Goal: Task Accomplishment & Management: Use online tool/utility

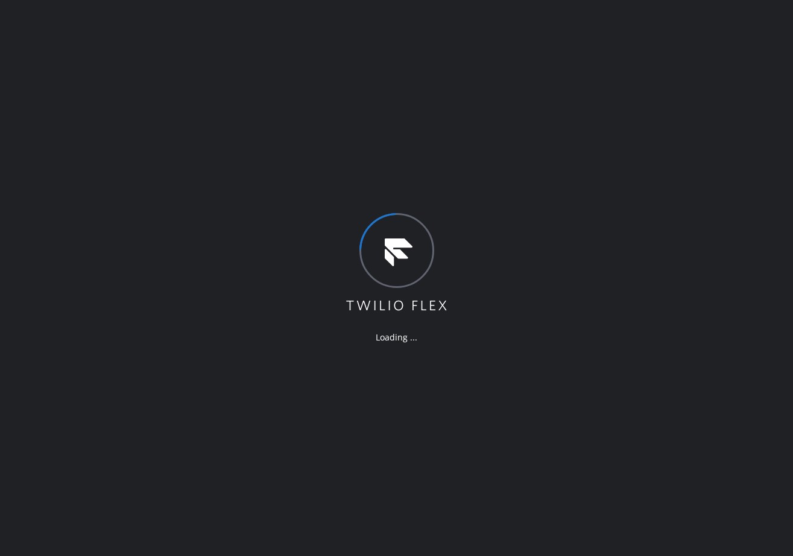
click at [108, 78] on div "Loading ..." at bounding box center [396, 278] width 793 height 556
click at [105, 150] on div "Loading ..." at bounding box center [396, 278] width 793 height 556
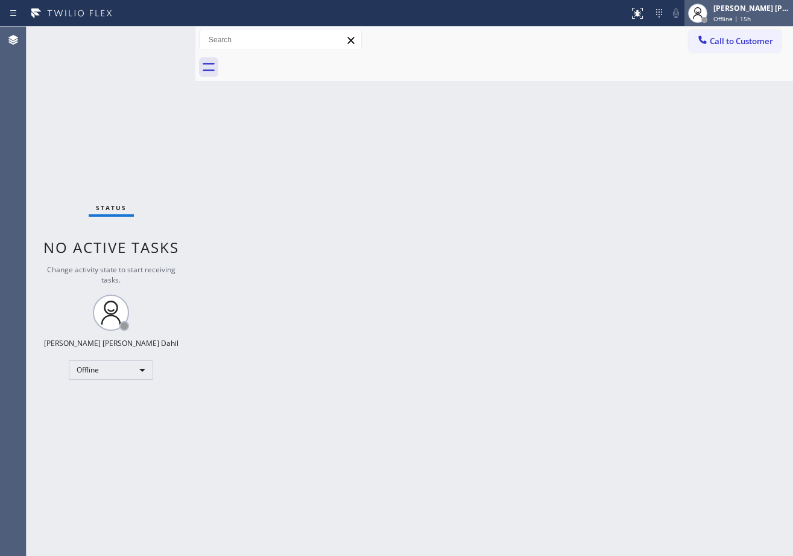
click at [740, 23] on div "Joshua Jake Dahil Offline | 15h" at bounding box center [752, 12] width 82 height 21
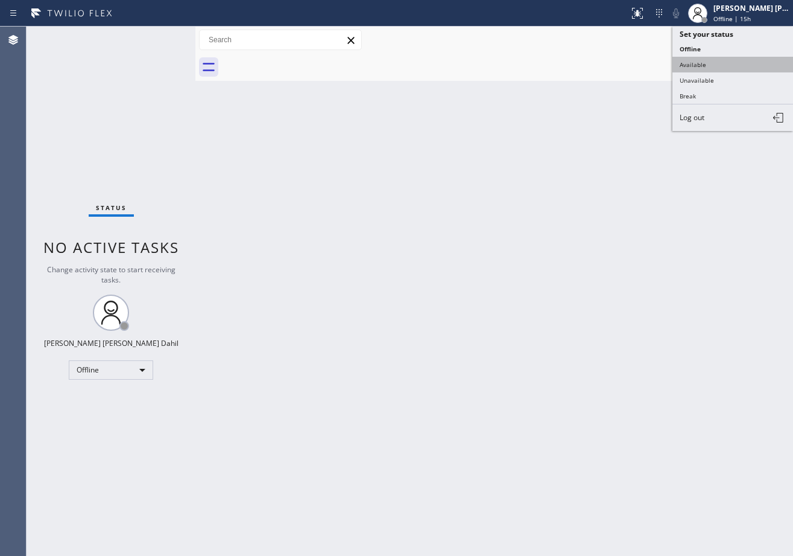
click at [711, 68] on button "Available" at bounding box center [733, 65] width 121 height 16
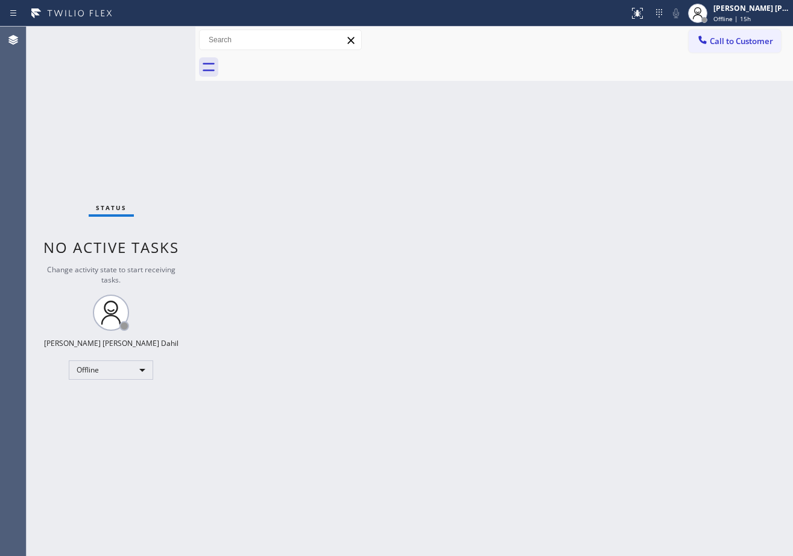
click at [654, 345] on div "Back to Dashboard Change Sender ID Customers Technicians Select a contact Outbo…" at bounding box center [494, 291] width 598 height 529
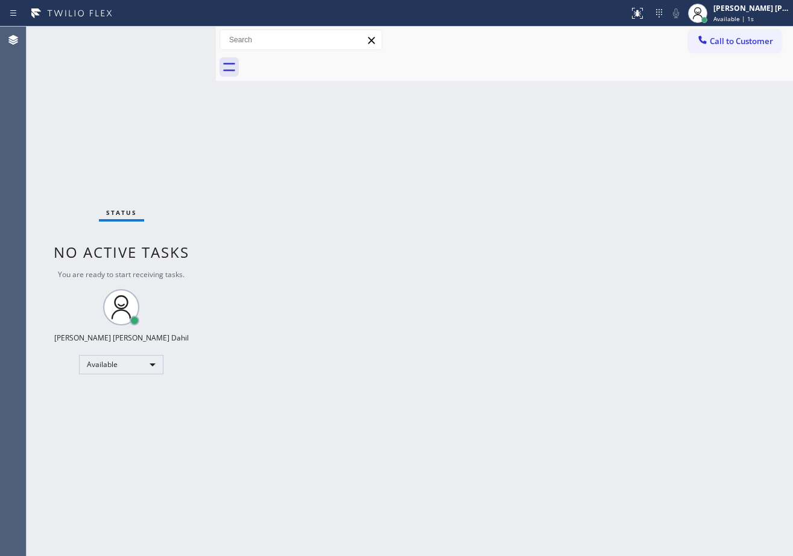
drag, startPoint x: 215, startPoint y: 46, endPoint x: 346, endPoint y: 225, distance: 221.1
click at [216, 56] on div at bounding box center [216, 291] width 0 height 529
drag, startPoint x: 398, startPoint y: 281, endPoint x: 432, endPoint y: 341, distance: 69.5
click at [412, 311] on div "Back to Dashboard Change Sender ID Customers Technicians Select a contact Outbo…" at bounding box center [504, 291] width 579 height 529
click at [179, 37] on div "Status No active tasks You are ready to start receiving tasks. [PERSON_NAME] [P…" at bounding box center [121, 291] width 188 height 529
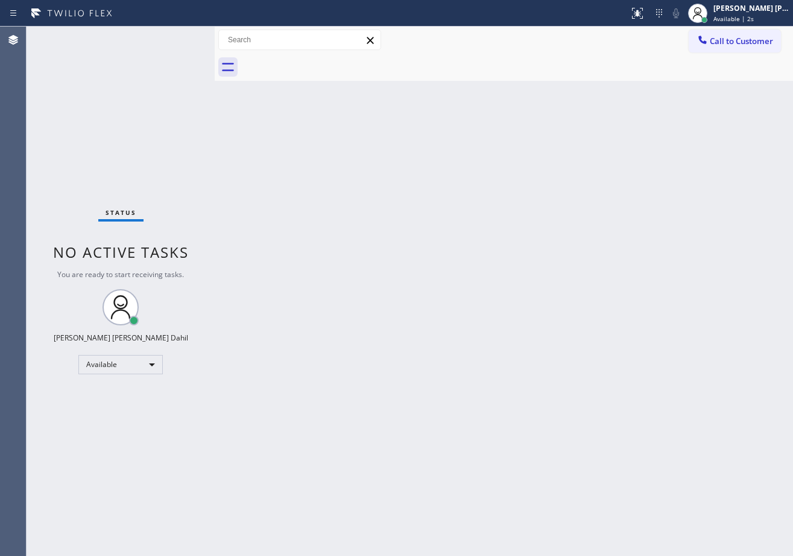
click at [179, 37] on div "Status No active tasks You are ready to start receiving tasks. [PERSON_NAME] [P…" at bounding box center [121, 291] width 188 height 529
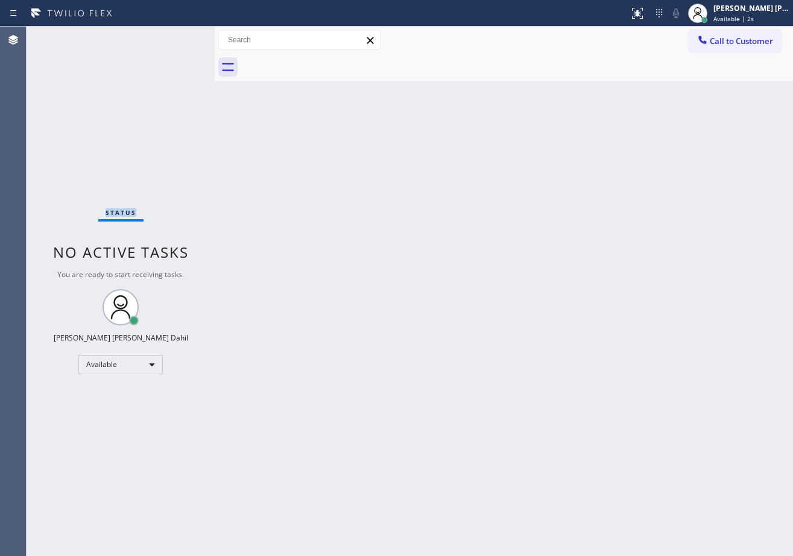
click at [179, 37] on div "Status No active tasks You are ready to start receiving tasks. [PERSON_NAME] [P…" at bounding box center [121, 291] width 188 height 529
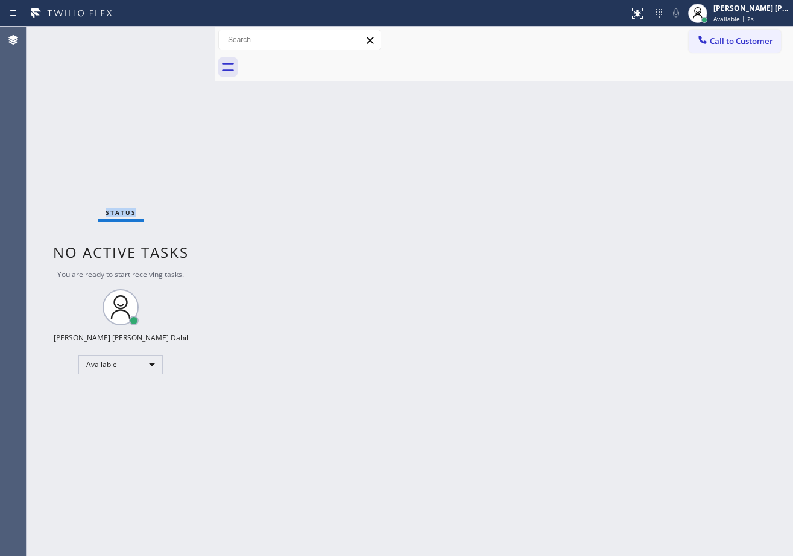
click at [179, 37] on div "Status No active tasks You are ready to start receiving tasks. [PERSON_NAME] [P…" at bounding box center [121, 291] width 188 height 529
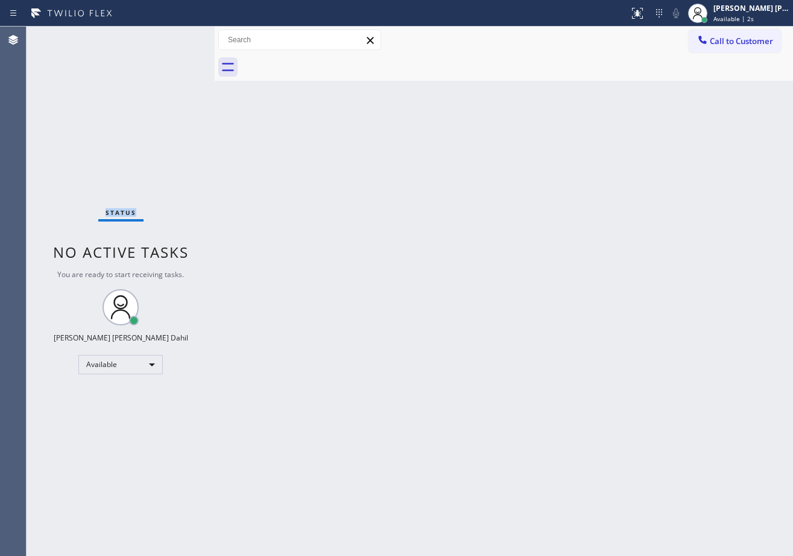
click at [178, 37] on div "Status No active tasks You are ready to start receiving tasks. [PERSON_NAME] [P…" at bounding box center [121, 291] width 188 height 529
click at [179, 37] on div "Status No active tasks You are ready to start receiving tasks. [PERSON_NAME] [P…" at bounding box center [121, 291] width 188 height 529
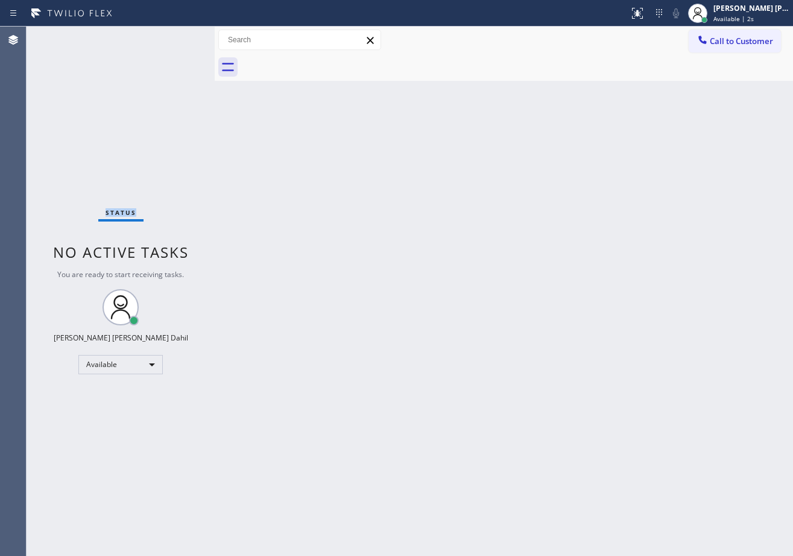
click at [179, 37] on div "Status No active tasks You are ready to start receiving tasks. [PERSON_NAME] [P…" at bounding box center [121, 291] width 188 height 529
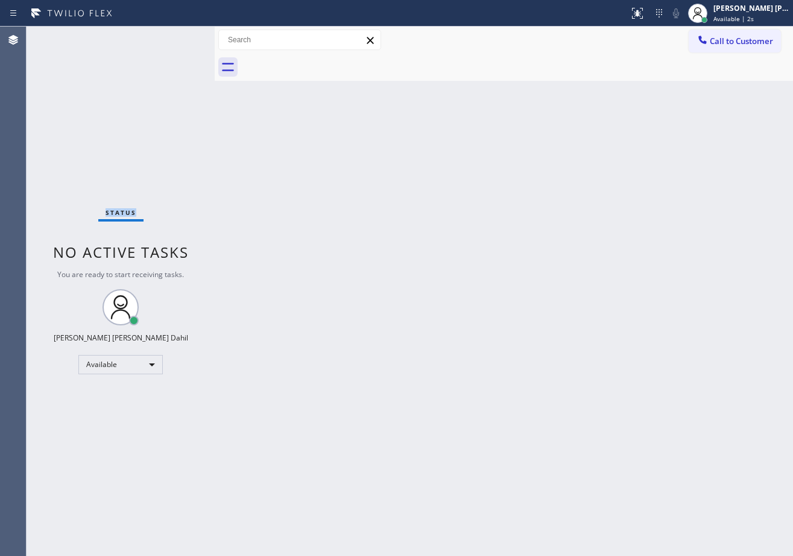
click at [179, 37] on div "Status No active tasks You are ready to start receiving tasks. [PERSON_NAME] [P…" at bounding box center [121, 291] width 188 height 529
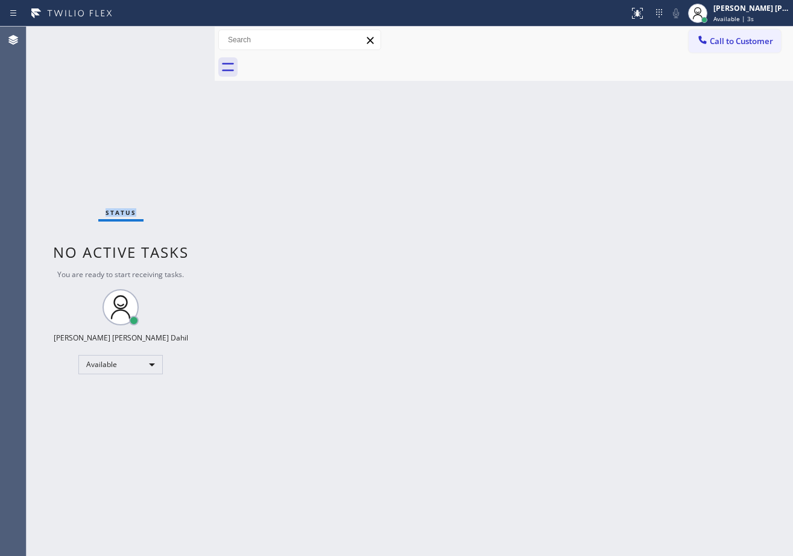
click at [179, 37] on div "Status No active tasks You are ready to start receiving tasks. [PERSON_NAME] [P…" at bounding box center [121, 291] width 188 height 529
click at [178, 39] on div "Status No active tasks You are ready to start receiving tasks. [PERSON_NAME] [P…" at bounding box center [121, 291] width 188 height 529
click at [179, 39] on div "Status No active tasks You are ready to start receiving tasks. [PERSON_NAME] [P…" at bounding box center [121, 291] width 188 height 529
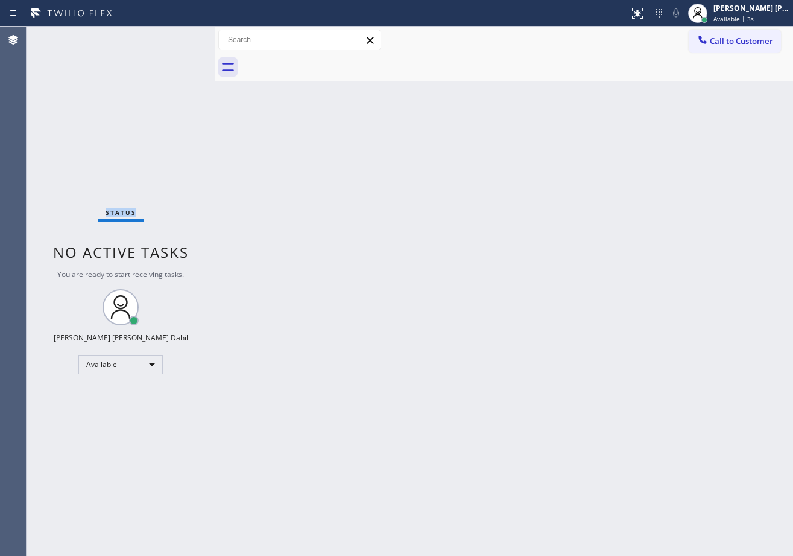
click at [179, 37] on div "Status No active tasks You are ready to start receiving tasks. [PERSON_NAME] [P…" at bounding box center [121, 291] width 188 height 529
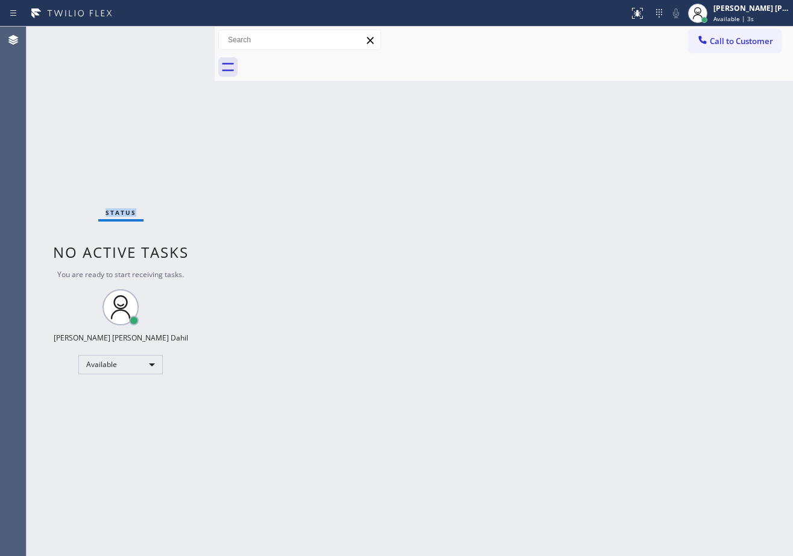
click at [179, 37] on div "Status No active tasks You are ready to start receiving tasks. [PERSON_NAME] [P…" at bounding box center [121, 291] width 188 height 529
click at [179, 39] on div "Status No active tasks You are ready to start receiving tasks. [PERSON_NAME] [P…" at bounding box center [121, 291] width 188 height 529
click at [179, 40] on div "Status No active tasks You are ready to start receiving tasks. [PERSON_NAME] [P…" at bounding box center [121, 291] width 188 height 529
click at [179, 37] on div "Status No active tasks You are ready to start receiving tasks. [PERSON_NAME] [P…" at bounding box center [121, 291] width 188 height 529
click at [179, 39] on div "Status No active tasks You are ready to start receiving tasks. [PERSON_NAME] [P…" at bounding box center [121, 291] width 188 height 529
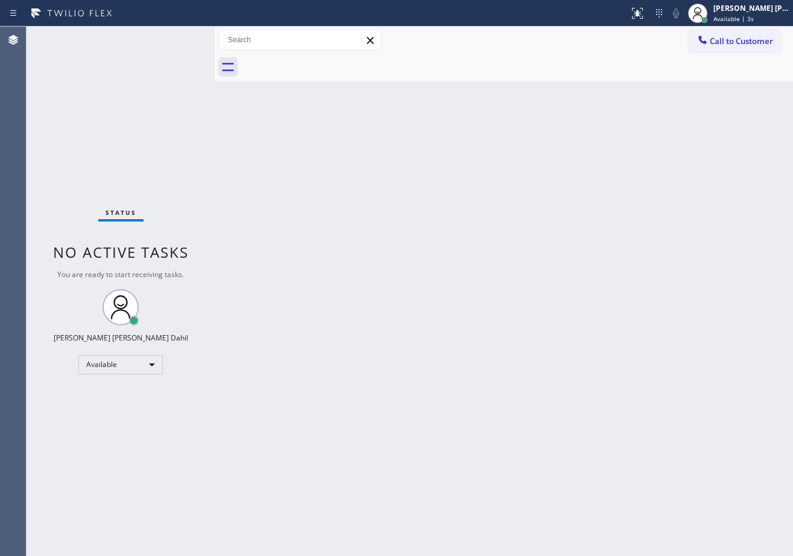
click at [179, 37] on div "Status No active tasks You are ready to start receiving tasks. [PERSON_NAME] [P…" at bounding box center [121, 291] width 188 height 529
click at [177, 37] on div "Status No active tasks You are ready to start receiving tasks. [PERSON_NAME] [P…" at bounding box center [121, 291] width 188 height 529
click at [185, 45] on div "Status No active tasks You are ready to start receiving tasks. [PERSON_NAME] [P…" at bounding box center [121, 291] width 188 height 529
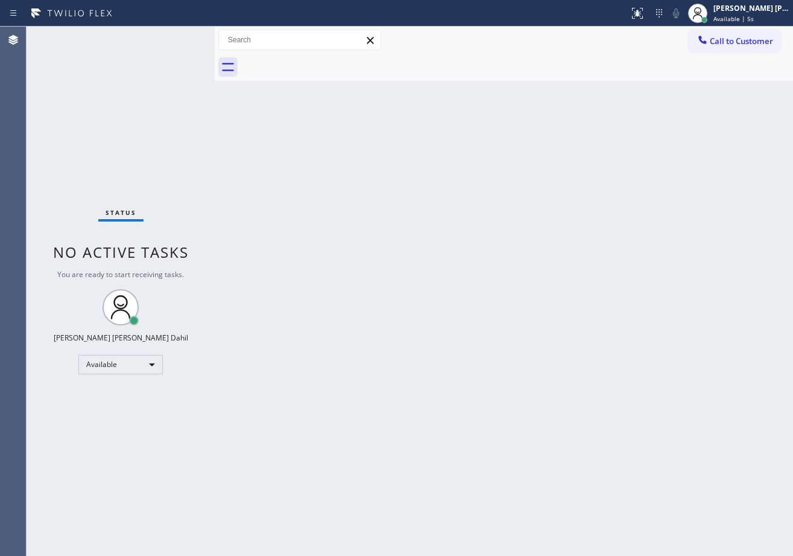
click at [180, 39] on div "Status No active tasks You are ready to start receiving tasks. [PERSON_NAME] [P…" at bounding box center [121, 291] width 188 height 529
click at [179, 37] on div "Status No active tasks You are ready to start receiving tasks. [PERSON_NAME] [P…" at bounding box center [121, 291] width 188 height 529
click at [179, 38] on div "Status No active tasks You are ready to start receiving tasks. [PERSON_NAME] [P…" at bounding box center [121, 291] width 188 height 529
drag, startPoint x: 304, startPoint y: 229, endPoint x: 392, endPoint y: 342, distance: 143.6
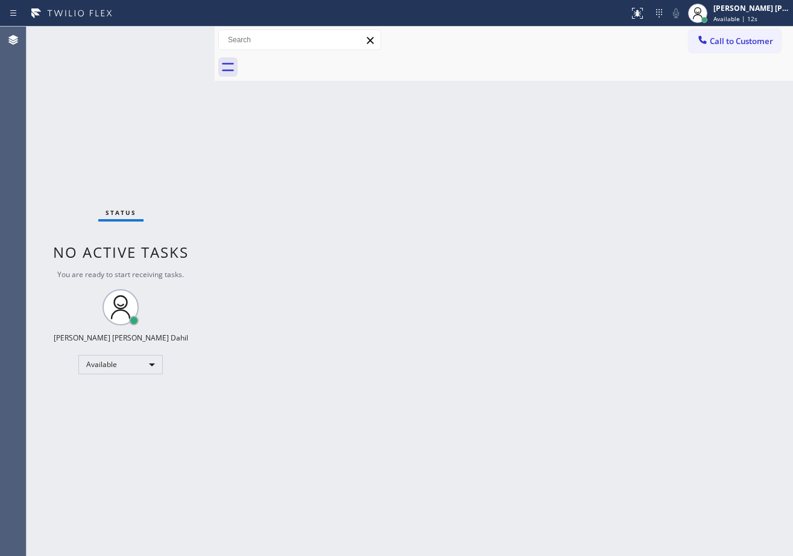
click at [304, 229] on div "Back to Dashboard Change Sender ID Customers Technicians Select a contact Outbo…" at bounding box center [504, 291] width 579 height 529
click at [516, 145] on div "Back to Dashboard Change Sender ID Customers Technicians Select a contact Outbo…" at bounding box center [504, 291] width 579 height 529
click at [526, 309] on div "Back to Dashboard Change Sender ID Customers Technicians Select a contact Outbo…" at bounding box center [504, 291] width 579 height 529
drag, startPoint x: 266, startPoint y: 150, endPoint x: 369, endPoint y: 94, distance: 117.2
click at [266, 150] on div "Back to Dashboard Change Sender ID Customers Technicians Select a contact Outbo…" at bounding box center [504, 291] width 579 height 529
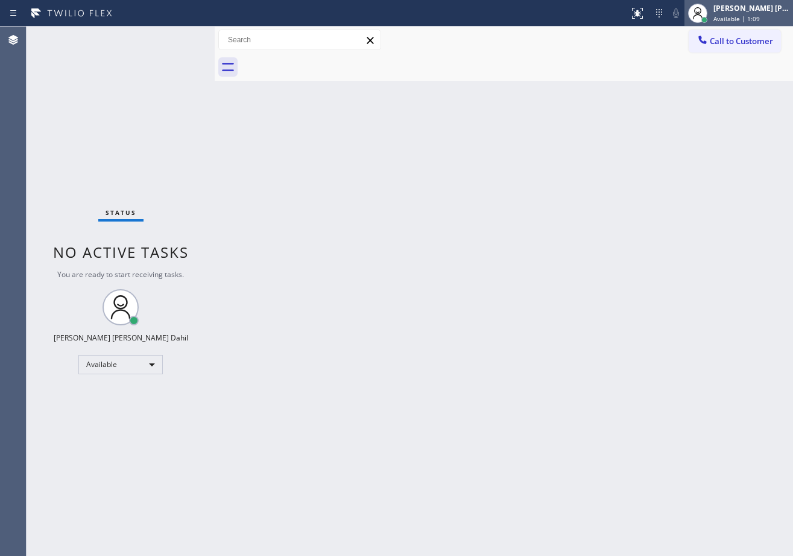
click at [705, 9] on icon at bounding box center [698, 13] width 14 height 14
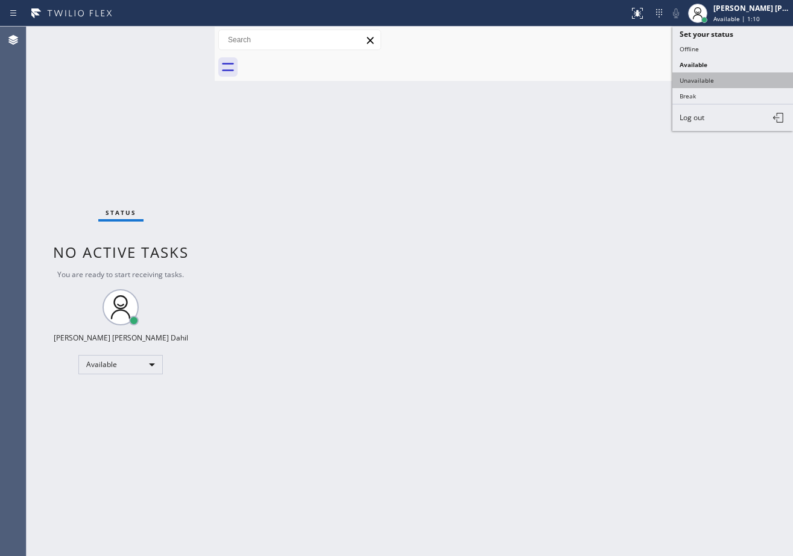
click at [709, 83] on button "Unavailable" at bounding box center [733, 80] width 121 height 16
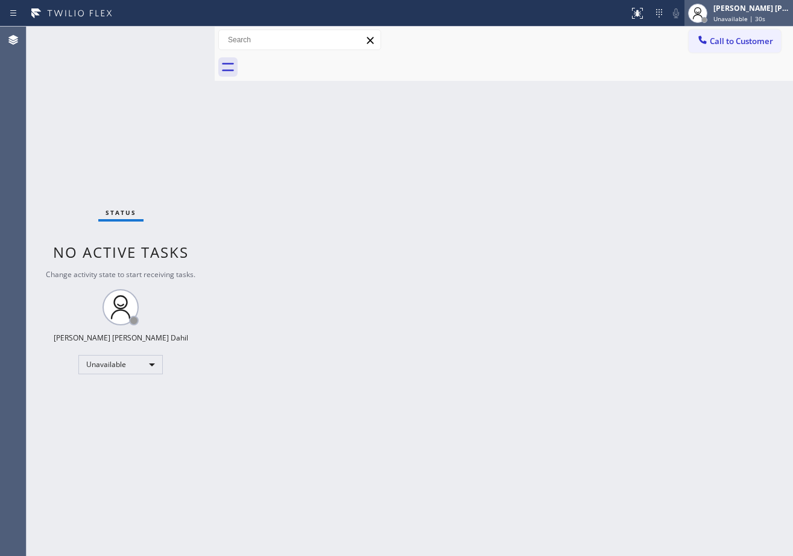
click at [731, 14] on span "Unavailable | 30s" at bounding box center [740, 18] width 52 height 8
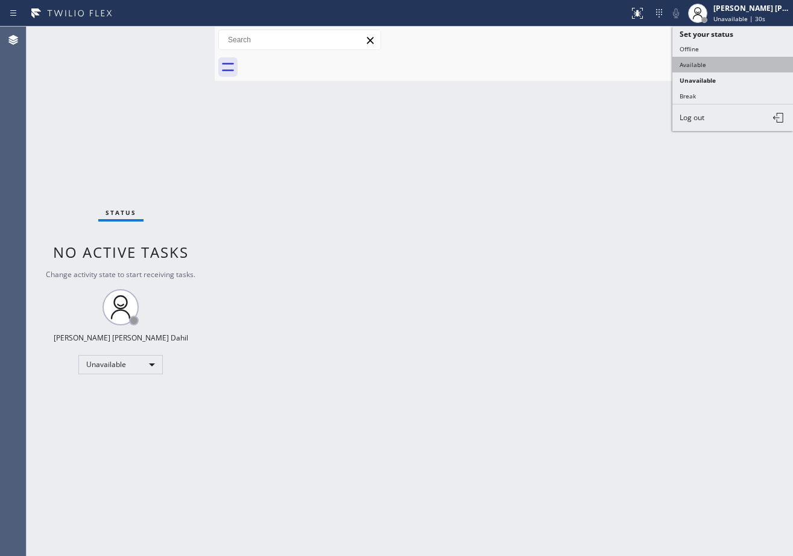
click at [719, 63] on button "Available" at bounding box center [733, 65] width 121 height 16
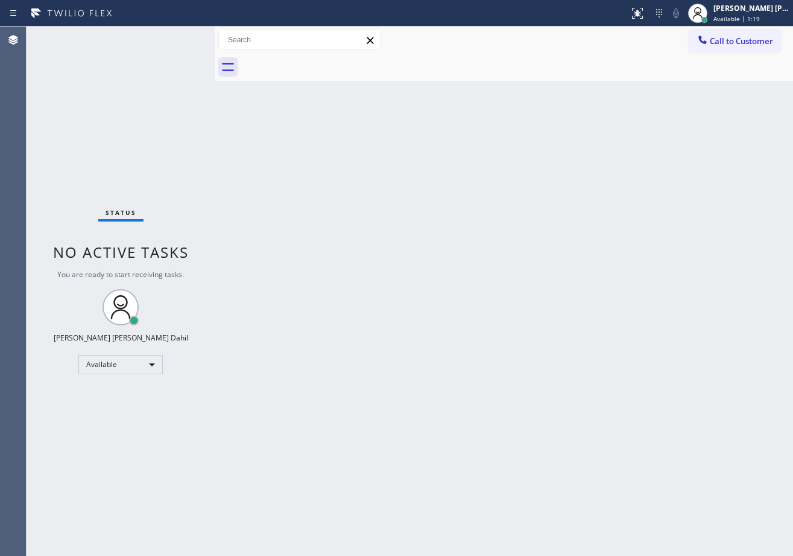
click at [296, 229] on div "Back to Dashboard Change Sender ID Customers Technicians Select a contact Outbo…" at bounding box center [504, 291] width 579 height 529
click at [127, 86] on div "Status No active tasks You are ready to start receiving tasks. [PERSON_NAME] [P…" at bounding box center [121, 291] width 188 height 529
click at [510, 314] on div "Back to Dashboard Change Sender ID Customers Technicians Select a contact Outbo…" at bounding box center [504, 291] width 579 height 529
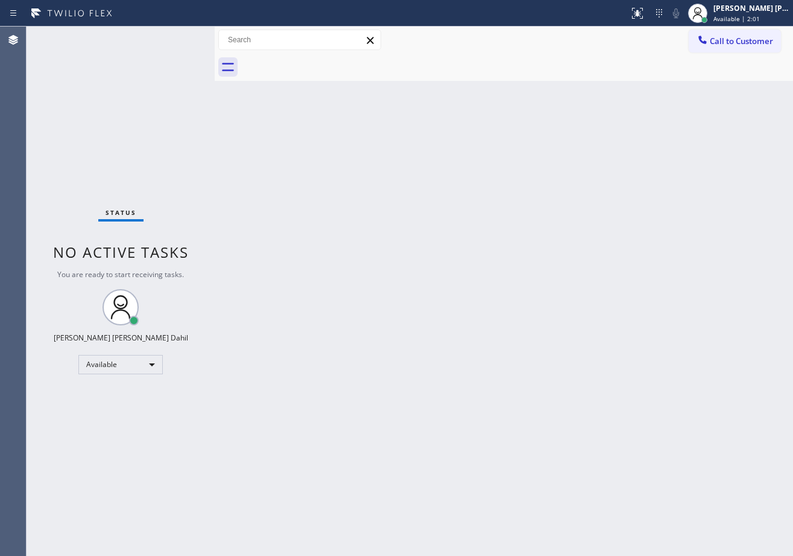
drag, startPoint x: 469, startPoint y: 61, endPoint x: 480, endPoint y: 89, distance: 30.4
click at [469, 61] on div at bounding box center [517, 67] width 552 height 27
click at [617, 439] on div "Back to Dashboard Change Sender ID Customers Technicians Select a contact Outbo…" at bounding box center [504, 291] width 579 height 529
drag, startPoint x: 244, startPoint y: 246, endPoint x: 232, endPoint y: 201, distance: 46.3
click at [244, 246] on div "Back to Dashboard Change Sender ID Customers Technicians Select a contact Outbo…" at bounding box center [504, 291] width 579 height 529
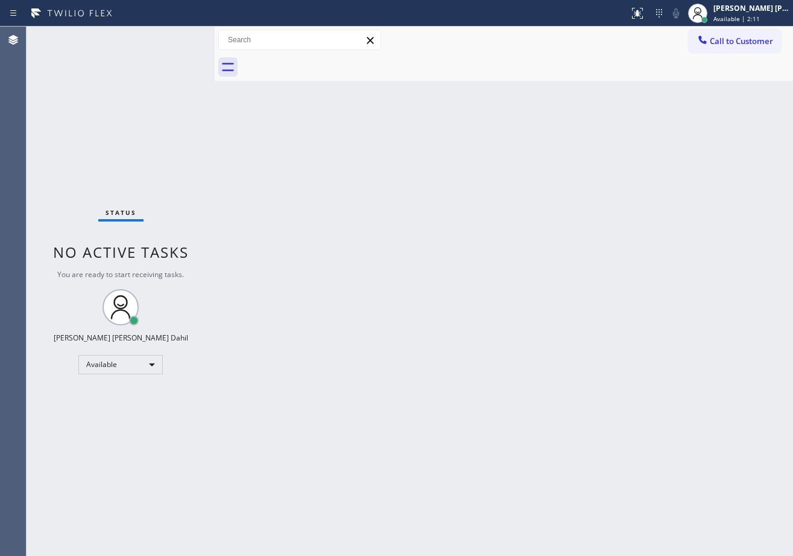
click at [179, 37] on div "Status No active tasks You are ready to start receiving tasks. [PERSON_NAME] [P…" at bounding box center [121, 291] width 188 height 529
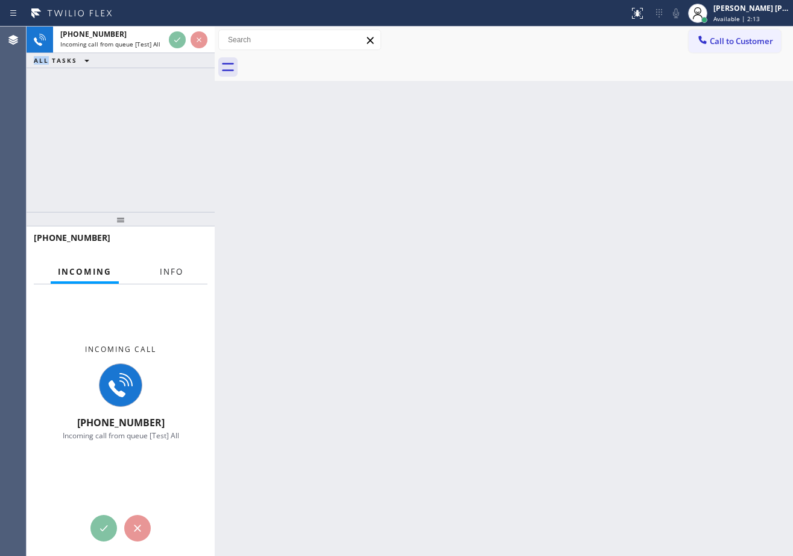
click at [170, 279] on button "Info" at bounding box center [172, 272] width 38 height 24
click at [170, 278] on button "Info" at bounding box center [172, 272] width 38 height 24
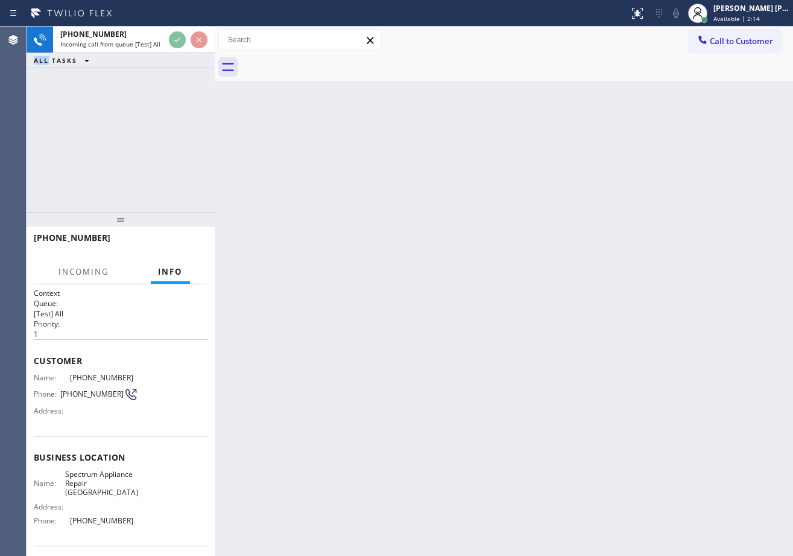
click at [168, 273] on span "Info" at bounding box center [170, 271] width 25 height 11
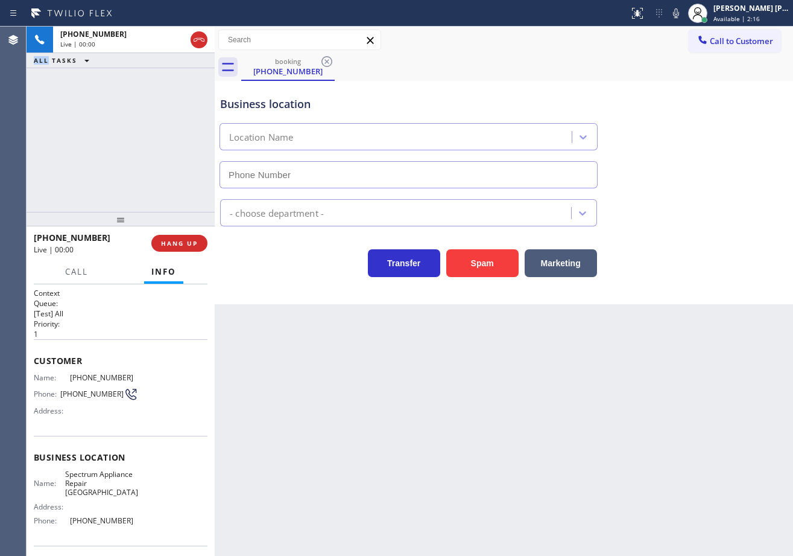
type input "(708) 616-0100"
click at [459, 503] on div "Back to Dashboard Change Sender ID Customers Technicians Select a contact Outbo…" at bounding box center [504, 291] width 579 height 529
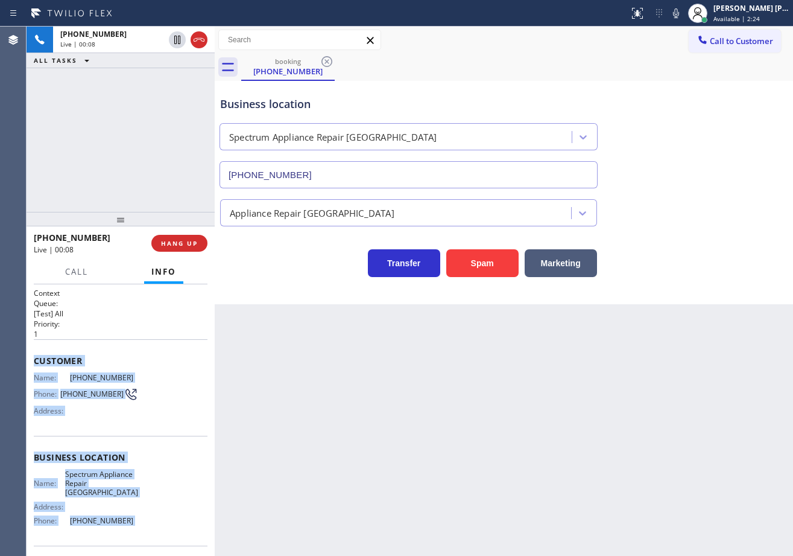
scroll to position [85, 0]
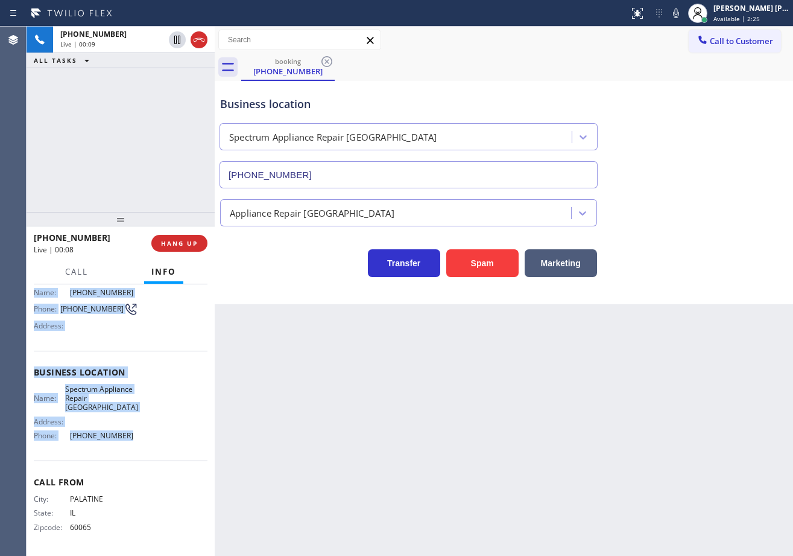
drag, startPoint x: 31, startPoint y: 356, endPoint x: 128, endPoint y: 436, distance: 125.5
click at [128, 436] on div "Context Queue: [Test] All Priority: 1 Customer Name: (847) 800-0306 Phone: (847…" at bounding box center [121, 420] width 188 height 272
copy div "Customer Name: (847) 800-0306 Phone: (847) 800-0306 Address: Business location …"
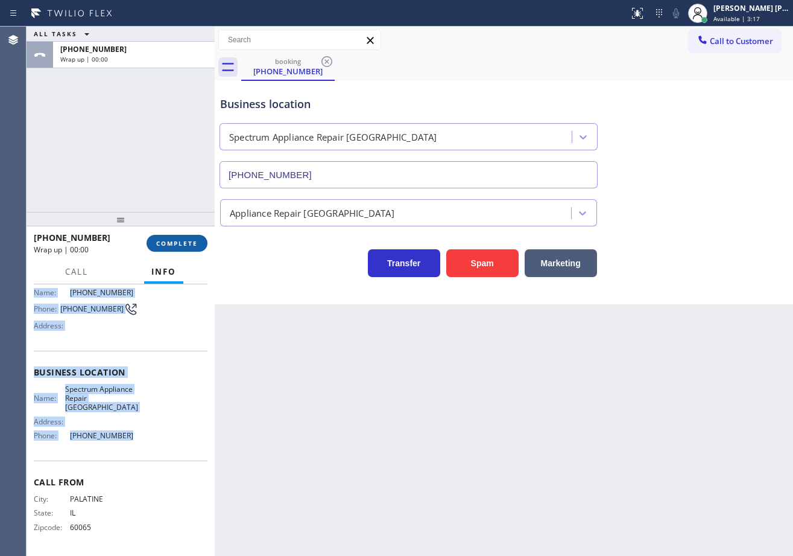
click at [182, 247] on button "COMPLETE" at bounding box center [177, 243] width 61 height 17
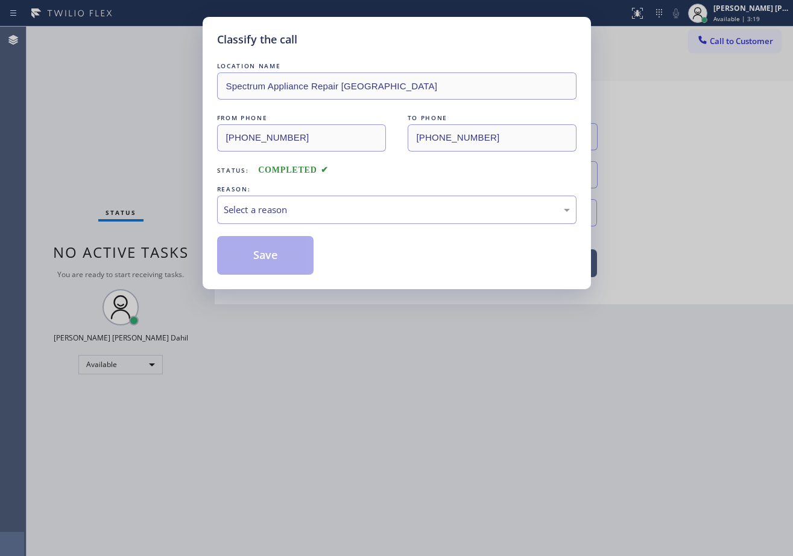
click at [250, 229] on div "LOCATION NAME Spectrum Appliance Repair Schaumburg FROM PHONE (847) 800-0306 TO…" at bounding box center [397, 167] width 360 height 215
click at [252, 210] on div "Select a reason" at bounding box center [397, 210] width 346 height 14
click at [262, 256] on button "Save" at bounding box center [265, 255] width 97 height 39
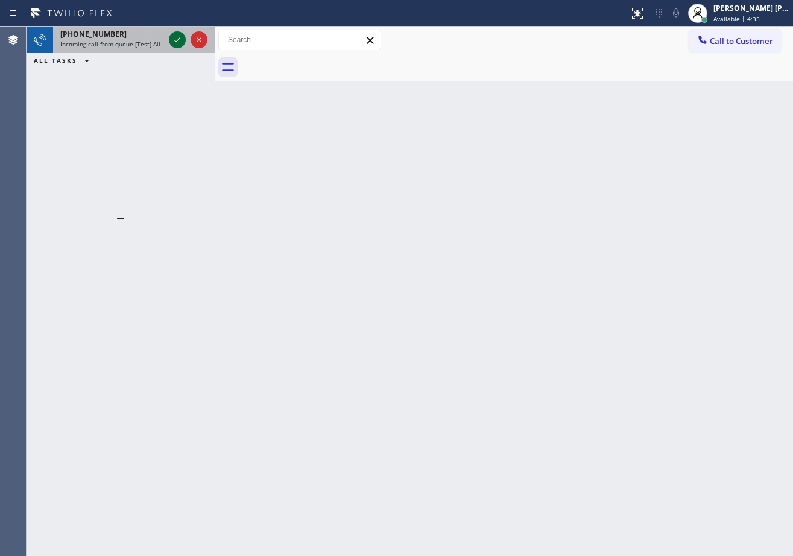
click at [179, 37] on icon at bounding box center [177, 40] width 14 height 14
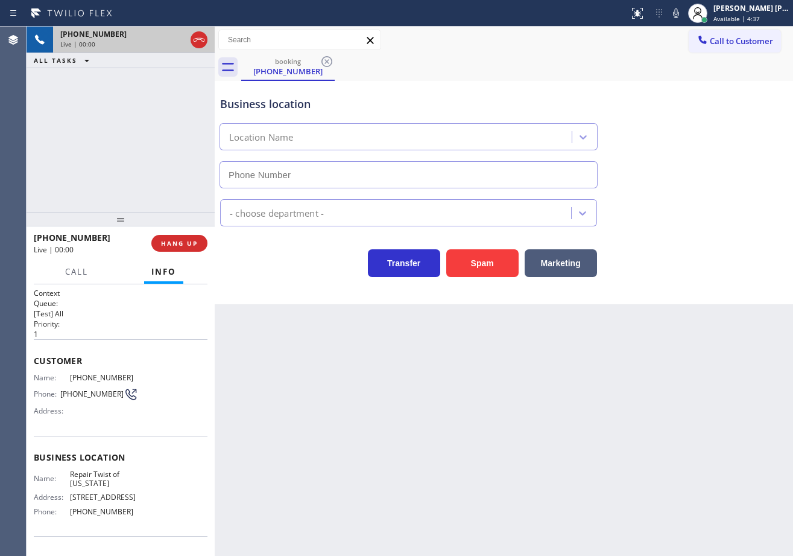
type input "(347) 284-6179"
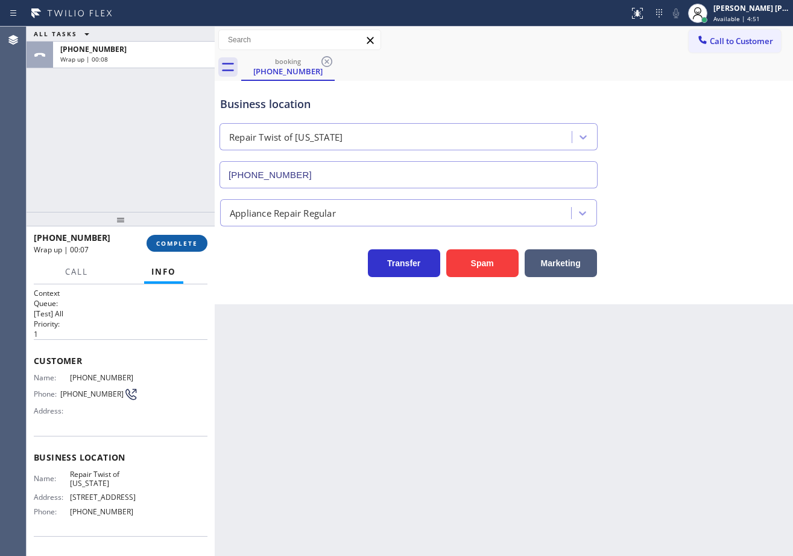
click at [179, 235] on button "COMPLETE" at bounding box center [177, 243] width 61 height 17
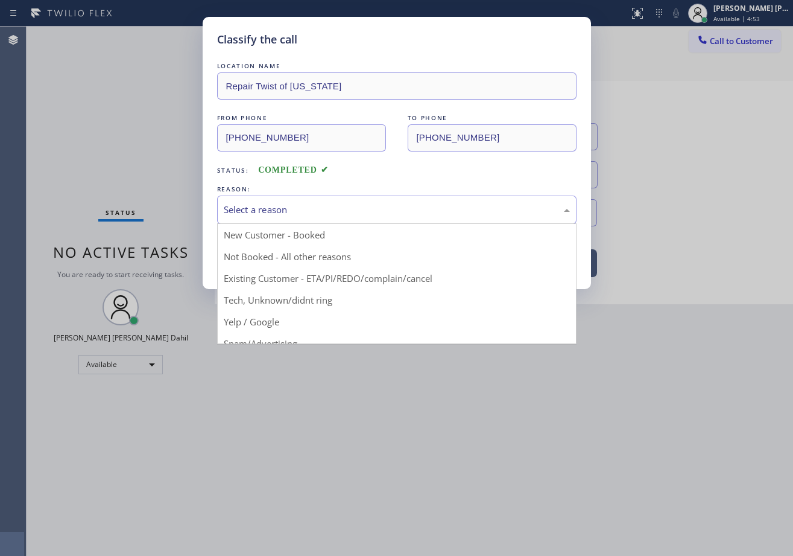
click at [288, 207] on div "Select a reason" at bounding box center [397, 210] width 346 height 14
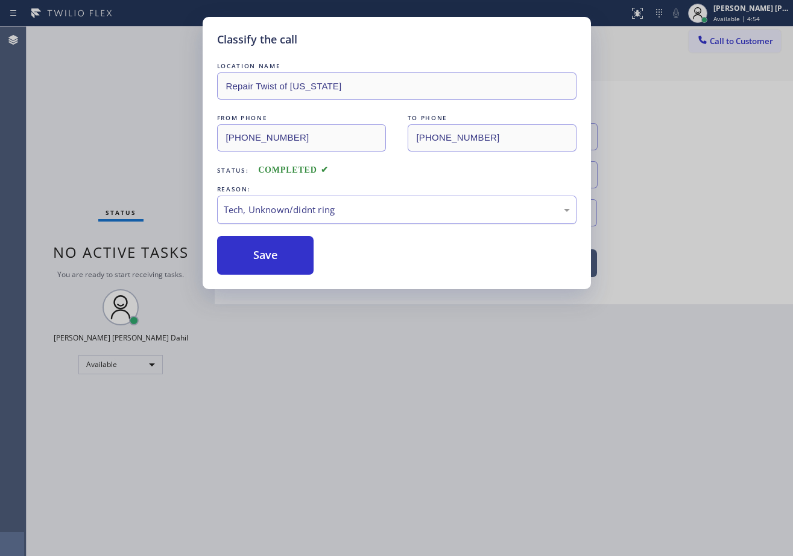
click at [269, 202] on div "Tech, Unknown/didnt ring" at bounding box center [397, 209] width 360 height 28
click at [265, 253] on button "Save" at bounding box center [265, 255] width 97 height 39
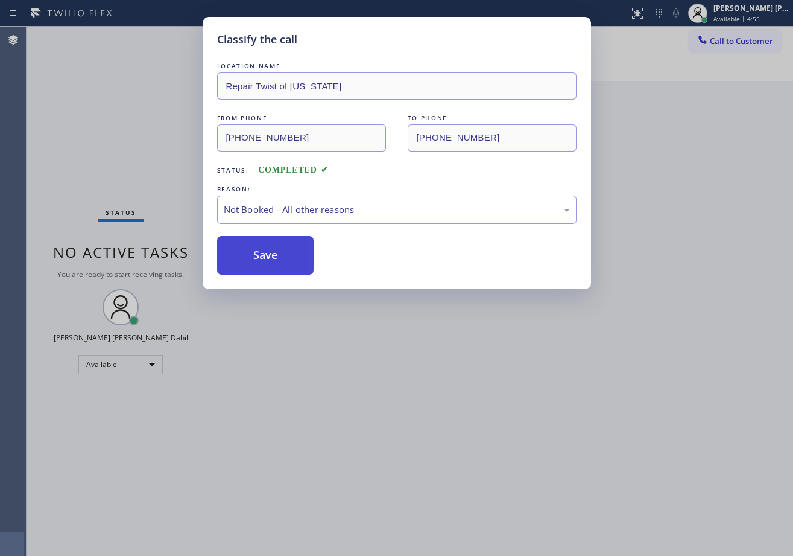
click at [265, 253] on button "Save" at bounding box center [265, 255] width 97 height 39
drag, startPoint x: 511, startPoint y: 439, endPoint x: 667, endPoint y: 516, distance: 174.3
click at [546, 459] on div "Classify the call LOCATION NAME Repair Twist of New York FROM PHONE (516) 450-7…" at bounding box center [396, 278] width 793 height 556
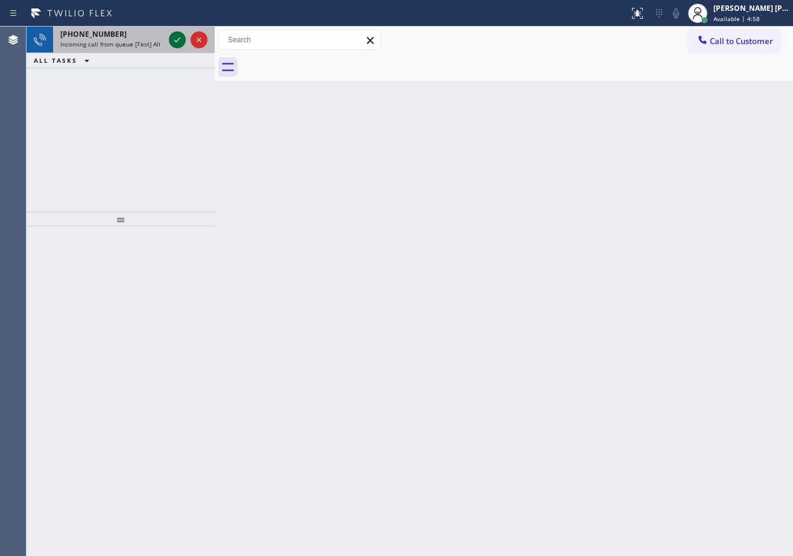
click at [179, 37] on icon at bounding box center [177, 40] width 14 height 14
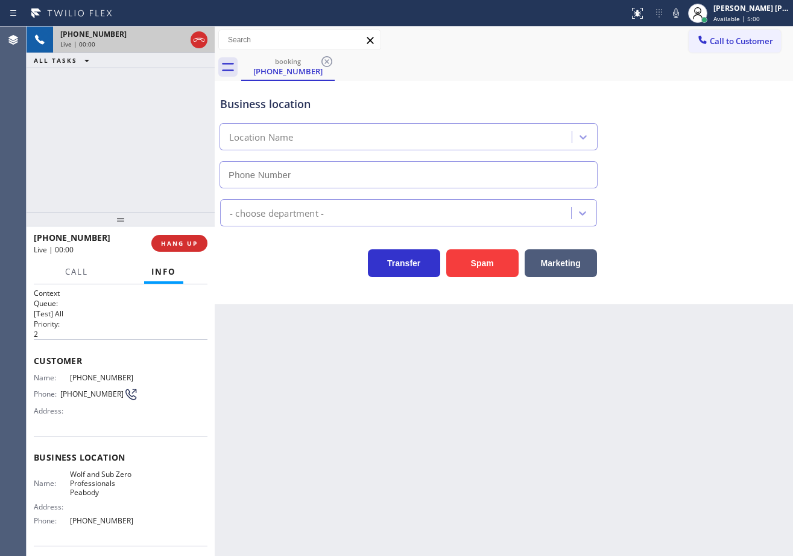
type input "(339) 220-4622"
click at [216, 40] on div at bounding box center [216, 291] width 0 height 529
click at [436, 443] on div "Back to Dashboard Change Sender ID Customers Technicians Select a contact Outbo…" at bounding box center [504, 291] width 577 height 529
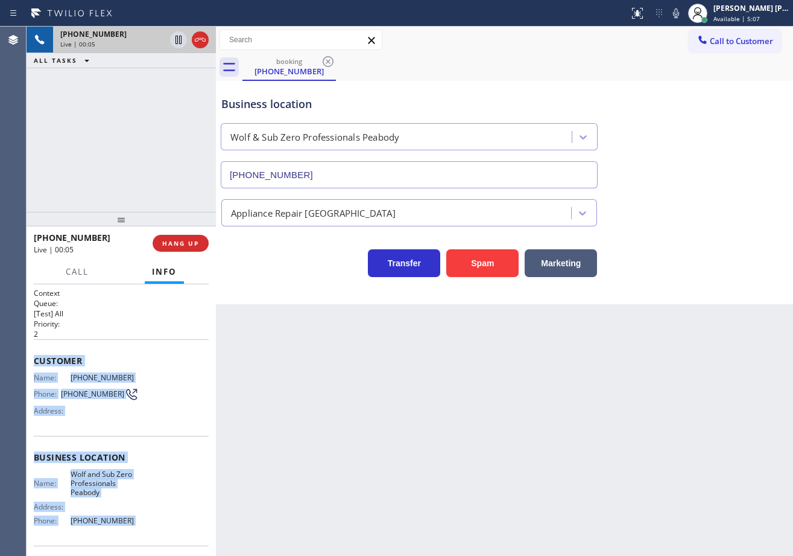
scroll to position [85, 0]
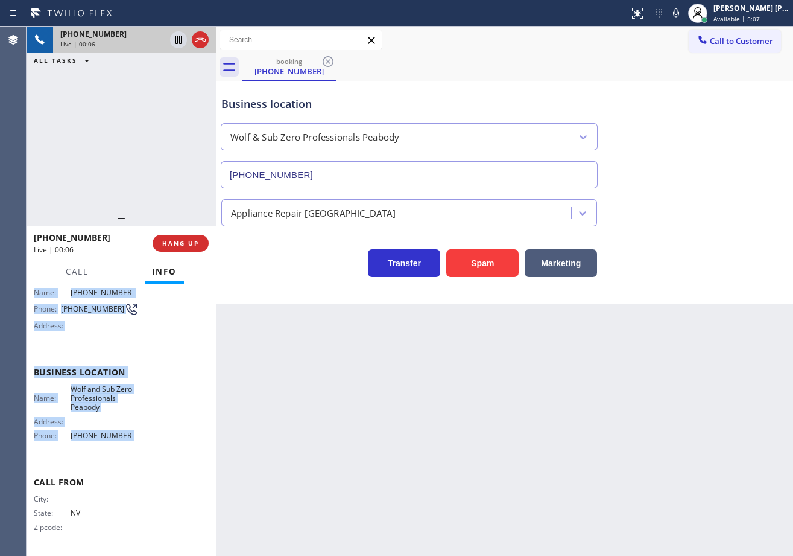
drag, startPoint x: 32, startPoint y: 356, endPoint x: 130, endPoint y: 450, distance: 135.7
click at [130, 450] on div "Context Queue: [Test] All Priority: 2 Customer Name: (702) 972-7463 Phone: (702…" at bounding box center [121, 420] width 189 height 272
copy div "Customer Name: (702) 972-7463 Phone: (702) 972-7463 Address: Business location …"
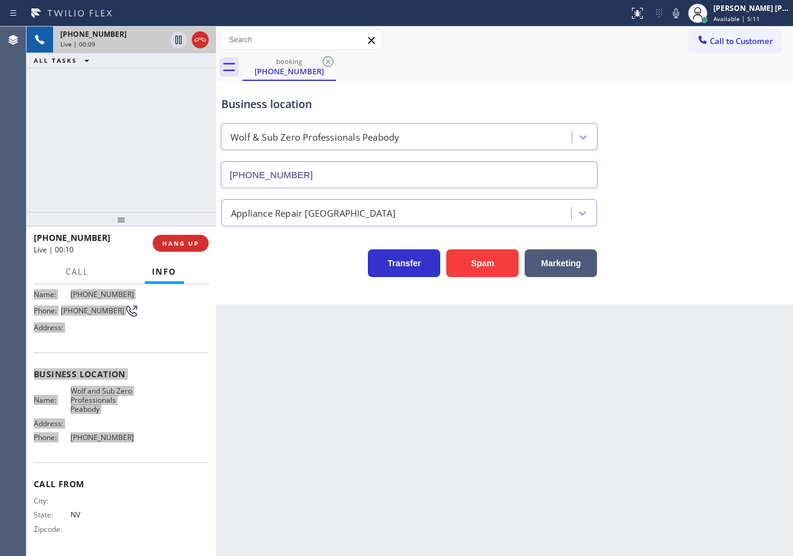
scroll to position [84, 0]
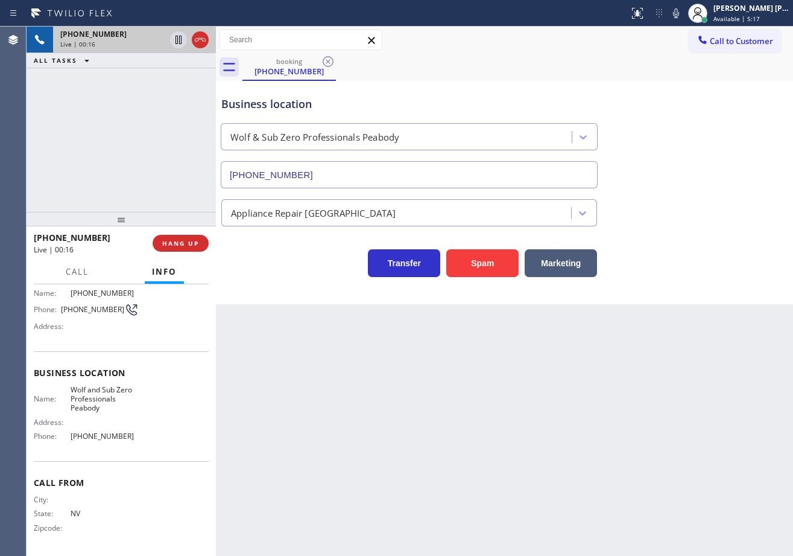
drag, startPoint x: 575, startPoint y: 479, endPoint x: 585, endPoint y: 469, distance: 14.1
click at [575, 479] on div "Back to Dashboard Change Sender ID Customers Technicians Select a contact Outbo…" at bounding box center [504, 291] width 577 height 529
click at [588, 469] on div "Back to Dashboard Change Sender ID Customers Technicians Select a contact Outbo…" at bounding box center [504, 291] width 577 height 529
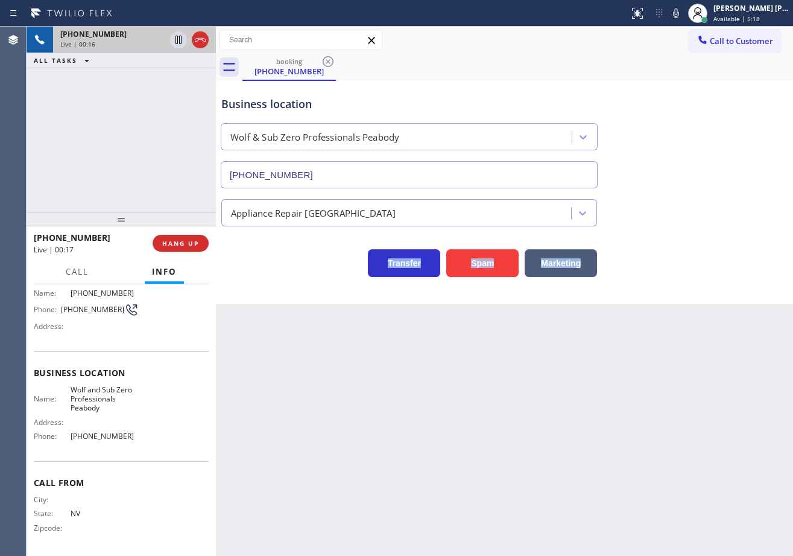
click at [588, 469] on div "Back to Dashboard Change Sender ID Customers Technicians Select a contact Outbo…" at bounding box center [504, 291] width 577 height 529
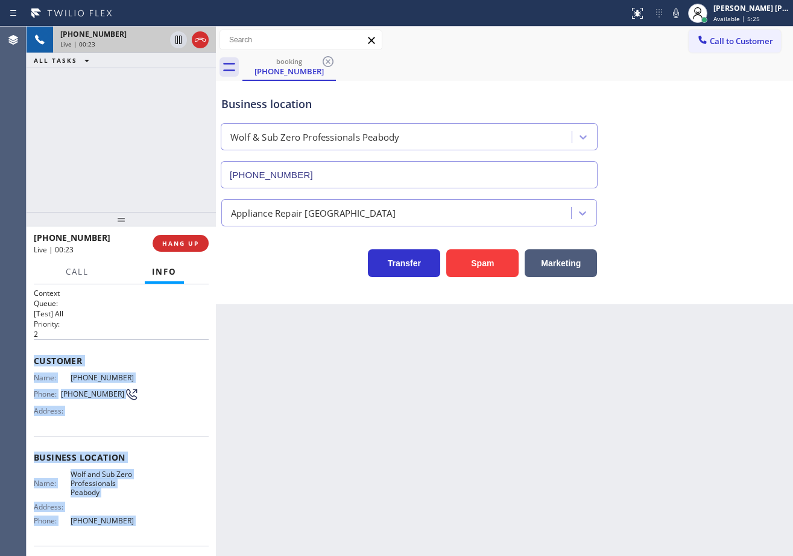
scroll to position [85, 0]
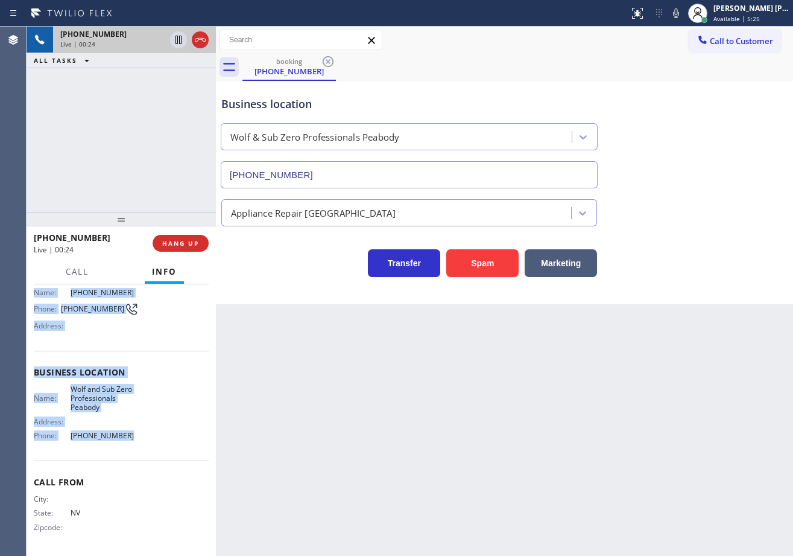
drag, startPoint x: 29, startPoint y: 357, endPoint x: 153, endPoint y: 450, distance: 154.3
click at [153, 451] on div "Context Queue: [Test] All Priority: 2 Customer Name: (702) 972-7463 Phone: (702…" at bounding box center [121, 420] width 189 height 272
copy div "Customer Name: (702) 972-7463 Phone: (702) 972-7463 Address: Business location …"
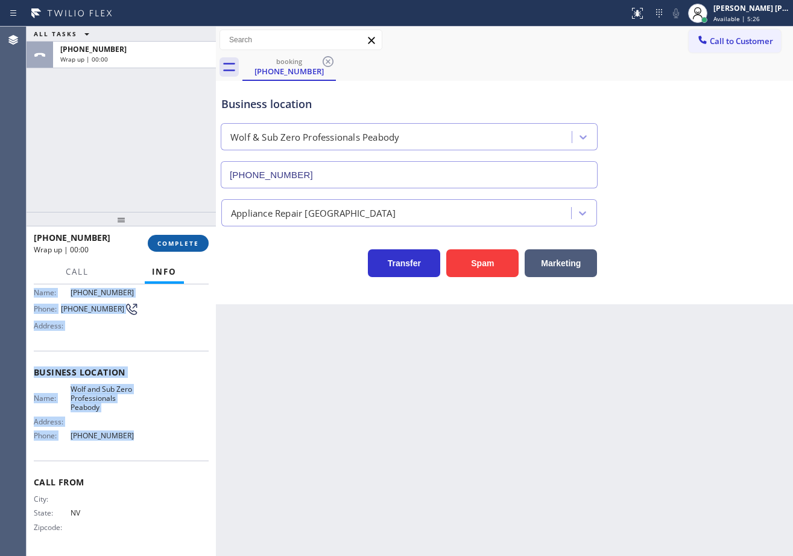
click at [179, 238] on button "COMPLETE" at bounding box center [178, 243] width 61 height 17
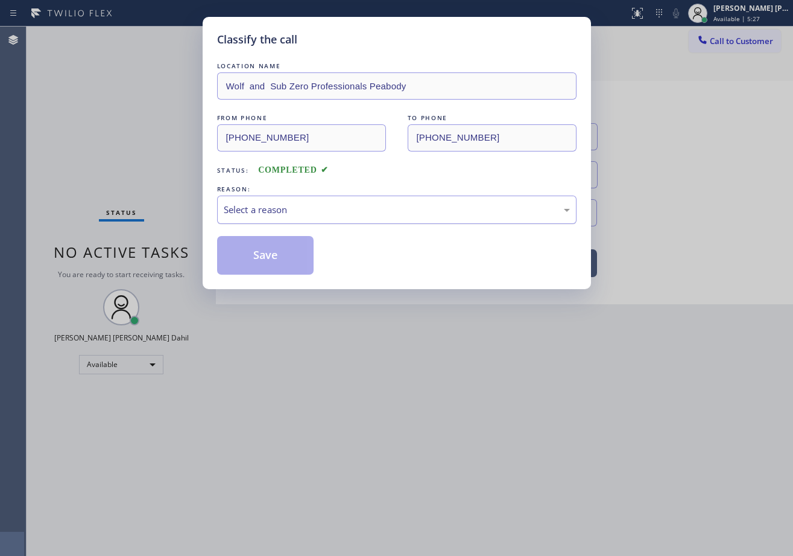
click at [276, 221] on div "Select a reason" at bounding box center [397, 209] width 360 height 28
click at [264, 255] on button "Save" at bounding box center [265, 255] width 97 height 39
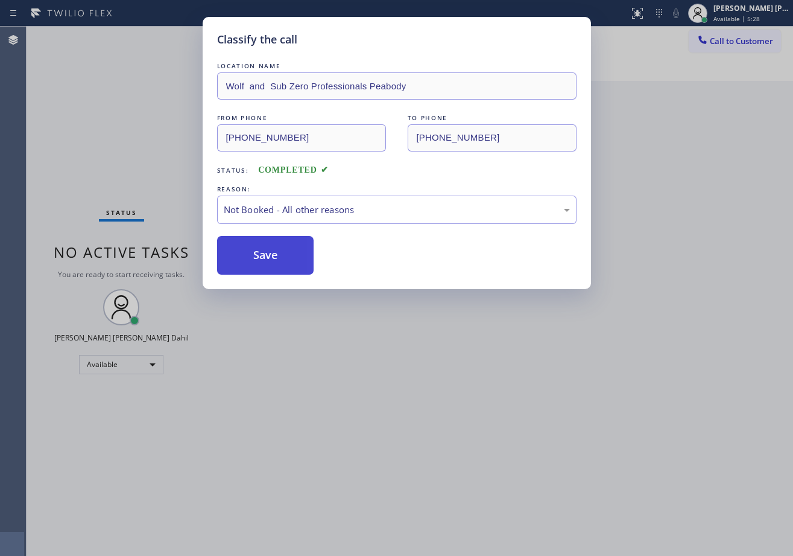
drag, startPoint x: 263, startPoint y: 256, endPoint x: 270, endPoint y: 265, distance: 11.6
click at [263, 257] on button "Save" at bounding box center [265, 255] width 97 height 39
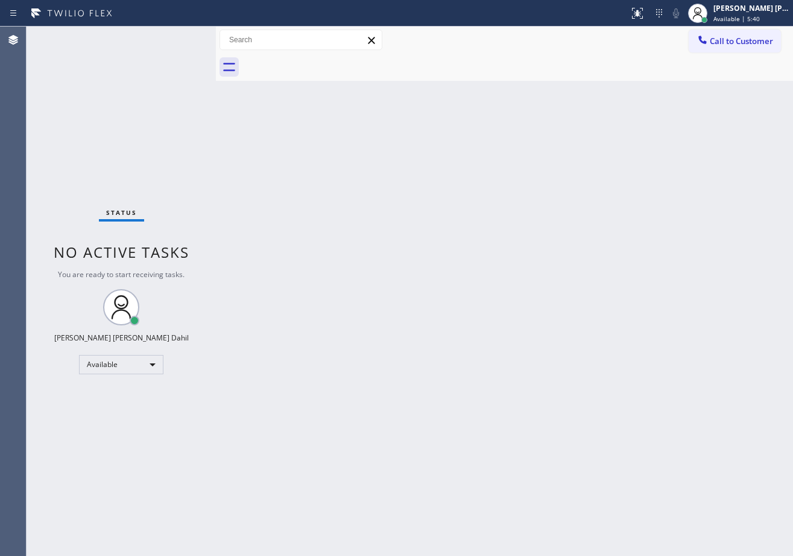
drag, startPoint x: 180, startPoint y: 93, endPoint x: 231, endPoint y: 13, distance: 94.9
click at [180, 93] on div "Status No active tasks You are ready to start receiving tasks. [PERSON_NAME] [P…" at bounding box center [121, 291] width 189 height 529
click at [399, 285] on div "Back to Dashboard Change Sender ID Customers Technicians Select a contact Outbo…" at bounding box center [504, 291] width 577 height 529
click at [526, 361] on div "Back to Dashboard Change Sender ID Customers Technicians Select a contact Outbo…" at bounding box center [504, 291] width 577 height 529
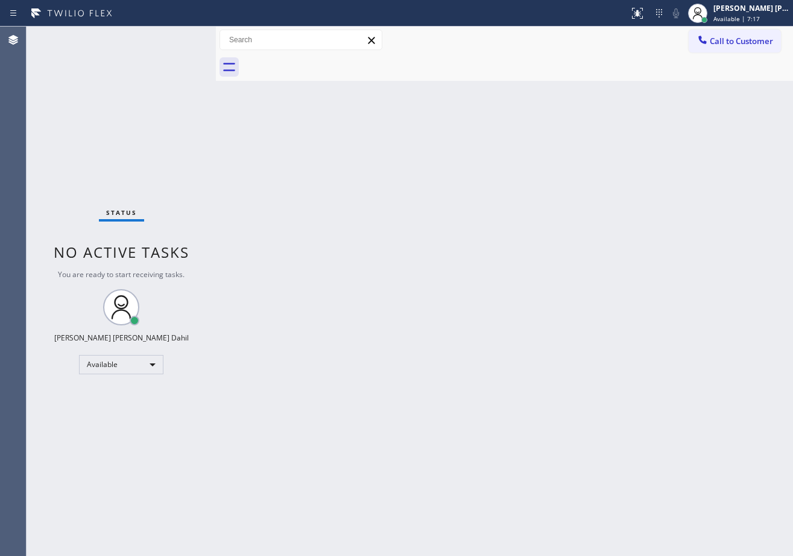
click at [526, 361] on div "Back to Dashboard Change Sender ID Customers Technicians Select a contact Outbo…" at bounding box center [504, 291] width 577 height 529
click at [301, 255] on div "Back to Dashboard Change Sender ID Customers Technicians Select a contact Outbo…" at bounding box center [504, 291] width 577 height 529
click at [531, 53] on div "Call to Customer Outbound call Location Search location Your caller id phone nu…" at bounding box center [504, 40] width 577 height 27
click at [554, 460] on div "Back to Dashboard Change Sender ID Customers Technicians Select a contact Outbo…" at bounding box center [504, 291] width 577 height 529
drag, startPoint x: 719, startPoint y: 514, endPoint x: 720, endPoint y: 540, distance: 26.0
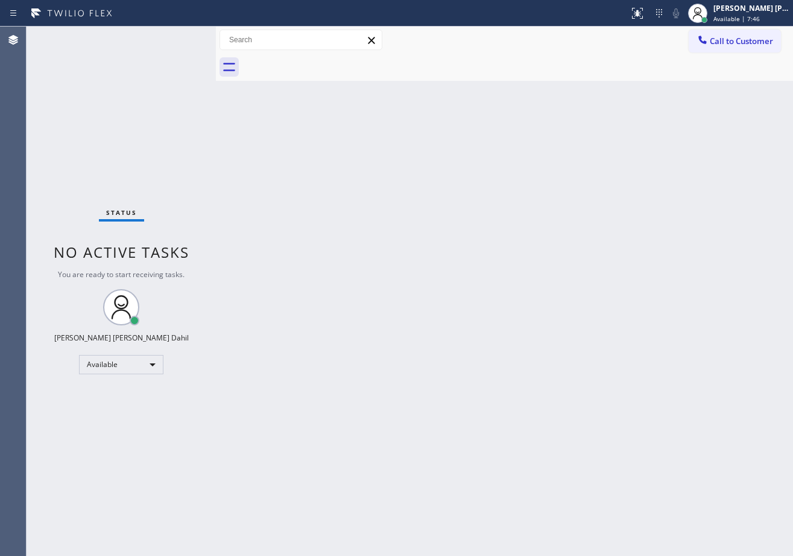
click at [719, 514] on div "Back to Dashboard Change Sender ID Customers Technicians Select a contact Outbo…" at bounding box center [504, 291] width 577 height 529
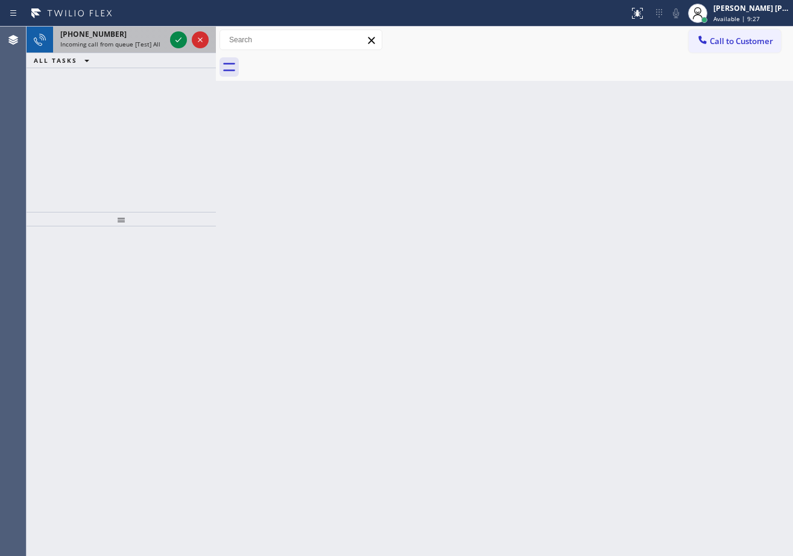
click at [144, 43] on span "Incoming call from queue [Test] All" at bounding box center [110, 44] width 100 height 8
click at [145, 43] on span "Incoming call from queue [Test] All" at bounding box center [110, 44] width 100 height 8
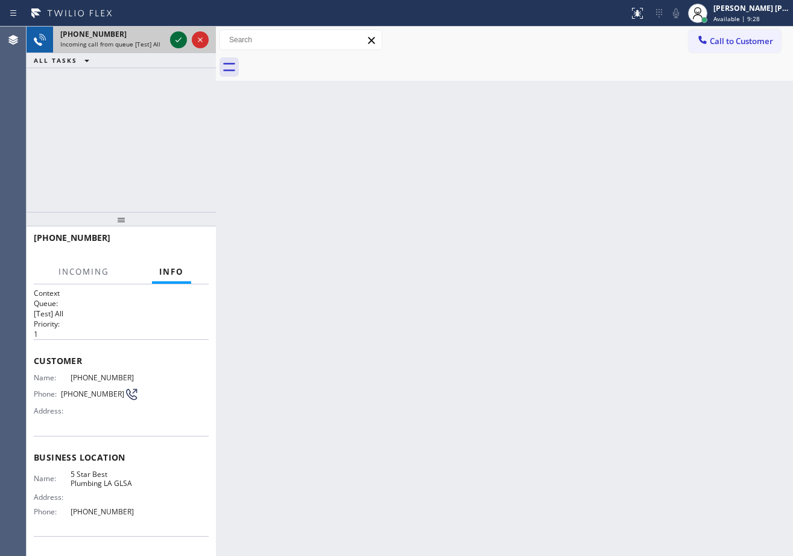
click at [176, 38] on icon at bounding box center [178, 40] width 14 height 14
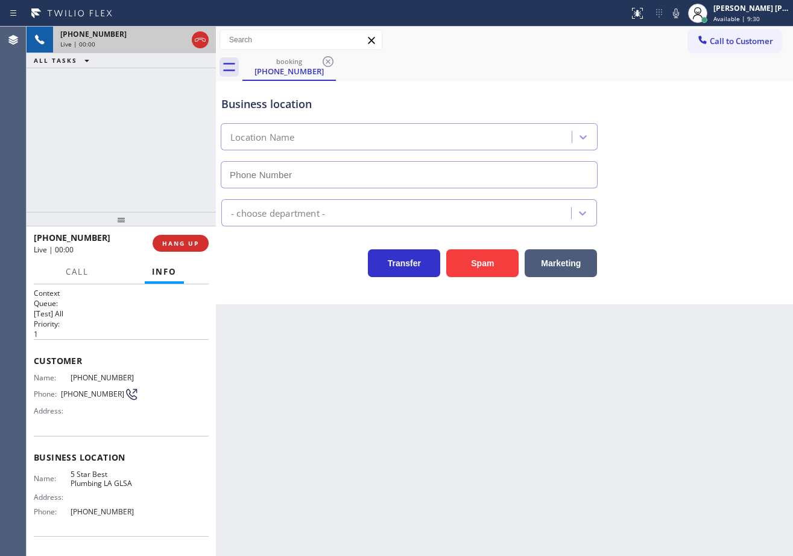
type input "[PHONE_NUMBER]"
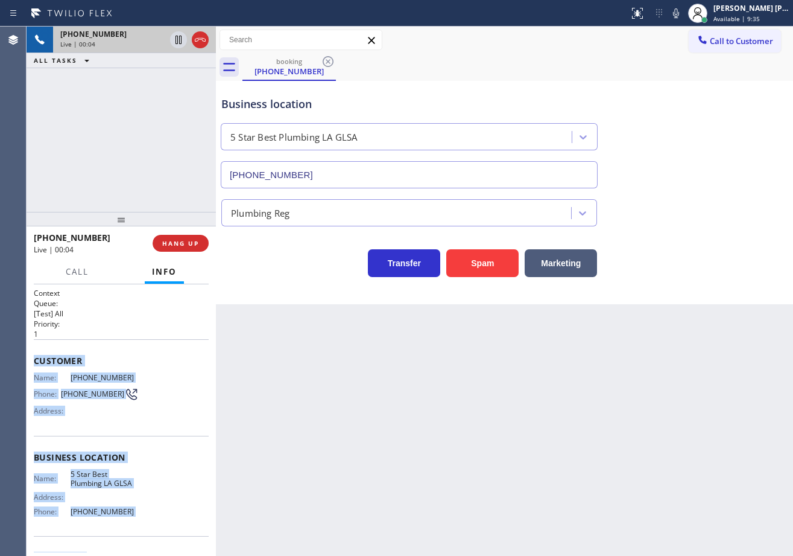
scroll to position [75, 0]
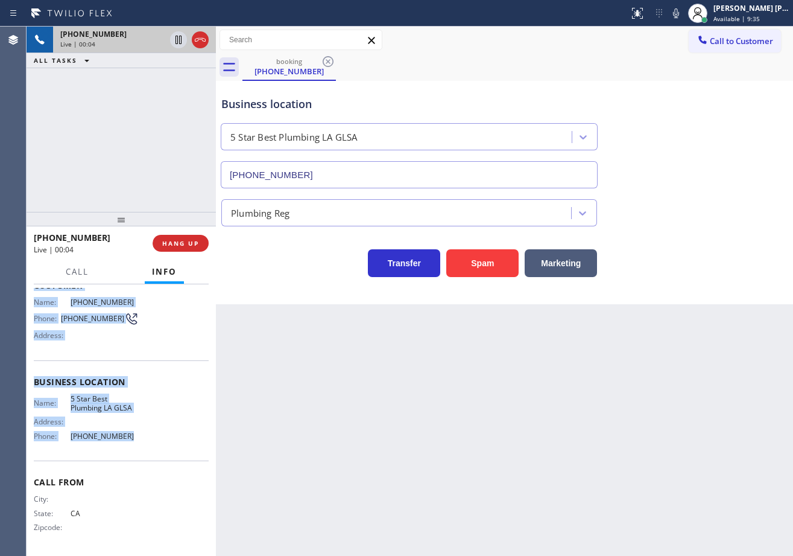
drag, startPoint x: 33, startPoint y: 357, endPoint x: 139, endPoint y: 448, distance: 139.9
click at [139, 448] on div "Context Queue: [Test] All Priority: 1 Customer Name: (442) 446-9600 Phone: (442…" at bounding box center [121, 420] width 189 height 272
copy div "Customer Name: (442) 446-9600 Phone: (442) 446-9600 Address: Business location …"
click at [312, 434] on div "Back to Dashboard Change Sender ID Customers Technicians Select a contact Outbo…" at bounding box center [504, 291] width 577 height 529
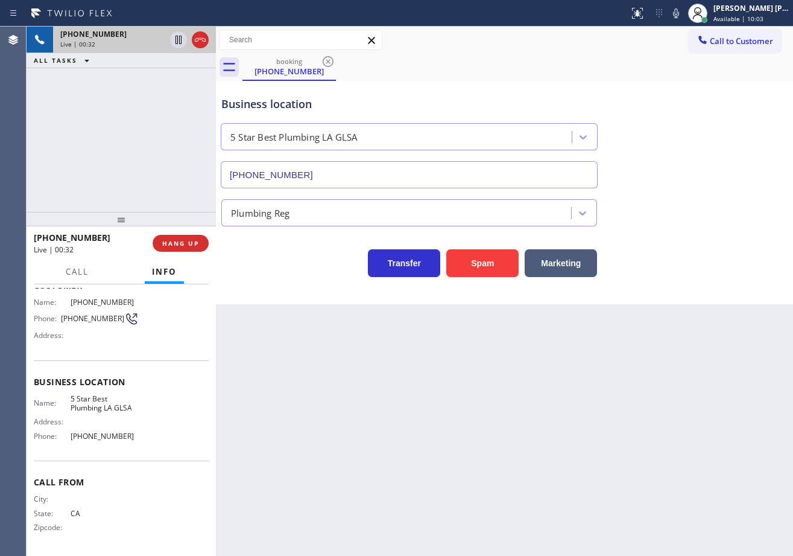
click at [92, 157] on div "+14424469600 Live | 00:32 ALL TASKS ALL TASKS ACTIVE TASKS TASKS IN WRAP UP" at bounding box center [121, 119] width 189 height 185
click at [442, 399] on div "Back to Dashboard Change Sender ID Customers Technicians Select a contact Outbo…" at bounding box center [504, 291] width 577 height 529
click at [442, 401] on div "Back to Dashboard Change Sender ID Customers Technicians Select a contact Outbo…" at bounding box center [504, 291] width 577 height 529
click at [559, 450] on div "Back to Dashboard Change Sender ID Customers Technicians Select a contact Outbo…" at bounding box center [504, 291] width 577 height 529
click at [561, 450] on div "Back to Dashboard Change Sender ID Customers Technicians Select a contact Outbo…" at bounding box center [504, 291] width 577 height 529
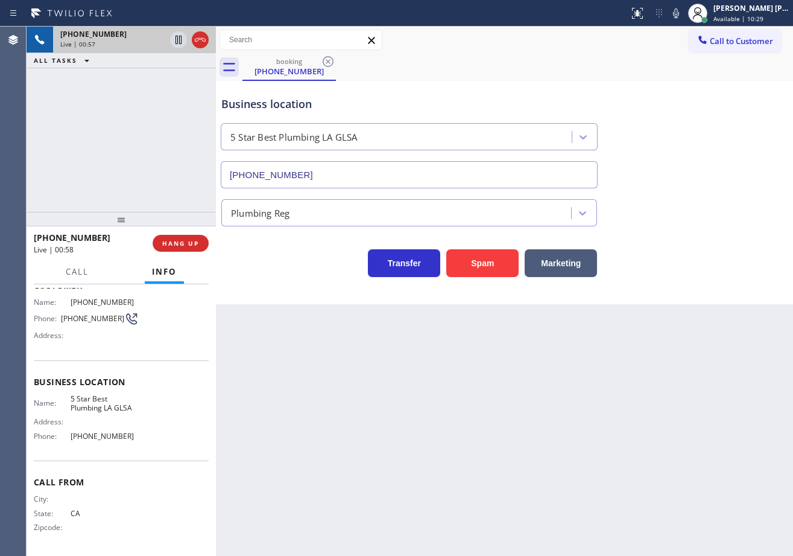
click at [69, 148] on div "+14424469600 Live | 00:57 ALL TASKS ALL TASKS ACTIVE TASKS TASKS IN WRAP UP" at bounding box center [121, 119] width 189 height 185
click at [69, 148] on div "+14424469600 Live | 00:58 ALL TASKS ALL TASKS ACTIVE TASKS TASKS IN WRAP UP" at bounding box center [121, 119] width 189 height 185
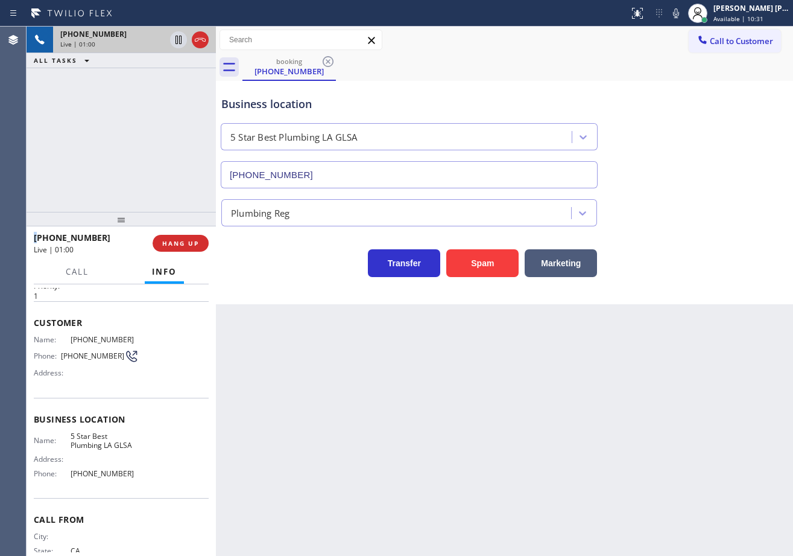
scroll to position [0, 0]
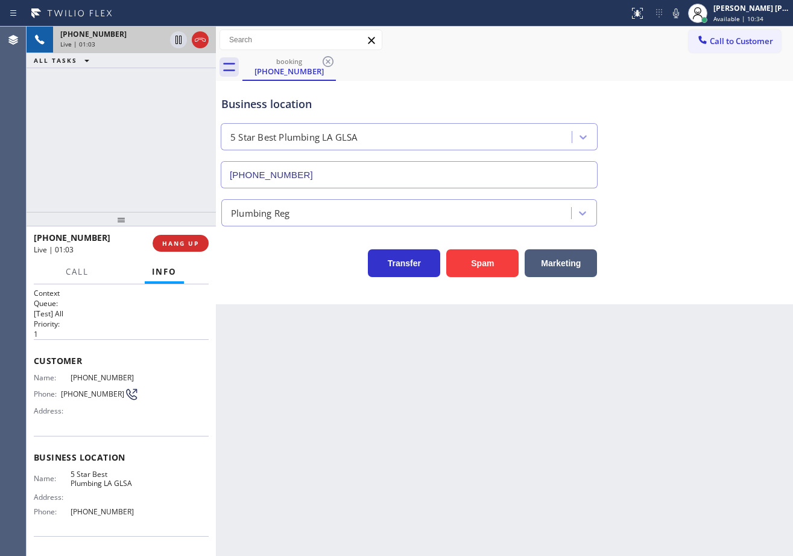
click at [110, 198] on div "+14424469600 Live | 01:03 ALL TASKS ALL TASKS ACTIVE TASKS TASKS IN WRAP UP" at bounding box center [121, 119] width 189 height 185
click at [167, 243] on span "HANG UP" at bounding box center [180, 243] width 37 height 8
click at [168, 243] on span "HANG UP" at bounding box center [180, 243] width 37 height 8
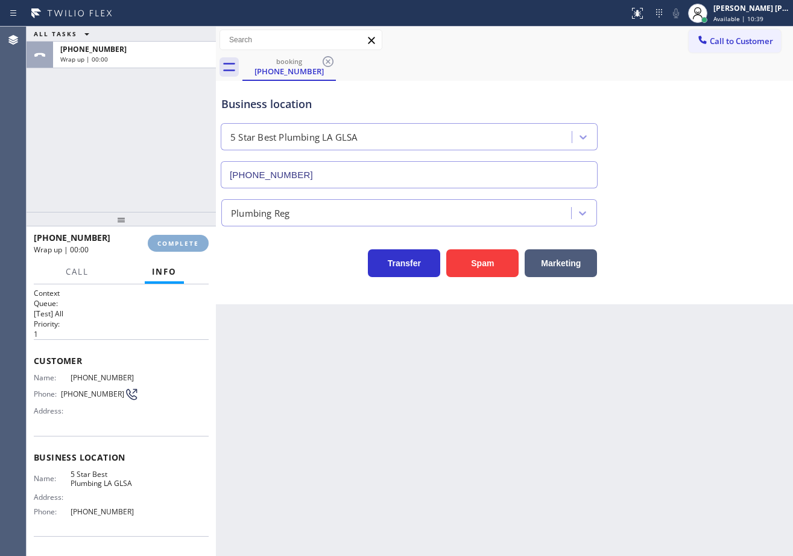
click at [170, 243] on span "COMPLETE" at bounding box center [178, 243] width 42 height 8
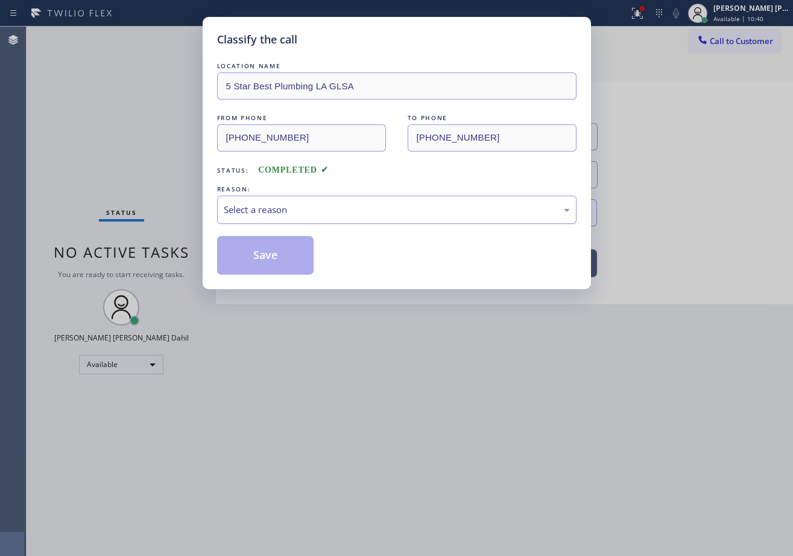
click at [277, 216] on div "Select a reason" at bounding box center [397, 210] width 346 height 14
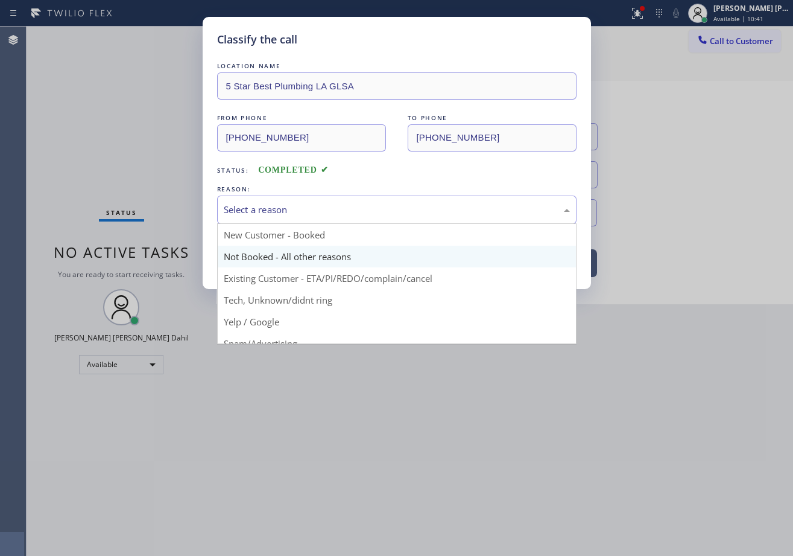
click at [265, 252] on button "Save" at bounding box center [265, 255] width 97 height 39
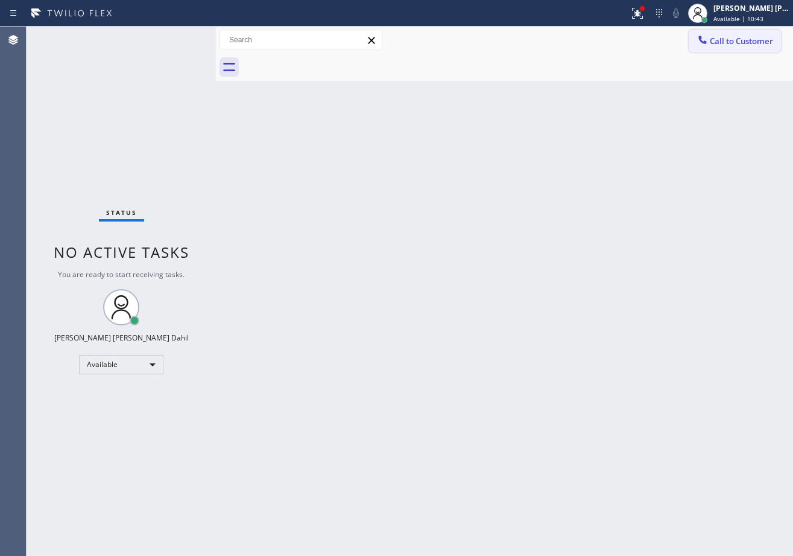
click at [734, 38] on span "Call to Customer" at bounding box center [741, 41] width 63 height 11
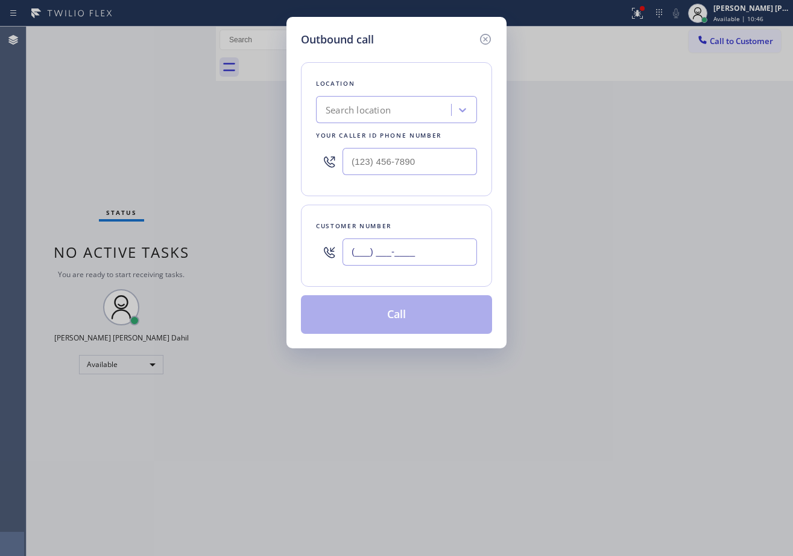
click at [402, 255] on input "(___) ___-____" at bounding box center [410, 251] width 135 height 27
paste input "442) 446-9600"
type input "(442) 446-9600"
click at [387, 105] on div "Search location" at bounding box center [358, 110] width 65 height 14
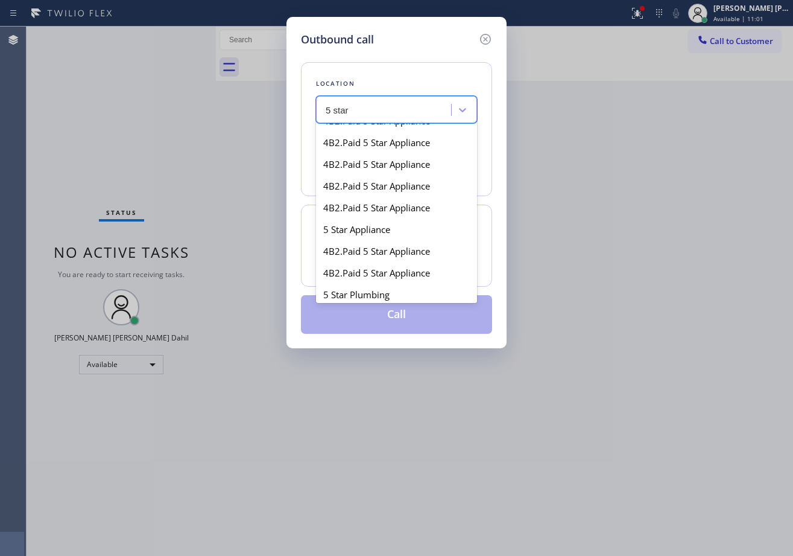
scroll to position [229, 0]
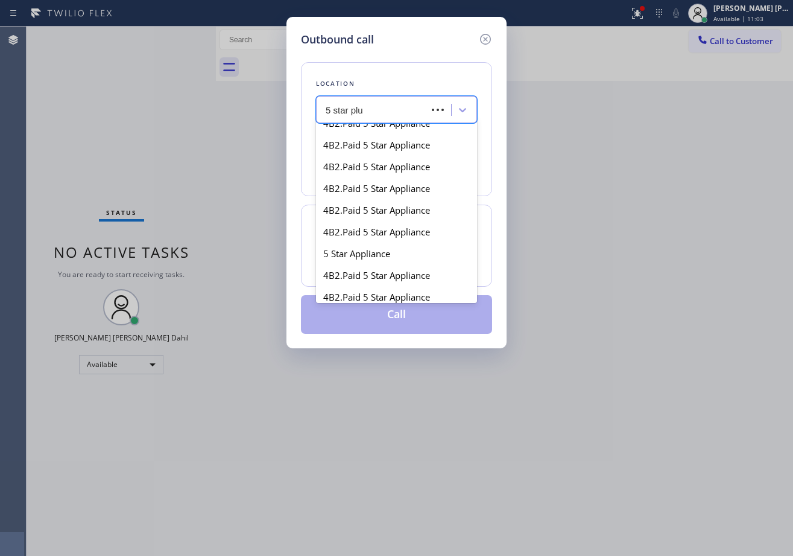
type input "5 star plum"
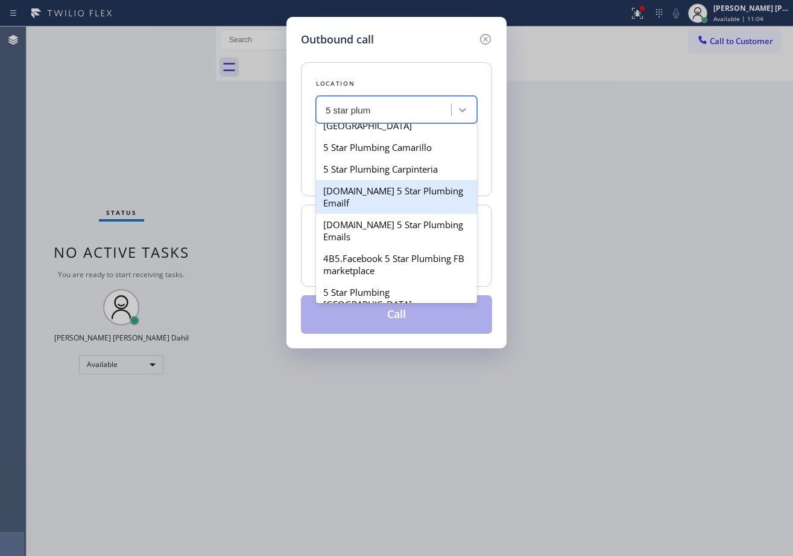
scroll to position [0, 0]
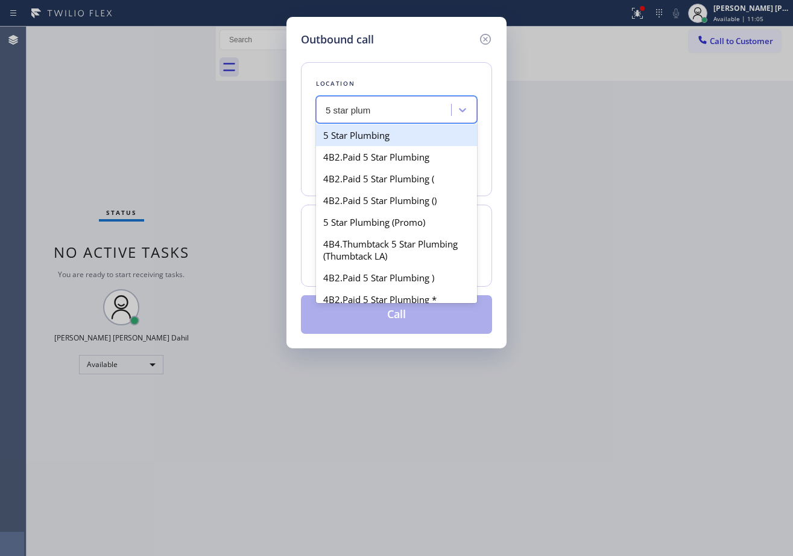
click at [402, 139] on div "5 Star Plumbing" at bounding box center [396, 135] width 161 height 22
type input "[PHONE_NUMBER]"
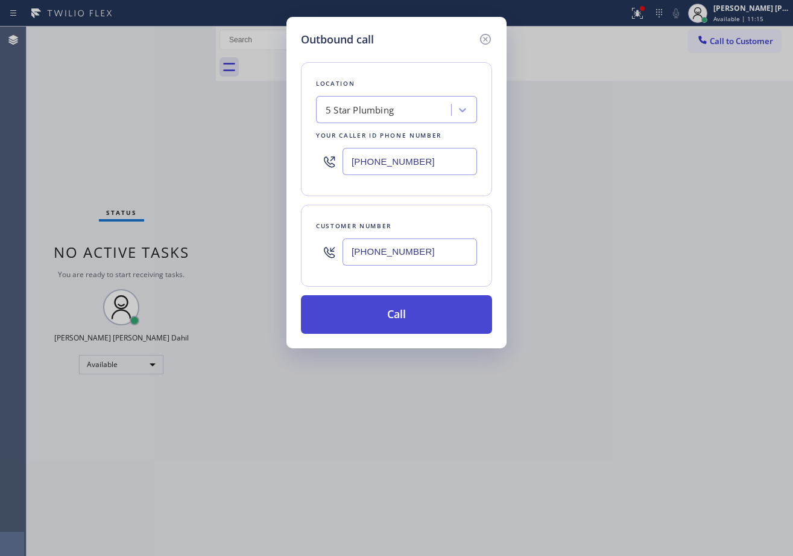
click at [378, 313] on button "Call" at bounding box center [396, 314] width 191 height 39
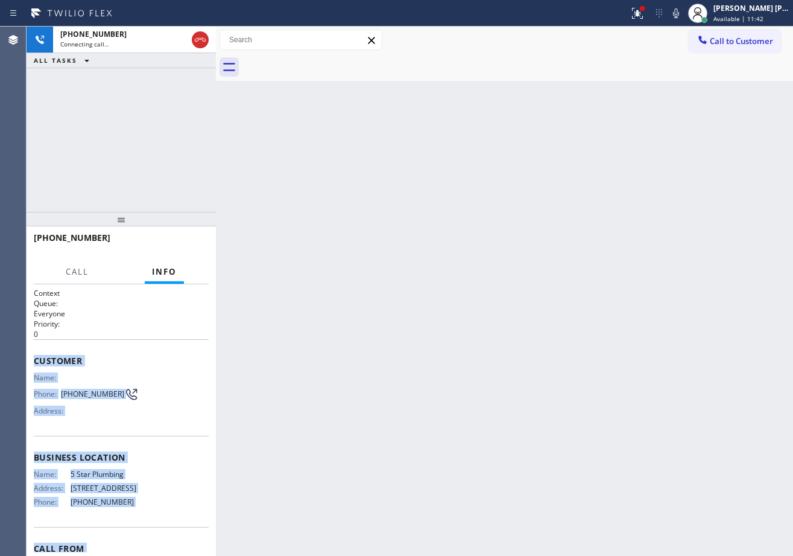
scroll to position [75, 0]
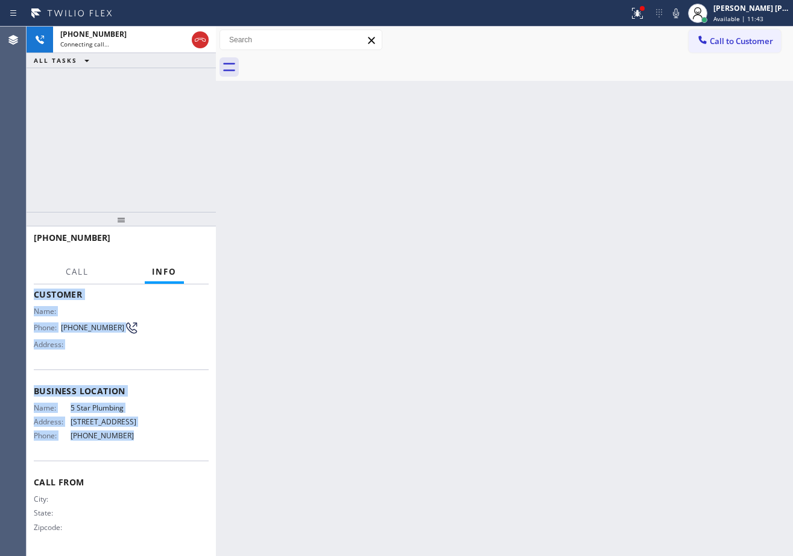
drag, startPoint x: 29, startPoint y: 357, endPoint x: 208, endPoint y: 462, distance: 207.7
click at [127, 447] on div "Context Queue: Everyone Priority: 0 Customer Name: Phone: (442) 446-9600 Addres…" at bounding box center [121, 420] width 189 height 272
click at [62, 153] on div "+14424469600 Connecting call… ALL TASKS ALL TASKS ACTIVE TASKS TASKS IN WRAP UP" at bounding box center [121, 119] width 189 height 185
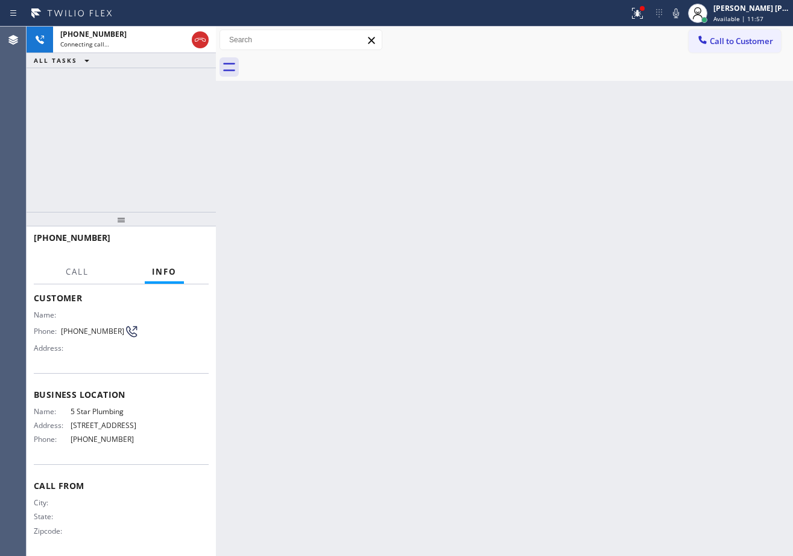
scroll to position [0, 0]
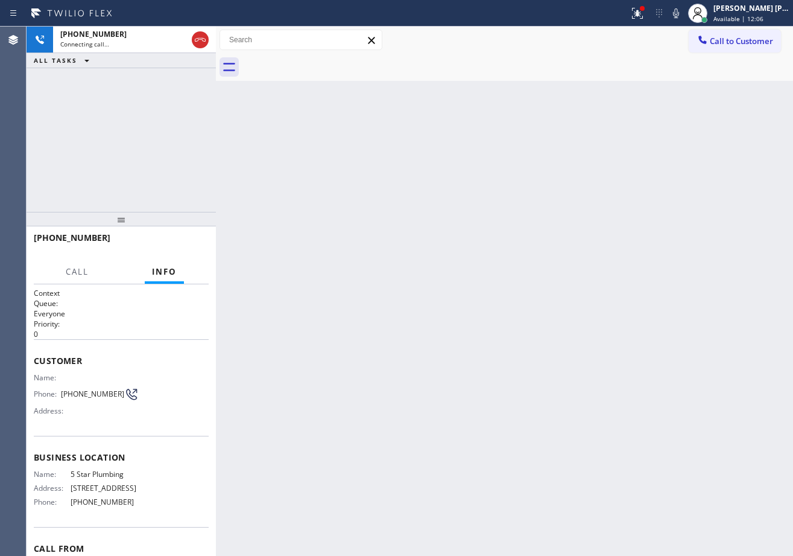
click at [104, 151] on div "+14424469600 Connecting call… ALL TASKS ALL TASKS ACTIVE TASKS TASKS IN WRAP UP" at bounding box center [121, 119] width 189 height 185
click at [645, 7] on icon at bounding box center [638, 13] width 14 height 14
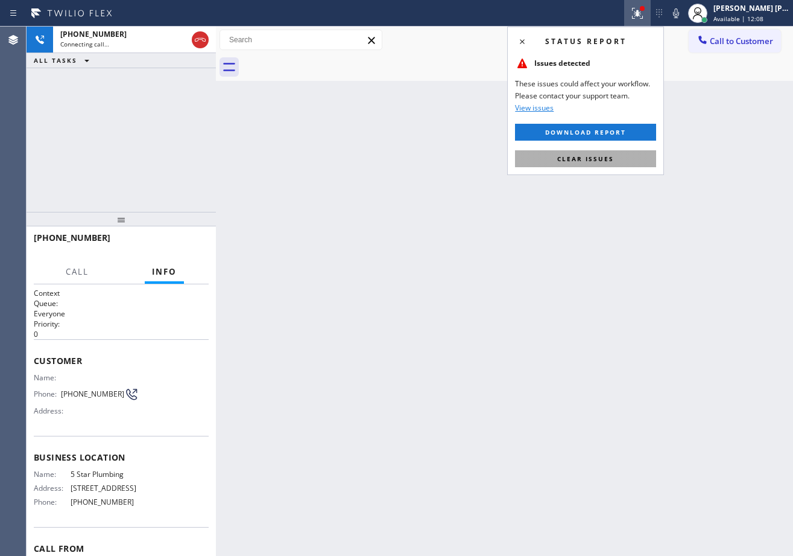
click at [600, 158] on span "Clear issues" at bounding box center [586, 158] width 57 height 8
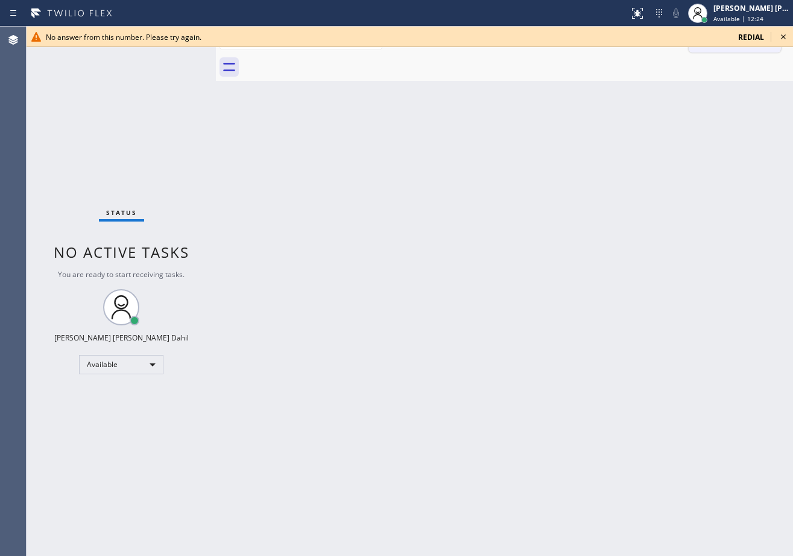
click at [786, 37] on icon at bounding box center [784, 37] width 14 height 14
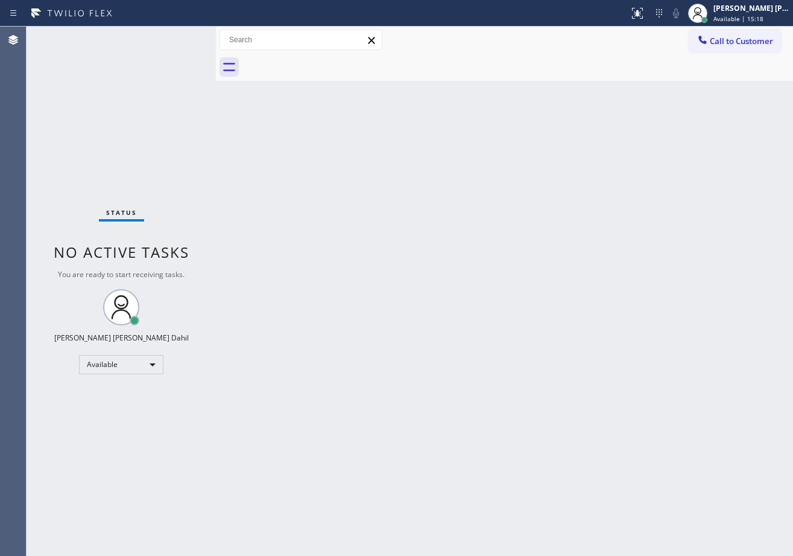
click at [374, 75] on div at bounding box center [518, 67] width 551 height 27
drag, startPoint x: 419, startPoint y: 241, endPoint x: 418, endPoint y: 247, distance: 6.7
click at [419, 246] on div "Back to Dashboard Change Sender ID Customers Technicians Select a contact Outbo…" at bounding box center [504, 291] width 577 height 529
click at [418, 247] on div "Back to Dashboard Change Sender ID Customers Technicians Select a contact Outbo…" at bounding box center [504, 291] width 577 height 529
click at [418, 248] on div "Back to Dashboard Change Sender ID Customers Technicians Select a contact Outbo…" at bounding box center [504, 291] width 577 height 529
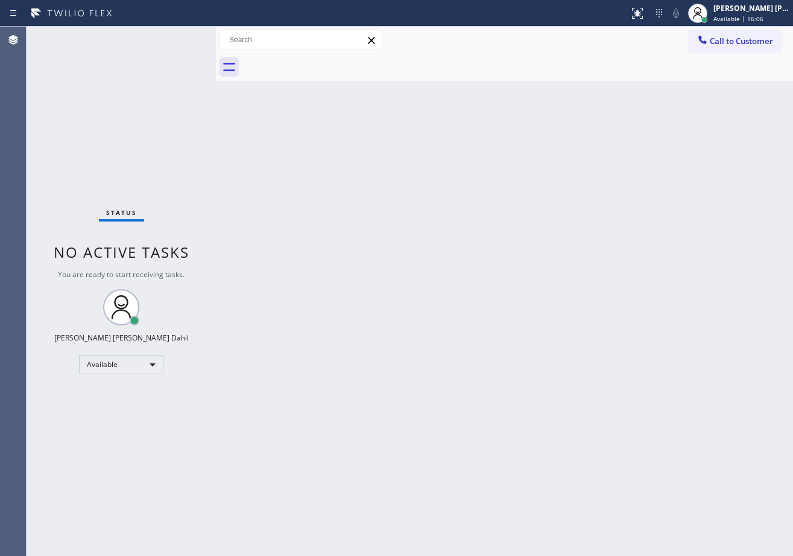
click at [440, 353] on div "Back to Dashboard Change Sender ID Customers Technicians Select a contact Outbo…" at bounding box center [504, 291] width 577 height 529
click at [157, 160] on div "Status No active tasks You are ready to start receiving tasks. [PERSON_NAME] [P…" at bounding box center [121, 291] width 189 height 529
click at [179, 37] on div "Status No active tasks You are ready to start receiving tasks. [PERSON_NAME] [P…" at bounding box center [121, 291] width 189 height 529
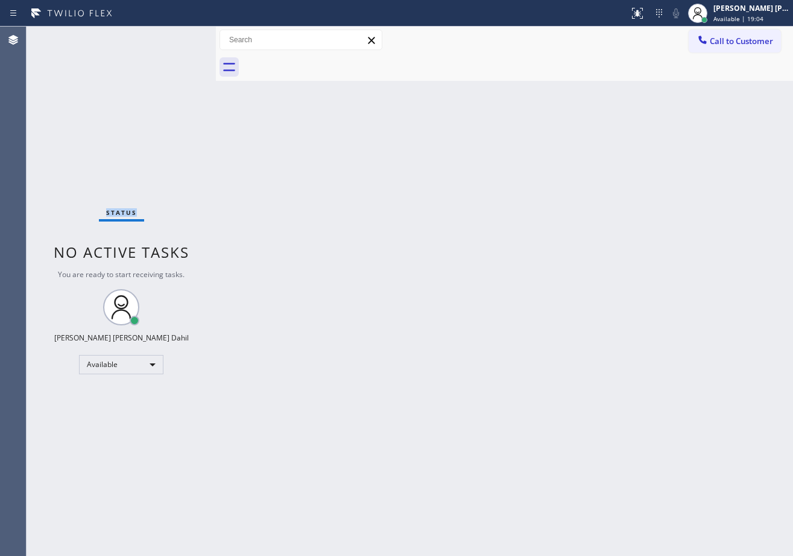
click at [179, 37] on div "Status No active tasks You are ready to start receiving tasks. [PERSON_NAME] [P…" at bounding box center [121, 291] width 189 height 529
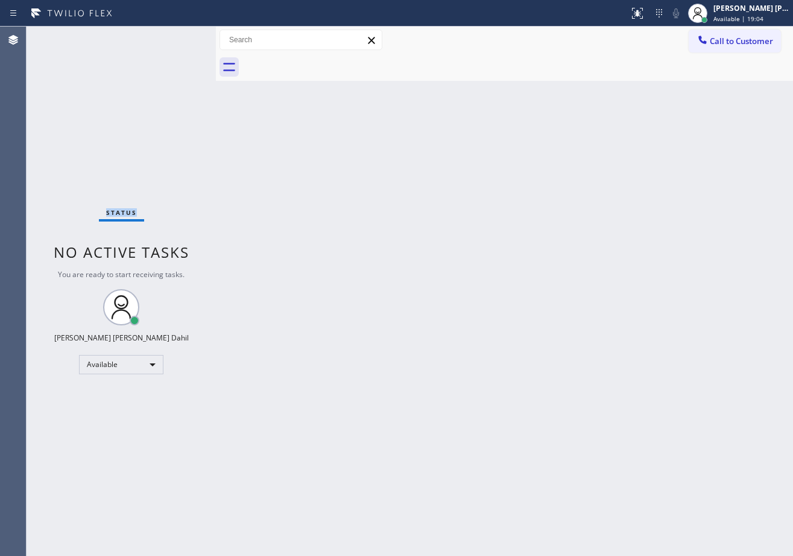
click at [179, 37] on div "Status No active tasks You are ready to start receiving tasks. [PERSON_NAME] [P…" at bounding box center [121, 291] width 189 height 529
click at [580, 323] on div "Back to Dashboard Change Sender ID Customers Technicians Select a contact Outbo…" at bounding box center [504, 291] width 577 height 529
click at [287, 106] on div "Back to Dashboard Change Sender ID Customers Technicians Select a contact Outbo…" at bounding box center [504, 291] width 577 height 529
click at [296, 112] on div "Back to Dashboard Change Sender ID Customers Technicians Select a contact Outbo…" at bounding box center [504, 291] width 577 height 529
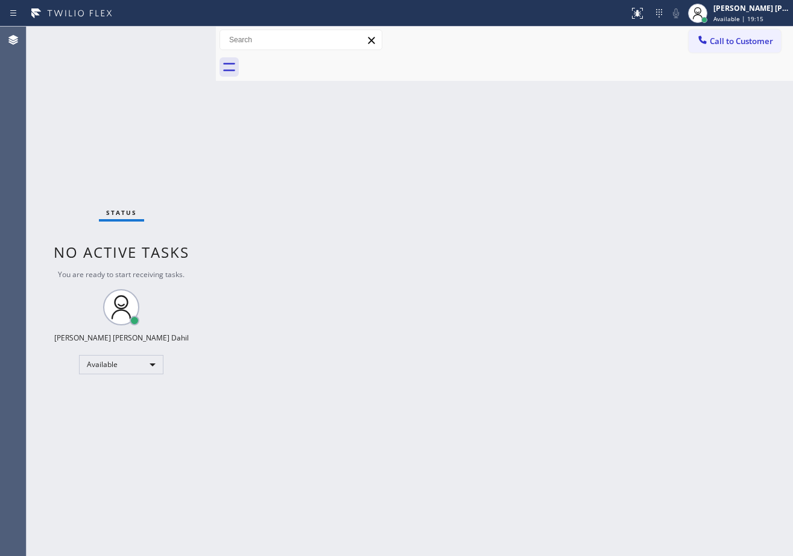
drag, startPoint x: 317, startPoint y: 145, endPoint x: 322, endPoint y: 154, distance: 10.0
click at [318, 147] on div "Back to Dashboard Change Sender ID Customers Technicians Select a contact Outbo…" at bounding box center [504, 291] width 577 height 529
click at [322, 154] on div "Back to Dashboard Change Sender ID Customers Technicians Select a contact Outbo…" at bounding box center [504, 291] width 577 height 529
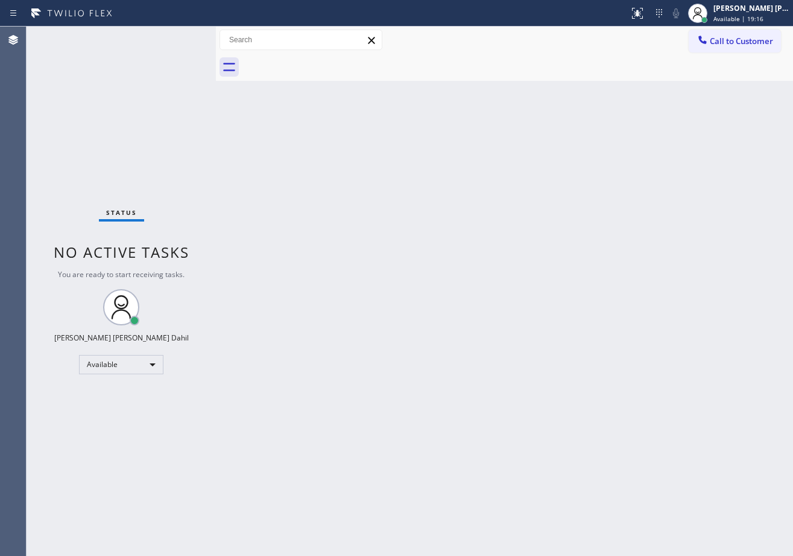
click at [322, 154] on div "Back to Dashboard Change Sender ID Customers Technicians Select a contact Outbo…" at bounding box center [504, 291] width 577 height 529
click at [480, 63] on div at bounding box center [518, 67] width 551 height 27
click at [523, 179] on div "Back to Dashboard Change Sender ID Customers Technicians Select a contact Outbo…" at bounding box center [504, 291] width 577 height 529
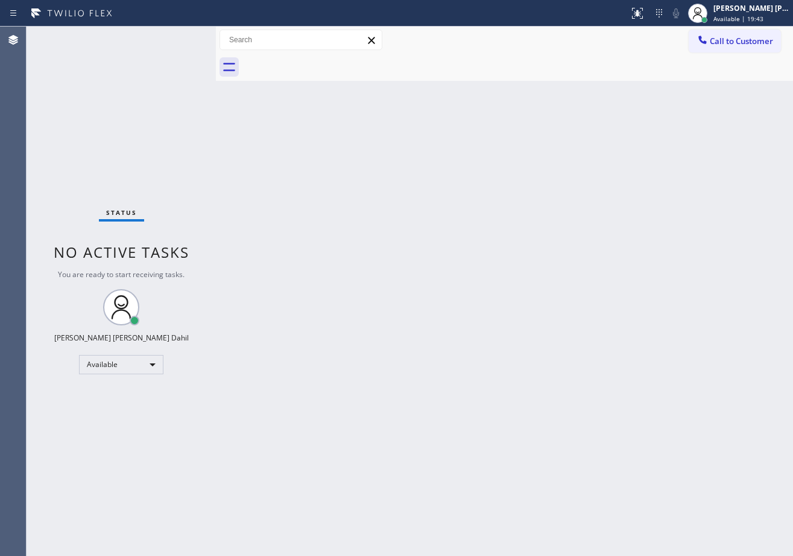
click at [527, 189] on div "Back to Dashboard Change Sender ID Customers Technicians Select a contact Outbo…" at bounding box center [504, 291] width 577 height 529
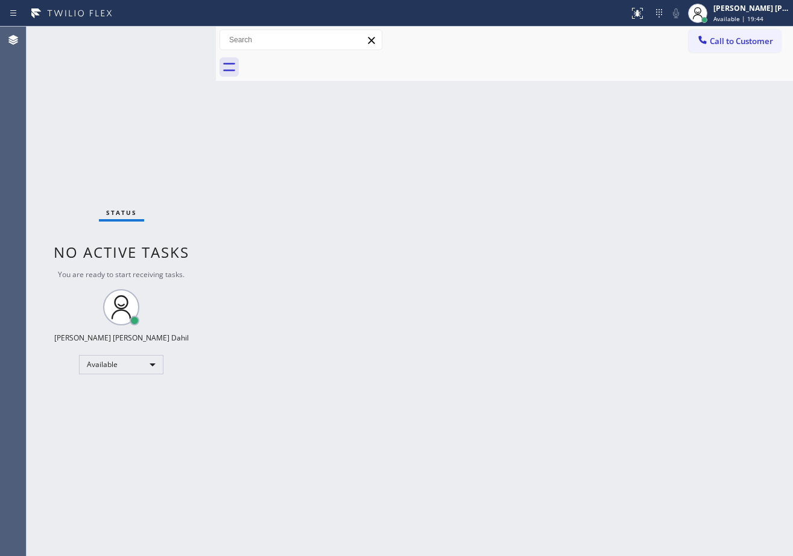
click at [527, 189] on div "Back to Dashboard Change Sender ID Customers Technicians Select a contact Outbo…" at bounding box center [504, 291] width 577 height 529
click at [524, 191] on div "Back to Dashboard Change Sender ID Customers Technicians Select a contact Outbo…" at bounding box center [504, 291] width 577 height 529
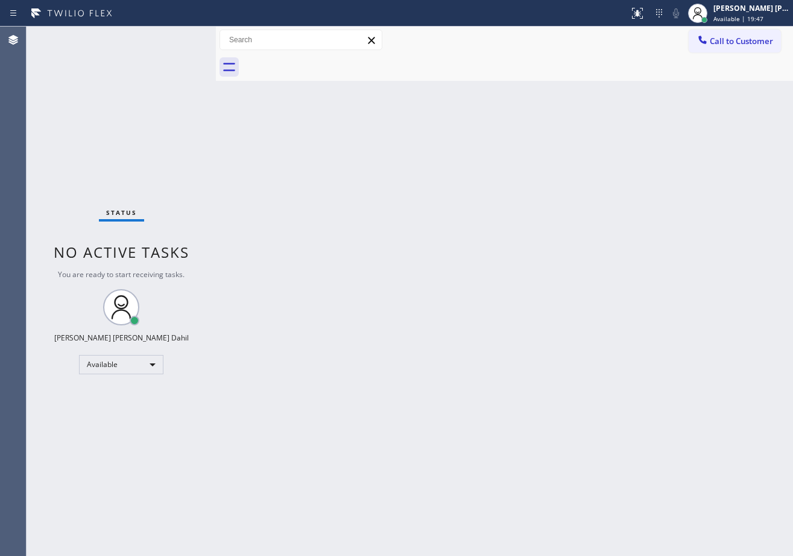
click at [522, 183] on div "Back to Dashboard Change Sender ID Customers Technicians Select a contact Outbo…" at bounding box center [504, 291] width 577 height 529
click at [340, 218] on div "Back to Dashboard Change Sender ID Customers Technicians Select a contact Outbo…" at bounding box center [504, 291] width 577 height 529
click at [386, 318] on div "Back to Dashboard Change Sender ID Customers Technicians Select a contact Outbo…" at bounding box center [504, 291] width 577 height 529
click at [360, 327] on div "Back to Dashboard Change Sender ID Customers Technicians Select a contact Outbo…" at bounding box center [504, 291] width 577 height 529
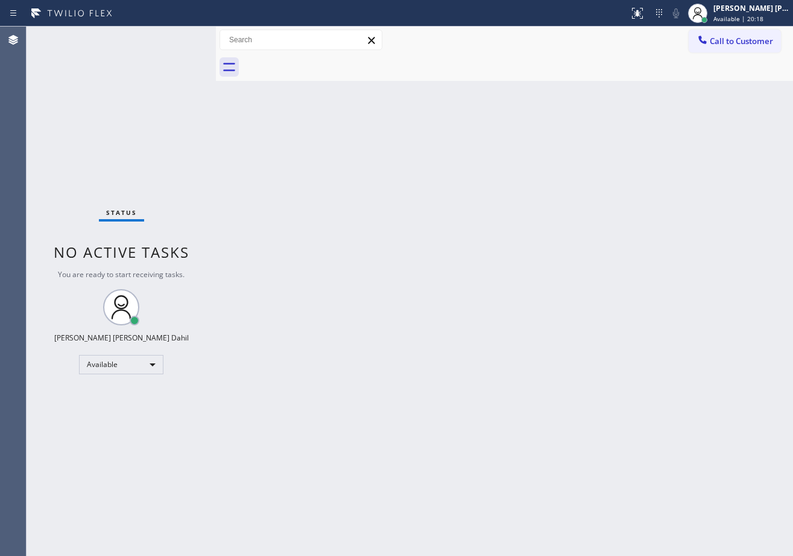
drag, startPoint x: 136, startPoint y: 93, endPoint x: 348, endPoint y: 197, distance: 235.6
click at [136, 93] on div "Status No active tasks You are ready to start receiving tasks. [PERSON_NAME] [P…" at bounding box center [121, 291] width 189 height 529
click at [543, 302] on div "Back to Dashboard Change Sender ID Customers Technicians Select a contact Outbo…" at bounding box center [504, 291] width 577 height 529
click at [544, 302] on div "Back to Dashboard Change Sender ID Customers Technicians Select a contact Outbo…" at bounding box center [504, 291] width 577 height 529
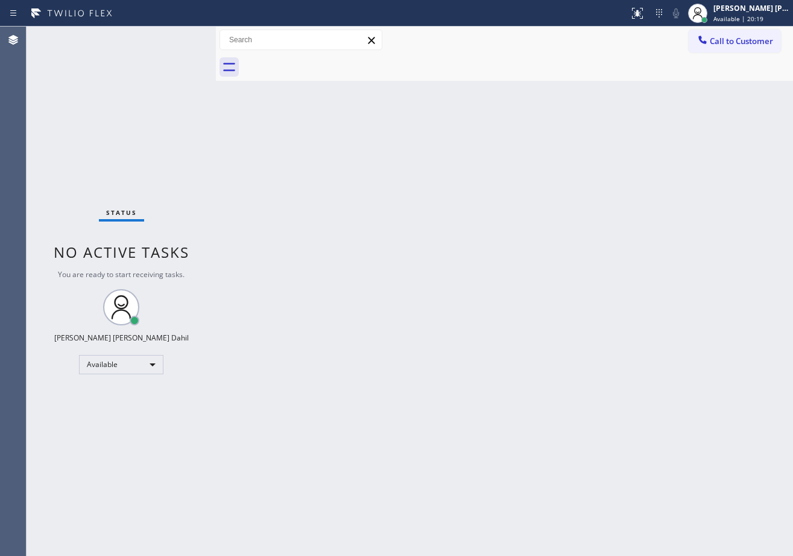
click at [179, 37] on div "Status No active tasks You are ready to start receiving tasks. [PERSON_NAME] [P…" at bounding box center [121, 291] width 189 height 529
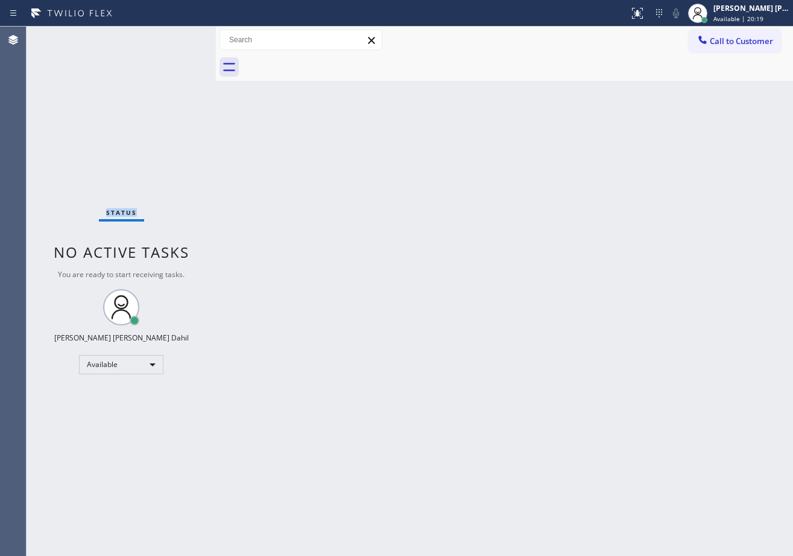
click at [179, 37] on div "Status No active tasks You are ready to start receiving tasks. [PERSON_NAME] [P…" at bounding box center [121, 291] width 189 height 529
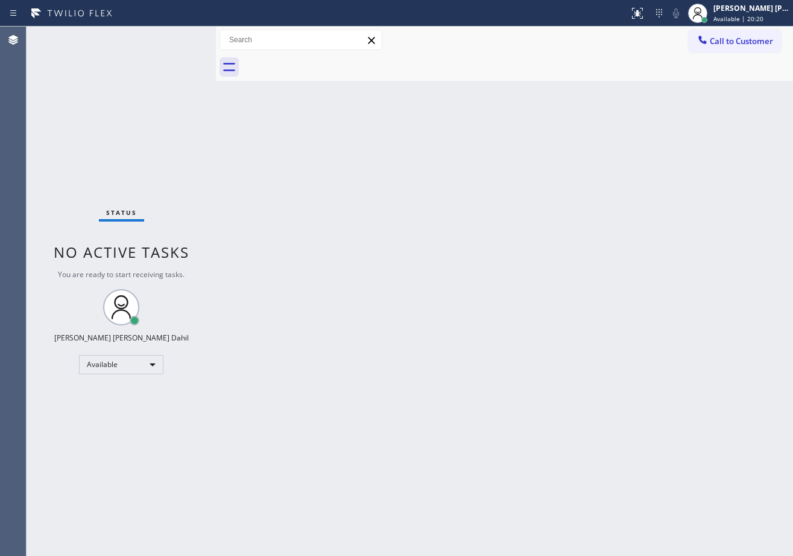
drag, startPoint x: 429, startPoint y: 283, endPoint x: 255, endPoint y: 88, distance: 261.1
click at [430, 284] on div "Back to Dashboard Change Sender ID Customers Technicians Select a contact Outbo…" at bounding box center [504, 291] width 577 height 529
click at [491, 273] on div "Back to Dashboard Change Sender ID Customers Technicians Select a contact Outbo…" at bounding box center [504, 291] width 577 height 529
drag, startPoint x: 491, startPoint y: 275, endPoint x: 179, endPoint y: 37, distance: 392.3
click at [492, 275] on div "Back to Dashboard Change Sender ID Customers Technicians Select a contact Outbo…" at bounding box center [504, 291] width 577 height 529
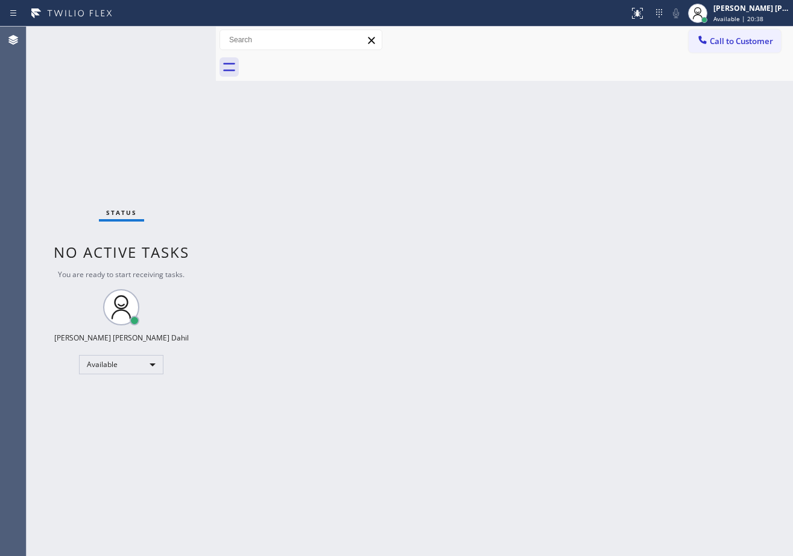
click at [179, 37] on div "Status No active tasks You are ready to start receiving tasks. [PERSON_NAME] [P…" at bounding box center [121, 291] width 189 height 529
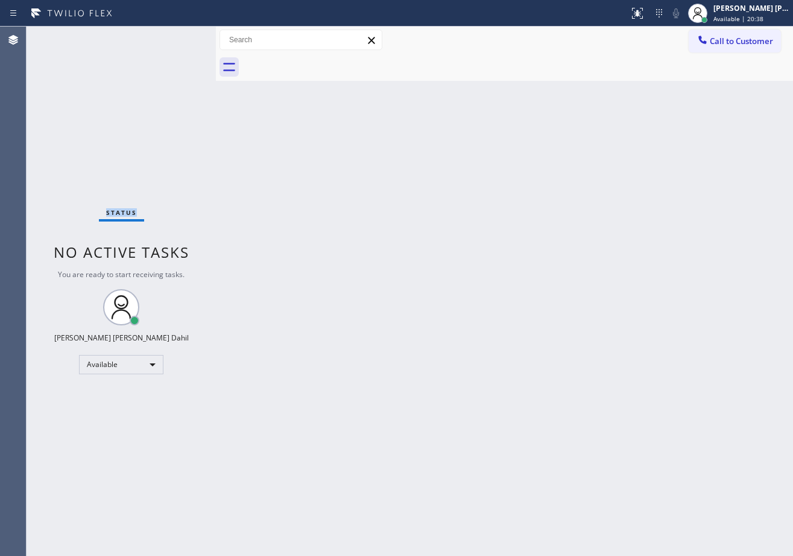
click at [179, 37] on div "Status No active tasks You are ready to start receiving tasks. [PERSON_NAME] [P…" at bounding box center [121, 291] width 189 height 529
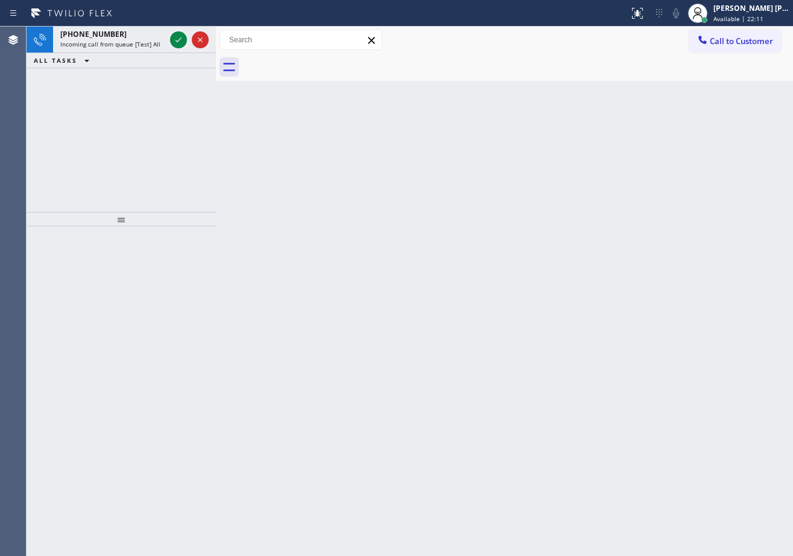
click at [179, 37] on icon at bounding box center [178, 40] width 14 height 14
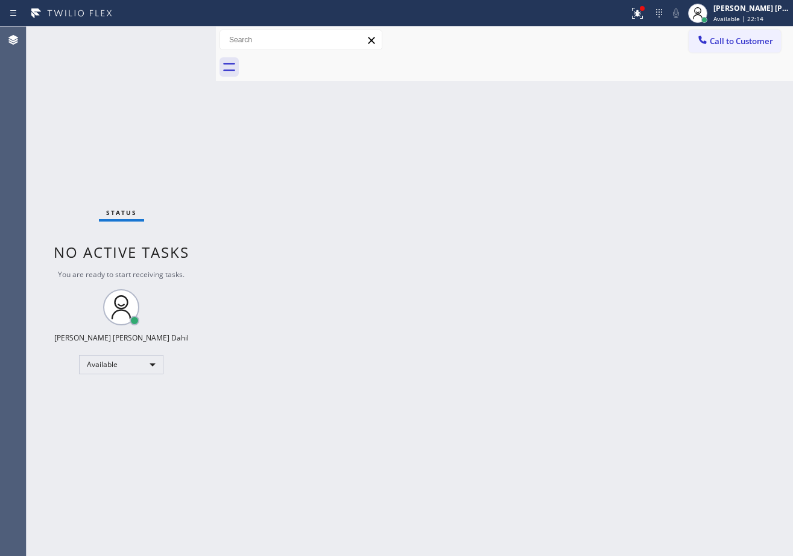
click at [475, 422] on div "Back to Dashboard Change Sender ID Customers Technicians Select a contact Outbo…" at bounding box center [504, 291] width 577 height 529
click at [645, 9] on icon at bounding box center [638, 13] width 14 height 14
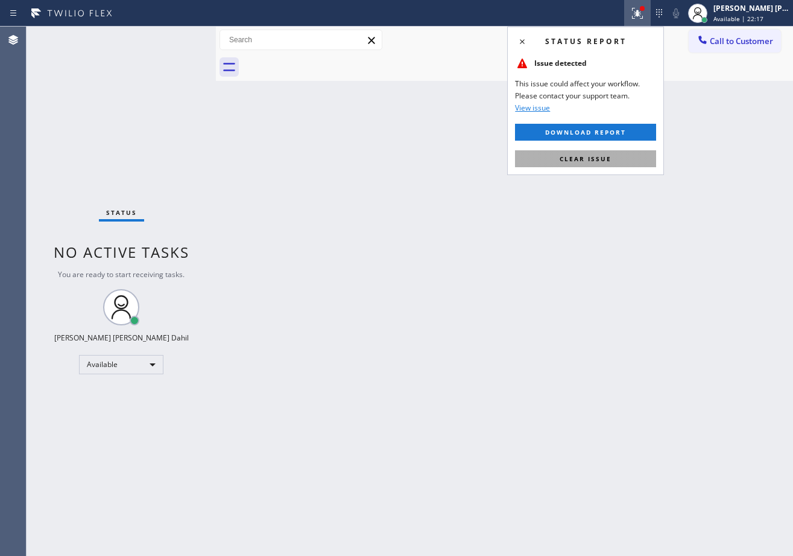
click at [619, 156] on button "Clear issue" at bounding box center [585, 158] width 141 height 17
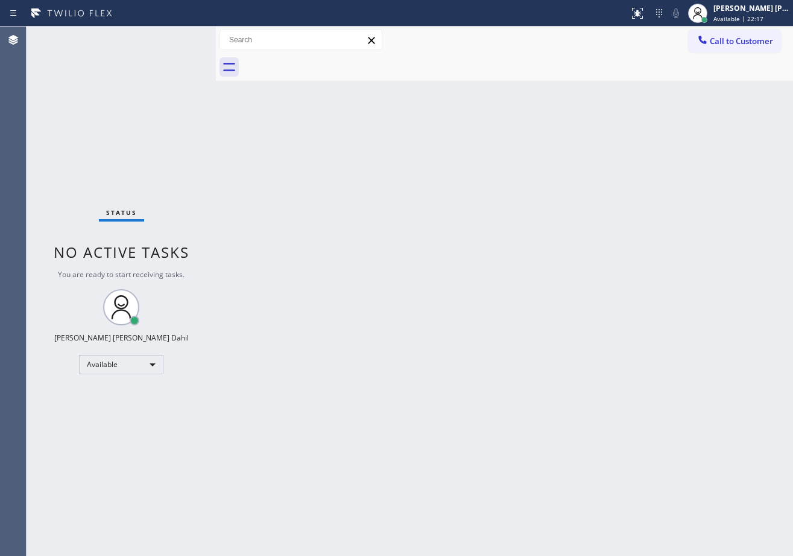
drag, startPoint x: 621, startPoint y: 161, endPoint x: 621, endPoint y: 170, distance: 8.4
click at [621, 162] on div "Back to Dashboard Change Sender ID Customers Technicians Select a contact Outbo…" at bounding box center [504, 291] width 577 height 529
click at [179, 37] on div "Status No active tasks You are ready to start receiving tasks. [PERSON_NAME] [P…" at bounding box center [121, 291] width 189 height 529
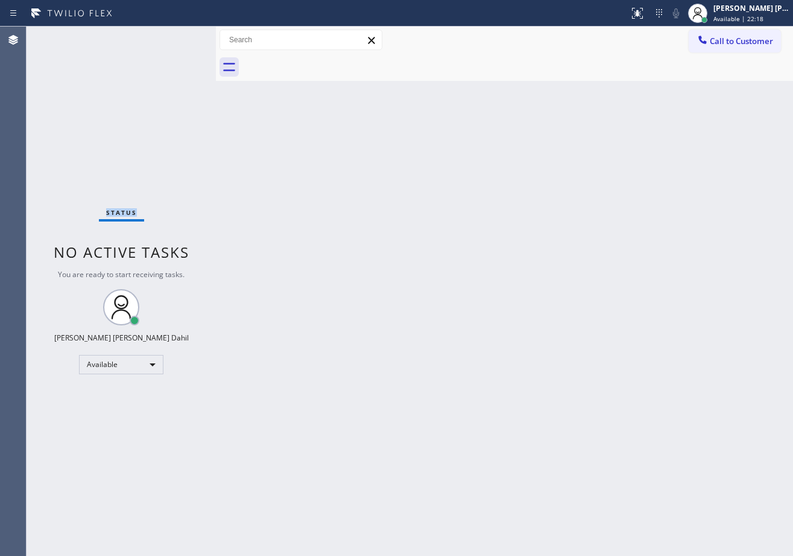
click at [179, 37] on div "Status No active tasks You are ready to start receiving tasks. [PERSON_NAME] [P…" at bounding box center [121, 291] width 189 height 529
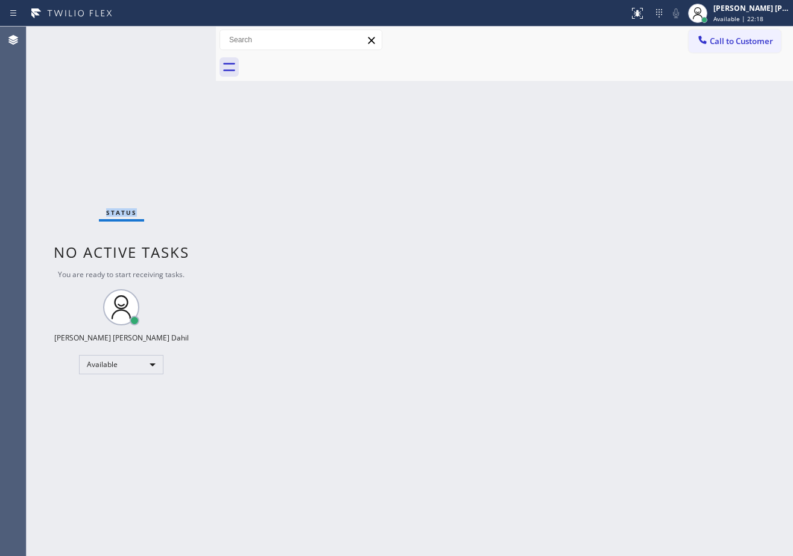
click at [179, 37] on div "Status No active tasks You are ready to start receiving tasks. [PERSON_NAME] [P…" at bounding box center [121, 291] width 189 height 529
click at [182, 47] on div "Status No active tasks You are ready to start receiving tasks. [PERSON_NAME] [P…" at bounding box center [121, 291] width 189 height 529
click at [179, 39] on div "Status No active tasks You are ready to start receiving tasks. [PERSON_NAME] [P…" at bounding box center [121, 291] width 189 height 529
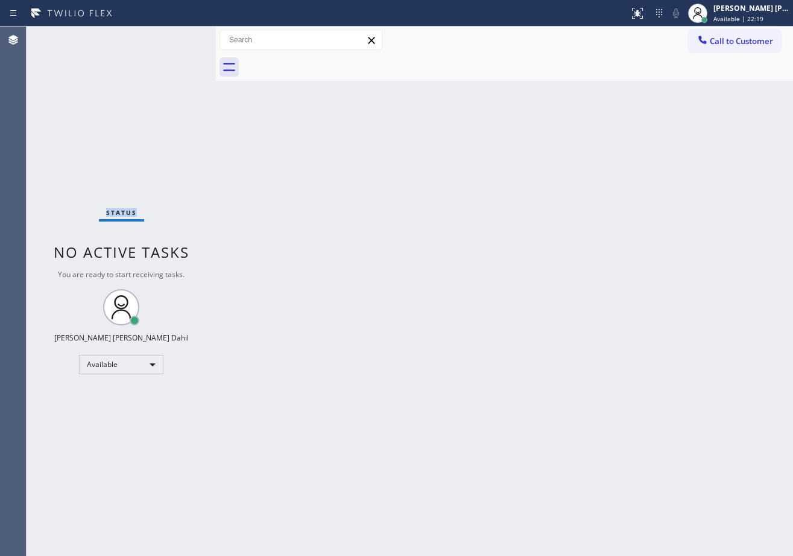
click at [179, 40] on div "Status No active tasks You are ready to start receiving tasks. [PERSON_NAME] [P…" at bounding box center [121, 291] width 189 height 529
click at [179, 38] on div "Status No active tasks You are ready to start receiving tasks. [PERSON_NAME] [P…" at bounding box center [121, 291] width 189 height 529
click at [179, 37] on div "Status No active tasks You are ready to start receiving tasks. [PERSON_NAME] [P…" at bounding box center [121, 291] width 189 height 529
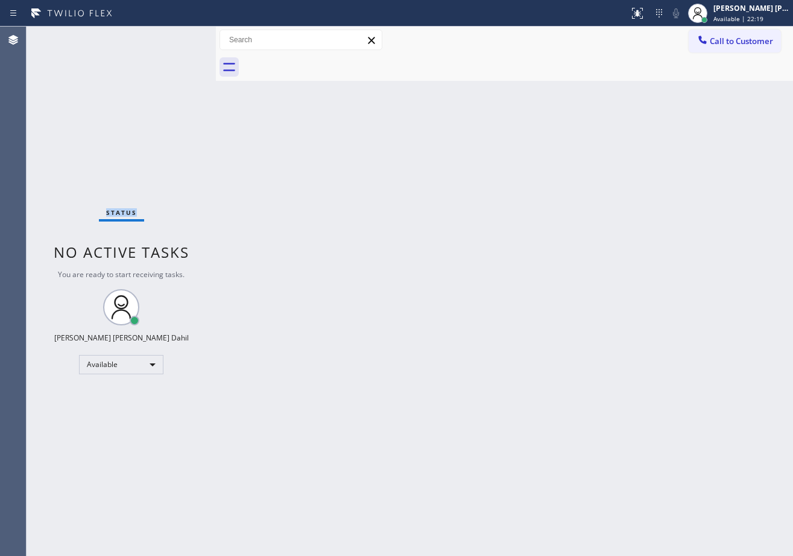
click at [179, 37] on div "Status No active tasks You are ready to start receiving tasks. [PERSON_NAME] [P…" at bounding box center [121, 291] width 189 height 529
click at [410, 247] on div "Back to Dashboard Change Sender ID Customers Technicians Select a contact Outbo…" at bounding box center [504, 291] width 577 height 529
drag, startPoint x: 410, startPoint y: 247, endPoint x: 425, endPoint y: 284, distance: 40.3
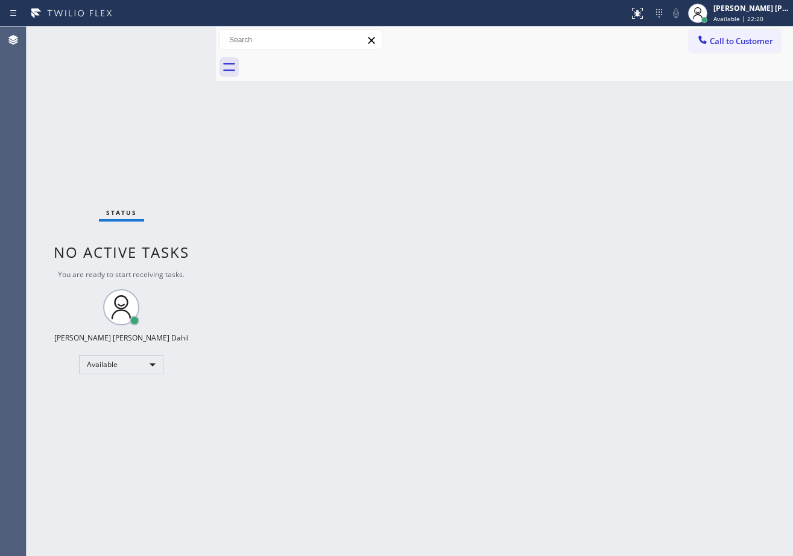
click at [408, 258] on div "Back to Dashboard Change Sender ID Customers Technicians Select a contact Outbo…" at bounding box center [504, 291] width 577 height 529
click at [179, 37] on div "Status No active tasks You are ready to start receiving tasks. [PERSON_NAME] [P…" at bounding box center [121, 291] width 189 height 529
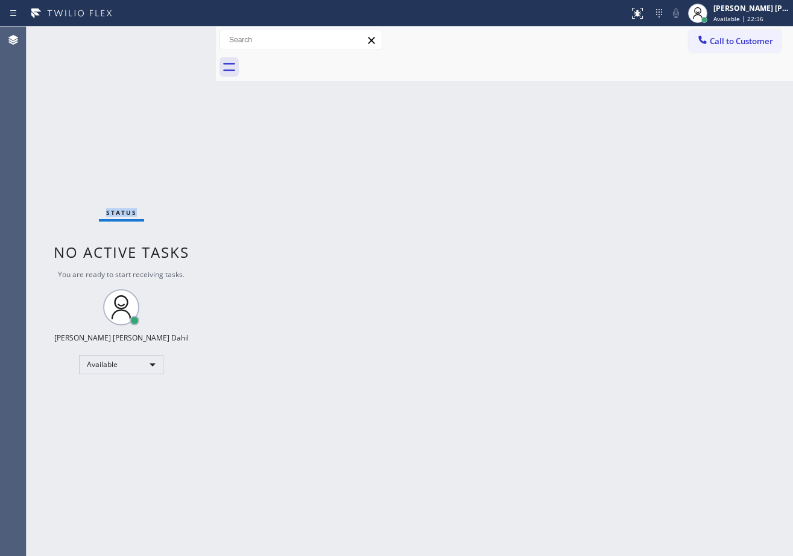
click at [179, 37] on div "Status No active tasks You are ready to start receiving tasks. [PERSON_NAME] [P…" at bounding box center [121, 291] width 189 height 529
click at [526, 325] on div "Back to Dashboard Change Sender ID Customers Technicians Select a contact Outbo…" at bounding box center [504, 291] width 577 height 529
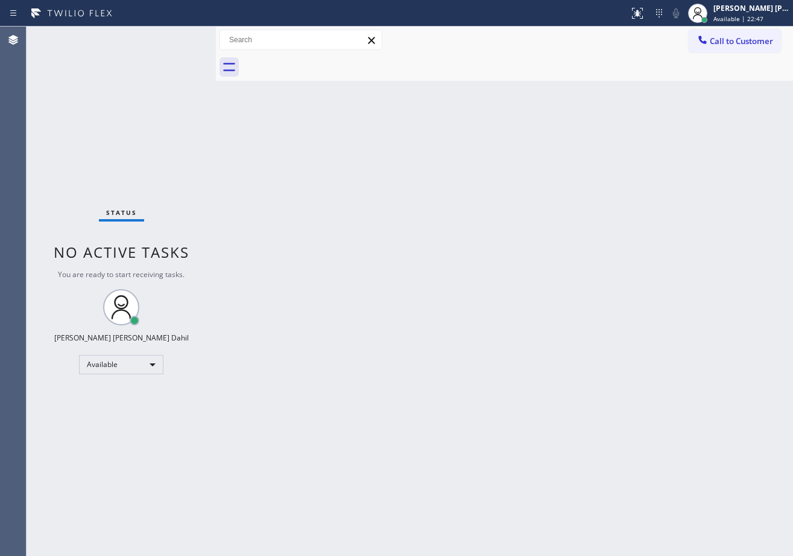
click at [156, 71] on div "Status No active tasks You are ready to start receiving tasks. [PERSON_NAME] [P…" at bounding box center [121, 291] width 189 height 529
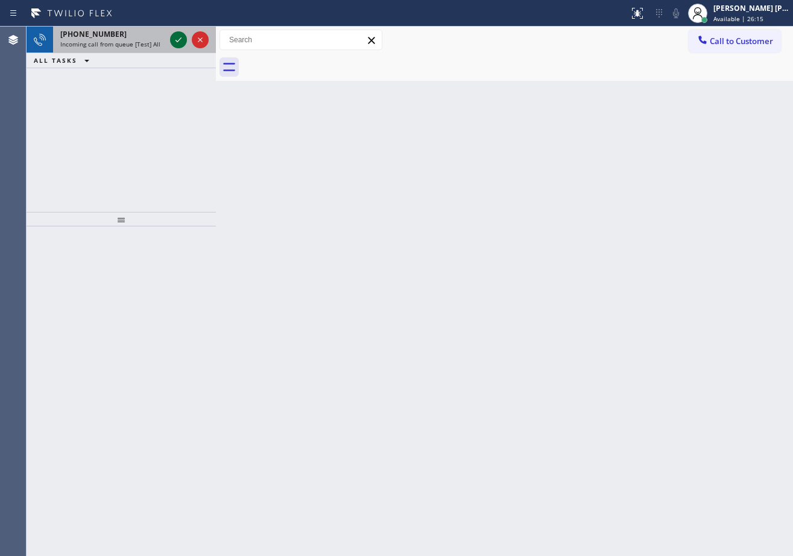
click at [179, 37] on icon at bounding box center [178, 40] width 14 height 14
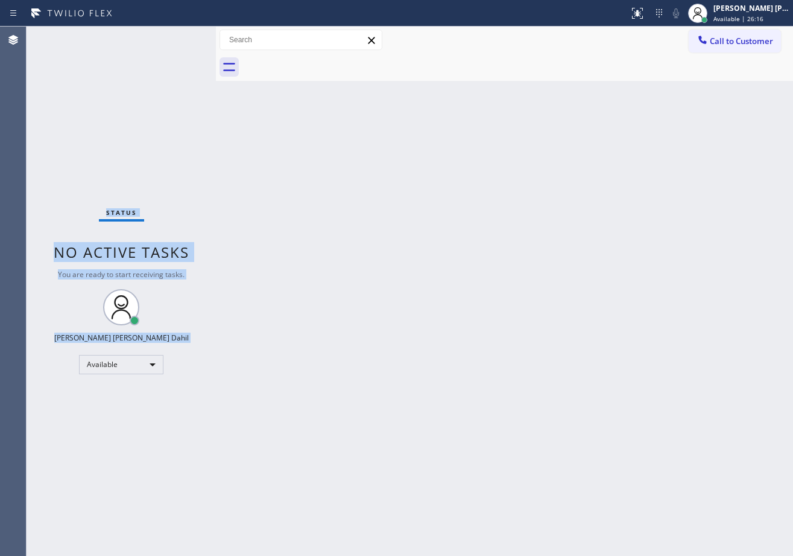
click at [179, 37] on div "Status No active tasks You are ready to start receiving tasks. [PERSON_NAME] [P…" at bounding box center [121, 291] width 189 height 529
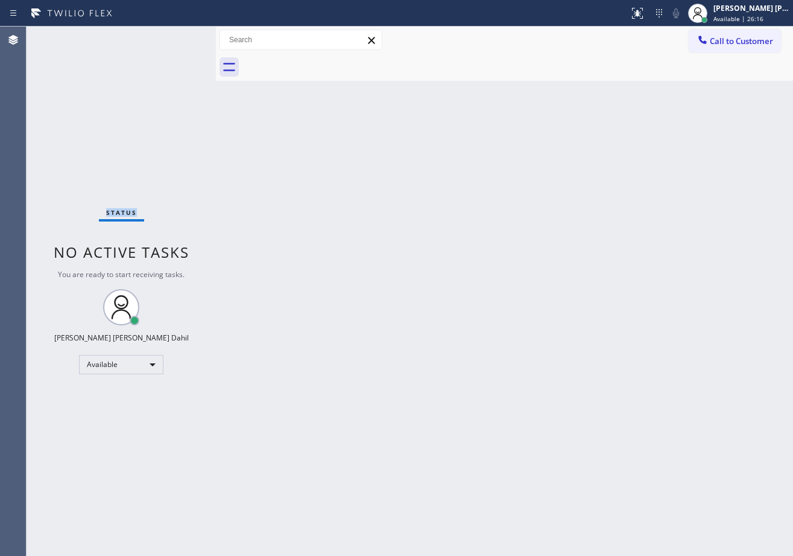
click at [179, 37] on div "Status No active tasks You are ready to start receiving tasks. [PERSON_NAME] [P…" at bounding box center [121, 291] width 189 height 529
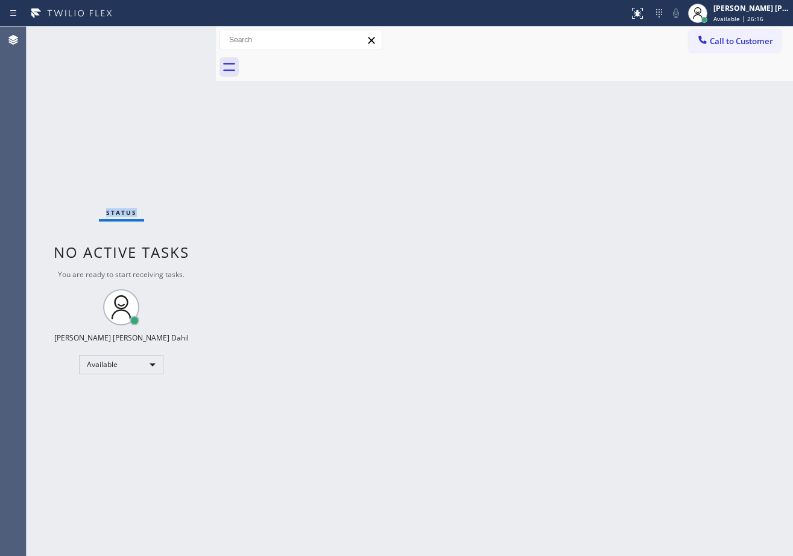
click at [179, 37] on div "Status No active tasks You are ready to start receiving tasks. [PERSON_NAME] [P…" at bounding box center [121, 291] width 189 height 529
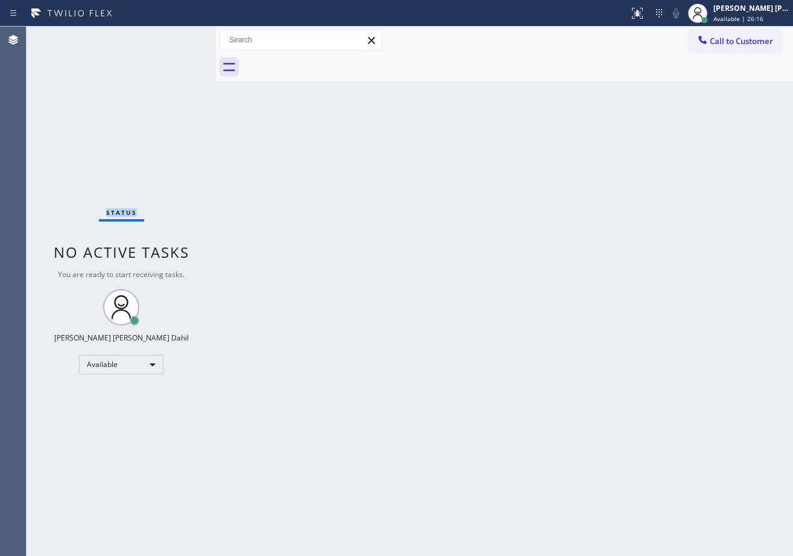
click at [179, 37] on div "Status No active tasks You are ready to start receiving tasks. [PERSON_NAME] [P…" at bounding box center [121, 291] width 189 height 529
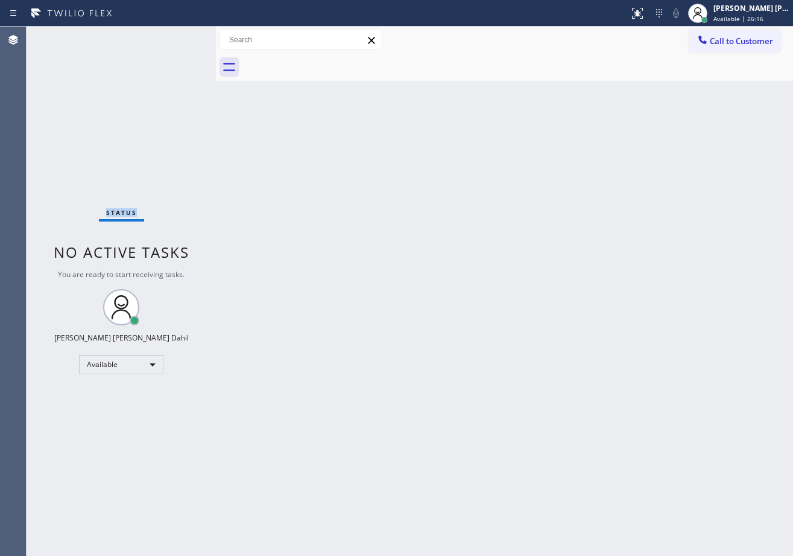
click at [179, 37] on div "Status No active tasks You are ready to start receiving tasks. [PERSON_NAME] [P…" at bounding box center [121, 291] width 189 height 529
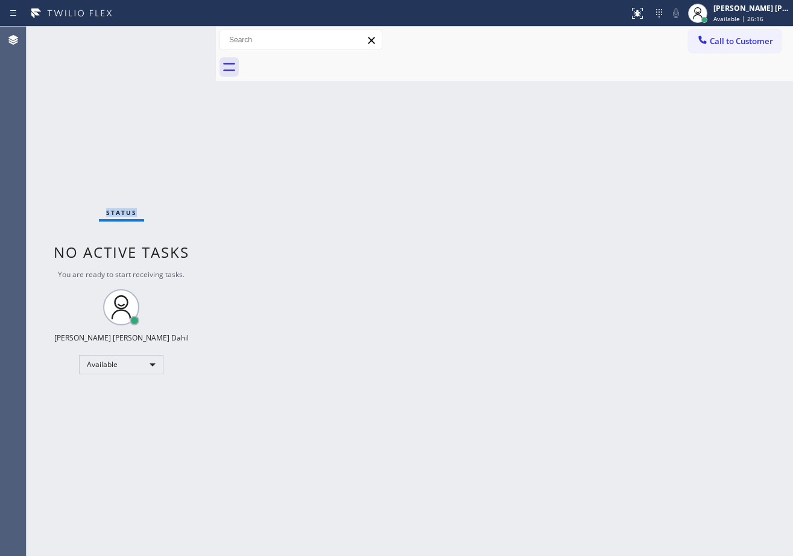
click at [179, 37] on div "Status No active tasks You are ready to start receiving tasks. [PERSON_NAME] [P…" at bounding box center [121, 291] width 189 height 529
click at [645, 17] on icon at bounding box center [638, 13] width 14 height 14
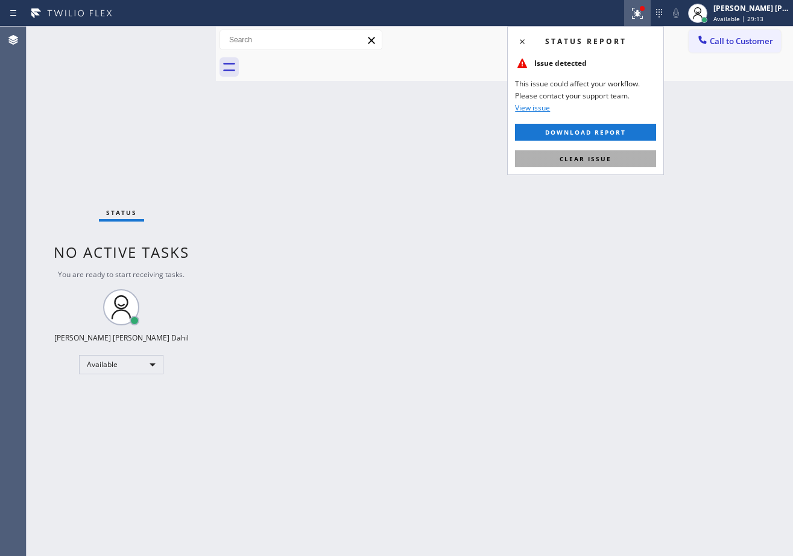
click at [608, 157] on span "Clear issue" at bounding box center [586, 158] width 52 height 8
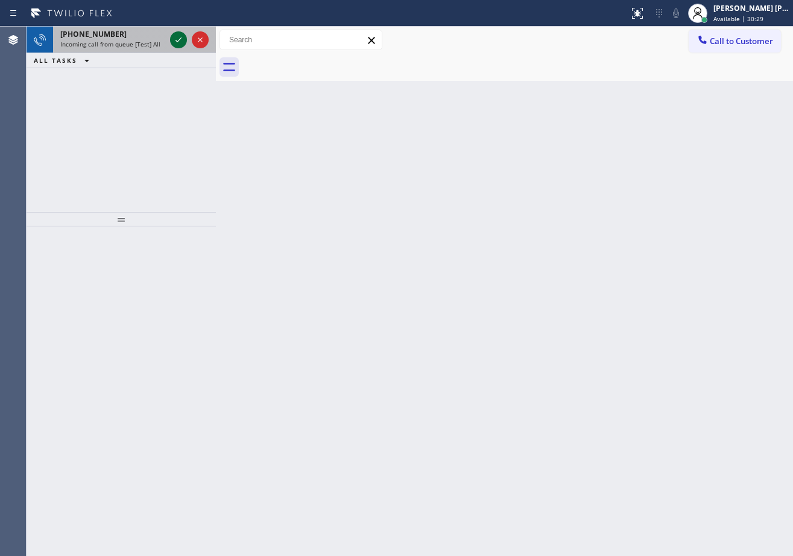
click at [179, 39] on icon at bounding box center [178, 40] width 14 height 14
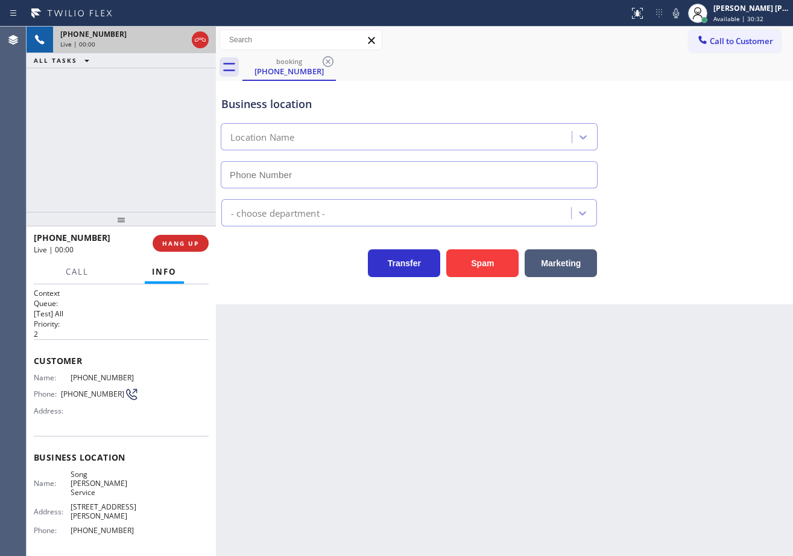
type input "(551) 213-6410"
click at [570, 266] on button "Marketing" at bounding box center [561, 263] width 72 height 28
click at [570, 265] on button "Marketing" at bounding box center [561, 263] width 72 height 28
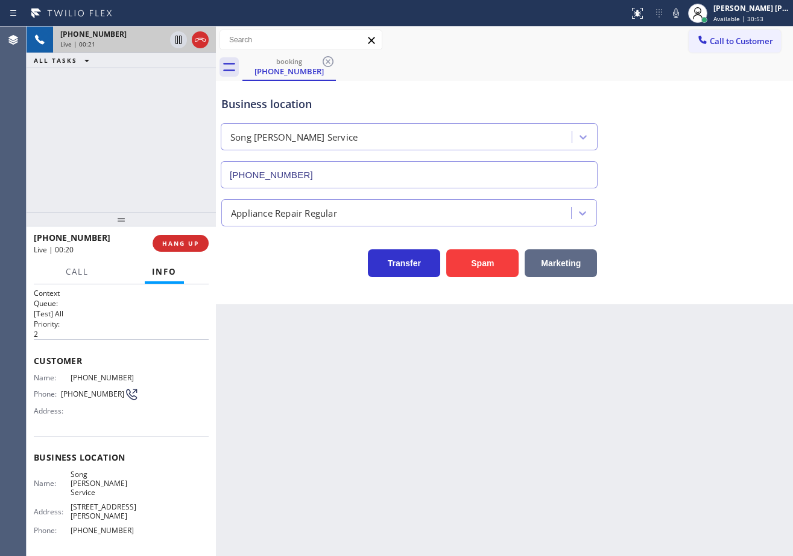
click at [570, 265] on button "Marketing" at bounding box center [561, 263] width 72 height 28
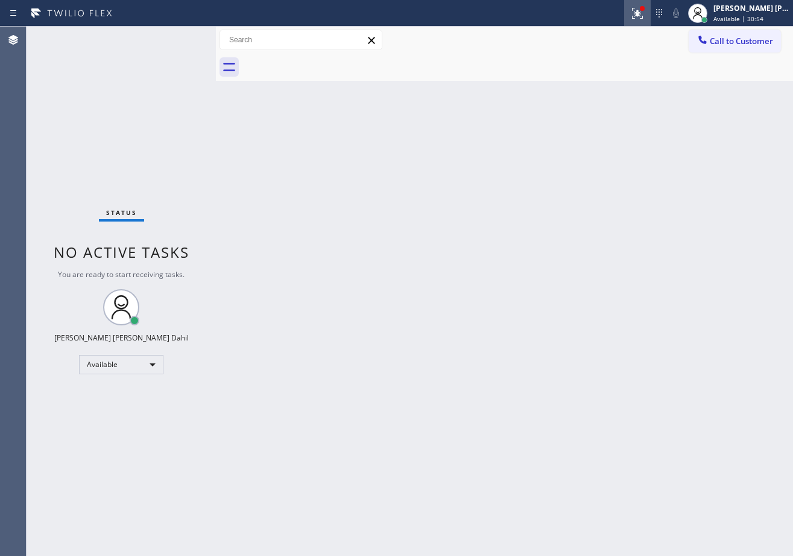
click at [645, 14] on icon at bounding box center [638, 13] width 14 height 14
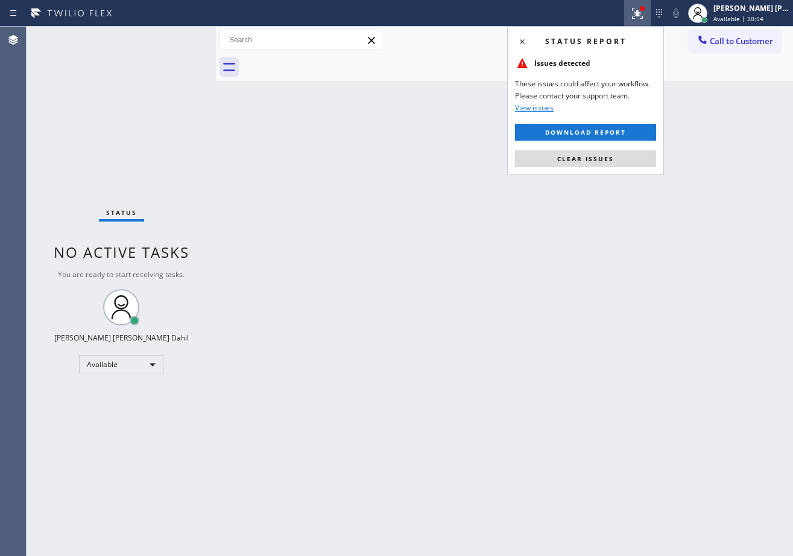
click at [599, 162] on span "Clear issues" at bounding box center [586, 158] width 57 height 8
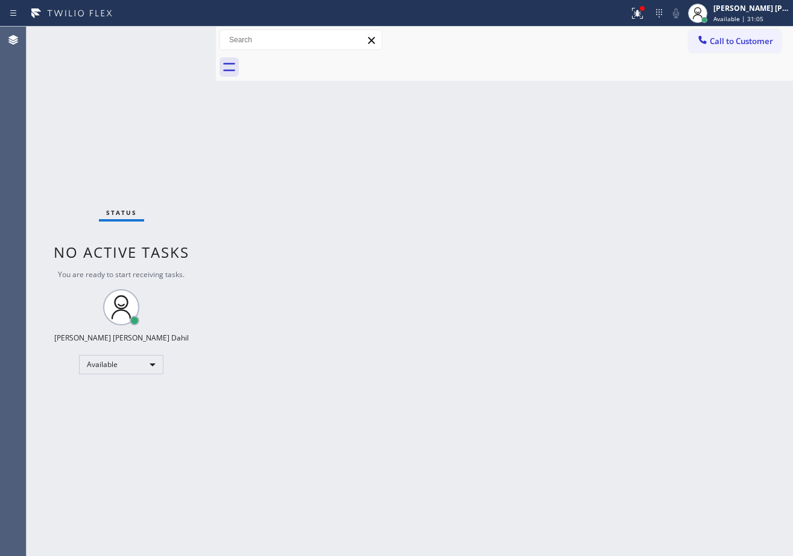
click at [525, 491] on div "Back to Dashboard Change Sender ID Customers Technicians Select a contact Outbo…" at bounding box center [504, 291] width 577 height 529
drag, startPoint x: 118, startPoint y: 95, endPoint x: 294, endPoint y: 75, distance: 176.6
click at [123, 94] on div "Status No active tasks You are ready to start receiving tasks. [PERSON_NAME] [P…" at bounding box center [121, 291] width 189 height 529
click at [378, 91] on div "Back to Dashboard Change Sender ID Customers Technicians Select a contact Outbo…" at bounding box center [504, 291] width 577 height 529
drag, startPoint x: 378, startPoint y: 94, endPoint x: 393, endPoint y: 109, distance: 21.3
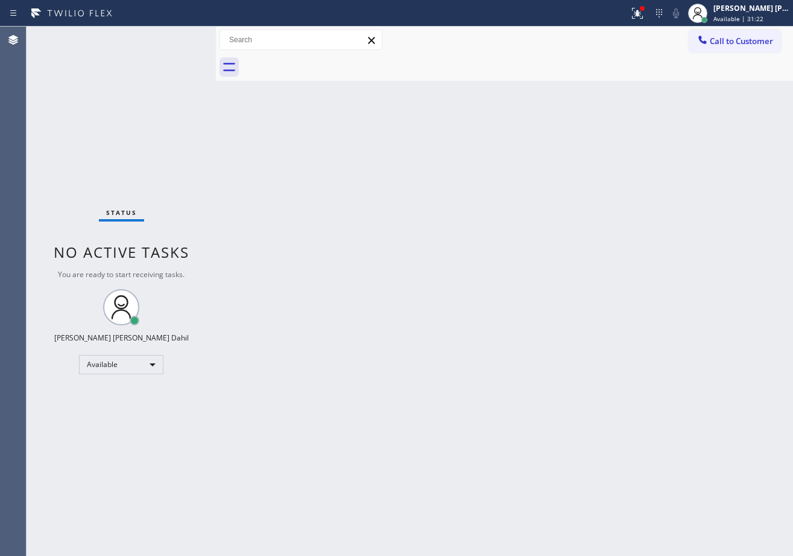
click at [378, 94] on div "Back to Dashboard Change Sender ID Customers Technicians Select a contact Outbo…" at bounding box center [504, 291] width 577 height 529
drag, startPoint x: 393, startPoint y: 109, endPoint x: 415, endPoint y: 117, distance: 22.7
click at [402, 113] on div "Back to Dashboard Change Sender ID Customers Technicians Select a contact Outbo…" at bounding box center [504, 291] width 577 height 529
drag, startPoint x: 431, startPoint y: 119, endPoint x: 673, endPoint y: 98, distance: 242.9
click at [478, 127] on div "Back to Dashboard Change Sender ID Customers Technicians Select a contact Outbo…" at bounding box center [504, 291] width 577 height 529
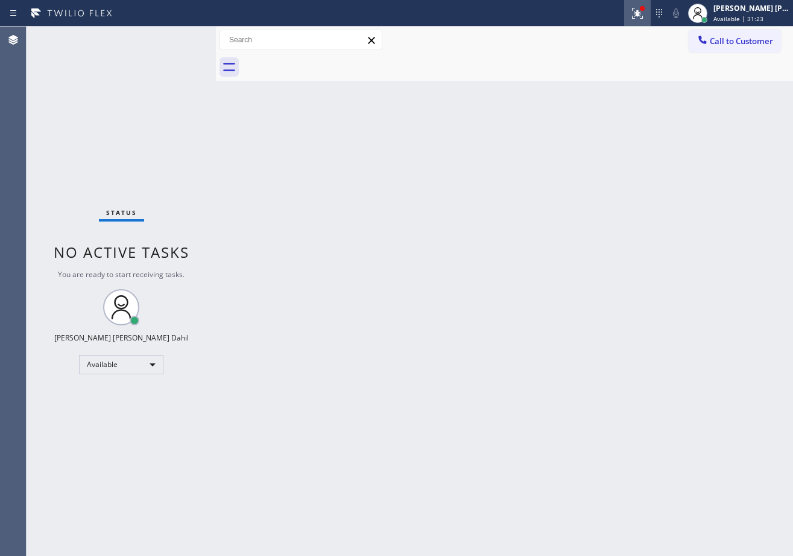
click at [642, 8] on div at bounding box center [638, 13] width 27 height 14
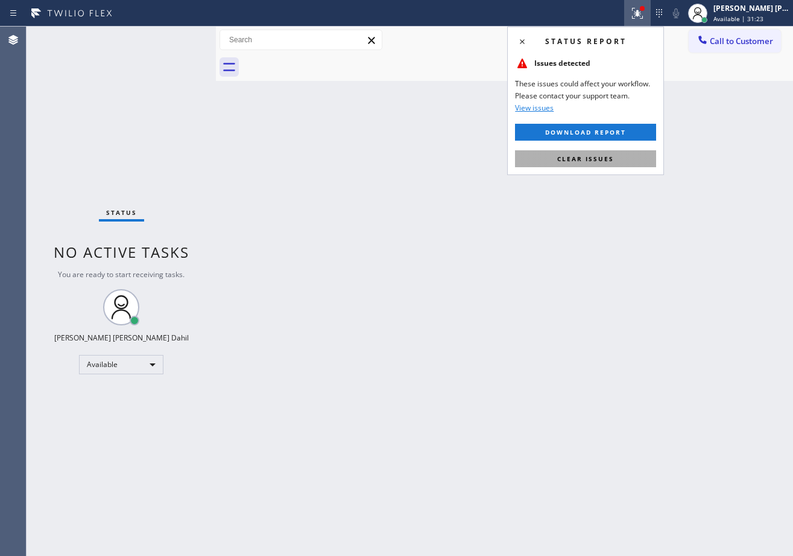
click at [632, 153] on button "Clear issues" at bounding box center [585, 158] width 141 height 17
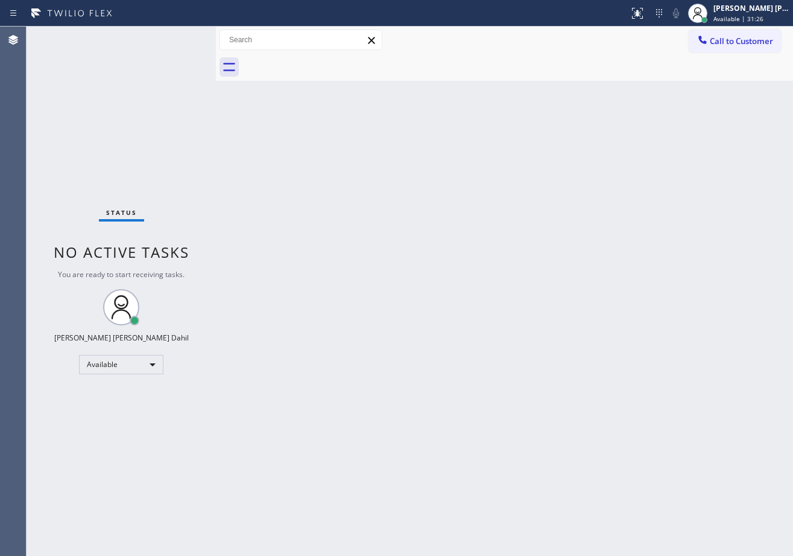
drag, startPoint x: 654, startPoint y: 478, endPoint x: 716, endPoint y: 524, distance: 76.9
click at [658, 478] on div "Back to Dashboard Change Sender ID Customers Technicians Select a contact Outbo…" at bounding box center [504, 291] width 577 height 529
click at [328, 194] on div "Back to Dashboard Change Sender ID Customers Technicians Select a contact Outbo…" at bounding box center [504, 291] width 577 height 529
click at [329, 194] on div "Back to Dashboard Change Sender ID Customers Technicians Select a contact Outbo…" at bounding box center [504, 291] width 577 height 529
click at [475, 413] on div "Back to Dashboard Change Sender ID Customers Technicians Select a contact Outbo…" at bounding box center [504, 291] width 577 height 529
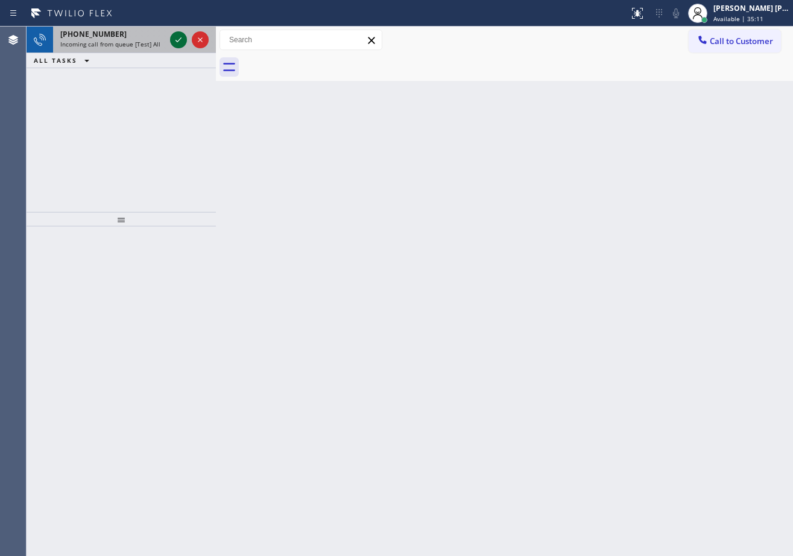
click at [179, 37] on icon at bounding box center [178, 40] width 14 height 14
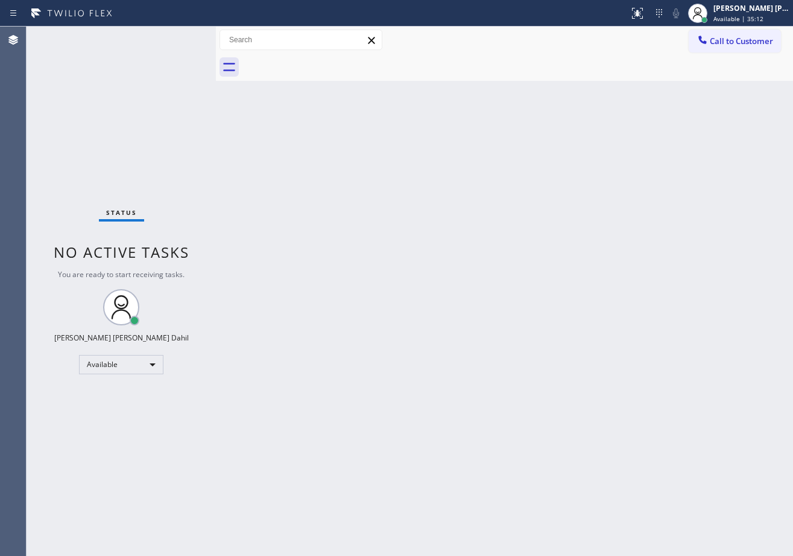
click at [179, 37] on div "Status No active tasks You are ready to start receiving tasks. [PERSON_NAME] [P…" at bounding box center [121, 291] width 189 height 529
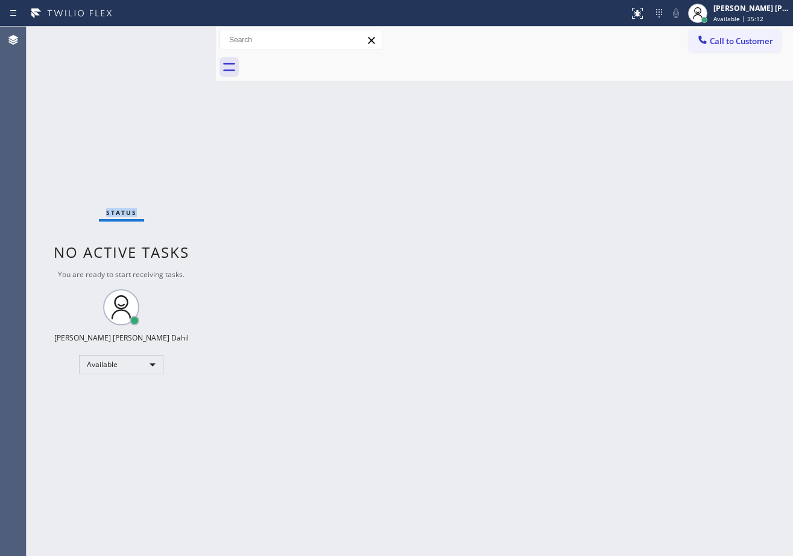
click at [179, 37] on div "Status No active tasks You are ready to start receiving tasks. [PERSON_NAME] [P…" at bounding box center [121, 291] width 189 height 529
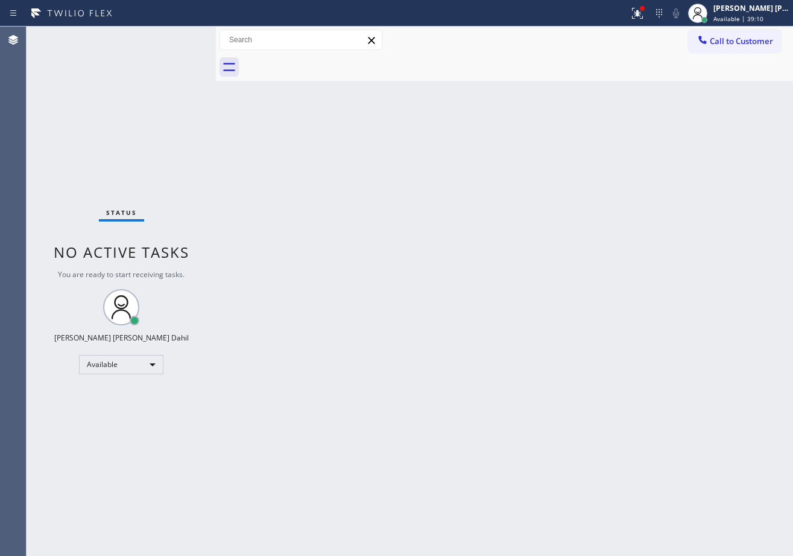
click at [509, 182] on div "Back to Dashboard Change Sender ID Customers Technicians Select a contact Outbo…" at bounding box center [504, 291] width 577 height 529
click at [509, 185] on div "Back to Dashboard Change Sender ID Customers Technicians Select a contact Outbo…" at bounding box center [504, 291] width 577 height 529
click at [509, 186] on div "Back to Dashboard Change Sender ID Customers Technicians Select a contact Outbo…" at bounding box center [504, 291] width 577 height 529
click at [643, 14] on div at bounding box center [638, 13] width 27 height 14
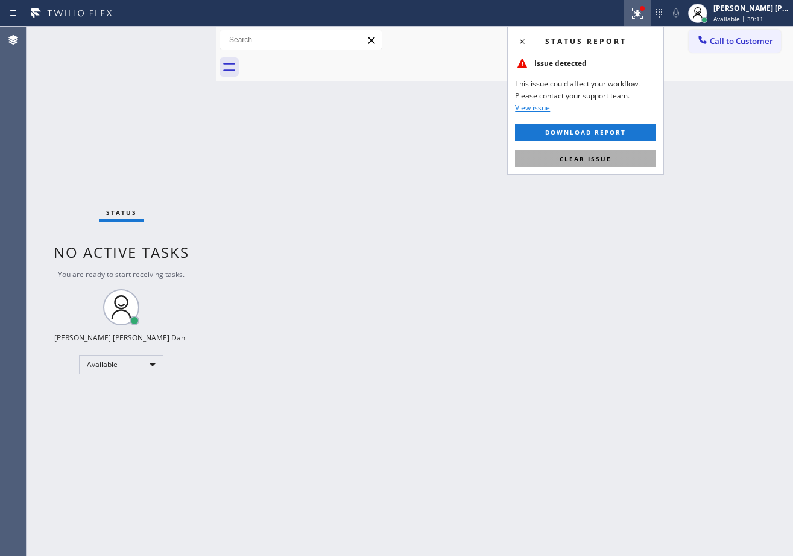
click at [599, 159] on span "Clear issue" at bounding box center [586, 158] width 52 height 8
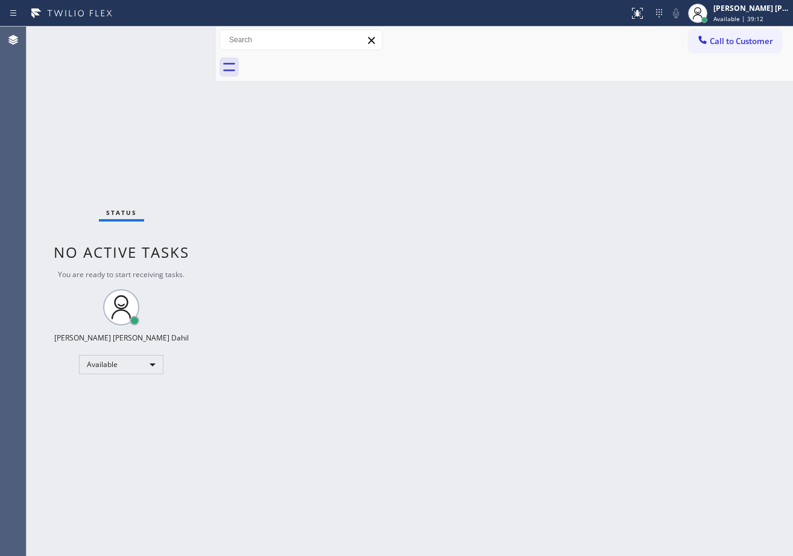
click at [599, 159] on div "Back to Dashboard Change Sender ID Customers Technicians Select a contact Outbo…" at bounding box center [504, 291] width 577 height 529
click at [216, 164] on div at bounding box center [216, 291] width 0 height 529
click at [196, 102] on div "Status No active tasks You are ready to start receiving tasks. [PERSON_NAME] [P…" at bounding box center [121, 291] width 189 height 529
drag, startPoint x: 266, startPoint y: 118, endPoint x: 286, endPoint y: 130, distance: 23.6
click at [284, 128] on div "Back to Dashboard Change Sender ID Customers Technicians Select a contact Outbo…" at bounding box center [504, 291] width 577 height 529
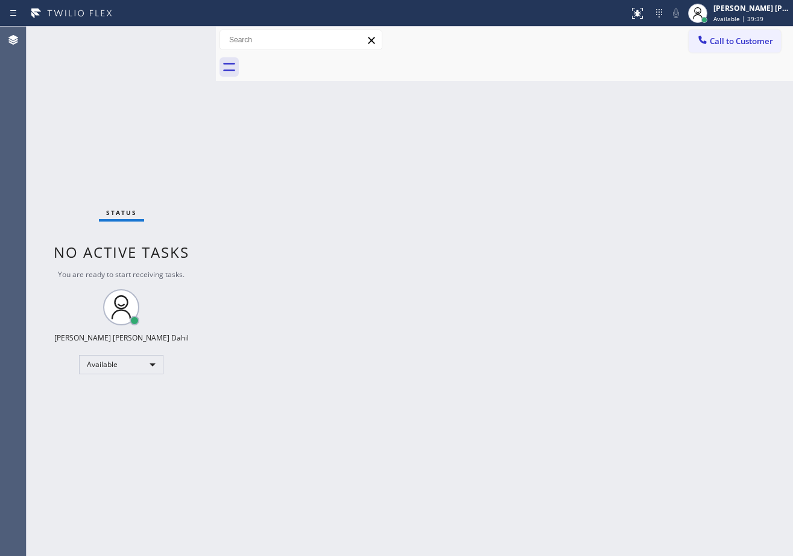
click at [286, 130] on div "Back to Dashboard Change Sender ID Customers Technicians Select a contact Outbo…" at bounding box center [504, 291] width 577 height 529
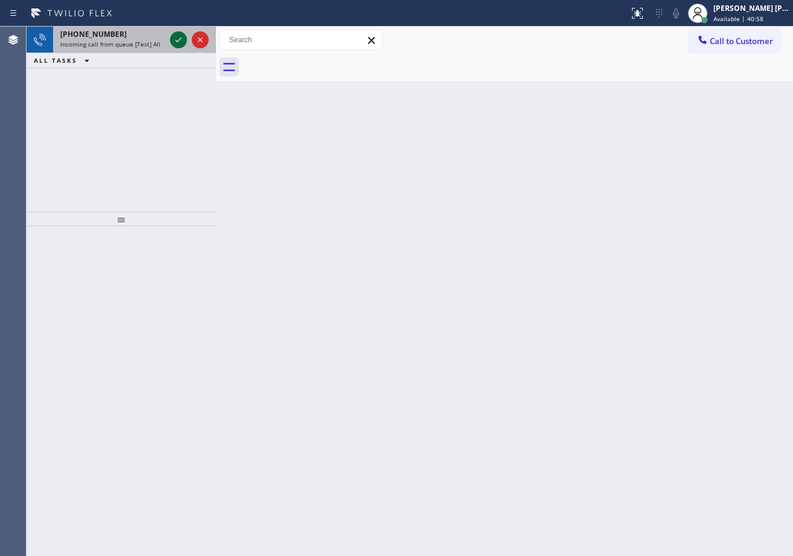
click at [179, 37] on icon at bounding box center [178, 40] width 14 height 14
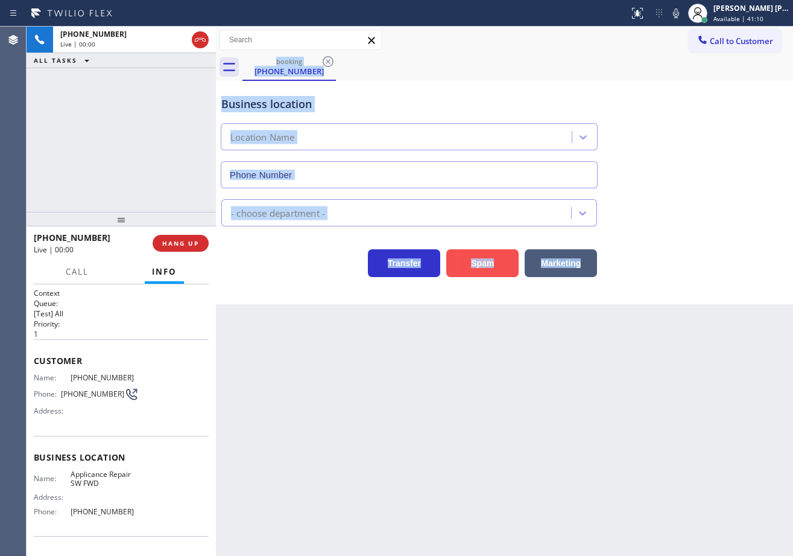
type input "[PHONE_NUMBER]"
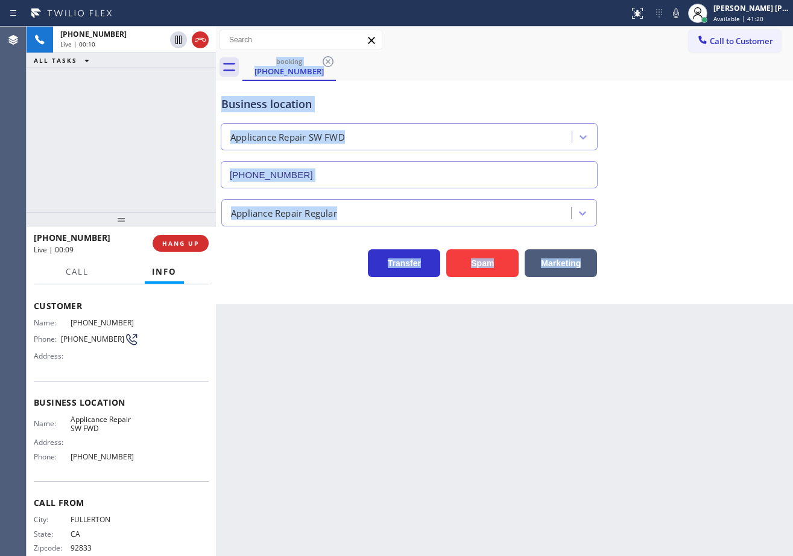
scroll to position [75, 0]
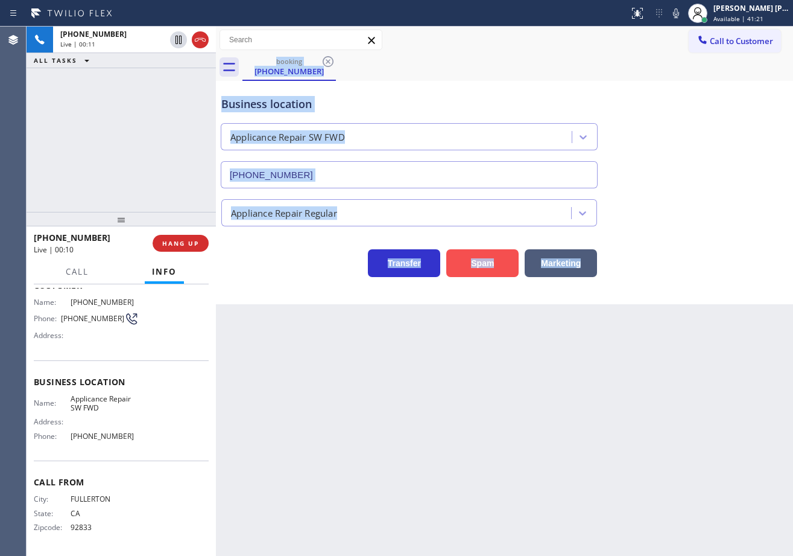
click at [486, 259] on button "Spam" at bounding box center [483, 263] width 72 height 28
click at [645, 17] on icon at bounding box center [638, 13] width 14 height 14
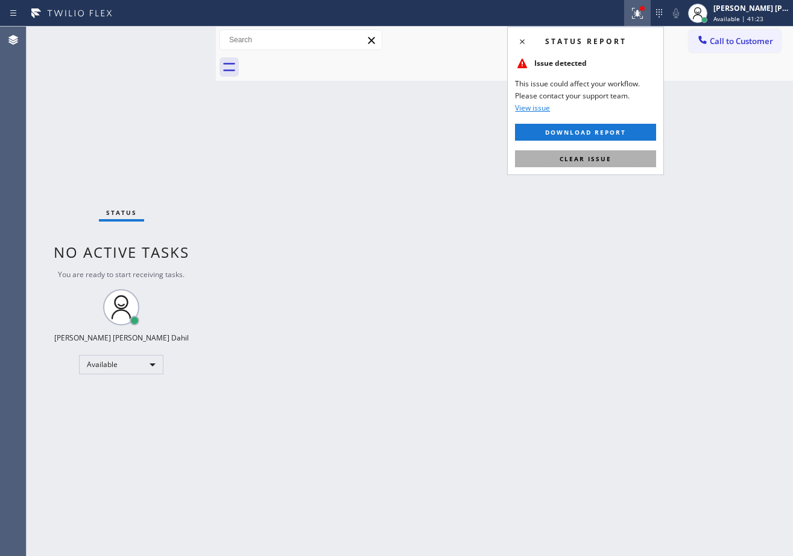
click at [622, 166] on button "Clear issue" at bounding box center [585, 158] width 141 height 17
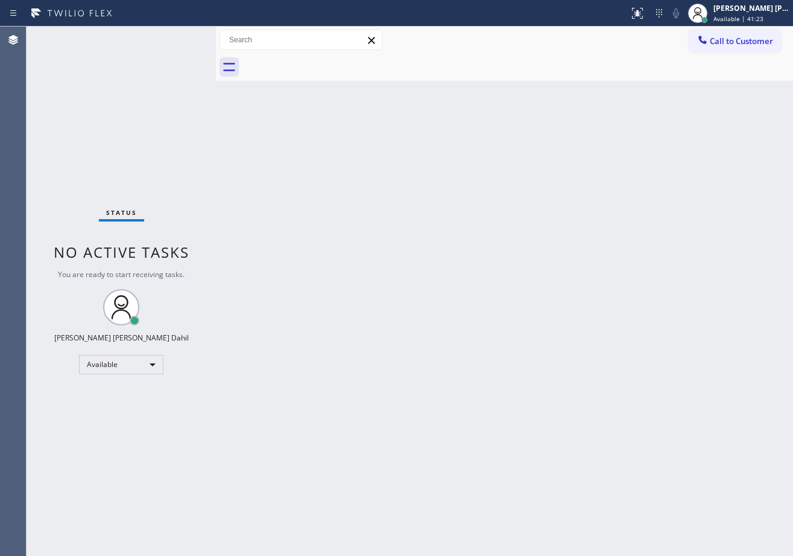
click at [622, 164] on div "Back to Dashboard Change Sender ID Customers Technicians Select a contact Outbo…" at bounding box center [504, 291] width 577 height 529
drag, startPoint x: 146, startPoint y: 83, endPoint x: 149, endPoint y: 2, distance: 80.9
click at [146, 83] on div "Status No active tasks You are ready to start receiving tasks. [PERSON_NAME] [P…" at bounding box center [121, 291] width 189 height 529
click at [134, 110] on div "Status No active tasks You are ready to start receiving tasks. [PERSON_NAME] [P…" at bounding box center [121, 291] width 189 height 529
drag, startPoint x: 449, startPoint y: 268, endPoint x: 524, endPoint y: 401, distance: 152.9
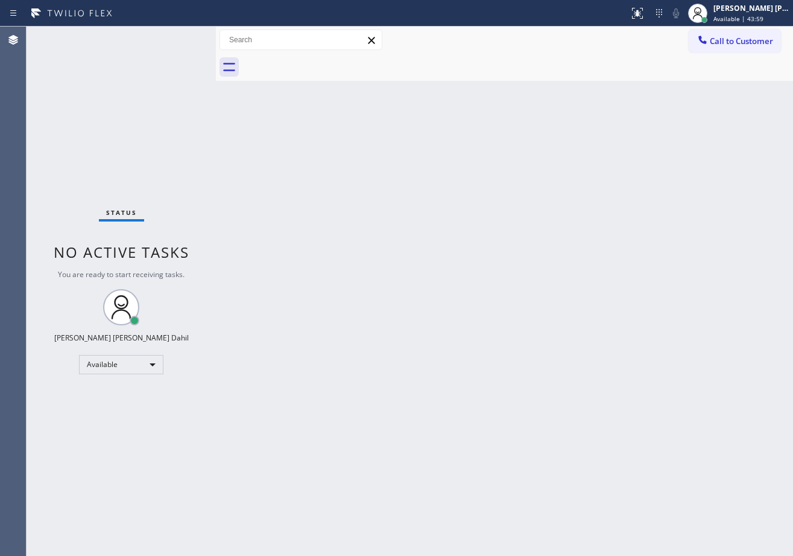
click at [450, 273] on div "Back to Dashboard Change Sender ID Customers Technicians Select a contact Outbo…" at bounding box center [504, 291] width 577 height 529
click at [141, 115] on div "Status No active tasks You are ready to start receiving tasks. [PERSON_NAME] [P…" at bounding box center [121, 291] width 189 height 529
click at [305, 181] on div "Back to Dashboard Change Sender ID Customers Technicians Select a contact Outbo…" at bounding box center [504, 291] width 577 height 529
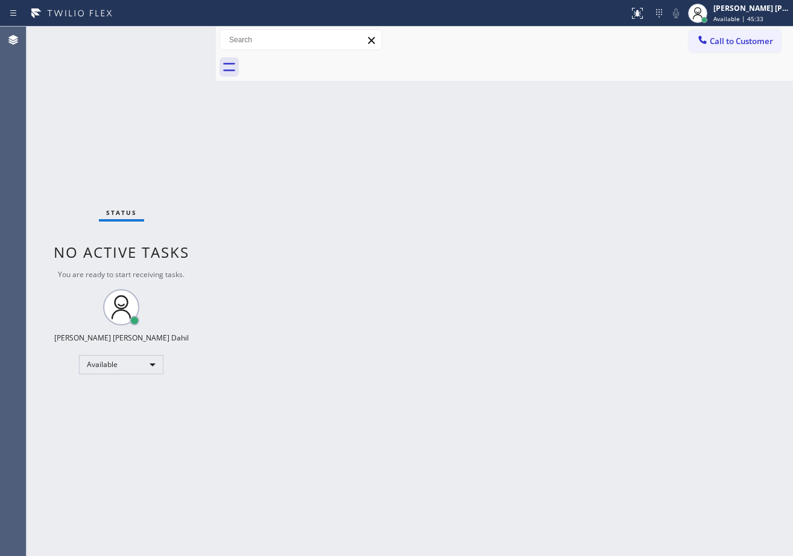
click at [305, 181] on div "Back to Dashboard Change Sender ID Customers Technicians Select a contact Outbo…" at bounding box center [504, 291] width 577 height 529
click at [303, 174] on div "Back to Dashboard Change Sender ID Customers Technicians Select a contact Outbo…" at bounding box center [504, 291] width 577 height 529
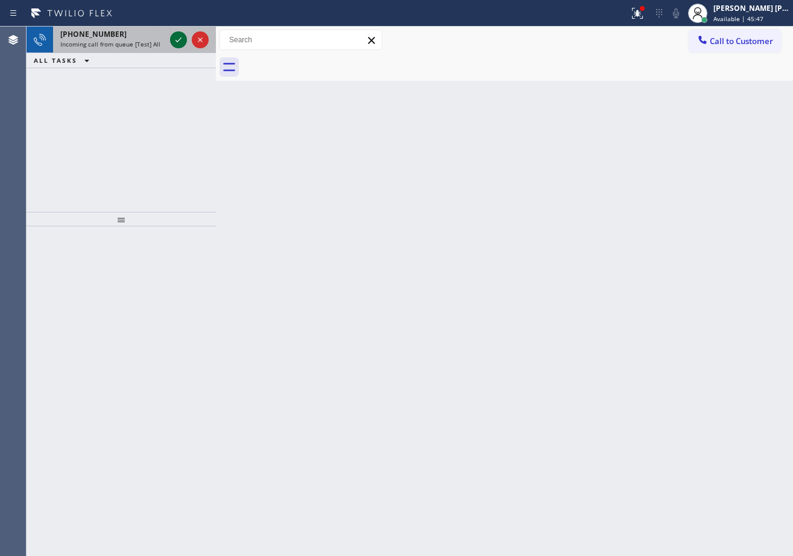
click at [179, 37] on icon at bounding box center [178, 40] width 14 height 14
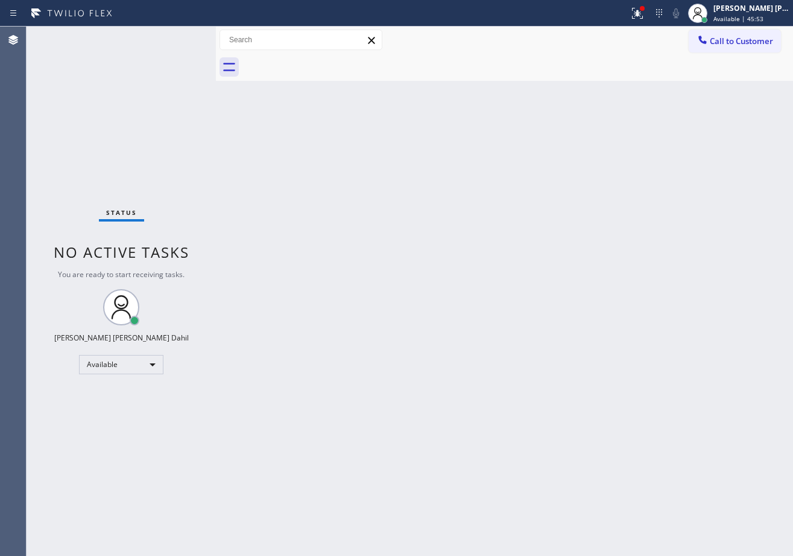
click at [468, 230] on div "Back to Dashboard Change Sender ID Customers Technicians Select a contact Outbo…" at bounding box center [504, 291] width 577 height 529
drag, startPoint x: 468, startPoint y: 230, endPoint x: 527, endPoint y: 203, distance: 64.5
click at [471, 230] on div "Back to Dashboard Change Sender ID Customers Technicians Select a contact Outbo…" at bounding box center [504, 291] width 577 height 529
click at [641, 11] on icon at bounding box center [637, 12] width 7 height 4
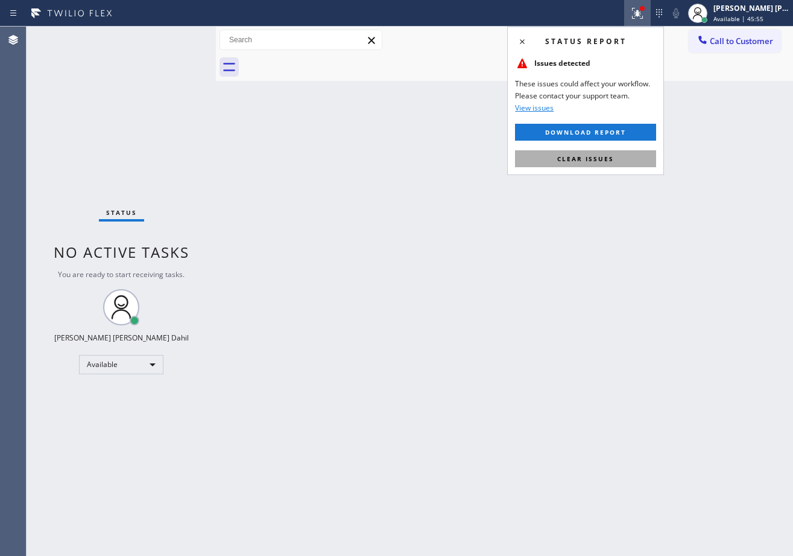
click at [617, 162] on button "Clear issues" at bounding box center [585, 158] width 141 height 17
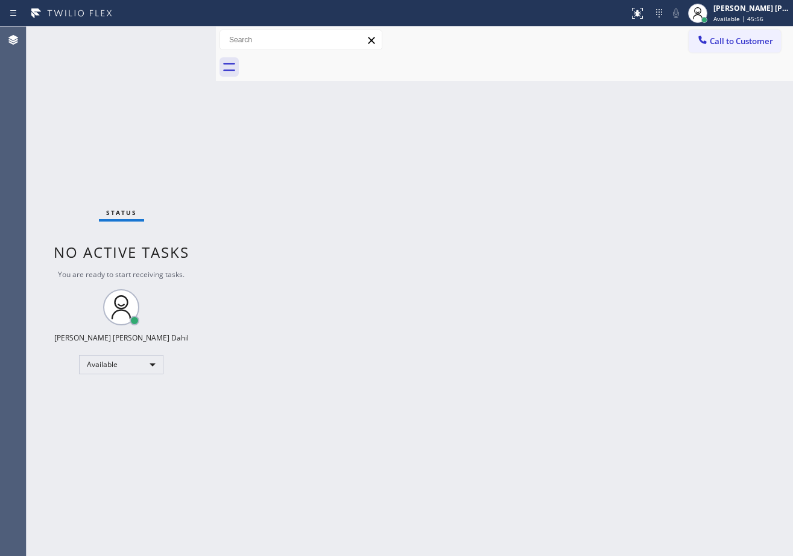
click at [617, 162] on div "Back to Dashboard Change Sender ID Customers Technicians Select a contact Outbo…" at bounding box center [504, 291] width 577 height 529
click at [526, 314] on div "Back to Dashboard Change Sender ID Customers Technicians Select a contact Outbo…" at bounding box center [504, 291] width 577 height 529
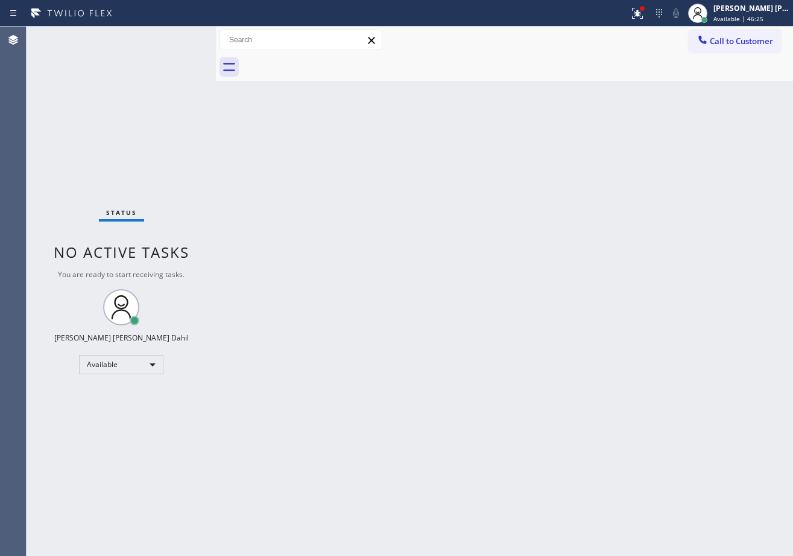
click at [601, 395] on div "Back to Dashboard Change Sender ID Customers Technicians Select a contact Outbo…" at bounding box center [504, 291] width 577 height 529
click at [303, 256] on div "Back to Dashboard Change Sender ID Customers Technicians Select a contact Outbo…" at bounding box center [504, 291] width 577 height 529
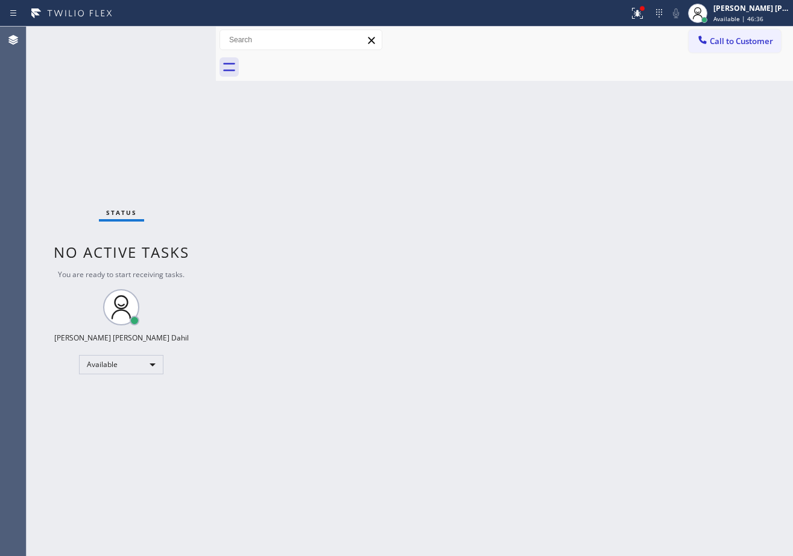
click at [303, 256] on div "Back to Dashboard Change Sender ID Customers Technicians Select a contact Outbo…" at bounding box center [504, 291] width 577 height 529
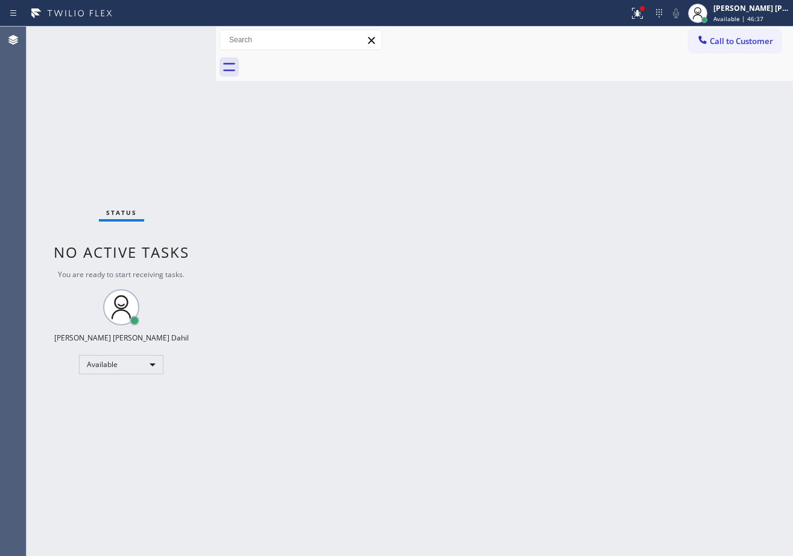
click at [303, 256] on div "Back to Dashboard Change Sender ID Customers Technicians Select a contact Outbo…" at bounding box center [504, 291] width 577 height 529
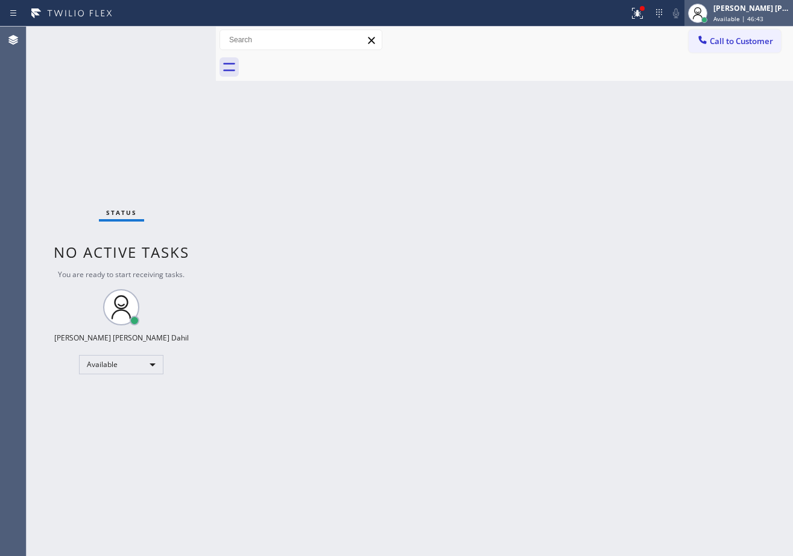
click at [753, 16] on span "Available | 46:43" at bounding box center [739, 18] width 50 height 8
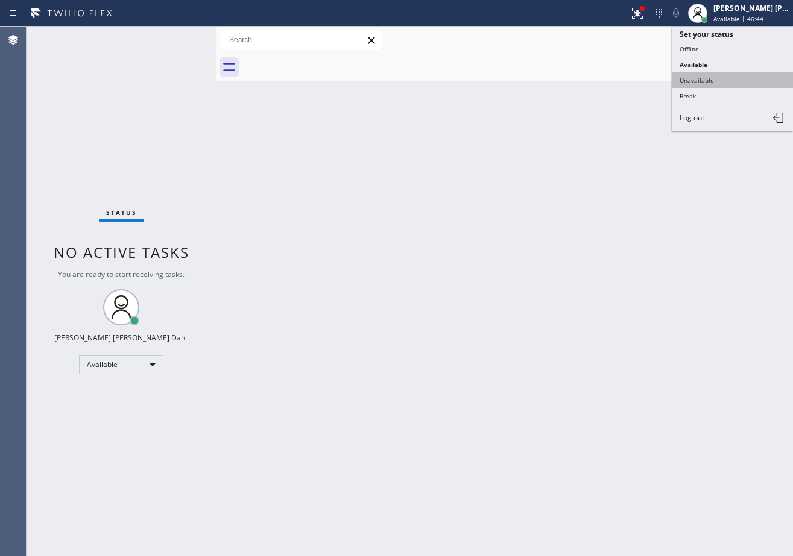
click at [721, 78] on button "Unavailable" at bounding box center [733, 80] width 121 height 16
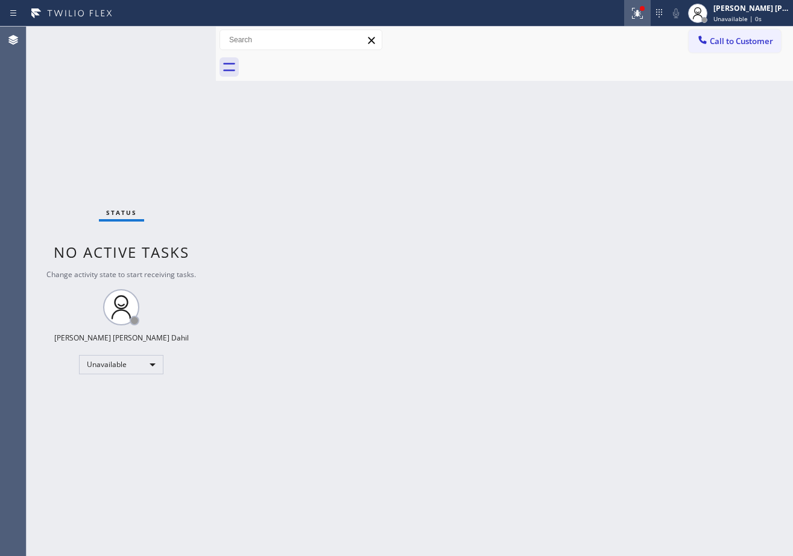
click at [645, 8] on icon at bounding box center [638, 13] width 14 height 14
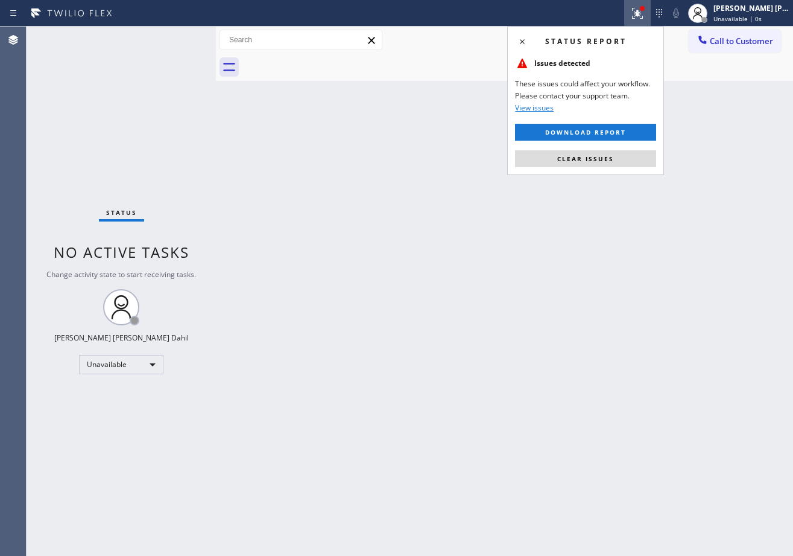
click at [610, 160] on span "Clear issues" at bounding box center [586, 158] width 57 height 8
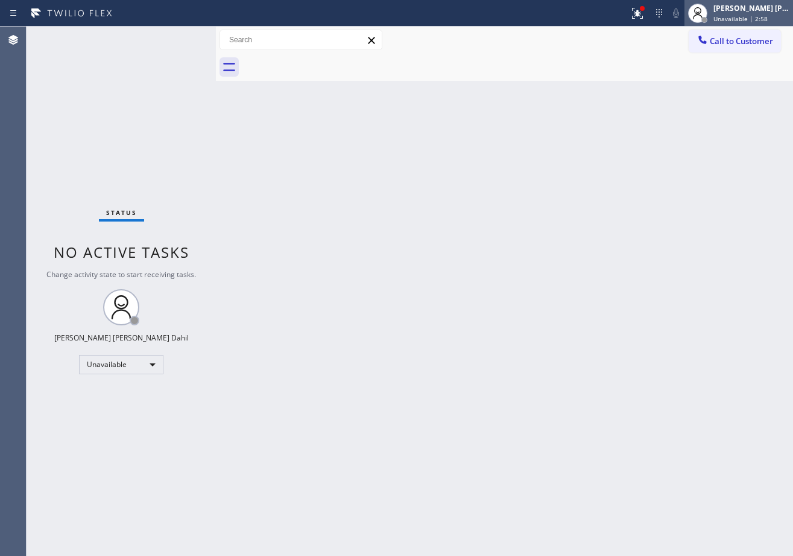
click at [705, 8] on icon at bounding box center [698, 13] width 14 height 14
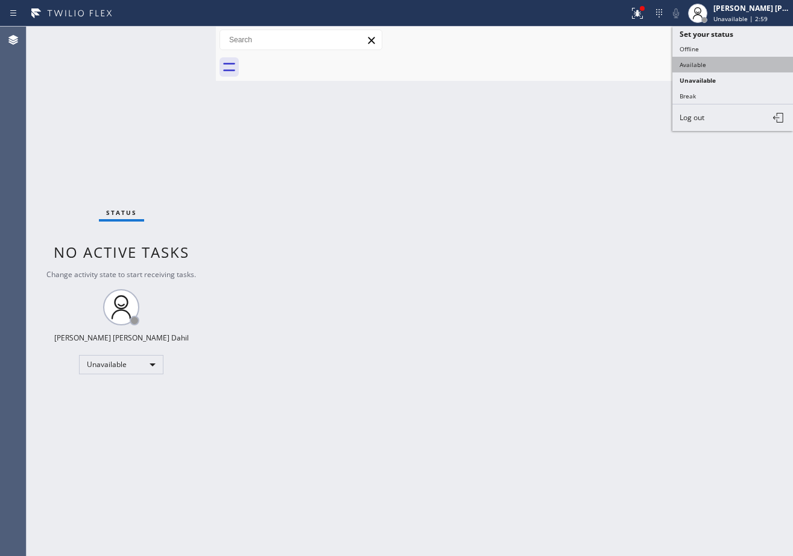
click at [714, 70] on button "Available" at bounding box center [733, 65] width 121 height 16
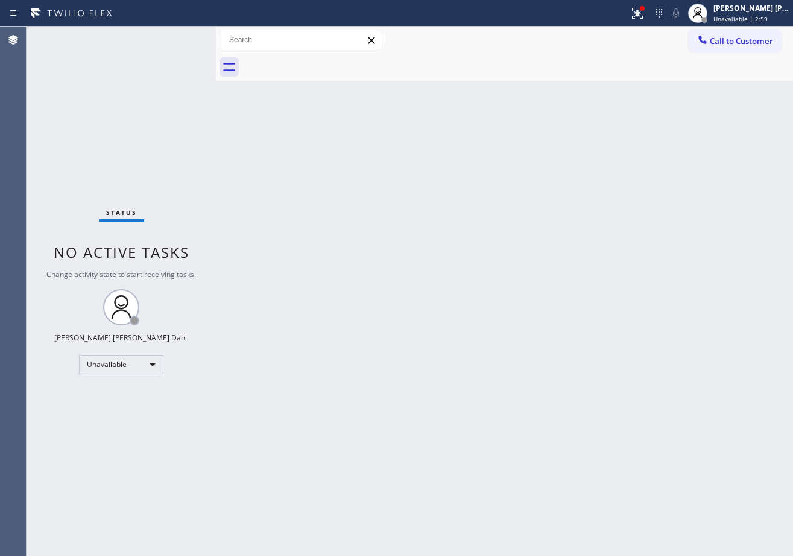
click at [693, 171] on div "Back to Dashboard Change Sender ID Customers Technicians Select a contact Outbo…" at bounding box center [504, 291] width 577 height 529
click at [288, 290] on div "Back to Dashboard Change Sender ID Customers Technicians Select a contact Outbo…" at bounding box center [504, 291] width 577 height 529
click at [327, 413] on div "Back to Dashboard Change Sender ID Customers Technicians Select a contact Outbo…" at bounding box center [504, 291] width 577 height 529
click at [596, 435] on div "Back to Dashboard Change Sender ID Customers Technicians Select a contact Outbo…" at bounding box center [504, 291] width 577 height 529
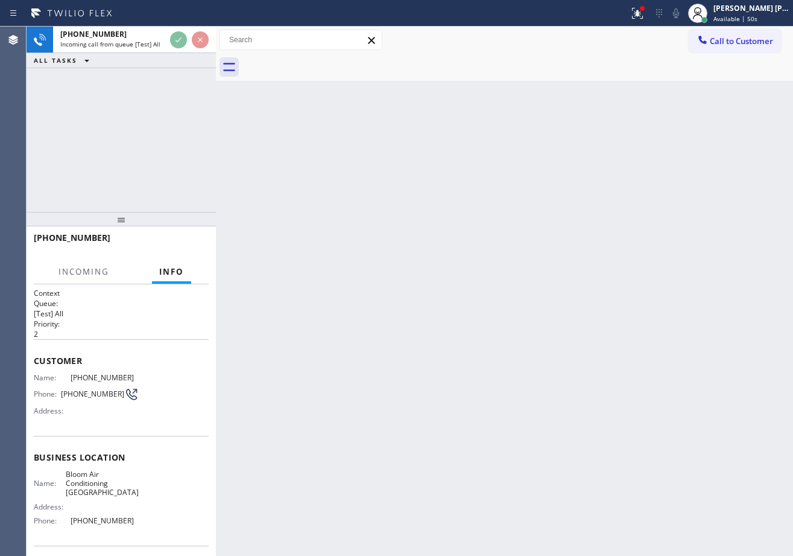
click at [453, 373] on div "Back to Dashboard Change Sender ID Customers Technicians Select a contact Outbo…" at bounding box center [504, 291] width 577 height 529
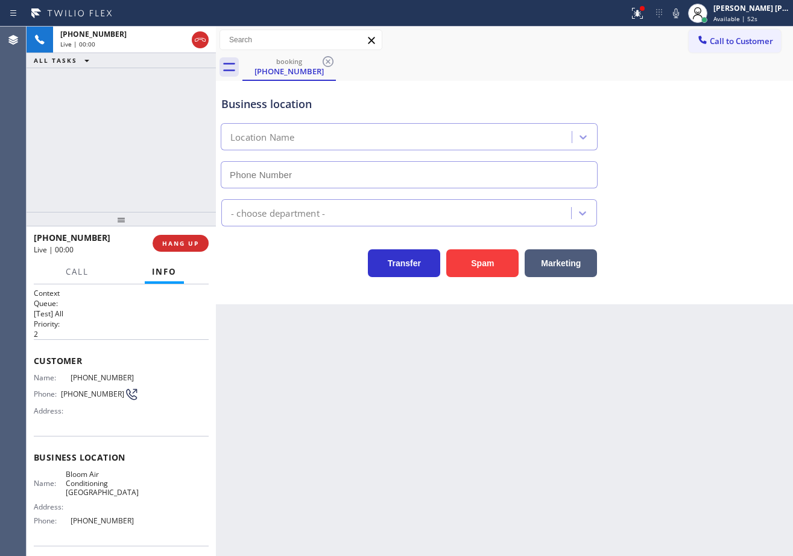
type input "(760) 492-7848"
click at [640, 10] on icon at bounding box center [635, 12] width 7 height 8
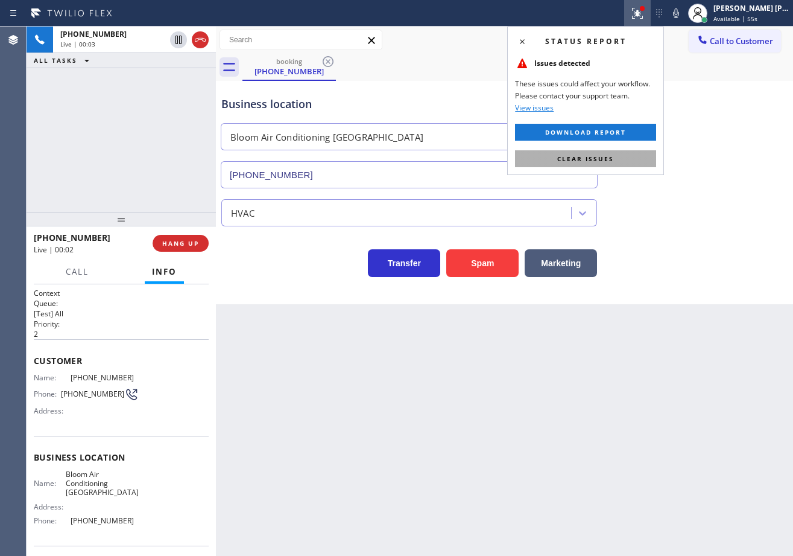
click at [625, 162] on button "Clear issues" at bounding box center [585, 158] width 141 height 17
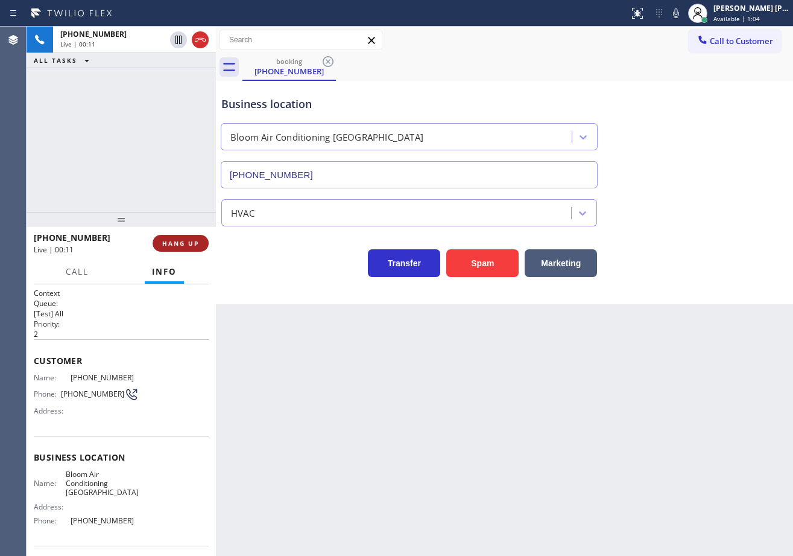
click at [204, 250] on button "HANG UP" at bounding box center [181, 243] width 56 height 17
click at [202, 249] on button "HANG UP" at bounding box center [181, 243] width 56 height 17
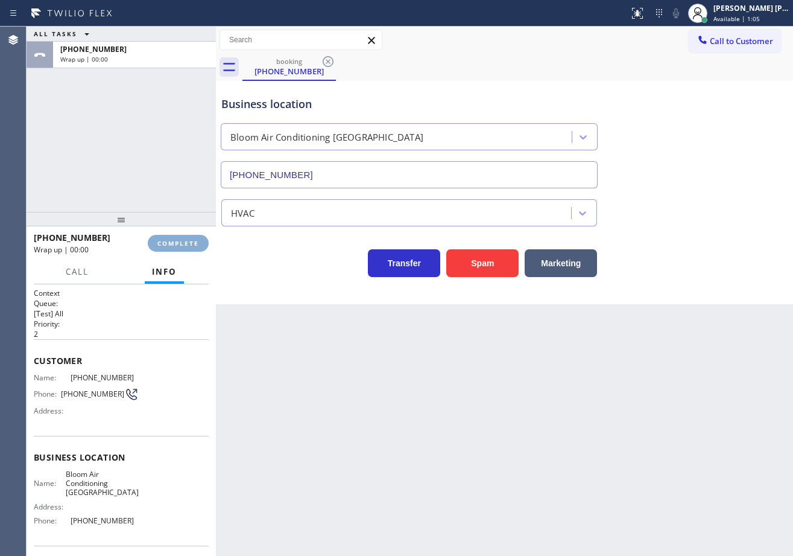
click at [200, 248] on button "COMPLETE" at bounding box center [178, 243] width 61 height 17
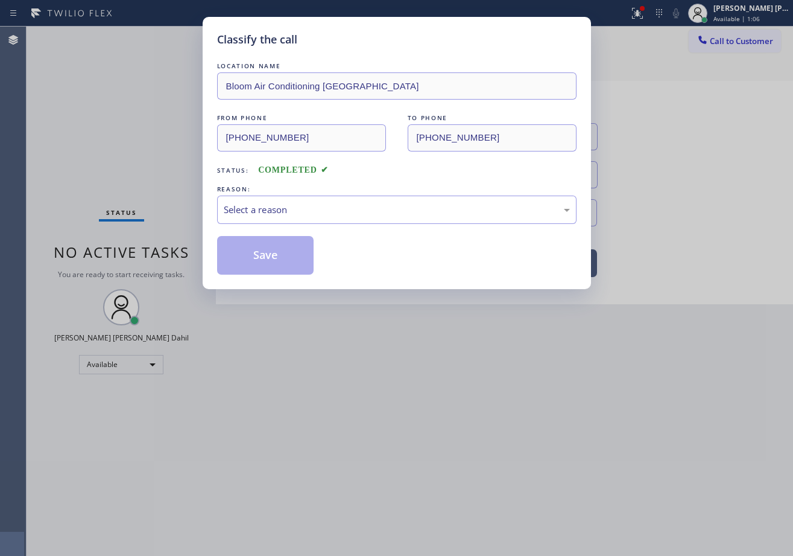
click at [200, 244] on div "Classify the call LOCATION NAME Bloom Air Conditioning Palm Desert FROM PHONE (…" at bounding box center [396, 278] width 793 height 556
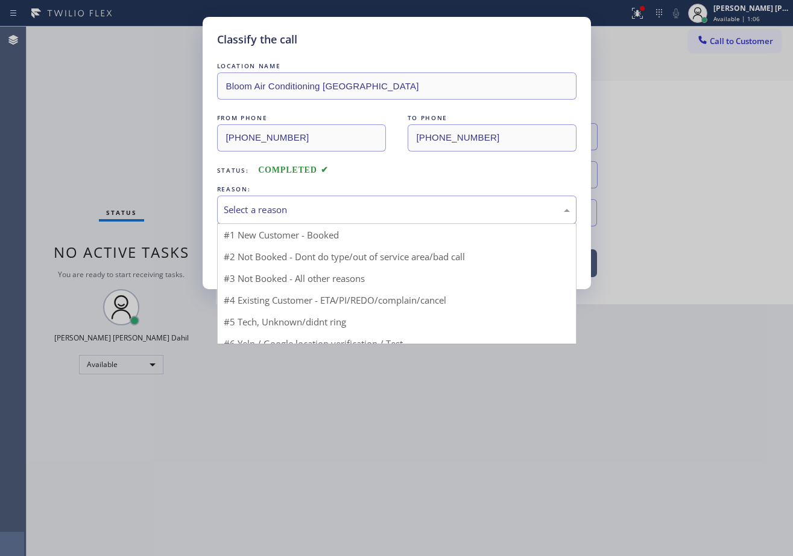
click at [285, 208] on div "Select a reason" at bounding box center [397, 210] width 346 height 14
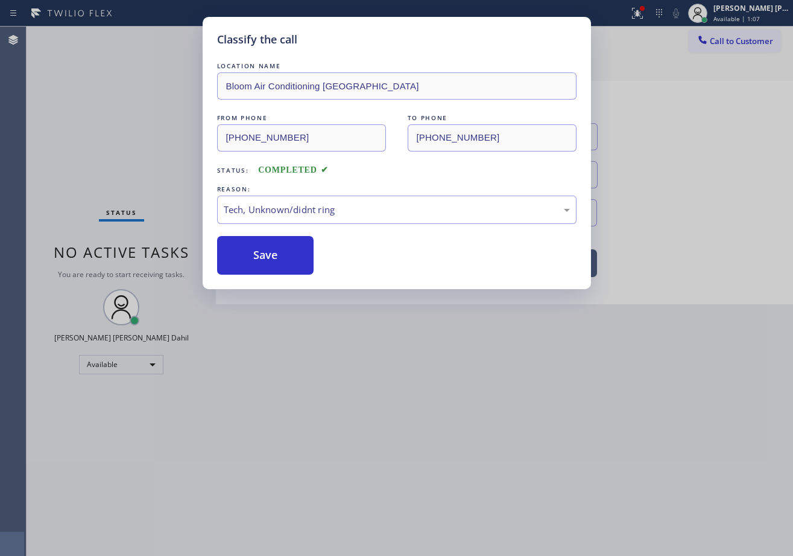
click at [276, 253] on button "Save" at bounding box center [265, 255] width 97 height 39
click at [279, 253] on button "Save" at bounding box center [265, 255] width 97 height 39
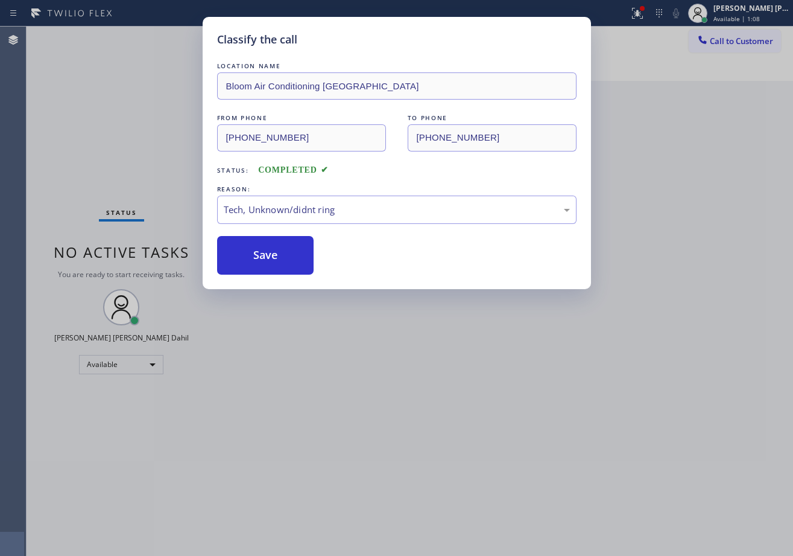
click at [392, 375] on div "Classify the call LOCATION NAME Bloom Air Conditioning Palm Desert FROM PHONE (…" at bounding box center [396, 278] width 793 height 556
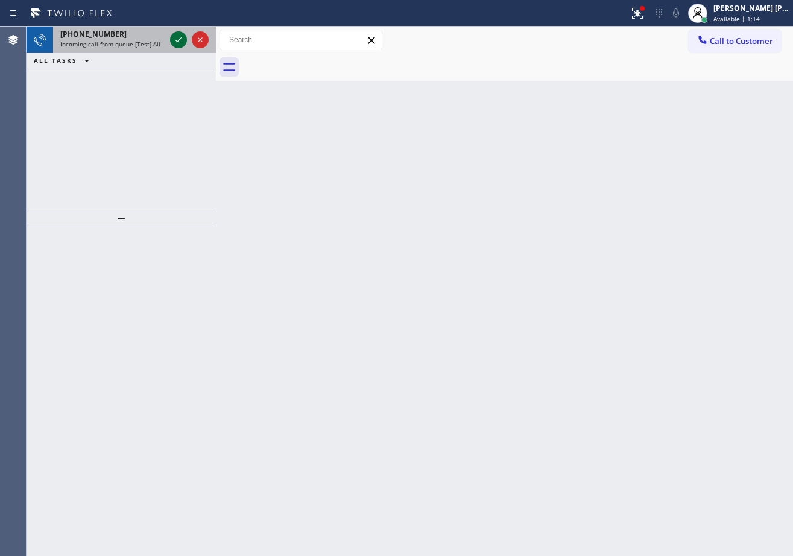
click at [184, 36] on icon at bounding box center [178, 40] width 14 height 14
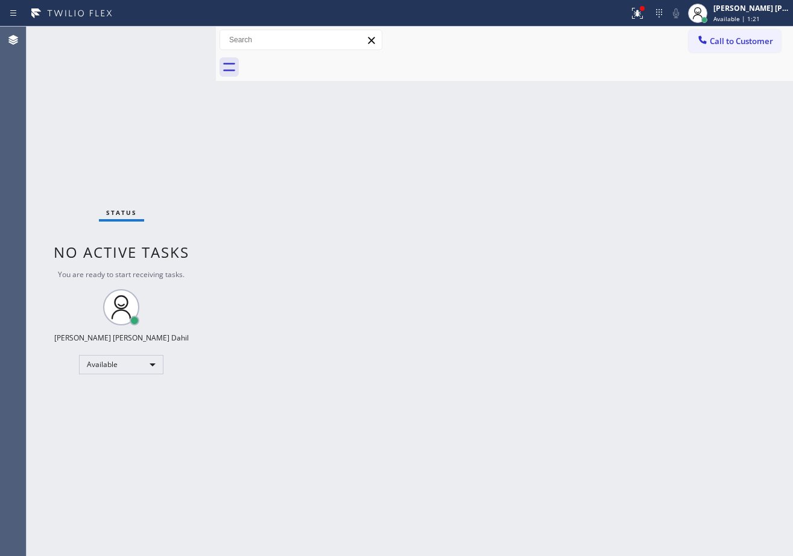
click at [519, 167] on div "Back to Dashboard Change Sender ID Customers Technicians Select a contact Outbo…" at bounding box center [504, 291] width 577 height 529
drag, startPoint x: 365, startPoint y: 147, endPoint x: 440, endPoint y: 113, distance: 82.4
click at [364, 150] on div "Back to Dashboard Change Sender ID Customers Technicians Select a contact Outbo…" at bounding box center [504, 291] width 577 height 529
click at [645, 13] on icon at bounding box center [638, 13] width 14 height 14
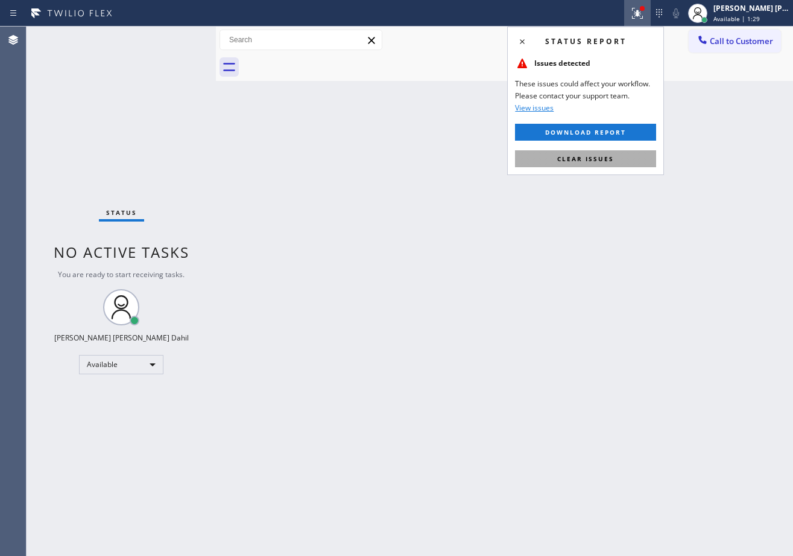
click at [626, 164] on button "Clear issues" at bounding box center [585, 158] width 141 height 17
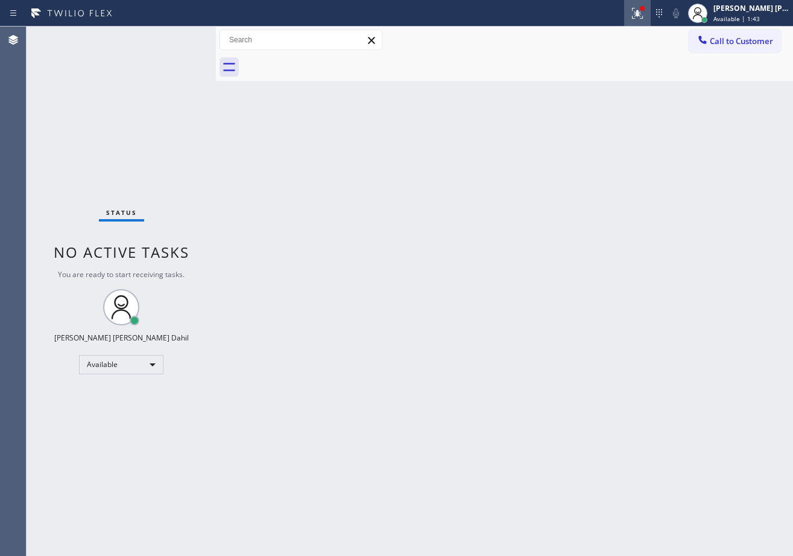
click at [645, 19] on icon at bounding box center [638, 13] width 14 height 14
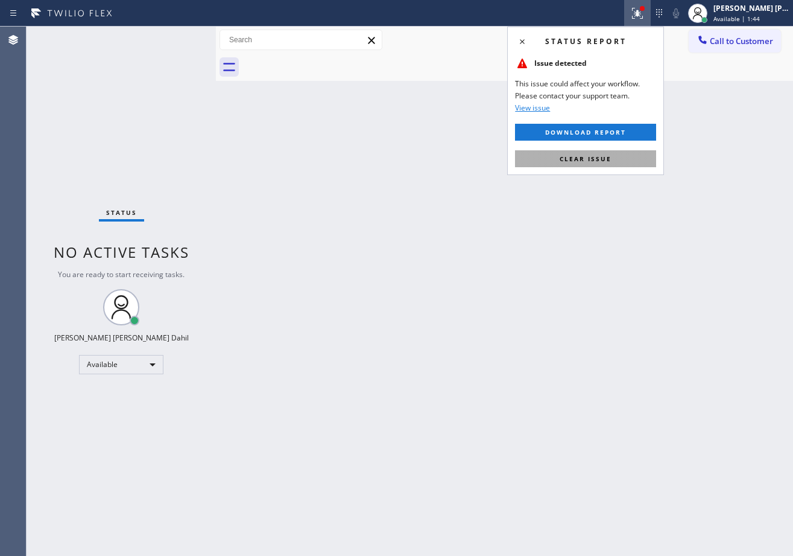
click at [638, 164] on button "Clear issue" at bounding box center [585, 158] width 141 height 17
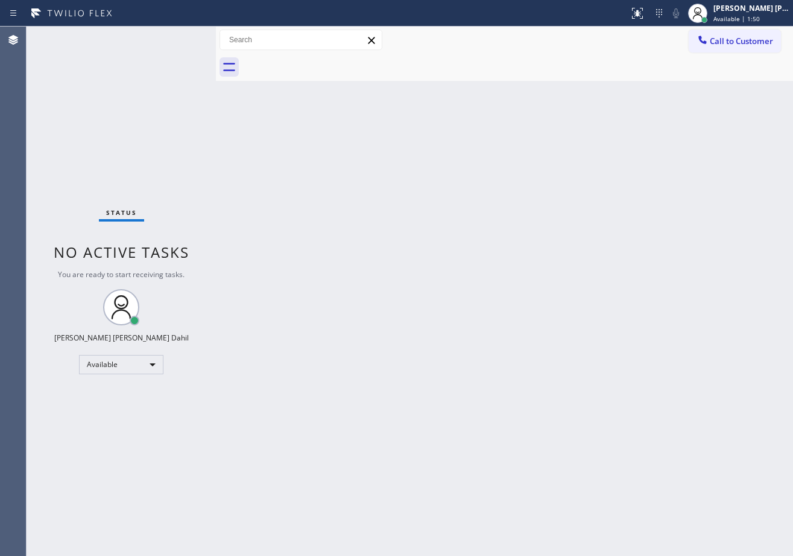
click at [538, 439] on div "Back to Dashboard Change Sender ID Customers Technicians Select a contact Outbo…" at bounding box center [504, 291] width 577 height 529
click at [447, 454] on div "Back to Dashboard Change Sender ID Customers Technicians Select a contact Outbo…" at bounding box center [504, 291] width 577 height 529
click at [427, 451] on div "Back to Dashboard Change Sender ID Customers Technicians Select a contact Outbo…" at bounding box center [504, 291] width 577 height 529
click at [651, 334] on div "Back to Dashboard Change Sender ID Customers Technicians Select a contact Outbo…" at bounding box center [504, 291] width 577 height 529
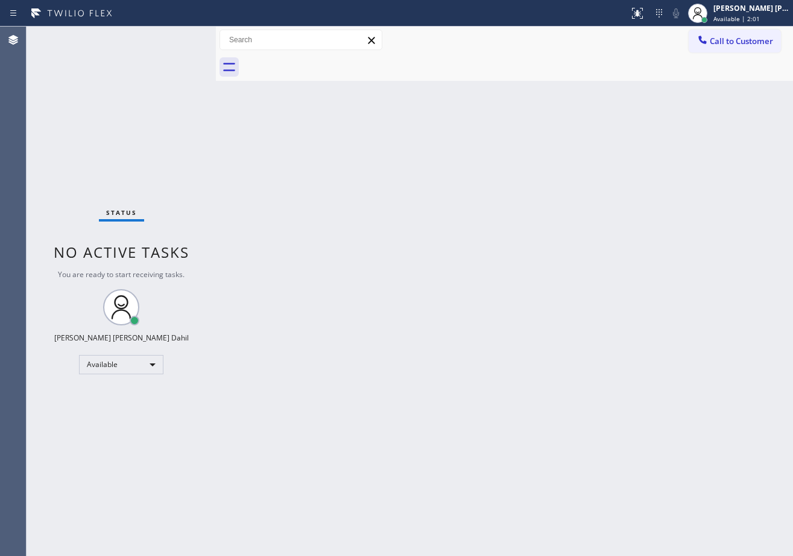
click at [331, 154] on div "Back to Dashboard Change Sender ID Customers Technicians Select a contact Outbo…" at bounding box center [504, 291] width 577 height 529
drag, startPoint x: 321, startPoint y: 140, endPoint x: 379, endPoint y: 218, distance: 97.0
click at [322, 146] on div "Back to Dashboard Change Sender ID Customers Technicians Select a contact Outbo…" at bounding box center [504, 291] width 577 height 529
drag, startPoint x: 419, startPoint y: 285, endPoint x: 433, endPoint y: 287, distance: 14.0
click at [431, 287] on div "Back to Dashboard Change Sender ID Customers Technicians Select a contact Outbo…" at bounding box center [504, 291] width 577 height 529
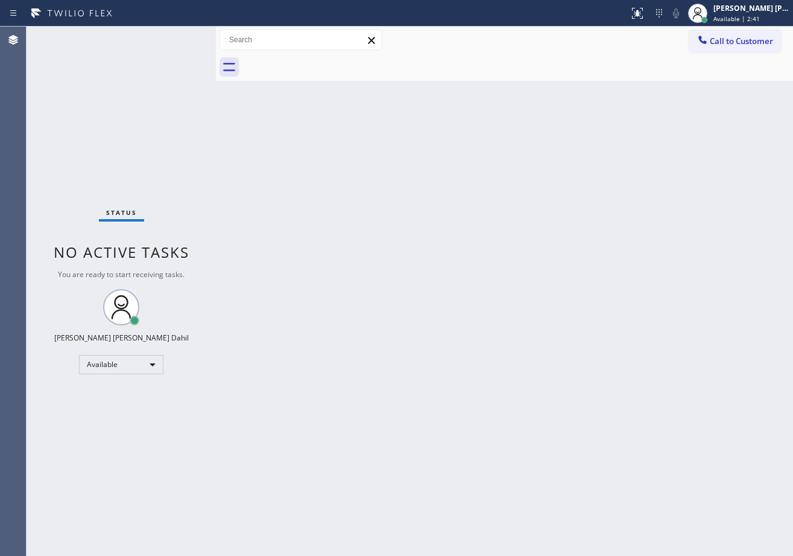
click at [436, 288] on div "Back to Dashboard Change Sender ID Customers Technicians Select a contact Outbo…" at bounding box center [504, 291] width 577 height 529
drag, startPoint x: 464, startPoint y: 316, endPoint x: 455, endPoint y: 325, distance: 12.8
click at [463, 318] on div "Back to Dashboard Change Sender ID Customers Technicians Select a contact Outbo…" at bounding box center [504, 291] width 577 height 529
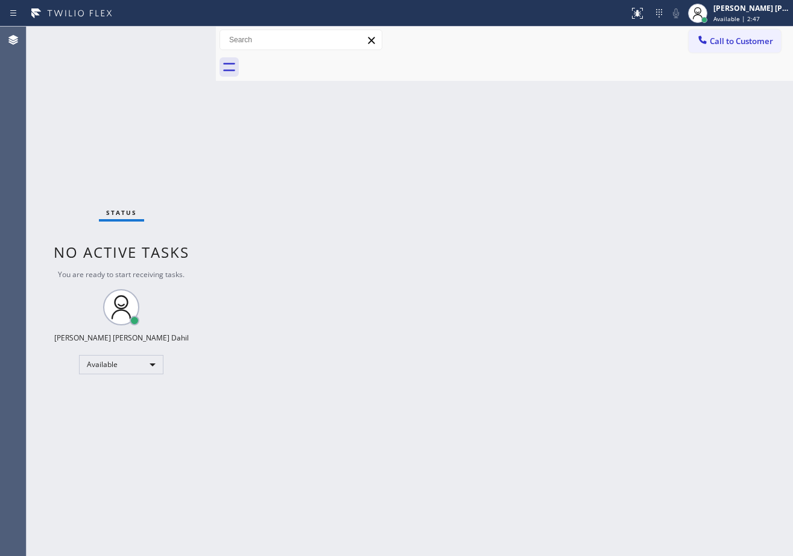
click at [452, 328] on div "Back to Dashboard Change Sender ID Customers Technicians Select a contact Outbo…" at bounding box center [504, 291] width 577 height 529
click at [515, 287] on div "Back to Dashboard Change Sender ID Customers Technicians Select a contact Outbo…" at bounding box center [504, 291] width 577 height 529
click at [514, 271] on div "Back to Dashboard Change Sender ID Customers Technicians Select a contact Outbo…" at bounding box center [504, 291] width 577 height 529
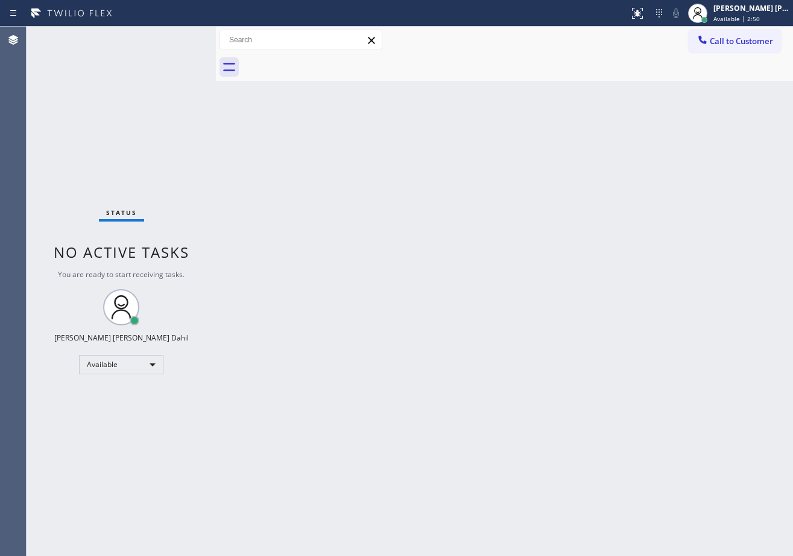
click at [514, 270] on div "Back to Dashboard Change Sender ID Customers Technicians Select a contact Outbo…" at bounding box center [504, 291] width 577 height 529
click at [328, 84] on div "Back to Dashboard Change Sender ID Customers Technicians Select a contact Outbo…" at bounding box center [504, 291] width 577 height 529
click at [646, 5] on div at bounding box center [642, 8] width 7 height 7
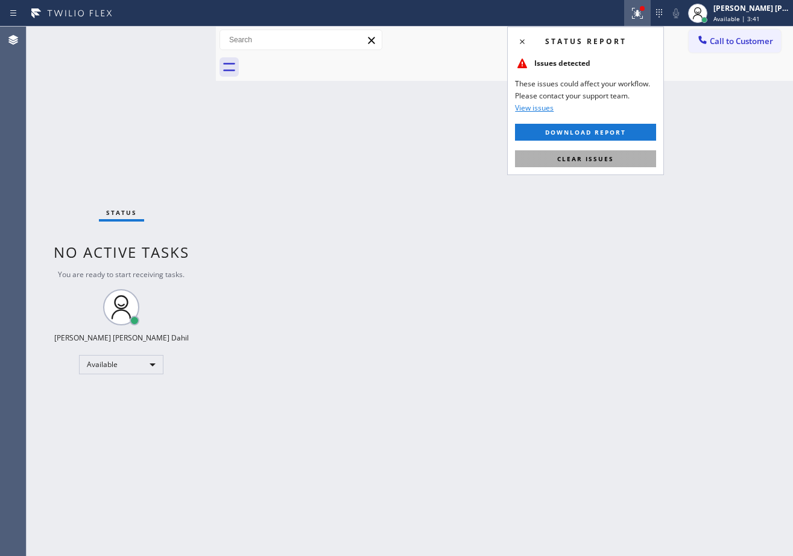
click at [597, 161] on span "Clear issues" at bounding box center [586, 158] width 57 height 8
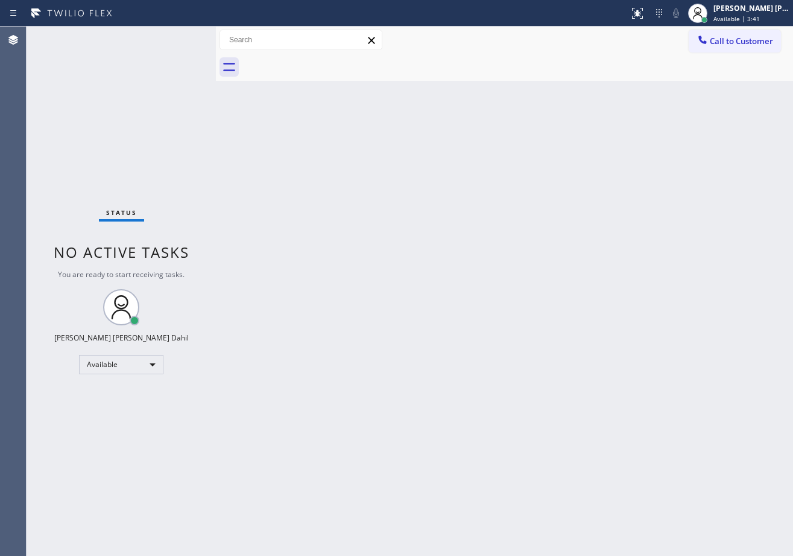
drag, startPoint x: 597, startPoint y: 161, endPoint x: 723, endPoint y: 527, distance: 387.6
click at [599, 164] on div "Back to Dashboard Change Sender ID Customers Technicians Select a contact Outbo…" at bounding box center [504, 291] width 577 height 529
click at [301, 150] on div "Back to Dashboard Change Sender ID Customers Technicians Select a contact Outbo…" at bounding box center [504, 291] width 577 height 529
click at [643, 14] on div at bounding box center [638, 13] width 27 height 14
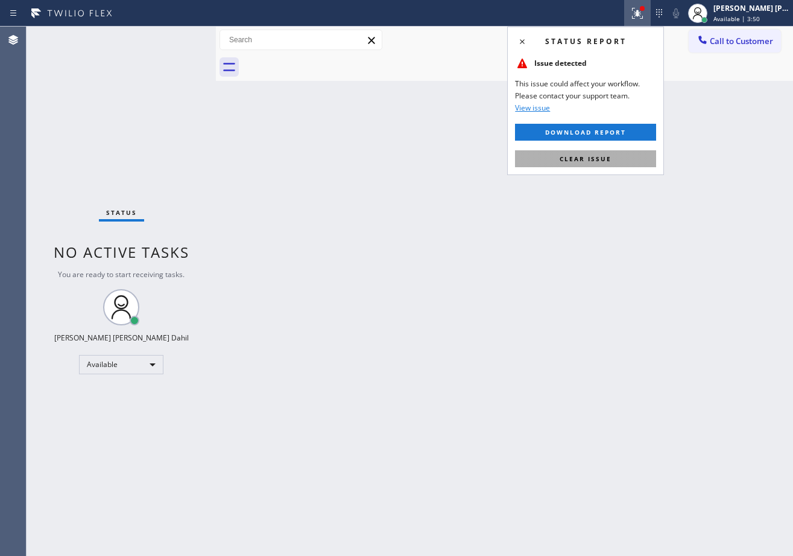
click at [581, 154] on span "Clear issue" at bounding box center [586, 158] width 52 height 8
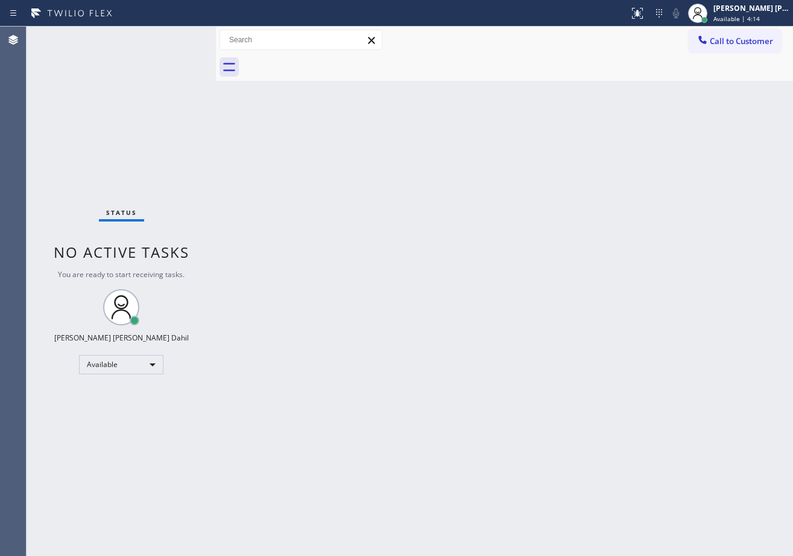
click at [317, 192] on div "Back to Dashboard Change Sender ID Customers Technicians Select a contact Outbo…" at bounding box center [504, 291] width 577 height 529
click at [316, 192] on div "Back to Dashboard Change Sender ID Customers Technicians Select a contact Outbo…" at bounding box center [504, 291] width 577 height 529
click at [458, 74] on div at bounding box center [518, 67] width 551 height 27
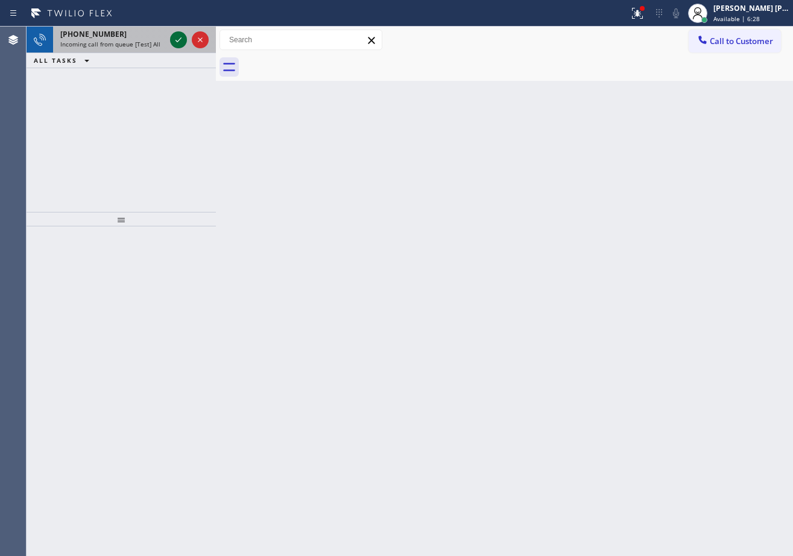
click at [179, 37] on icon at bounding box center [178, 40] width 14 height 14
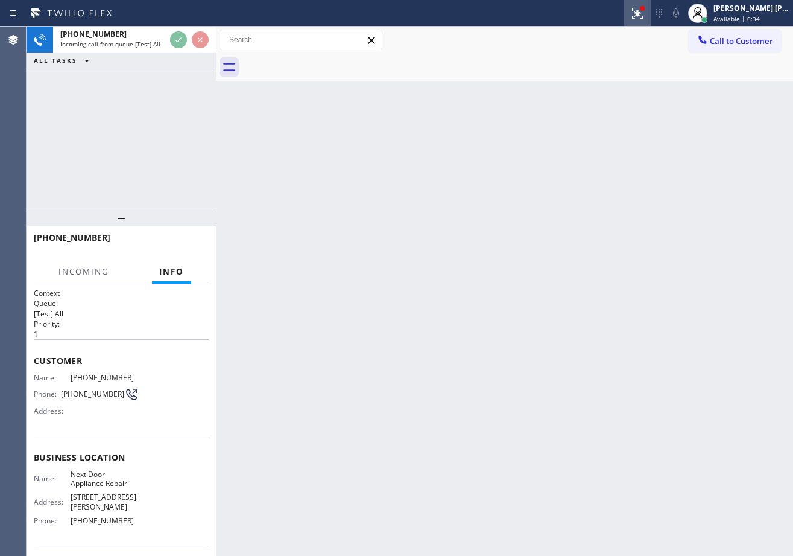
click at [640, 8] on div at bounding box center [638, 13] width 27 height 14
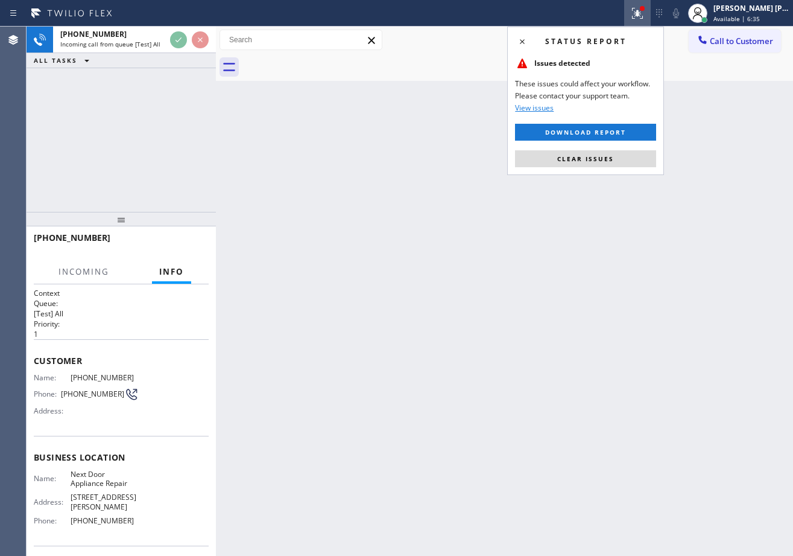
click at [640, 159] on button "Clear issues" at bounding box center [585, 158] width 141 height 17
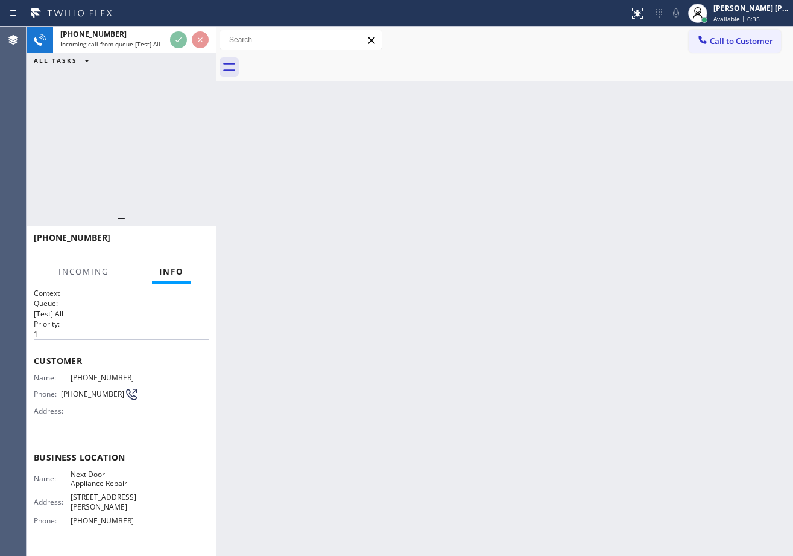
click at [639, 159] on div "Back to Dashboard Change Sender ID Customers Technicians Select a contact Outbo…" at bounding box center [504, 291] width 577 height 529
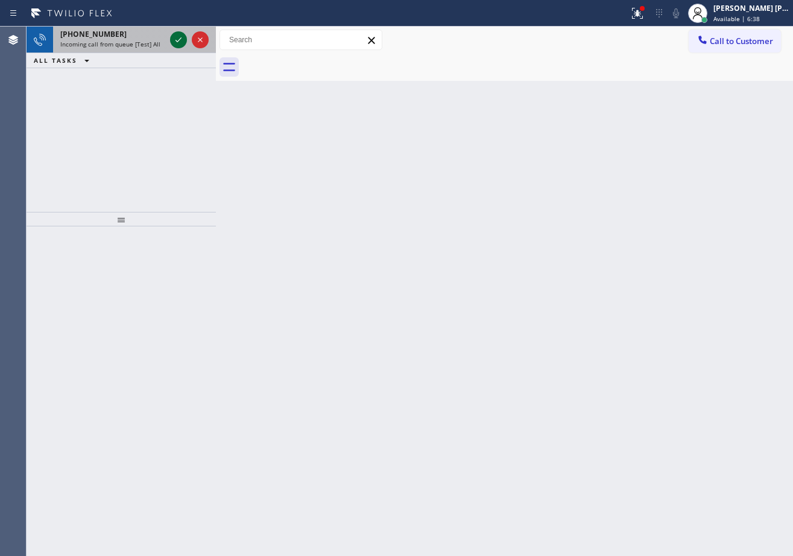
click at [174, 39] on icon at bounding box center [178, 40] width 14 height 14
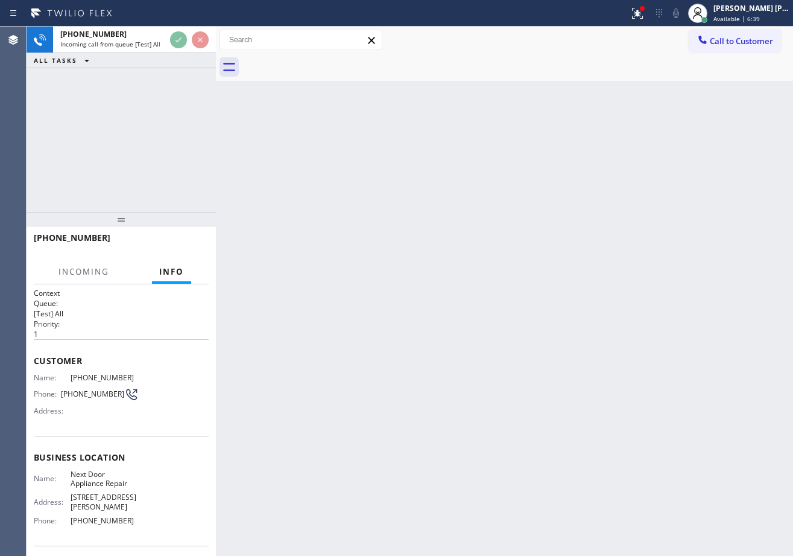
scroll to position [40, 0]
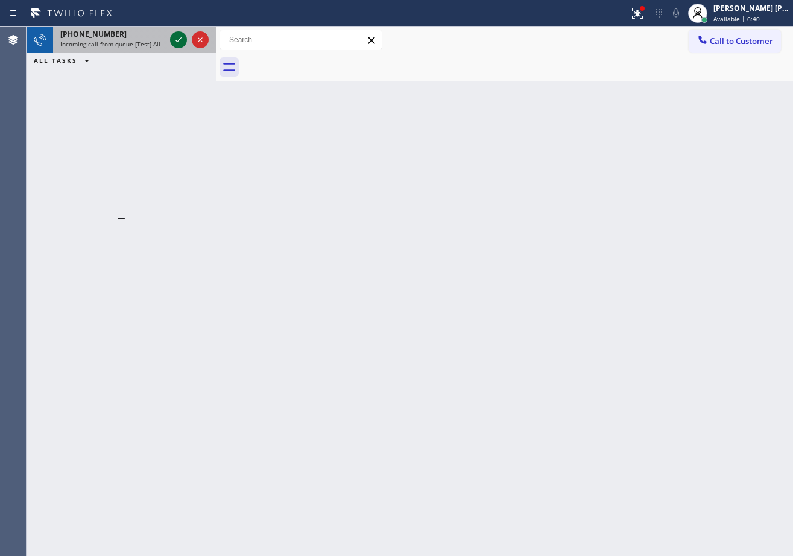
click at [180, 46] on icon at bounding box center [178, 40] width 14 height 14
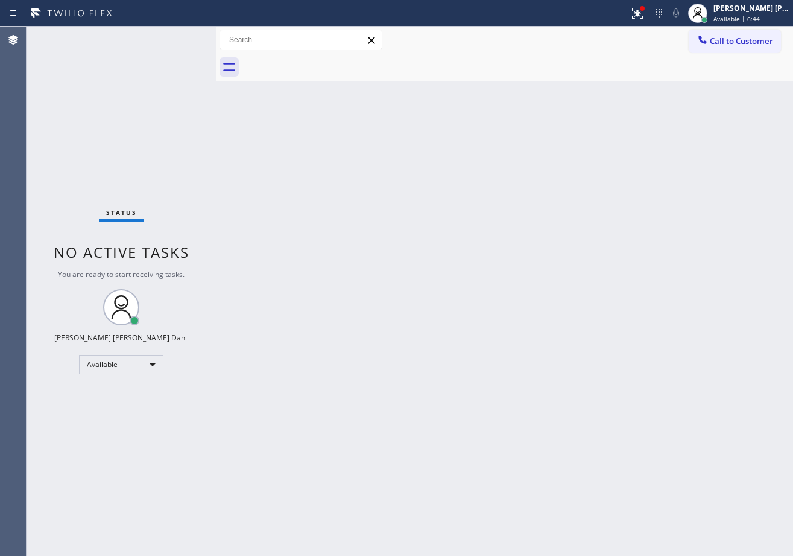
click at [176, 39] on div "Status No active tasks You are ready to start receiving tasks. [PERSON_NAME] [P…" at bounding box center [121, 291] width 189 height 529
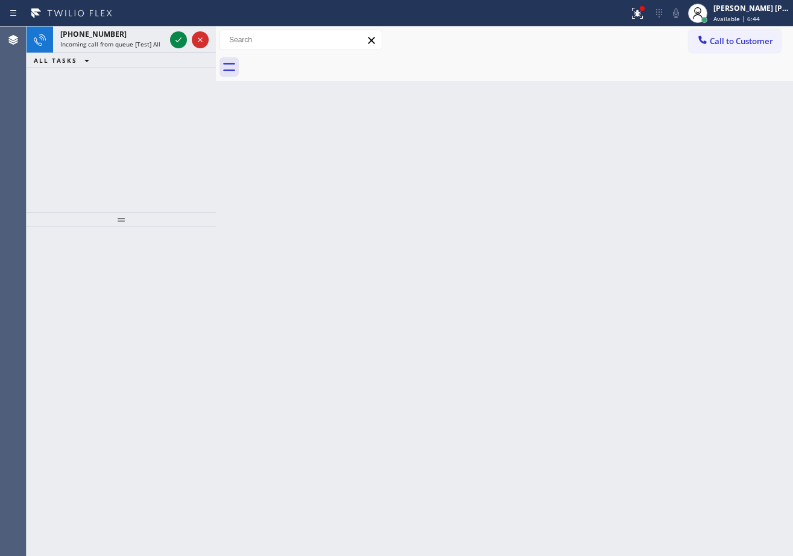
click at [176, 39] on icon at bounding box center [178, 40] width 14 height 14
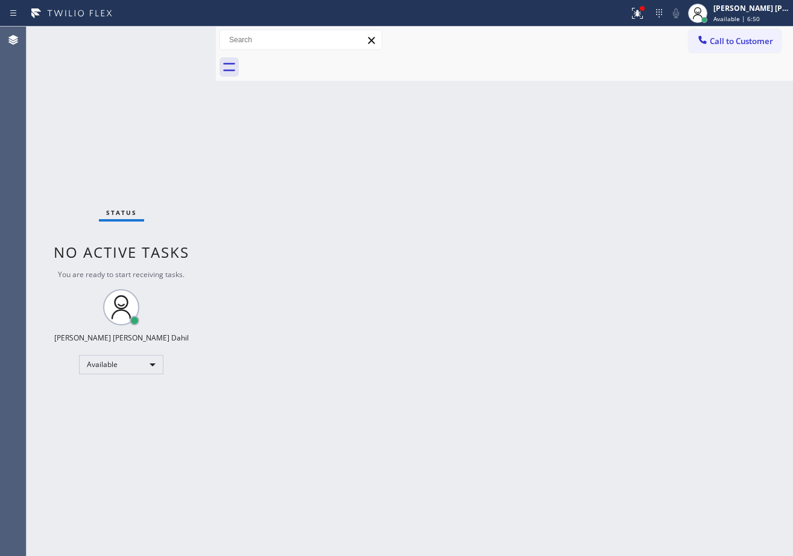
click at [176, 39] on div "Status No active tasks You are ready to start receiving tasks. [PERSON_NAME] [P…" at bounding box center [121, 291] width 189 height 529
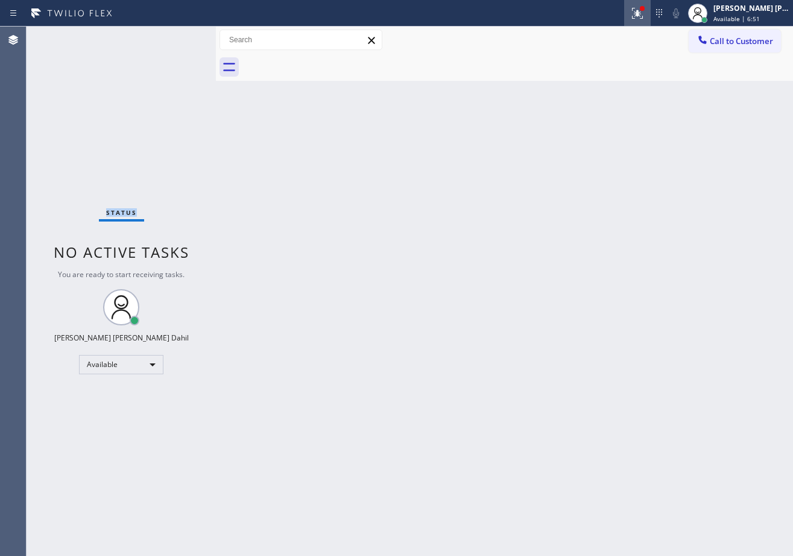
click at [640, 10] on icon at bounding box center [635, 12] width 7 height 8
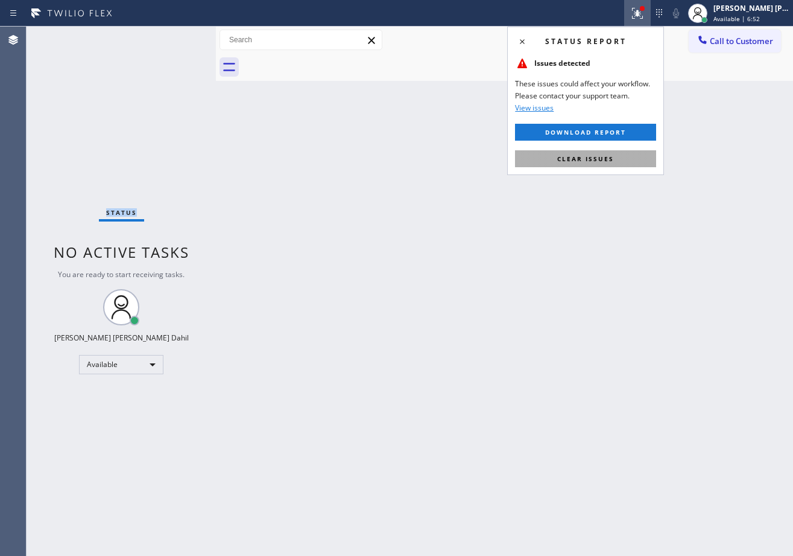
click at [611, 151] on button "Clear issues" at bounding box center [585, 158] width 141 height 17
click at [611, 151] on div "Back to Dashboard Change Sender ID Customers Technicians Select a contact Outbo…" at bounding box center [504, 291] width 577 height 529
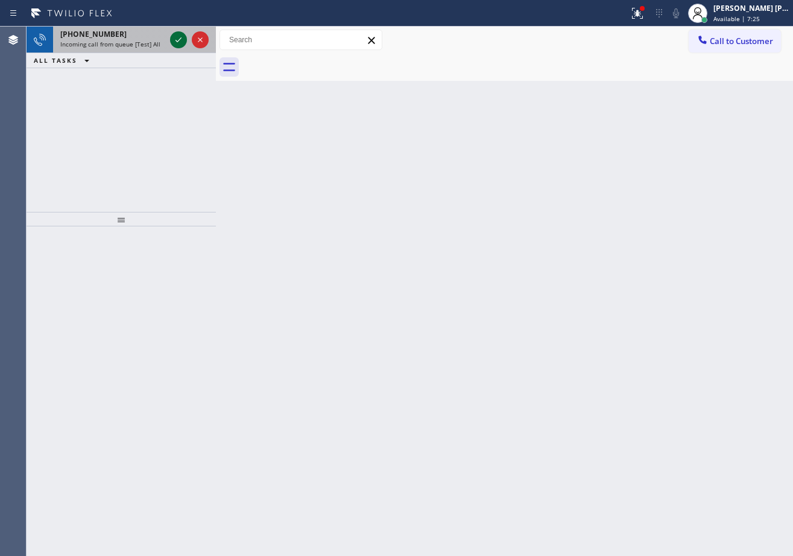
click at [179, 37] on icon at bounding box center [178, 40] width 14 height 14
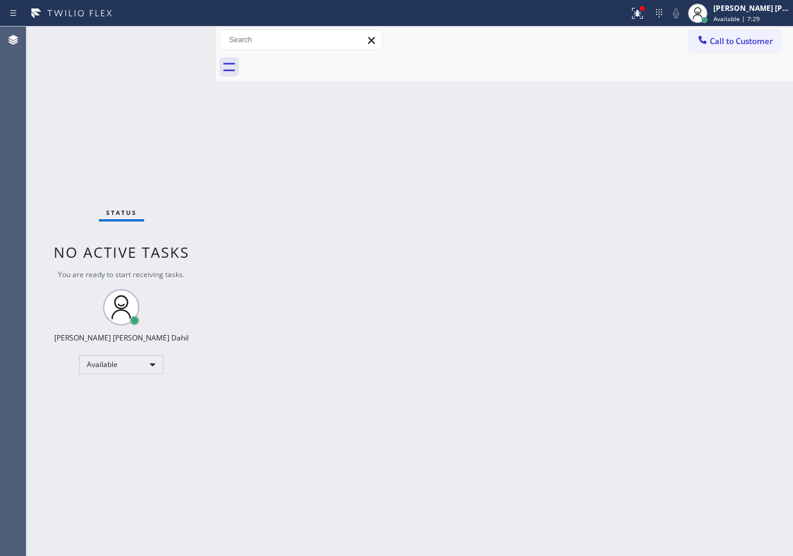
click at [179, 37] on div "Status No active tasks You are ready to start receiving tasks. [PERSON_NAME] [P…" at bounding box center [121, 291] width 189 height 529
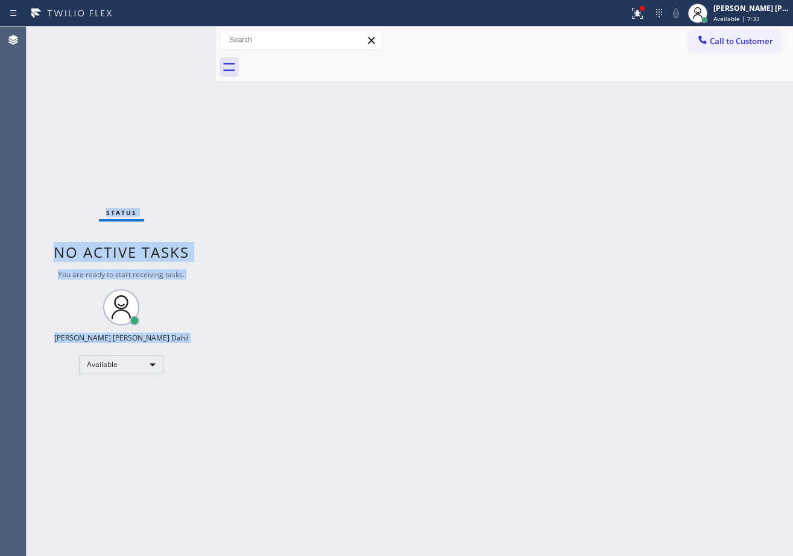
click at [179, 37] on div "Status No active tasks You are ready to start receiving tasks. [PERSON_NAME] [P…" at bounding box center [121, 291] width 189 height 529
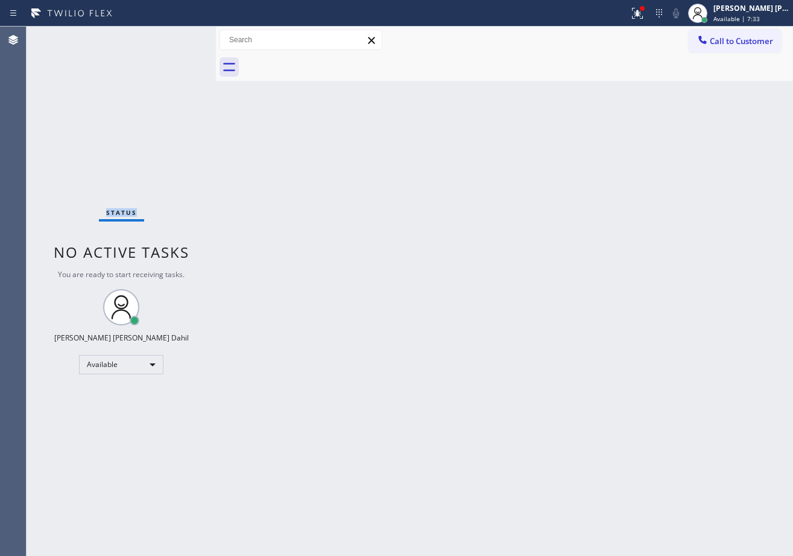
click at [179, 37] on div "Status No active tasks You are ready to start receiving tasks. [PERSON_NAME] [P…" at bounding box center [121, 291] width 189 height 529
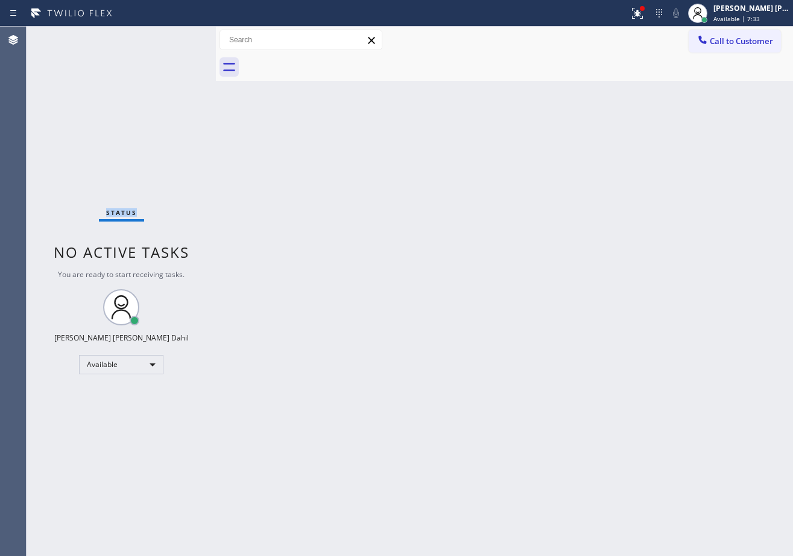
click at [179, 37] on div "Status No active tasks You are ready to start receiving tasks. [PERSON_NAME] [P…" at bounding box center [121, 291] width 189 height 529
click at [645, 7] on icon at bounding box center [638, 13] width 14 height 14
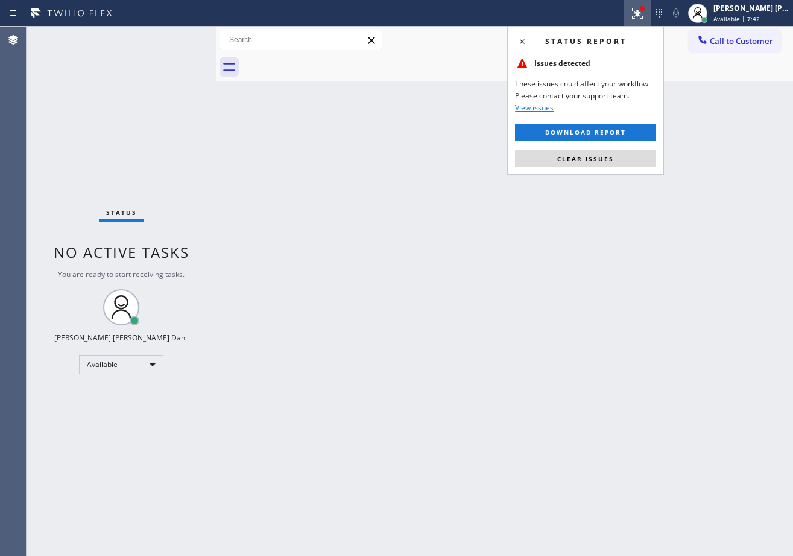
click at [591, 157] on span "Clear issues" at bounding box center [586, 158] width 57 height 8
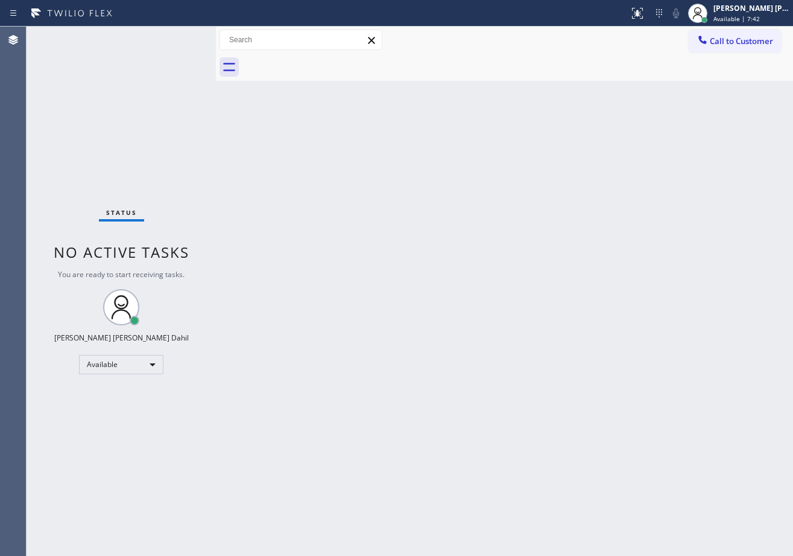
click at [591, 157] on div "Back to Dashboard Change Sender ID Customers Technicians Select a contact Outbo…" at bounding box center [504, 291] width 577 height 529
click at [606, 282] on div "Back to Dashboard Change Sender ID Customers Technicians Select a contact Outbo…" at bounding box center [504, 291] width 577 height 529
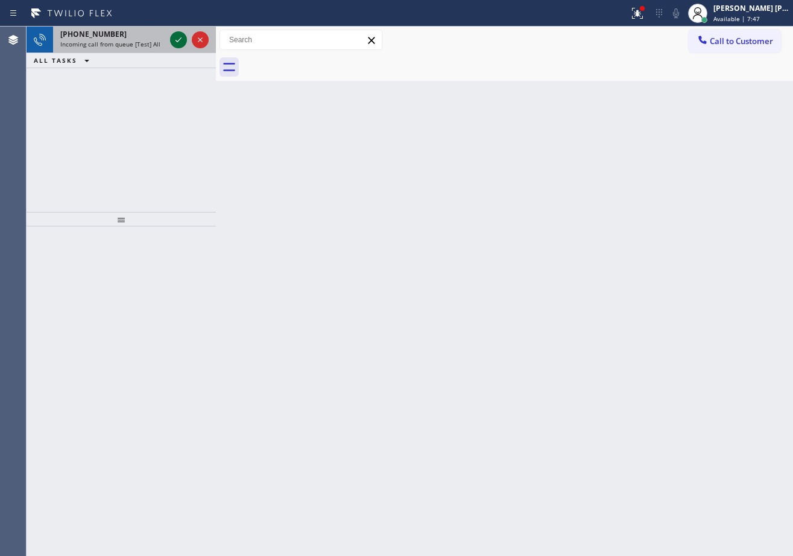
click at [179, 37] on icon at bounding box center [178, 40] width 14 height 14
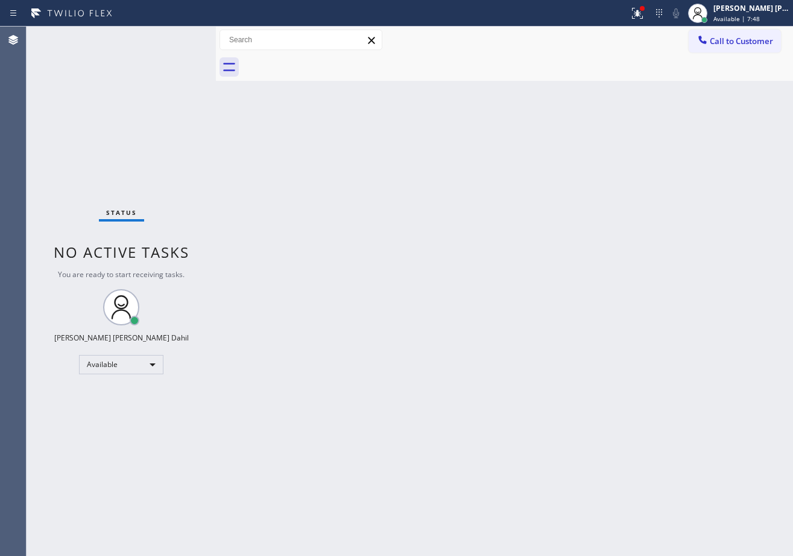
click at [179, 37] on div "Status No active tasks You are ready to start receiving tasks. [PERSON_NAME] [P…" at bounding box center [121, 291] width 189 height 529
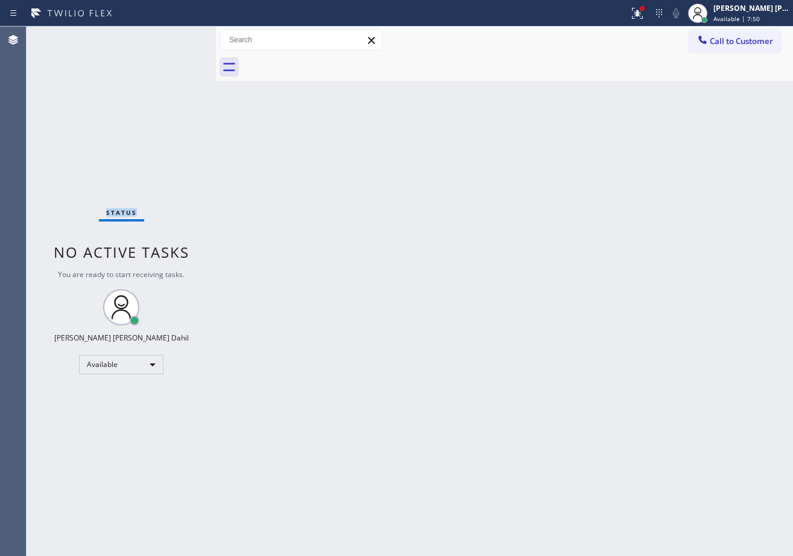
click at [179, 37] on div "Status No active tasks You are ready to start receiving tasks. [PERSON_NAME] [P…" at bounding box center [121, 291] width 189 height 529
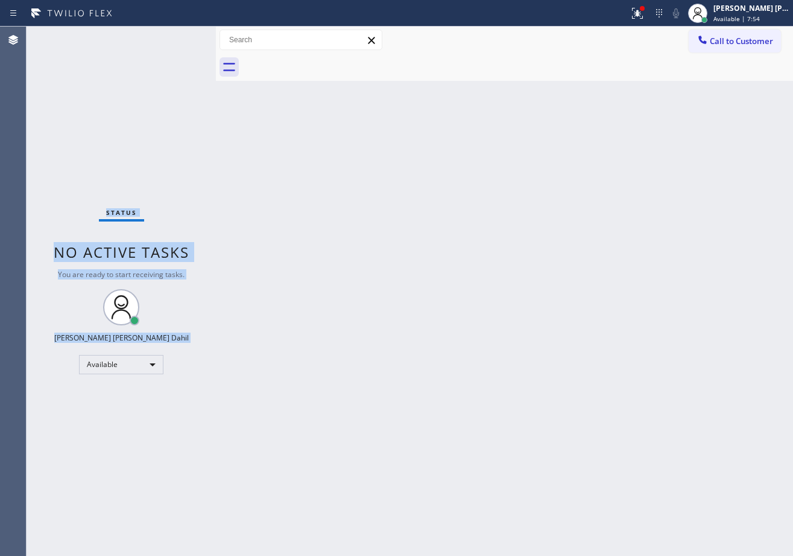
click at [179, 37] on div "Status No active tasks You are ready to start receiving tasks. [PERSON_NAME] [P…" at bounding box center [121, 291] width 189 height 529
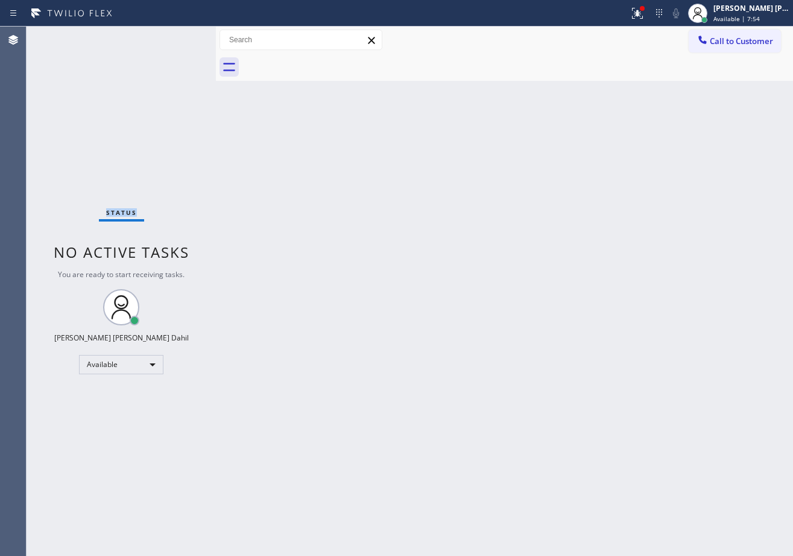
click at [179, 37] on div "Status No active tasks You are ready to start receiving tasks. [PERSON_NAME] [P…" at bounding box center [121, 291] width 189 height 529
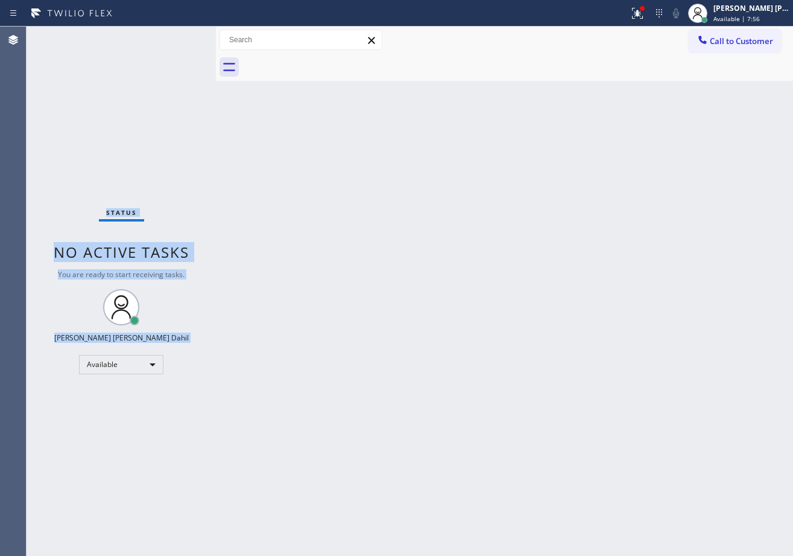
click at [179, 37] on div "Status No active tasks You are ready to start receiving tasks. [PERSON_NAME] [P…" at bounding box center [121, 291] width 189 height 529
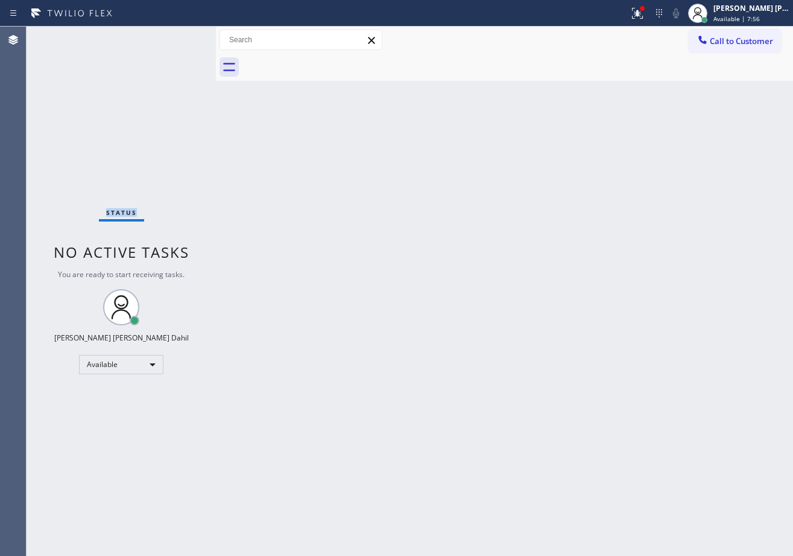
click at [179, 37] on div "Status No active tasks You are ready to start receiving tasks. [PERSON_NAME] [P…" at bounding box center [121, 291] width 189 height 529
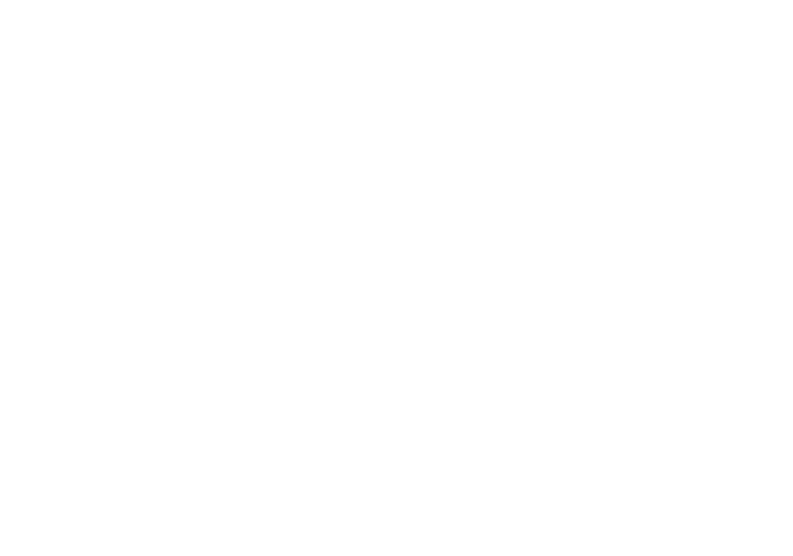
click at [652, 15] on div at bounding box center [396, 278] width 793 height 556
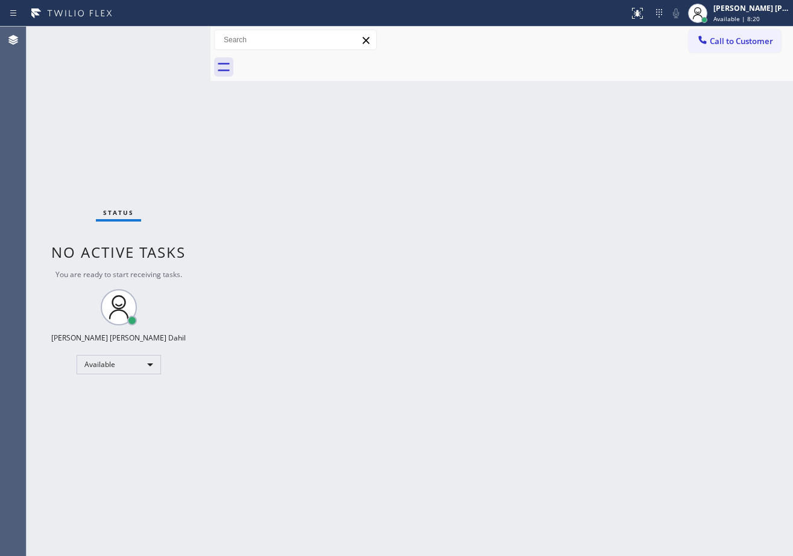
drag, startPoint x: 209, startPoint y: 43, endPoint x: 218, endPoint y: 51, distance: 12.0
click at [211, 44] on div at bounding box center [211, 291] width 0 height 529
click at [320, 232] on div "Back to Dashboard Change Sender ID Customers Technicians Select a contact Outbo…" at bounding box center [504, 291] width 579 height 529
click at [179, 37] on div "Status No active tasks You are ready to start receiving tasks. [PERSON_NAME] [P…" at bounding box center [121, 291] width 188 height 529
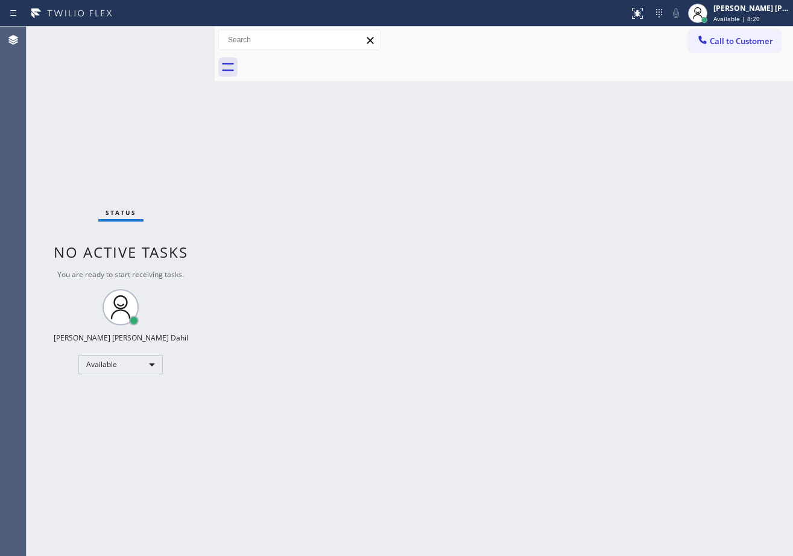
click at [178, 37] on div "Status No active tasks You are ready to start receiving tasks. [PERSON_NAME] [P…" at bounding box center [121, 291] width 188 height 529
click at [179, 37] on div "Status No active tasks You are ready to start receiving tasks. [PERSON_NAME] [P…" at bounding box center [121, 291] width 188 height 529
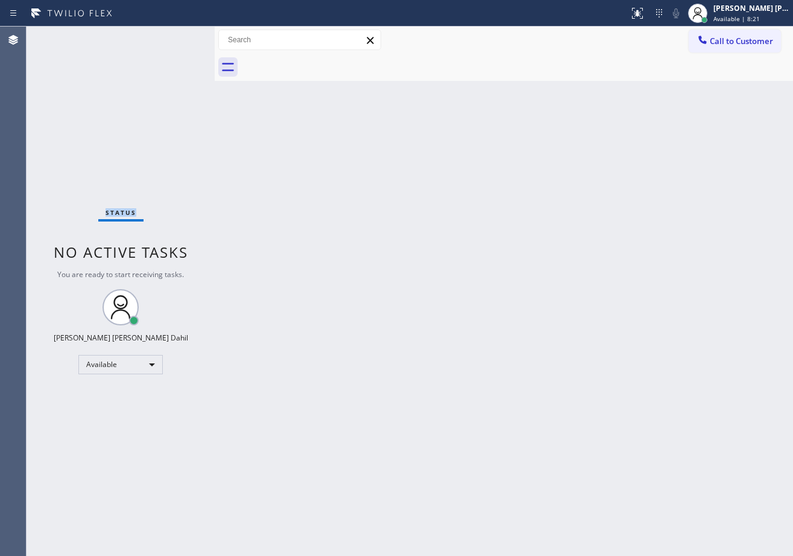
click at [178, 37] on div "Status No active tasks You are ready to start receiving tasks. [PERSON_NAME] [P…" at bounding box center [121, 291] width 188 height 529
click at [179, 37] on div "Status No active tasks You are ready to start receiving tasks. [PERSON_NAME] [P…" at bounding box center [121, 291] width 188 height 529
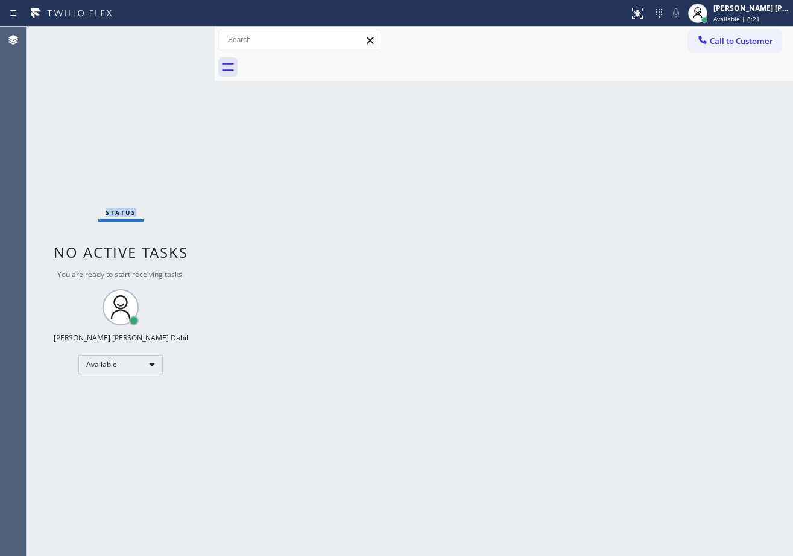
click at [179, 37] on div "Status No active tasks You are ready to start receiving tasks. [PERSON_NAME] [P…" at bounding box center [121, 291] width 188 height 529
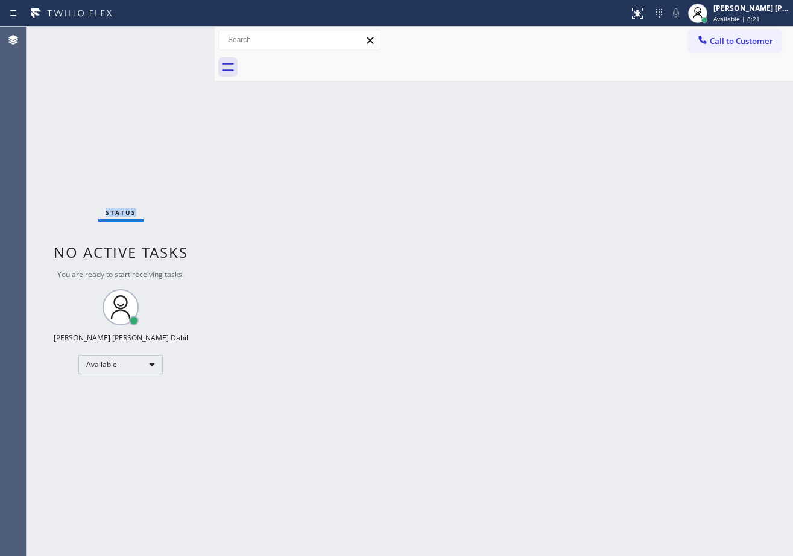
click at [179, 37] on div "Status No active tasks You are ready to start receiving tasks. [PERSON_NAME] [P…" at bounding box center [121, 291] width 188 height 529
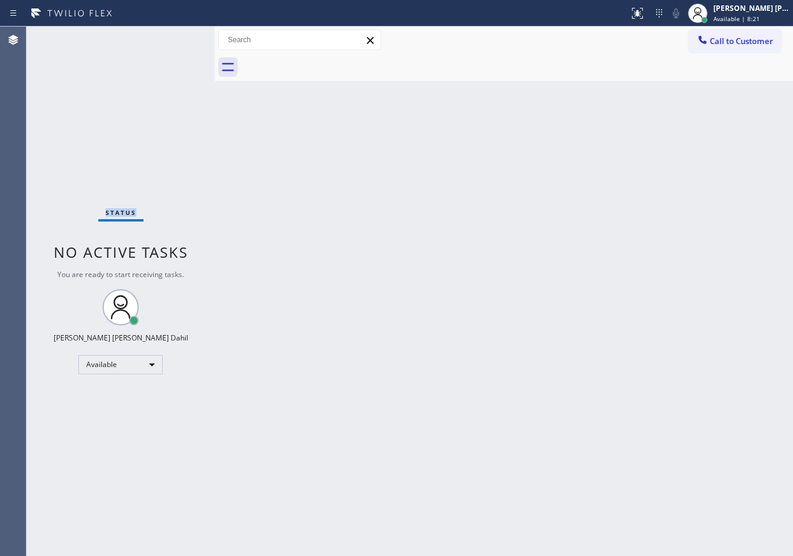
click at [179, 37] on div "Status No active tasks You are ready to start receiving tasks. [PERSON_NAME] [P…" at bounding box center [121, 291] width 188 height 529
click at [180, 37] on div "Status No active tasks You are ready to start receiving tasks. [PERSON_NAME] [P…" at bounding box center [121, 291] width 188 height 529
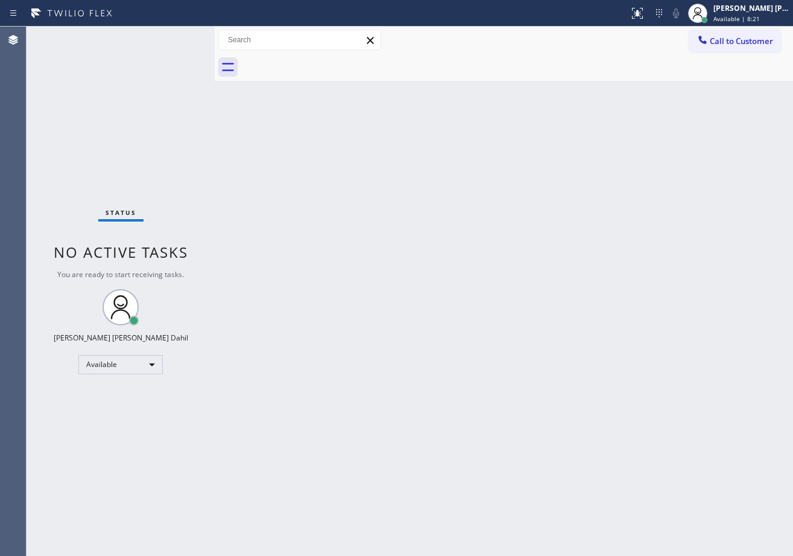
click at [180, 37] on div "Status No active tasks You are ready to start receiving tasks. [PERSON_NAME] [P…" at bounding box center [121, 291] width 188 height 529
click at [182, 37] on div "Status No active tasks You are ready to start receiving tasks. [PERSON_NAME] [P…" at bounding box center [121, 291] width 188 height 529
click at [179, 37] on div "Status No active tasks You are ready to start receiving tasks. [PERSON_NAME] [P…" at bounding box center [121, 291] width 188 height 529
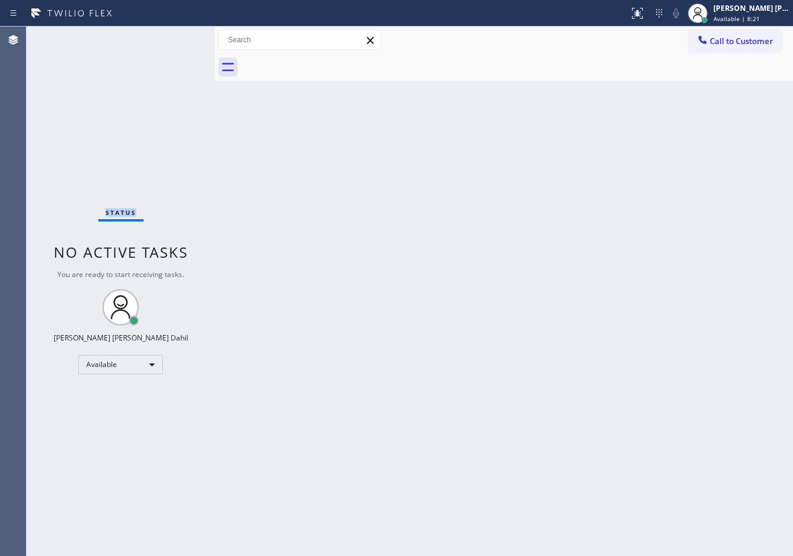
click at [181, 37] on div "Status No active tasks You are ready to start receiving tasks. [PERSON_NAME] [P…" at bounding box center [121, 291] width 188 height 529
click at [180, 37] on div "Status No active tasks You are ready to start receiving tasks. [PERSON_NAME] [P…" at bounding box center [121, 291] width 188 height 529
click at [179, 37] on div "Status No active tasks You are ready to start receiving tasks. [PERSON_NAME] [P…" at bounding box center [121, 291] width 188 height 529
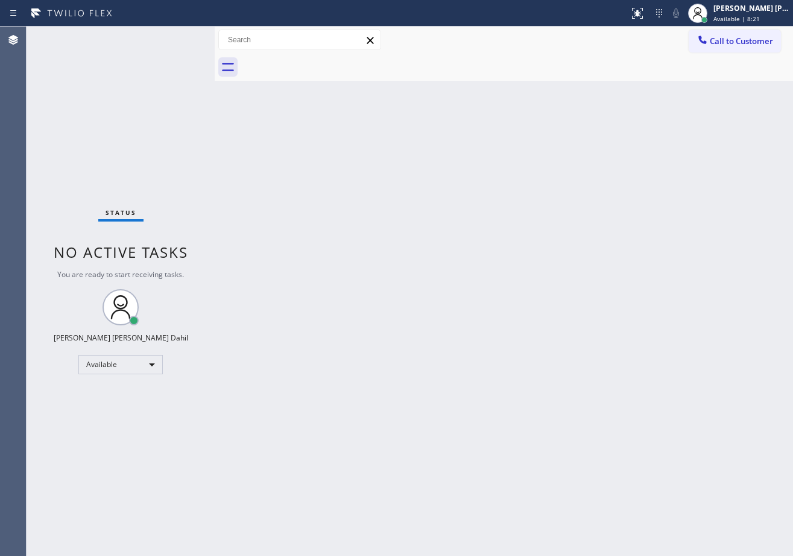
click at [179, 37] on div "Status No active tasks You are ready to start receiving tasks. [PERSON_NAME] [P…" at bounding box center [121, 291] width 188 height 529
click at [213, 41] on div at bounding box center [213, 291] width 0 height 529
click at [428, 195] on div "Back to Dashboard Change Sender ID Customers Technicians Select a contact Outbo…" at bounding box center [503, 291] width 580 height 529
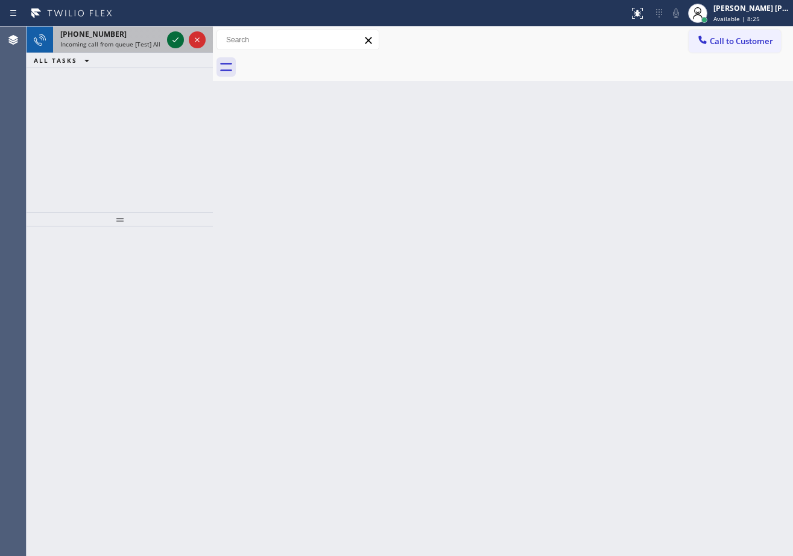
click at [172, 40] on icon at bounding box center [175, 40] width 14 height 14
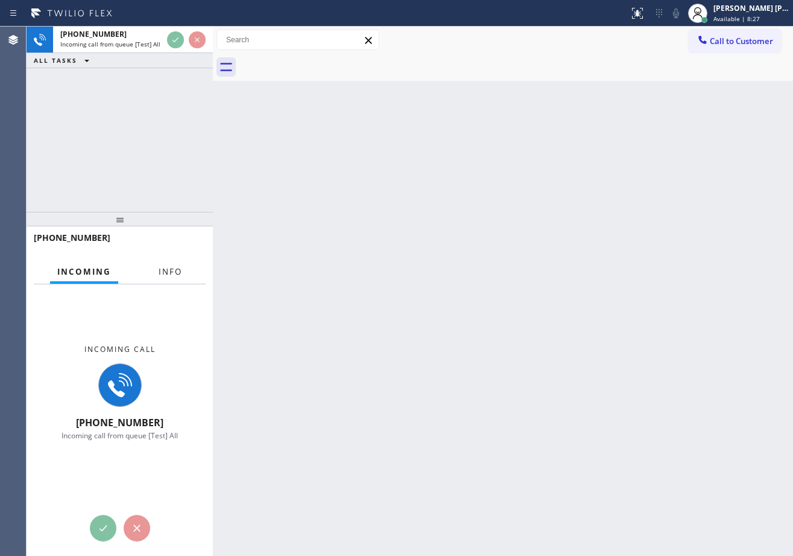
click at [170, 266] on span "Info" at bounding box center [171, 271] width 24 height 11
click at [170, 267] on span "Info" at bounding box center [171, 271] width 24 height 11
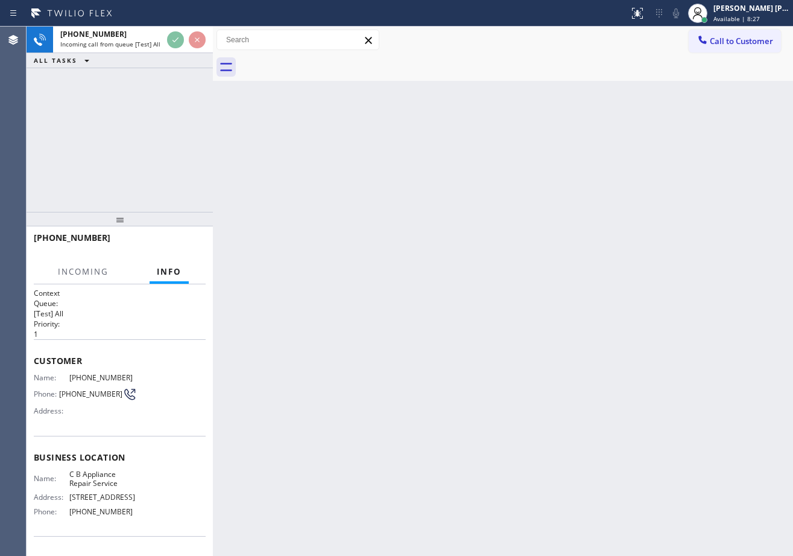
click at [170, 267] on span "Info" at bounding box center [169, 271] width 25 height 11
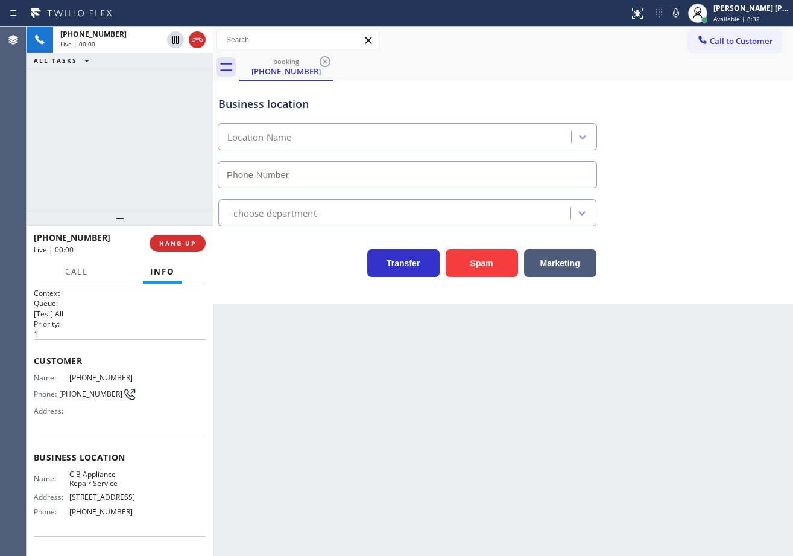
type input "[PHONE_NUMBER]"
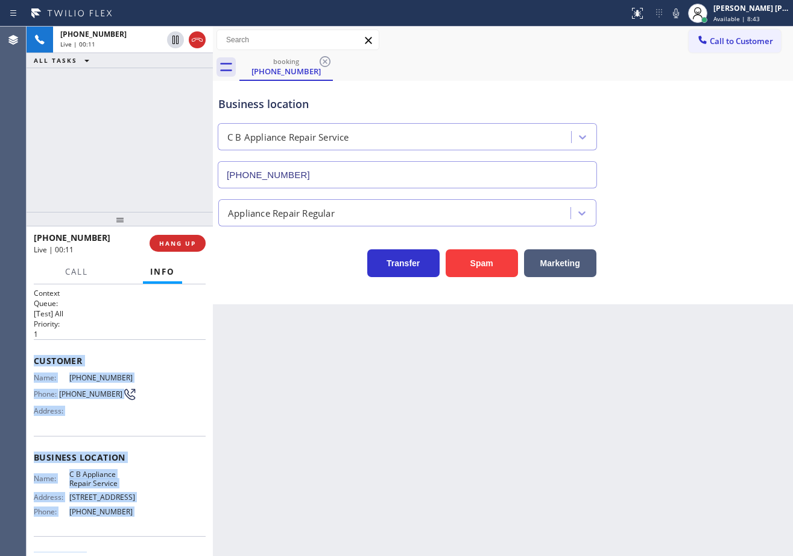
scroll to position [85, 0]
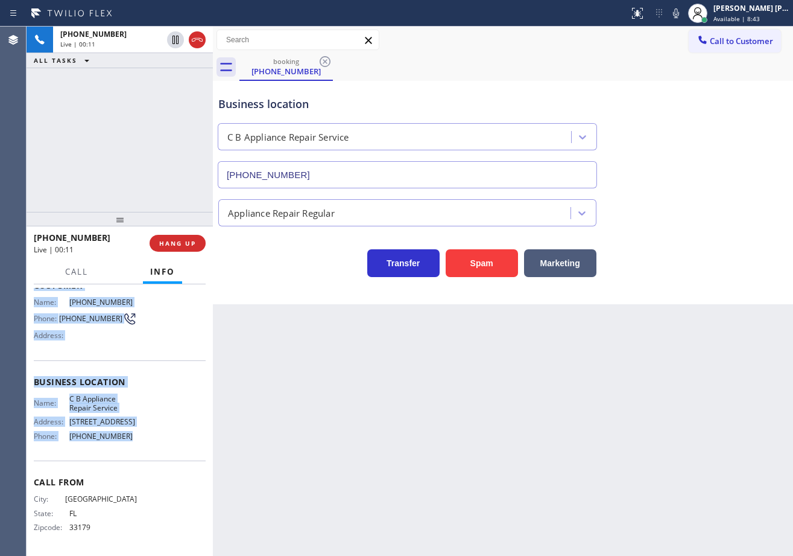
drag, startPoint x: 125, startPoint y: 475, endPoint x: 132, endPoint y: 445, distance: 31.0
click at [132, 445] on div "Context Queue: [Test] All Priority: 1 Customer Name: [PHONE_NUMBER] Phone: [PHO…" at bounding box center [120, 420] width 186 height 272
copy div "Customer Name: [PHONE_NUMBER] Phone: [PHONE_NUMBER] Address: Business location …"
click at [116, 535] on div "City: [GEOGRAPHIC_DATA]: [US_STATE] Zipcode: 33179" at bounding box center [85, 515] width 103 height 42
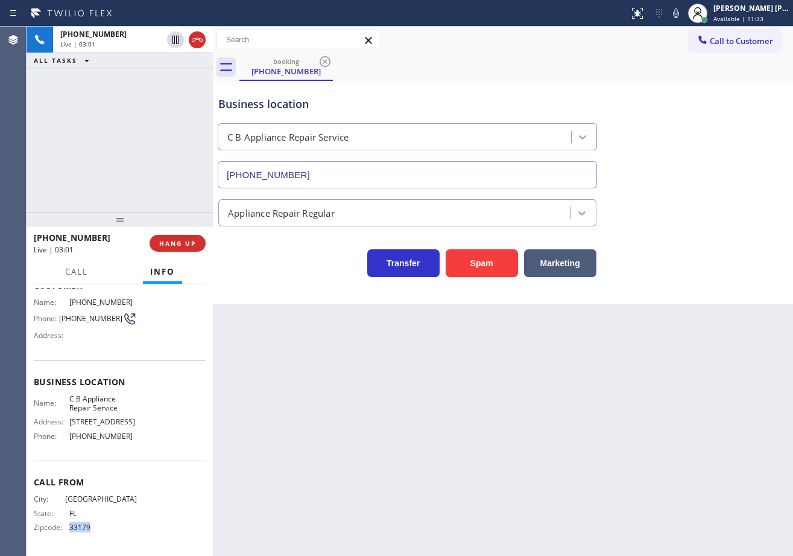
drag, startPoint x: 84, startPoint y: 532, endPoint x: 69, endPoint y: 532, distance: 15.1
click at [69, 532] on div "City: [GEOGRAPHIC_DATA]: [US_STATE] Zipcode: 33179" at bounding box center [85, 515] width 103 height 42
copy span "33179"
click at [176, 45] on icon at bounding box center [175, 40] width 14 height 14
click at [684, 15] on icon at bounding box center [676, 13] width 14 height 14
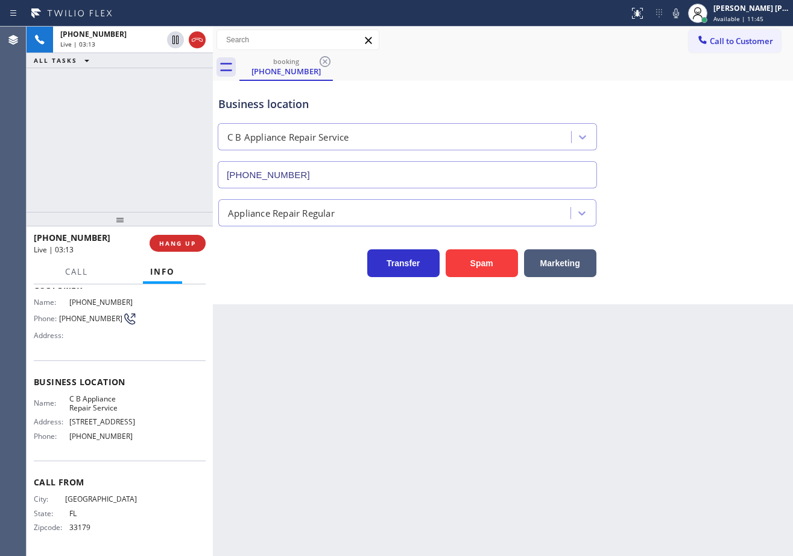
click at [699, 84] on div "Business location C B Appliance Repair Service [PHONE_NUMBER]" at bounding box center [503, 133] width 574 height 109
click at [150, 72] on div "[PHONE_NUMBER] Live | 06:03 ALL TASKS ALL TASKS ACTIVE TASKS TASKS IN WRAP UP" at bounding box center [120, 119] width 186 height 185
drag, startPoint x: 172, startPoint y: 38, endPoint x: 171, endPoint y: 62, distance: 23.5
click at [172, 40] on icon at bounding box center [175, 40] width 14 height 14
click at [197, 82] on div "[PHONE_NUMBER] Live | 06:04 ALL TASKS ALL TASKS ACTIVE TASKS TASKS IN WRAP UP" at bounding box center [120, 119] width 186 height 185
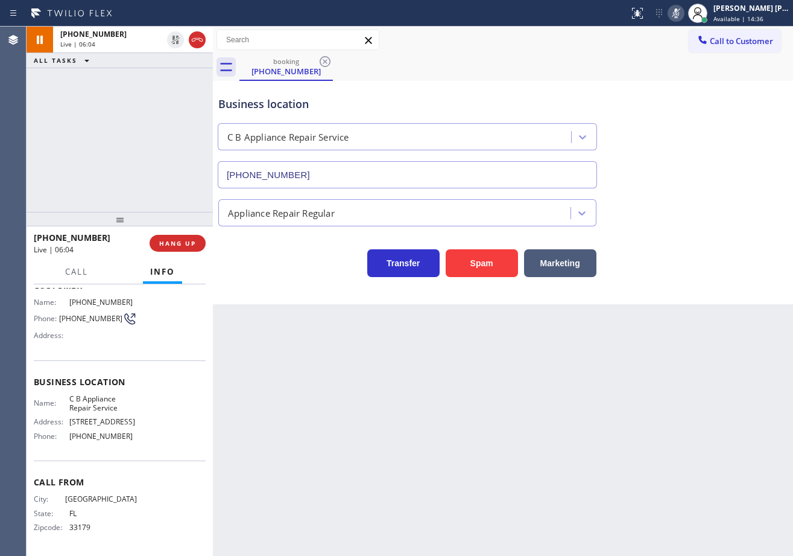
click at [684, 14] on icon at bounding box center [676, 13] width 14 height 14
click at [710, 149] on div "Business location C B Appliance Repair Service [PHONE_NUMBER]" at bounding box center [503, 133] width 574 height 109
drag, startPoint x: 454, startPoint y: 464, endPoint x: 611, endPoint y: 534, distance: 171.8
click at [468, 469] on div "Back to Dashboard Change Sender ID Customers Technicians Select a contact Outbo…" at bounding box center [503, 291] width 580 height 529
click at [309, 404] on div "Back to Dashboard Change Sender ID Customers Technicians Select a contact Outbo…" at bounding box center [503, 291] width 580 height 529
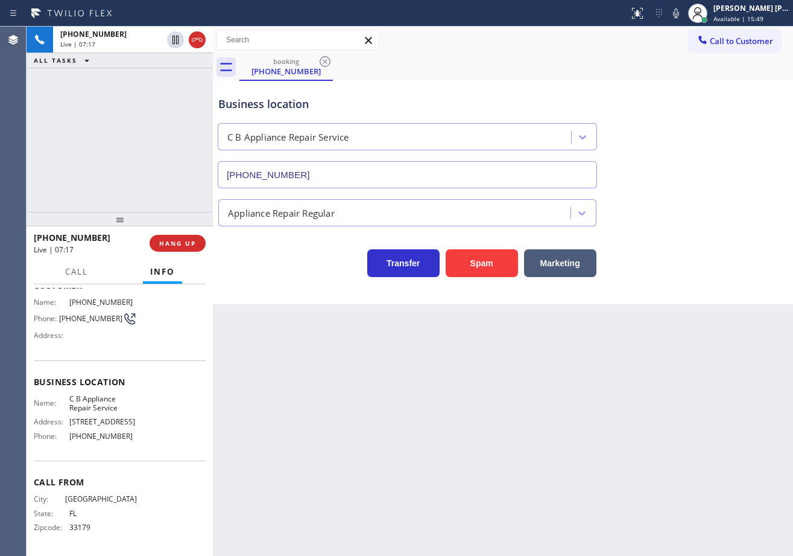
scroll to position [0, 0]
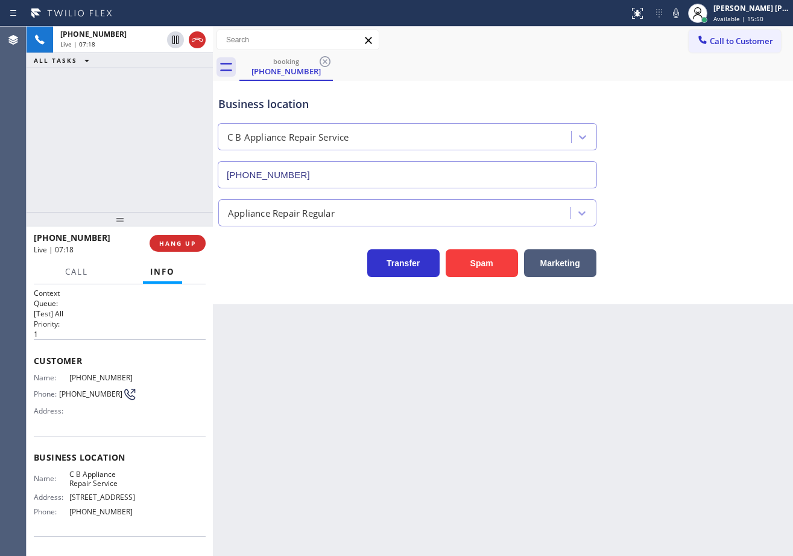
click at [112, 150] on div "[PHONE_NUMBER] Live | 07:18 ALL TASKS ALL TASKS ACTIVE TASKS TASKS IN WRAP UP" at bounding box center [120, 119] width 186 height 185
click at [77, 274] on span "Call" at bounding box center [76, 271] width 23 height 11
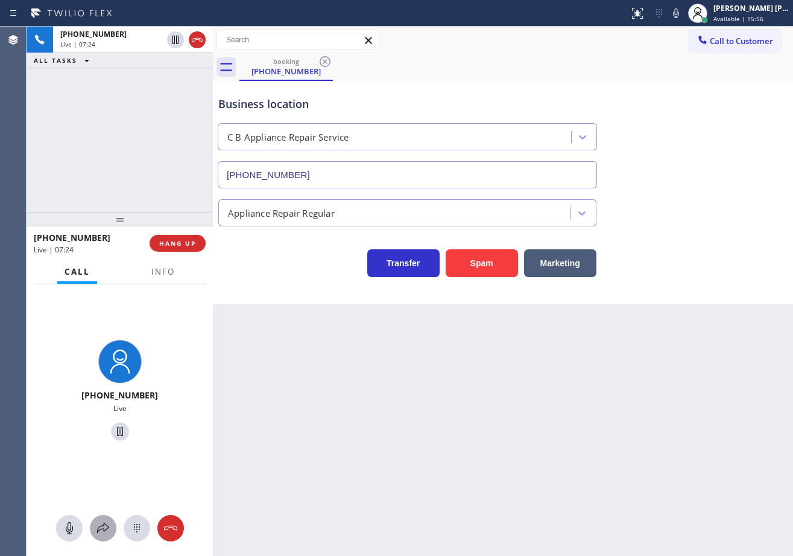
click at [102, 529] on icon at bounding box center [103, 528] width 12 height 10
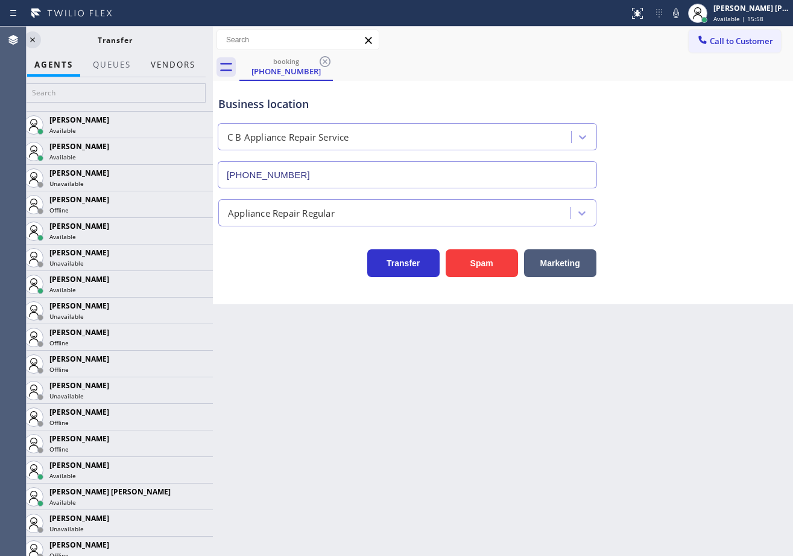
click at [175, 66] on button "Vendors" at bounding box center [173, 65] width 59 height 24
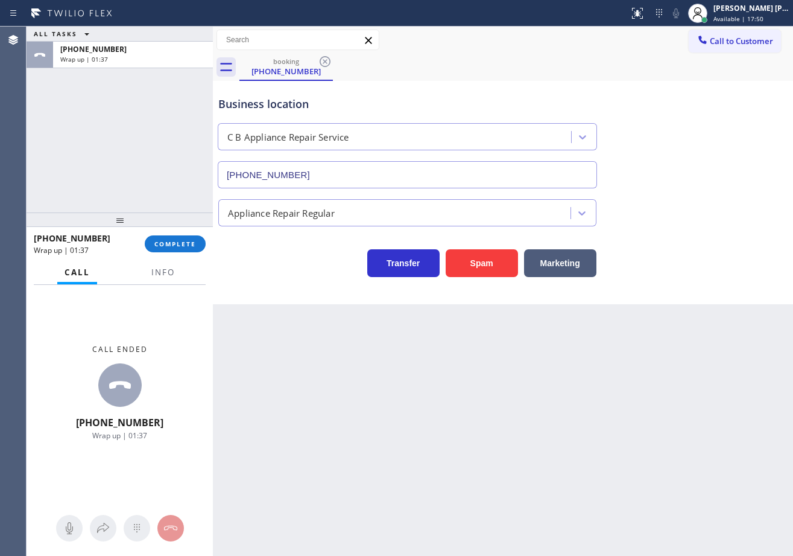
click at [179, 227] on div at bounding box center [120, 219] width 186 height 14
click at [178, 243] on button "COMPLETE" at bounding box center [175, 243] width 61 height 17
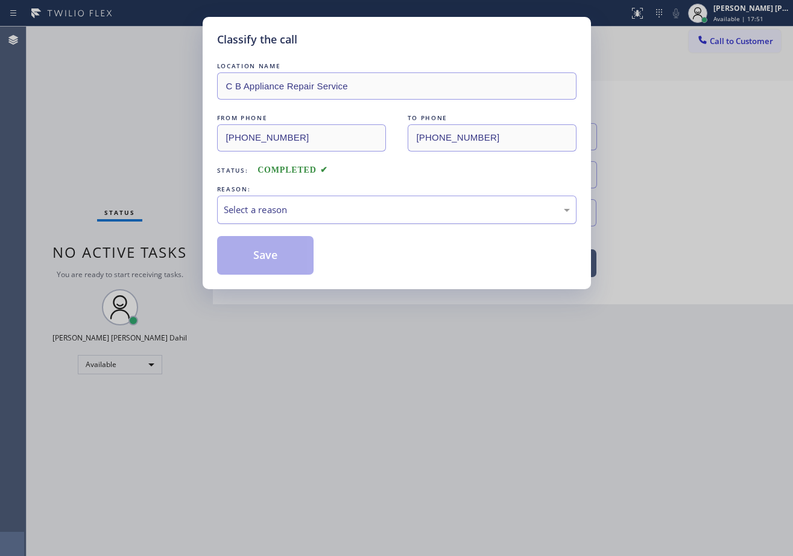
click at [250, 219] on div "Select a reason" at bounding box center [397, 209] width 360 height 28
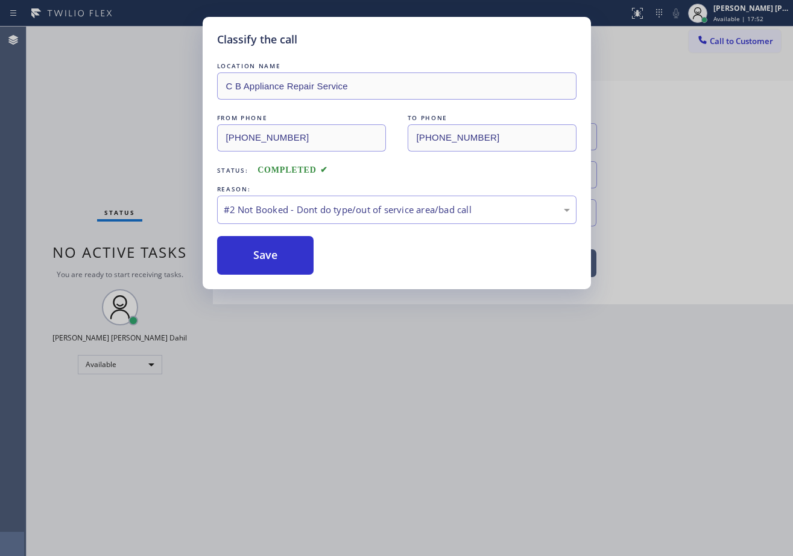
click at [246, 256] on button "Save" at bounding box center [265, 255] width 97 height 39
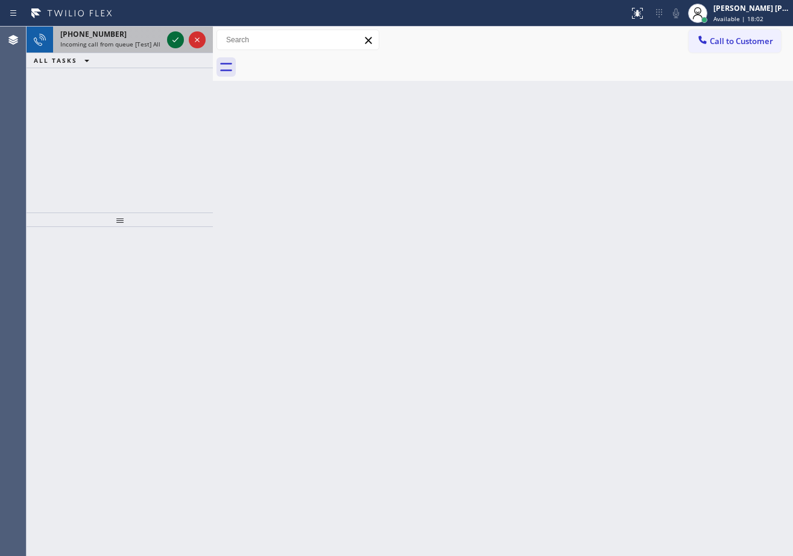
click at [168, 37] on div at bounding box center [175, 40] width 17 height 14
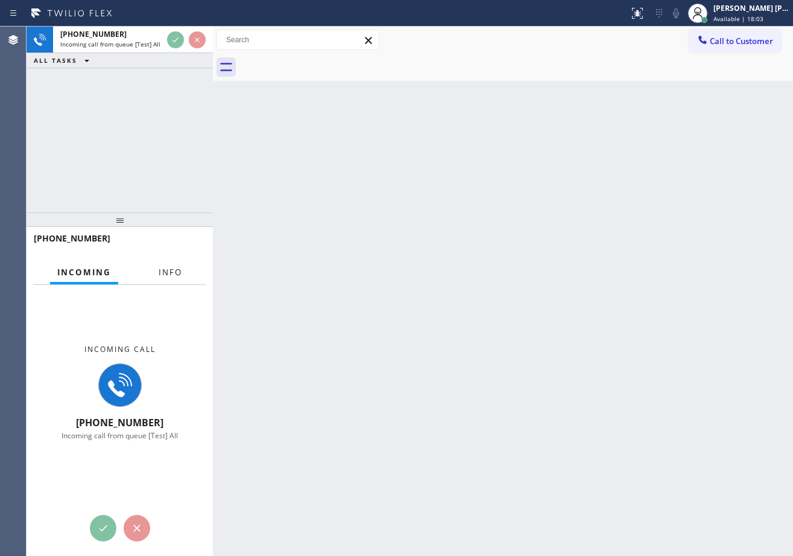
click at [178, 278] on button "Info" at bounding box center [170, 273] width 38 height 24
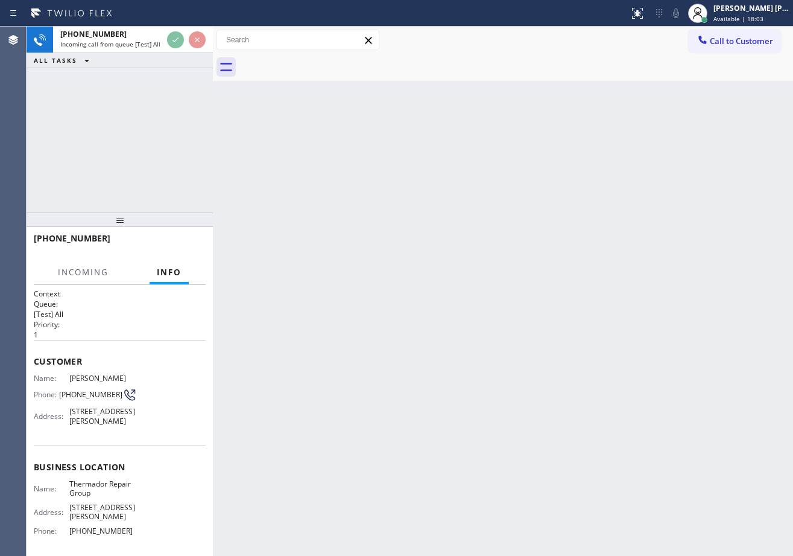
click at [178, 277] on span "Info" at bounding box center [169, 272] width 25 height 11
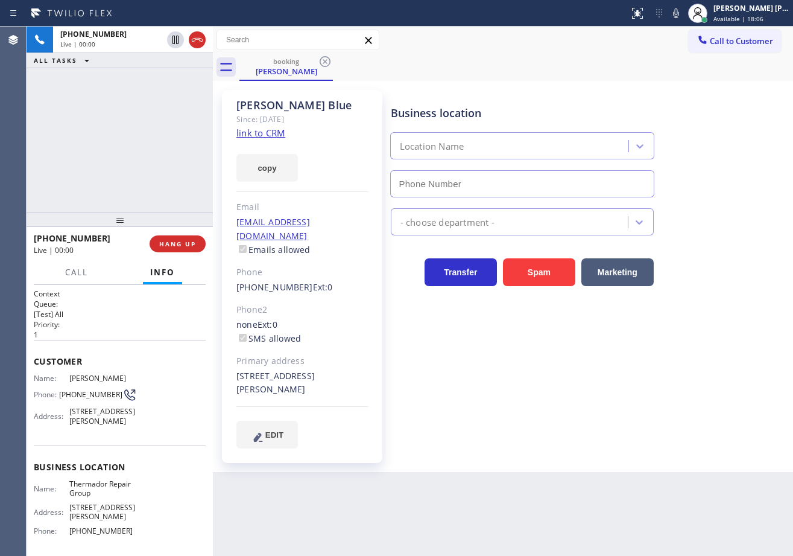
type input "[PHONE_NUMBER]"
click at [684, 15] on icon at bounding box center [676, 13] width 14 height 14
click at [696, 82] on div "[PERSON_NAME] Blue Since: [DATE] link to CRM copy Email [EMAIL_ADDRESS][DOMAIN_…" at bounding box center [503, 276] width 580 height 391
click at [685, 5] on button at bounding box center [676, 13] width 17 height 17
drag, startPoint x: 726, startPoint y: 129, endPoint x: 449, endPoint y: 151, distance: 277.9
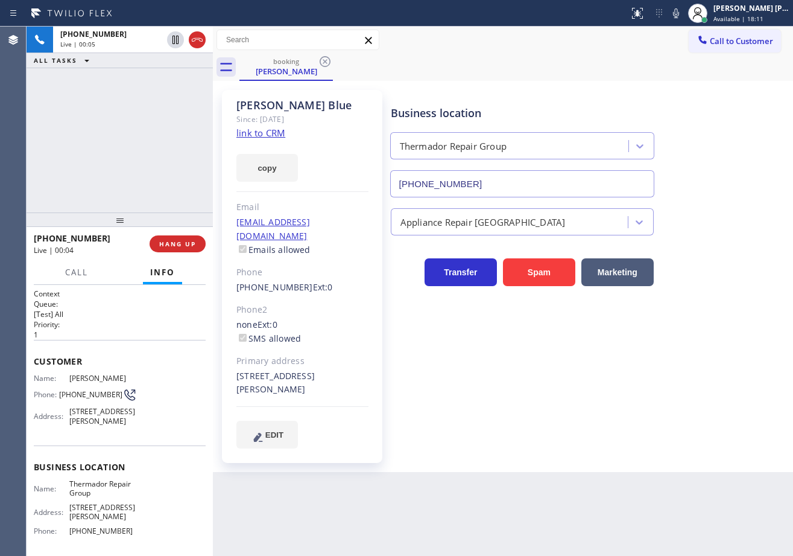
click at [726, 130] on div "Business location Thermador Repair Group [PHONE_NUMBER]" at bounding box center [590, 142] width 402 height 109
click at [253, 133] on link "link to CRM" at bounding box center [261, 133] width 49 height 12
drag, startPoint x: 129, startPoint y: 115, endPoint x: 133, endPoint y: 85, distance: 30.5
click at [130, 114] on div "[PHONE_NUMBER] Live | 00:47 ALL TASKS ALL TASKS ACTIVE TASKS TASKS IN WRAP UP" at bounding box center [120, 120] width 186 height 186
click at [170, 42] on icon at bounding box center [175, 40] width 14 height 14
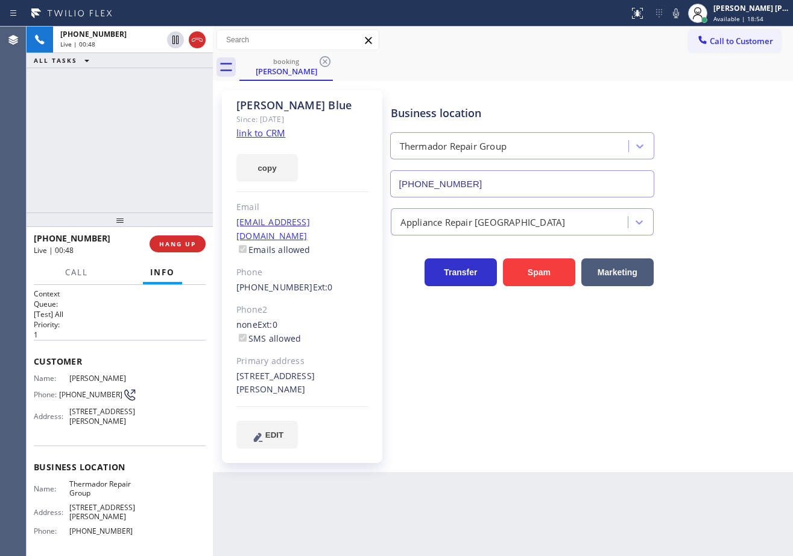
click at [170, 78] on div "[PHONE_NUMBER] Live | 00:48 ALL TASKS ALL TASKS ACTIVE TASKS TASKS IN WRAP UP" at bounding box center [120, 120] width 186 height 186
click at [684, 14] on icon at bounding box center [676, 13] width 14 height 14
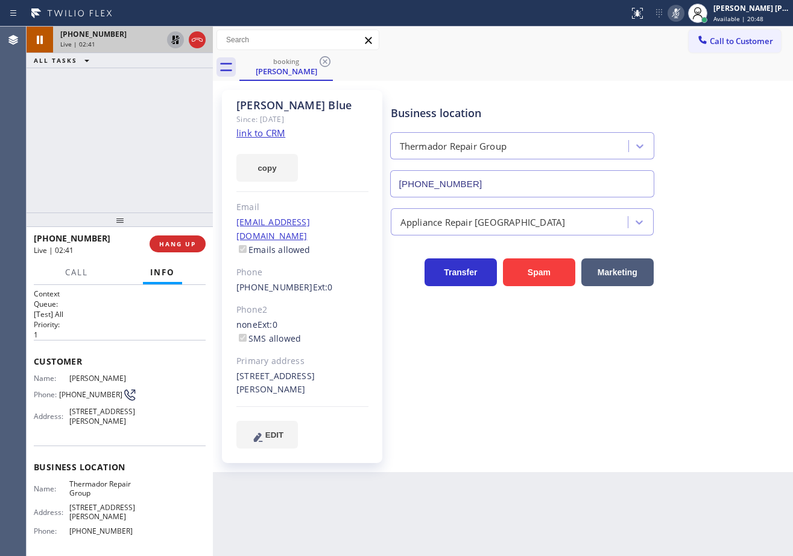
click at [173, 37] on icon at bounding box center [175, 40] width 8 height 8
click at [679, 10] on icon at bounding box center [676, 13] width 6 height 10
click at [659, 69] on div "booking [PERSON_NAME]" at bounding box center [517, 67] width 554 height 27
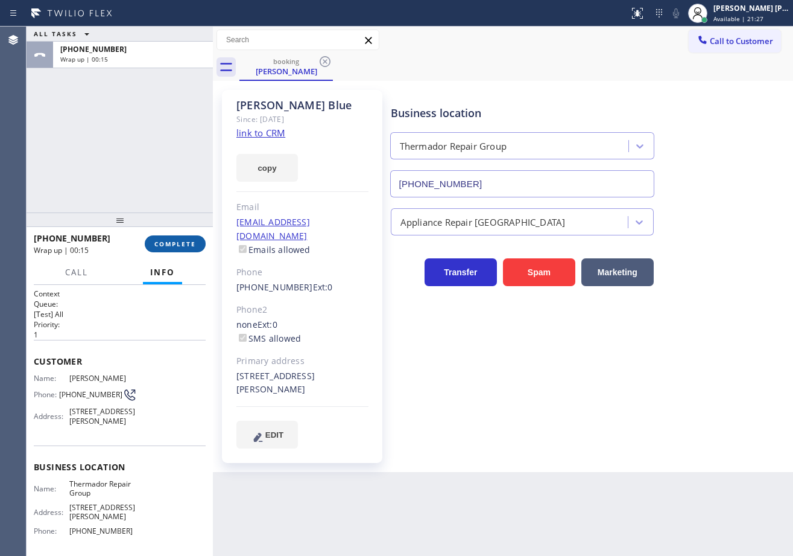
click at [188, 246] on span "COMPLETE" at bounding box center [175, 244] width 42 height 8
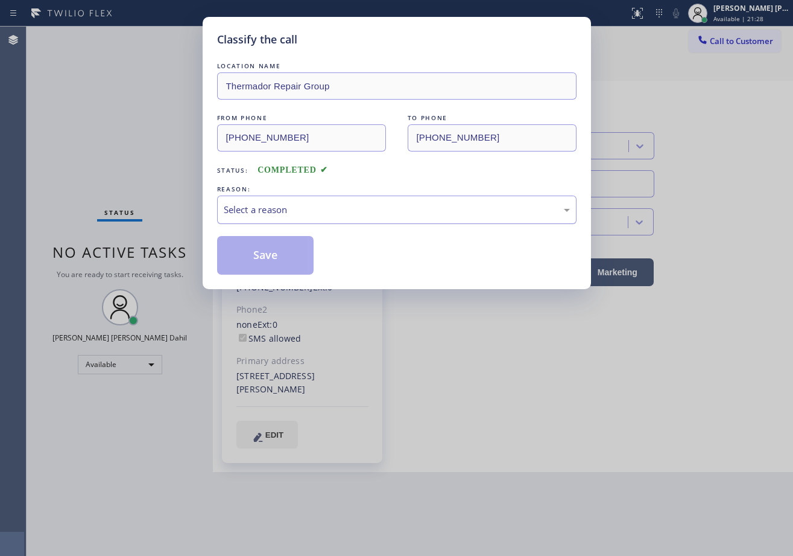
drag, startPoint x: 273, startPoint y: 210, endPoint x: 276, endPoint y: 222, distance: 12.6
click at [273, 210] on div "Select a reason" at bounding box center [397, 210] width 346 height 14
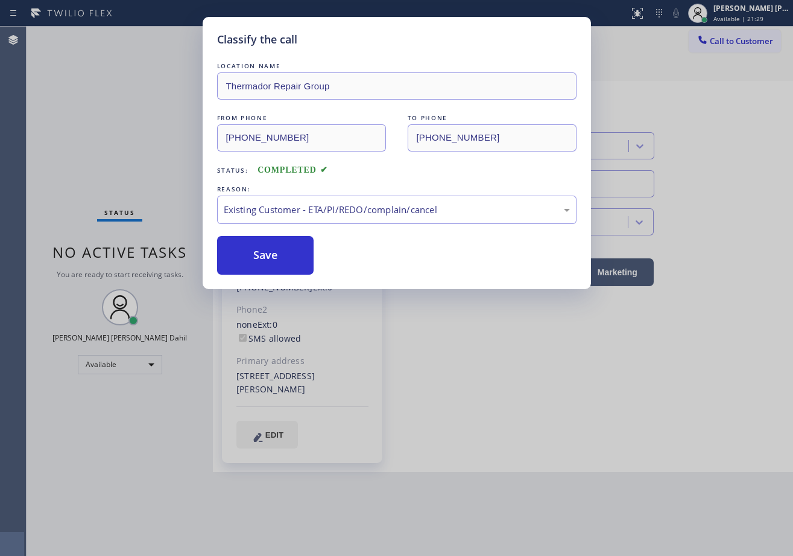
click at [253, 277] on div "Classify the call LOCATION NAME Thermador Repair Group FROM PHONE [PHONE_NUMBER…" at bounding box center [397, 153] width 389 height 272
click at [250, 264] on button "Save" at bounding box center [265, 255] width 97 height 39
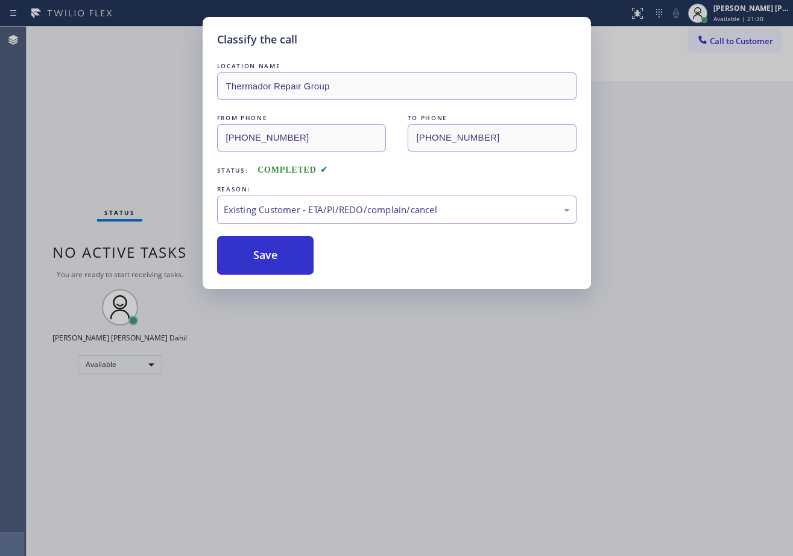
click at [548, 446] on div "Classify the call LOCATION NAME Thermador Repair Group FROM PHONE [PHONE_NUMBER…" at bounding box center [396, 278] width 793 height 556
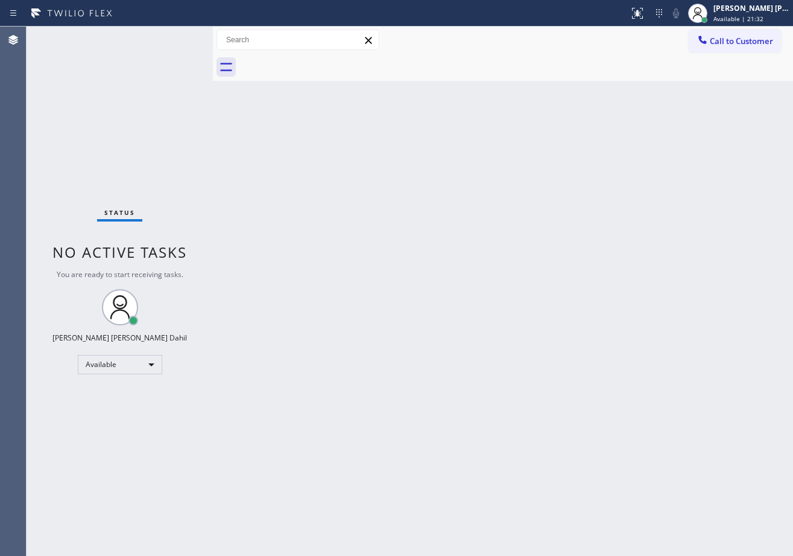
click at [318, 177] on div "Back to Dashboard Change Sender ID Customers Technicians Select a contact Outbo…" at bounding box center [503, 291] width 580 height 529
click at [318, 178] on div "Back to Dashboard Change Sender ID Customers Technicians Select a contact Outbo…" at bounding box center [503, 291] width 580 height 529
click at [443, 256] on div "Back to Dashboard Change Sender ID Customers Technicians Select a contact Outbo…" at bounding box center [503, 291] width 580 height 529
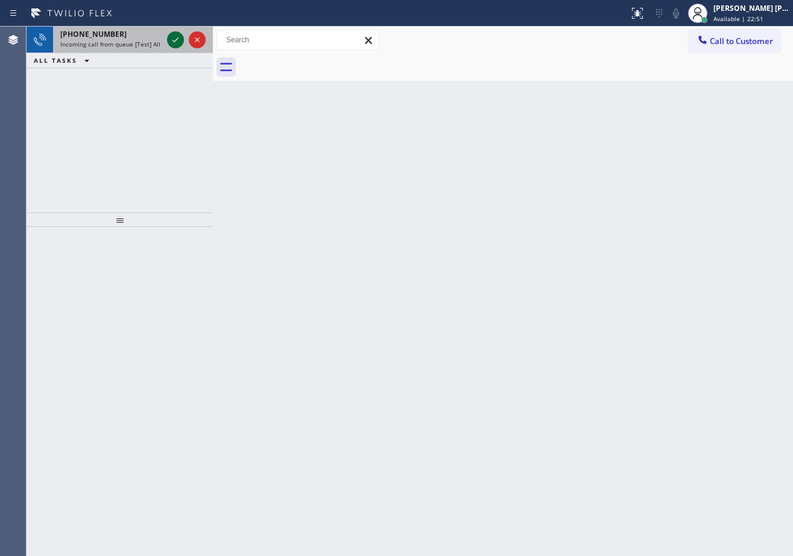
click at [179, 37] on icon at bounding box center [175, 40] width 14 height 14
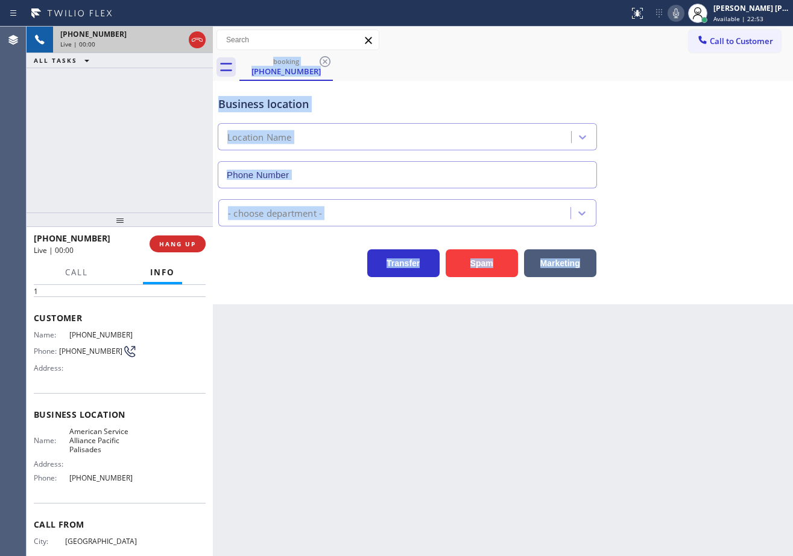
type input "[PHONE_NUMBER]"
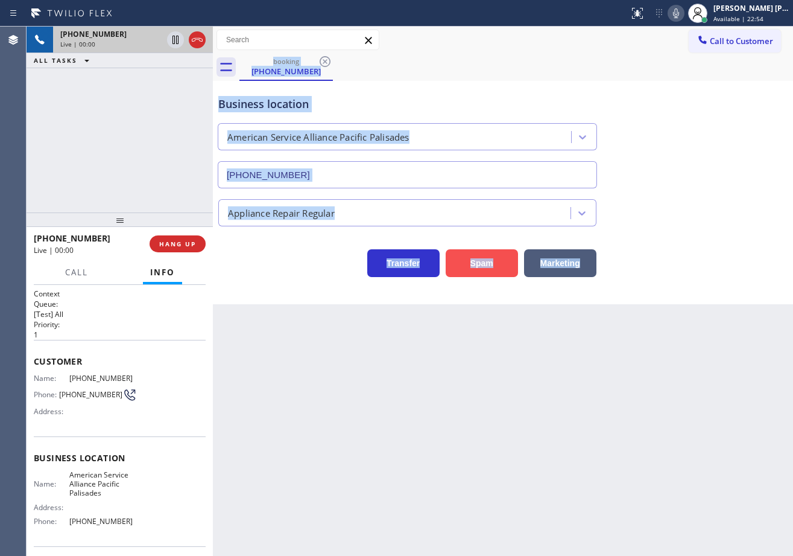
click at [477, 265] on button "Spam" at bounding box center [482, 263] width 72 height 28
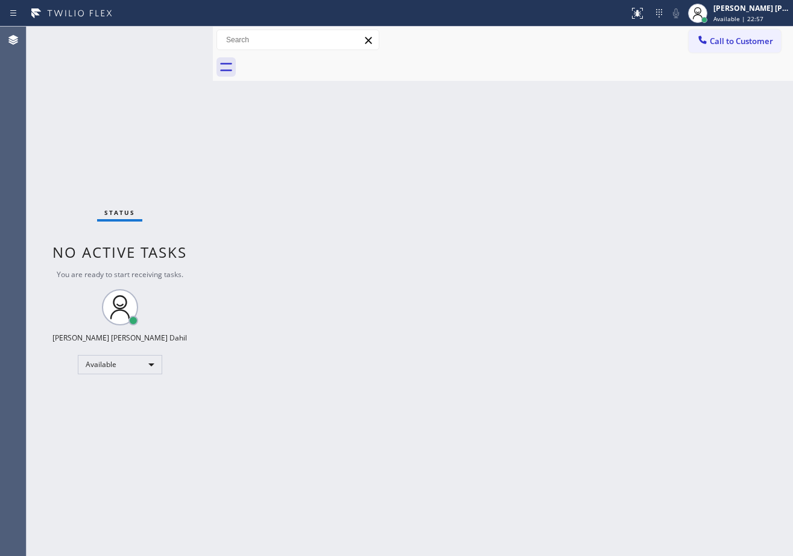
click at [346, 248] on div "Back to Dashboard Change Sender ID Customers Technicians Select a contact Outbo…" at bounding box center [503, 291] width 580 height 529
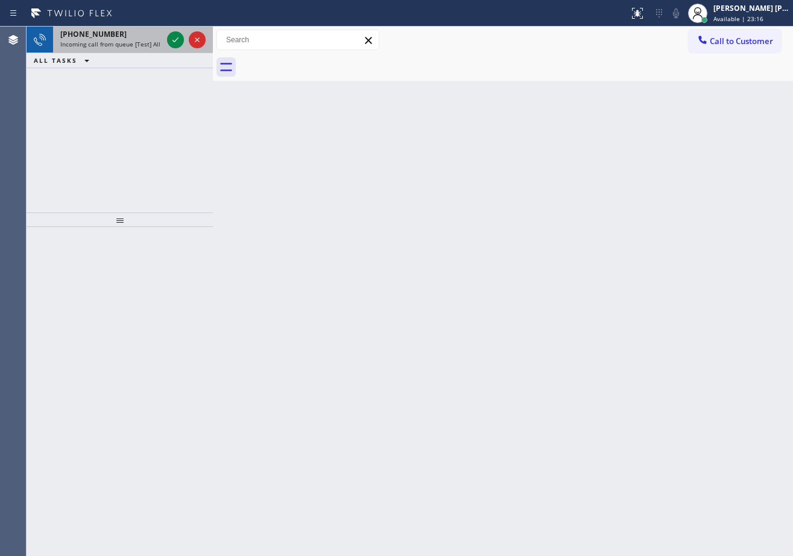
click at [160, 50] on div "[PHONE_NUMBER] Incoming call from queue [Test] All" at bounding box center [109, 40] width 112 height 27
click at [162, 43] on div "[PHONE_NUMBER] Incoming call from queue [Test] All" at bounding box center [109, 40] width 112 height 27
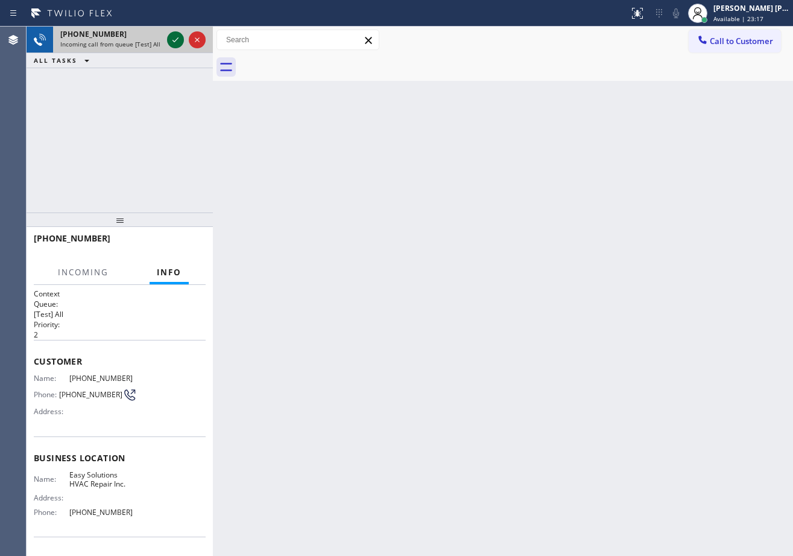
click at [174, 37] on icon at bounding box center [175, 40] width 14 height 14
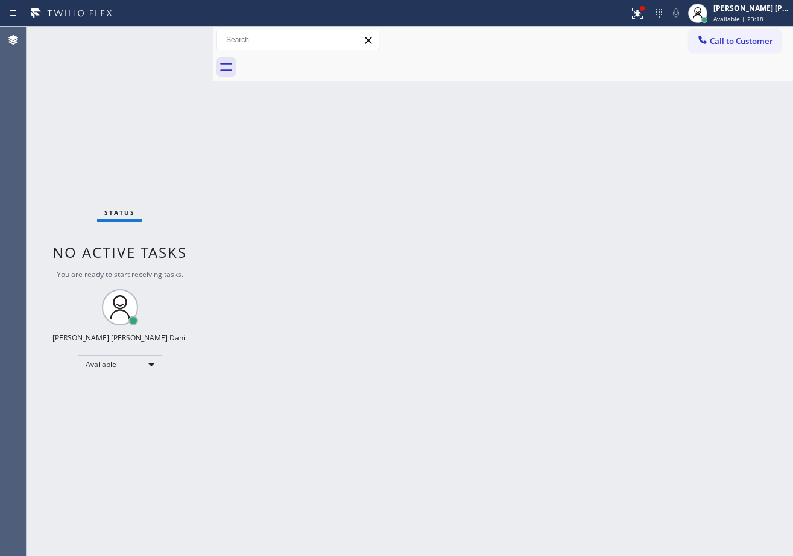
click at [523, 348] on div "Back to Dashboard Change Sender ID Customers Technicians Select a contact Outbo…" at bounding box center [503, 291] width 580 height 529
click at [542, 341] on div "Back to Dashboard Change Sender ID Customers Technicians Select a contact Outbo…" at bounding box center [503, 291] width 580 height 529
click at [569, 404] on div "Back to Dashboard Change Sender ID Customers Technicians Select a contact Outbo…" at bounding box center [503, 291] width 580 height 529
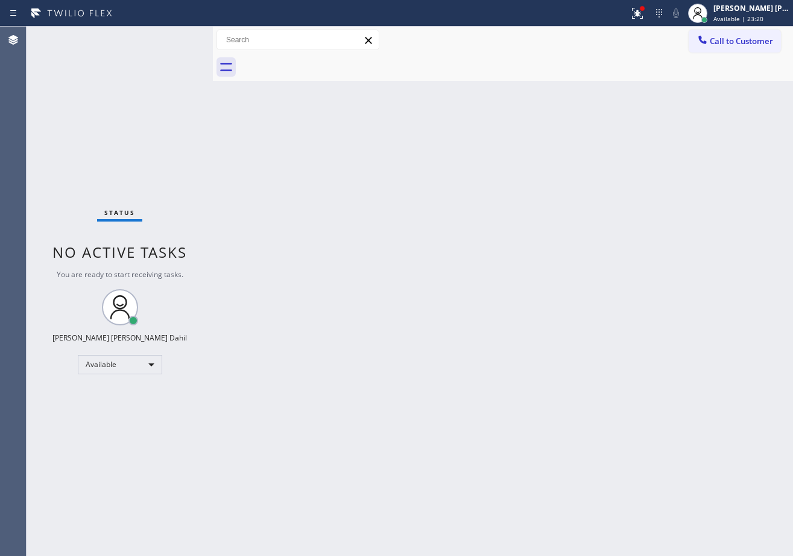
click at [569, 404] on div "Back to Dashboard Change Sender ID Customers Technicians Select a contact Outbo…" at bounding box center [503, 291] width 580 height 529
click at [645, 19] on icon at bounding box center [638, 13] width 14 height 14
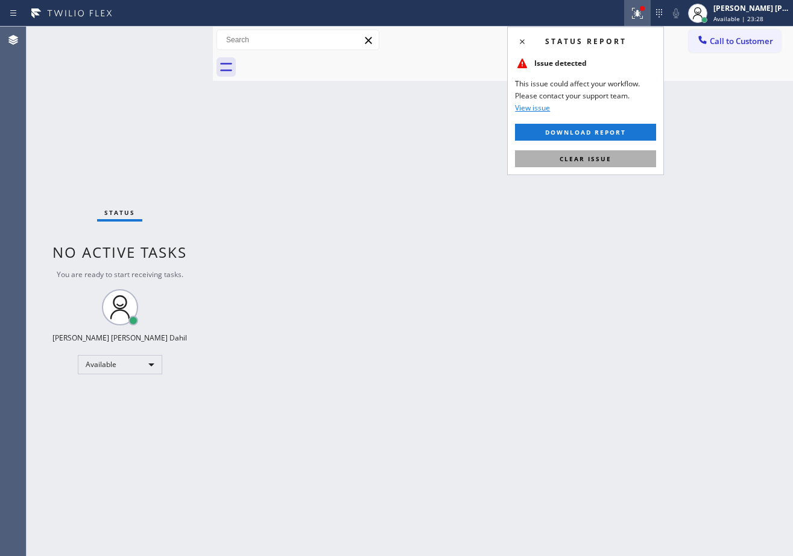
click at [643, 161] on button "Clear issue" at bounding box center [585, 158] width 141 height 17
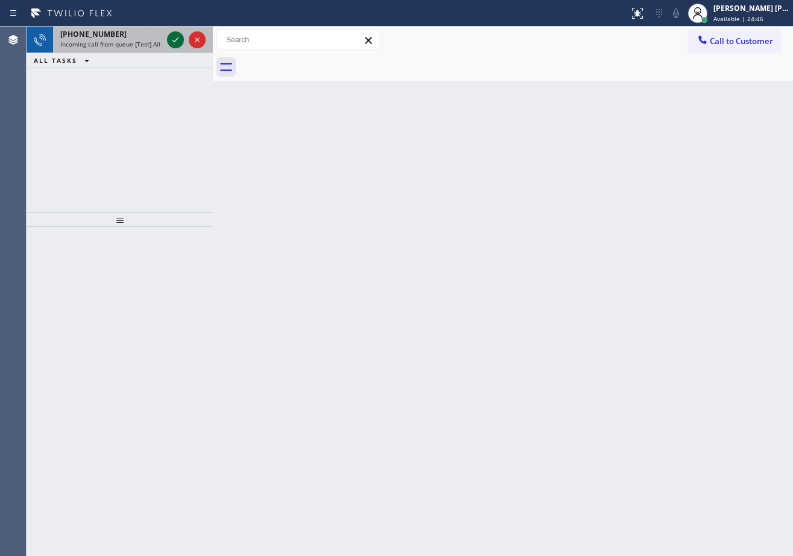
click at [179, 37] on icon at bounding box center [175, 40] width 14 height 14
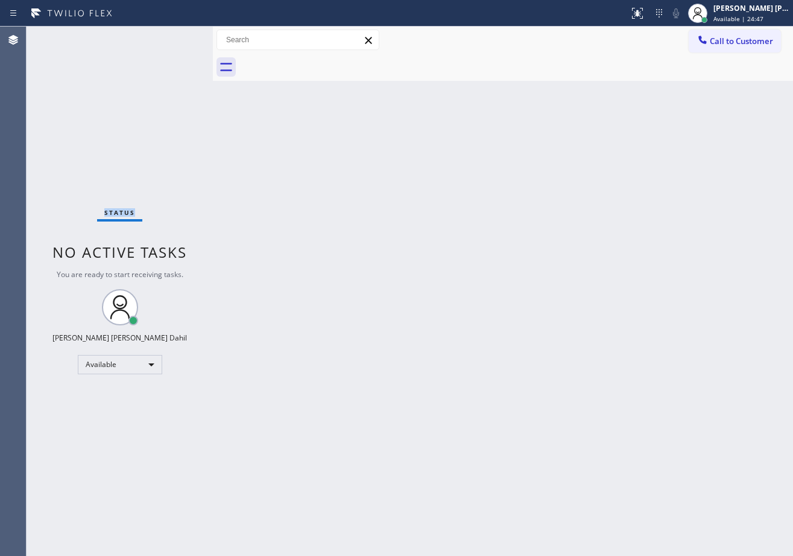
click at [179, 37] on div "Status No active tasks You are ready to start receiving tasks. [PERSON_NAME] [P…" at bounding box center [120, 291] width 186 height 529
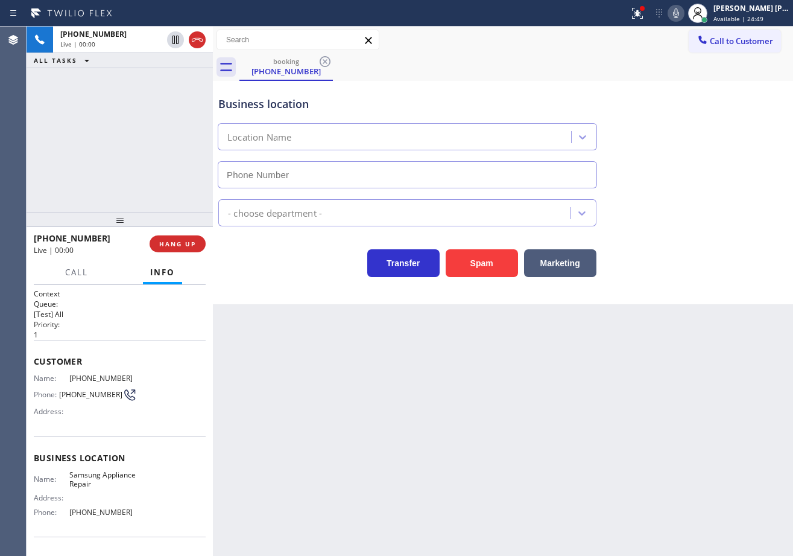
type input "[PHONE_NUMBER]"
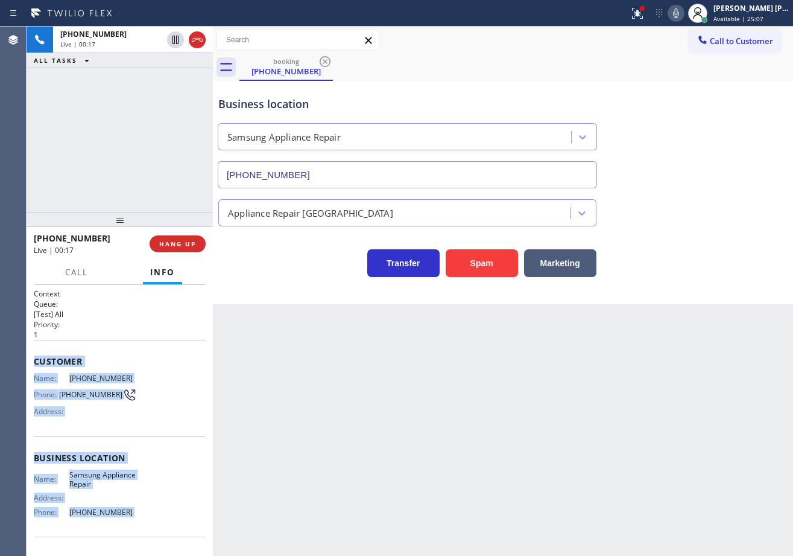
scroll to position [76, 0]
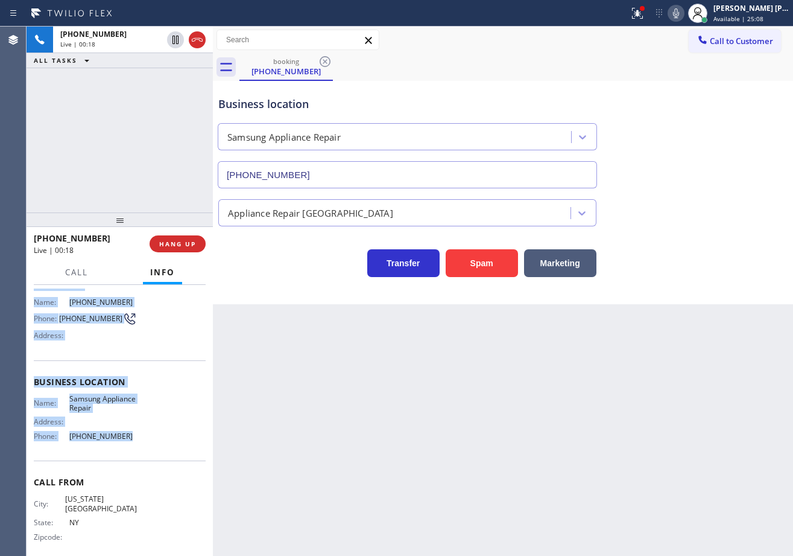
drag, startPoint x: 28, startPoint y: 357, endPoint x: 137, endPoint y: 446, distance: 140.7
click at [137, 448] on div "Context Queue: [Test] All Priority: 1 Customer Name: [PHONE_NUMBER] Phone: [PHO…" at bounding box center [120, 420] width 186 height 271
copy div "Customer Name: [PHONE_NUMBER] Phone: [PHONE_NUMBER] Address: Business location …"
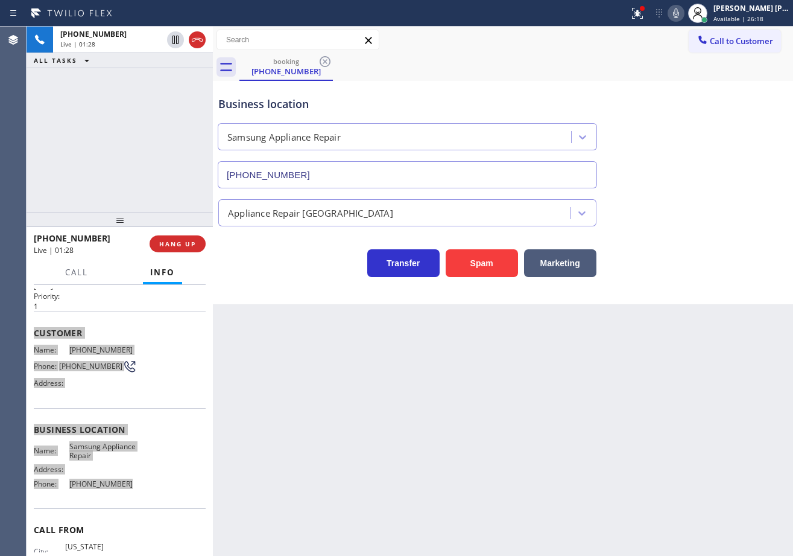
scroll to position [0, 0]
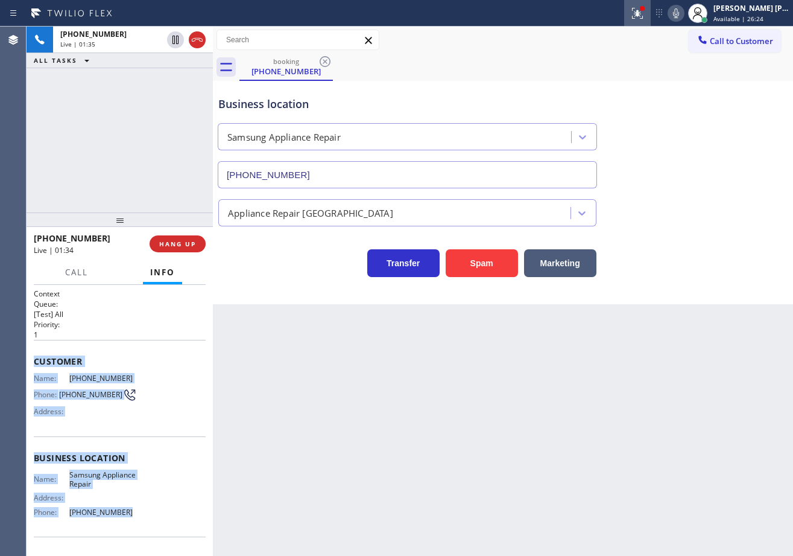
click at [644, 13] on icon at bounding box center [638, 13] width 14 height 14
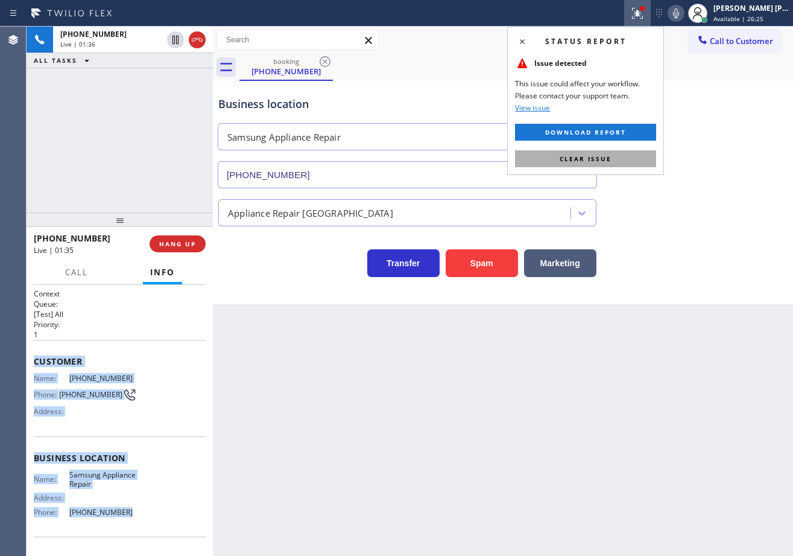
click at [618, 162] on button "Clear issue" at bounding box center [585, 158] width 141 height 17
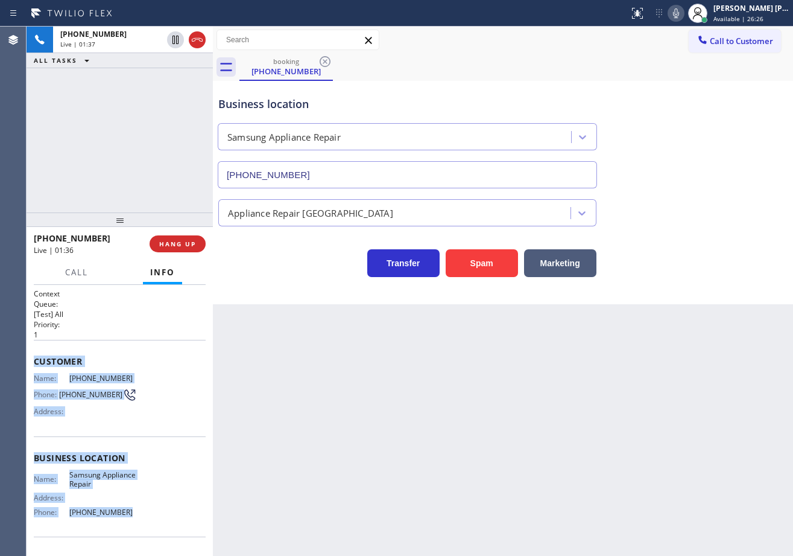
click at [684, 11] on icon at bounding box center [676, 13] width 14 height 14
click at [684, 10] on icon at bounding box center [676, 13] width 14 height 14
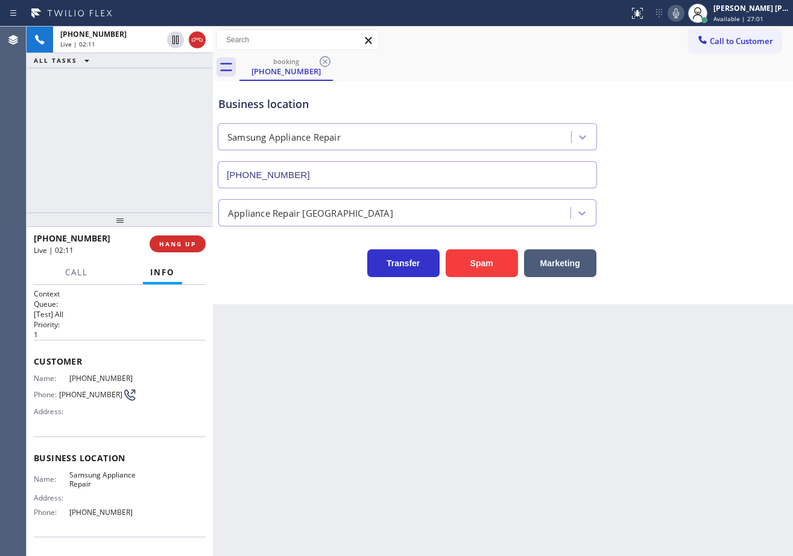
click at [701, 181] on div "Business location Samsung Appliance Repair [PHONE_NUMBER]" at bounding box center [503, 133] width 574 height 109
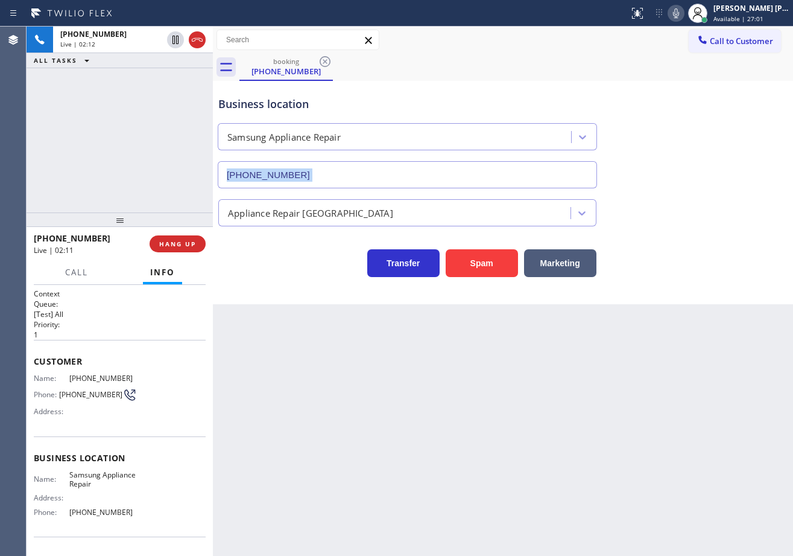
click at [701, 181] on div "Business location Samsung Appliance Repair [PHONE_NUMBER]" at bounding box center [503, 133] width 574 height 109
click at [655, 151] on div "Business location Samsung Appliance Repair [PHONE_NUMBER]" at bounding box center [503, 133] width 574 height 109
drag, startPoint x: 675, startPoint y: 156, endPoint x: 675, endPoint y: 44, distance: 112.2
click at [675, 152] on div "Business location Samsung Appliance Repair [PHONE_NUMBER]" at bounding box center [503, 133] width 574 height 109
click at [684, 10] on icon at bounding box center [676, 13] width 14 height 14
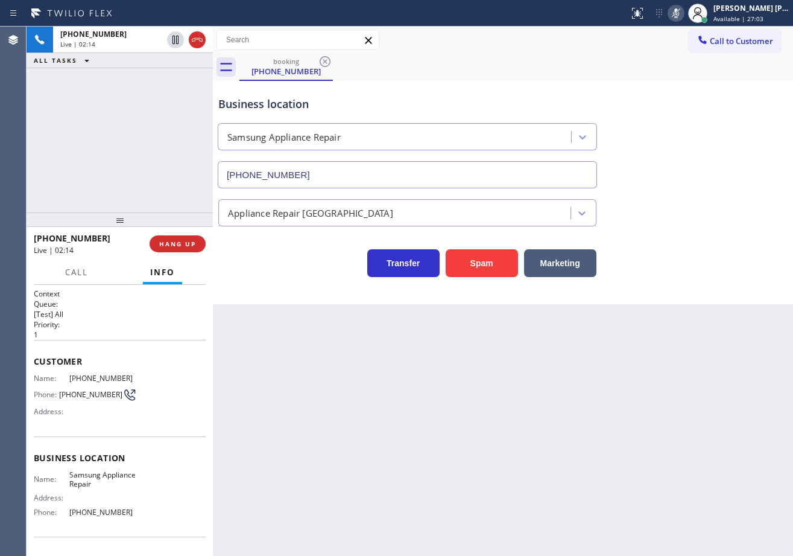
click at [684, 104] on div "Business location Samsung Appliance Repair [PHONE_NUMBER]" at bounding box center [503, 133] width 574 height 109
click at [180, 37] on icon at bounding box center [175, 40] width 14 height 14
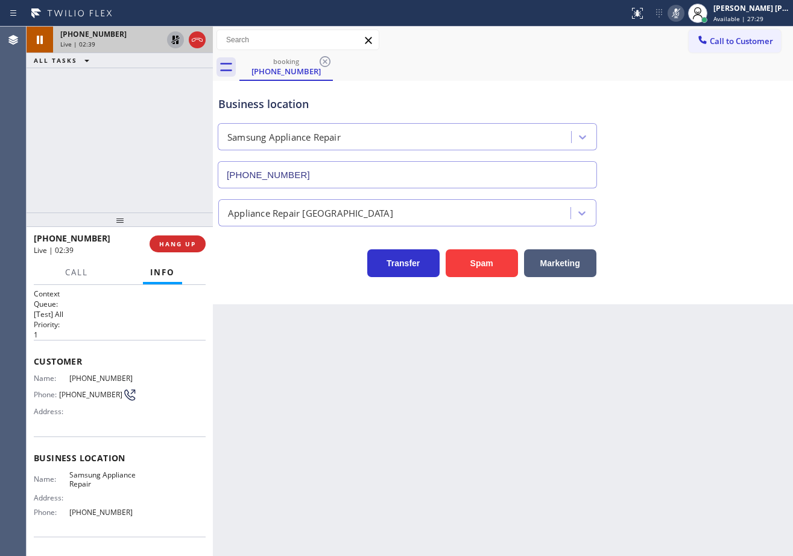
click at [179, 39] on icon at bounding box center [175, 40] width 14 height 14
click at [173, 68] on div "ALL TASKS ALL TASKS ACTIVE TASKS TASKS IN WRAP UP" at bounding box center [120, 60] width 186 height 15
click at [679, 14] on icon at bounding box center [676, 13] width 6 height 10
drag, startPoint x: 686, startPoint y: 55, endPoint x: 685, endPoint y: 89, distance: 33.8
click at [686, 68] on div "Call to Customer Outbound call Location Search location Your caller id phone nu…" at bounding box center [503, 54] width 580 height 54
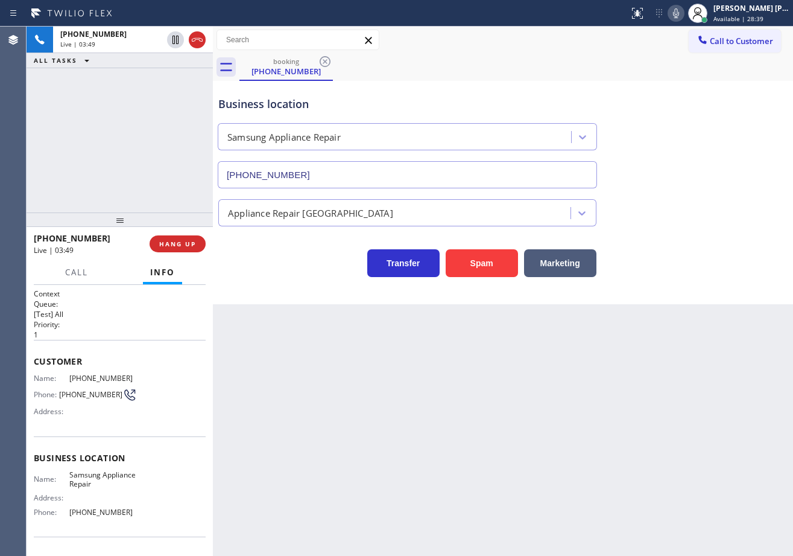
click at [679, 13] on icon at bounding box center [676, 13] width 6 height 10
click at [684, 17] on icon at bounding box center [676, 13] width 14 height 14
click at [695, 84] on div "Business location Samsung Appliance Repair [PHONE_NUMBER]" at bounding box center [503, 133] width 574 height 109
click at [684, 13] on icon at bounding box center [676, 13] width 14 height 14
click at [684, 14] on icon at bounding box center [676, 13] width 14 height 14
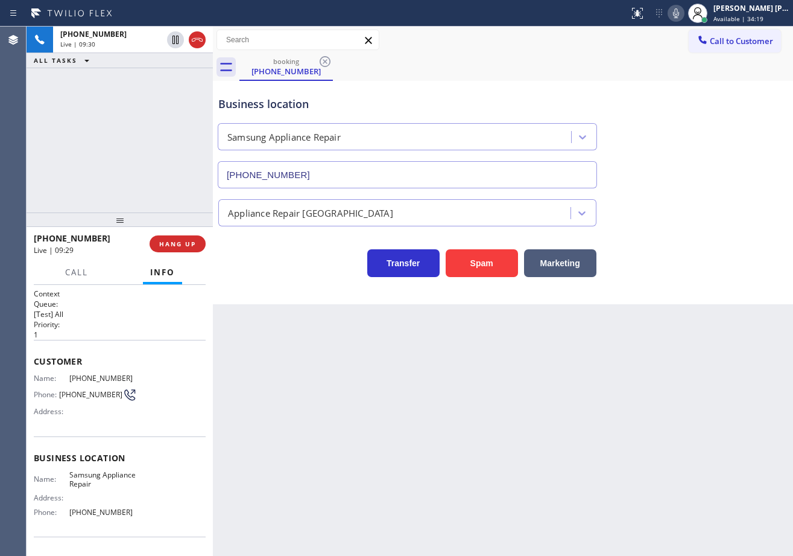
click at [631, 48] on div "Call to Customer Outbound call Location Search location Your caller id phone nu…" at bounding box center [503, 40] width 580 height 21
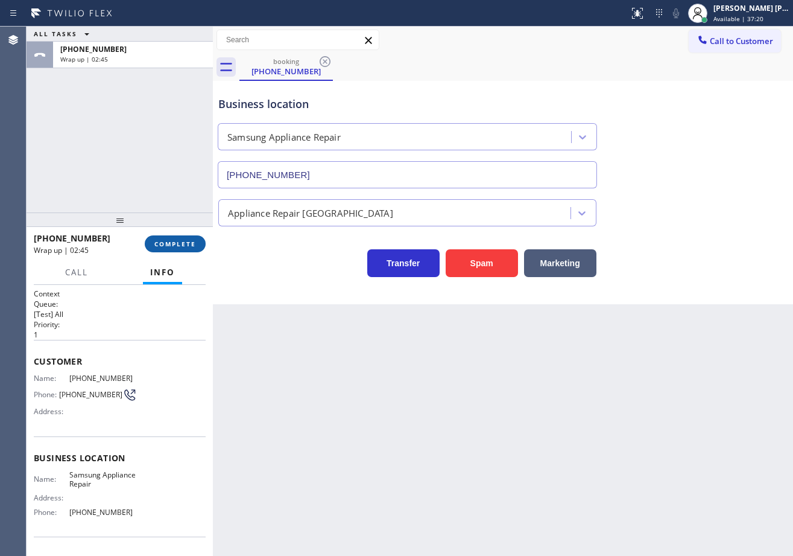
click at [197, 242] on button "COMPLETE" at bounding box center [175, 243] width 61 height 17
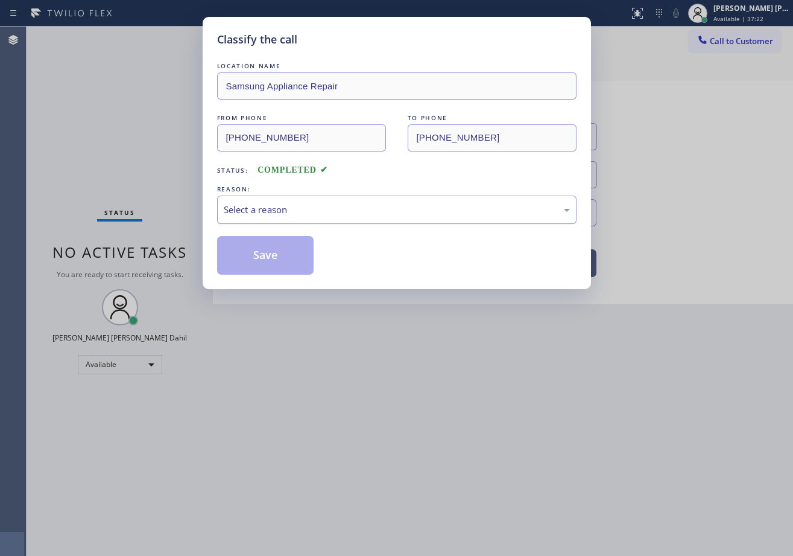
click at [270, 218] on div "Select a reason" at bounding box center [397, 209] width 360 height 28
click at [273, 237] on button "Save" at bounding box center [265, 255] width 97 height 39
click at [273, 238] on button "Save" at bounding box center [265, 255] width 97 height 39
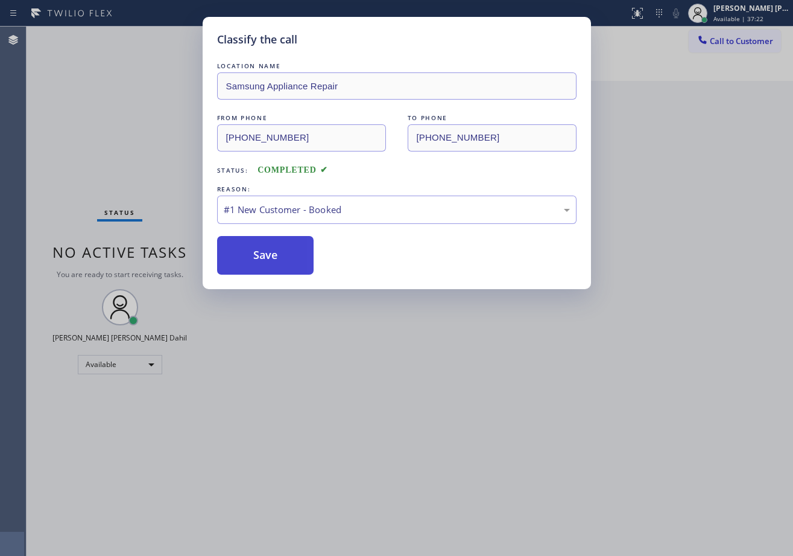
drag, startPoint x: 273, startPoint y: 239, endPoint x: 273, endPoint y: 249, distance: 9.7
click at [273, 241] on button "Save" at bounding box center [265, 255] width 97 height 39
click at [273, 249] on button "Save" at bounding box center [265, 255] width 97 height 39
click at [275, 252] on button "Save" at bounding box center [265, 255] width 97 height 39
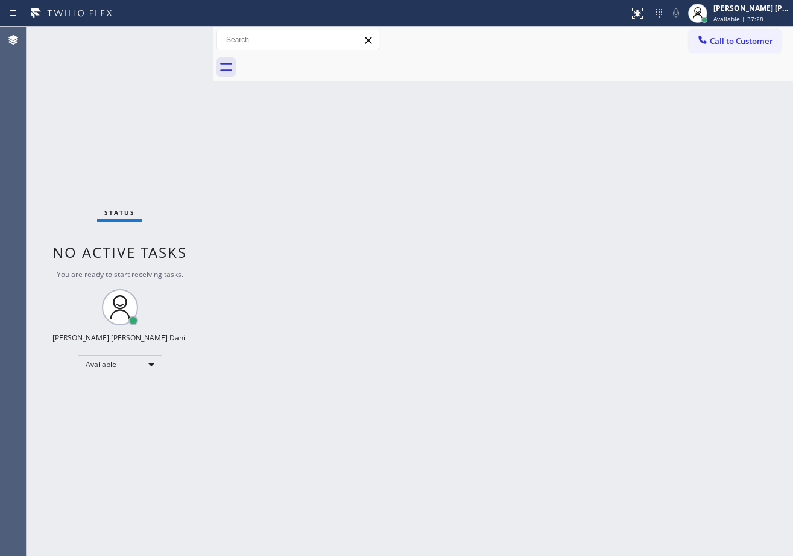
drag, startPoint x: 656, startPoint y: 205, endPoint x: 698, endPoint y: 89, distance: 123.3
click at [668, 185] on div "Back to Dashboard Change Sender ID Customers Technicians Select a contact Outbo…" at bounding box center [503, 291] width 580 height 529
click at [746, 9] on div "[PERSON_NAME] [PERSON_NAME] Dahil" at bounding box center [752, 8] width 76 height 10
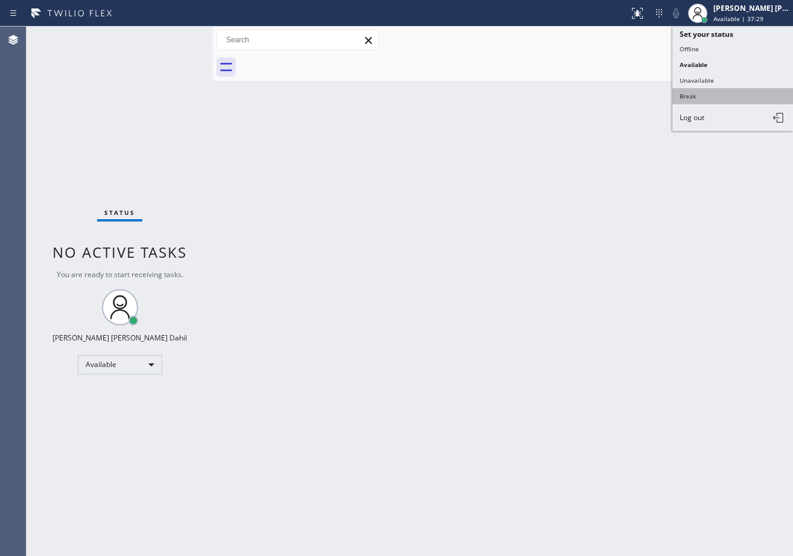
click at [698, 100] on button "Break" at bounding box center [733, 96] width 121 height 16
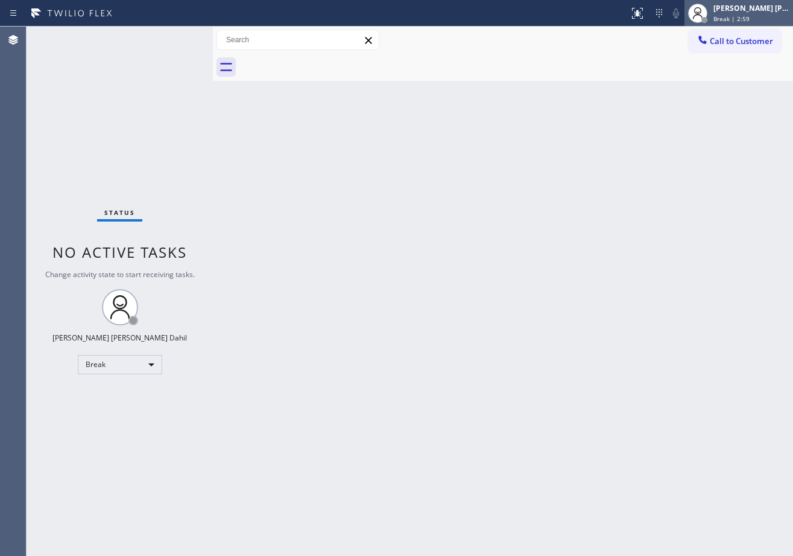
click at [750, 18] on span "Break | 2:59" at bounding box center [732, 18] width 36 height 8
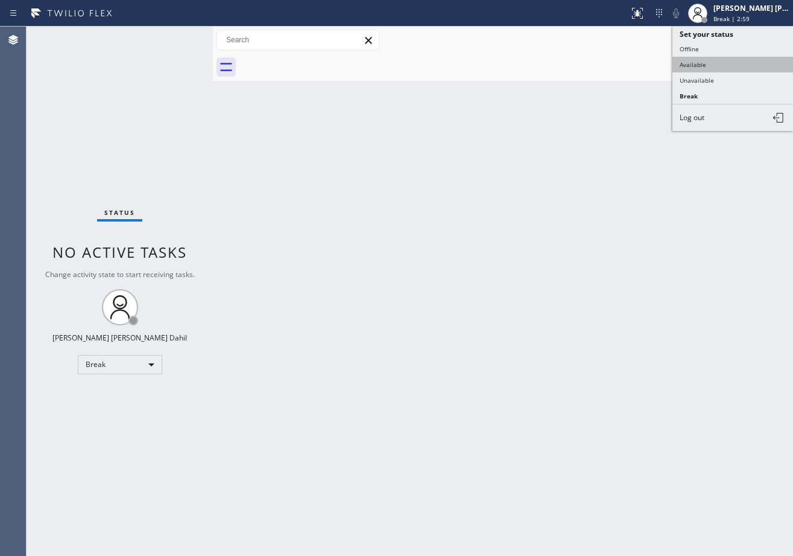
click at [734, 69] on button "Available" at bounding box center [733, 65] width 121 height 16
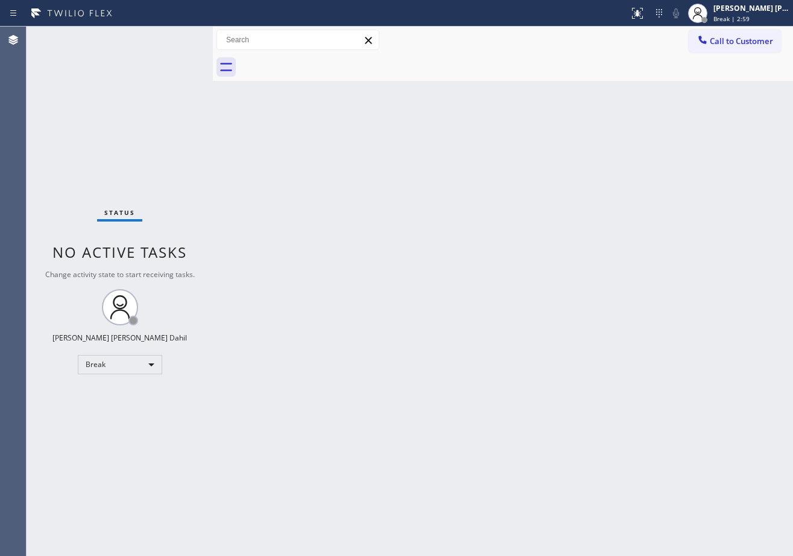
click at [670, 138] on div "Back to Dashboard Change Sender ID Customers Technicians Select a contact Outbo…" at bounding box center [503, 291] width 580 height 529
click at [685, 442] on div "Back to Dashboard Change Sender ID Customers Technicians Select a contact Outbo…" at bounding box center [503, 291] width 580 height 529
click at [326, 300] on div "Back to Dashboard Change Sender ID Customers Technicians Select a contact Outbo…" at bounding box center [503, 291] width 580 height 529
click at [281, 93] on div "Back to Dashboard Change Sender ID Customers Technicians Select a contact Outbo…" at bounding box center [503, 291] width 580 height 529
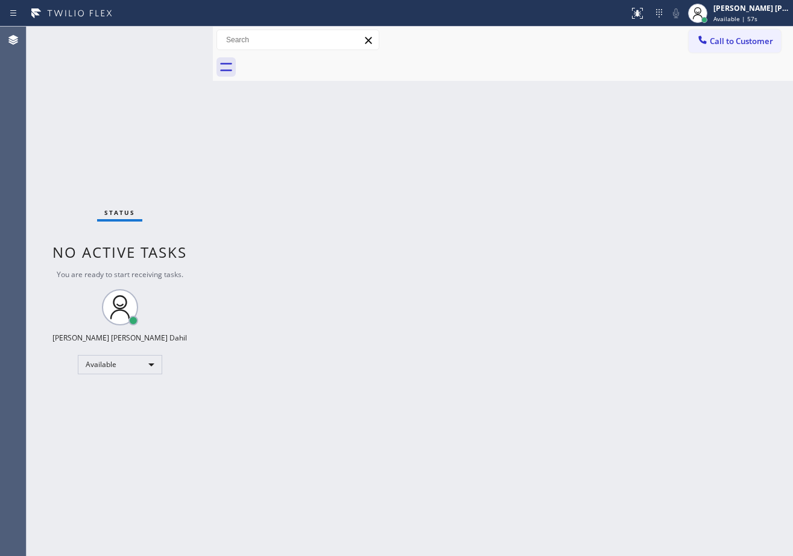
click at [287, 226] on div "Back to Dashboard Change Sender ID Customers Technicians Select a contact Outbo…" at bounding box center [503, 291] width 580 height 529
click at [179, 37] on div "Status No active tasks You are ready to start receiving tasks. [PERSON_NAME] [P…" at bounding box center [120, 291] width 186 height 529
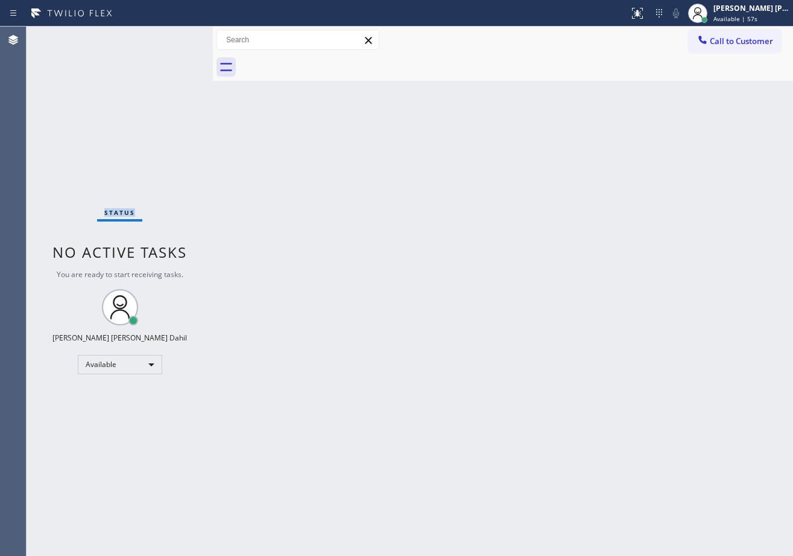
click at [179, 37] on div "Status No active tasks You are ready to start receiving tasks. [PERSON_NAME] [P…" at bounding box center [120, 291] width 186 height 529
click at [306, 165] on div "Back to Dashboard Change Sender ID Customers Technicians Select a contact Outbo…" at bounding box center [503, 291] width 580 height 529
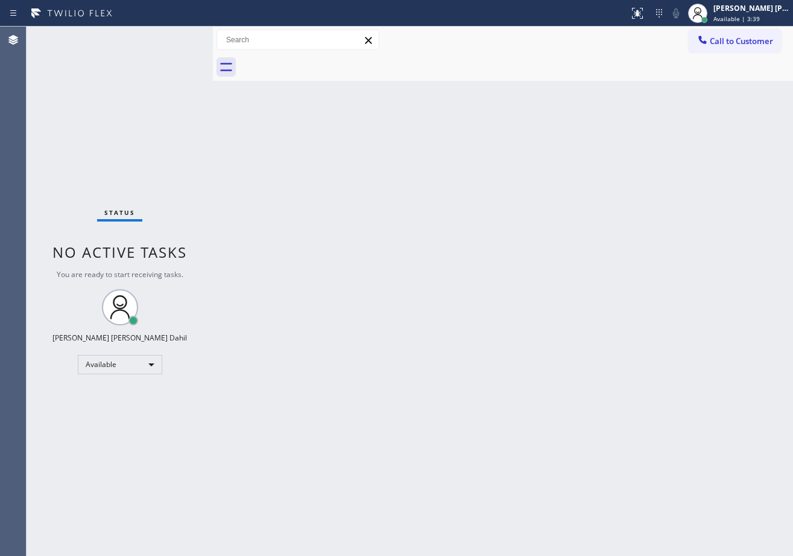
click at [610, 174] on div "Back to Dashboard Change Sender ID Customers Technicians Select a contact Outbo…" at bounding box center [503, 291] width 580 height 529
click at [296, 194] on div "Back to Dashboard Change Sender ID Customers Technicians Select a contact Outbo…" at bounding box center [503, 291] width 580 height 529
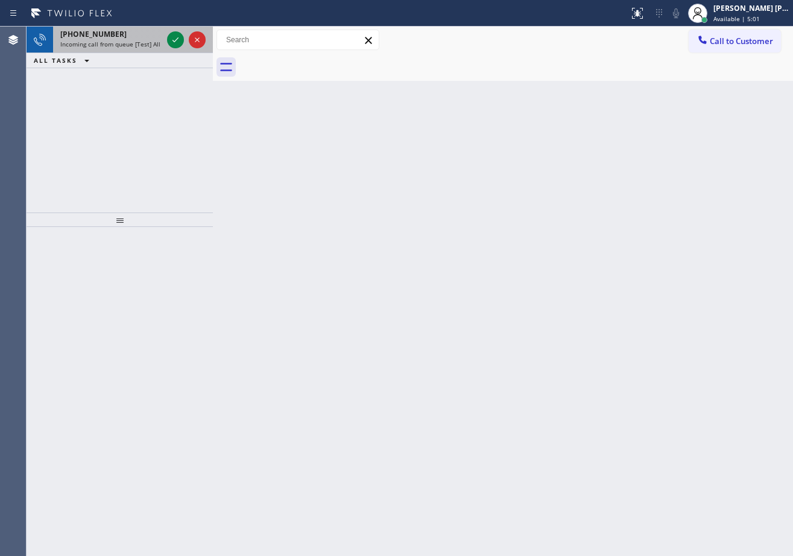
click at [145, 41] on span "Incoming call from queue [Test] All" at bounding box center [110, 44] width 100 height 8
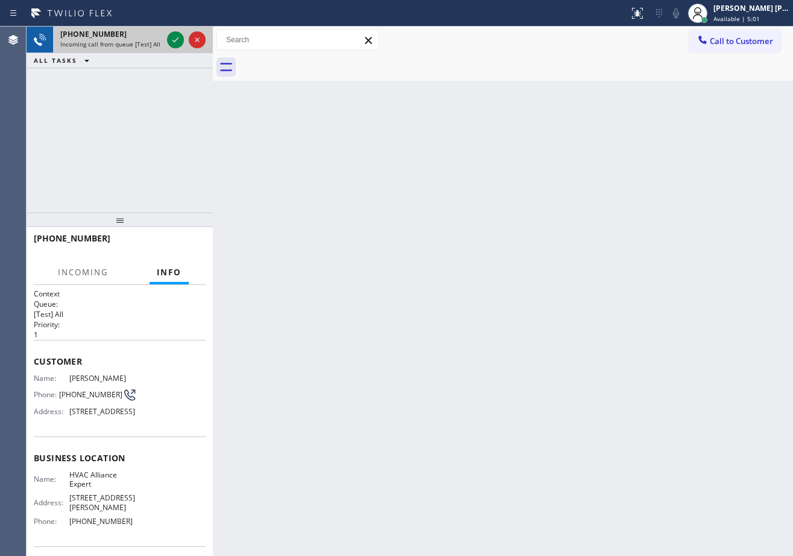
click at [145, 41] on span "Incoming call from queue [Test] All" at bounding box center [110, 44] width 100 height 8
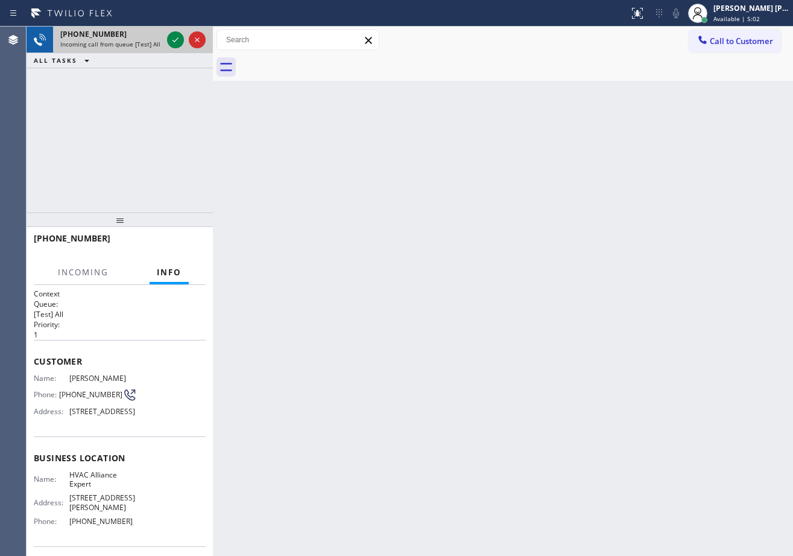
click at [145, 41] on span "Incoming call from queue [Test] All" at bounding box center [110, 44] width 100 height 8
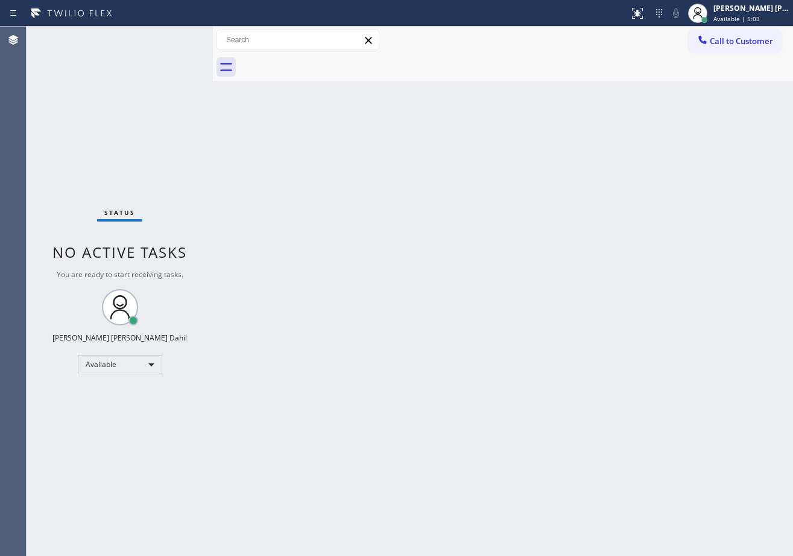
drag, startPoint x: 533, startPoint y: 421, endPoint x: 544, endPoint y: 513, distance: 92.4
click at [544, 463] on div "Back to Dashboard Change Sender ID Customers Technicians Select a contact Outbo…" at bounding box center [503, 291] width 580 height 529
click at [119, 80] on div "Status No active tasks You are ready to start receiving tasks. [PERSON_NAME] [P…" at bounding box center [120, 291] width 186 height 529
click at [174, 86] on div "Status No active tasks You are ready to start receiving tasks. [PERSON_NAME] [P…" at bounding box center [120, 291] width 186 height 529
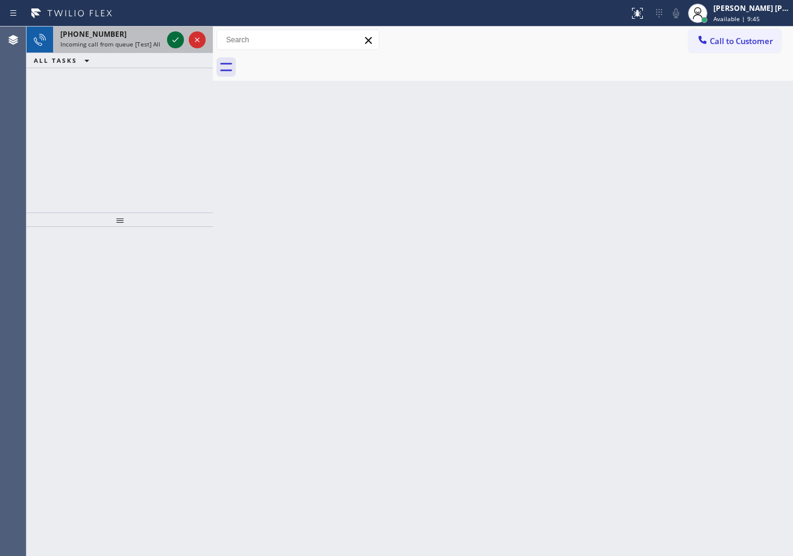
click at [179, 37] on icon at bounding box center [175, 40] width 14 height 14
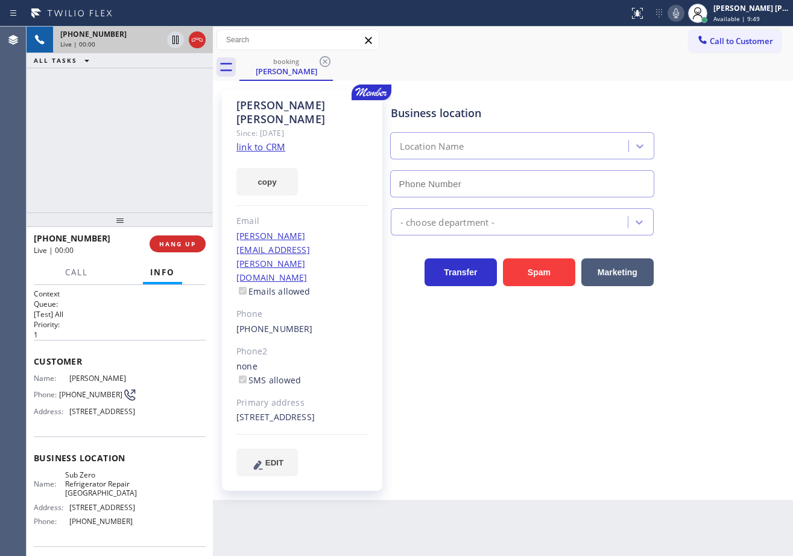
type input "[PHONE_NUMBER]"
click at [250, 141] on link "link to CRM" at bounding box center [261, 147] width 49 height 12
click at [122, 122] on div "[PHONE_NUMBER] Live | 00:40 ALL TASKS ALL TASKS ACTIVE TASKS TASKS IN WRAP UP" at bounding box center [120, 120] width 186 height 186
click at [122, 122] on div "[PHONE_NUMBER] Live | 00:41 ALL TASKS ALL TASKS ACTIVE TASKS TASKS IN WRAP UP" at bounding box center [120, 120] width 186 height 186
click at [597, 46] on div "Call to Customer Outbound call Location Search location Your caller id phone nu…" at bounding box center [503, 40] width 580 height 21
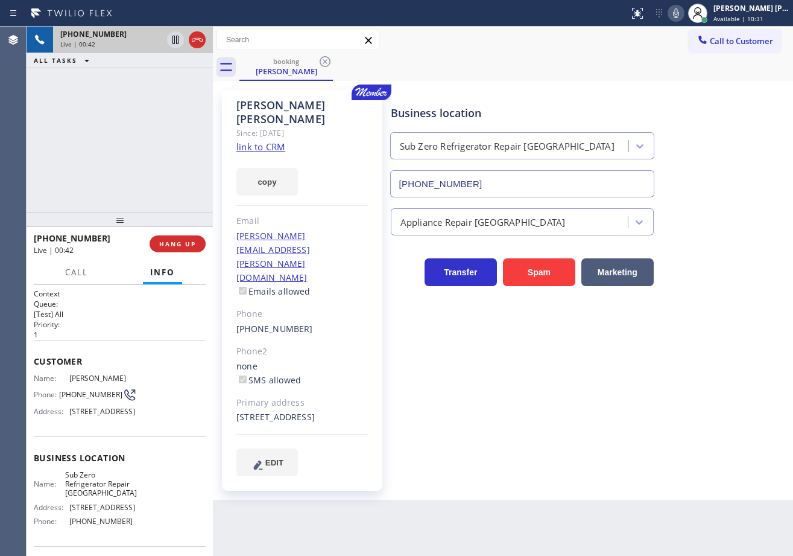
click at [597, 46] on div "Call to Customer Outbound call Location Search location Your caller id phone nu…" at bounding box center [503, 40] width 580 height 21
click at [615, 69] on div "booking [PERSON_NAME]" at bounding box center [517, 67] width 554 height 27
click at [684, 13] on icon at bounding box center [676, 13] width 14 height 14
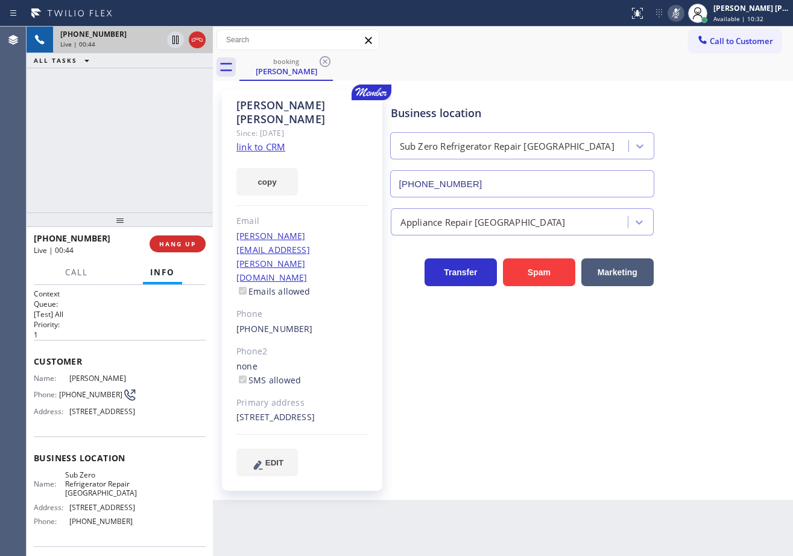
drag, startPoint x: 669, startPoint y: 45, endPoint x: 529, endPoint y: 48, distance: 140.0
click at [661, 46] on div "Call to Customer Outbound call Location Search location Your caller id phone nu…" at bounding box center [503, 40] width 580 height 21
click at [173, 39] on icon at bounding box center [176, 40] width 6 height 8
drag, startPoint x: 151, startPoint y: 119, endPoint x: 169, endPoint y: 65, distance: 57.2
click at [151, 116] on div "[PHONE_NUMBER] Live | 02:47 ALL TASKS ALL TASKS ACTIVE TASKS TASKS IN WRAP UP" at bounding box center [120, 120] width 186 height 186
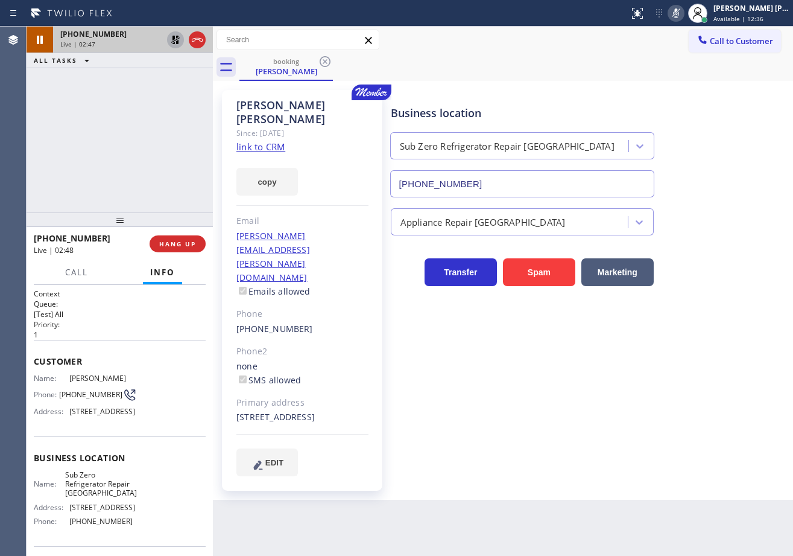
click at [173, 40] on icon at bounding box center [175, 40] width 8 height 8
click at [684, 15] on icon at bounding box center [676, 13] width 14 height 14
click at [670, 32] on div "Call to Customer Outbound call Location Search location Your caller id phone nu…" at bounding box center [503, 40] width 580 height 21
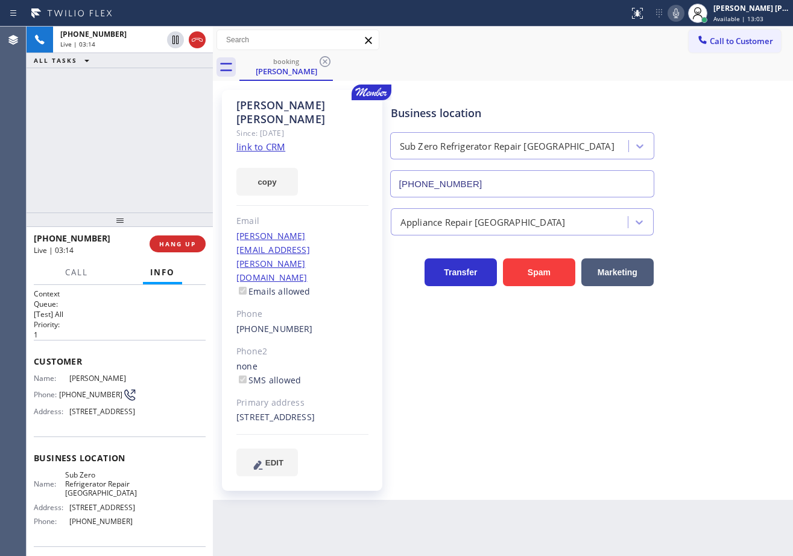
drag, startPoint x: 543, startPoint y: 58, endPoint x: 688, endPoint y: 3, distance: 154.9
click at [548, 52] on div "Call to Customer Outbound call Location Search location Your caller id phone nu…" at bounding box center [503, 54] width 580 height 54
click at [684, 16] on icon at bounding box center [676, 13] width 14 height 14
click at [658, 36] on div "Call to Customer Outbound call Location Search location Your caller id phone nu…" at bounding box center [503, 40] width 580 height 21
click at [177, 42] on icon at bounding box center [176, 40] width 6 height 8
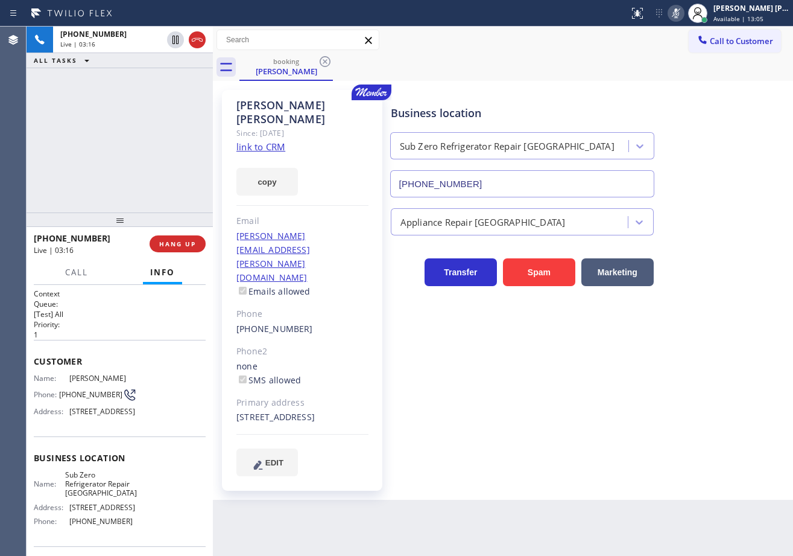
click at [159, 74] on div "[PHONE_NUMBER] Live | 03:16 ALL TASKS ALL TASKS ACTIVE TASKS TASKS IN WRAP UP" at bounding box center [120, 120] width 186 height 186
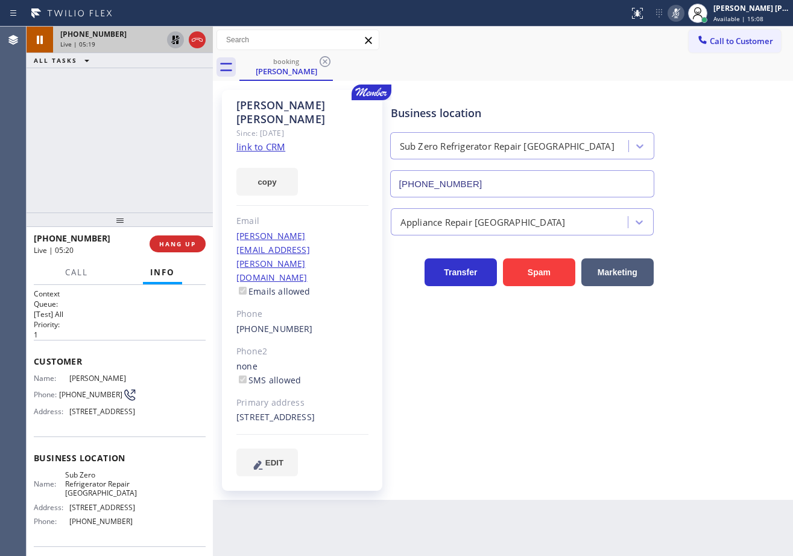
click at [171, 42] on icon at bounding box center [175, 40] width 14 height 14
click at [684, 12] on icon at bounding box center [676, 13] width 14 height 14
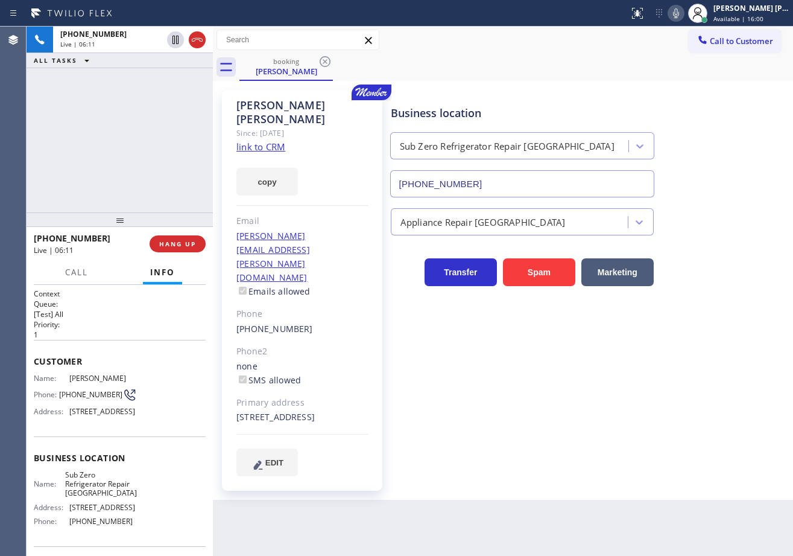
click at [100, 153] on div "[PHONE_NUMBER] Live | 06:11 ALL TASKS ALL TASKS ACTIVE TASKS TASKS IN WRAP UP" at bounding box center [120, 120] width 186 height 186
click at [75, 148] on div "[PHONE_NUMBER] Live | 06:15 ALL TASKS ALL TASKS ACTIVE TASKS TASKS IN WRAP UP" at bounding box center [120, 120] width 186 height 186
click at [121, 222] on div at bounding box center [120, 221] width 186 height 14
click at [132, 162] on div "[PHONE_NUMBER] Live | 06:26 ALL TASKS ALL TASKS ACTIVE TASKS TASKS IN WRAP UP" at bounding box center [120, 121] width 186 height 188
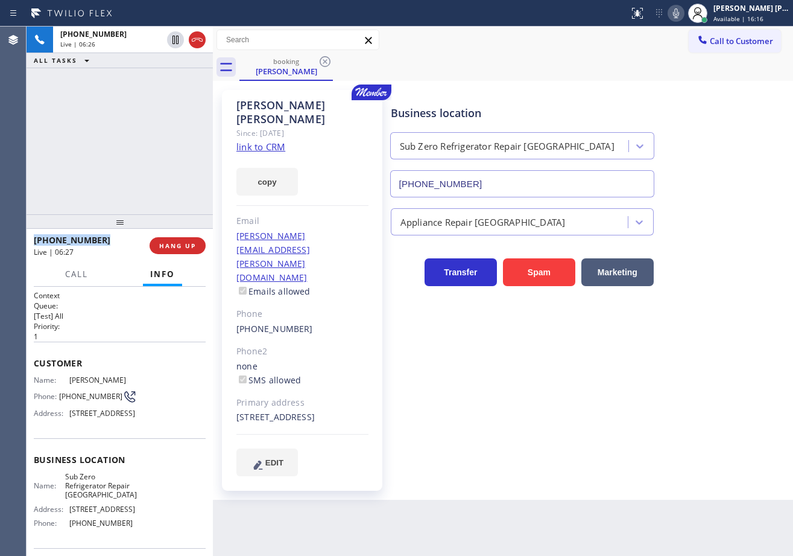
click at [132, 162] on div "[PHONE_NUMBER] Live | 06:26 ALL TASKS ALL TASKS ACTIVE TASKS TASKS IN WRAP UP" at bounding box center [120, 121] width 186 height 188
click at [133, 162] on div "[PHONE_NUMBER] Live | 06:27 ALL TASKS ALL TASKS ACTIVE TASKS TASKS IN WRAP UP" at bounding box center [120, 121] width 186 height 188
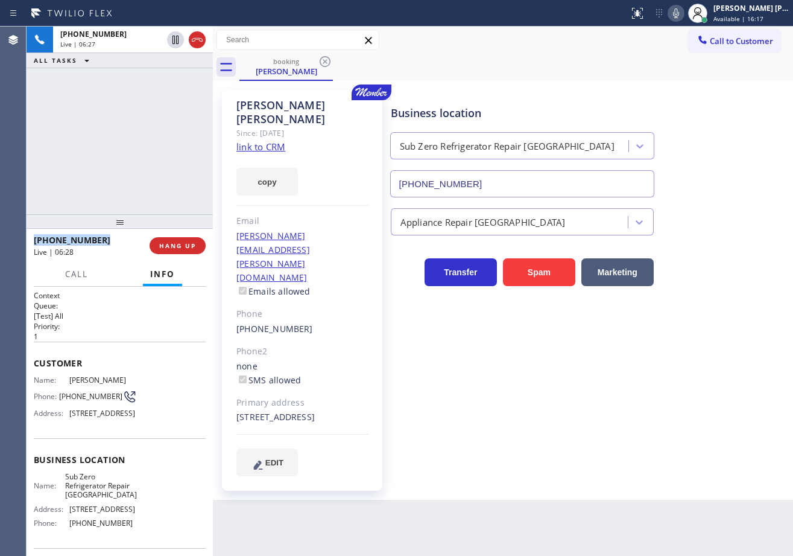
click at [133, 162] on div "[PHONE_NUMBER] Live | 06:27 ALL TASKS ALL TASKS ACTIVE TASKS TASKS IN WRAP UP" at bounding box center [120, 121] width 186 height 188
click at [157, 141] on div "[PHONE_NUMBER] Live | 06:31 ALL TASKS ALL TASKS ACTIVE TASKS TASKS IN WRAP UP" at bounding box center [120, 121] width 186 height 188
click at [139, 114] on div "[PHONE_NUMBER] Live | 06:41 ALL TASKS ALL TASKS ACTIVE TASKS TASKS IN WRAP UP" at bounding box center [120, 121] width 186 height 188
click at [171, 170] on div "[PHONE_NUMBER] Live | 06:44 ALL TASKS ALL TASKS ACTIVE TASKS TASKS IN WRAP UP" at bounding box center [120, 121] width 186 height 188
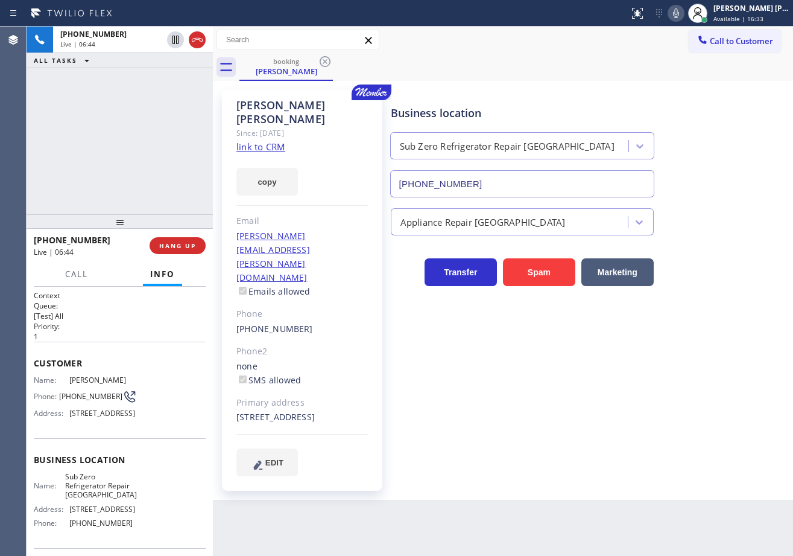
click at [171, 170] on div "[PHONE_NUMBER] Live | 06:44 ALL TASKS ALL TASKS ACTIVE TASKS TASKS IN WRAP UP" at bounding box center [120, 121] width 186 height 188
drag, startPoint x: 171, startPoint y: 170, endPoint x: 176, endPoint y: 185, distance: 15.8
click at [171, 170] on div "[PHONE_NUMBER] Live | 06:45 ALL TASKS ALL TASKS ACTIVE TASKS TASKS IN WRAP UP" at bounding box center [120, 121] width 186 height 188
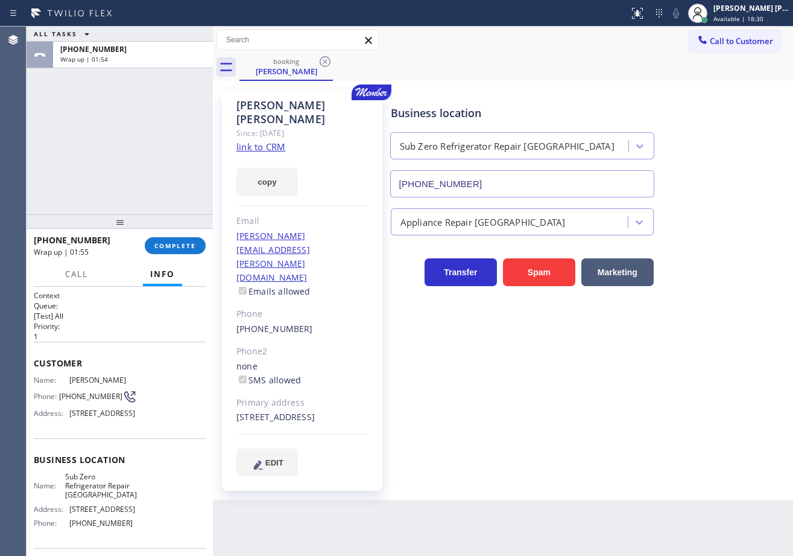
drag, startPoint x: 60, startPoint y: 128, endPoint x: 92, endPoint y: 177, distance: 58.9
click at [74, 152] on div "ALL TASKS ALL TASKS ACTIVE TASKS TASKS IN WRAP UP [PHONE_NUMBER] Wrap up | 01:54" at bounding box center [120, 121] width 186 height 188
click at [150, 252] on button "COMPLETE" at bounding box center [175, 245] width 61 height 17
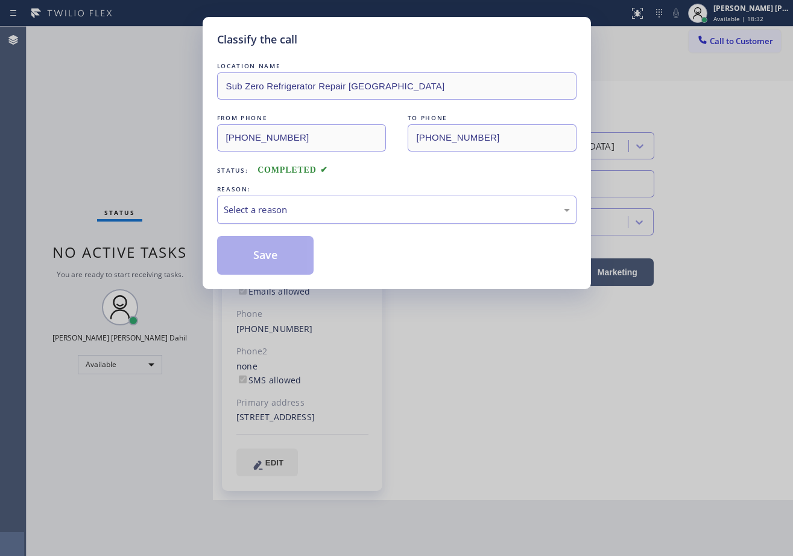
click at [266, 220] on div "Select a reason" at bounding box center [397, 209] width 360 height 28
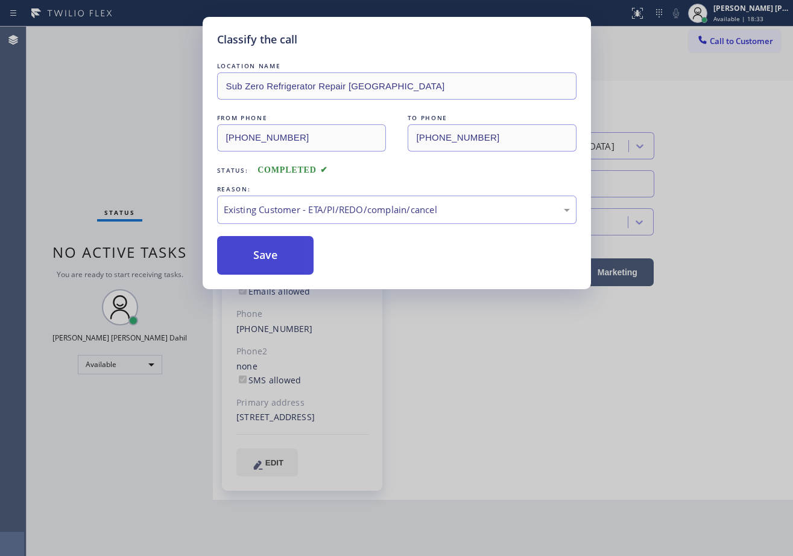
drag, startPoint x: 258, startPoint y: 264, endPoint x: 268, endPoint y: 196, distance: 68.9
click at [258, 264] on button "Save" at bounding box center [265, 255] width 97 height 39
click at [258, 263] on button "Save" at bounding box center [265, 255] width 97 height 39
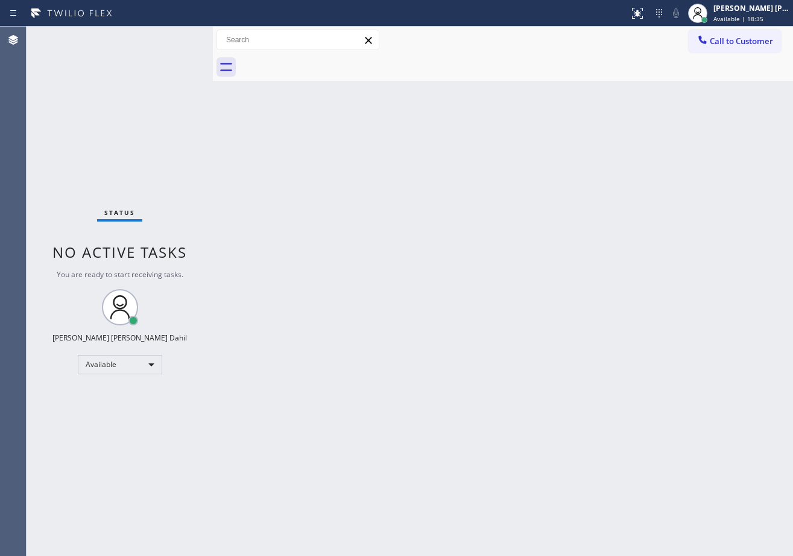
drag, startPoint x: 516, startPoint y: 293, endPoint x: 514, endPoint y: 310, distance: 17.0
click at [515, 303] on div "Back to Dashboard Change Sender ID Customers Technicians Select a contact Outbo…" at bounding box center [503, 291] width 580 height 529
drag, startPoint x: 637, startPoint y: 450, endPoint x: 623, endPoint y: 550, distance: 101.0
click at [637, 457] on div "Back to Dashboard Change Sender ID Customers Technicians Select a contact Outbo…" at bounding box center [503, 291] width 580 height 529
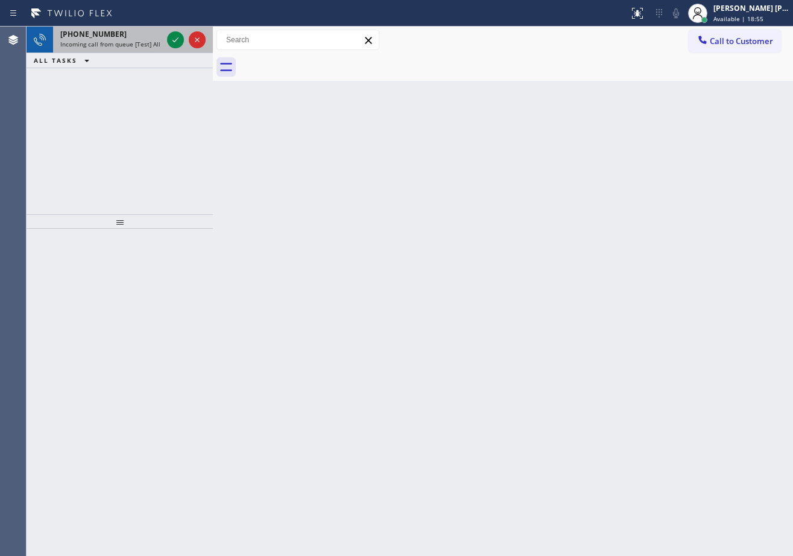
click at [130, 34] on div "[PHONE_NUMBER]" at bounding box center [111, 34] width 102 height 10
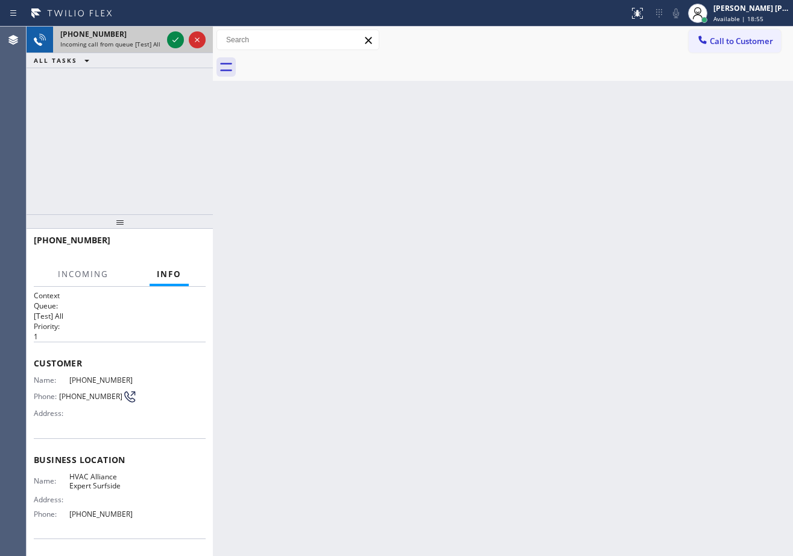
click at [130, 34] on div "[PHONE_NUMBER]" at bounding box center [111, 34] width 102 height 10
click at [179, 37] on icon at bounding box center [175, 40] width 14 height 14
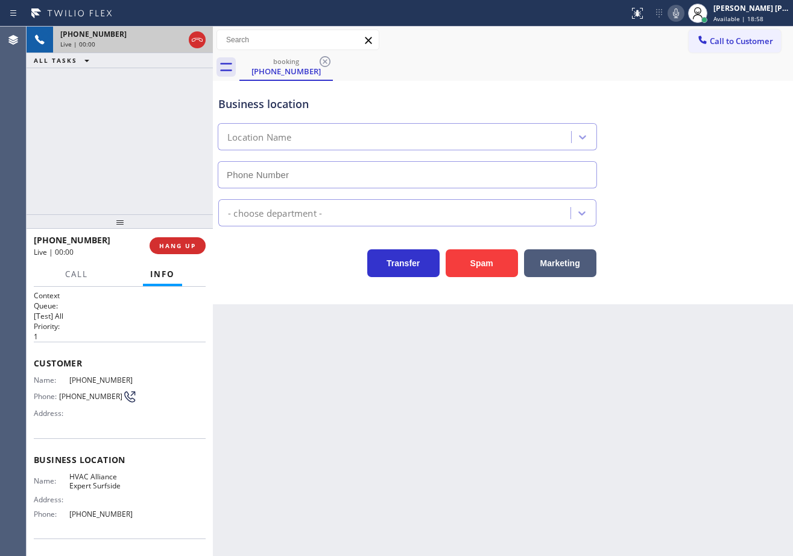
type input "[PHONE_NUMBER]"
click at [490, 264] on button "Spam" at bounding box center [482, 263] width 72 height 28
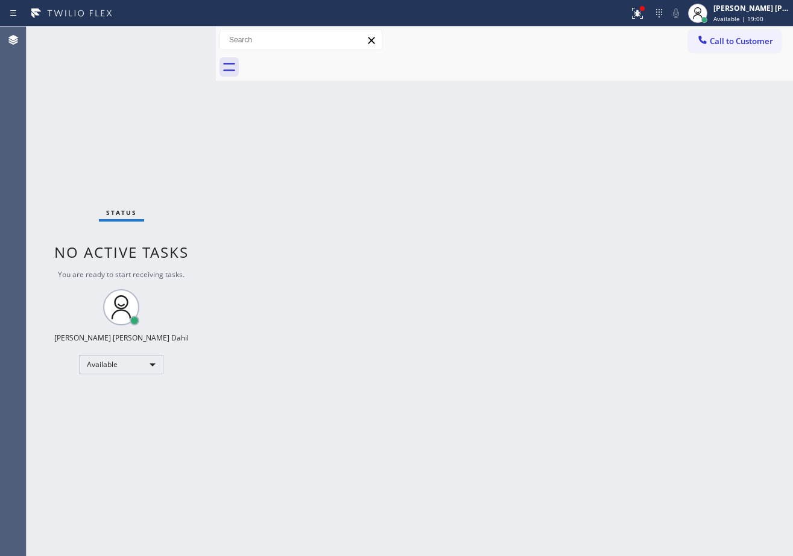
click at [216, 49] on div at bounding box center [216, 291] width 0 height 529
click at [505, 267] on div "Back to Dashboard Change Sender ID Customers Technicians Select a contact Outbo…" at bounding box center [504, 291] width 577 height 529
click at [643, 12] on div at bounding box center [638, 13] width 27 height 14
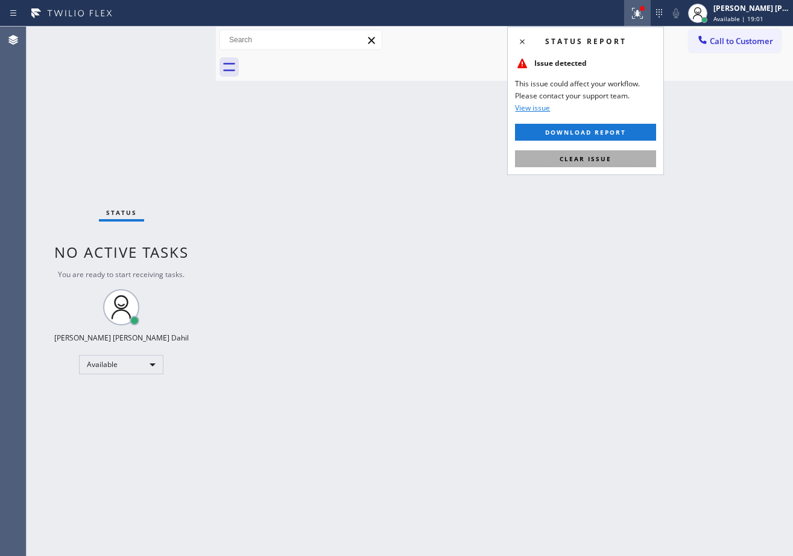
click at [576, 156] on span "Clear issue" at bounding box center [586, 158] width 52 height 8
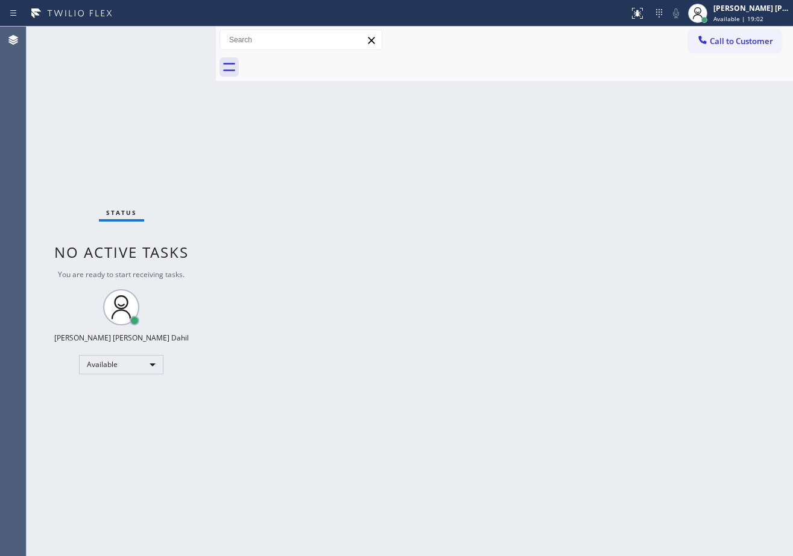
drag, startPoint x: 577, startPoint y: 158, endPoint x: 602, endPoint y: 261, distance: 106.2
click at [577, 167] on div "Back to Dashboard Change Sender ID Customers Technicians Select a contact Outbo…" at bounding box center [504, 291] width 577 height 529
click at [308, 243] on div "Back to Dashboard Change Sender ID Customers Technicians Select a contact Outbo…" at bounding box center [504, 291] width 577 height 529
click at [156, 84] on div "Status No active tasks You are ready to start receiving tasks. [PERSON_NAME] [P…" at bounding box center [121, 291] width 189 height 529
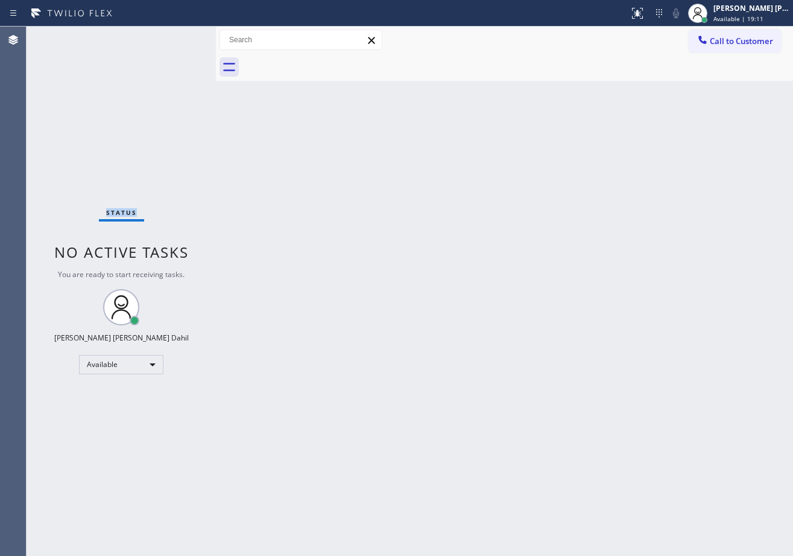
click at [156, 84] on div "Status No active tasks You are ready to start receiving tasks. [PERSON_NAME] [P…" at bounding box center [121, 291] width 189 height 529
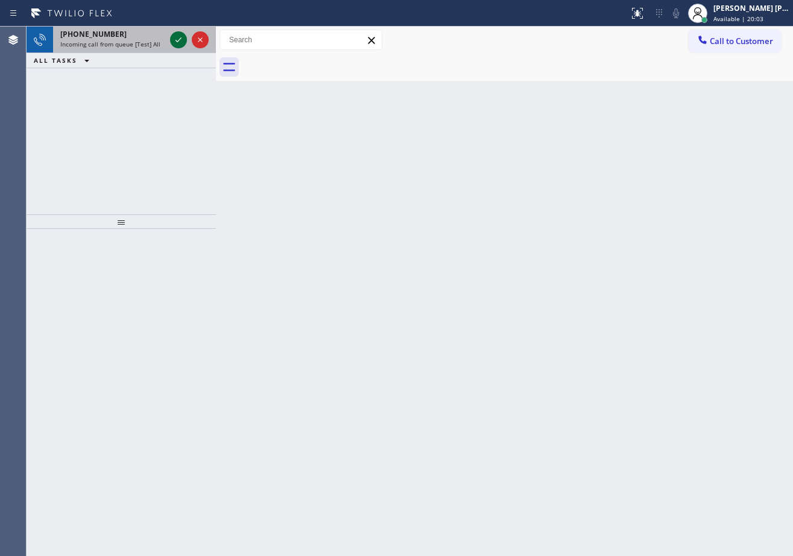
click at [179, 37] on icon at bounding box center [178, 40] width 14 height 14
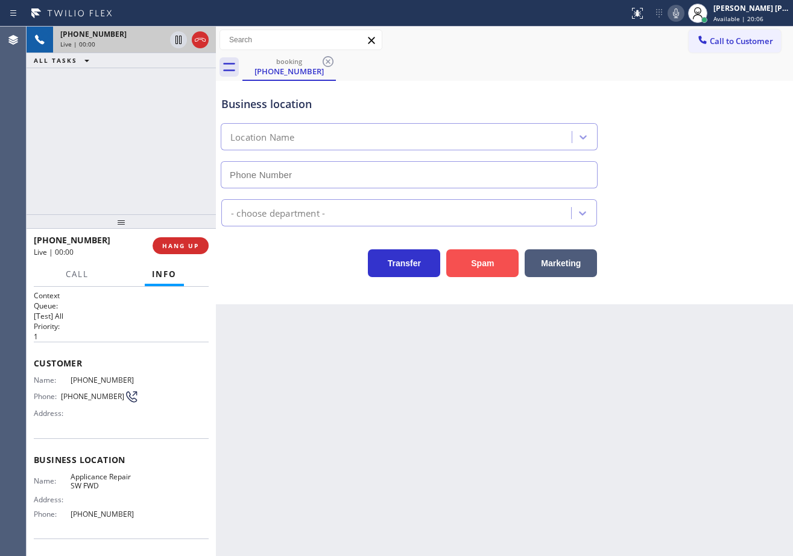
click at [503, 265] on button "Spam" at bounding box center [483, 263] width 72 height 28
type input "[PHONE_NUMBER]"
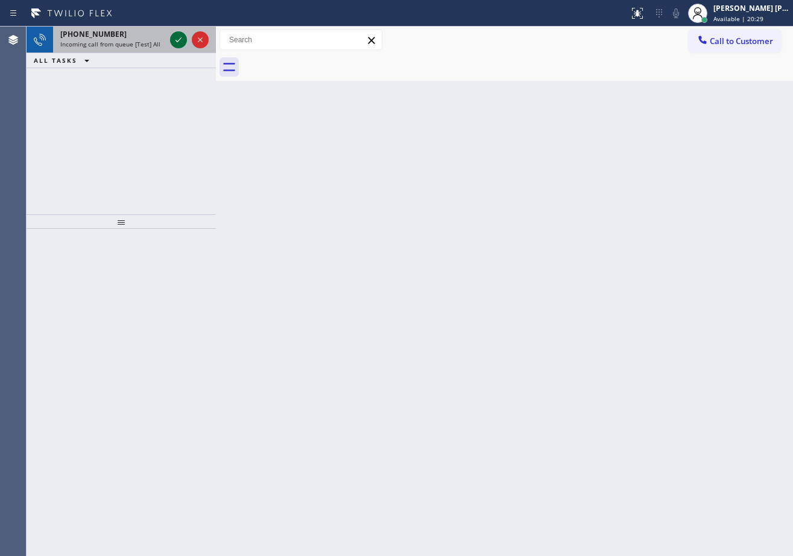
click at [179, 37] on icon at bounding box center [178, 40] width 14 height 14
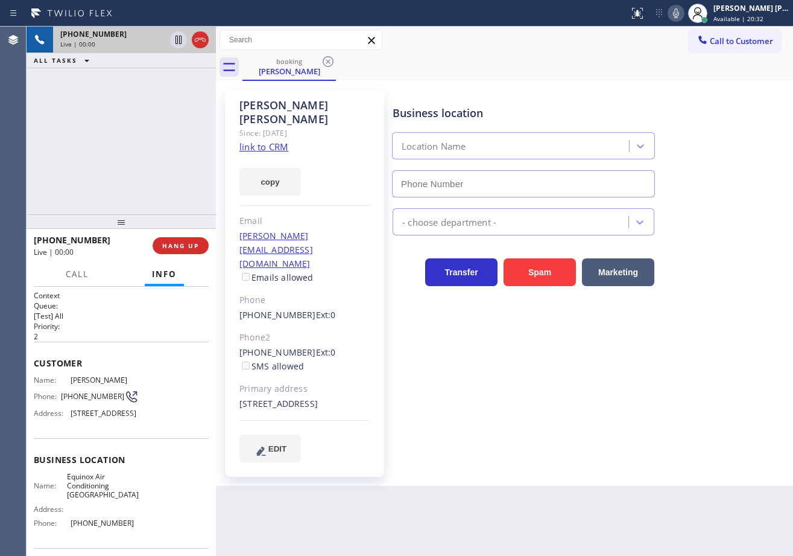
type input "[PHONE_NUMBER]"
click at [282, 141] on link "link to CRM" at bounding box center [264, 147] width 49 height 12
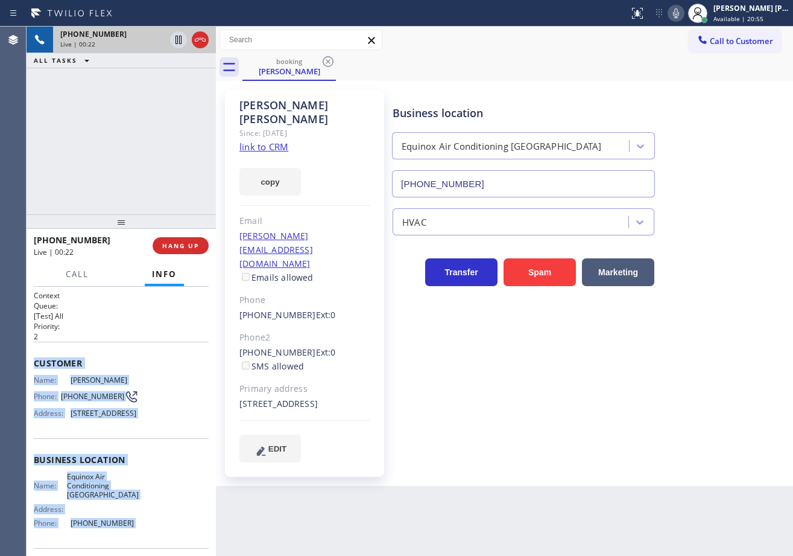
scroll to position [106, 0]
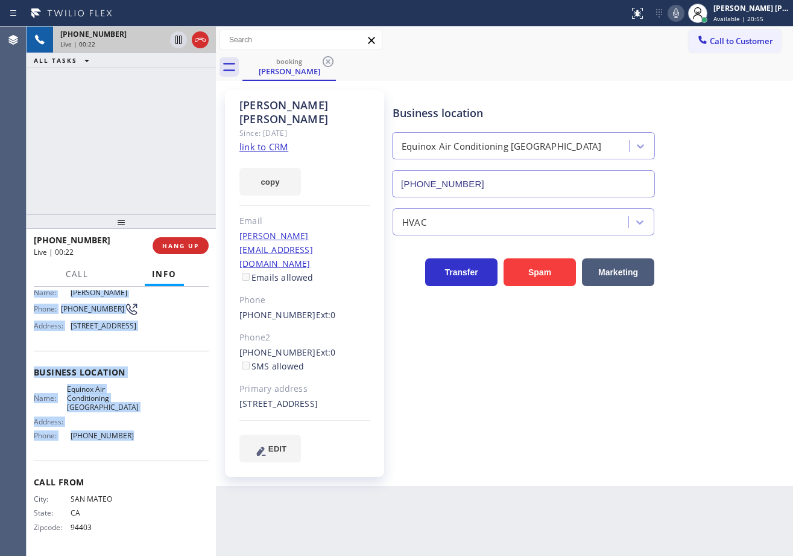
drag, startPoint x: 28, startPoint y: 359, endPoint x: 154, endPoint y: 445, distance: 152.8
click at [147, 453] on div "Context Queue: [Test] All Priority: 2 Customer Name: [PERSON_NAME] Phone: [PHON…" at bounding box center [121, 421] width 189 height 269
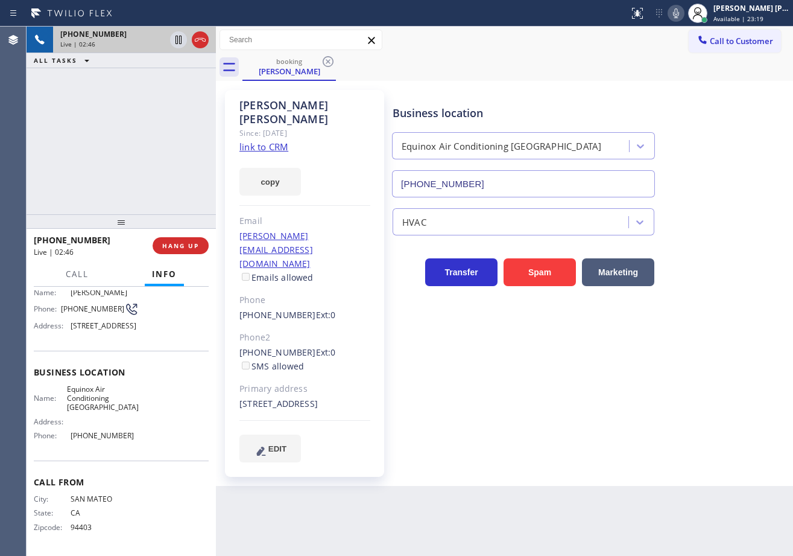
click at [743, 151] on div "Business location Equinox Air Conditioning [GEOGRAPHIC_DATA] [PHONE_NUMBER]" at bounding box center [590, 142] width 400 height 109
click at [741, 149] on div "Business location Equinox Air Conditioning [GEOGRAPHIC_DATA] [PHONE_NUMBER]" at bounding box center [590, 142] width 400 height 109
drag, startPoint x: 688, startPoint y: 12, endPoint x: 717, endPoint y: 93, distance: 85.9
click at [679, 12] on icon at bounding box center [676, 13] width 6 height 10
drag, startPoint x: 723, startPoint y: 109, endPoint x: 720, endPoint y: 104, distance: 6.5
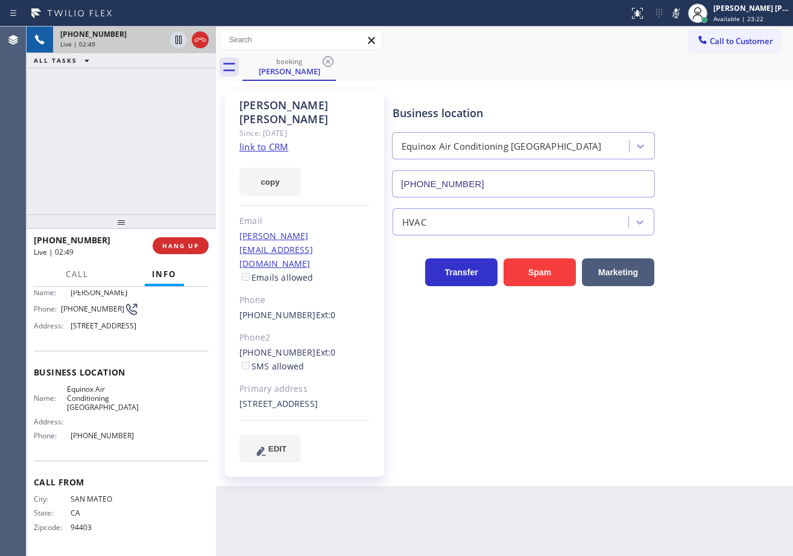
click at [724, 109] on div "Business location Equinox Air Conditioning [GEOGRAPHIC_DATA] [PHONE_NUMBER]" at bounding box center [590, 142] width 400 height 109
click at [182, 39] on icon at bounding box center [178, 40] width 14 height 14
click at [544, 60] on div "booking [PERSON_NAME]" at bounding box center [518, 67] width 551 height 27
drag, startPoint x: 147, startPoint y: 101, endPoint x: 168, endPoint y: 74, distance: 34.0
click at [147, 99] on div "[PHONE_NUMBER] Live | 05:58 ALL TASKS ALL TASKS ACTIVE TASKS TASKS IN WRAP UP" at bounding box center [121, 121] width 189 height 188
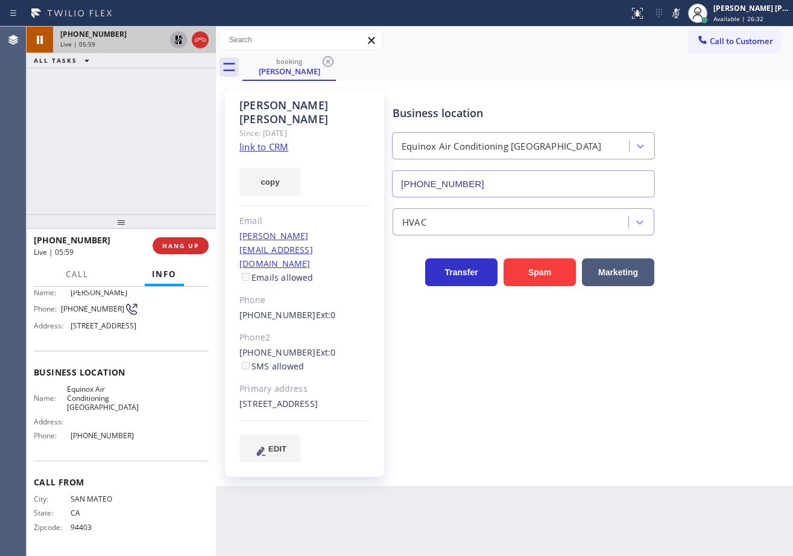
click at [170, 42] on div at bounding box center [189, 40] width 43 height 27
click at [171, 55] on div "ALL TASKS ALL TASKS ACTIVE TASKS TASKS IN WRAP UP" at bounding box center [121, 60] width 189 height 15
click at [684, 13] on icon at bounding box center [676, 13] width 14 height 14
click at [690, 56] on div "booking [PERSON_NAME]" at bounding box center [518, 67] width 551 height 27
click at [176, 44] on icon at bounding box center [178, 40] width 8 height 8
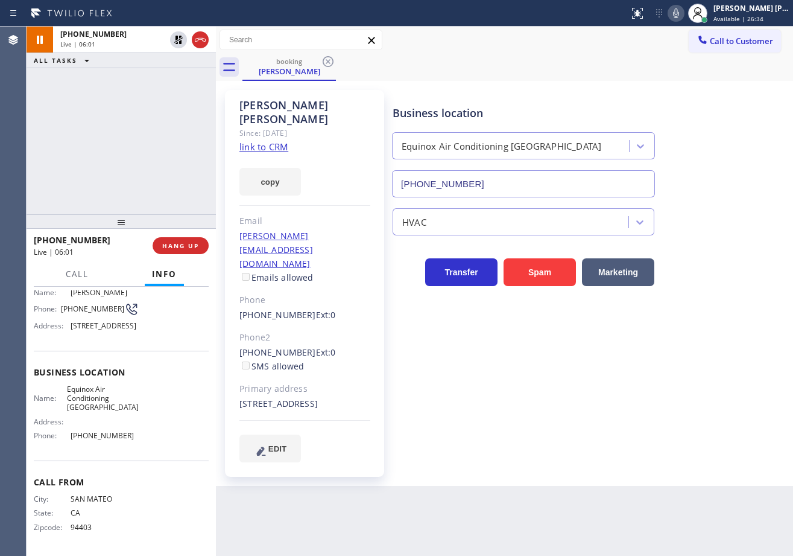
click at [176, 84] on div "[PHONE_NUMBER] Live | 06:01 ALL TASKS ALL TASKS ACTIVE TASKS TASKS IN WRAP UP" at bounding box center [121, 121] width 189 height 188
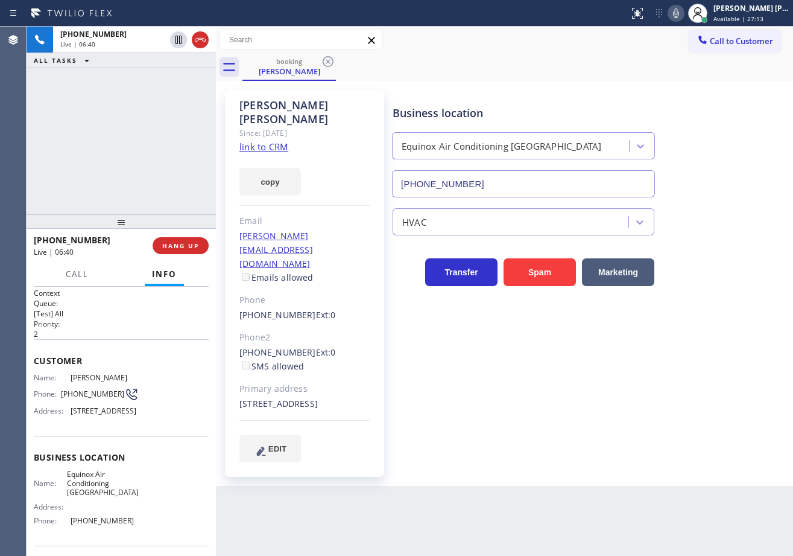
scroll to position [0, 0]
click at [111, 197] on div "[PHONE_NUMBER] Live | 06:40 ALL TASKS ALL TASKS ACTIVE TASKS TASKS IN WRAP UP" at bounding box center [121, 121] width 189 height 188
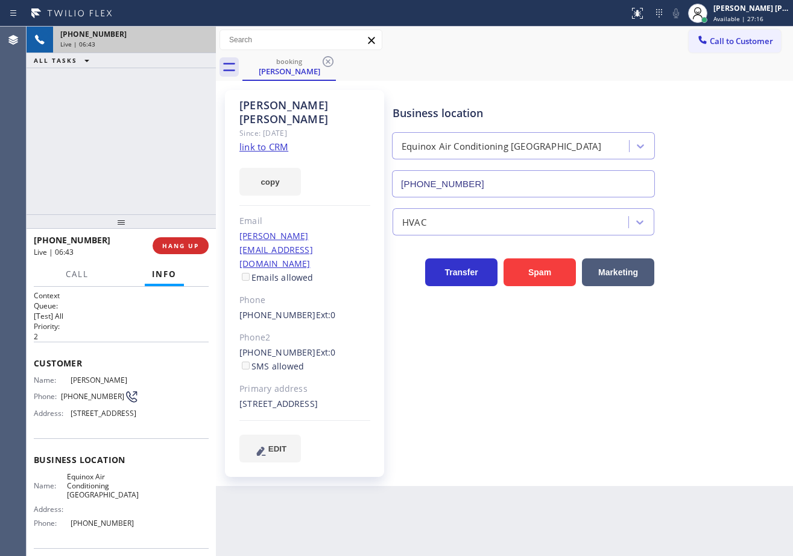
click at [199, 34] on div "[PHONE_NUMBER]" at bounding box center [134, 34] width 148 height 10
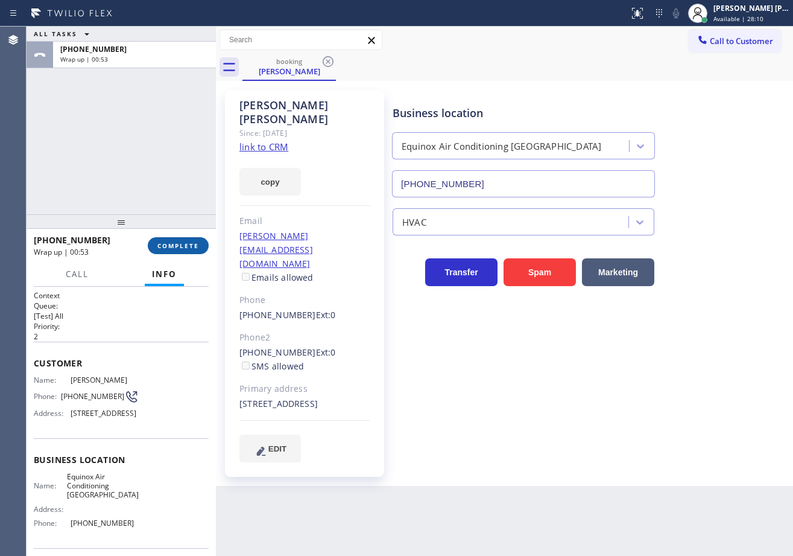
click at [183, 247] on span "COMPLETE" at bounding box center [178, 245] width 42 height 8
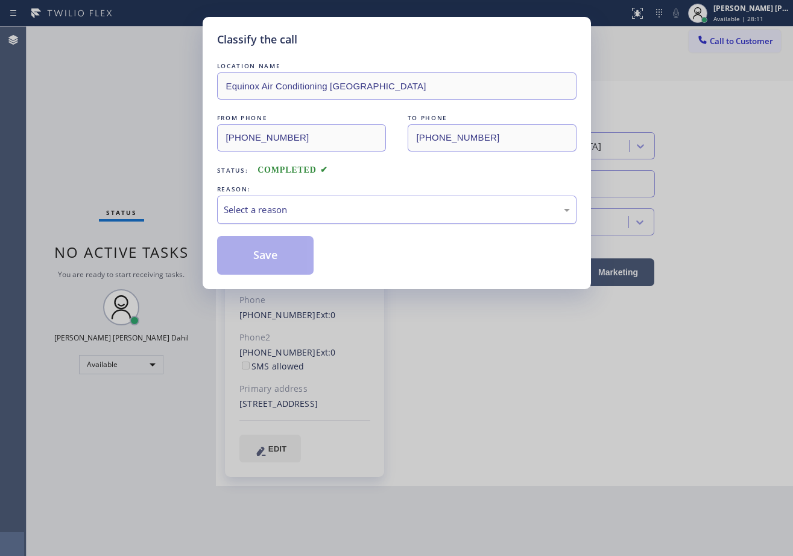
click at [278, 220] on div "Select a reason" at bounding box center [397, 209] width 360 height 28
drag, startPoint x: 277, startPoint y: 250, endPoint x: 264, endPoint y: 253, distance: 13.6
click at [264, 253] on button "Save" at bounding box center [265, 255] width 97 height 39
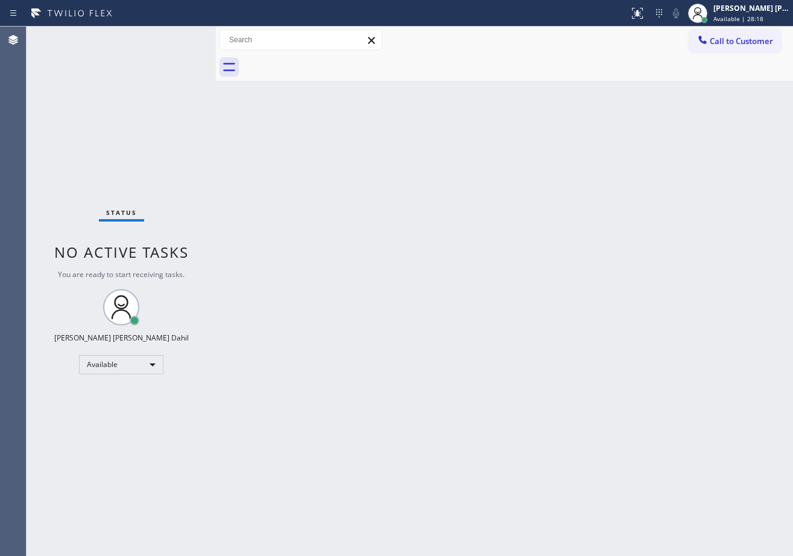
click at [315, 147] on div "Back to Dashboard Change Sender ID Customers Technicians Select a contact Outbo…" at bounding box center [504, 291] width 577 height 529
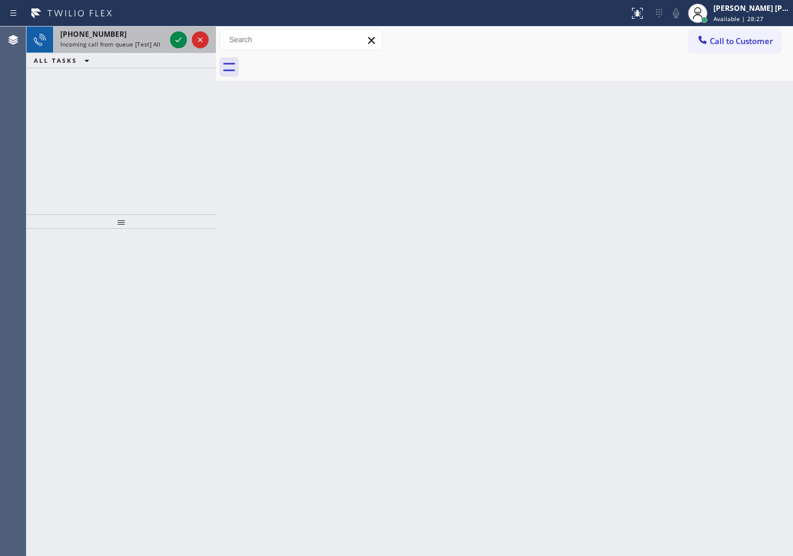
click at [156, 37] on div "[PHONE_NUMBER]" at bounding box center [112, 34] width 105 height 10
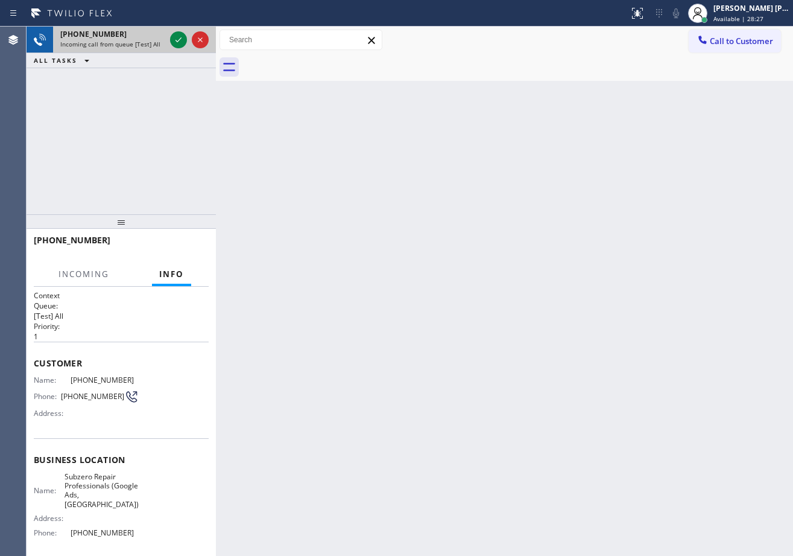
click at [154, 39] on div "[PHONE_NUMBER]" at bounding box center [112, 34] width 105 height 10
click at [151, 39] on div "[PHONE_NUMBER]" at bounding box center [112, 34] width 105 height 10
click at [179, 37] on icon at bounding box center [178, 40] width 14 height 14
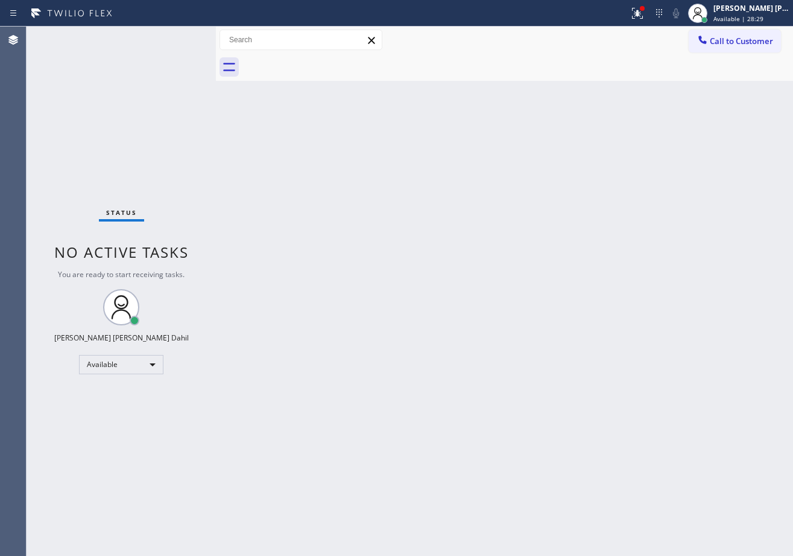
click at [179, 37] on div "Status No active tasks You are ready to start receiving tasks. [PERSON_NAME] [P…" at bounding box center [121, 291] width 189 height 529
click at [367, 412] on div "Back to Dashboard Change Sender ID Customers Technicians Select a contact Outbo…" at bounding box center [504, 291] width 577 height 529
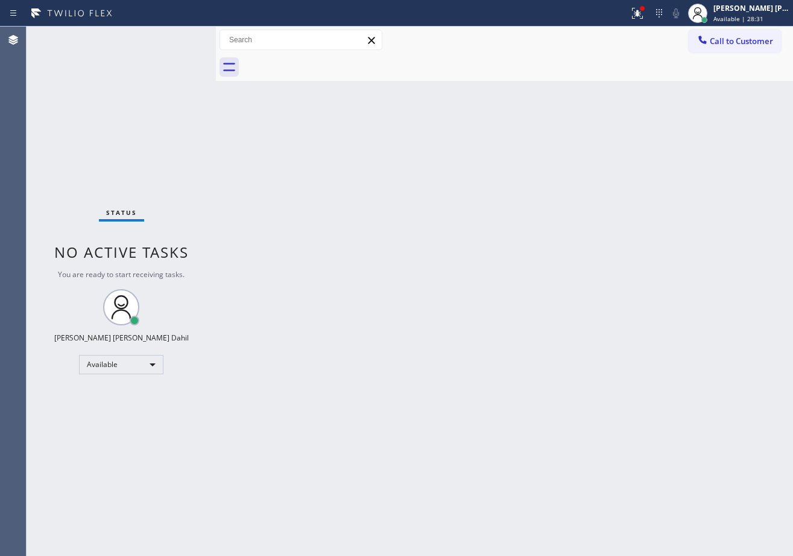
click at [317, 222] on div "Back to Dashboard Change Sender ID Customers Technicians Select a contact Outbo…" at bounding box center [504, 291] width 577 height 529
click at [179, 37] on div "Status No active tasks You are ready to start receiving tasks. [PERSON_NAME] [P…" at bounding box center [121, 291] width 189 height 529
click at [175, 37] on div "Status No active tasks You are ready to start receiving tasks. [PERSON_NAME] [P…" at bounding box center [121, 291] width 189 height 529
click at [178, 37] on div "Status No active tasks You are ready to start receiving tasks. [PERSON_NAME] [P…" at bounding box center [121, 291] width 189 height 529
click at [179, 37] on div "Status No active tasks You are ready to start receiving tasks. [PERSON_NAME] [P…" at bounding box center [121, 291] width 189 height 529
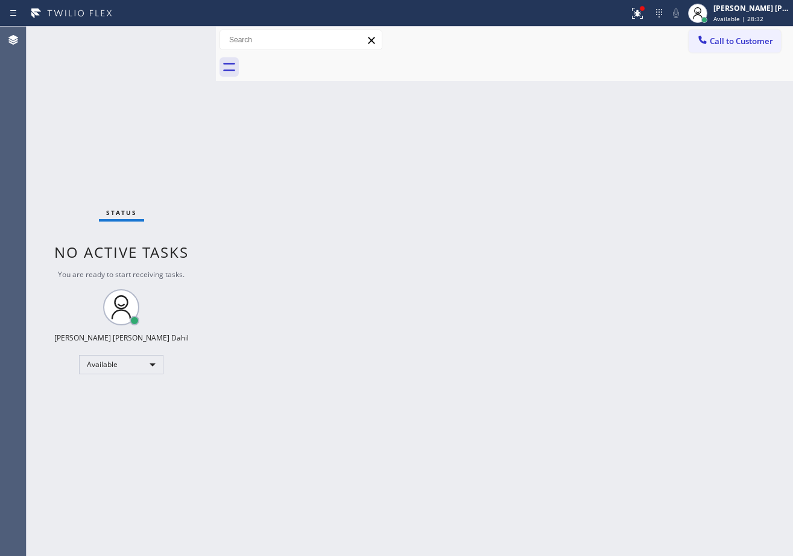
click at [179, 37] on div "Status No active tasks You are ready to start receiving tasks. [PERSON_NAME] [P…" at bounding box center [121, 291] width 189 height 529
click at [347, 167] on div "Back to Dashboard Change Sender ID Customers Technicians Select a contact Outbo…" at bounding box center [504, 291] width 577 height 529
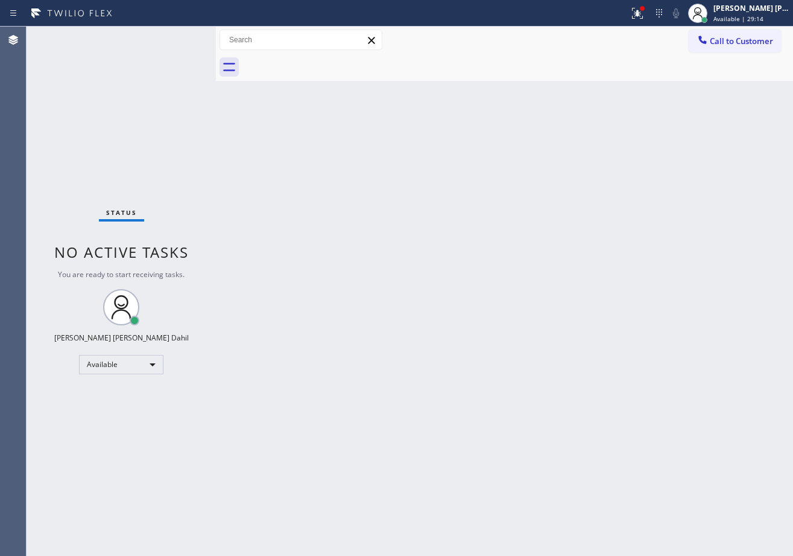
click at [463, 81] on div "Back to Dashboard Change Sender ID Customers Technicians Select a contact Outbo…" at bounding box center [504, 291] width 577 height 529
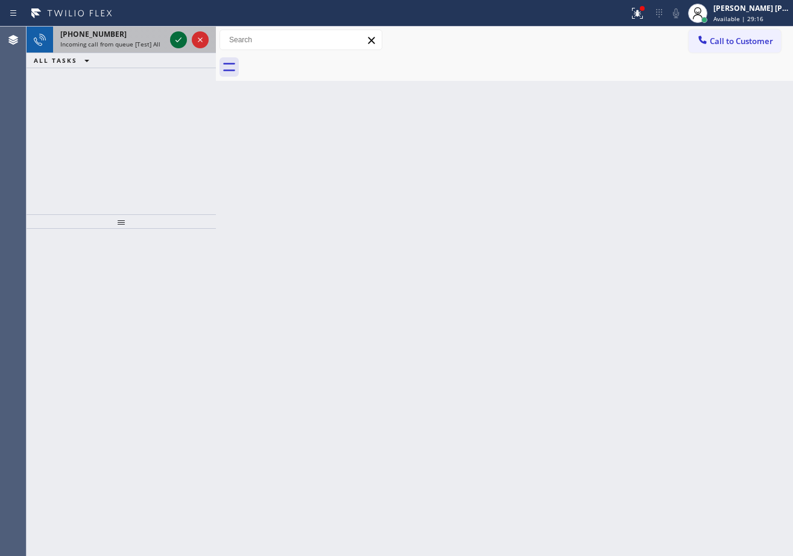
click at [179, 37] on icon at bounding box center [178, 40] width 14 height 14
click at [194, 25] on div "Status report Issue detected This issue could affect your workflow. Please cont…" at bounding box center [396, 278] width 793 height 556
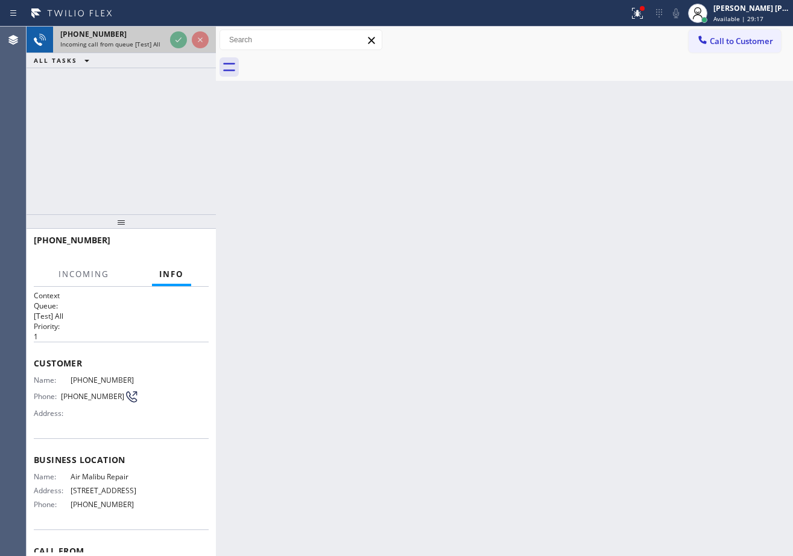
click at [185, 28] on div at bounding box center [189, 40] width 43 height 27
click at [216, 122] on div at bounding box center [216, 291] width 0 height 529
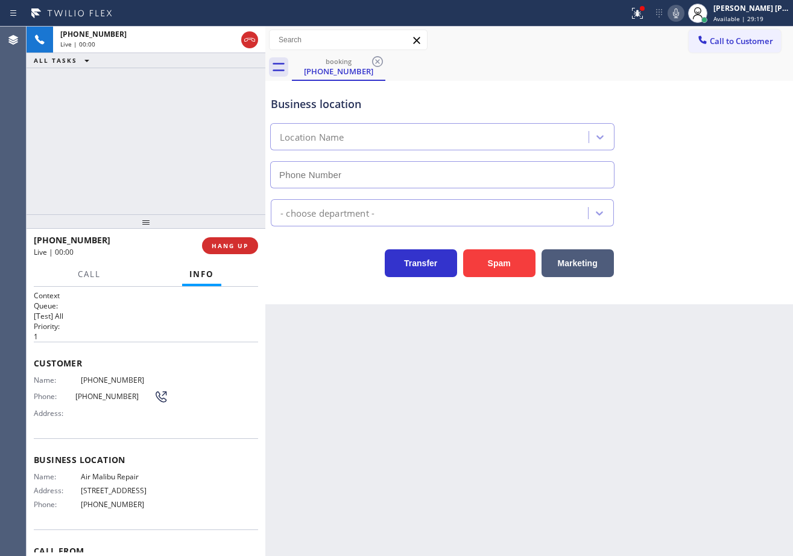
type input "[PHONE_NUMBER]"
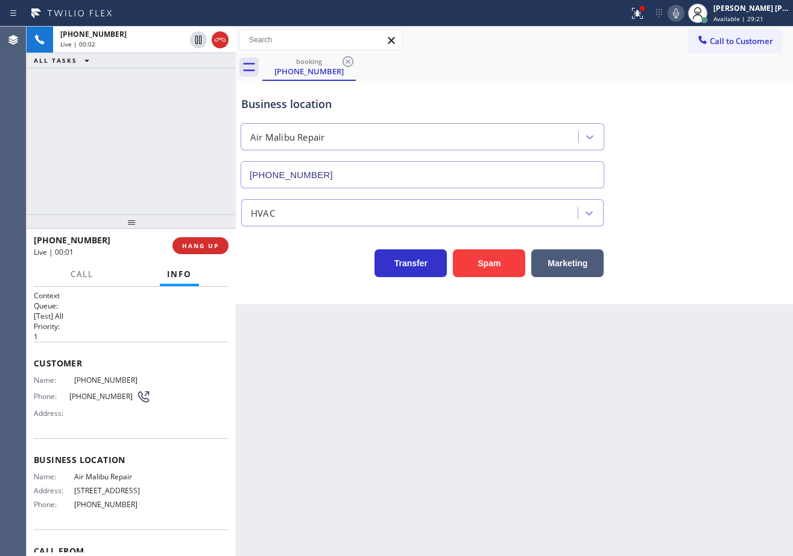
drag, startPoint x: 264, startPoint y: 43, endPoint x: 387, endPoint y: 331, distance: 312.8
click at [236, 83] on div at bounding box center [236, 291] width 0 height 529
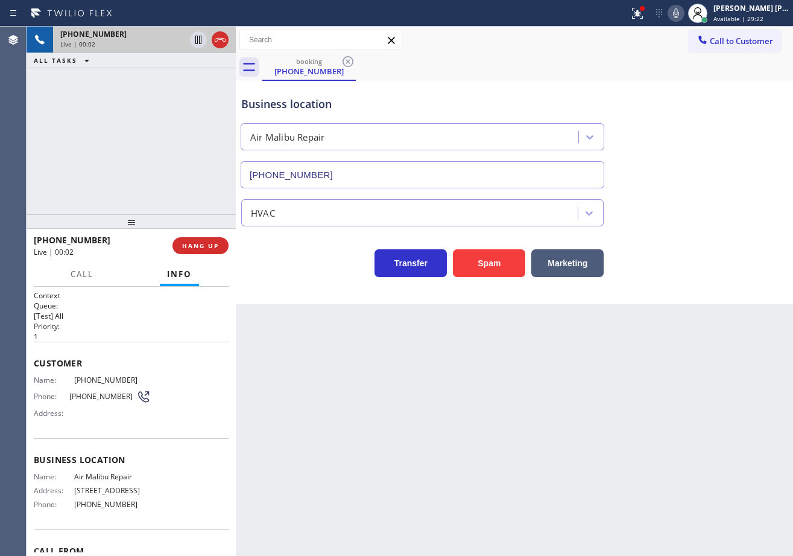
click at [179, 37] on div "[PHONE_NUMBER]" at bounding box center [122, 34] width 125 height 10
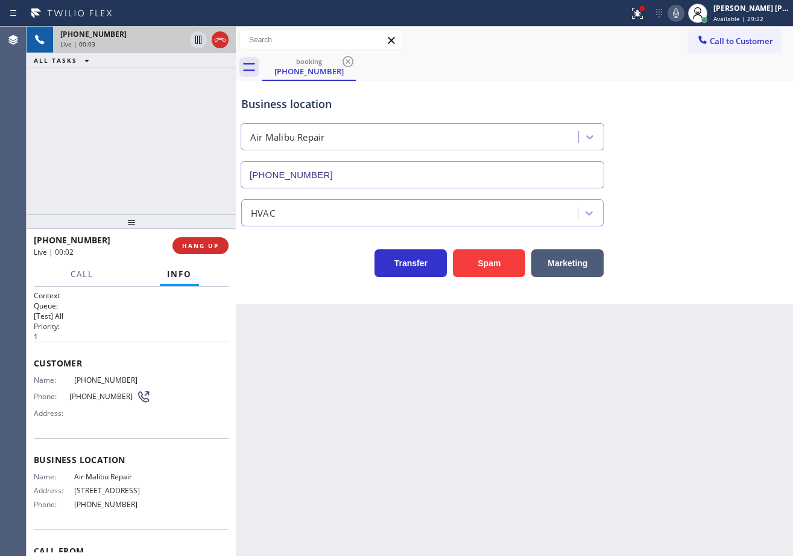
click at [179, 37] on div "[PHONE_NUMBER]" at bounding box center [122, 34] width 125 height 10
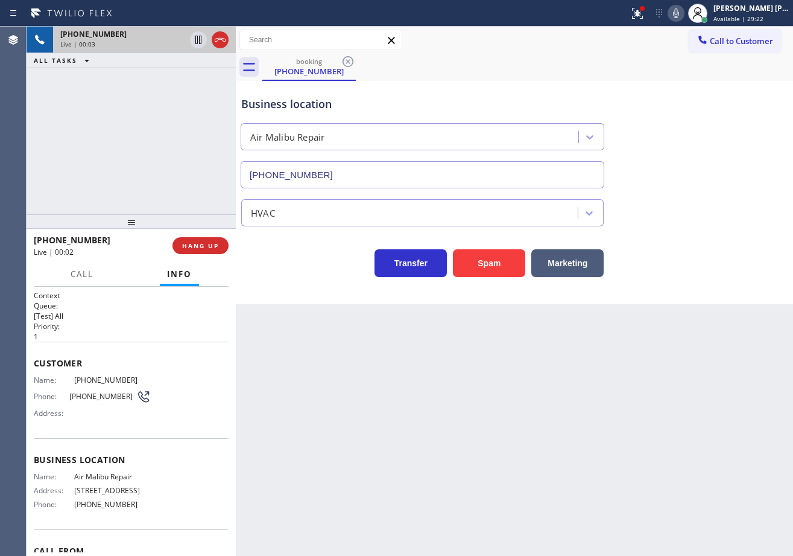
click at [179, 37] on div "[PHONE_NUMBER]" at bounding box center [122, 34] width 125 height 10
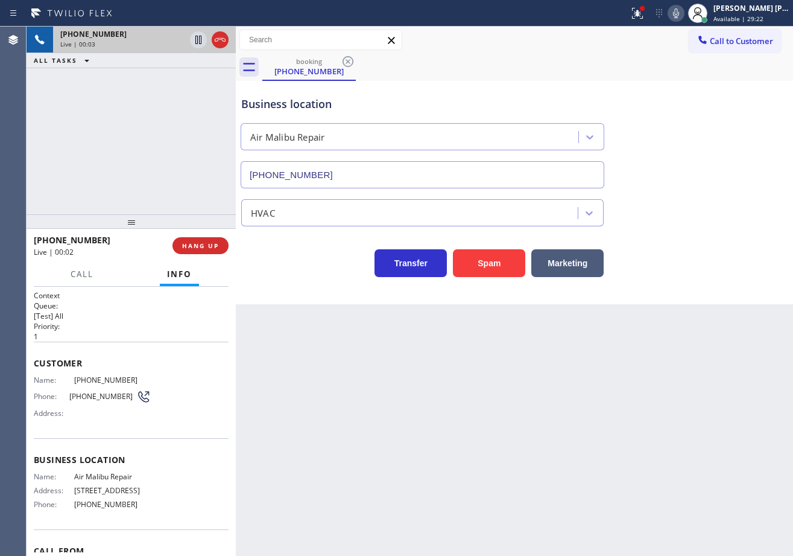
click at [179, 37] on div "[PHONE_NUMBER]" at bounding box center [122, 34] width 125 height 10
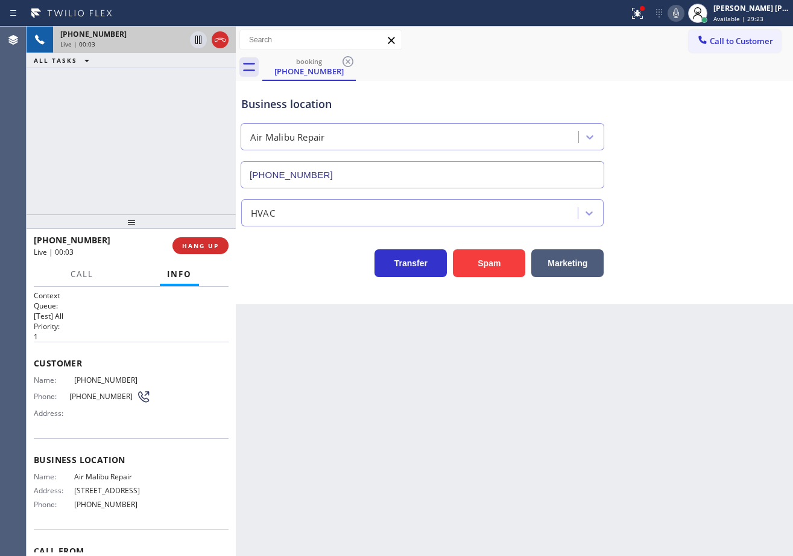
click at [179, 37] on div "[PHONE_NUMBER]" at bounding box center [122, 34] width 125 height 10
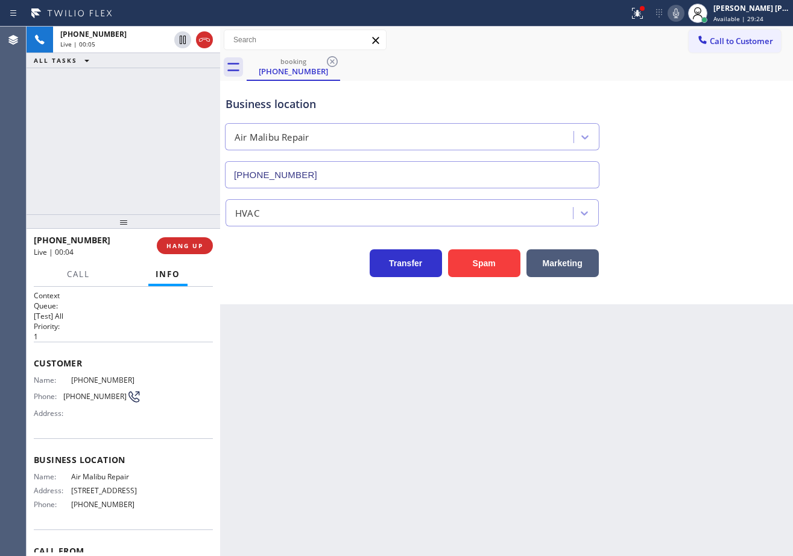
drag, startPoint x: 235, startPoint y: 43, endPoint x: 220, endPoint y: 46, distance: 16.0
click at [220, 46] on div at bounding box center [220, 291] width 0 height 529
click at [179, 37] on icon at bounding box center [183, 40] width 14 height 14
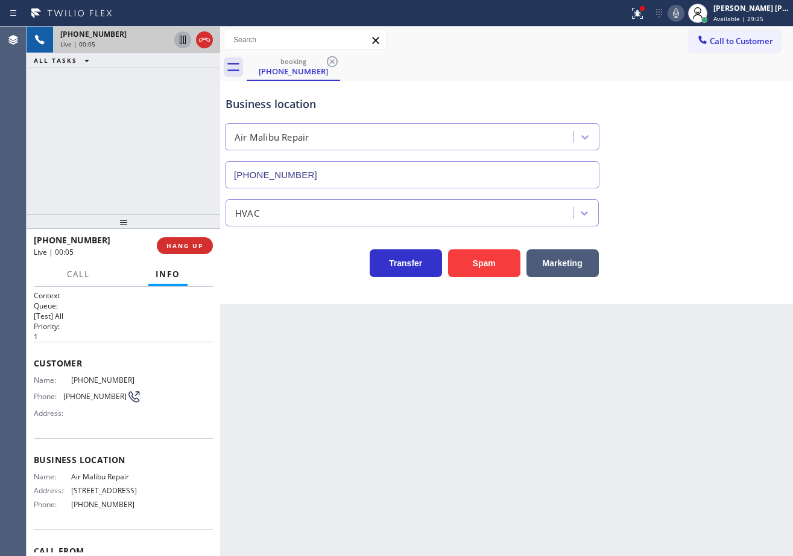
click at [179, 37] on icon at bounding box center [183, 40] width 14 height 14
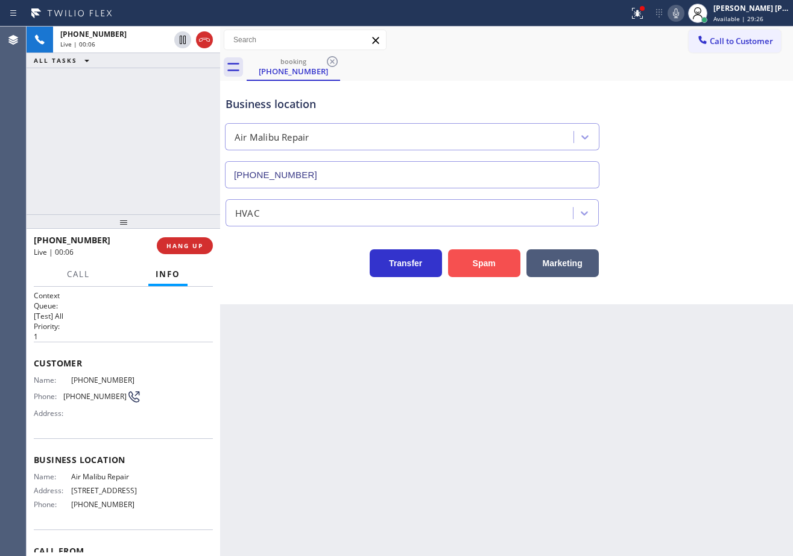
drag, startPoint x: 497, startPoint y: 275, endPoint x: 490, endPoint y: 267, distance: 10.7
click at [497, 275] on button "Spam" at bounding box center [484, 263] width 72 height 28
click at [489, 267] on button "Spam" at bounding box center [484, 263] width 72 height 28
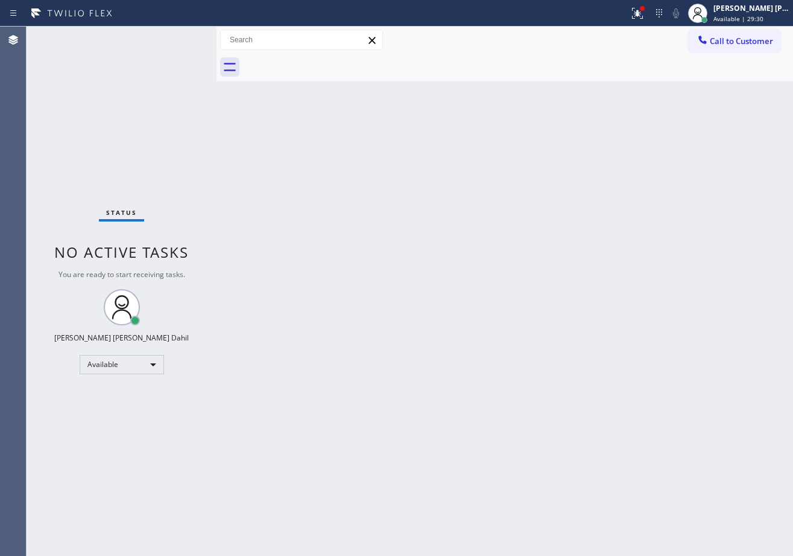
click at [217, 46] on div at bounding box center [217, 291] width 0 height 529
drag, startPoint x: 424, startPoint y: 197, endPoint x: 439, endPoint y: 203, distance: 16.5
click at [424, 198] on div "Back to Dashboard Change Sender ID Customers Technicians Select a contact Outbo…" at bounding box center [505, 291] width 577 height 529
click at [179, 38] on div "Status No active tasks You are ready to start receiving tasks. [PERSON_NAME] [P…" at bounding box center [122, 291] width 190 height 529
click at [179, 37] on div "Status No active tasks You are ready to start receiving tasks. [PERSON_NAME] [P…" at bounding box center [122, 291] width 190 height 529
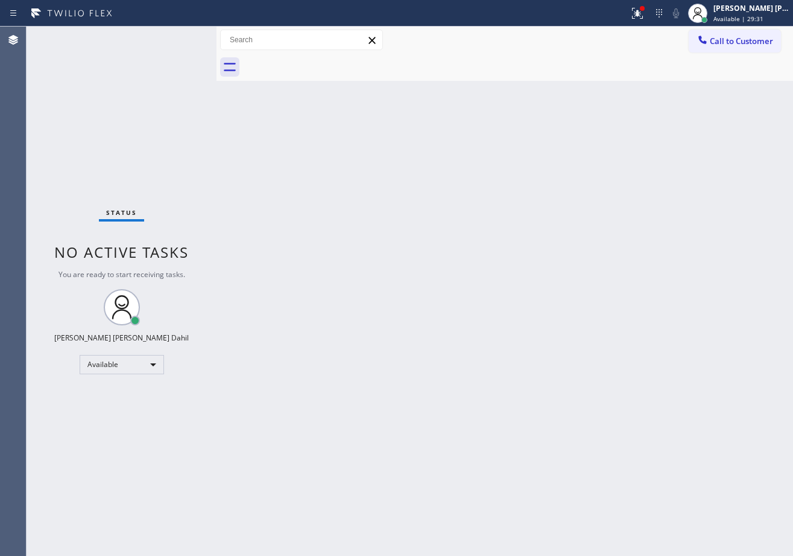
click at [179, 37] on div "Status No active tasks You are ready to start receiving tasks. [PERSON_NAME] [P…" at bounding box center [122, 291] width 190 height 529
click at [179, 38] on div "Status No active tasks You are ready to start receiving tasks. [PERSON_NAME] [P…" at bounding box center [122, 291] width 190 height 529
click at [179, 37] on div "Status No active tasks You are ready to start receiving tasks. [PERSON_NAME] [P…" at bounding box center [122, 291] width 190 height 529
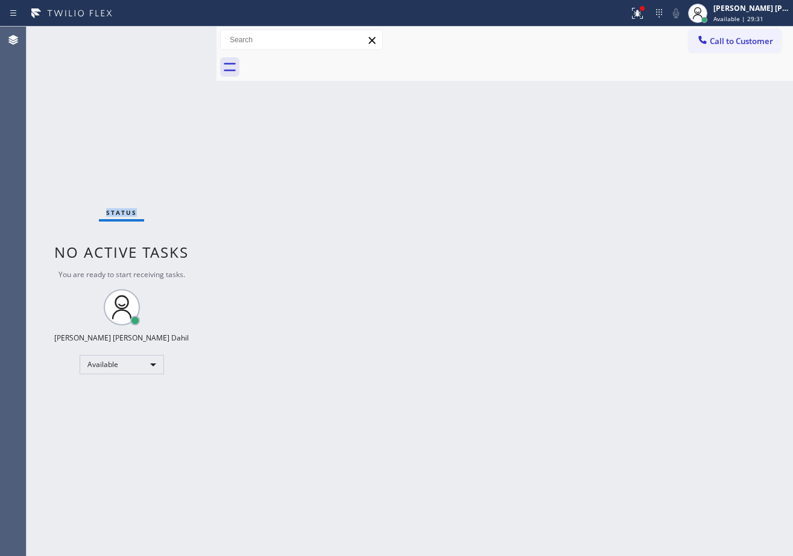
click at [179, 37] on div "Status No active tasks You are ready to start receiving tasks. [PERSON_NAME] [P…" at bounding box center [122, 291] width 190 height 529
drag, startPoint x: 636, startPoint y: 22, endPoint x: 643, endPoint y: 22, distance: 6.6
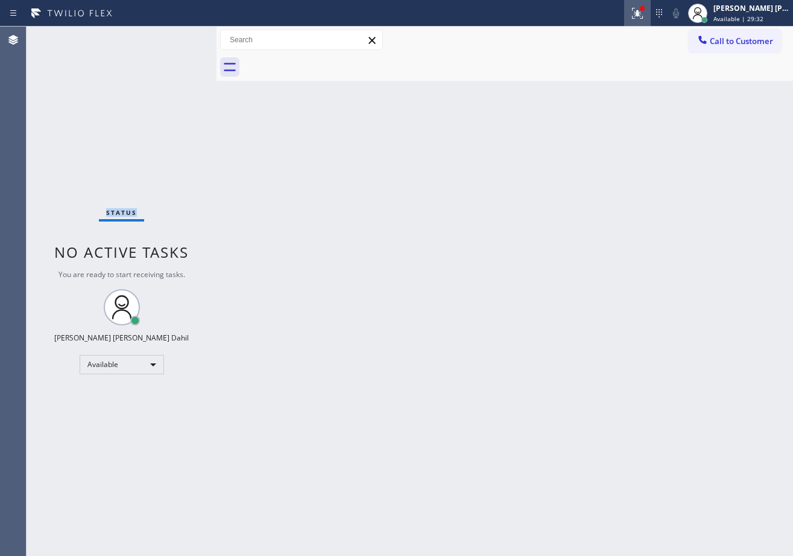
click at [640, 22] on div "Status report Issues detected These issues could affect your workflow. Please c…" at bounding box center [396, 13] width 793 height 27
click at [645, 19] on icon at bounding box center [638, 13] width 14 height 14
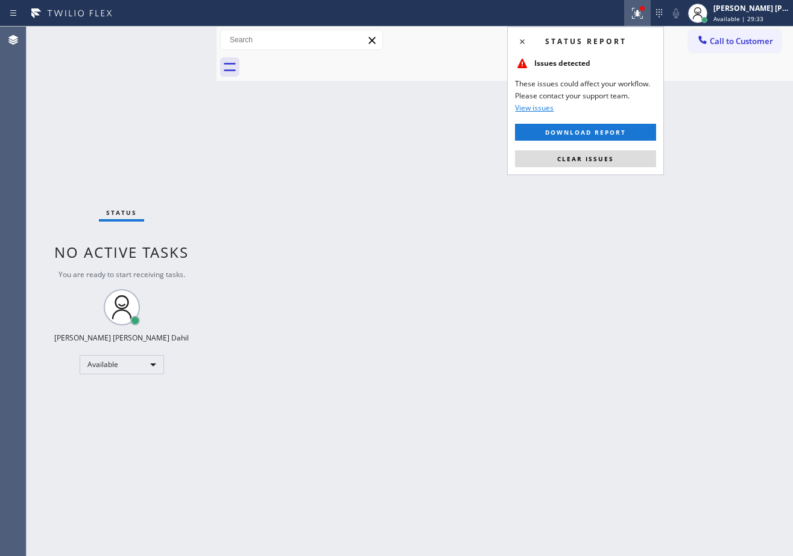
click at [617, 170] on div "Status report Issues detected These issues could affect your workflow. Please c…" at bounding box center [585, 101] width 157 height 148
click at [615, 165] on button "Clear issues" at bounding box center [585, 158] width 141 height 17
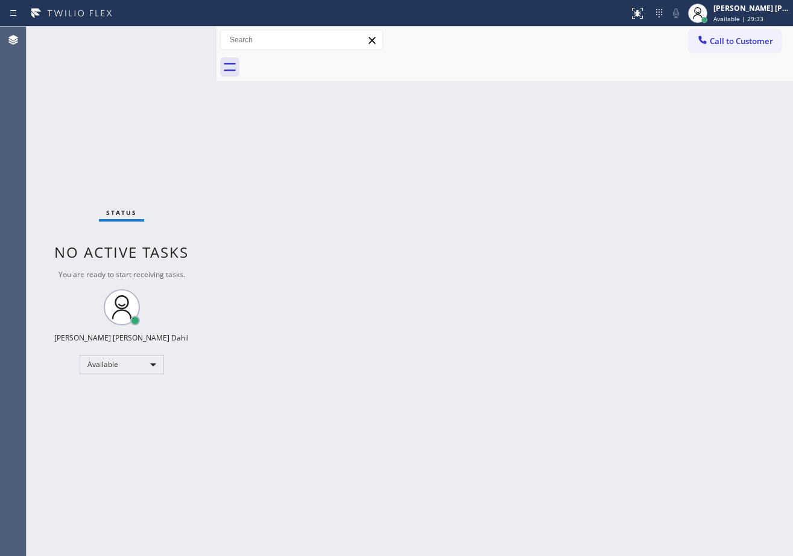
click at [615, 165] on div "Back to Dashboard Change Sender ID Customers Technicians Select a contact Outbo…" at bounding box center [505, 291] width 577 height 529
click at [702, 363] on div "Back to Dashboard Change Sender ID Customers Technicians Select a contact Outbo…" at bounding box center [505, 291] width 577 height 529
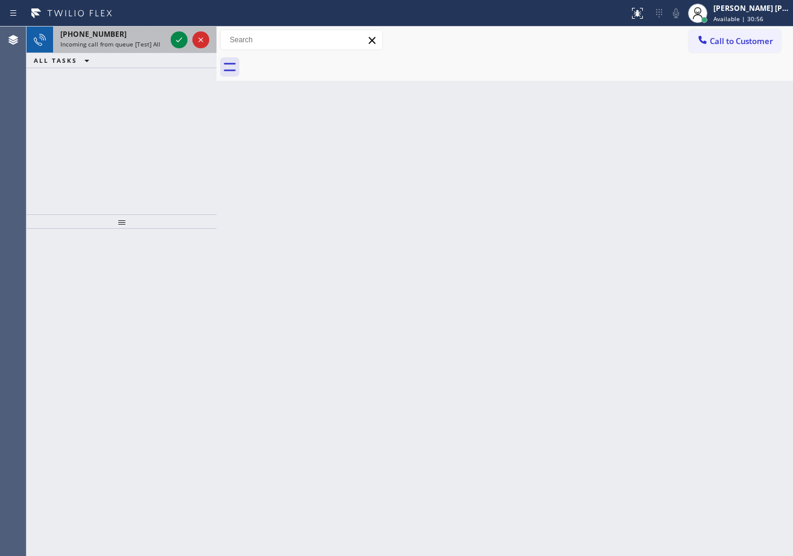
click at [170, 43] on div at bounding box center [189, 40] width 43 height 27
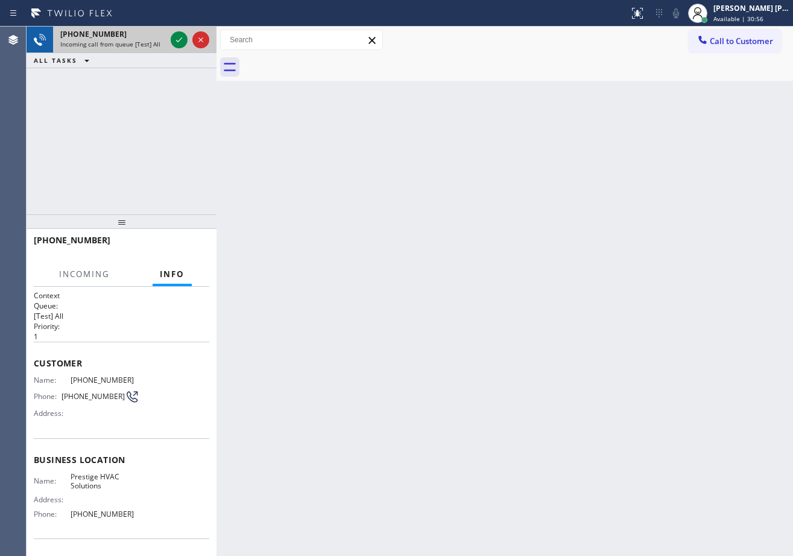
click at [170, 43] on div at bounding box center [189, 40] width 43 height 27
click at [178, 37] on icon at bounding box center [179, 40] width 14 height 14
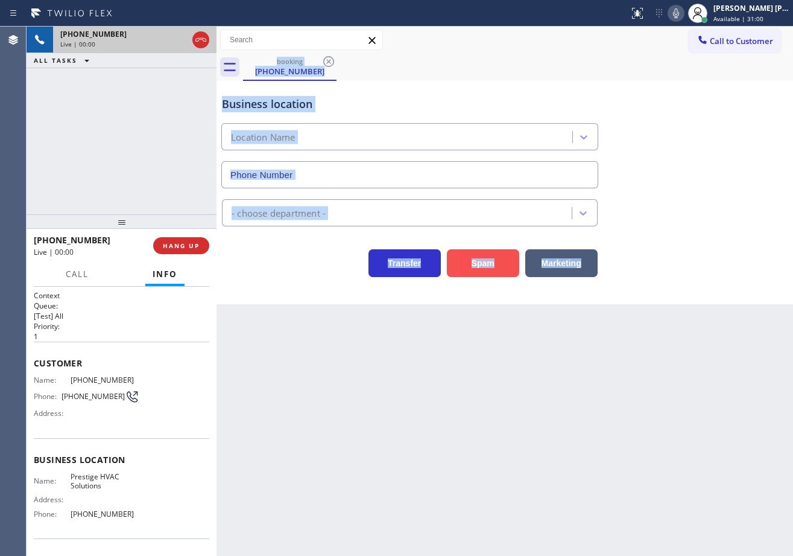
type input "[PHONE_NUMBER]"
click at [478, 258] on button "Spam" at bounding box center [483, 263] width 72 height 28
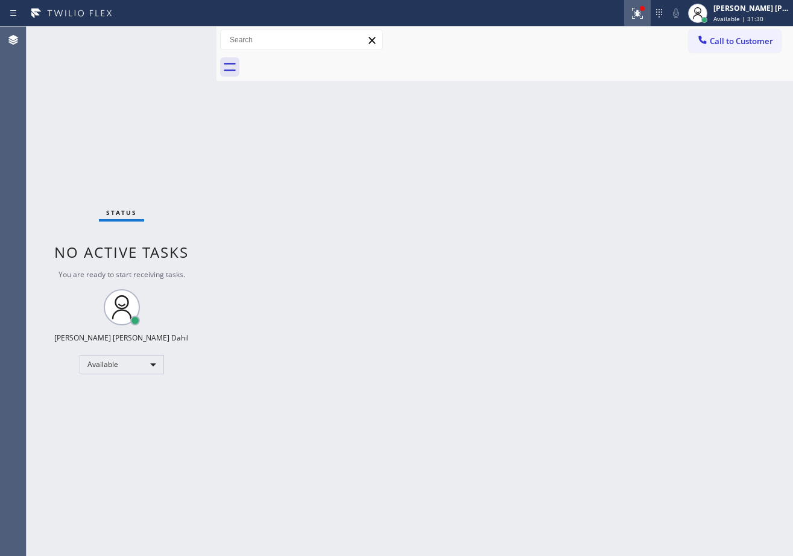
click at [645, 17] on icon at bounding box center [638, 13] width 14 height 14
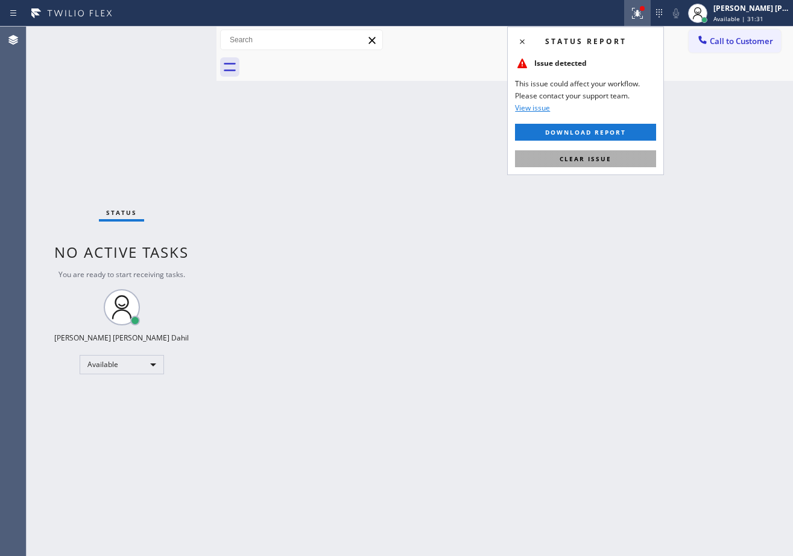
click at [635, 165] on div "Status report Issue detected This issue could affect your workflow. Please cont…" at bounding box center [585, 101] width 157 height 148
click at [629, 157] on button "Clear issue" at bounding box center [585, 158] width 141 height 17
click at [629, 157] on div "Back to Dashboard Change Sender ID Customers Technicians Select a contact Outbo…" at bounding box center [505, 291] width 577 height 529
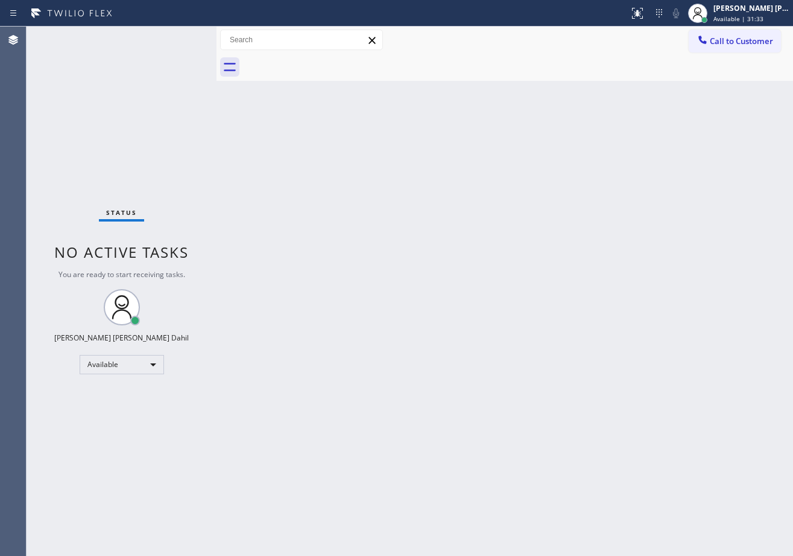
drag, startPoint x: 325, startPoint y: 203, endPoint x: 410, endPoint y: 410, distance: 223.4
click at [325, 205] on div "Back to Dashboard Change Sender ID Customers Technicians Select a contact Outbo…" at bounding box center [505, 291] width 577 height 529
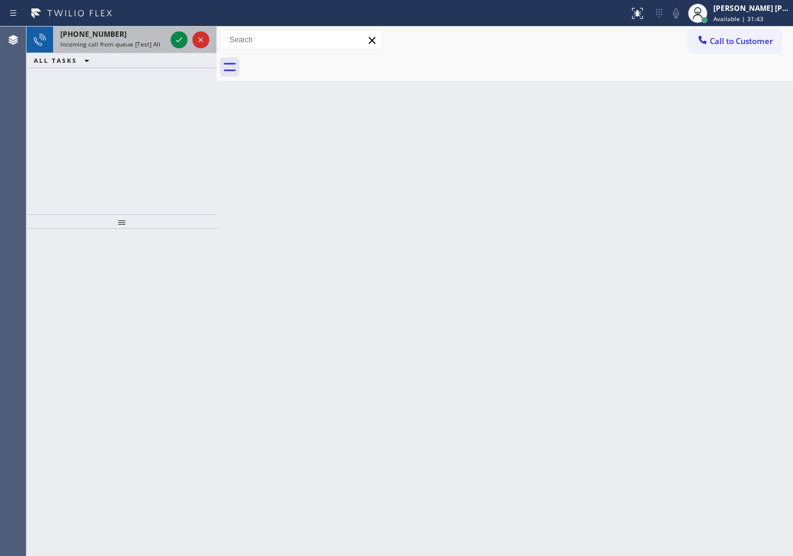
click at [164, 43] on div "Incoming call from queue [Test] All" at bounding box center [113, 44] width 106 height 8
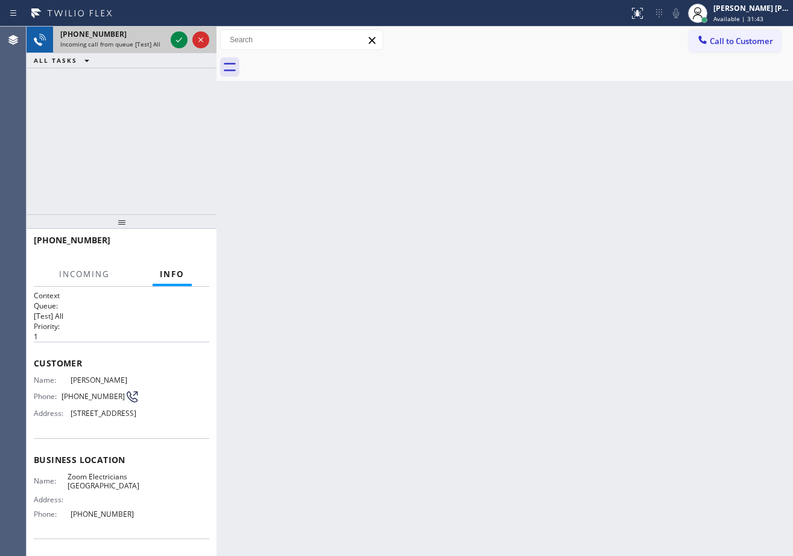
click at [164, 43] on div "Incoming call from queue [Test] All" at bounding box center [113, 44] width 106 height 8
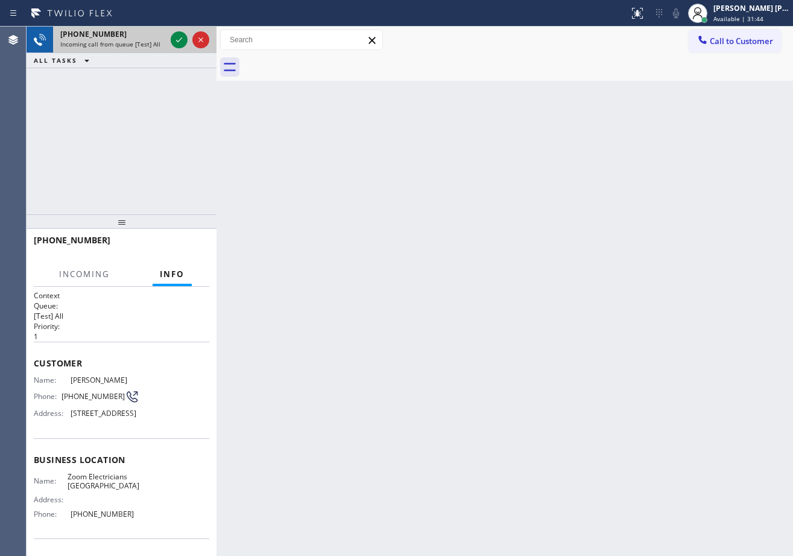
click at [164, 43] on div "Incoming call from queue [Test] All" at bounding box center [113, 44] width 106 height 8
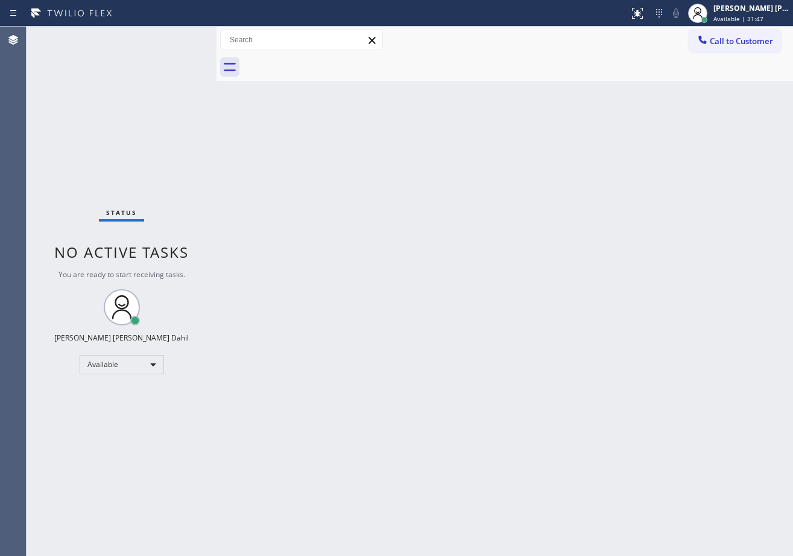
click at [176, 38] on div "Status No active tasks You are ready to start receiving tasks. [PERSON_NAME] [P…" at bounding box center [122, 291] width 190 height 529
click at [475, 300] on div "Back to Dashboard Change Sender ID Customers Technicians Select a contact Outbo…" at bounding box center [505, 291] width 577 height 529
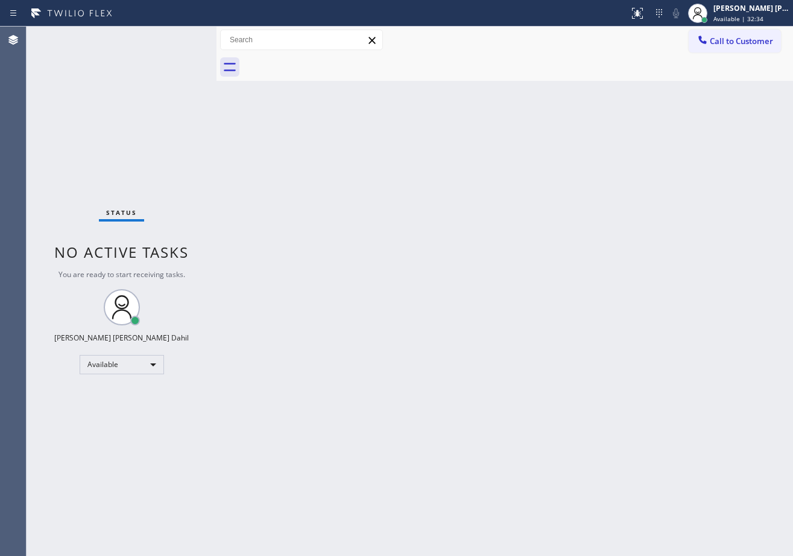
click at [475, 300] on div "Back to Dashboard Change Sender ID Customers Technicians Select a contact Outbo…" at bounding box center [505, 291] width 577 height 529
click at [532, 425] on div "Back to Dashboard Change Sender ID Customers Technicians Select a contact Outbo…" at bounding box center [505, 291] width 577 height 529
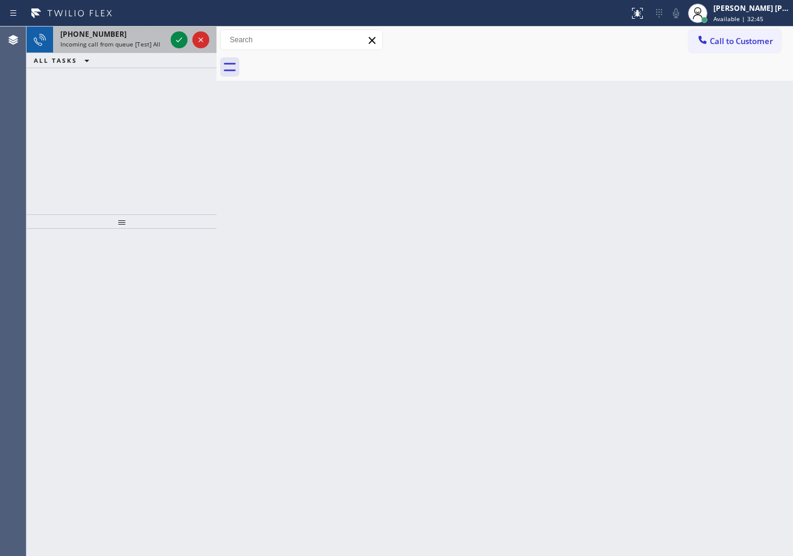
click at [123, 35] on div "[PHONE_NUMBER]" at bounding box center [113, 34] width 106 height 10
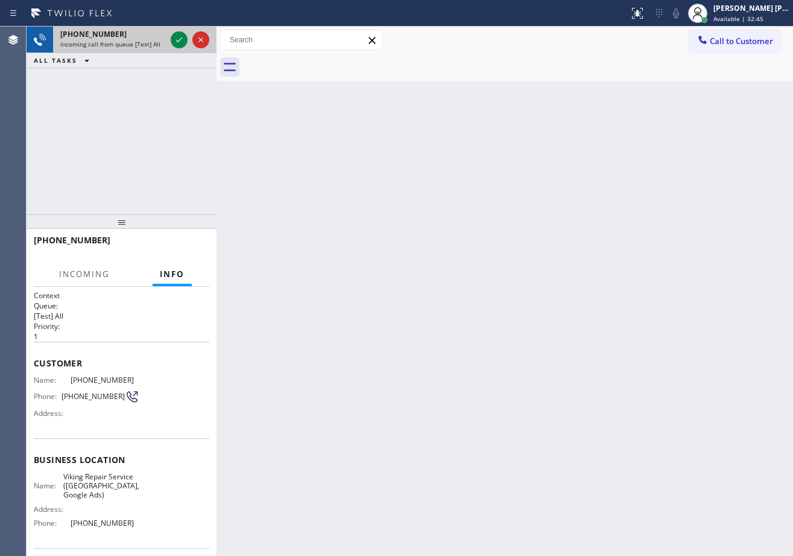
click at [123, 35] on div "[PHONE_NUMBER]" at bounding box center [113, 34] width 106 height 10
click at [126, 37] on div "[PHONE_NUMBER]" at bounding box center [113, 34] width 106 height 10
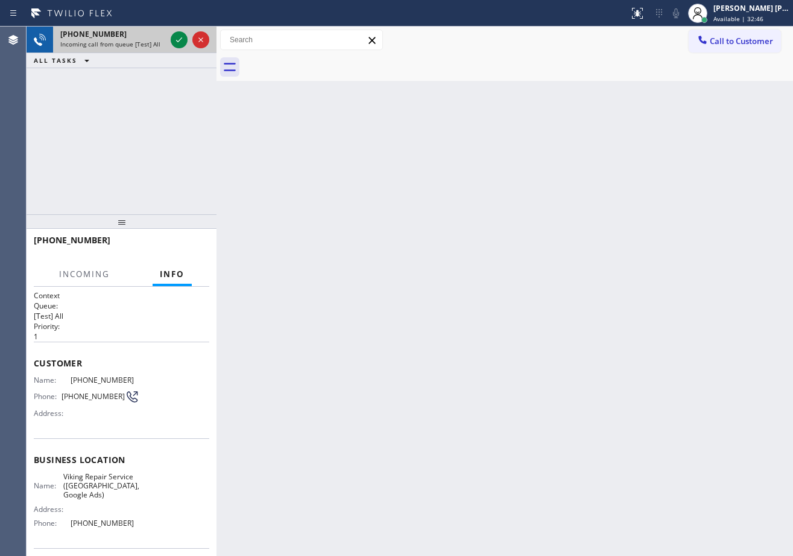
click at [126, 37] on div "[PHONE_NUMBER]" at bounding box center [113, 34] width 106 height 10
click at [179, 37] on icon at bounding box center [179, 40] width 14 height 14
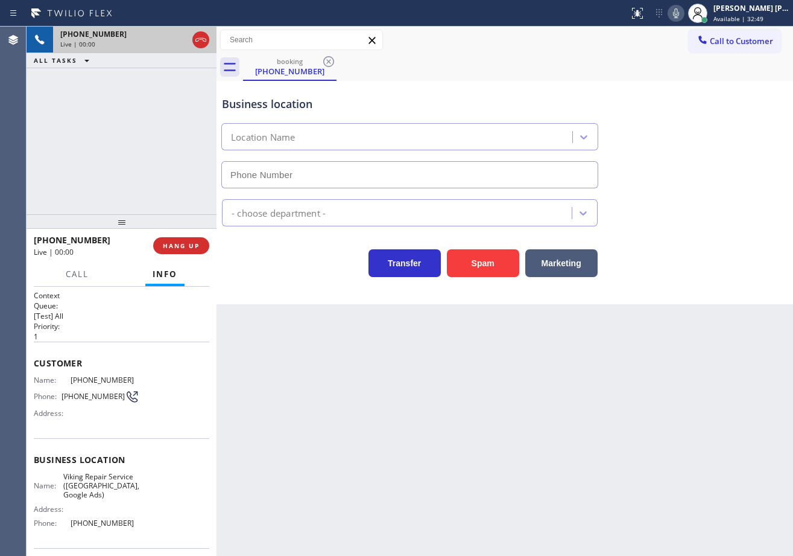
type input "[PHONE_NUMBER]"
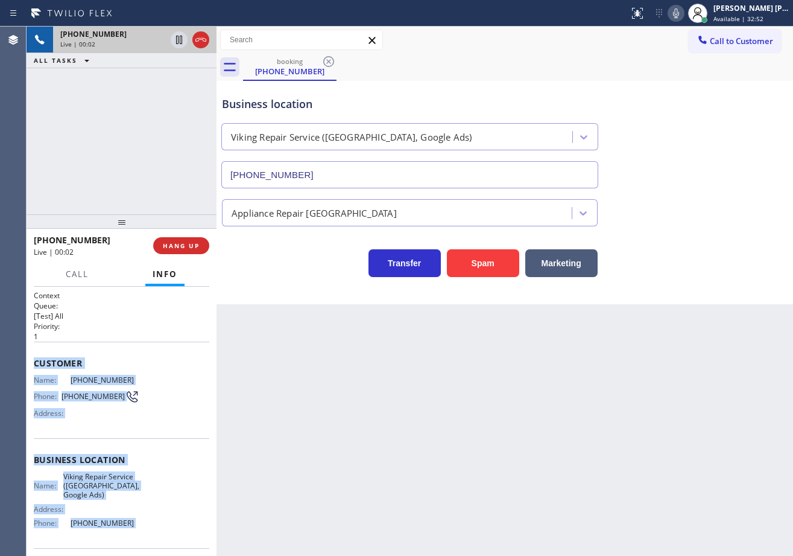
scroll to position [87, 0]
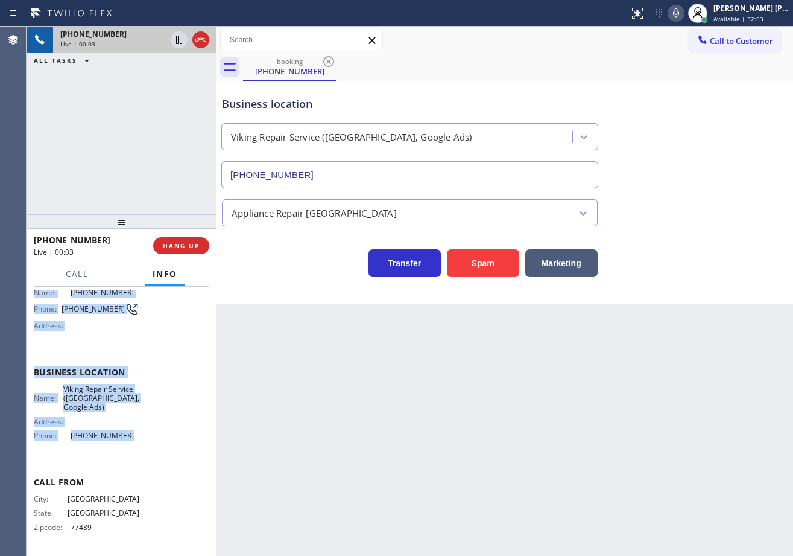
drag, startPoint x: 30, startPoint y: 359, endPoint x: 440, endPoint y: 290, distance: 416.1
click at [136, 444] on div "Context Queue: [Test] All Priority: 1 Customer Name: [PHONE_NUMBER] Phone: [PHO…" at bounding box center [122, 421] width 190 height 269
copy div "Customer Name: [PHONE_NUMBER] Phone: [PHONE_NUMBER] Address: Business location …"
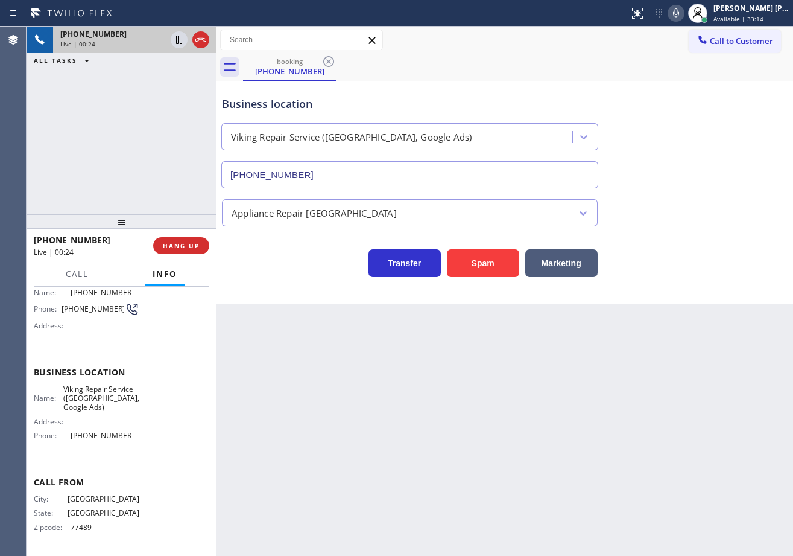
click at [121, 174] on div "[PHONE_NUMBER] Live | 00:24 ALL TASKS ALL TASKS ACTIVE TASKS TASKS IN WRAP UP" at bounding box center [122, 121] width 190 height 188
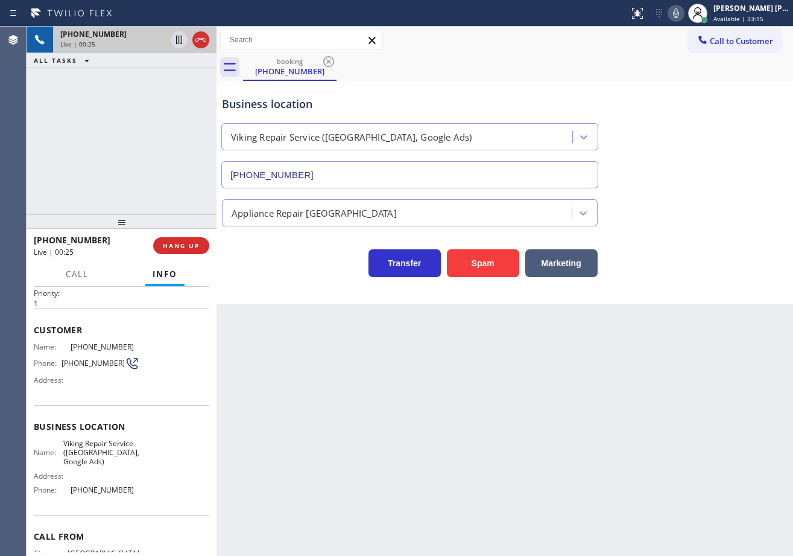
scroll to position [0, 0]
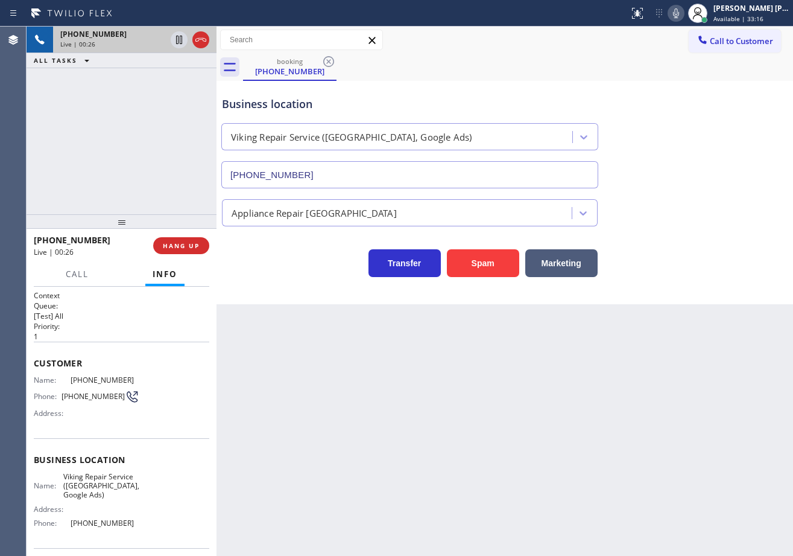
click at [127, 126] on div "[PHONE_NUMBER] Live | 00:26 ALL TASKS ALL TASKS ACTIVE TASKS TASKS IN WRAP UP" at bounding box center [122, 121] width 190 height 188
click at [127, 125] on div "[PHONE_NUMBER] Live | 00:26 ALL TASKS ALL TASKS ACTIVE TASKS TASKS IN WRAP UP" at bounding box center [122, 121] width 190 height 188
click at [185, 249] on span "HANG UP" at bounding box center [181, 245] width 37 height 8
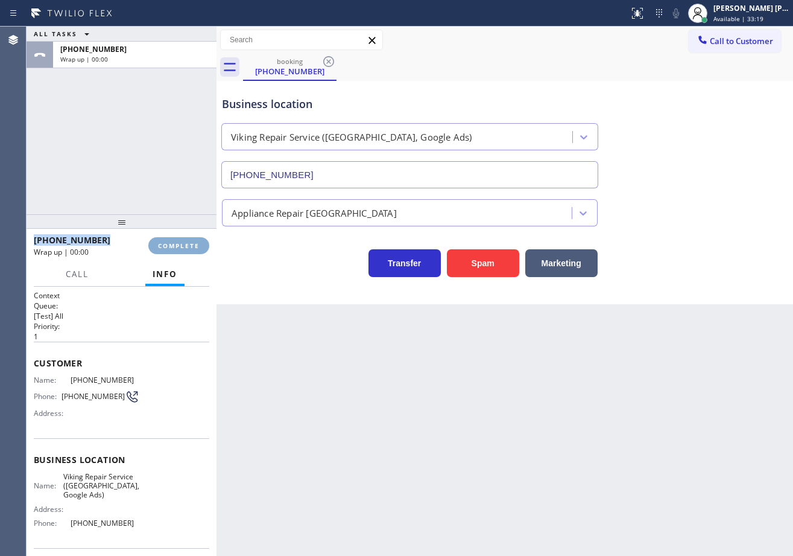
click at [185, 249] on span "COMPLETE" at bounding box center [179, 245] width 42 height 8
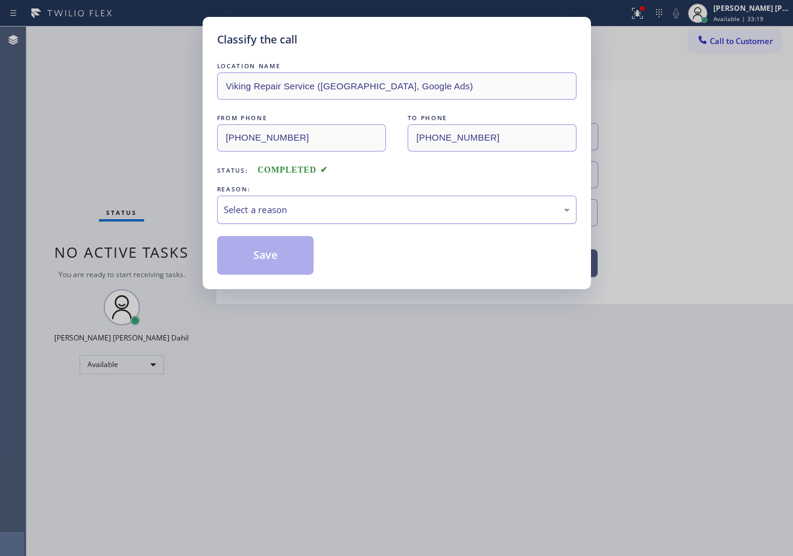
click at [293, 209] on div "Select a reason" at bounding box center [397, 210] width 346 height 14
click at [292, 253] on button "Save" at bounding box center [265, 255] width 97 height 39
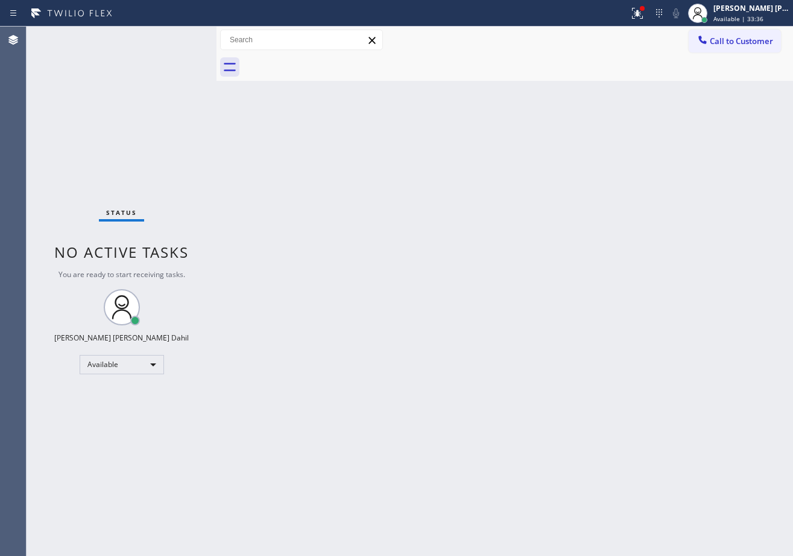
click at [135, 72] on div "Status No active tasks You are ready to start receiving tasks. [PERSON_NAME] [P…" at bounding box center [122, 291] width 190 height 529
click at [164, 76] on div "Status No active tasks You are ready to start receiving tasks. [PERSON_NAME] [P…" at bounding box center [122, 291] width 190 height 529
drag, startPoint x: 478, startPoint y: 196, endPoint x: 560, endPoint y: 307, distance: 137.6
click at [494, 209] on div "Back to Dashboard Change Sender ID Customers Technicians Select a contact Outbo…" at bounding box center [505, 291] width 577 height 529
drag, startPoint x: 352, startPoint y: 124, endPoint x: 355, endPoint y: 137, distance: 13.2
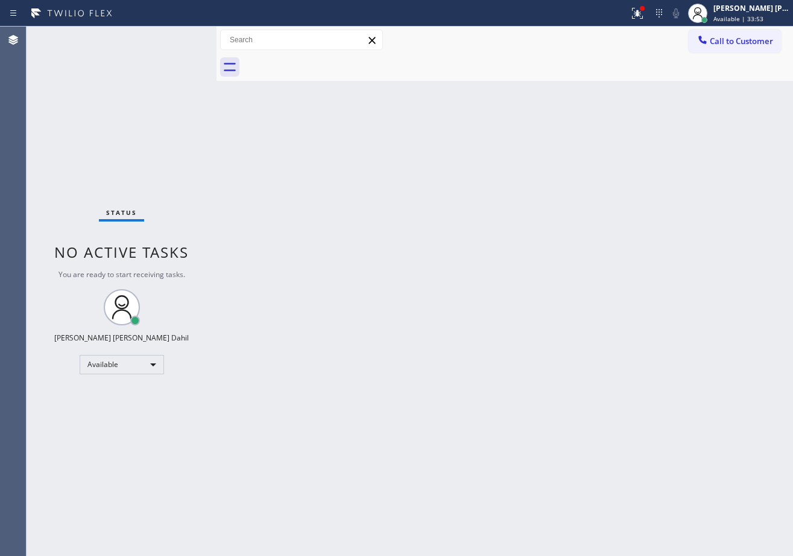
click at [354, 136] on div "Back to Dashboard Change Sender ID Customers Technicians Select a contact Outbo…" at bounding box center [505, 291] width 577 height 529
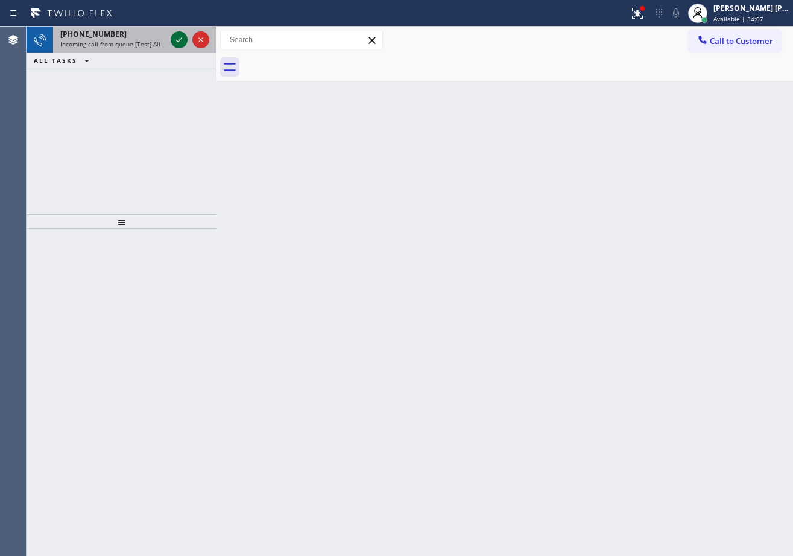
click at [179, 37] on icon at bounding box center [179, 40] width 14 height 14
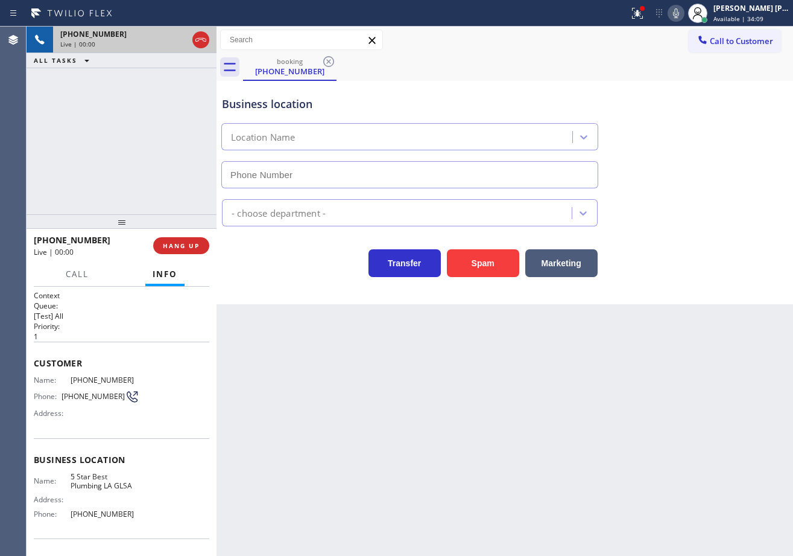
type input "[PHONE_NUMBER]"
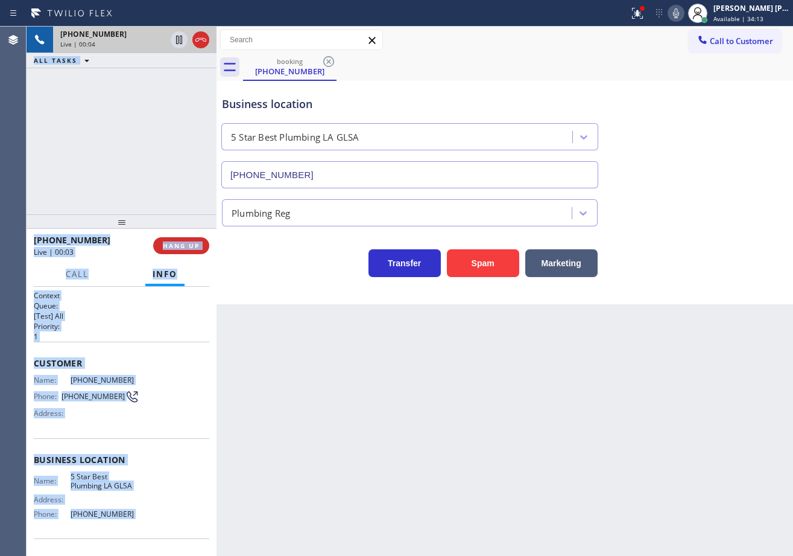
drag, startPoint x: 25, startPoint y: 360, endPoint x: 153, endPoint y: 514, distance: 200.9
click at [141, 533] on div "Agent Desktop Classify the call LOCATION NAME C B Appliance Repair Service FROM…" at bounding box center [396, 291] width 793 height 529
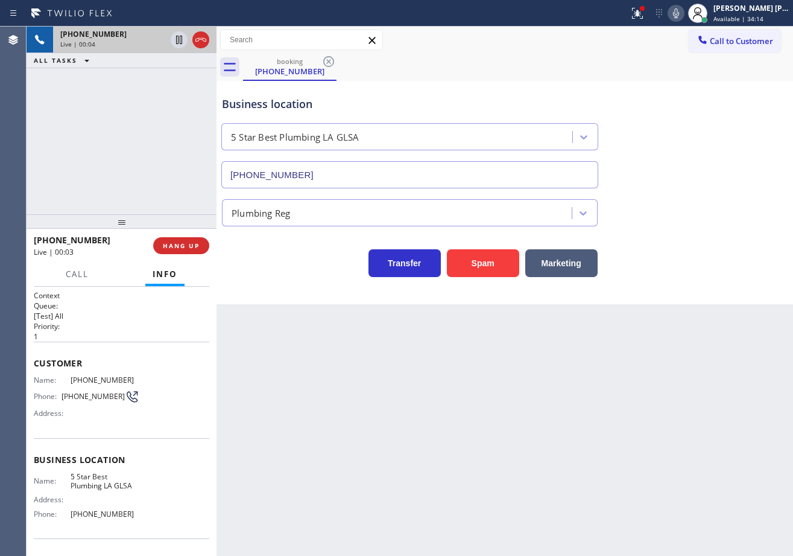
click at [281, 475] on div "Back to Dashboard Change Sender ID Customers Technicians Select a contact Outbo…" at bounding box center [505, 291] width 577 height 529
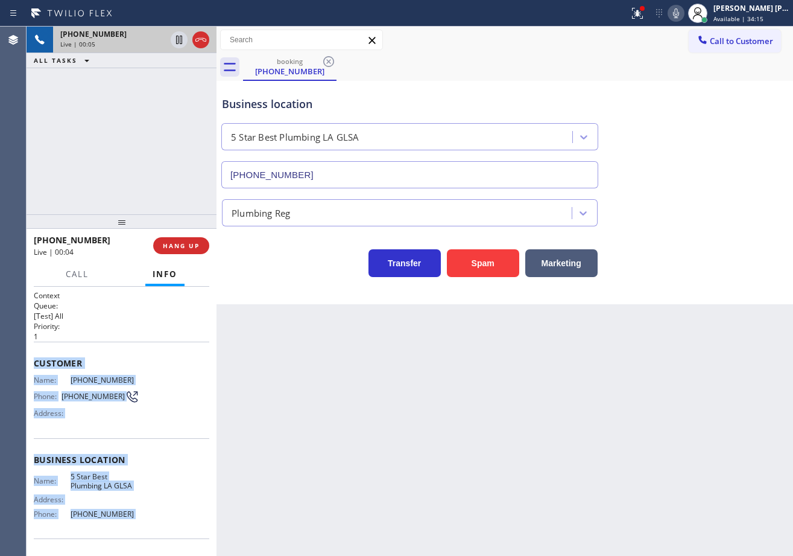
scroll to position [78, 0]
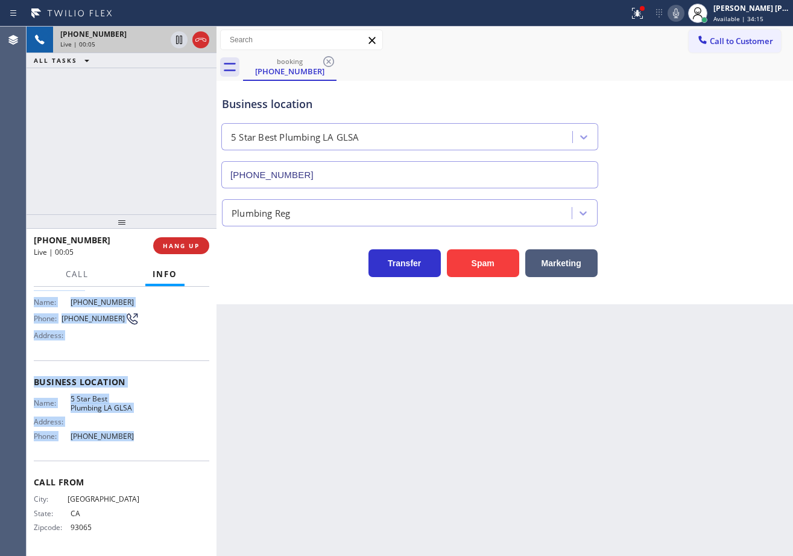
drag, startPoint x: 34, startPoint y: 364, endPoint x: 139, endPoint y: 443, distance: 131.4
click at [139, 445] on div "Context Queue: [Test] All Priority: 1 Customer Name: [PHONE_NUMBER] Phone: [PHO…" at bounding box center [122, 421] width 190 height 269
copy div "Customer Name: [PHONE_NUMBER] Phone: [PHONE_NUMBER] Address: Business location …"
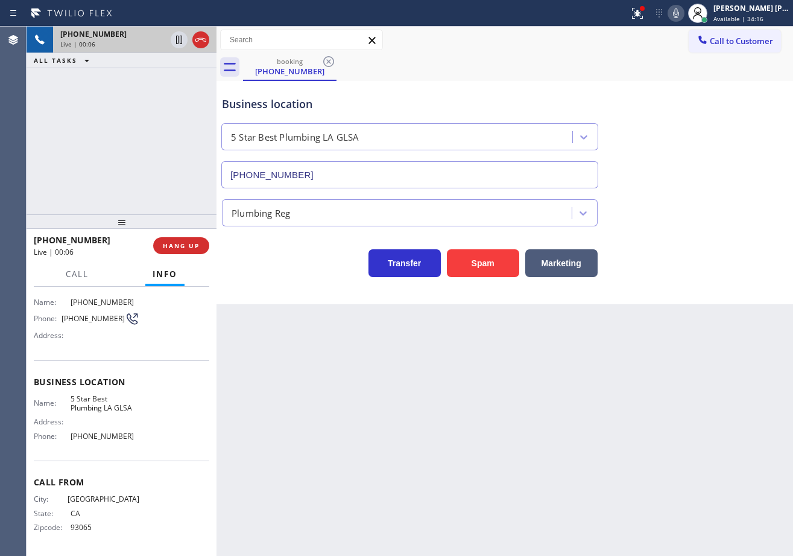
click at [98, 182] on div "[PHONE_NUMBER] Live | 00:06 ALL TASKS ALL TASKS ACTIVE TASKS TASKS IN WRAP UP" at bounding box center [122, 121] width 190 height 188
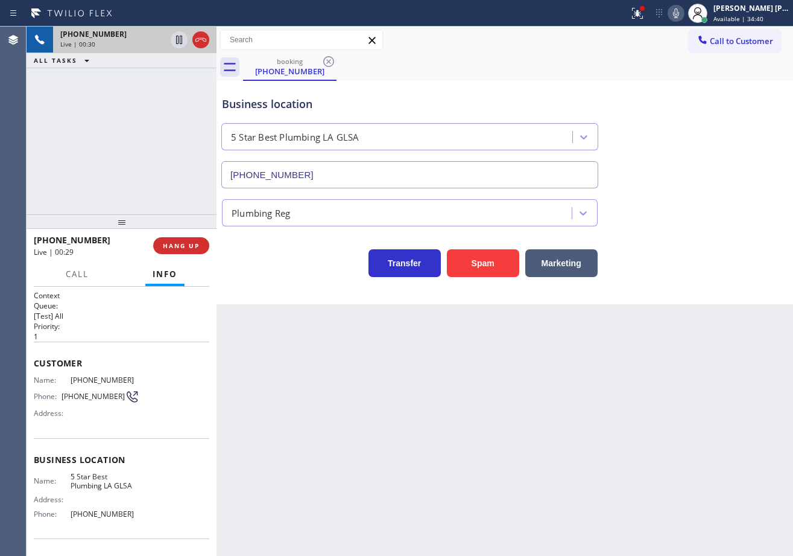
click at [104, 131] on div "[PHONE_NUMBER] Live | 00:30 ALL TASKS ALL TASKS ACTIVE TASKS TASKS IN WRAP UP" at bounding box center [122, 121] width 190 height 188
click at [138, 165] on div "[PHONE_NUMBER] Live | 00:30 ALL TASKS ALL TASKS ACTIVE TASKS TASKS IN WRAP UP" at bounding box center [122, 121] width 190 height 188
click at [138, 165] on div "[PHONE_NUMBER] Live | 00:31 ALL TASKS ALL TASKS ACTIVE TASKS TASKS IN WRAP UP" at bounding box center [122, 121] width 190 height 188
click at [183, 246] on span "HANG UP" at bounding box center [181, 245] width 37 height 8
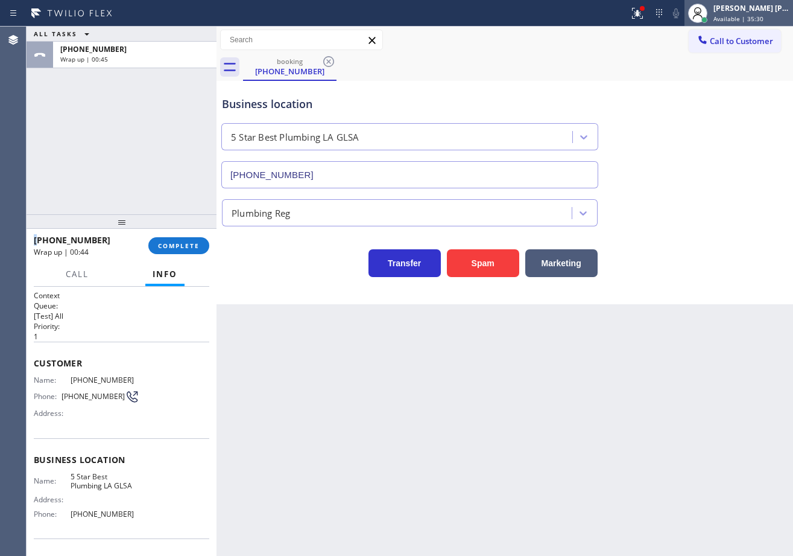
click at [711, 16] on div at bounding box center [698, 13] width 27 height 27
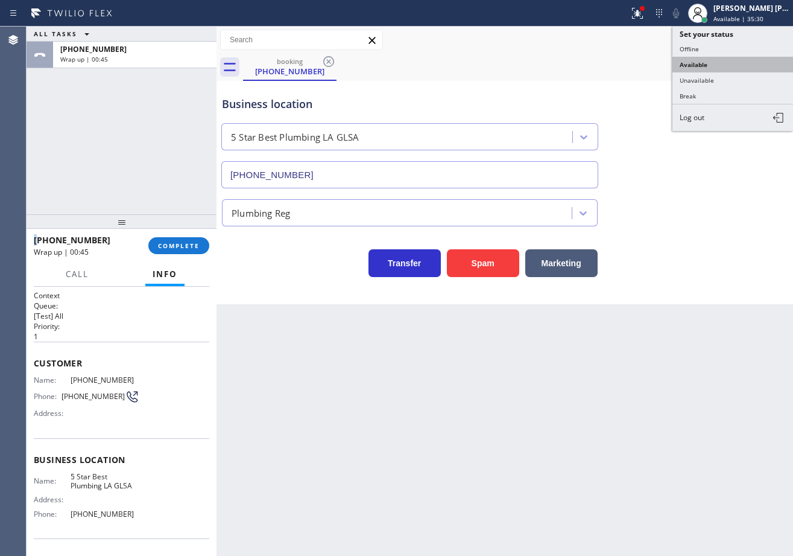
click at [713, 71] on button "Available" at bounding box center [733, 65] width 121 height 16
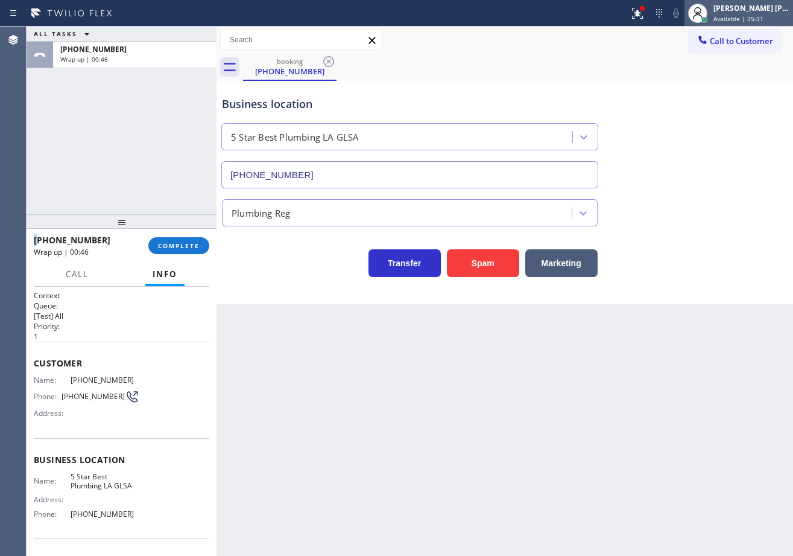
click at [739, 8] on div "[PERSON_NAME] [PERSON_NAME] Dahil" at bounding box center [752, 8] width 76 height 10
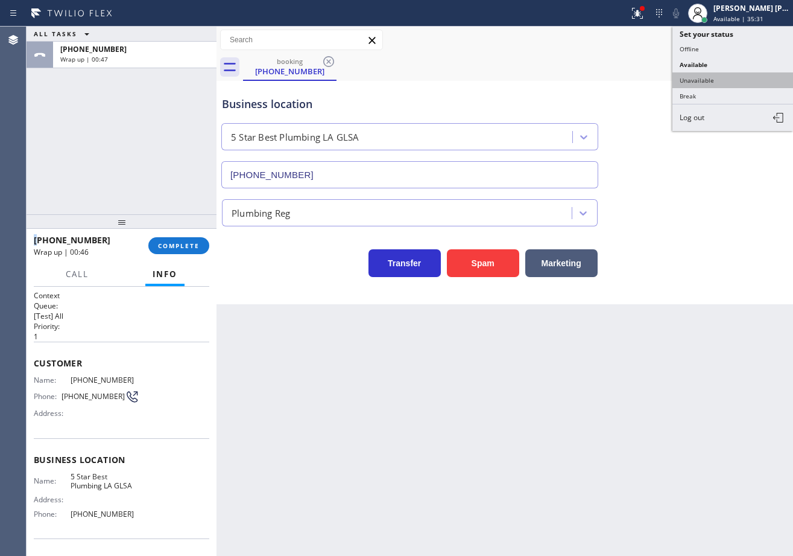
click at [720, 74] on button "Unavailable" at bounding box center [733, 80] width 121 height 16
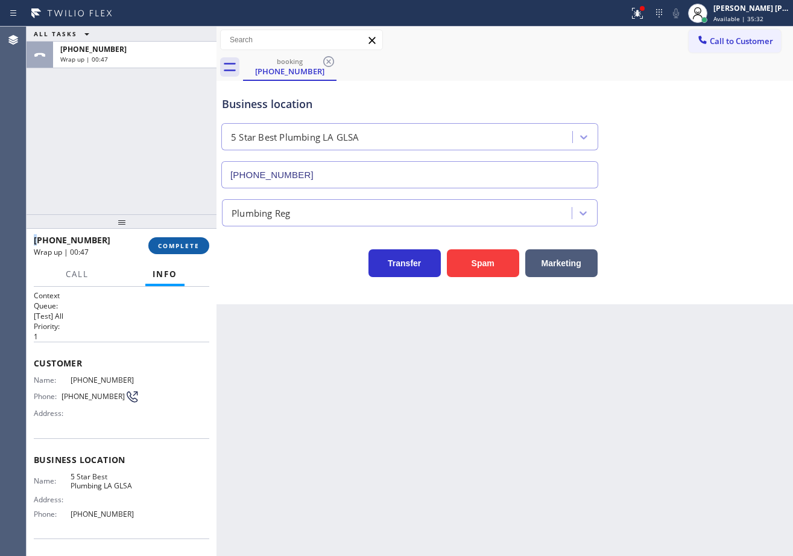
click at [174, 248] on span "COMPLETE" at bounding box center [179, 245] width 42 height 8
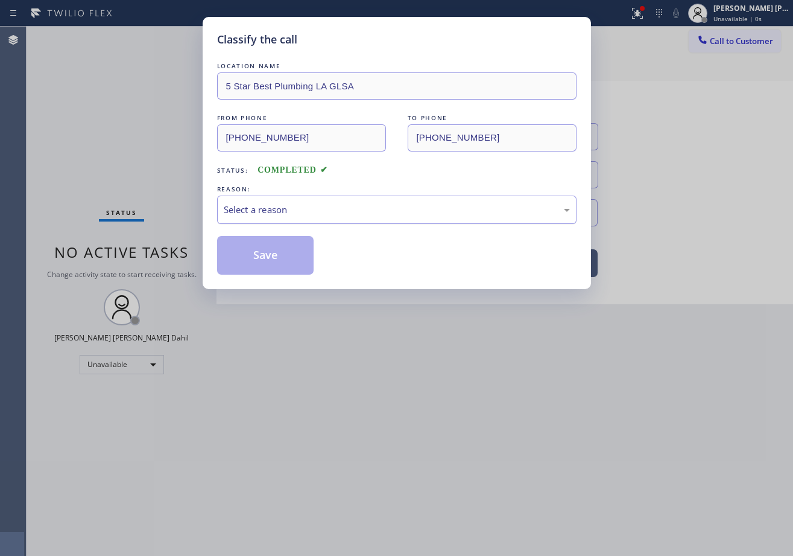
click at [259, 215] on div "Select a reason" at bounding box center [397, 210] width 346 height 14
click at [256, 256] on button "Save" at bounding box center [265, 255] width 97 height 39
click at [255, 257] on button "Save" at bounding box center [265, 255] width 97 height 39
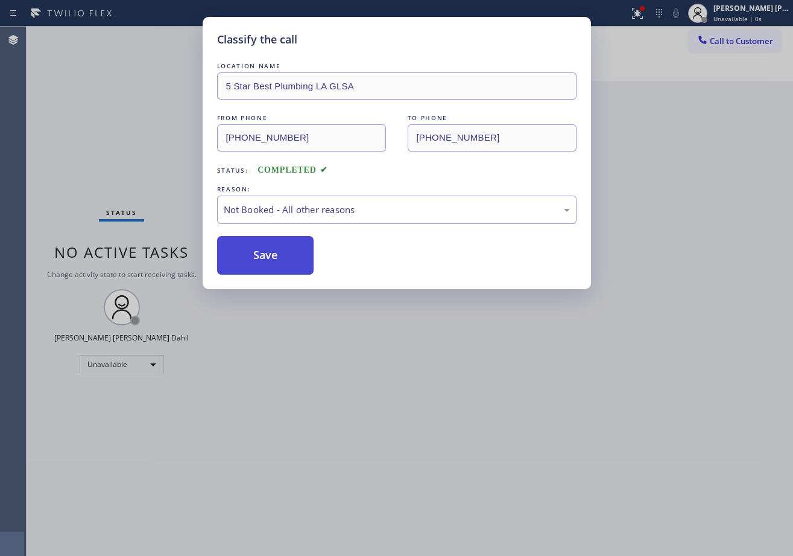
click at [253, 258] on button "Save" at bounding box center [265, 255] width 97 height 39
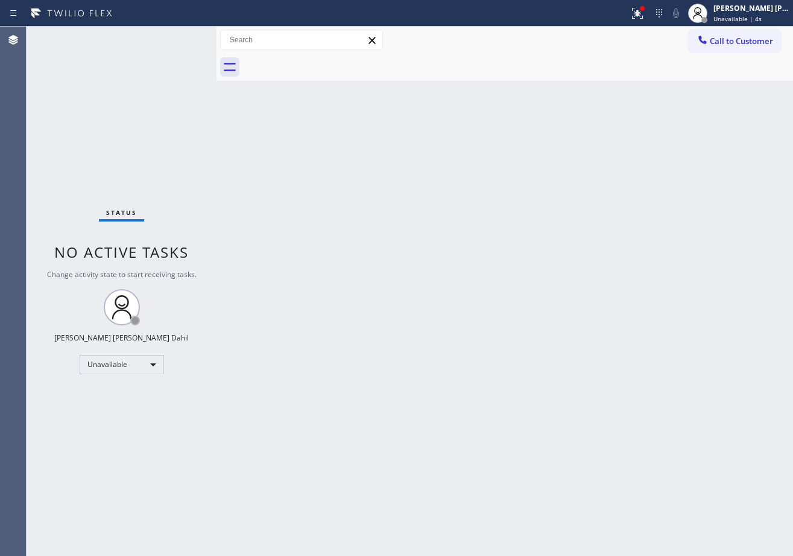
drag, startPoint x: 708, startPoint y: 50, endPoint x: 774, endPoint y: 102, distance: 83.3
click at [710, 50] on button "Call to Customer" at bounding box center [735, 41] width 92 height 23
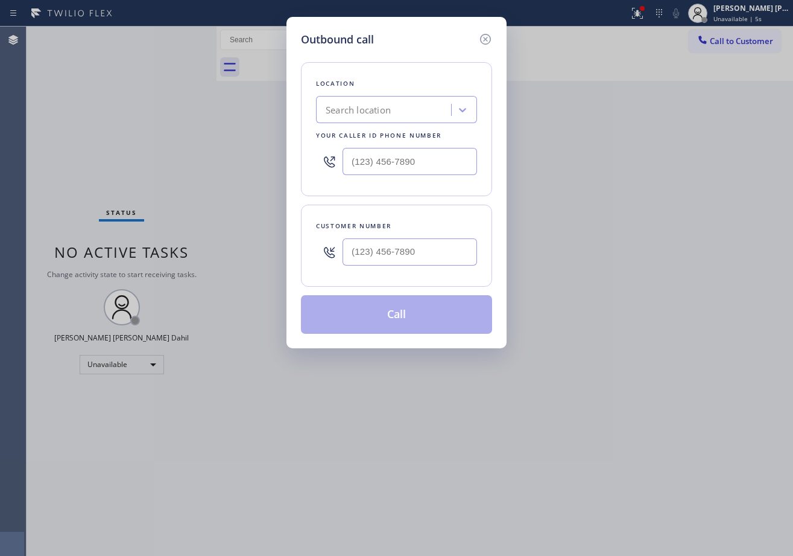
click at [412, 259] on input "text" at bounding box center [410, 251] width 135 height 27
paste input "805) 490-1269"
type input "[PHONE_NUMBER]"
click at [394, 103] on div "Search location" at bounding box center [386, 110] width 132 height 21
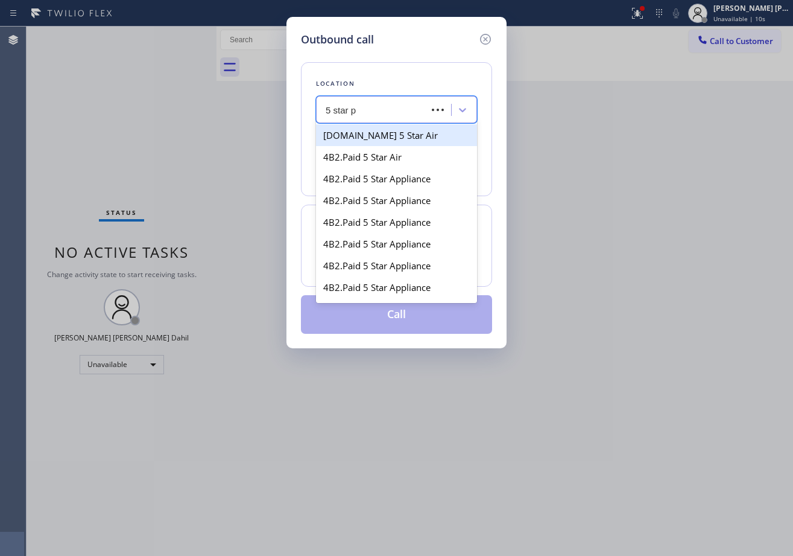
type input "5 star pl"
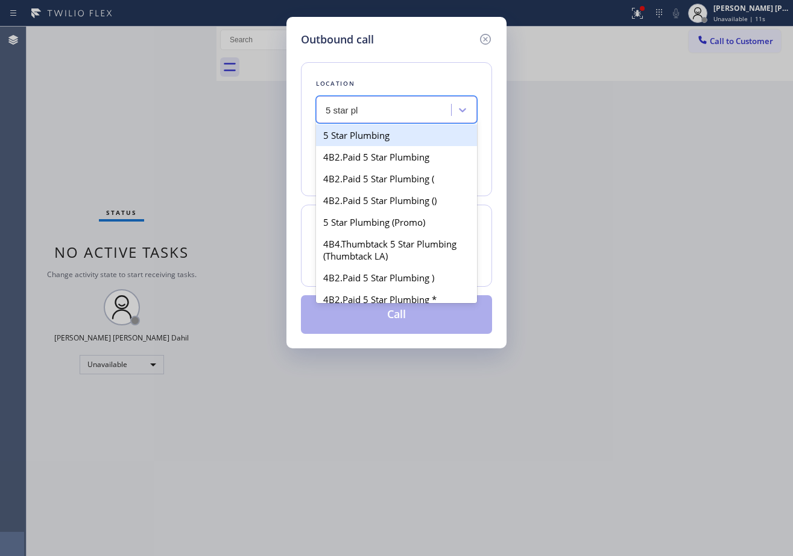
click at [351, 138] on div "5 Star Plumbing" at bounding box center [396, 135] width 161 height 22
type input "[PHONE_NUMBER]"
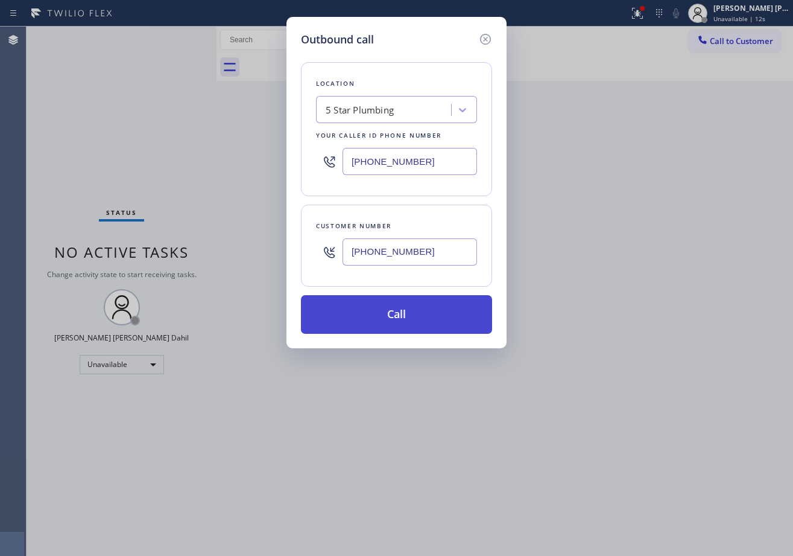
click at [410, 315] on button "Call" at bounding box center [396, 314] width 191 height 39
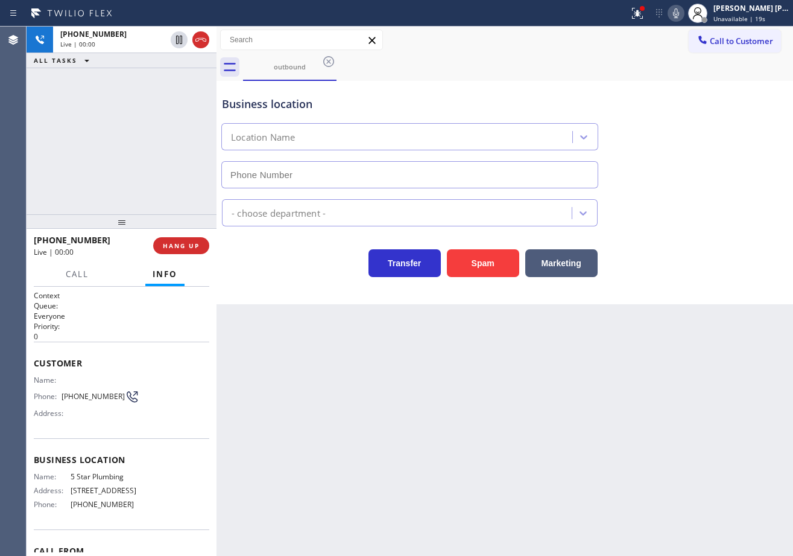
type input "[PHONE_NUMBER]"
click at [643, 17] on div at bounding box center [638, 13] width 27 height 14
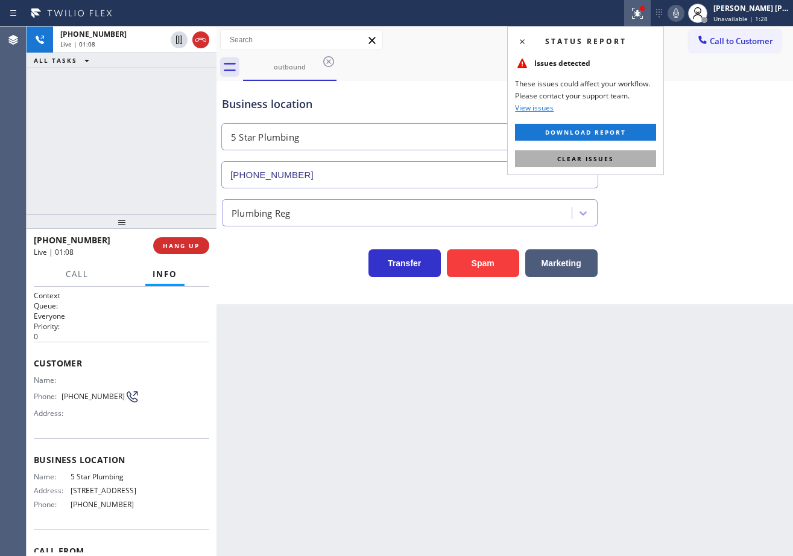
click at [644, 162] on button "Clear issues" at bounding box center [585, 158] width 141 height 17
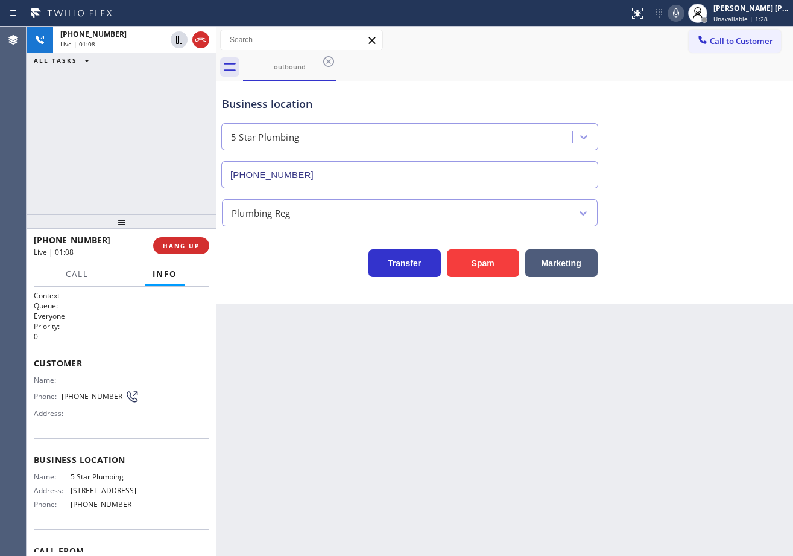
click at [688, 165] on div "Business location 5 Star Plumbing [PHONE_NUMBER]" at bounding box center [505, 133] width 571 height 109
drag, startPoint x: 688, startPoint y: 165, endPoint x: 694, endPoint y: 170, distance: 7.7
click at [694, 170] on div "Business location 5 Star Plumbing [PHONE_NUMBER]" at bounding box center [505, 133] width 571 height 109
click at [696, 171] on div "Business location 5 Star Plumbing [PHONE_NUMBER]" at bounding box center [505, 133] width 571 height 109
click at [701, 191] on div "Plumbing Reg" at bounding box center [505, 207] width 571 height 38
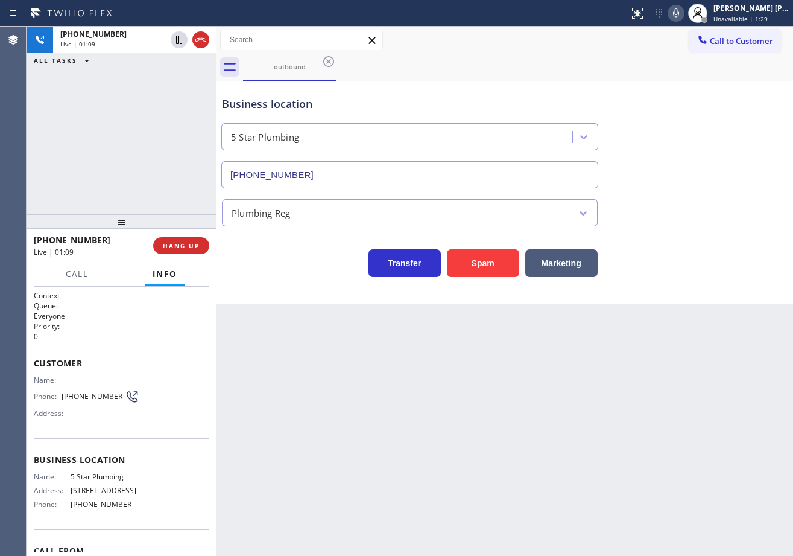
click at [701, 191] on div "Plumbing Reg" at bounding box center [505, 207] width 571 height 38
click at [699, 203] on div "Plumbing Reg" at bounding box center [505, 210] width 571 height 32
click at [629, 393] on div "Back to Dashboard Change Sender ID Customers Technicians Select a contact Outbo…" at bounding box center [505, 291] width 577 height 529
click at [630, 392] on div "Back to Dashboard Change Sender ID Customers Technicians Select a contact Outbo…" at bounding box center [505, 291] width 577 height 529
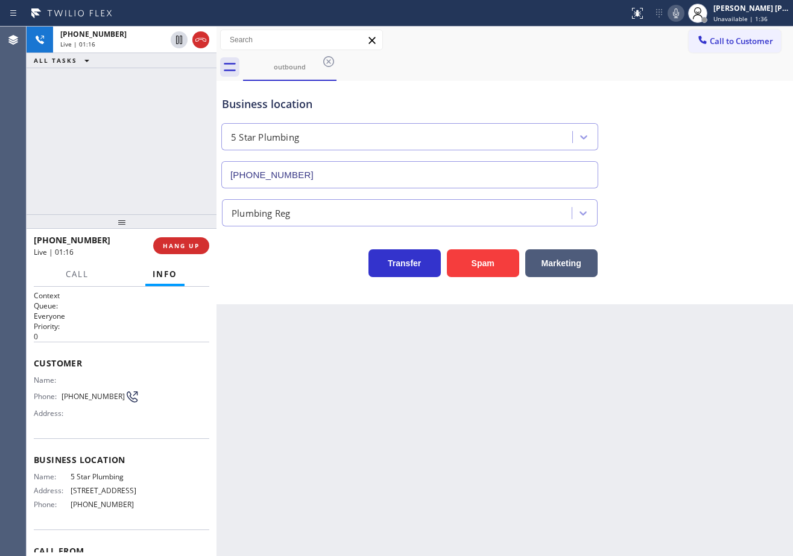
click at [631, 392] on div "Back to Dashboard Change Sender ID Customers Technicians Select a contact Outbo…" at bounding box center [505, 291] width 577 height 529
click at [634, 392] on div "Back to Dashboard Change Sender ID Customers Technicians Select a contact Outbo…" at bounding box center [505, 291] width 577 height 529
click at [636, 394] on div "Back to Dashboard Change Sender ID Customers Technicians Select a contact Outbo…" at bounding box center [505, 291] width 577 height 529
click at [670, 88] on div "Business location 5 Star Plumbing [PHONE_NUMBER]" at bounding box center [505, 133] width 571 height 109
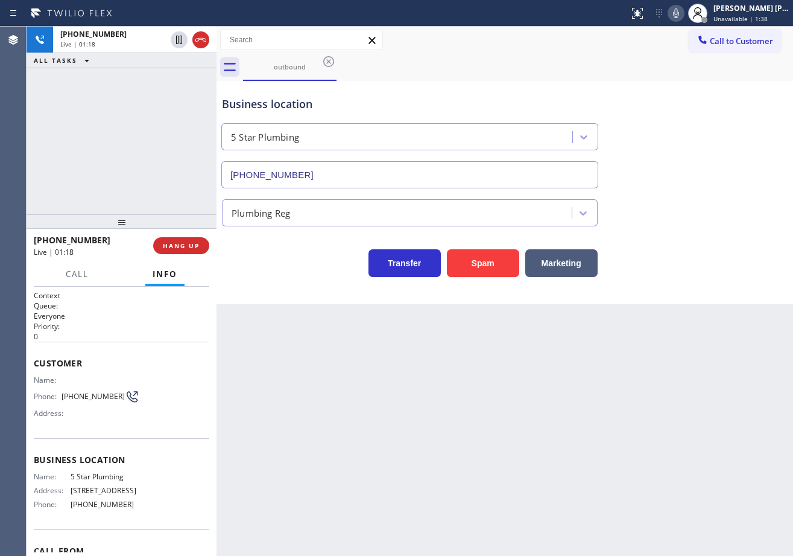
click at [670, 88] on div "Business location 5 Star Plumbing [PHONE_NUMBER]" at bounding box center [505, 133] width 571 height 109
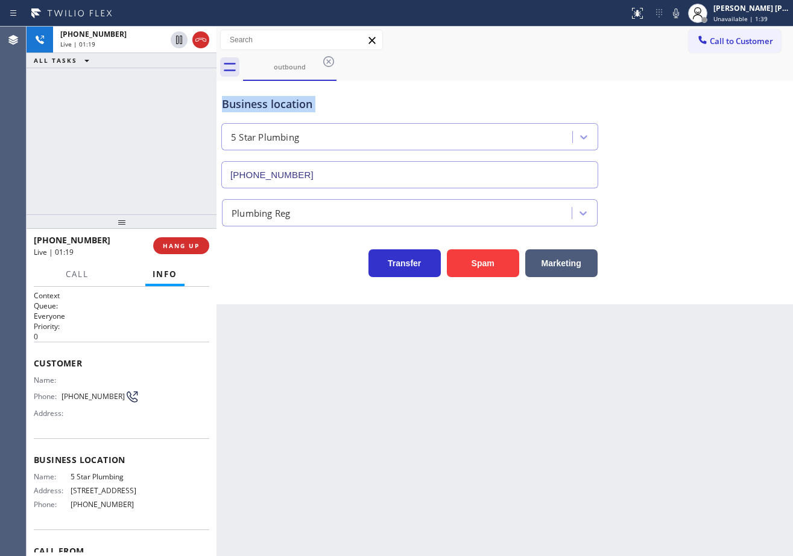
drag, startPoint x: 690, startPoint y: 10, endPoint x: 693, endPoint y: 94, distance: 83.9
click at [684, 19] on icon at bounding box center [676, 13] width 14 height 14
click at [694, 94] on div "Business location 5 Star Plumbing [PHONE_NUMBER]" at bounding box center [505, 133] width 571 height 109
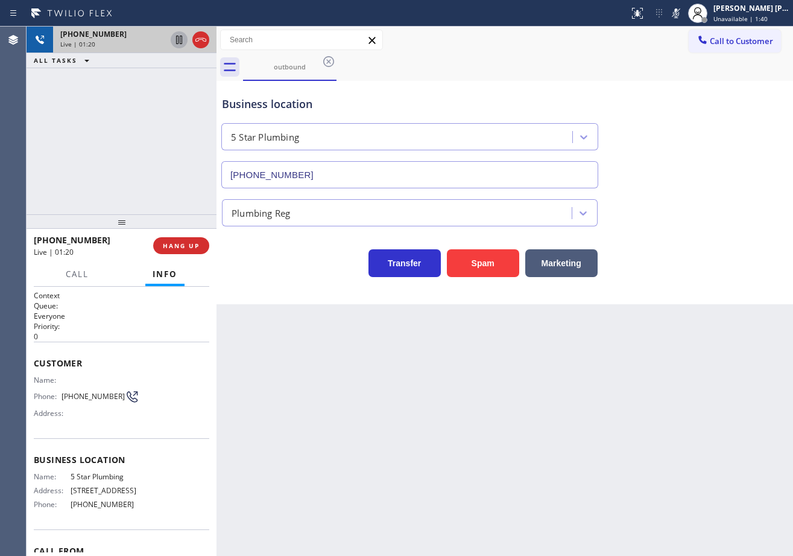
drag, startPoint x: 168, startPoint y: 83, endPoint x: 184, endPoint y: 42, distance: 43.4
click at [172, 77] on div "[PHONE_NUMBER] Live | 01:20 ALL TASKS ALL TASKS ACTIVE TASKS TASKS IN WRAP UP" at bounding box center [122, 121] width 190 height 188
click at [182, 37] on icon at bounding box center [179, 40] width 6 height 8
click at [153, 138] on div "[PHONE_NUMBER] Live | 04:50 ALL TASKS ALL TASKS ACTIVE TASKS TASKS IN WRAP UP" at bounding box center [122, 121] width 190 height 188
click at [179, 34] on icon at bounding box center [179, 40] width 14 height 14
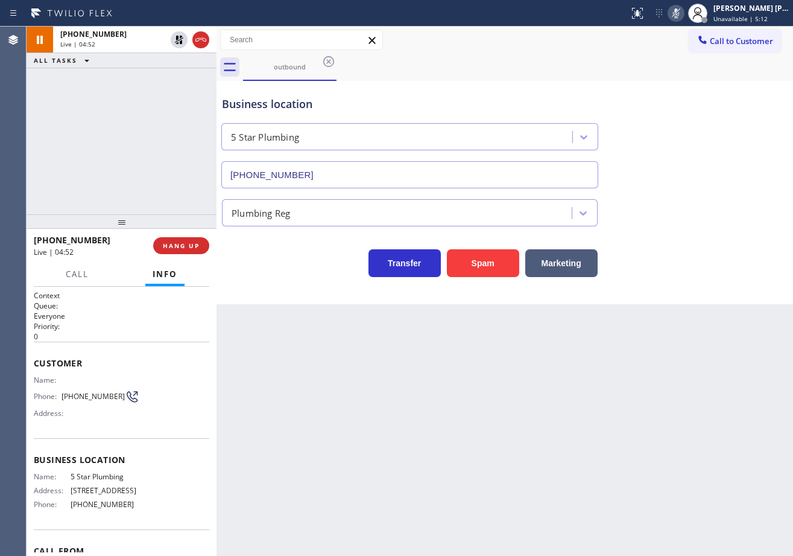
click at [679, 11] on icon at bounding box center [676, 13] width 6 height 10
click at [670, 228] on div "Business location 5 Star Plumbing [PHONE_NUMBER] Plumbing Reg Transfer Spam Mar…" at bounding box center [505, 180] width 571 height 193
click at [684, 10] on icon at bounding box center [676, 13] width 14 height 14
click at [684, 14] on icon at bounding box center [676, 13] width 14 height 14
click at [678, 206] on div "Plumbing Reg" at bounding box center [505, 210] width 571 height 32
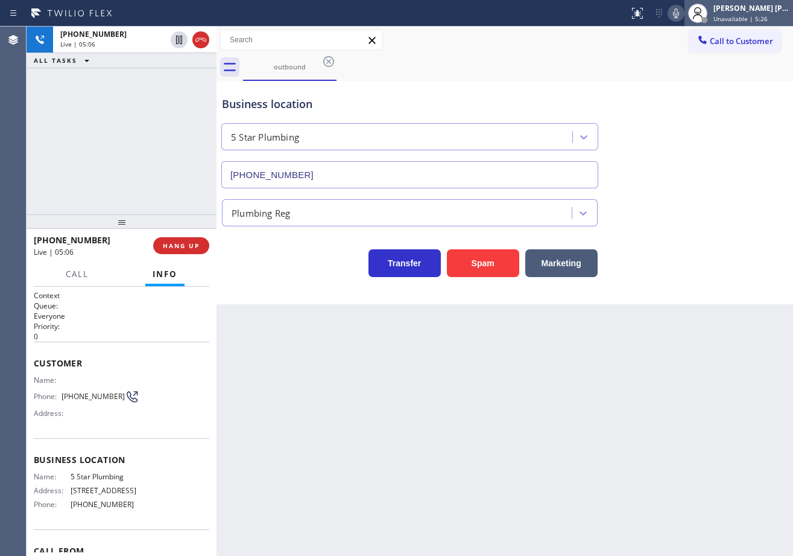
click at [708, 17] on div at bounding box center [705, 20] width 6 height 6
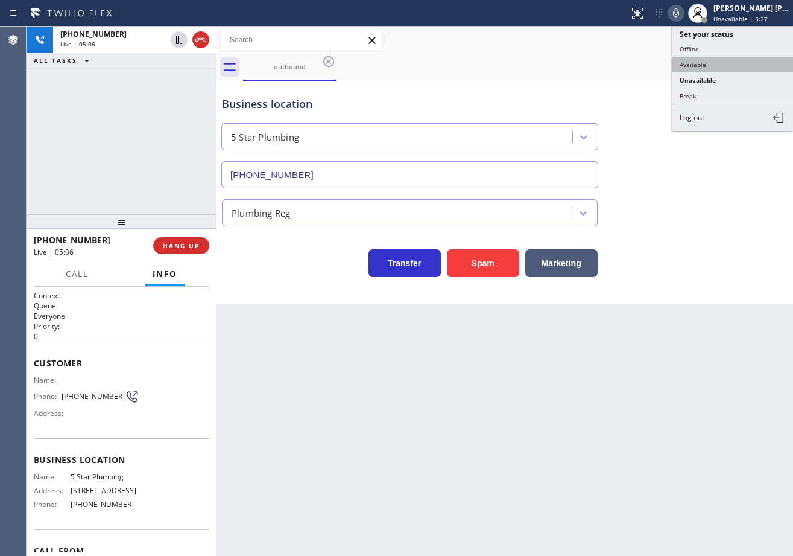
click at [723, 65] on button "Available" at bounding box center [733, 65] width 121 height 16
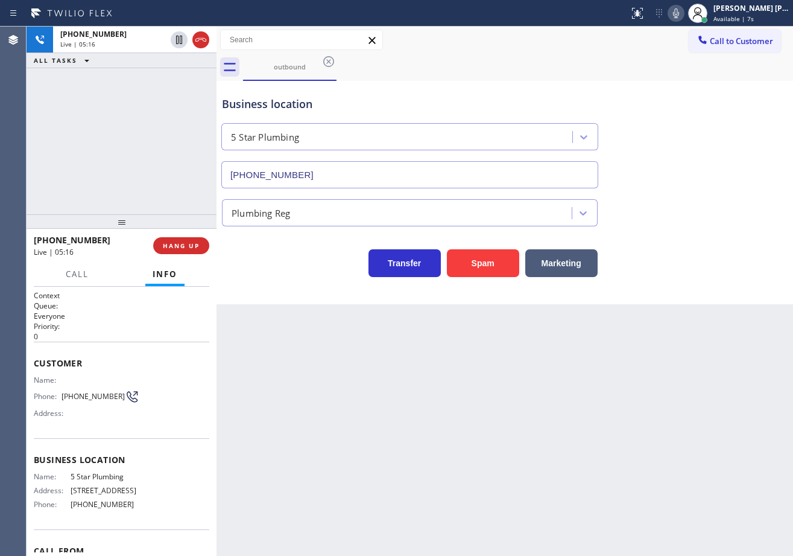
click at [185, 74] on div "[PHONE_NUMBER] Live | 05:16 ALL TASKS ALL TASKS ACTIVE TASKS TASKS IN WRAP UP" at bounding box center [122, 121] width 190 height 188
click at [183, 40] on icon at bounding box center [179, 40] width 14 height 14
click at [162, 63] on div "ALL TASKS ALL TASKS ACTIVE TASKS TASKS IN WRAP UP" at bounding box center [122, 60] width 190 height 15
click at [684, 12] on icon at bounding box center [676, 13] width 14 height 14
click at [707, 102] on div "Business location 5 Star Plumbing [PHONE_NUMBER]" at bounding box center [505, 133] width 571 height 109
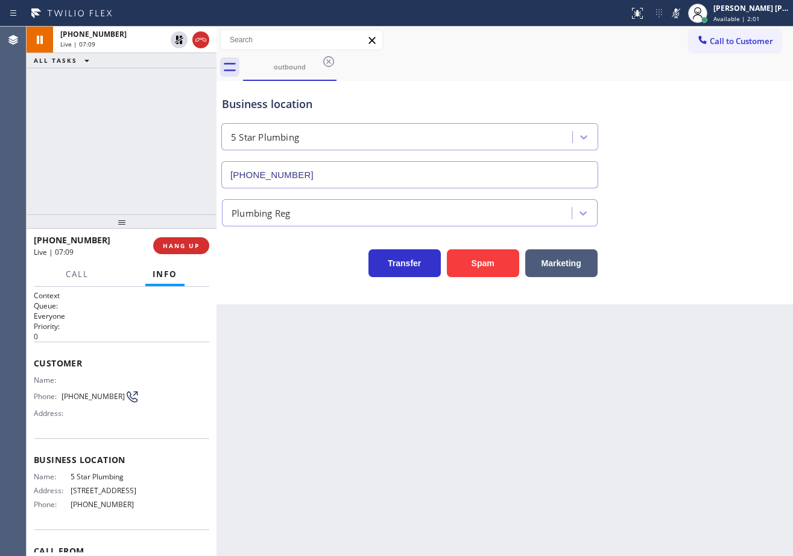
click at [157, 127] on div "[PHONE_NUMBER] Live | 07:09 ALL TASKS ALL TASKS ACTIVE TASKS TASKS IN WRAP UP" at bounding box center [122, 121] width 190 height 188
click at [91, 118] on div "[PHONE_NUMBER] Live | 07:14 ALL TASKS ALL TASKS ACTIVE TASKS TASKS IN WRAP UP" at bounding box center [122, 121] width 190 height 188
click at [174, 39] on icon at bounding box center [179, 40] width 14 height 14
click at [679, 13] on icon at bounding box center [676, 13] width 6 height 10
click at [686, 68] on div "outbound" at bounding box center [518, 67] width 550 height 27
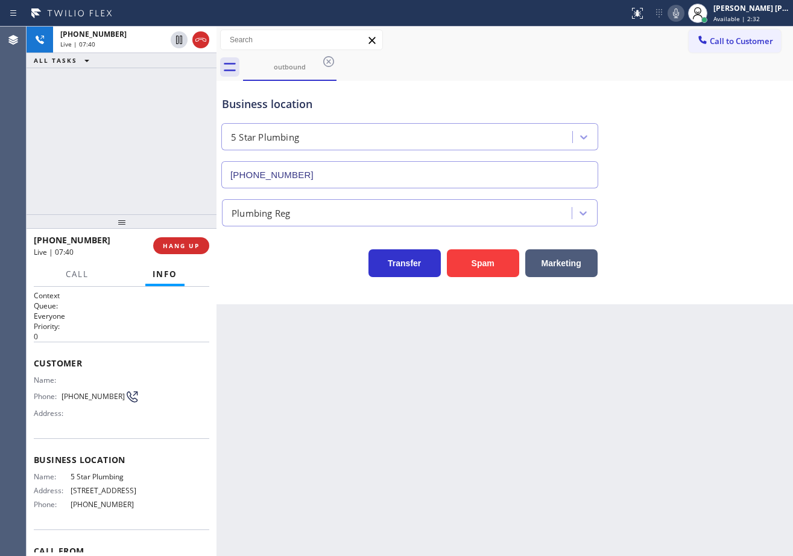
click at [127, 129] on div "[PHONE_NUMBER] Live | 07:40 ALL TASKS ALL TASKS ACTIVE TASKS TASKS IN WRAP UP" at bounding box center [122, 121] width 190 height 188
click at [130, 133] on div "[PHONE_NUMBER] Live | 07:40 ALL TASKS ALL TASKS ACTIVE TASKS TASKS IN WRAP UP" at bounding box center [122, 121] width 190 height 188
click at [130, 133] on div "[PHONE_NUMBER] Live | 07:41 ALL TASKS ALL TASKS ACTIVE TASKS TASKS IN WRAP UP" at bounding box center [122, 121] width 190 height 188
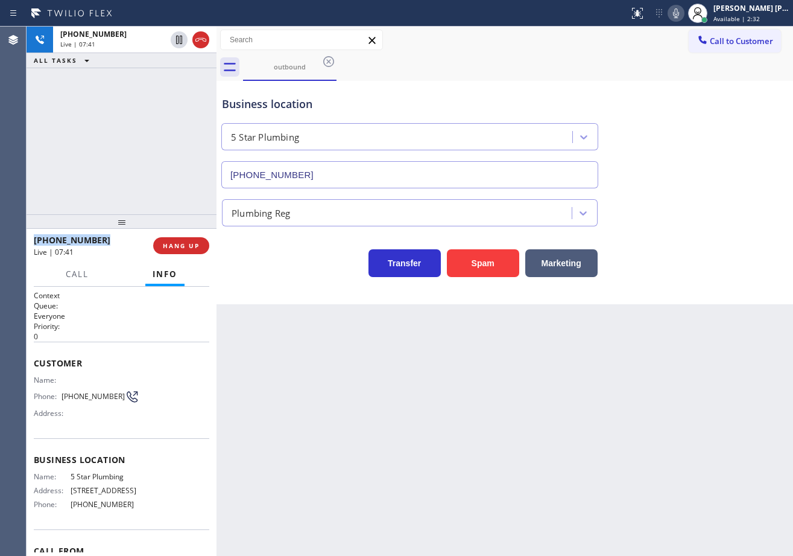
click at [130, 133] on div "[PHONE_NUMBER] Live | 07:41 ALL TASKS ALL TASKS ACTIVE TASKS TASKS IN WRAP UP" at bounding box center [122, 121] width 190 height 188
click at [130, 133] on div "[PHONE_NUMBER] Live | 07:42 ALL TASKS ALL TASKS ACTIVE TASKS TASKS IN WRAP UP" at bounding box center [122, 121] width 190 height 188
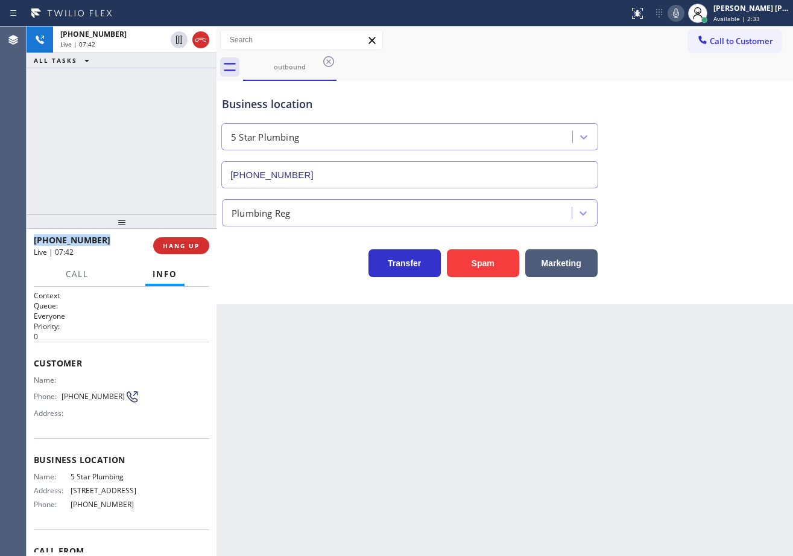
click at [130, 133] on div "[PHONE_NUMBER] Live | 07:42 ALL TASKS ALL TASKS ACTIVE TASKS TASKS IN WRAP UP" at bounding box center [122, 121] width 190 height 188
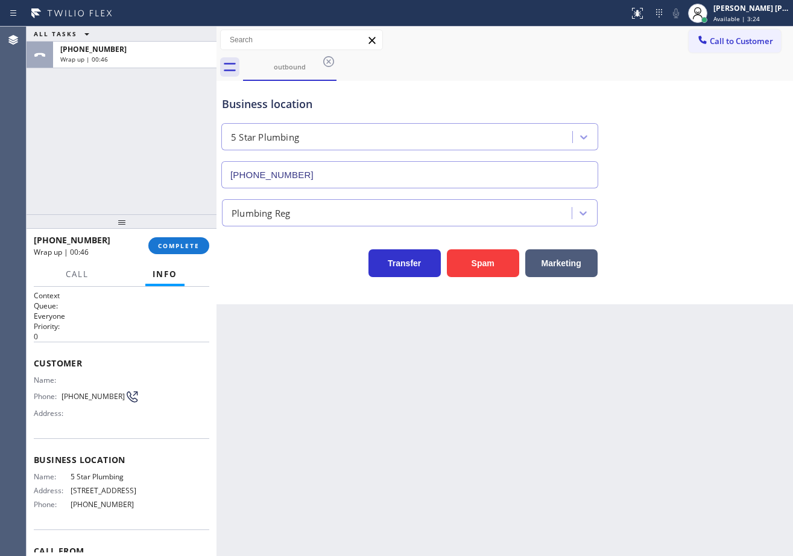
click at [167, 468] on div "Business location Name: 5 Star Plumbing Address: [STREET_ADDRESS] Phone: [PHONE…" at bounding box center [122, 483] width 176 height 91
drag, startPoint x: 161, startPoint y: 470, endPoint x: 67, endPoint y: 482, distance: 94.8
click at [67, 482] on div "Business location Name: 5 Star Plumbing Address: [STREET_ADDRESS] Phone: [PHONE…" at bounding box center [122, 483] width 176 height 91
copy div "5 Star Plumbing"
click at [174, 469] on div "Business location Name: 5 Star Plumbing Address: [STREET_ADDRESS] Phone: [PHONE…" at bounding box center [122, 483] width 176 height 91
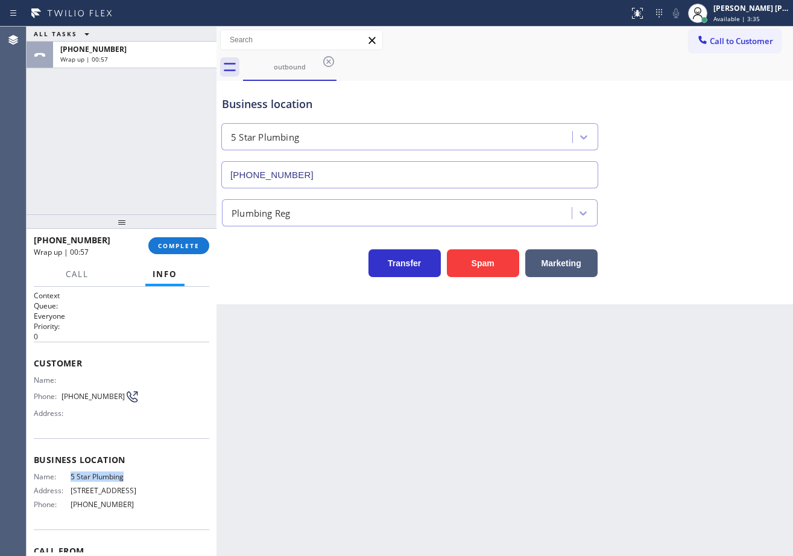
drag, startPoint x: 154, startPoint y: 475, endPoint x: 68, endPoint y: 477, distance: 86.9
click at [68, 477] on div "Name: 5 Star Plumbing Address: [STREET_ADDRESS] Phone: [PHONE_NUMBER]" at bounding box center [122, 493] width 176 height 42
click at [139, 514] on div "Name: 5 Star Plumbing Address: [STREET_ADDRESS] Phone: [PHONE_NUMBER]" at bounding box center [122, 493] width 176 height 42
drag, startPoint x: 130, startPoint y: 513, endPoint x: 65, endPoint y: 513, distance: 65.2
click at [65, 513] on div "Name: 5 Star Plumbing Address: [STREET_ADDRESS] Phone: [PHONE_NUMBER]" at bounding box center [122, 493] width 176 height 42
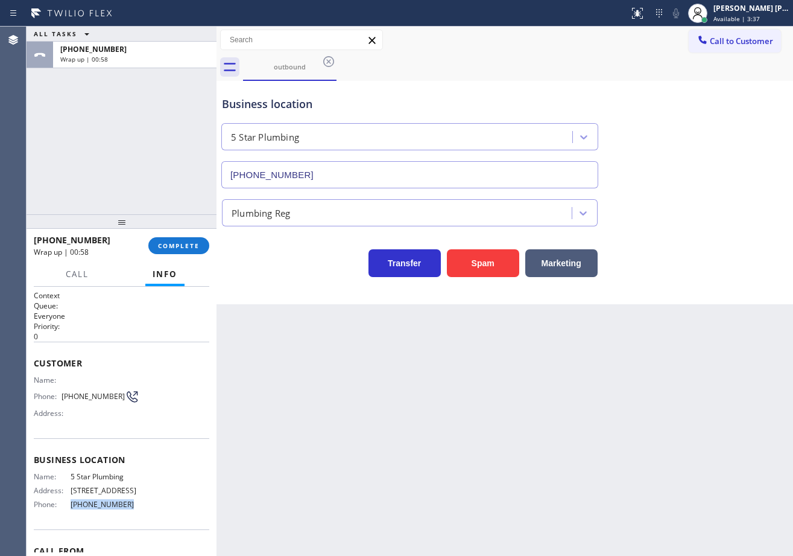
copy div "[PHONE_NUMBER]"
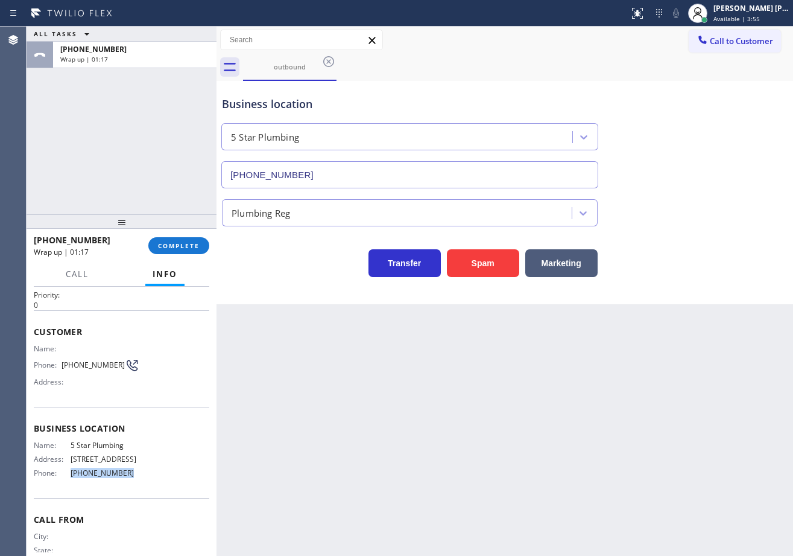
scroll to position [60, 0]
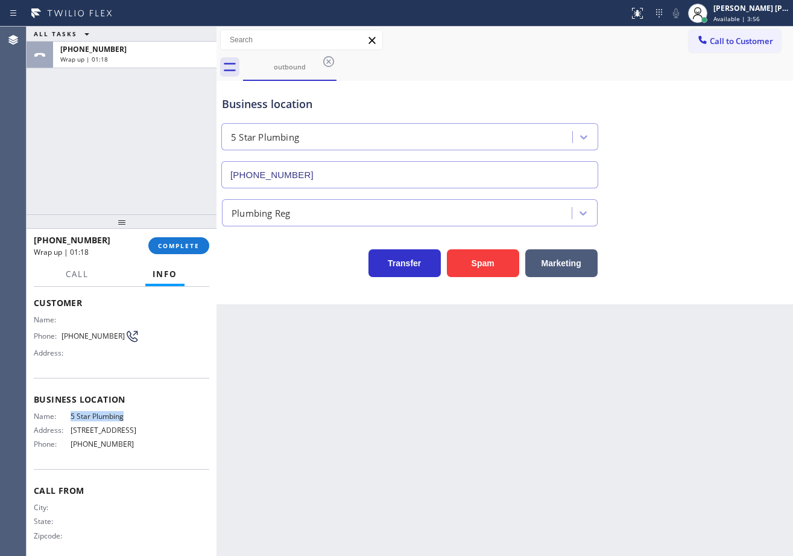
drag, startPoint x: 75, startPoint y: 415, endPoint x: 62, endPoint y: 417, distance: 14.0
click at [62, 417] on div "Business location Name: 5 Star Plumbing Address: [STREET_ADDRESS] Phone: [PHONE…" at bounding box center [122, 423] width 176 height 91
copy div "5 Star Plumbing"
click at [744, 10] on div "[PERSON_NAME] [PERSON_NAME] Dahil" at bounding box center [752, 8] width 76 height 10
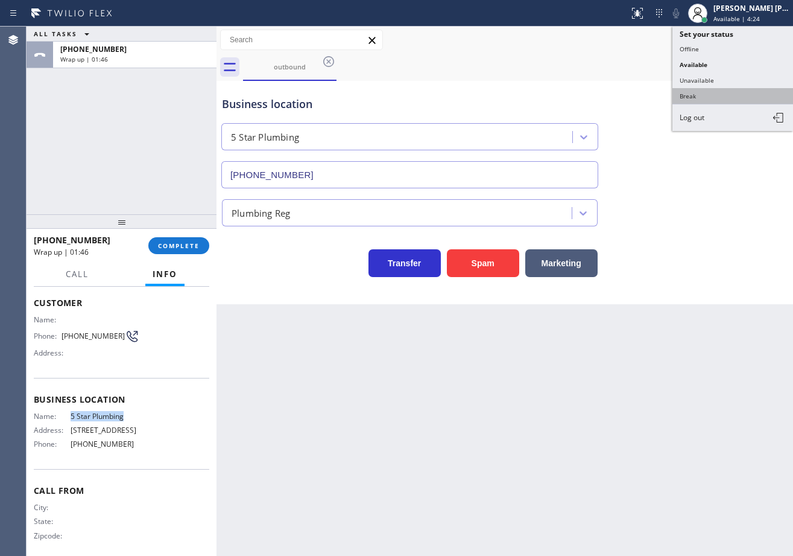
click at [716, 100] on button "Break" at bounding box center [733, 96] width 121 height 16
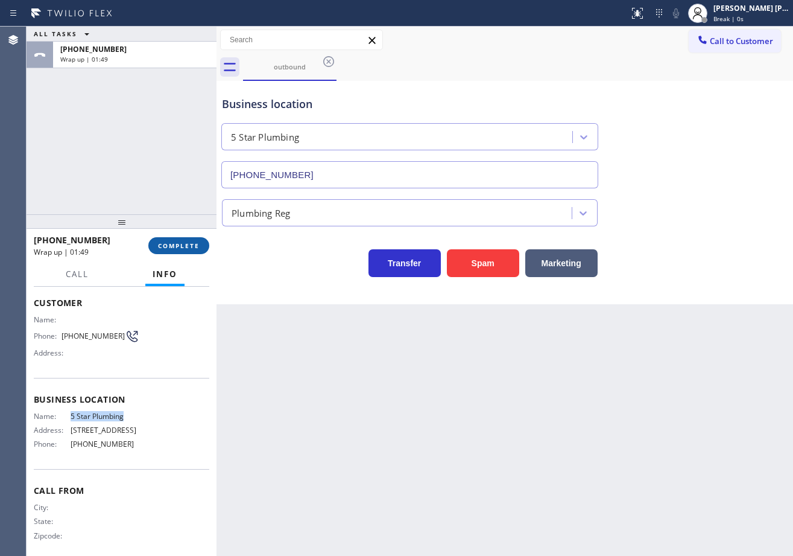
click at [176, 247] on span "COMPLETE" at bounding box center [179, 245] width 42 height 8
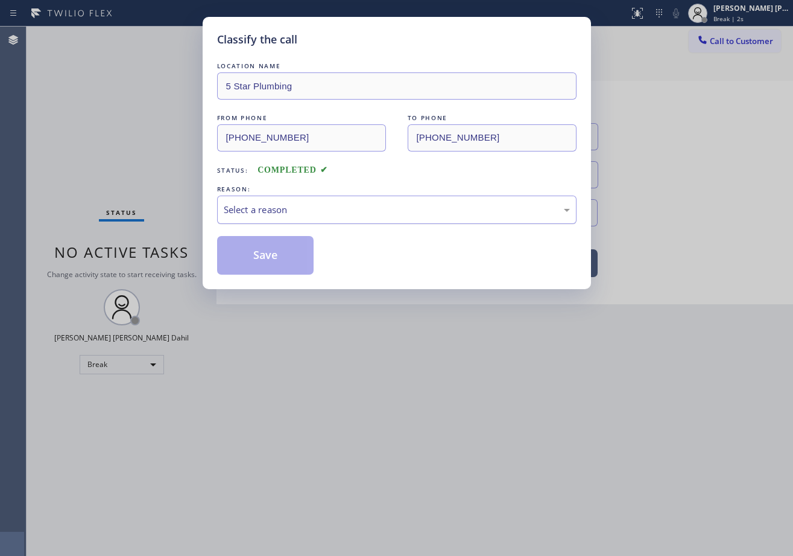
click at [270, 220] on div "Select a reason" at bounding box center [397, 209] width 360 height 28
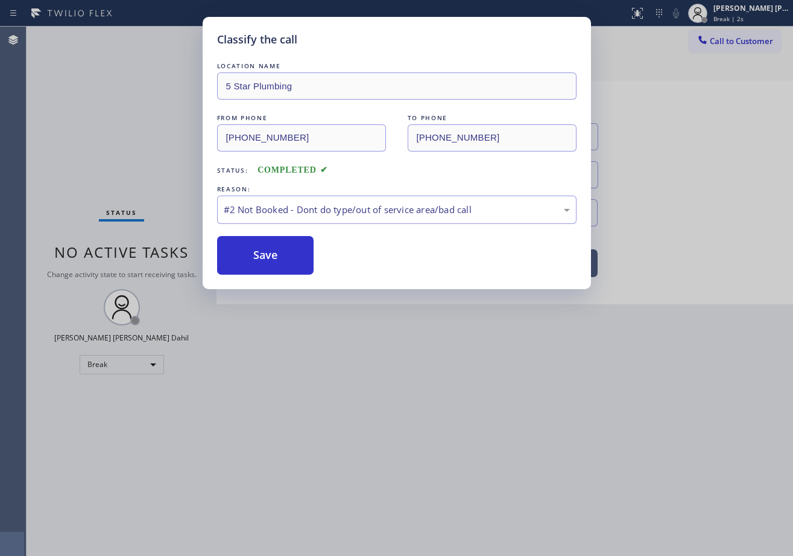
click at [267, 259] on button "Save" at bounding box center [265, 255] width 97 height 39
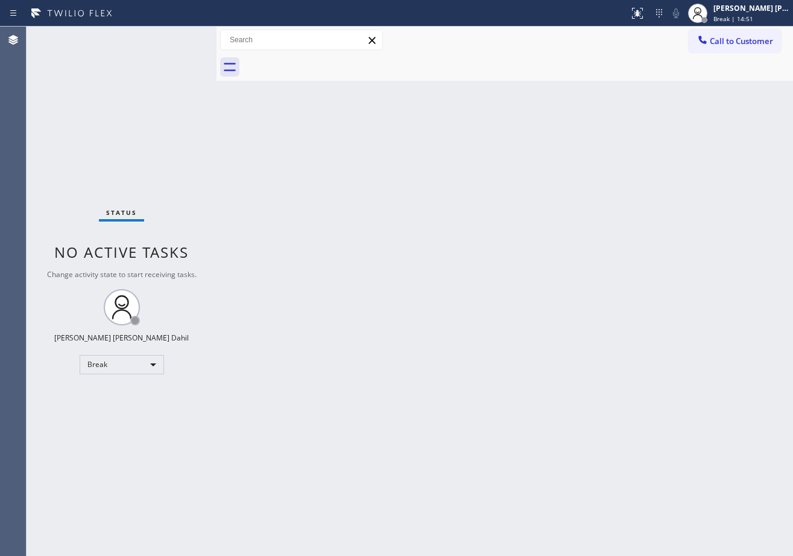
drag, startPoint x: 732, startPoint y: 12, endPoint x: 727, endPoint y: 53, distance: 41.3
click at [730, 13] on div "[PERSON_NAME] [PERSON_NAME] Dahil" at bounding box center [752, 8] width 76 height 10
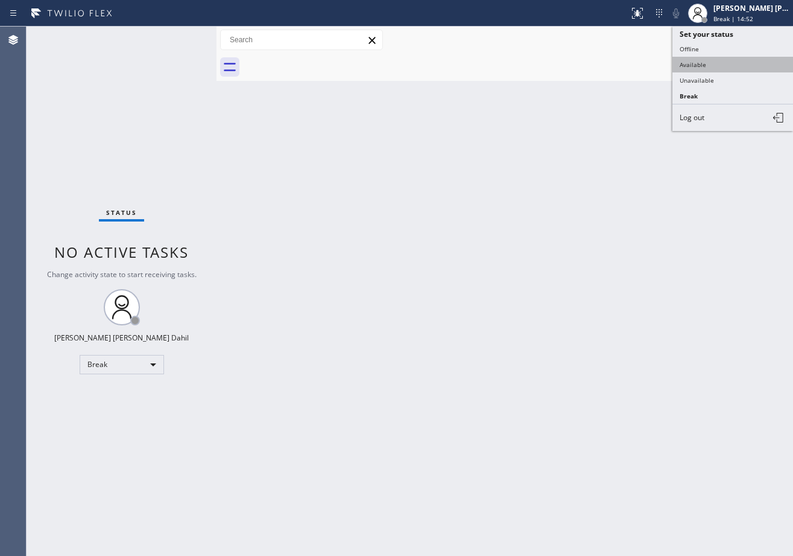
click at [727, 68] on button "Available" at bounding box center [733, 65] width 121 height 16
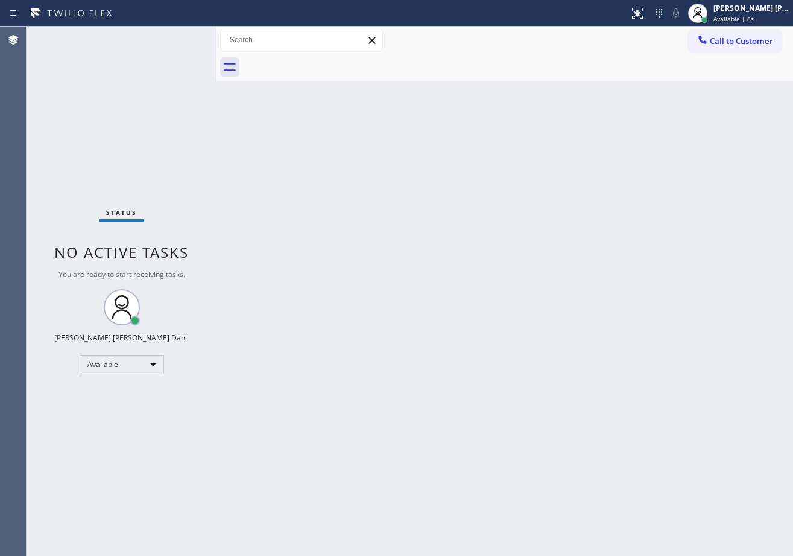
click at [580, 37] on div "Call to Customer Outbound call Location 5 Star Plumbing Your caller id phone nu…" at bounding box center [505, 40] width 577 height 21
click at [389, 89] on div "Back to Dashboard Change Sender ID Customers Technicians Select a contact Outbo…" at bounding box center [505, 291] width 577 height 529
click at [443, 342] on div "Back to Dashboard Change Sender ID Customers Technicians Select a contact Outbo…" at bounding box center [505, 291] width 577 height 529
click at [652, 400] on div "Back to Dashboard Change Sender ID Customers Technicians Select a contact Outbo…" at bounding box center [505, 291] width 577 height 529
click at [585, 180] on div "Back to Dashboard Change Sender ID Customers Technicians Select a contact Outbo…" at bounding box center [505, 291] width 577 height 529
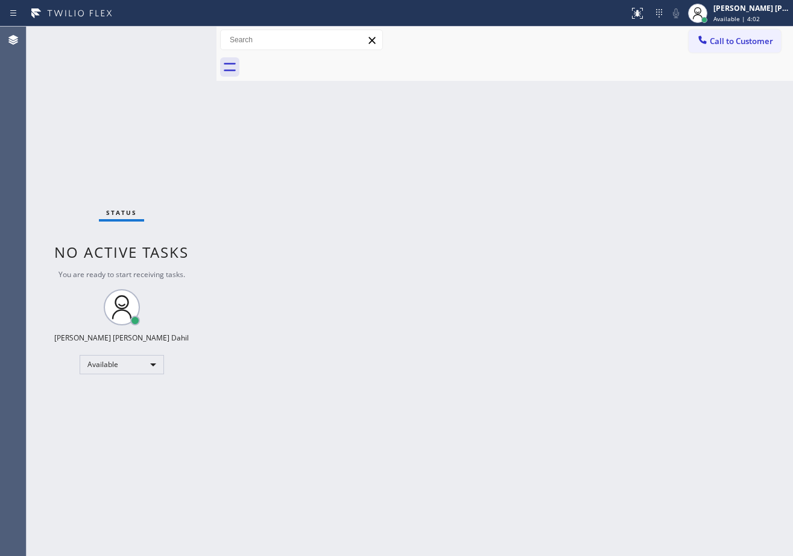
click at [551, 332] on div "Back to Dashboard Change Sender ID Customers Technicians Select a contact Outbo…" at bounding box center [505, 291] width 577 height 529
click at [598, 426] on div "Back to Dashboard Change Sender ID Customers Technicians Select a contact Outbo…" at bounding box center [505, 291] width 577 height 529
click at [167, 70] on div "Status No active tasks You are ready to start receiving tasks. [PERSON_NAME] [P…" at bounding box center [122, 291] width 190 height 529
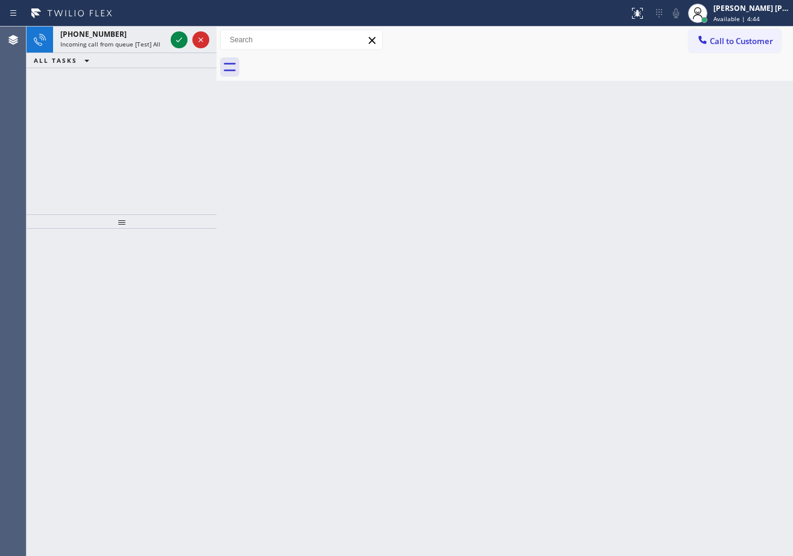
click at [156, 247] on div at bounding box center [122, 392] width 190 height 327
click at [149, 46] on span "Incoming call from queue [Test] All" at bounding box center [110, 44] width 100 height 8
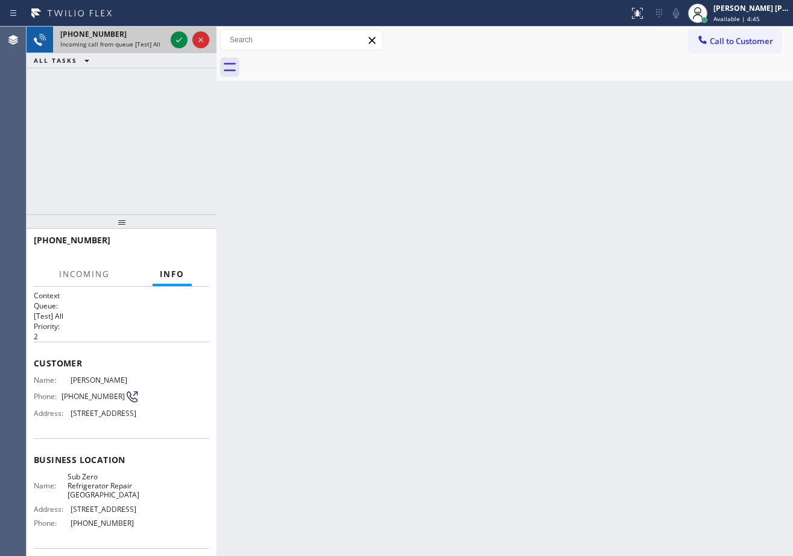
click at [149, 46] on span "Incoming call from queue [Test] All" at bounding box center [110, 44] width 100 height 8
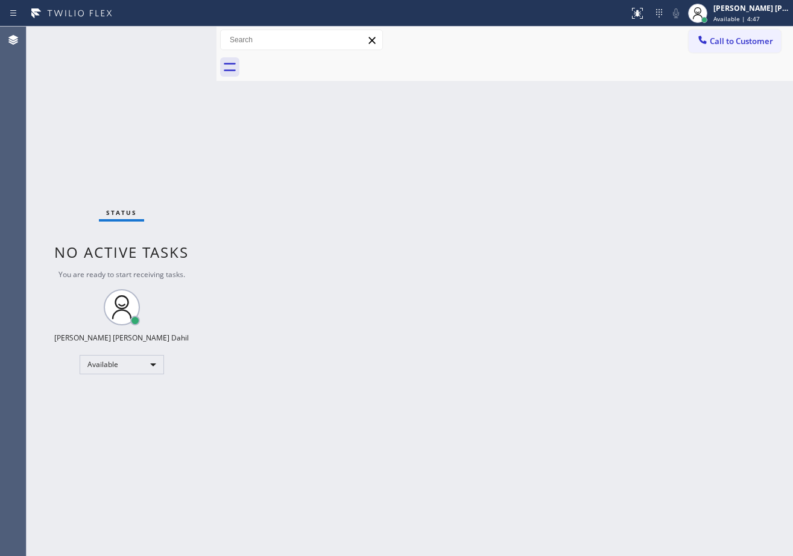
drag, startPoint x: 459, startPoint y: 208, endPoint x: 503, endPoint y: 188, distance: 48.9
click at [463, 208] on div "Back to Dashboard Change Sender ID Customers Technicians Select a contact Outbo…" at bounding box center [505, 291] width 577 height 529
click at [615, 308] on div "Back to Dashboard Change Sender ID Customers Technicians Select a contact Outbo…" at bounding box center [505, 291] width 577 height 529
click at [616, 313] on div "Back to Dashboard Change Sender ID Customers Technicians Select a contact Outbo…" at bounding box center [505, 291] width 577 height 529
click at [604, 345] on div "Back to Dashboard Change Sender ID Customers Technicians Select a contact Outbo…" at bounding box center [505, 291] width 577 height 529
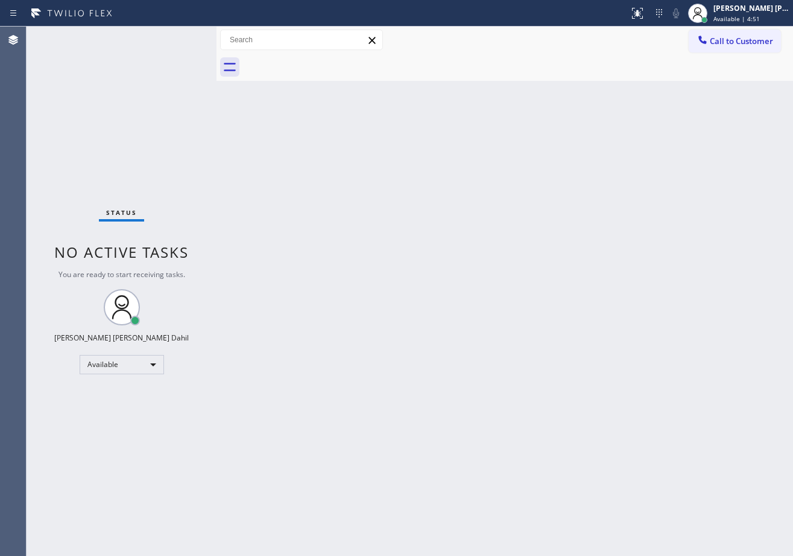
click at [600, 408] on div "Back to Dashboard Change Sender ID Customers Technicians Select a contact Outbo…" at bounding box center [505, 291] width 577 height 529
click at [305, 180] on div "Back to Dashboard Change Sender ID Customers Technicians Select a contact Outbo…" at bounding box center [505, 291] width 577 height 529
click at [547, 331] on div "Back to Dashboard Change Sender ID Customers Technicians Select a contact Outbo…" at bounding box center [505, 291] width 577 height 529
click at [126, 117] on div "Status No active tasks You are ready to start receiving tasks. [PERSON_NAME] [P…" at bounding box center [122, 291] width 190 height 529
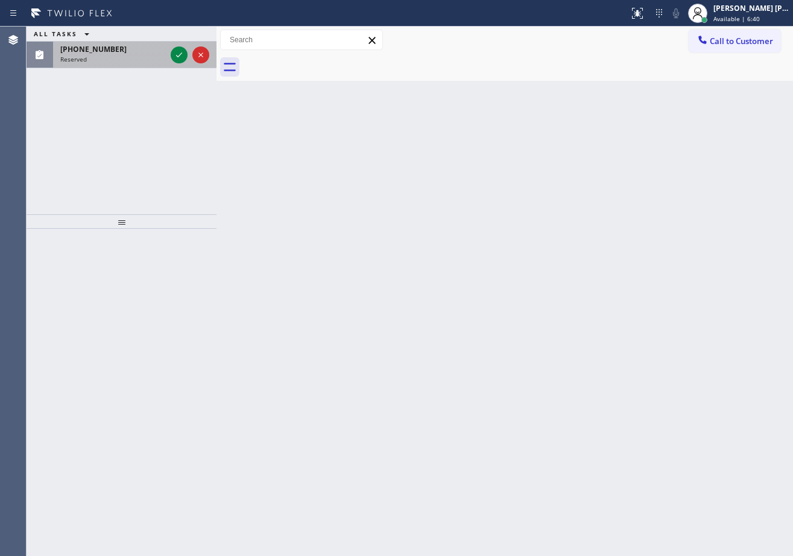
click at [143, 50] on div "[PHONE_NUMBER]" at bounding box center [113, 49] width 106 height 10
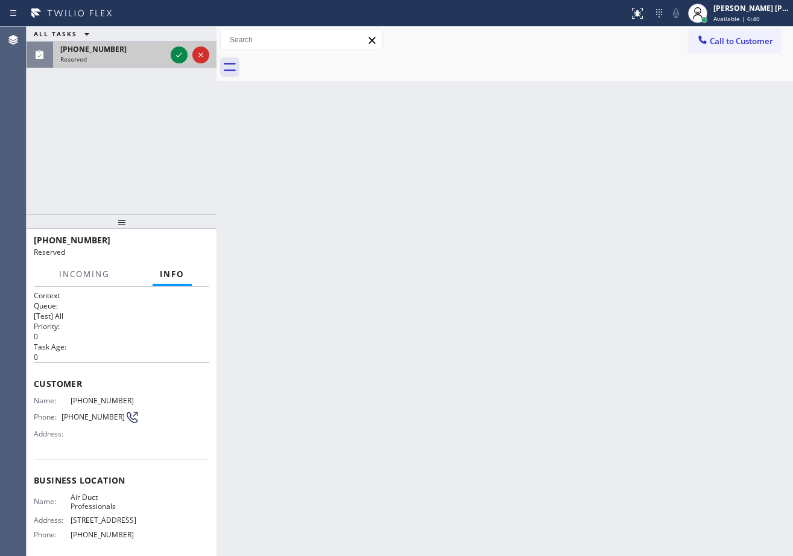
click at [143, 50] on div "[PHONE_NUMBER]" at bounding box center [113, 49] width 106 height 10
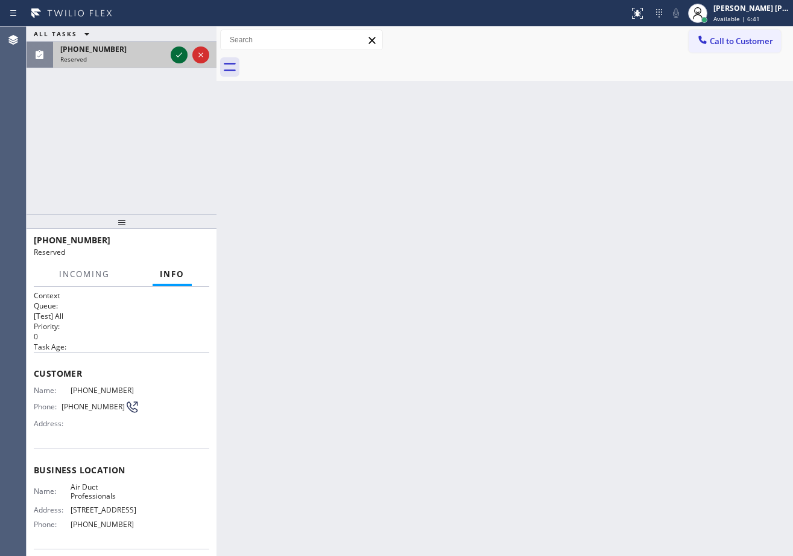
click at [175, 54] on icon at bounding box center [179, 55] width 14 height 14
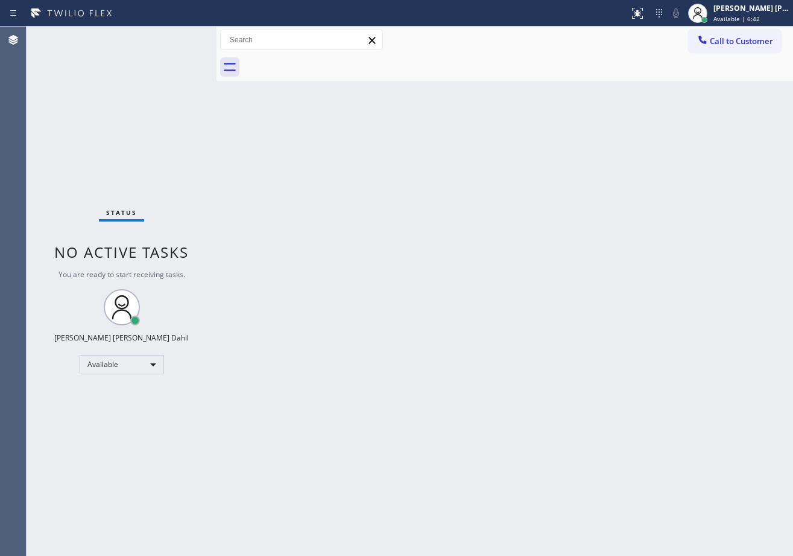
click at [377, 215] on div "Back to Dashboard Change Sender ID Customers Technicians Select a contact Outbo…" at bounding box center [505, 291] width 577 height 529
click at [432, 222] on div "Back to Dashboard Change Sender ID Customers Technicians Select a contact Outbo…" at bounding box center [505, 291] width 577 height 529
drag, startPoint x: 652, startPoint y: 8, endPoint x: 652, endPoint y: 16, distance: 7.8
click at [645, 9] on icon at bounding box center [638, 13] width 14 height 14
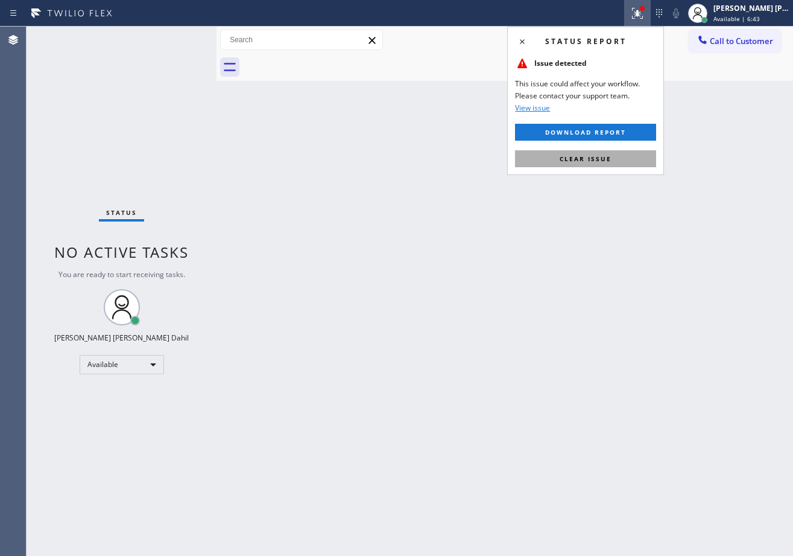
click at [613, 159] on button "Clear issue" at bounding box center [585, 158] width 141 height 17
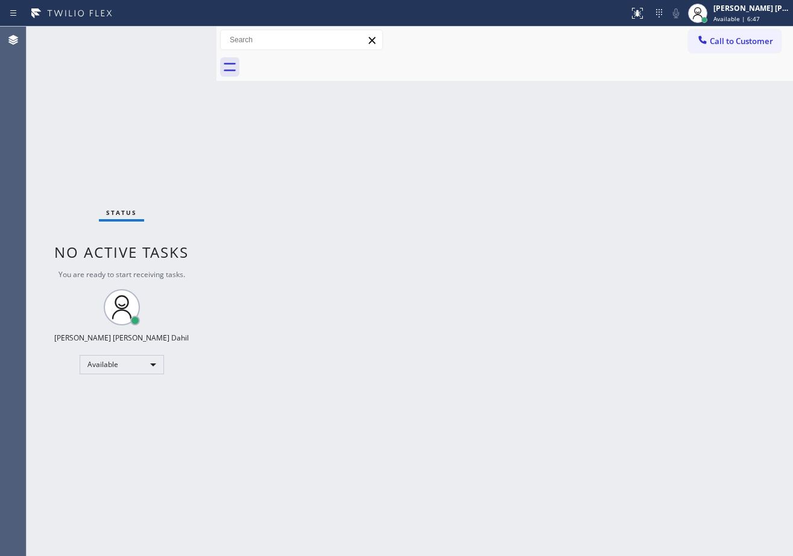
click at [580, 258] on div "Back to Dashboard Change Sender ID Customers Technicians Select a contact Outbo…" at bounding box center [505, 291] width 577 height 529
click at [585, 433] on div "Back to Dashboard Change Sender ID Customers Technicians Select a contact Outbo…" at bounding box center [505, 291] width 577 height 529
click at [586, 400] on div "Back to Dashboard Change Sender ID Customers Technicians Select a contact Outbo…" at bounding box center [505, 291] width 577 height 529
click at [591, 389] on div "Back to Dashboard Change Sender ID Customers Technicians Select a contact Outbo…" at bounding box center [505, 291] width 577 height 529
drag, startPoint x: 475, startPoint y: 217, endPoint x: 497, endPoint y: 227, distance: 23.5
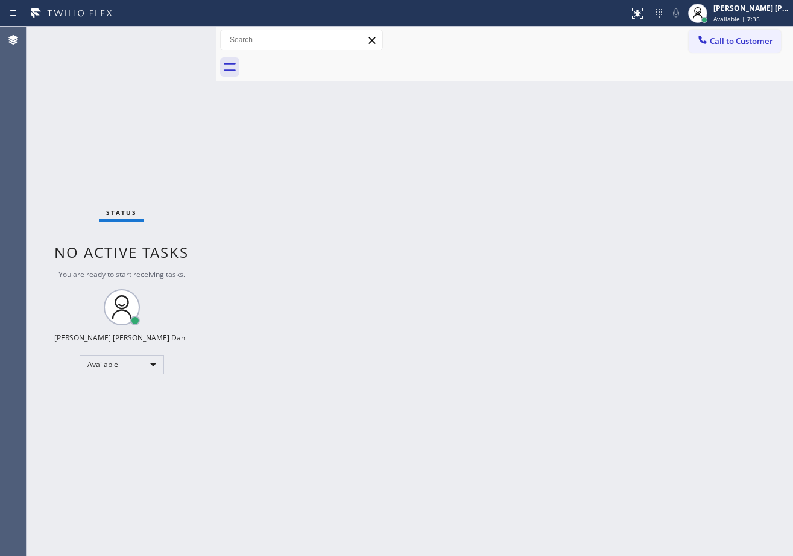
click at [477, 217] on div "Back to Dashboard Change Sender ID Customers Technicians Select a contact Outbo…" at bounding box center [505, 291] width 577 height 529
drag, startPoint x: 497, startPoint y: 227, endPoint x: 650, endPoint y: 406, distance: 236.2
click at [517, 244] on div "Back to Dashboard Change Sender ID Customers Technicians Select a contact Outbo…" at bounding box center [505, 291] width 577 height 529
click at [657, 464] on div "Back to Dashboard Change Sender ID Customers Technicians Select a contact Outbo…" at bounding box center [505, 291] width 577 height 529
click at [336, 136] on div "Back to Dashboard Change Sender ID Customers Technicians Select a contact Outbo…" at bounding box center [505, 291] width 577 height 529
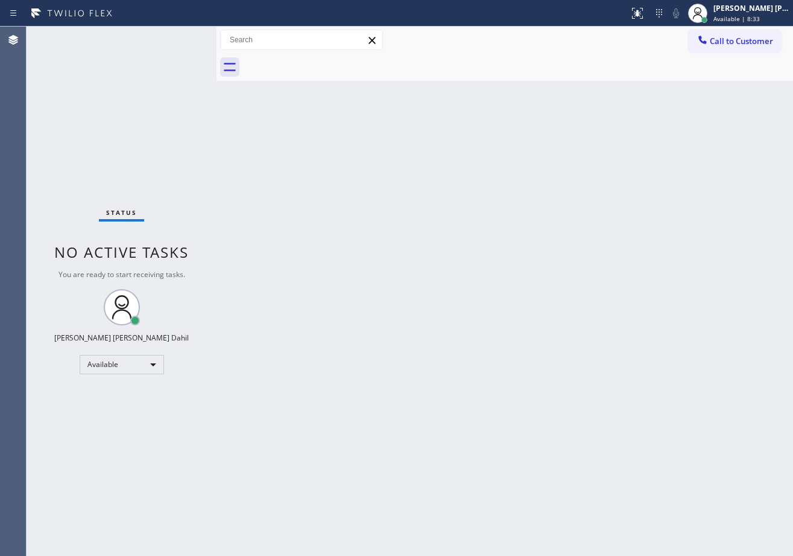
click at [179, 37] on div "Status No active tasks You are ready to start receiving tasks. [PERSON_NAME] [P…" at bounding box center [122, 291] width 190 height 529
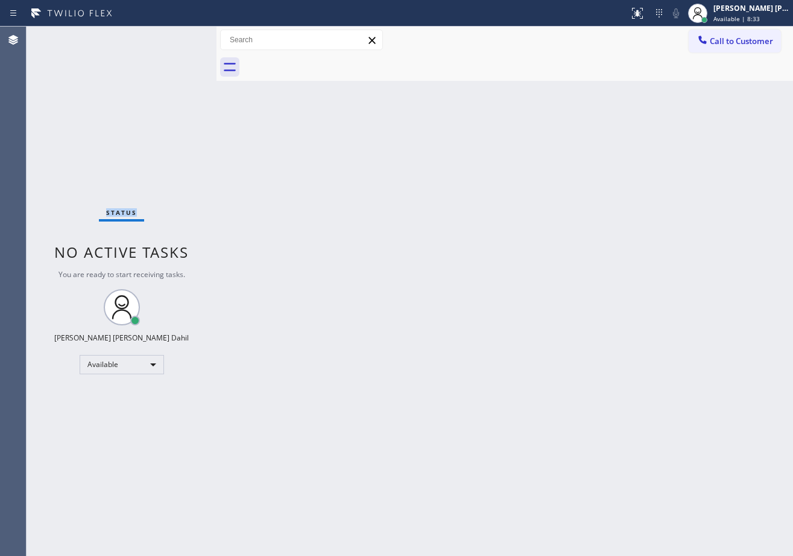
click at [179, 37] on div "Status No active tasks You are ready to start receiving tasks. [PERSON_NAME] [P…" at bounding box center [122, 291] width 190 height 529
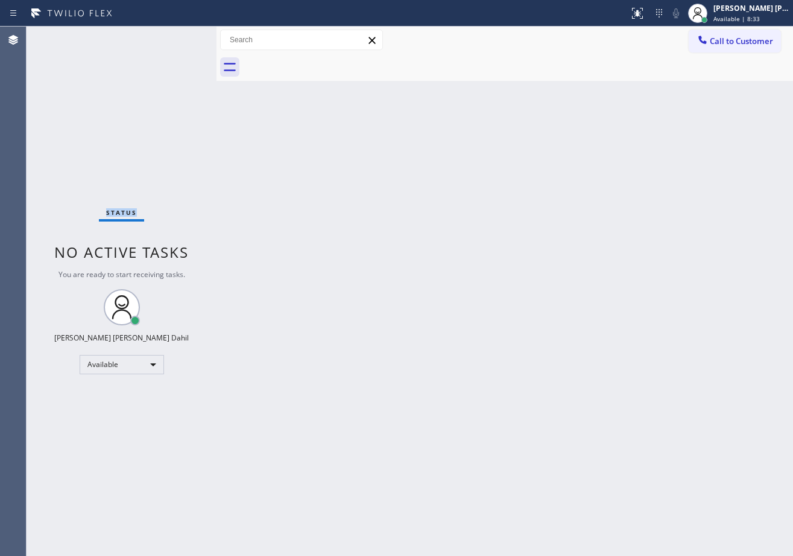
click at [179, 37] on div "Status No active tasks You are ready to start receiving tasks. [PERSON_NAME] [P…" at bounding box center [122, 291] width 190 height 529
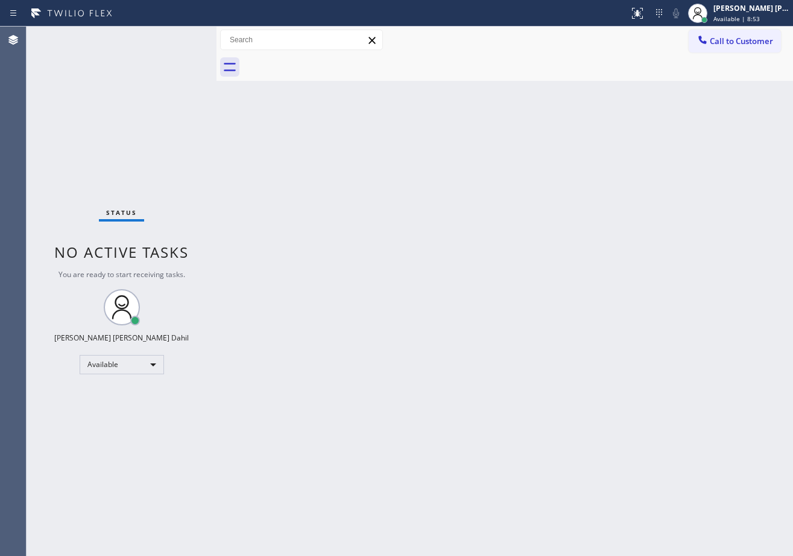
click at [179, 37] on div "Status No active tasks You are ready to start receiving tasks. [PERSON_NAME] [P…" at bounding box center [122, 291] width 190 height 529
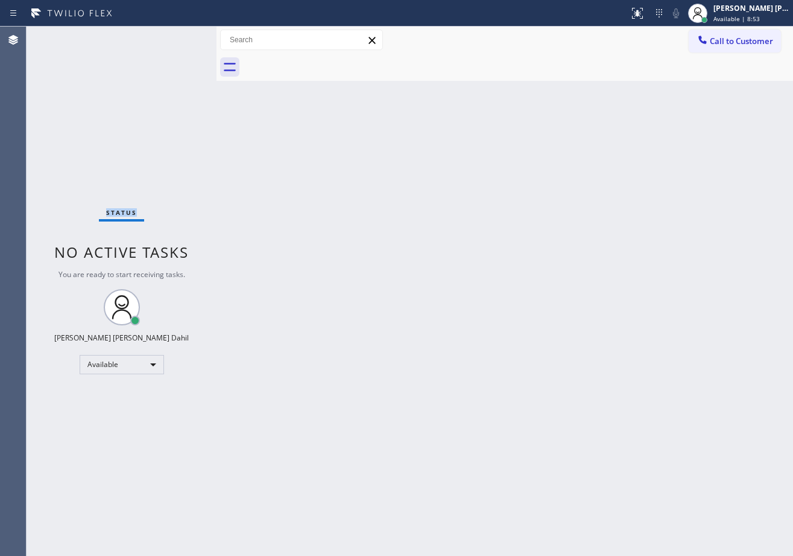
click at [179, 37] on div "Status No active tasks You are ready to start receiving tasks. [PERSON_NAME] [P…" at bounding box center [122, 291] width 190 height 529
click at [561, 441] on div "Back to Dashboard Change Sender ID Customers Technicians Select a contact Outbo…" at bounding box center [505, 291] width 577 height 529
click at [318, 218] on div "Back to Dashboard Change Sender ID Customers Technicians Select a contact Outbo…" at bounding box center [505, 291] width 577 height 529
click at [179, 78] on div "Status No active tasks You are ready to start receiving tasks. [PERSON_NAME] [P…" at bounding box center [122, 291] width 190 height 529
click at [179, 37] on div "Status No active tasks You are ready to start receiving tasks. [PERSON_NAME] [P…" at bounding box center [122, 291] width 190 height 529
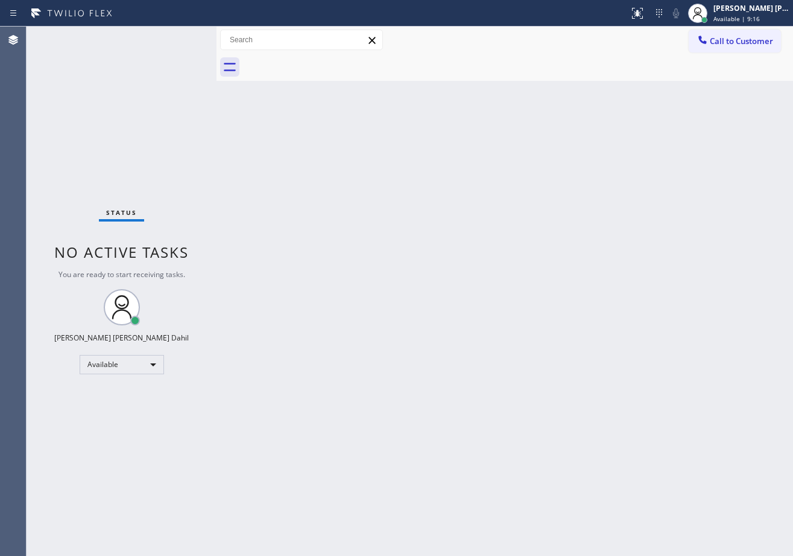
click at [179, 37] on div "Status No active tasks You are ready to start receiving tasks. [PERSON_NAME] [P…" at bounding box center [122, 291] width 190 height 529
drag, startPoint x: 136, startPoint y: 31, endPoint x: 142, endPoint y: 34, distance: 7.6
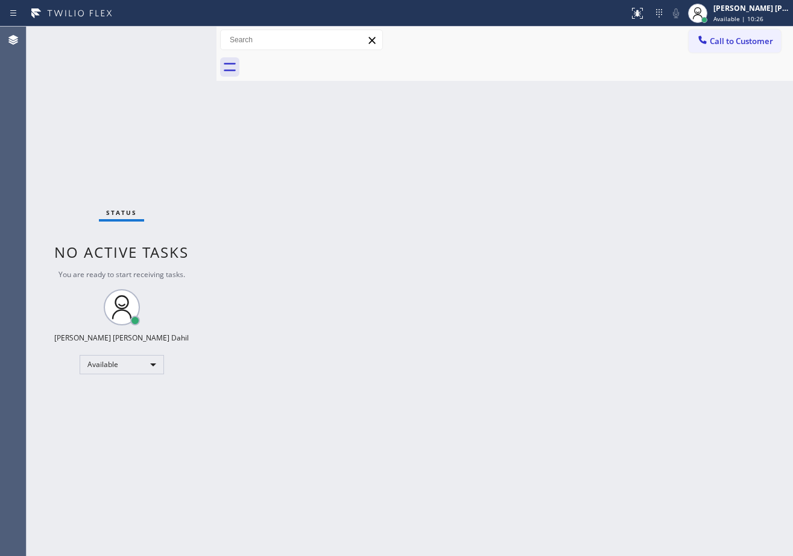
click at [136, 31] on div "Status No active tasks You are ready to start receiving tasks. [PERSON_NAME] [P…" at bounding box center [122, 291] width 190 height 529
click at [144, 35] on div "Status No active tasks You are ready to start receiving tasks. [PERSON_NAME] [P…" at bounding box center [122, 291] width 190 height 529
click at [144, 36] on div "Status No active tasks You are ready to start receiving tasks. [PERSON_NAME] [P…" at bounding box center [122, 291] width 190 height 529
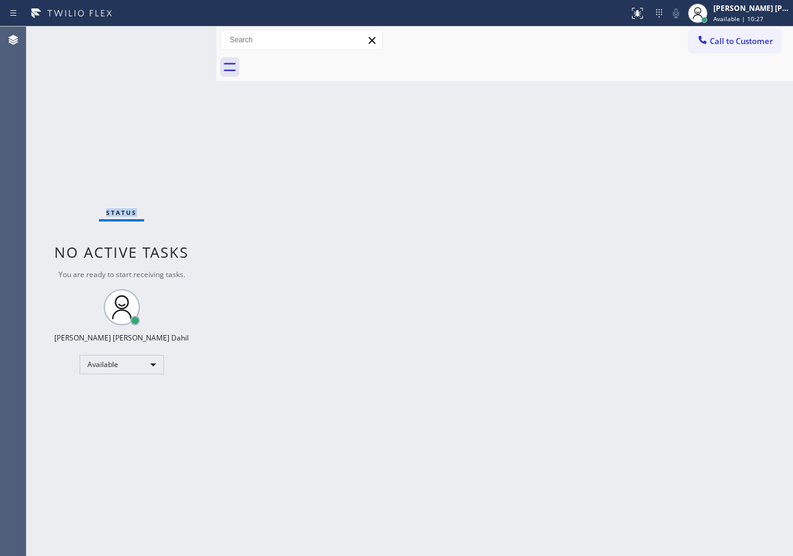
click at [147, 37] on div "Status No active tasks You are ready to start receiving tasks. [PERSON_NAME] [P…" at bounding box center [122, 291] width 190 height 529
click at [179, 41] on div "Status No active tasks You are ready to start receiving tasks. [PERSON_NAME] [P…" at bounding box center [122, 291] width 190 height 529
drag, startPoint x: 179, startPoint y: 41, endPoint x: 171, endPoint y: 40, distance: 7.9
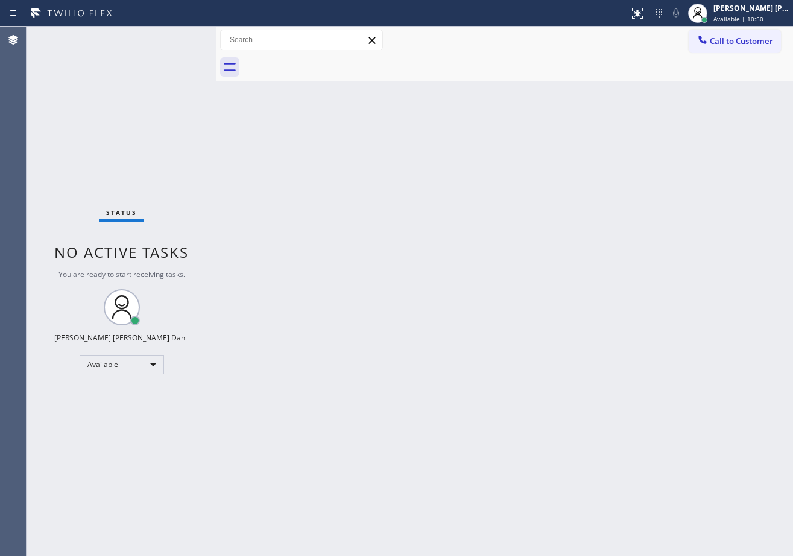
click at [177, 41] on div "Status No active tasks You are ready to start receiving tasks. [PERSON_NAME] [P…" at bounding box center [122, 291] width 190 height 529
click at [171, 40] on div "Status No active tasks You are ready to start receiving tasks. [PERSON_NAME] [P…" at bounding box center [122, 291] width 190 height 529
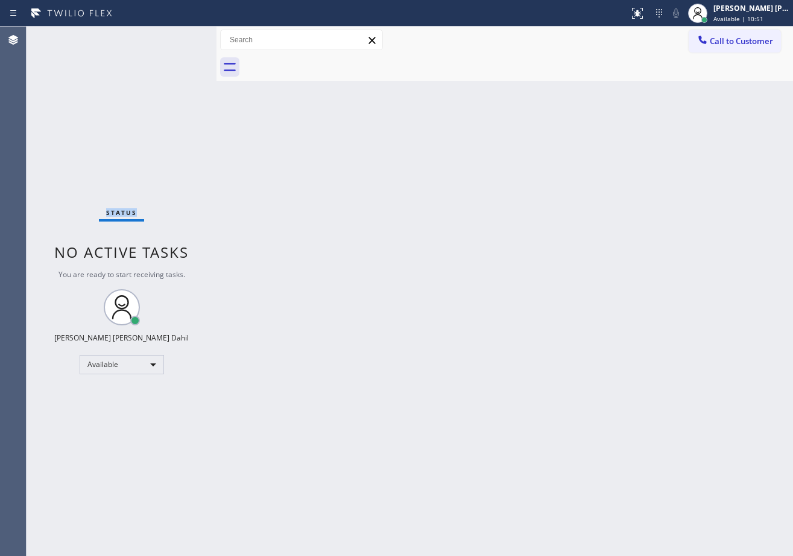
click at [171, 40] on div "Status No active tasks You are ready to start receiving tasks. [PERSON_NAME] [P…" at bounding box center [122, 291] width 190 height 529
click at [157, 40] on div "Status No active tasks You are ready to start receiving tasks. [PERSON_NAME] [P…" at bounding box center [122, 291] width 190 height 529
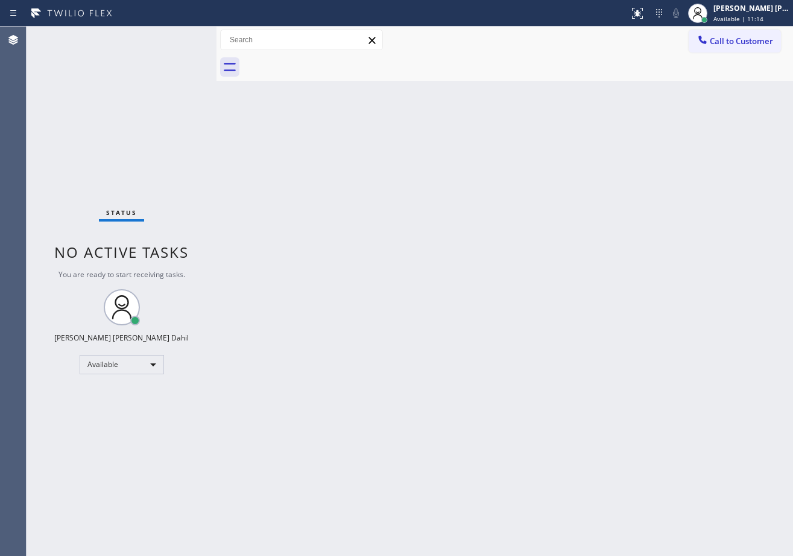
click at [157, 40] on div "Status No active tasks You are ready to start receiving tasks. [PERSON_NAME] [P…" at bounding box center [122, 291] width 190 height 529
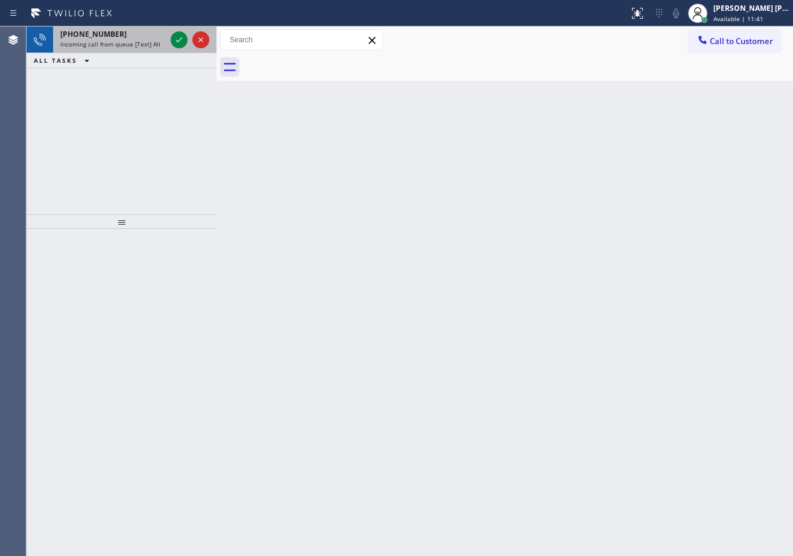
click at [132, 42] on span "Incoming call from queue [Test] All" at bounding box center [110, 44] width 100 height 8
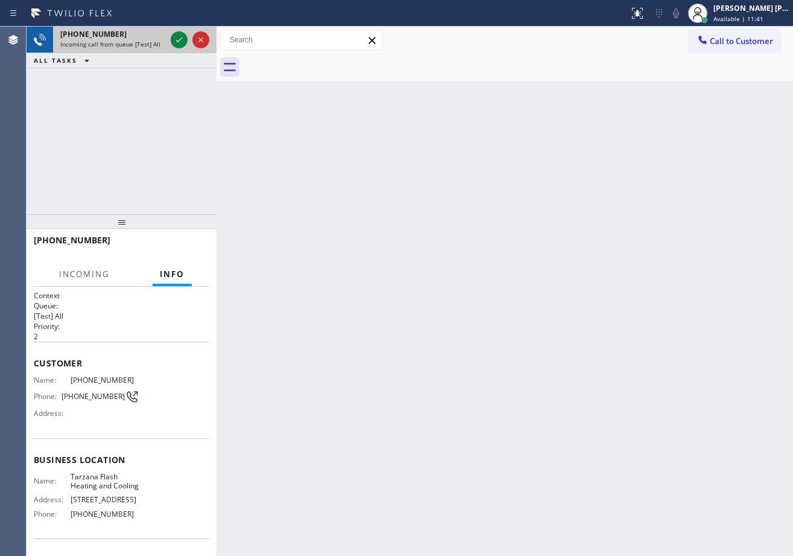
click at [132, 42] on span "Incoming call from queue [Test] All" at bounding box center [110, 44] width 100 height 8
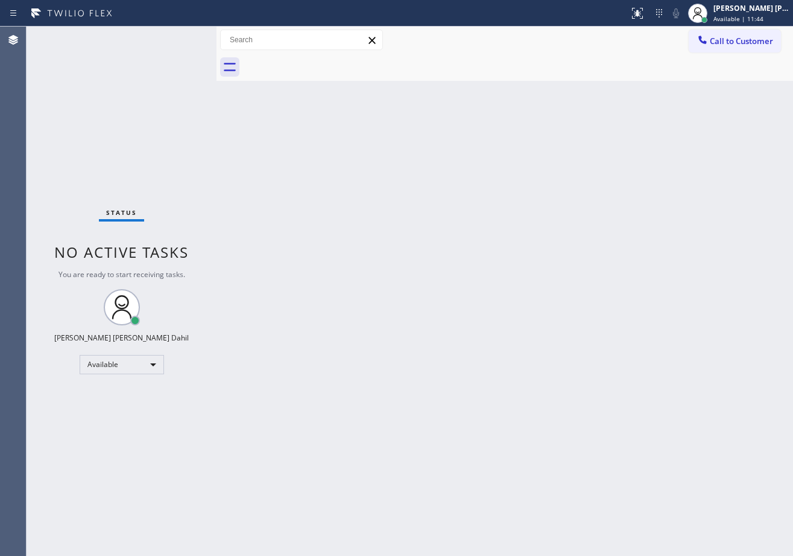
click at [180, 38] on div "Status No active tasks You are ready to start receiving tasks. [PERSON_NAME] [P…" at bounding box center [122, 291] width 190 height 529
drag, startPoint x: 609, startPoint y: 270, endPoint x: 618, endPoint y: 278, distance: 12.0
click at [609, 271] on div "Back to Dashboard Change Sender ID Customers Technicians Select a contact Outbo…" at bounding box center [505, 291] width 577 height 529
click at [639, 448] on div "Back to Dashboard Change Sender ID Customers Technicians Select a contact Outbo…" at bounding box center [505, 291] width 577 height 529
click at [646, 444] on div "Back to Dashboard Change Sender ID Customers Technicians Select a contact Outbo…" at bounding box center [505, 291] width 577 height 529
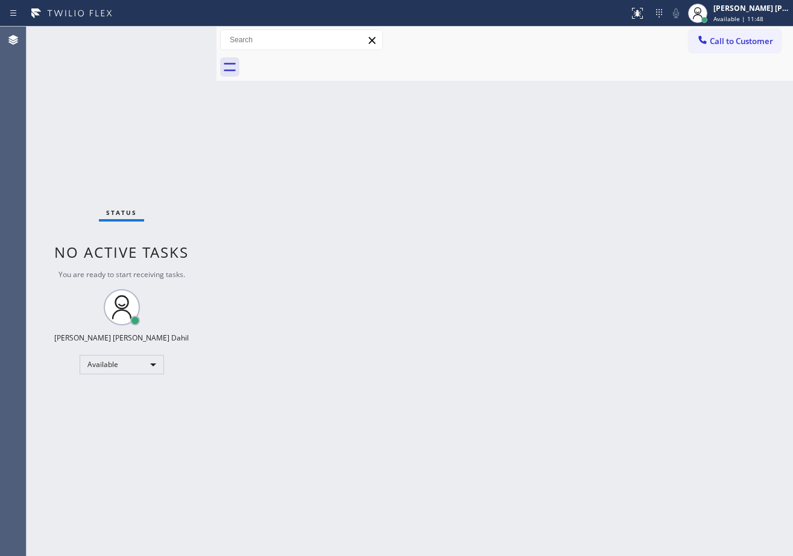
click at [646, 444] on div "Back to Dashboard Change Sender ID Customers Technicians Select a contact Outbo…" at bounding box center [505, 291] width 577 height 529
click at [640, 437] on div "Back to Dashboard Change Sender ID Customers Technicians Select a contact Outbo…" at bounding box center [505, 291] width 577 height 529
click at [300, 235] on div "Back to Dashboard Change Sender ID Customers Technicians Select a contact Outbo…" at bounding box center [505, 291] width 577 height 529
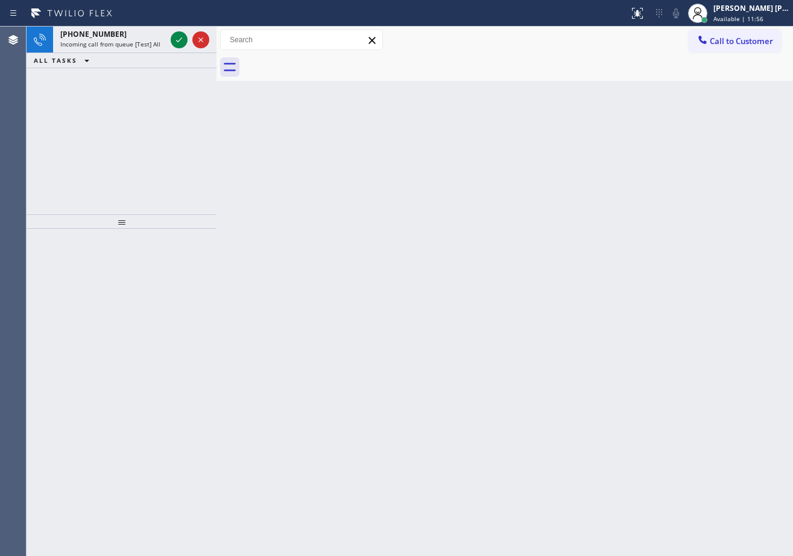
click at [369, 409] on div "Back to Dashboard Change Sender ID Customers Technicians Select a contact Outbo…" at bounding box center [505, 291] width 577 height 529
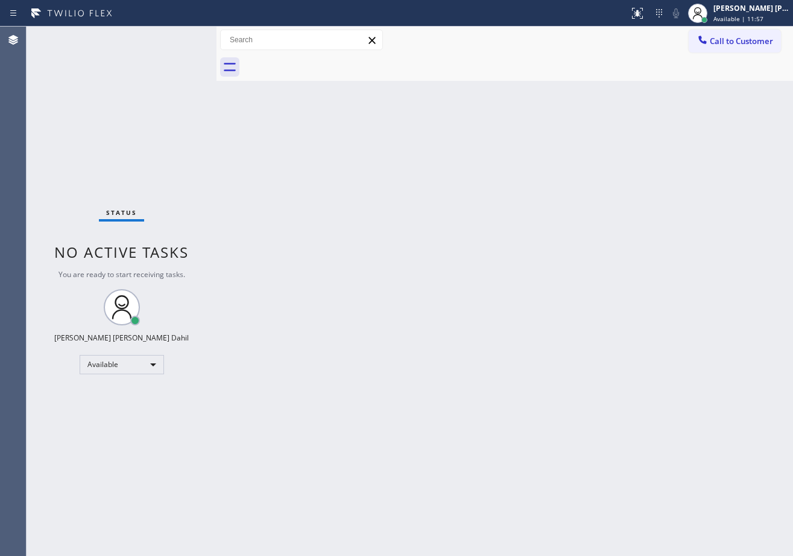
click at [154, 38] on div "Status No active tasks You are ready to start receiving tasks. [PERSON_NAME] [P…" at bounding box center [122, 291] width 190 height 529
click at [261, 154] on div "Back to Dashboard Change Sender ID Customers Technicians Select a contact Outbo…" at bounding box center [505, 291] width 577 height 529
click at [133, 124] on div "Status No active tasks You are ready to start receiving tasks. [PERSON_NAME] [P…" at bounding box center [122, 291] width 190 height 529
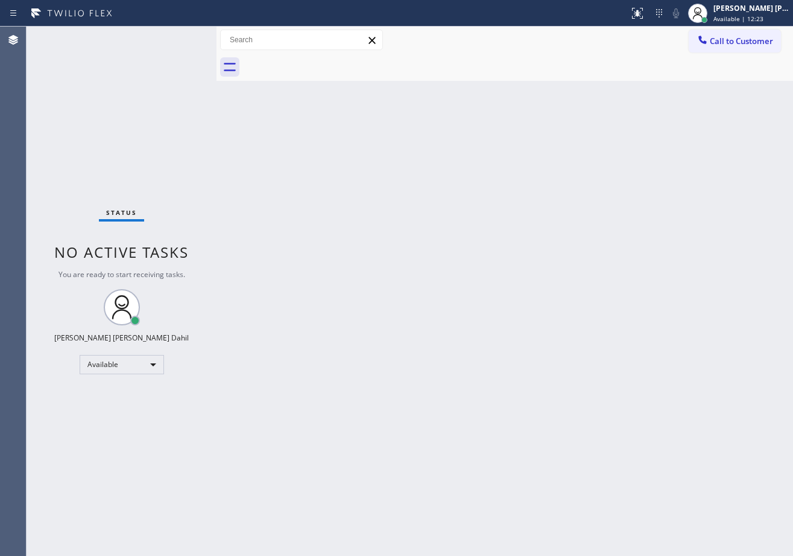
click at [226, 119] on div "Back to Dashboard Change Sender ID Customers Technicians Select a contact Outbo…" at bounding box center [505, 291] width 577 height 529
click at [466, 282] on div "Back to Dashboard Change Sender ID Customers Technicians Select a contact Outbo…" at bounding box center [505, 291] width 577 height 529
click at [491, 336] on div "Back to Dashboard Change Sender ID Customers Technicians Select a contact Outbo…" at bounding box center [505, 291] width 577 height 529
click at [141, 124] on div "Status No active tasks You are ready to start receiving tasks. [PERSON_NAME] [P…" at bounding box center [122, 291] width 190 height 529
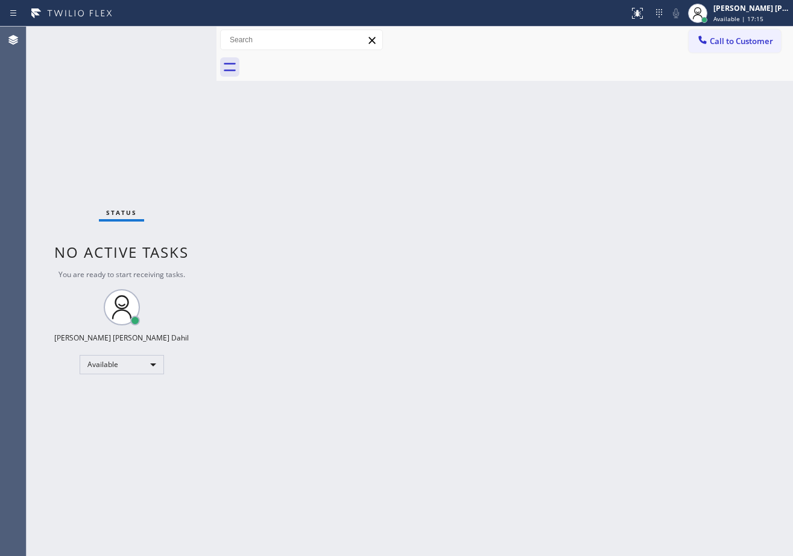
click at [444, 263] on div "Back to Dashboard Change Sender ID Customers Technicians Select a contact Outbo…" at bounding box center [505, 291] width 577 height 529
click at [704, 453] on div "Back to Dashboard Change Sender ID Customers Technicians Select a contact Outbo…" at bounding box center [505, 291] width 577 height 529
click at [490, 392] on div "Back to Dashboard Change Sender ID Customers Technicians Select a contact Outbo…" at bounding box center [505, 291] width 577 height 529
click at [524, 81] on div "Back to Dashboard Change Sender ID Customers Technicians Select a contact Outbo…" at bounding box center [505, 291] width 577 height 529
click at [325, 208] on div "Back to Dashboard Change Sender ID Customers Technicians Select a contact Outbo…" at bounding box center [505, 291] width 577 height 529
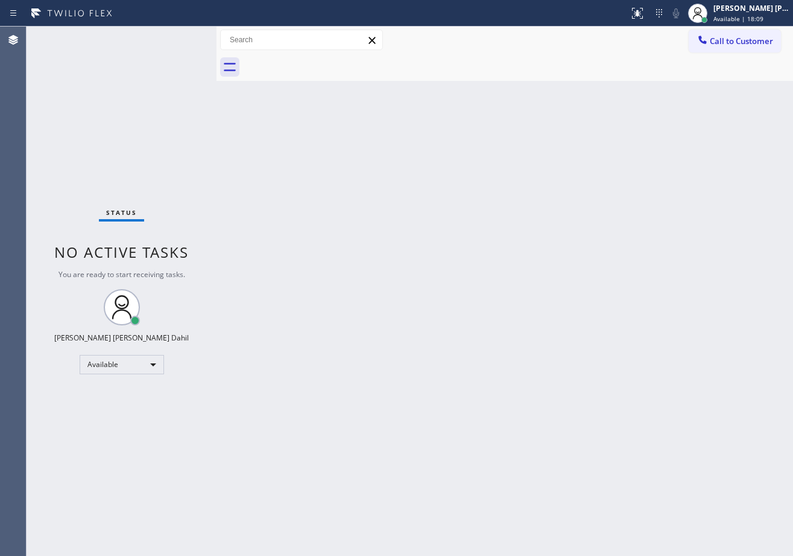
click at [437, 286] on div "Back to Dashboard Change Sender ID Customers Technicians Select a contact Outbo…" at bounding box center [505, 291] width 577 height 529
click at [363, 129] on div "Back to Dashboard Change Sender ID Customers Technicians Select a contact Outbo…" at bounding box center [505, 291] width 577 height 529
click at [313, 57] on div at bounding box center [518, 67] width 550 height 27
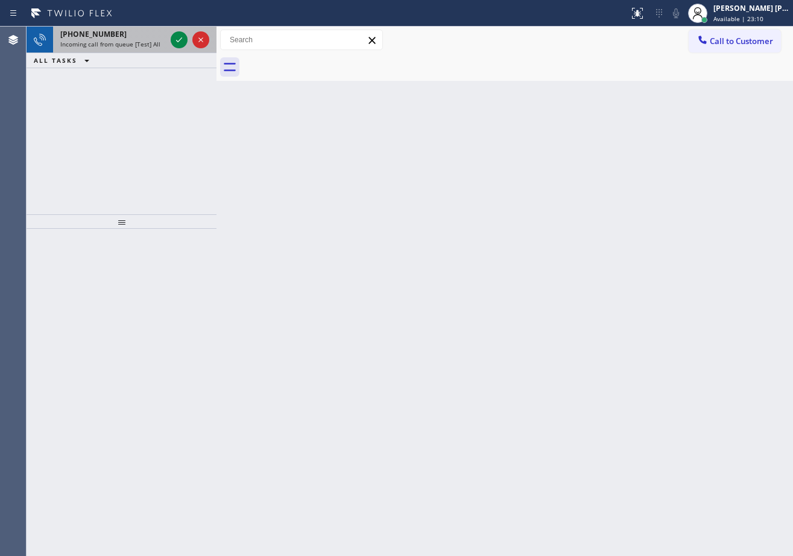
click at [136, 47] on span "Incoming call from queue [Test] All" at bounding box center [110, 44] width 100 height 8
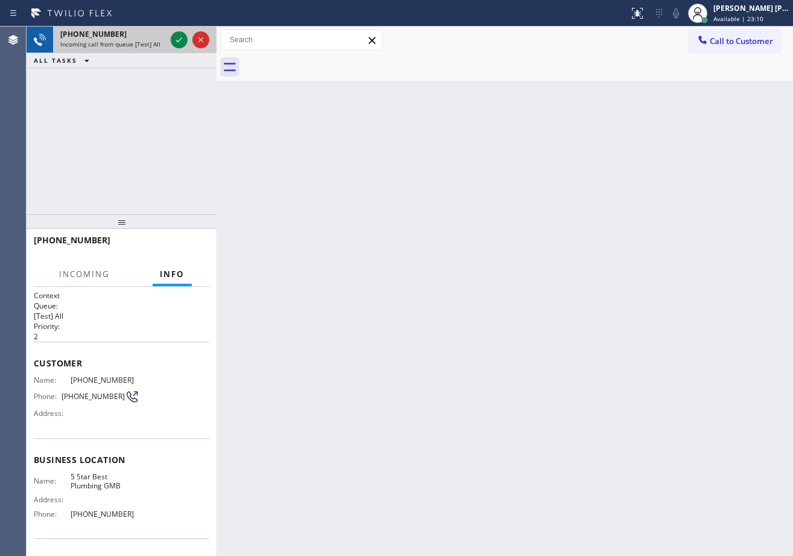
click at [136, 47] on span "Incoming call from queue [Test] All" at bounding box center [110, 44] width 100 height 8
click at [176, 39] on icon at bounding box center [179, 40] width 14 height 14
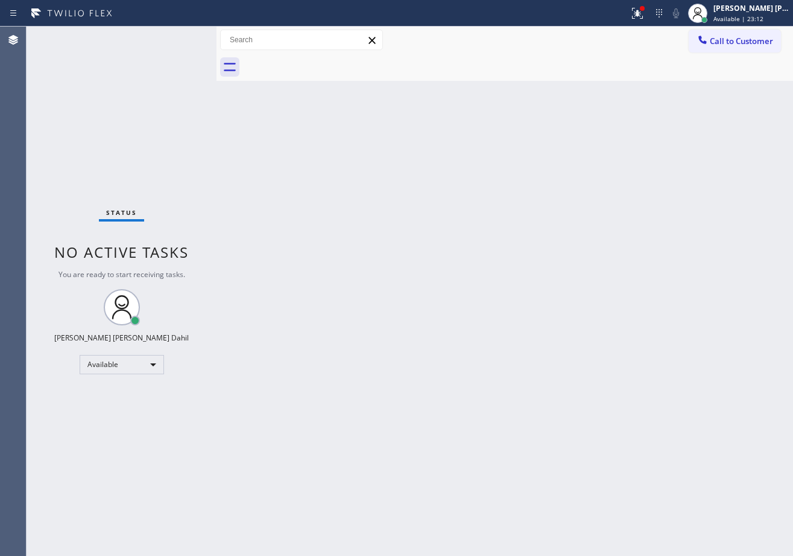
click at [225, 168] on div "Back to Dashboard Change Sender ID Customers Technicians Select a contact Outbo…" at bounding box center [505, 291] width 577 height 529
click at [241, 167] on div "Back to Dashboard Change Sender ID Customers Technicians Select a contact Outbo…" at bounding box center [505, 291] width 577 height 529
drag, startPoint x: 646, startPoint y: 14, endPoint x: 665, endPoint y: 112, distance: 99.0
click at [645, 14] on icon at bounding box center [638, 13] width 14 height 14
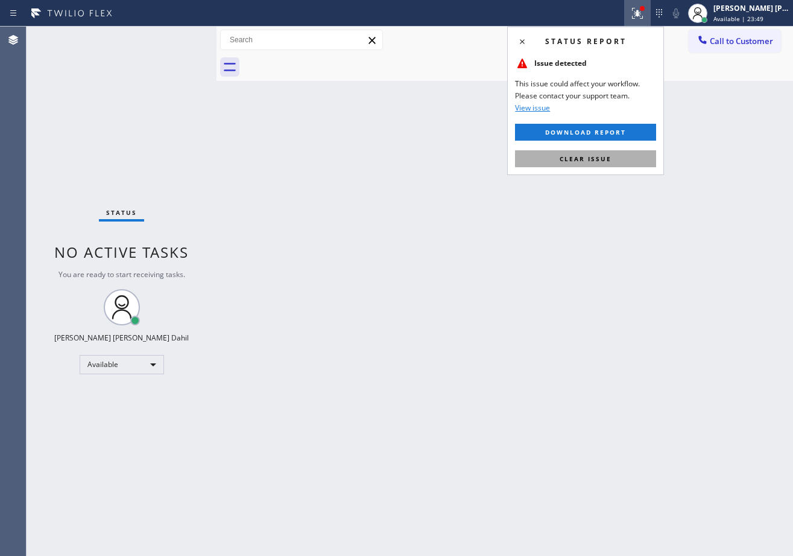
click at [616, 158] on button "Clear issue" at bounding box center [585, 158] width 141 height 17
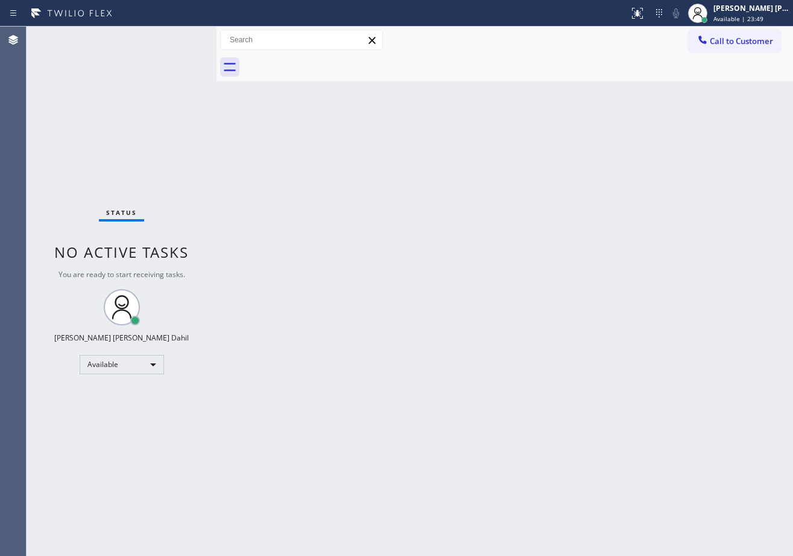
click at [616, 158] on div "Back to Dashboard Change Sender ID Customers Technicians Select a contact Outbo…" at bounding box center [505, 291] width 577 height 529
click at [179, 37] on div "Status No active tasks You are ready to start receiving tasks. [PERSON_NAME] [P…" at bounding box center [122, 291] width 190 height 529
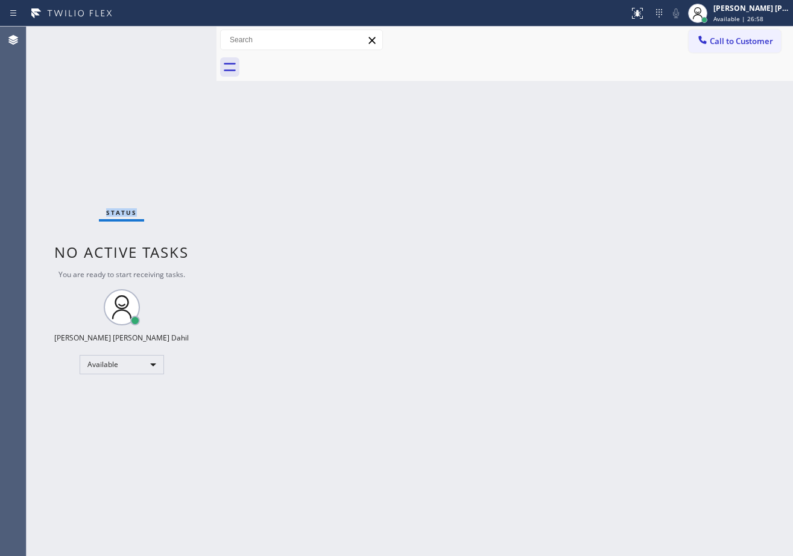
click at [179, 37] on div "Status No active tasks You are ready to start receiving tasks. [PERSON_NAME] [P…" at bounding box center [122, 291] width 190 height 529
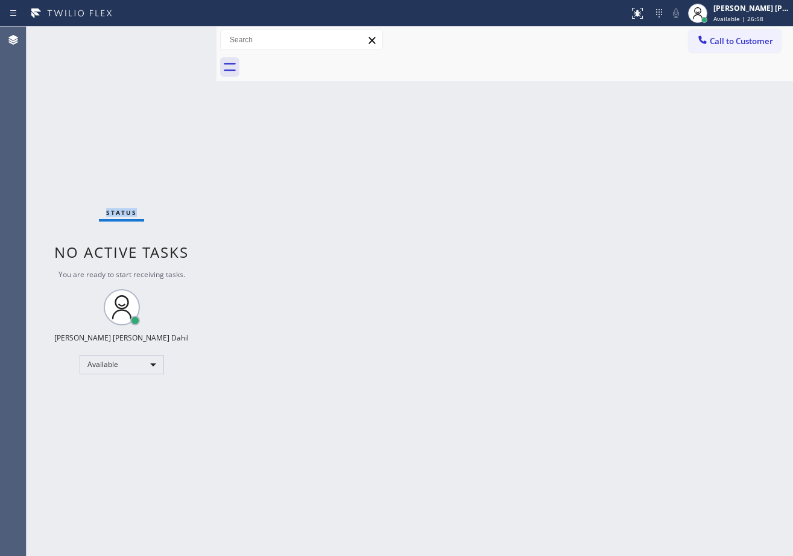
click at [179, 37] on div "Status No active tasks You are ready to start receiving tasks. [PERSON_NAME] [P…" at bounding box center [122, 291] width 190 height 529
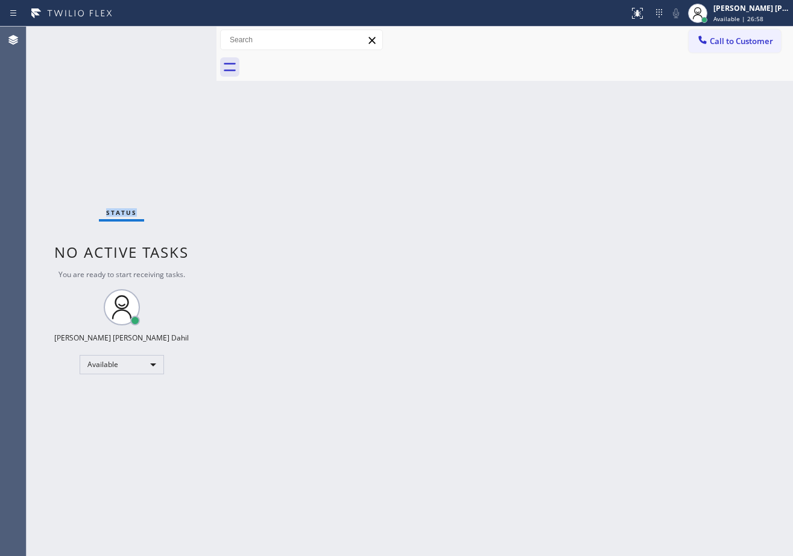
click at [179, 37] on div "Status No active tasks You are ready to start receiving tasks. [PERSON_NAME] [P…" at bounding box center [122, 291] width 190 height 529
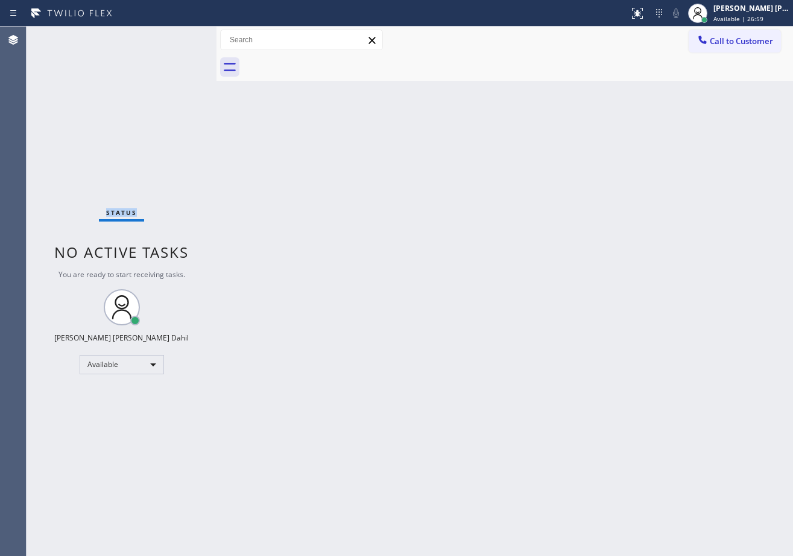
click at [179, 37] on div "Status No active tasks You are ready to start receiving tasks. [PERSON_NAME] [P…" at bounding box center [122, 291] width 190 height 529
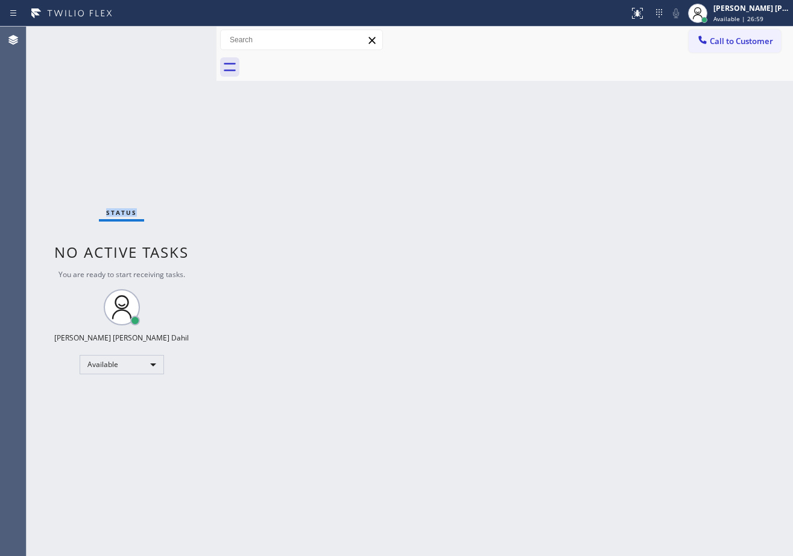
click at [179, 37] on div "Status No active tasks You are ready to start receiving tasks. [PERSON_NAME] [P…" at bounding box center [122, 291] width 190 height 529
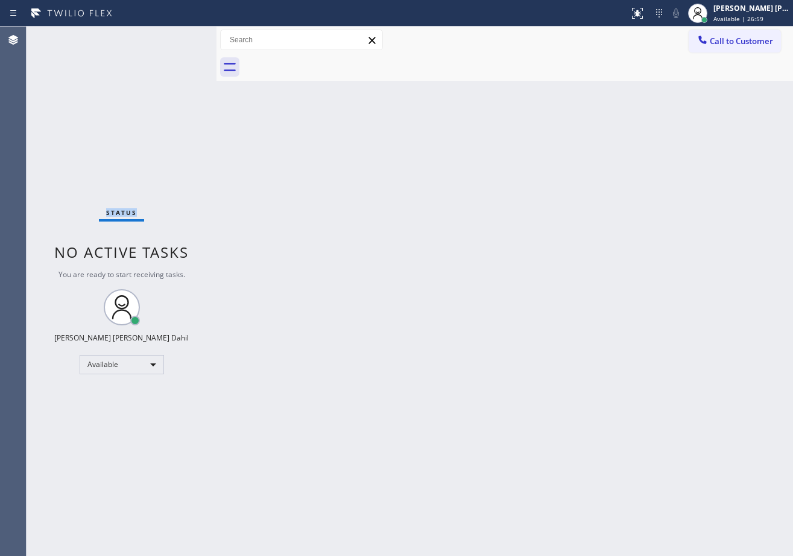
click at [179, 37] on div "Status No active tasks You are ready to start receiving tasks. [PERSON_NAME] [P…" at bounding box center [122, 291] width 190 height 529
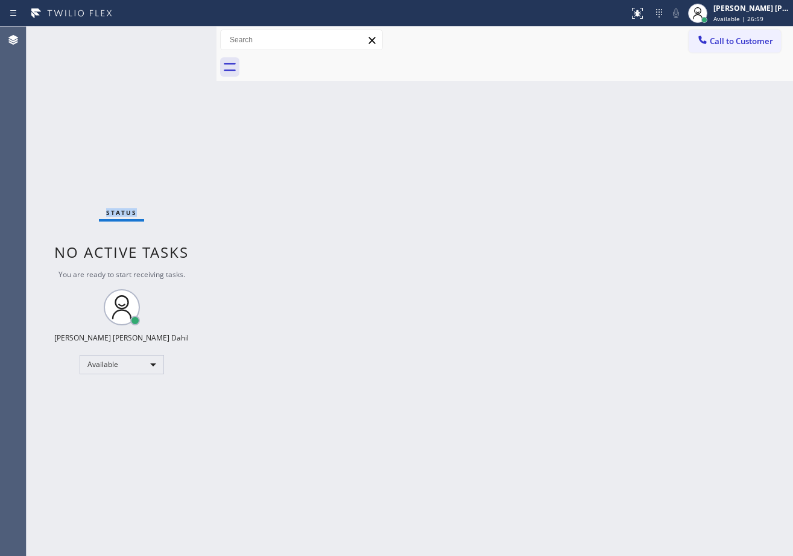
click at [179, 37] on div "Status No active tasks You are ready to start receiving tasks. [PERSON_NAME] [P…" at bounding box center [122, 291] width 190 height 529
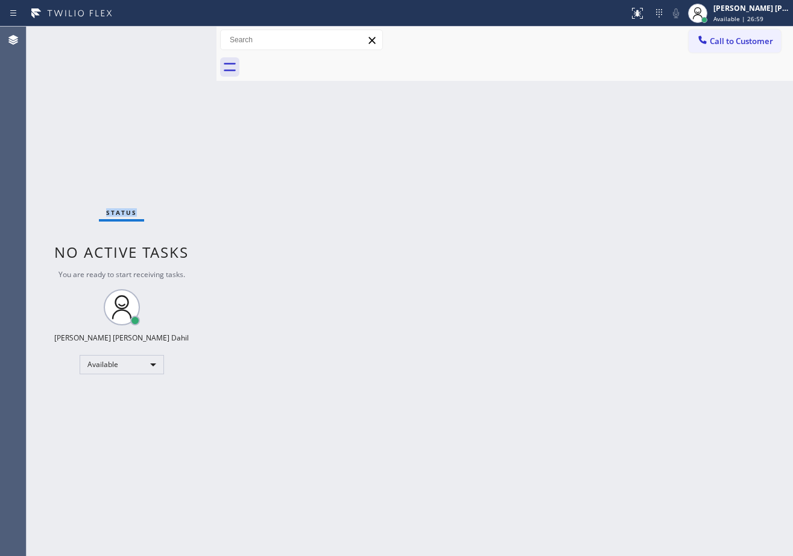
click at [179, 37] on div "Status No active tasks You are ready to start receiving tasks. [PERSON_NAME] [P…" at bounding box center [122, 291] width 190 height 529
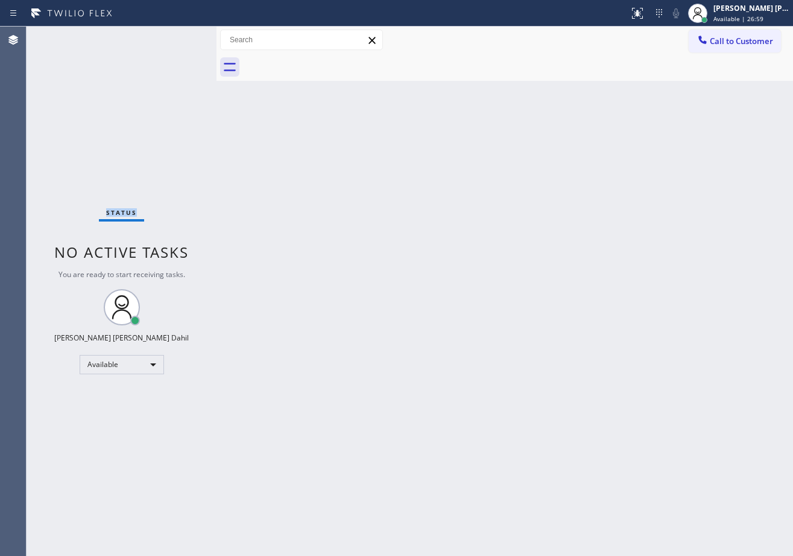
click at [179, 37] on div "Status No active tasks You are ready to start receiving tasks. [PERSON_NAME] [P…" at bounding box center [122, 291] width 190 height 529
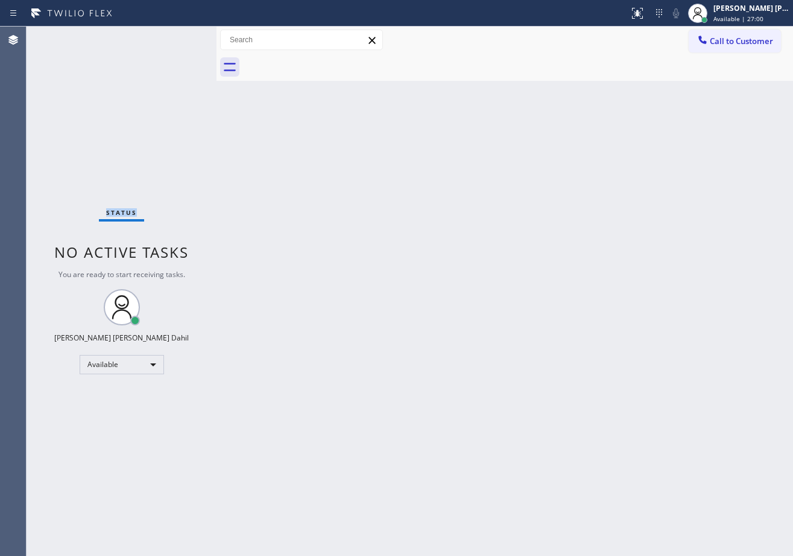
click at [179, 37] on div "Status No active tasks You are ready to start receiving tasks. [PERSON_NAME] [P…" at bounding box center [122, 291] width 190 height 529
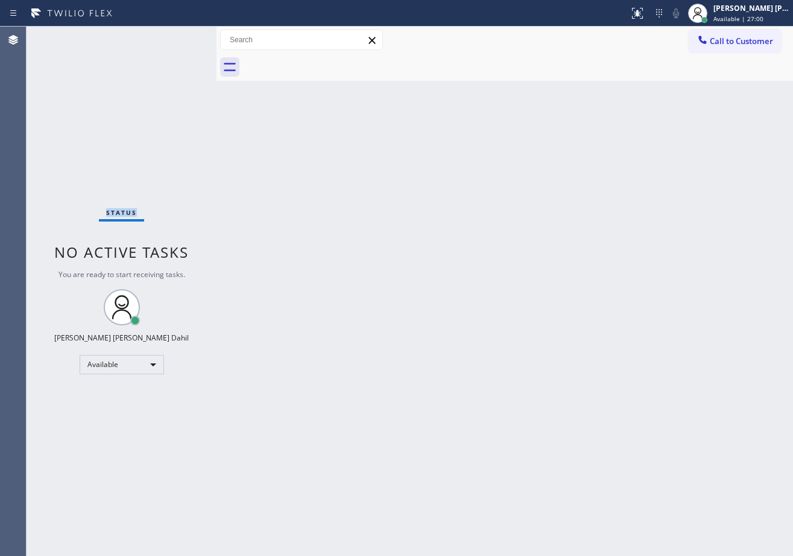
click at [179, 37] on div "Status No active tasks You are ready to start receiving tasks. [PERSON_NAME] [P…" at bounding box center [122, 291] width 190 height 529
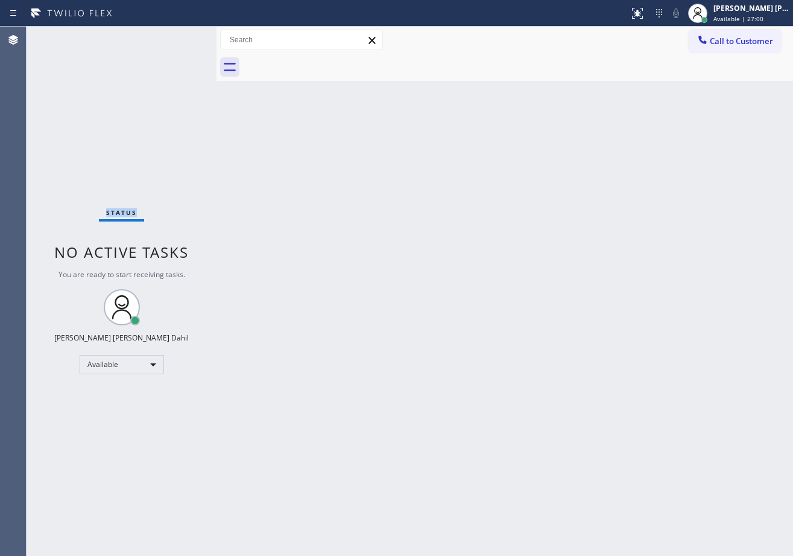
click at [179, 37] on div "Status No active tasks You are ready to start receiving tasks. [PERSON_NAME] [P…" at bounding box center [122, 291] width 190 height 529
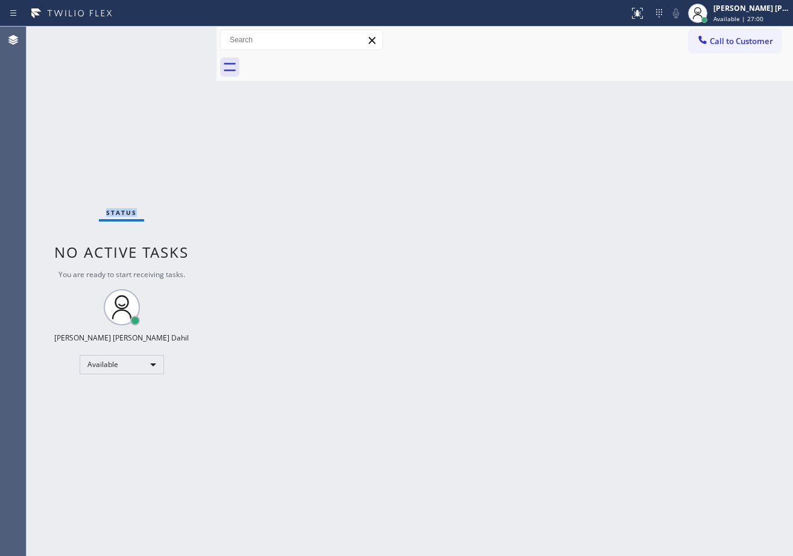
click at [179, 37] on div "Status No active tasks You are ready to start receiving tasks. [PERSON_NAME] [P…" at bounding box center [122, 291] width 190 height 529
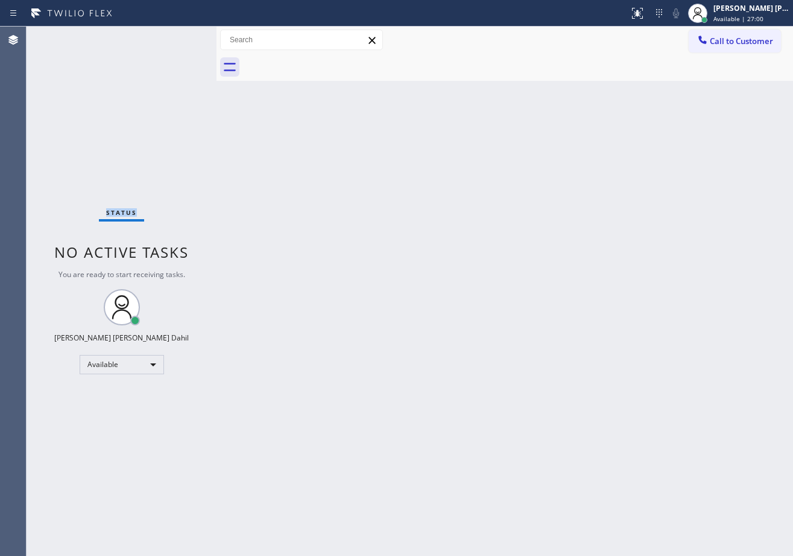
click at [179, 37] on div "Status No active tasks You are ready to start receiving tasks. [PERSON_NAME] [P…" at bounding box center [122, 291] width 190 height 529
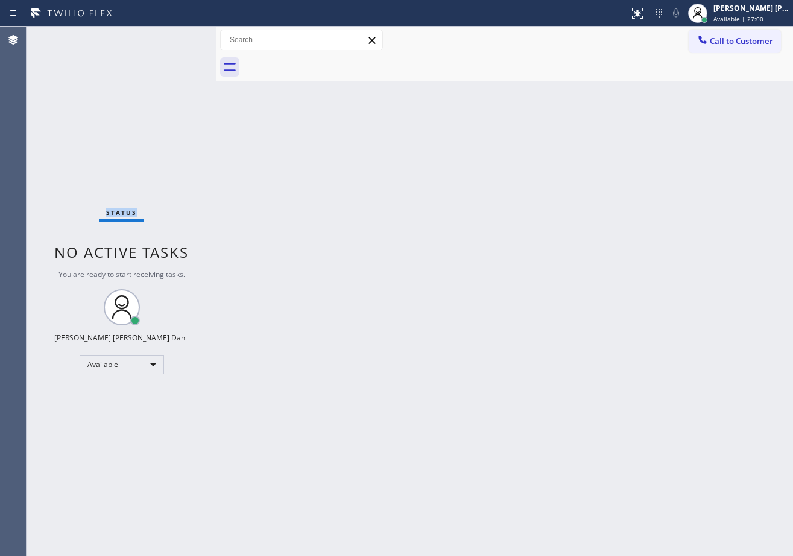
click at [179, 37] on div "Status No active tasks You are ready to start receiving tasks. [PERSON_NAME] [P…" at bounding box center [122, 291] width 190 height 529
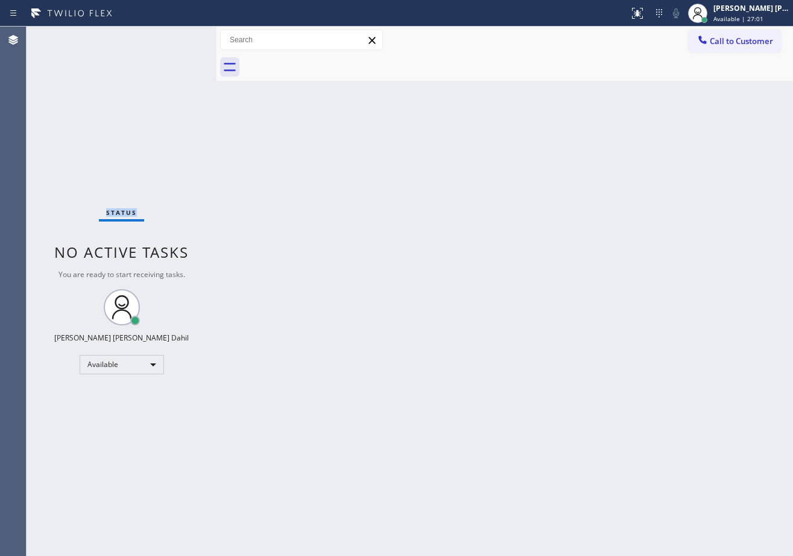
click at [179, 37] on div "Status No active tasks You are ready to start receiving tasks. [PERSON_NAME] [P…" at bounding box center [122, 291] width 190 height 529
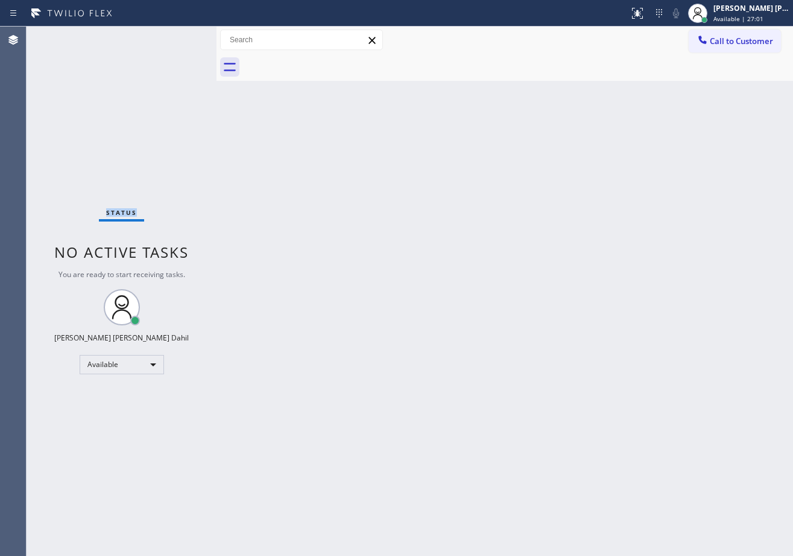
click at [179, 37] on div "Status No active tasks You are ready to start receiving tasks. [PERSON_NAME] [P…" at bounding box center [122, 291] width 190 height 529
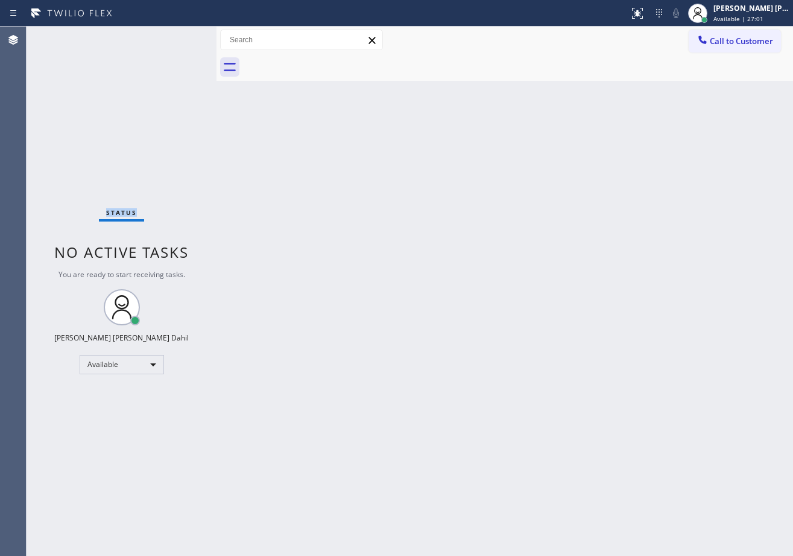
click at [179, 37] on div "Status No active tasks You are ready to start receiving tasks. [PERSON_NAME] [P…" at bounding box center [122, 291] width 190 height 529
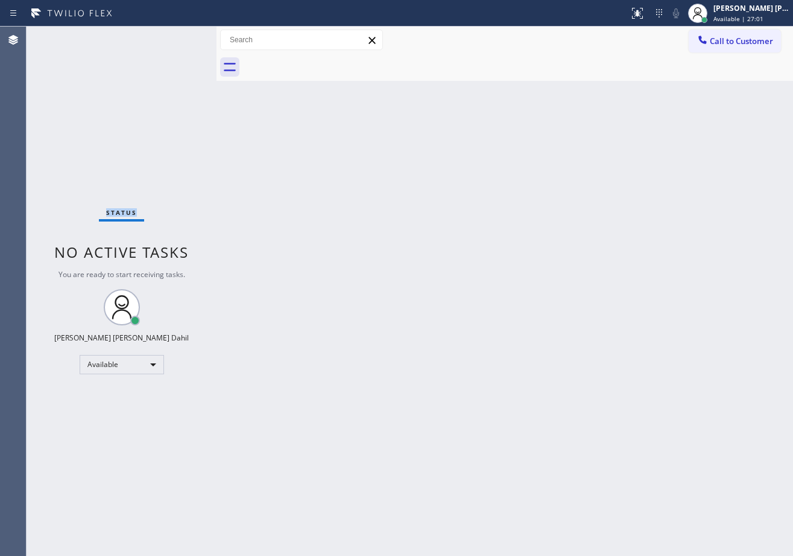
click at [179, 37] on div "Status No active tasks You are ready to start receiving tasks. [PERSON_NAME] [P…" at bounding box center [122, 291] width 190 height 529
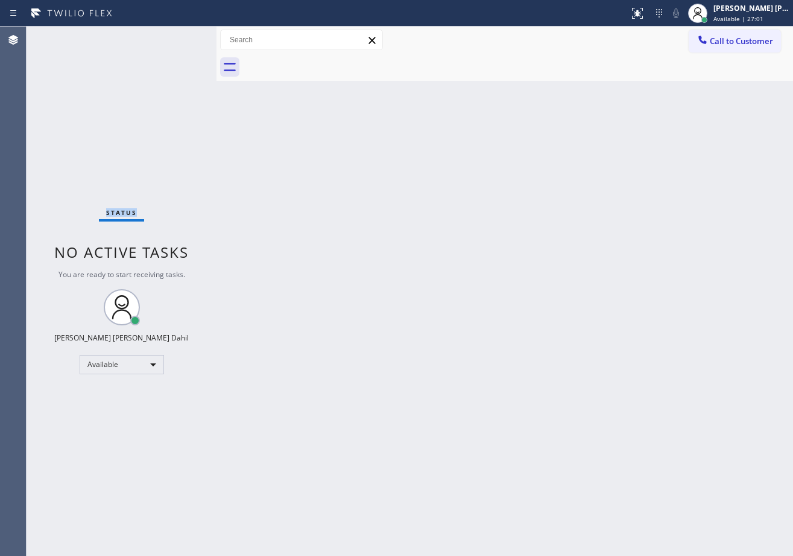
click at [179, 37] on div "Status No active tasks You are ready to start receiving tasks. [PERSON_NAME] [P…" at bounding box center [122, 291] width 190 height 529
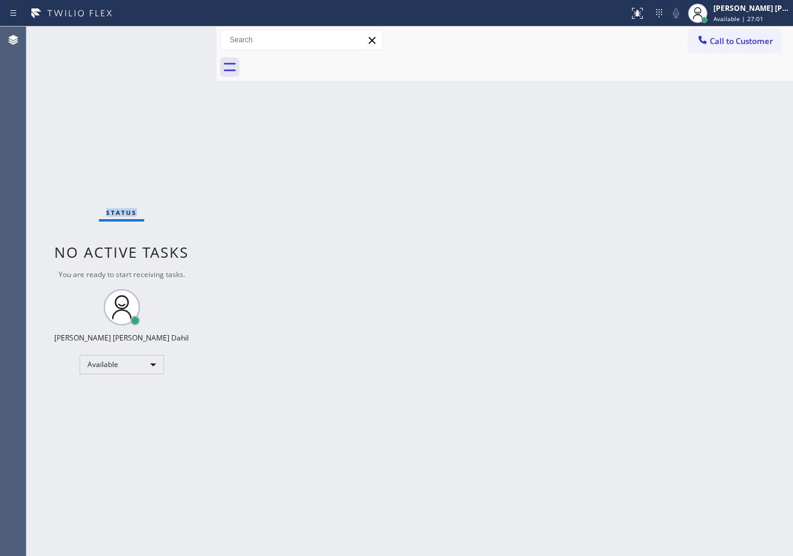
click at [179, 37] on div "Status No active tasks You are ready to start receiving tasks. [PERSON_NAME] [P…" at bounding box center [122, 291] width 190 height 529
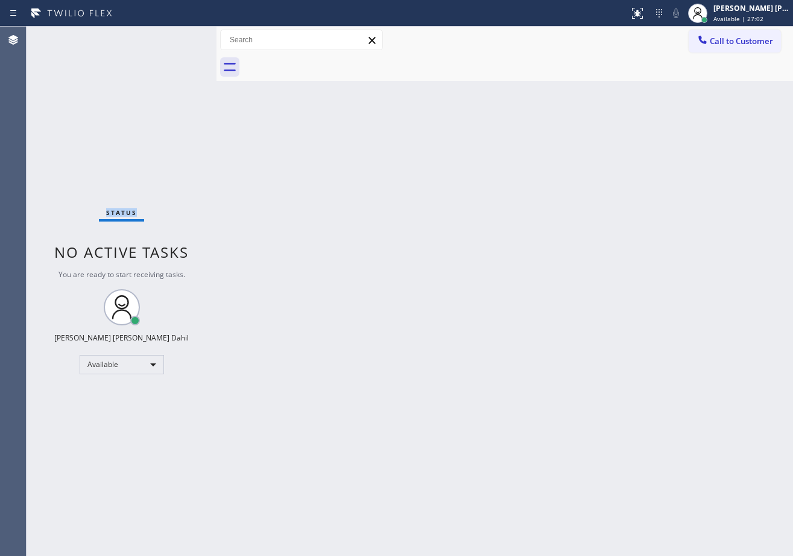
click at [179, 37] on div "Status No active tasks You are ready to start receiving tasks. [PERSON_NAME] [P…" at bounding box center [122, 291] width 190 height 529
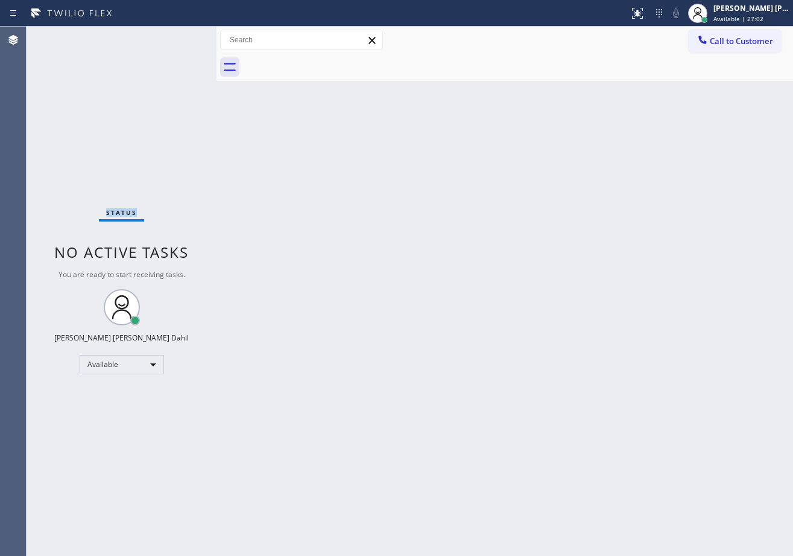
click at [179, 37] on div "Status No active tasks You are ready to start receiving tasks. [PERSON_NAME] [P…" at bounding box center [122, 291] width 190 height 529
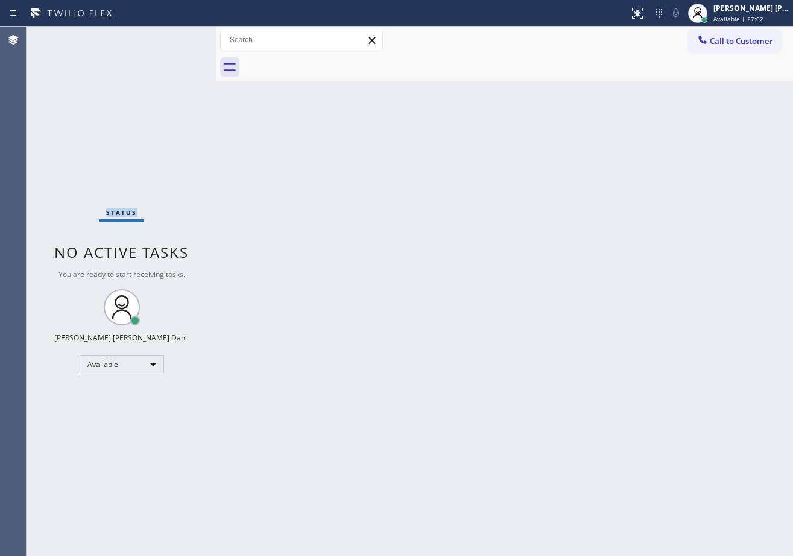
click at [179, 37] on div "Status No active tasks You are ready to start receiving tasks. [PERSON_NAME] [P…" at bounding box center [122, 291] width 190 height 529
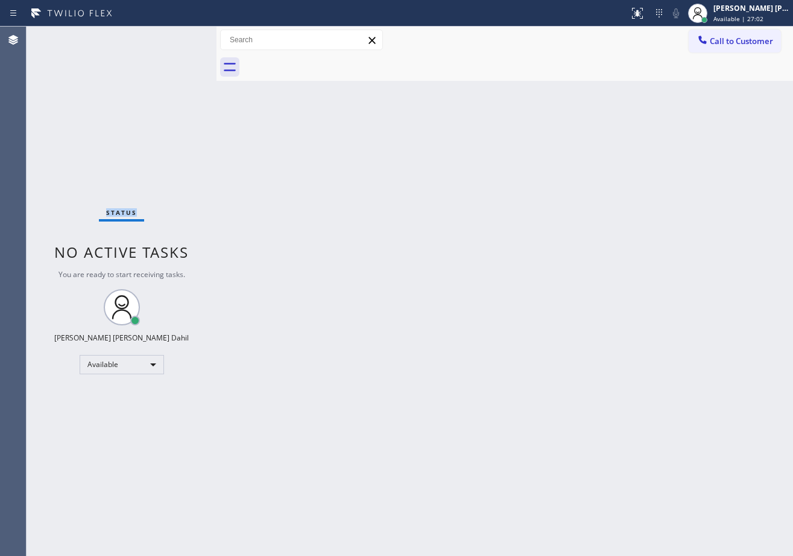
click at [179, 37] on div "Status No active tasks You are ready to start receiving tasks. [PERSON_NAME] [P…" at bounding box center [122, 291] width 190 height 529
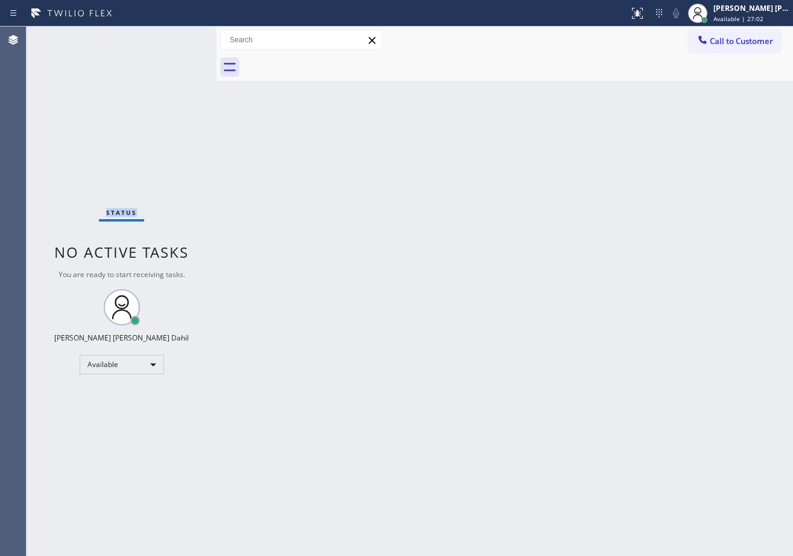
click at [179, 37] on div "Status No active tasks You are ready to start receiving tasks. [PERSON_NAME] [P…" at bounding box center [122, 291] width 190 height 529
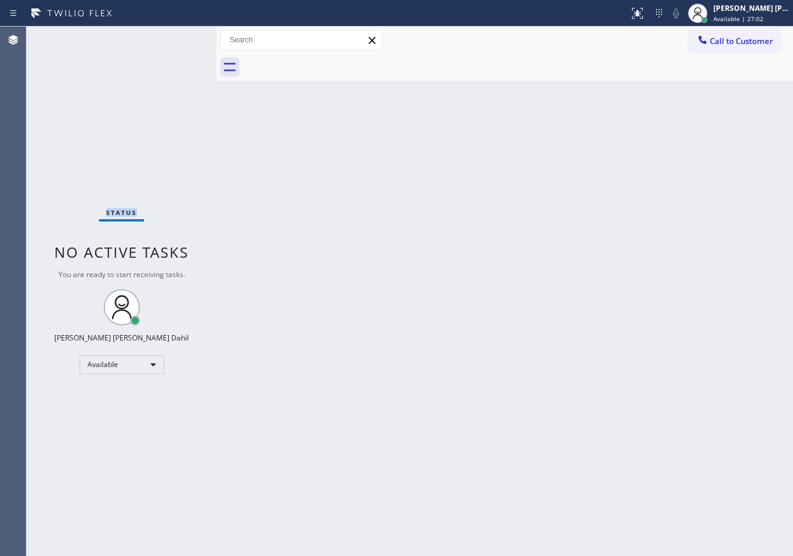
click at [179, 37] on div "Status No active tasks You are ready to start receiving tasks. [PERSON_NAME] [P…" at bounding box center [122, 291] width 190 height 529
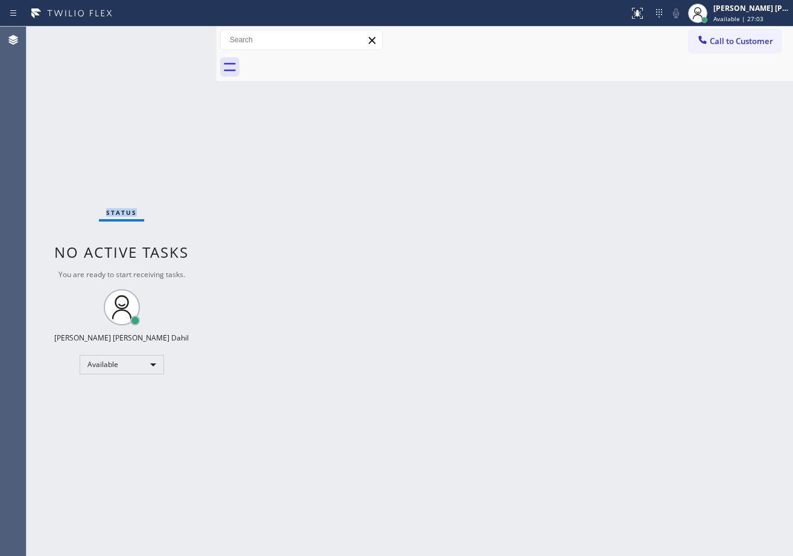
click at [179, 37] on div "Status No active tasks You are ready to start receiving tasks. [PERSON_NAME] [P…" at bounding box center [122, 291] width 190 height 529
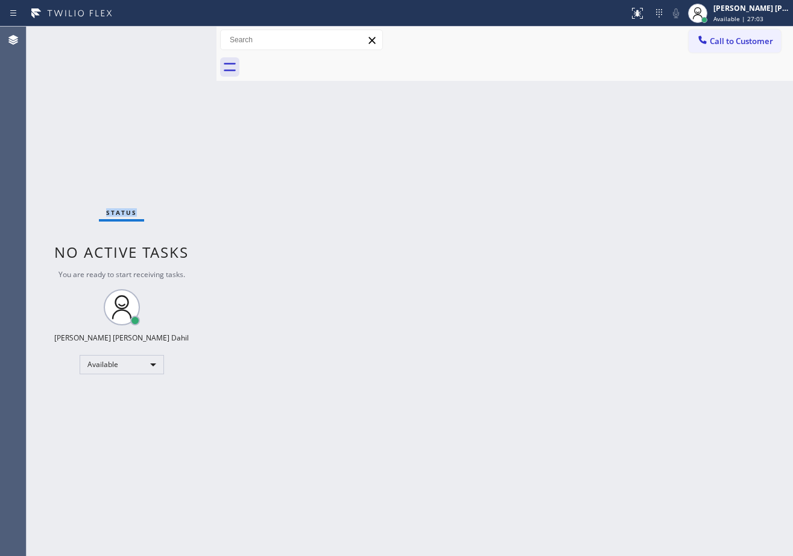
click at [179, 37] on div "Status No active tasks You are ready to start receiving tasks. [PERSON_NAME] [P…" at bounding box center [122, 291] width 190 height 529
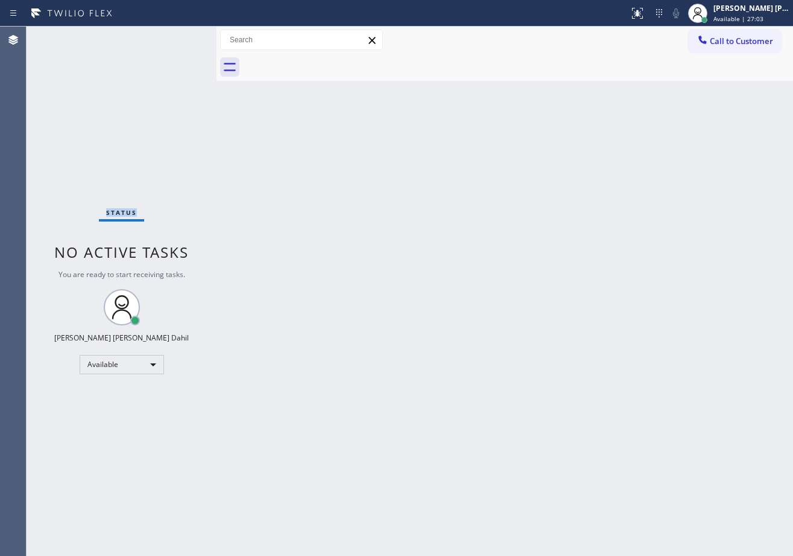
click at [179, 37] on div "Status No active tasks You are ready to start receiving tasks. [PERSON_NAME] [P…" at bounding box center [122, 291] width 190 height 529
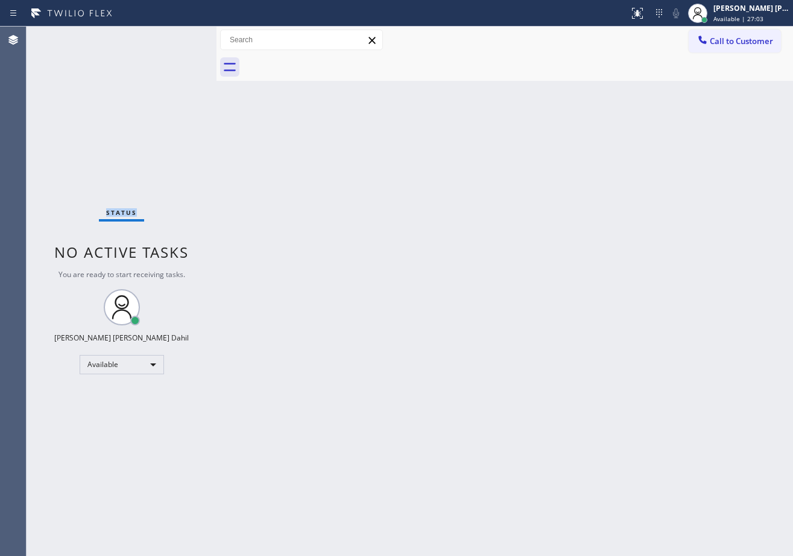
click at [179, 37] on div "Status No active tasks You are ready to start receiving tasks. [PERSON_NAME] [P…" at bounding box center [122, 291] width 190 height 529
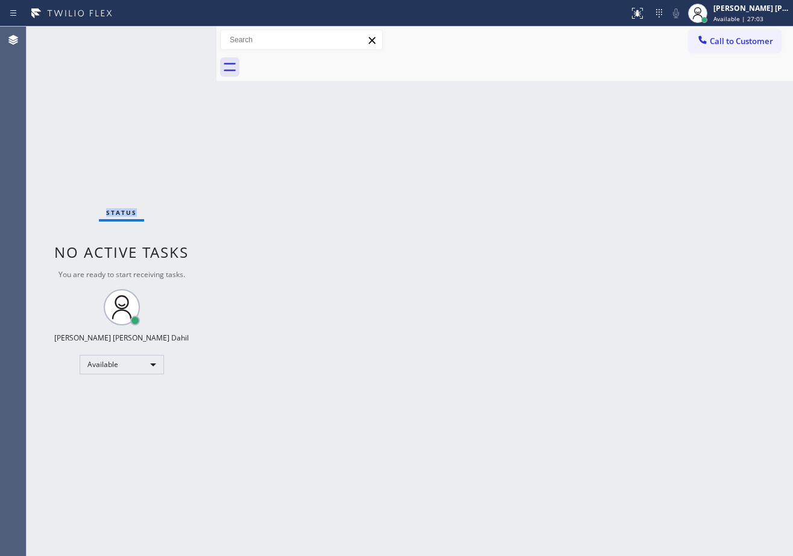
click at [179, 37] on div "Status No active tasks You are ready to start receiving tasks. [PERSON_NAME] [P…" at bounding box center [122, 291] width 190 height 529
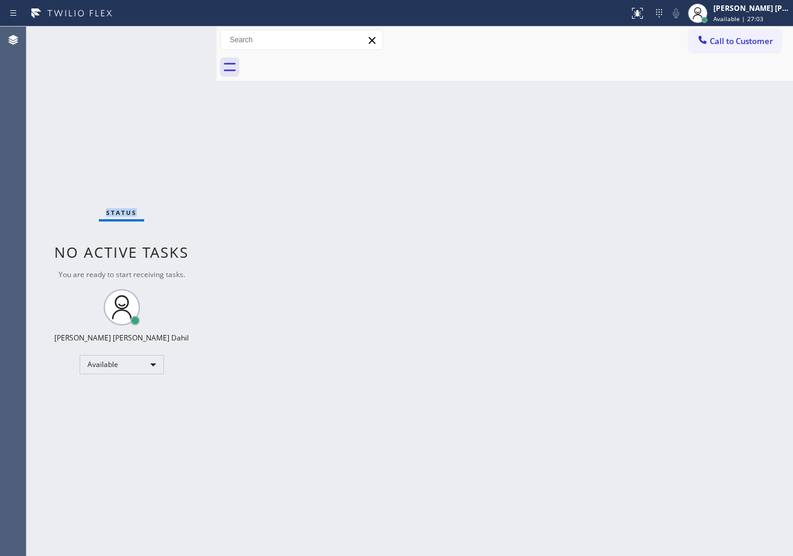
click at [179, 37] on div "Status No active tasks You are ready to start receiving tasks. [PERSON_NAME] [P…" at bounding box center [122, 291] width 190 height 529
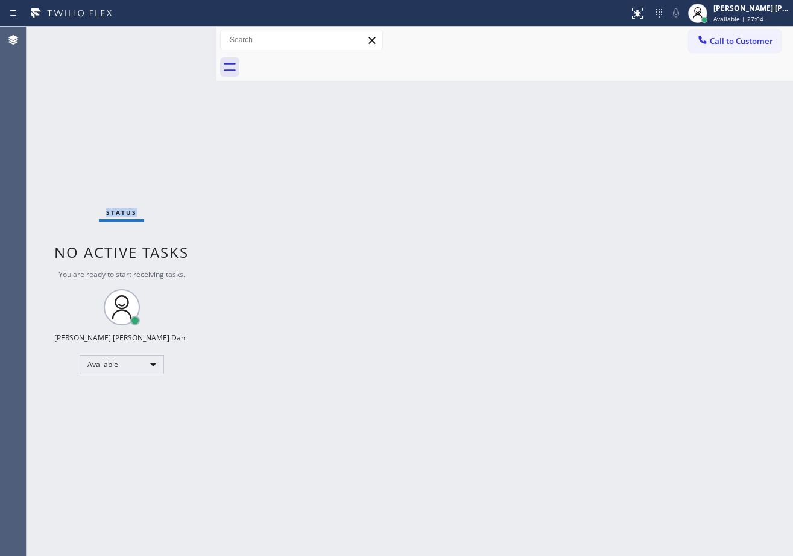
click at [179, 37] on div "Status No active tasks You are ready to start receiving tasks. [PERSON_NAME] [P…" at bounding box center [122, 291] width 190 height 529
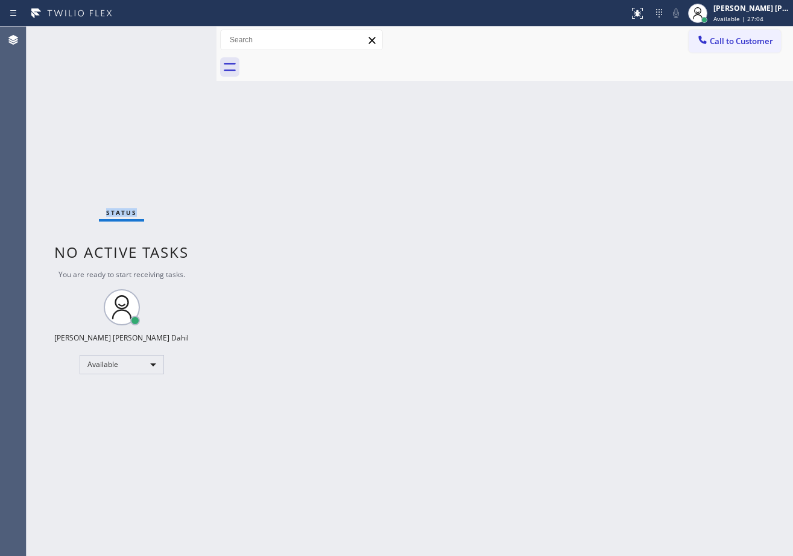
click at [179, 37] on div "Status No active tasks You are ready to start receiving tasks. [PERSON_NAME] [P…" at bounding box center [122, 291] width 190 height 529
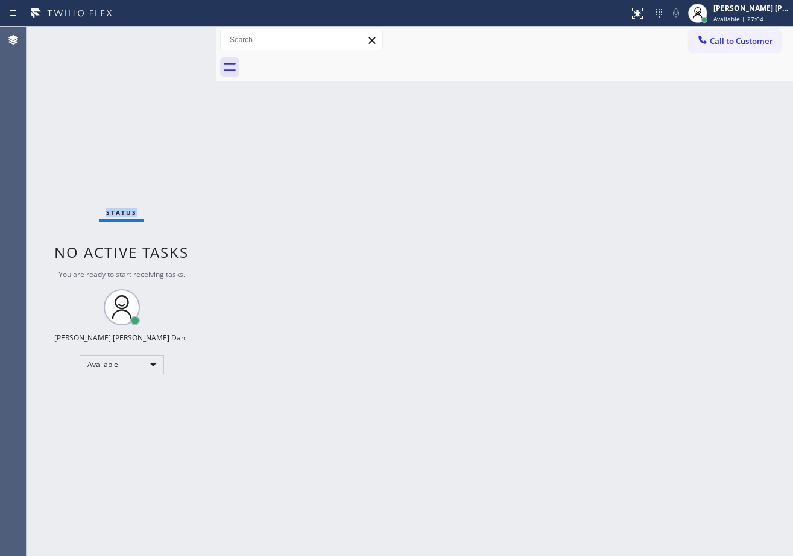
click at [179, 37] on div "Status No active tasks You are ready to start receiving tasks. [PERSON_NAME] [P…" at bounding box center [122, 291] width 190 height 529
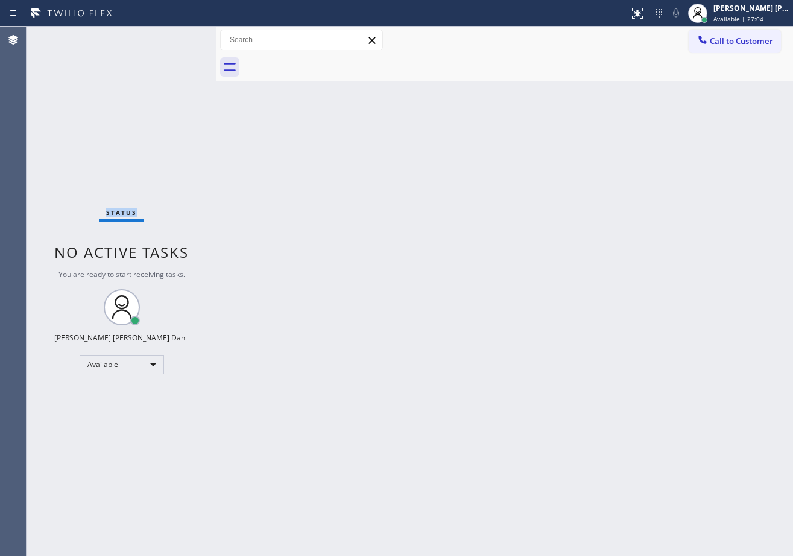
click at [179, 37] on div "Status No active tasks You are ready to start receiving tasks. [PERSON_NAME] [P…" at bounding box center [122, 291] width 190 height 529
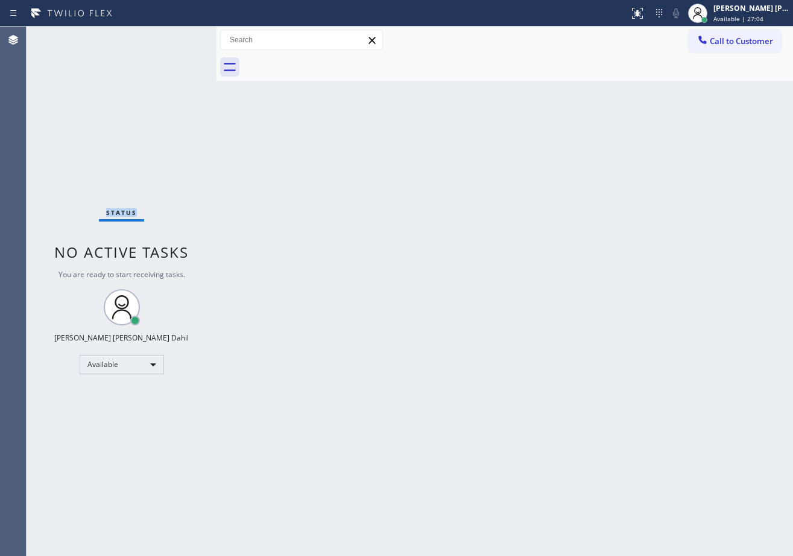
click at [179, 37] on div "Status No active tasks You are ready to start receiving tasks. [PERSON_NAME] [P…" at bounding box center [122, 291] width 190 height 529
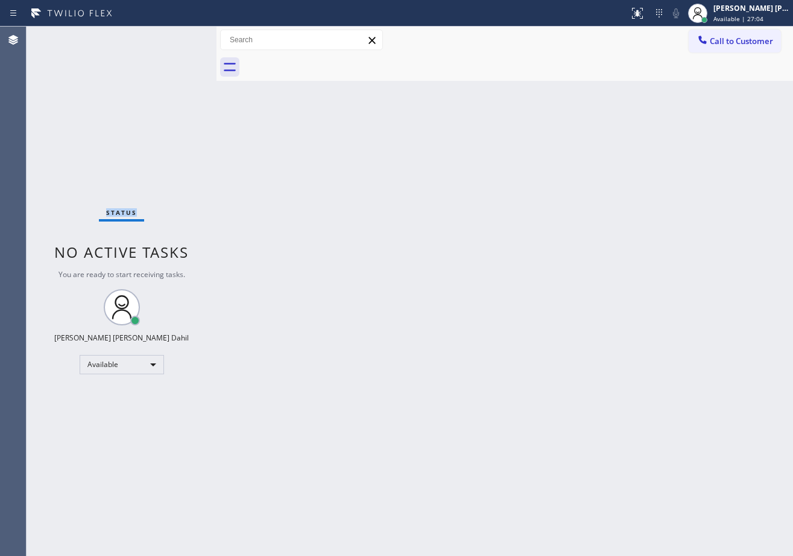
click at [179, 37] on div "Status No active tasks You are ready to start receiving tasks. [PERSON_NAME] [P…" at bounding box center [122, 291] width 190 height 529
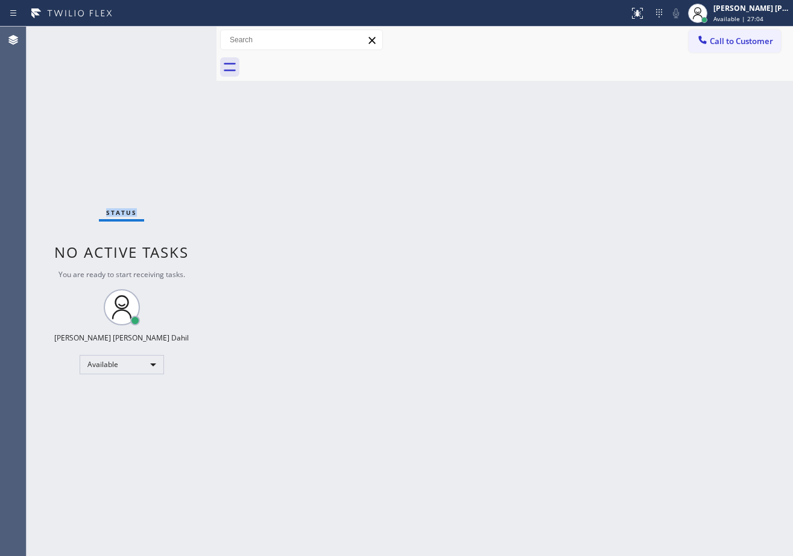
click at [179, 37] on div "Status No active tasks You are ready to start receiving tasks. [PERSON_NAME] [P…" at bounding box center [122, 291] width 190 height 529
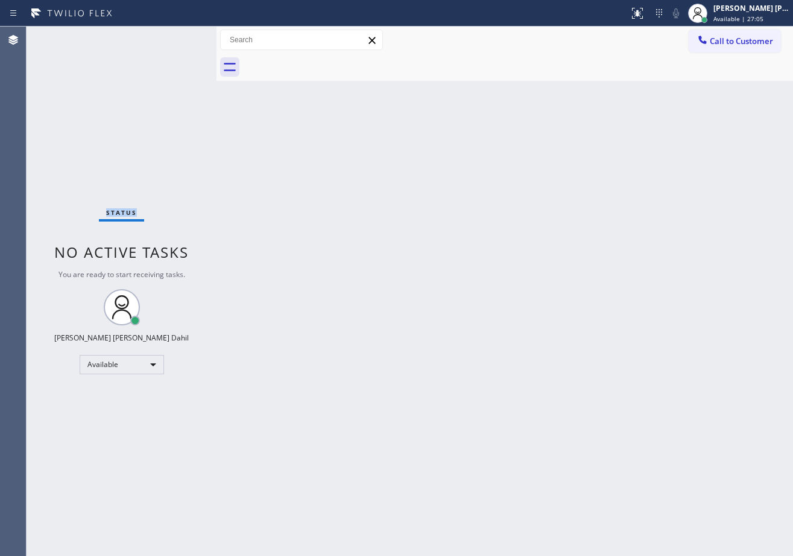
click at [179, 37] on div "Status No active tasks You are ready to start receiving tasks. [PERSON_NAME] [P…" at bounding box center [122, 291] width 190 height 529
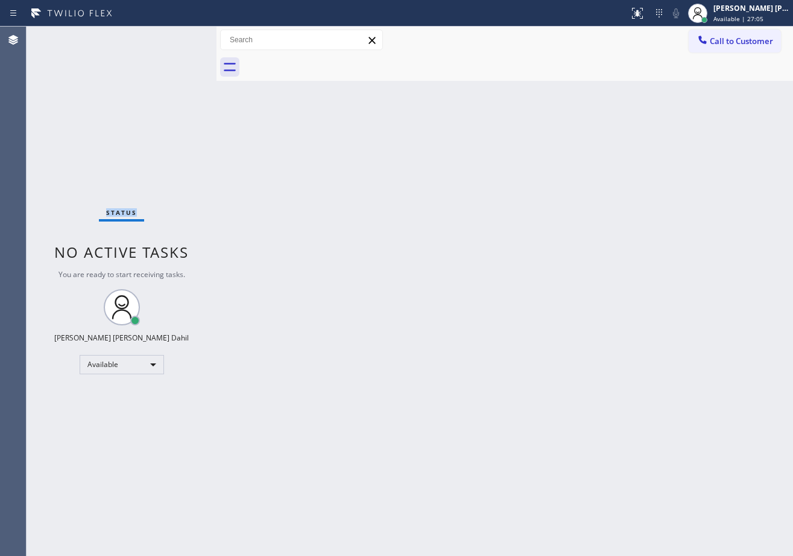
click at [179, 37] on div "Status No active tasks You are ready to start receiving tasks. [PERSON_NAME] [P…" at bounding box center [122, 291] width 190 height 529
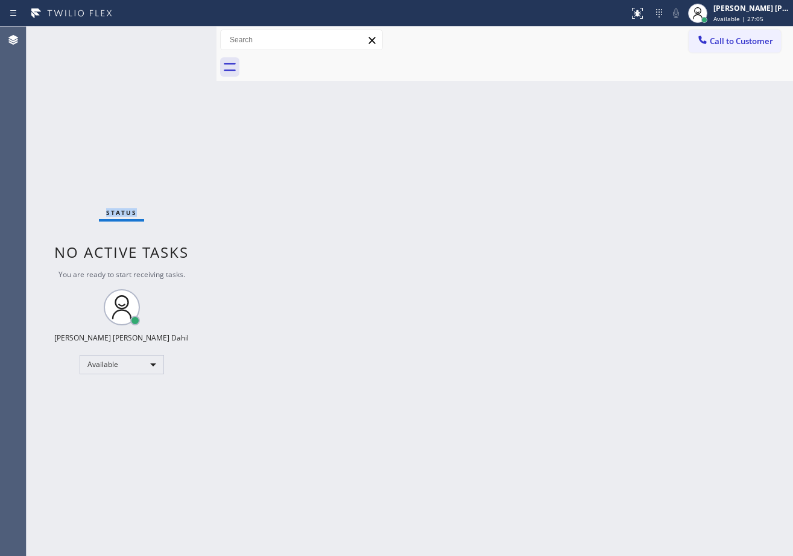
click at [179, 37] on div "Status No active tasks You are ready to start receiving tasks. [PERSON_NAME] [P…" at bounding box center [122, 291] width 190 height 529
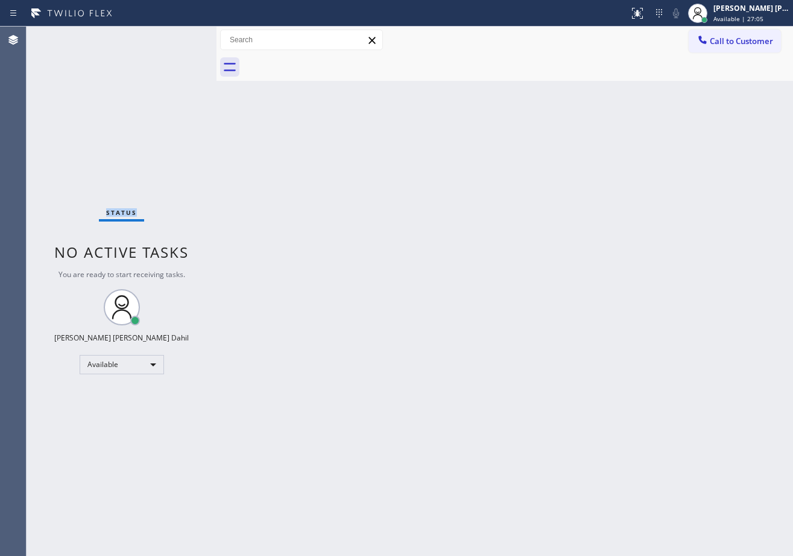
click at [179, 37] on div "Status No active tasks You are ready to start receiving tasks. [PERSON_NAME] [P…" at bounding box center [122, 291] width 190 height 529
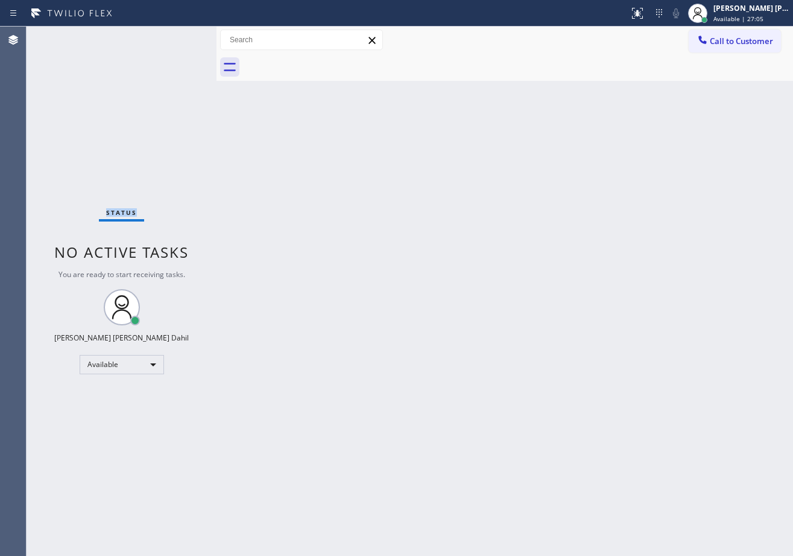
click at [179, 37] on div "Status No active tasks You are ready to start receiving tasks. [PERSON_NAME] [P…" at bounding box center [122, 291] width 190 height 529
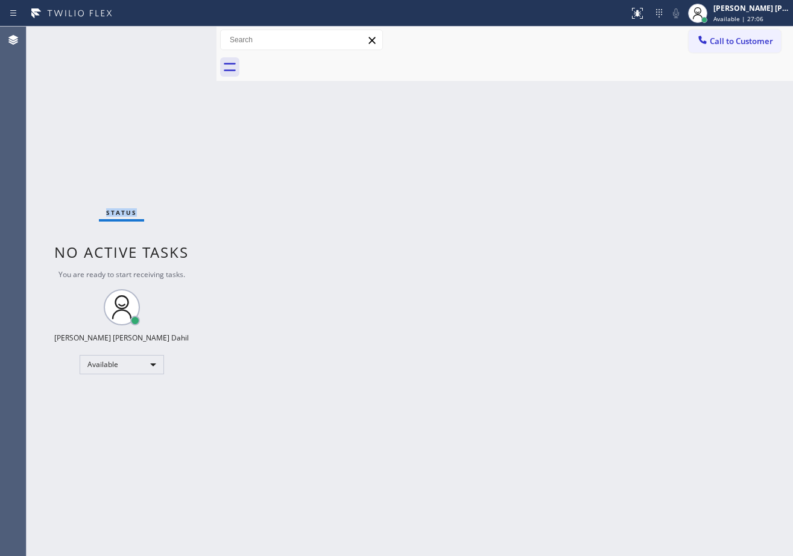
click at [179, 37] on div "Status No active tasks You are ready to start receiving tasks. [PERSON_NAME] [P…" at bounding box center [122, 291] width 190 height 529
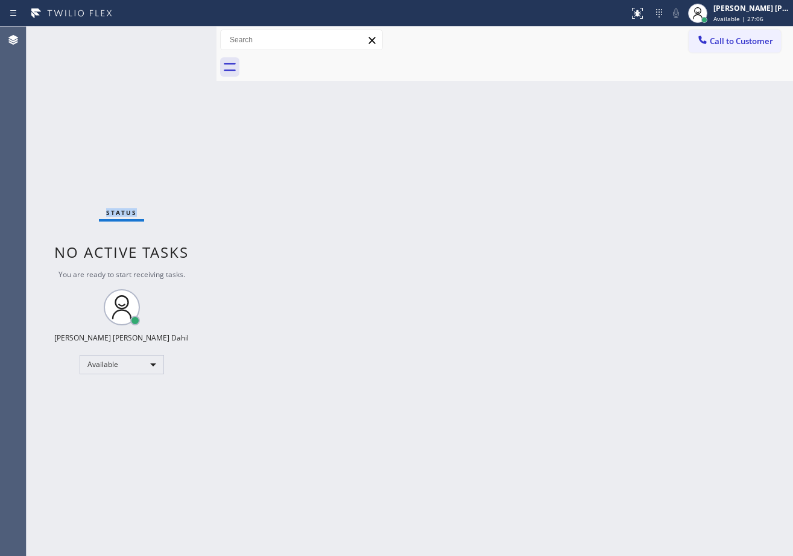
click at [179, 37] on div "Status No active tasks You are ready to start receiving tasks. [PERSON_NAME] [P…" at bounding box center [122, 291] width 190 height 529
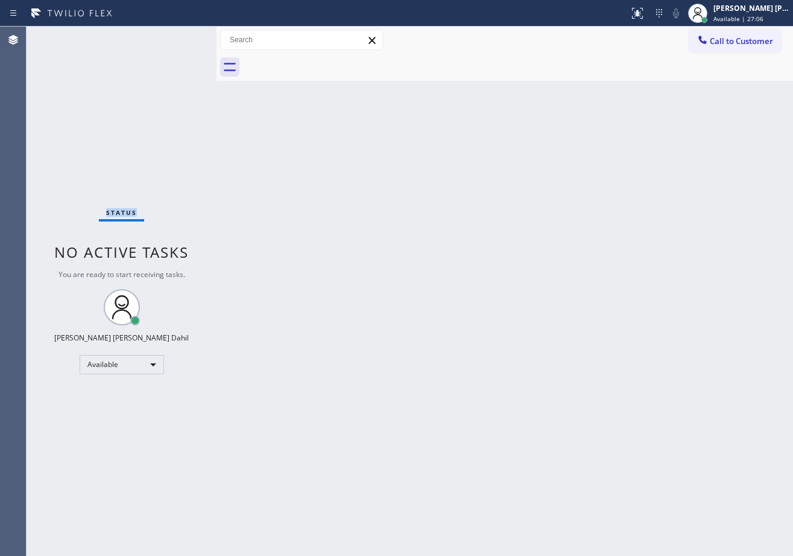
click at [179, 37] on div "Status No active tasks You are ready to start receiving tasks. [PERSON_NAME] [P…" at bounding box center [122, 291] width 190 height 529
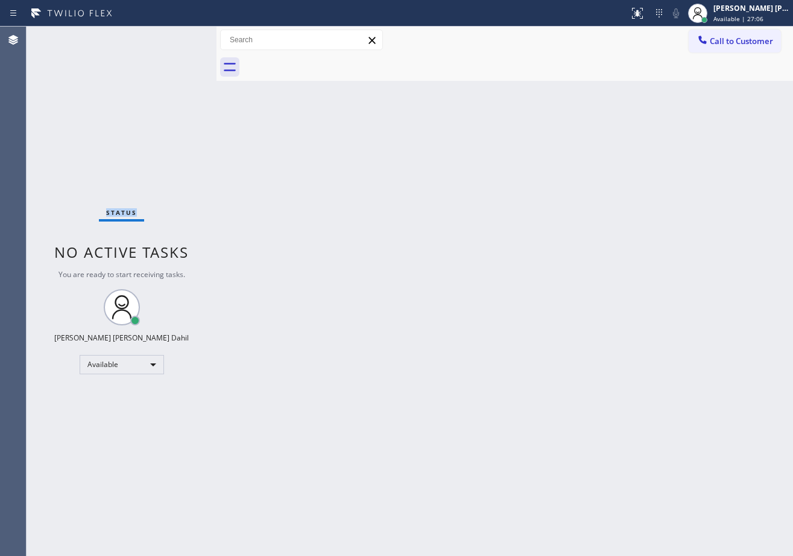
click at [179, 37] on div "Status No active tasks You are ready to start receiving tasks. [PERSON_NAME] [P…" at bounding box center [122, 291] width 190 height 529
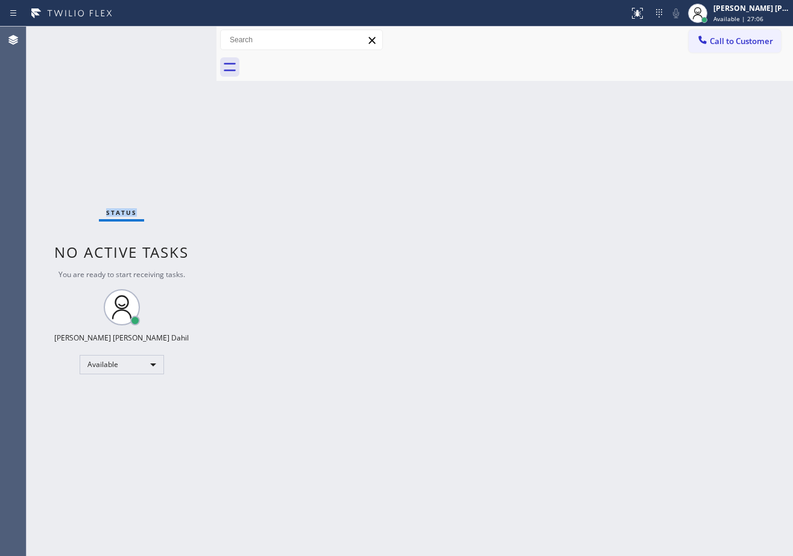
click at [179, 37] on div "Status No active tasks You are ready to start receiving tasks. [PERSON_NAME] [P…" at bounding box center [122, 291] width 190 height 529
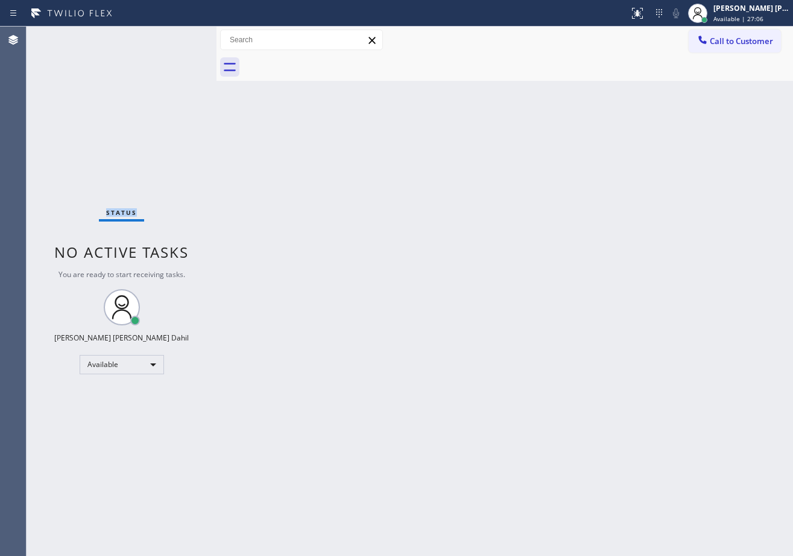
click at [179, 37] on div "Status No active tasks You are ready to start receiving tasks. [PERSON_NAME] [P…" at bounding box center [122, 291] width 190 height 529
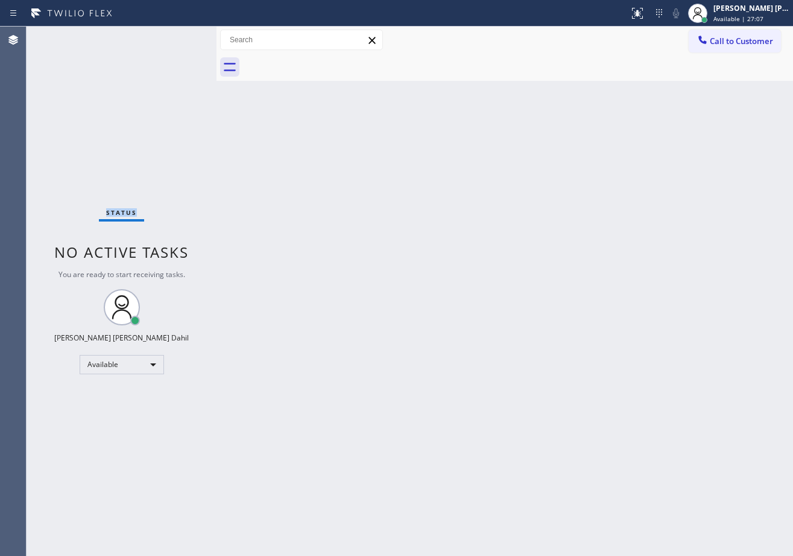
click at [179, 37] on div "Status No active tasks You are ready to start receiving tasks. [PERSON_NAME] [P…" at bounding box center [122, 291] width 190 height 529
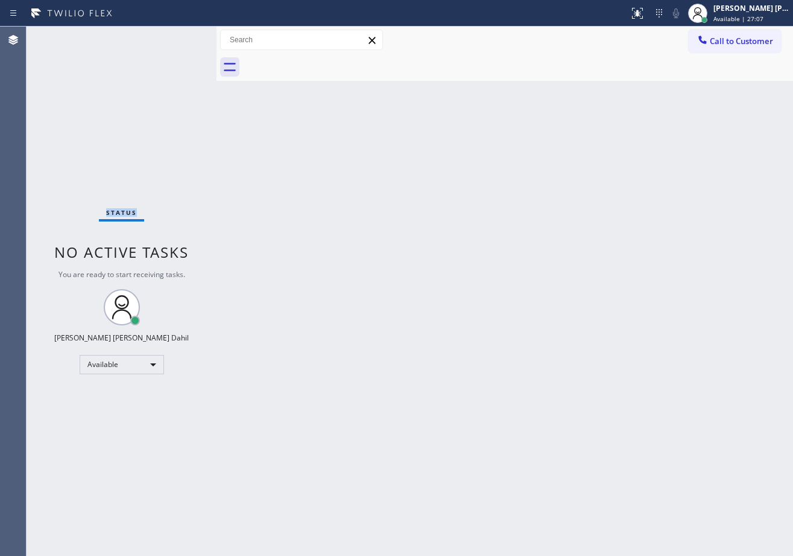
click at [179, 37] on div "Status No active tasks You are ready to start receiving tasks. [PERSON_NAME] [P…" at bounding box center [122, 291] width 190 height 529
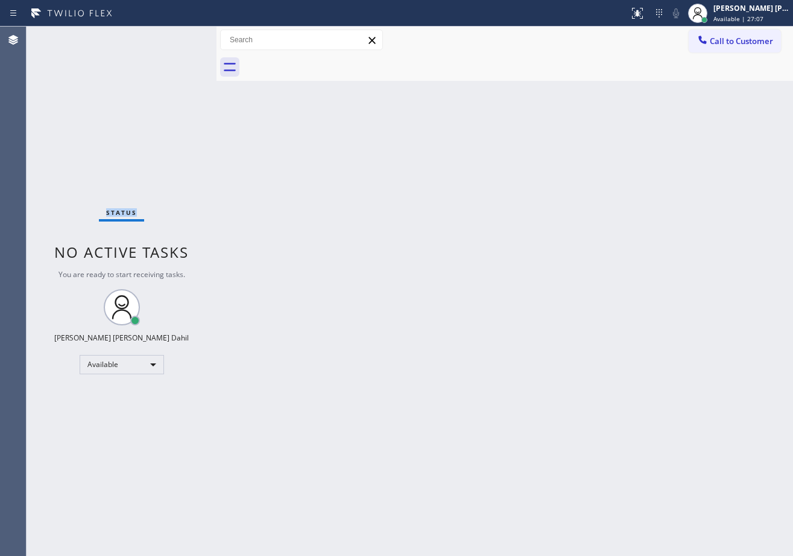
click at [179, 37] on div "Status No active tasks You are ready to start receiving tasks. [PERSON_NAME] [P…" at bounding box center [122, 291] width 190 height 529
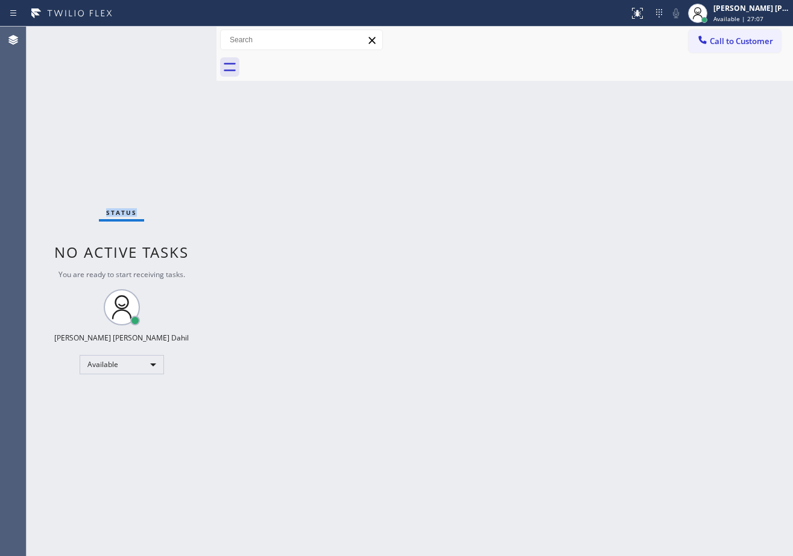
click at [179, 37] on div "Status No active tasks You are ready to start receiving tasks. [PERSON_NAME] [P…" at bounding box center [122, 291] width 190 height 529
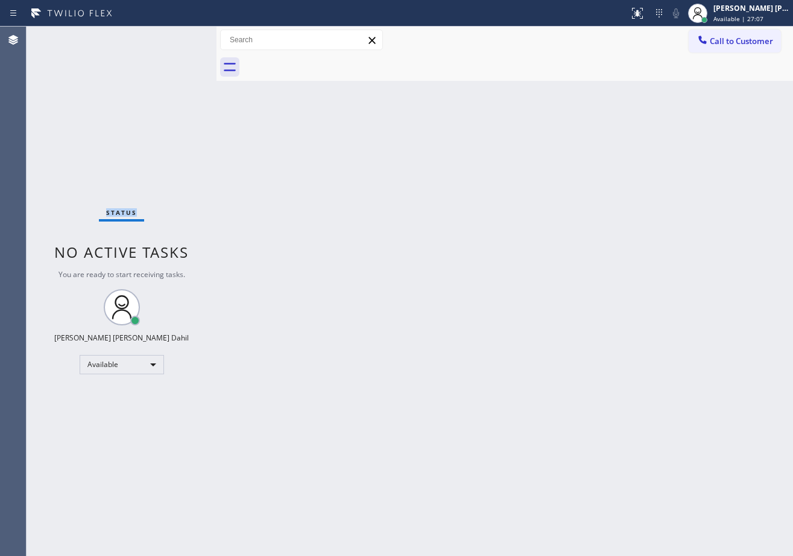
click at [179, 37] on div "Status No active tasks You are ready to start receiving tasks. [PERSON_NAME] [P…" at bounding box center [122, 291] width 190 height 529
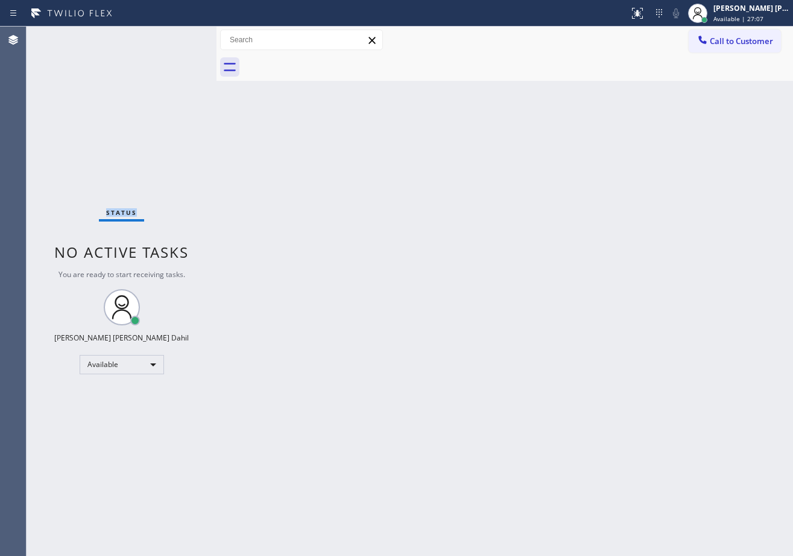
click at [179, 37] on div "Status No active tasks You are ready to start receiving tasks. [PERSON_NAME] [P…" at bounding box center [122, 291] width 190 height 529
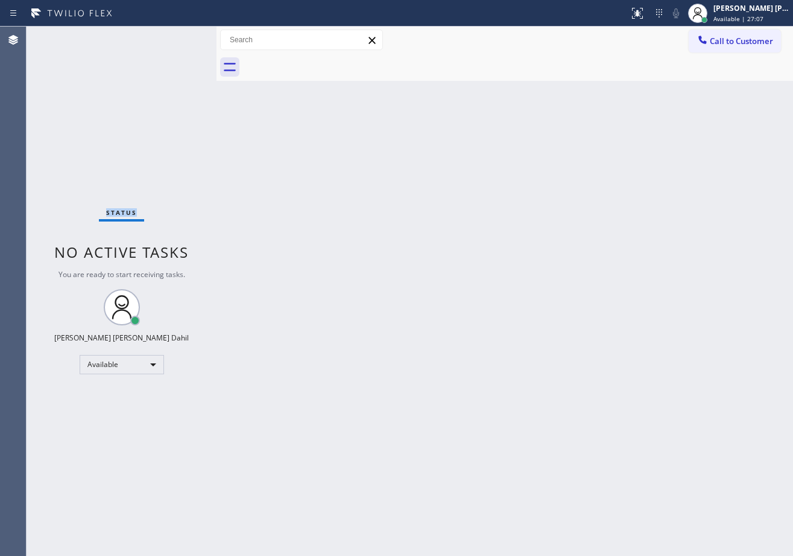
click at [179, 37] on div "Status No active tasks You are ready to start receiving tasks. [PERSON_NAME] [P…" at bounding box center [122, 291] width 190 height 529
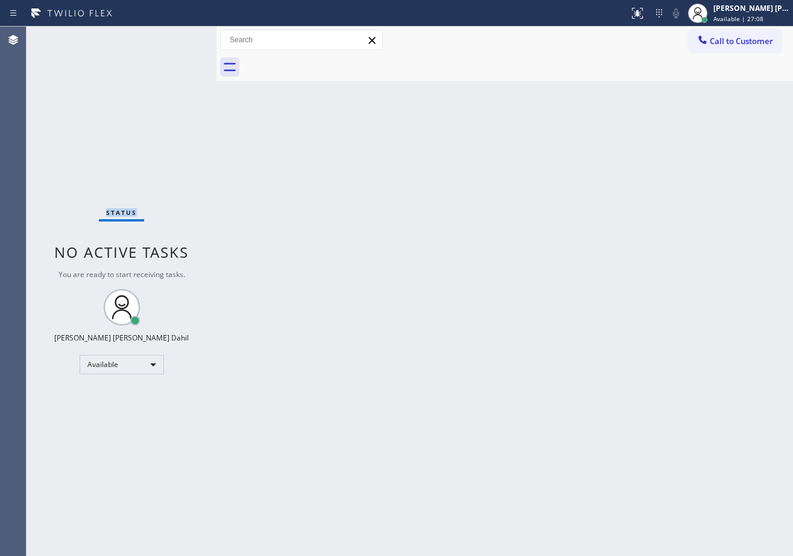
click at [179, 37] on div "Status No active tasks You are ready to start receiving tasks. [PERSON_NAME] [P…" at bounding box center [122, 291] width 190 height 529
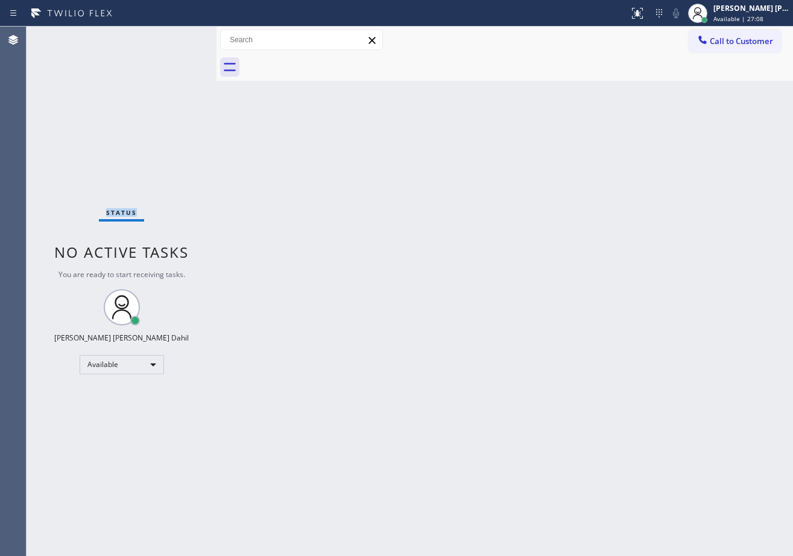
click at [179, 37] on div "Status No active tasks You are ready to start receiving tasks. [PERSON_NAME] [P…" at bounding box center [122, 291] width 190 height 529
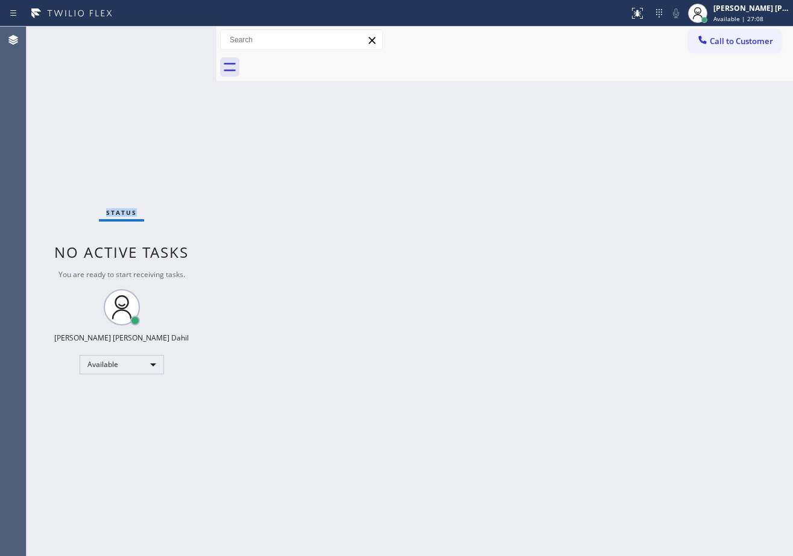
click at [179, 37] on div "Status No active tasks You are ready to start receiving tasks. [PERSON_NAME] [P…" at bounding box center [122, 291] width 190 height 529
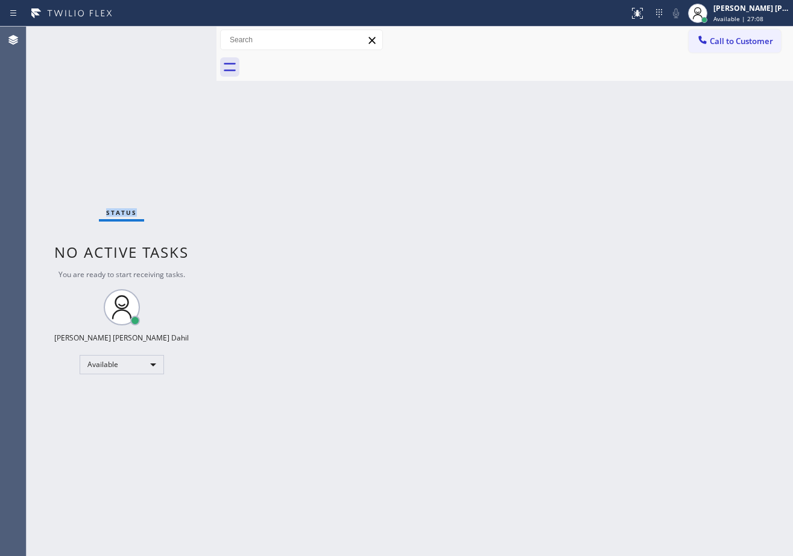
click at [179, 37] on div "Status No active tasks You are ready to start receiving tasks. [PERSON_NAME] [P…" at bounding box center [122, 291] width 190 height 529
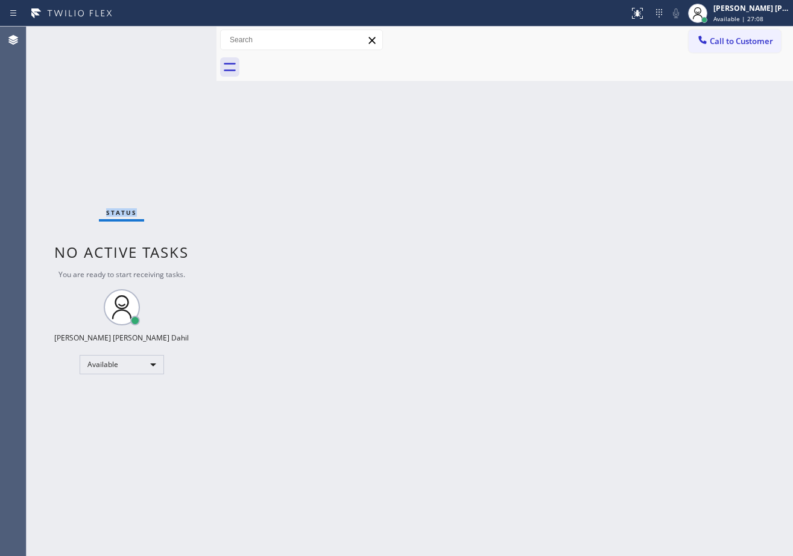
click at [179, 37] on div "Status No active tasks You are ready to start receiving tasks. [PERSON_NAME] [P…" at bounding box center [122, 291] width 190 height 529
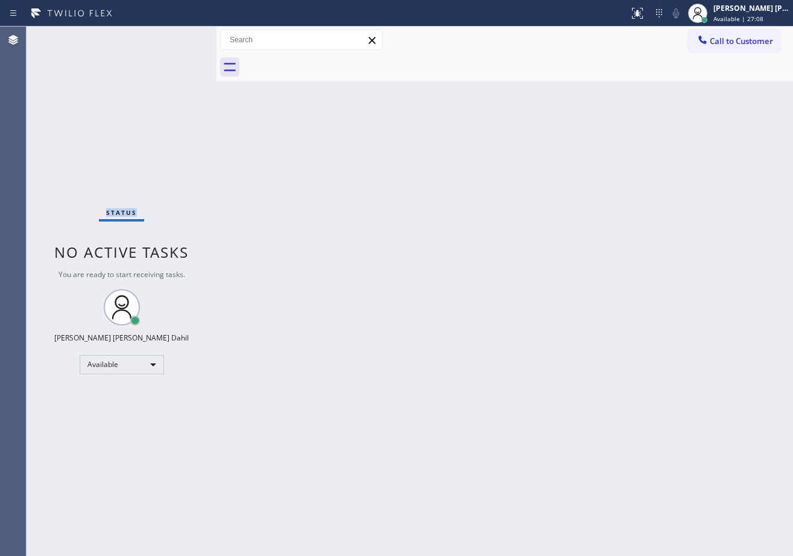
click at [179, 37] on div "Status No active tasks You are ready to start receiving tasks. [PERSON_NAME] [P…" at bounding box center [122, 291] width 190 height 529
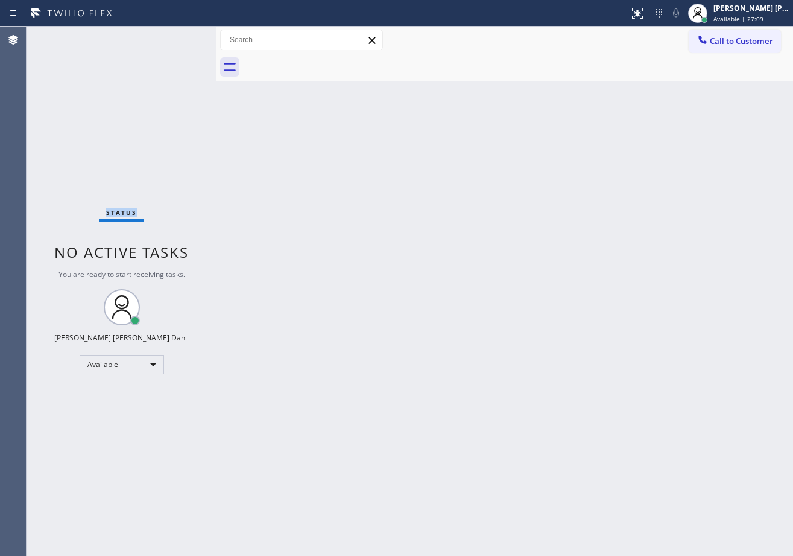
click at [179, 37] on div "Status No active tasks You are ready to start receiving tasks. [PERSON_NAME] [P…" at bounding box center [122, 291] width 190 height 529
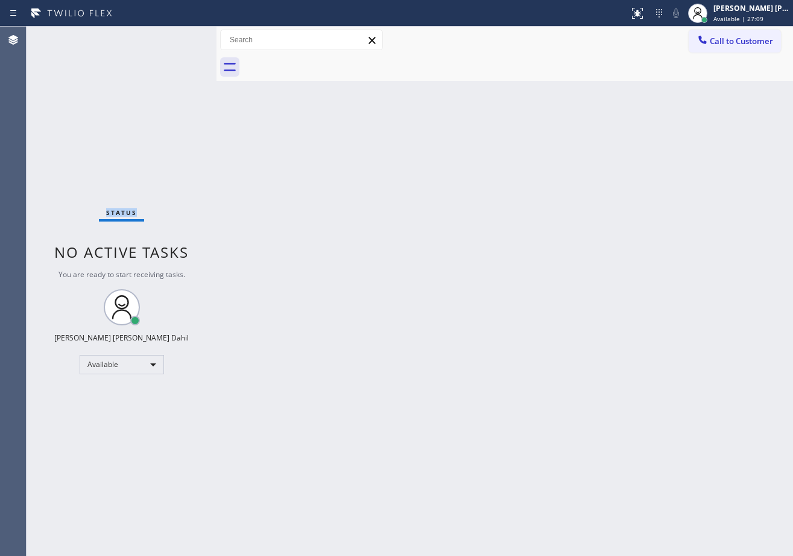
click at [179, 37] on div "Status No active tasks You are ready to start receiving tasks. [PERSON_NAME] [P…" at bounding box center [122, 291] width 190 height 529
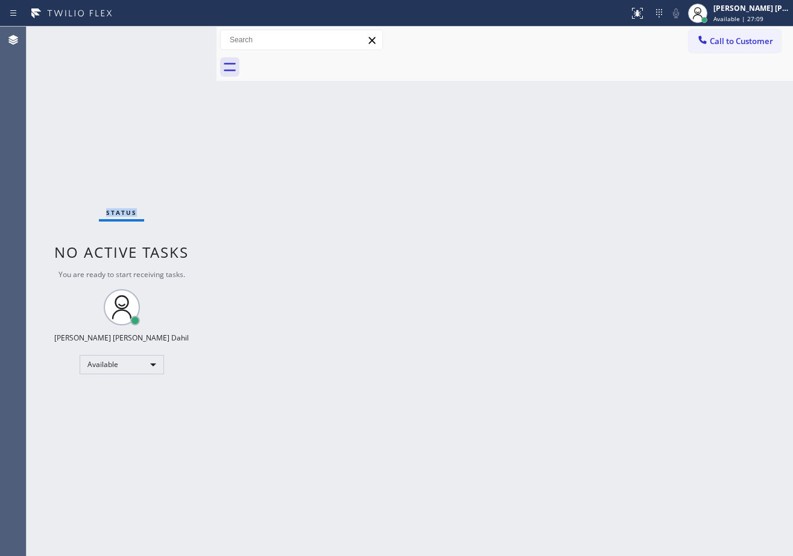
click at [179, 37] on div "Status No active tasks You are ready to start receiving tasks. [PERSON_NAME] [P…" at bounding box center [122, 291] width 190 height 529
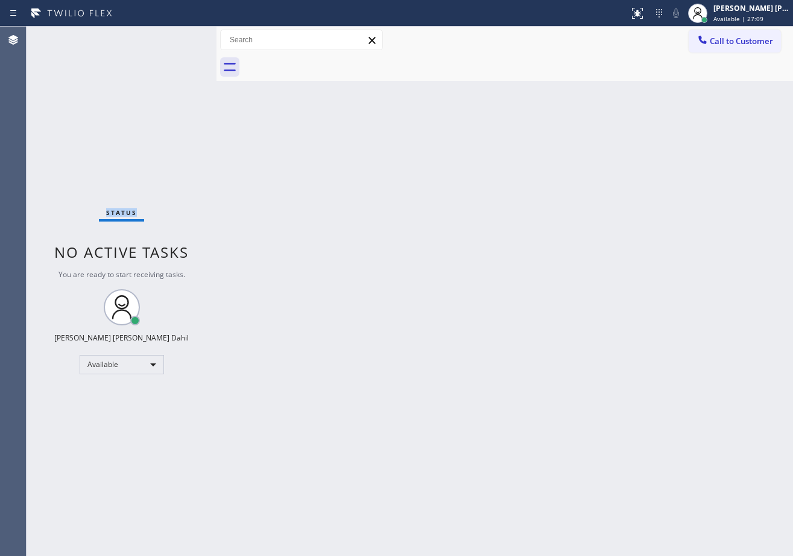
click at [179, 37] on div "Status No active tasks You are ready to start receiving tasks. [PERSON_NAME] [P…" at bounding box center [122, 291] width 190 height 529
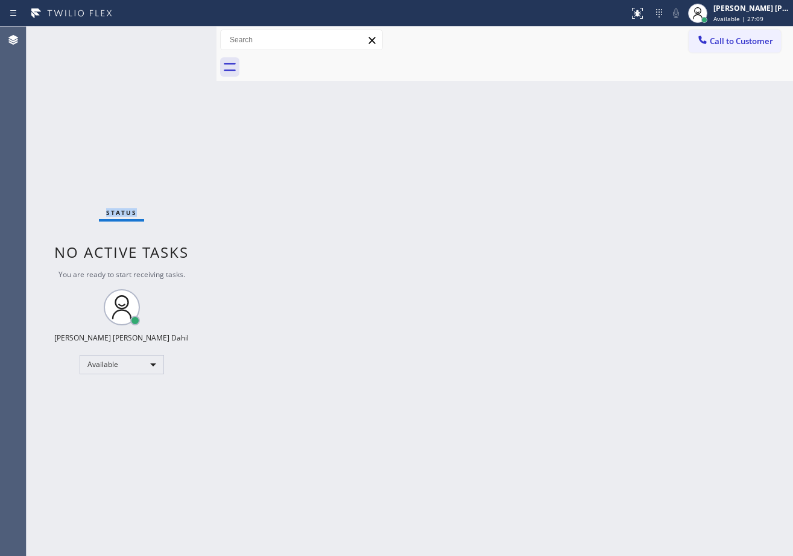
click at [179, 37] on div "Status No active tasks You are ready to start receiving tasks. [PERSON_NAME] [P…" at bounding box center [122, 291] width 190 height 529
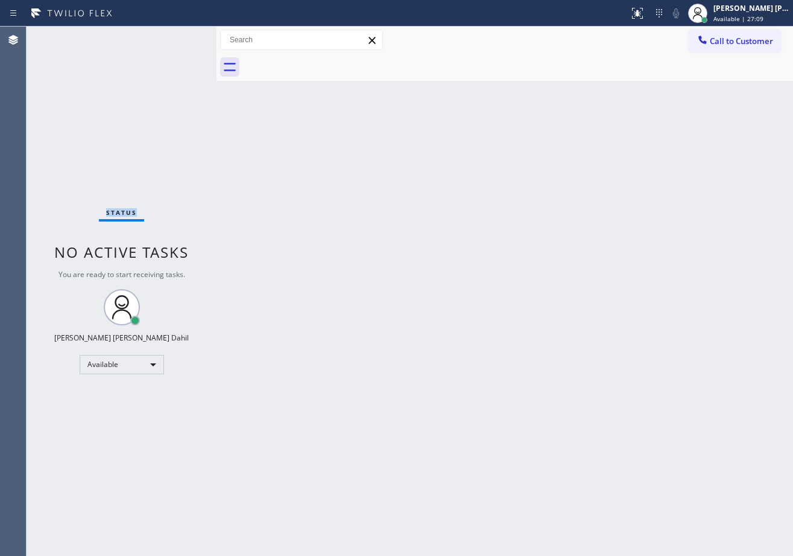
click at [179, 37] on div "Status No active tasks You are ready to start receiving tasks. [PERSON_NAME] [P…" at bounding box center [122, 291] width 190 height 529
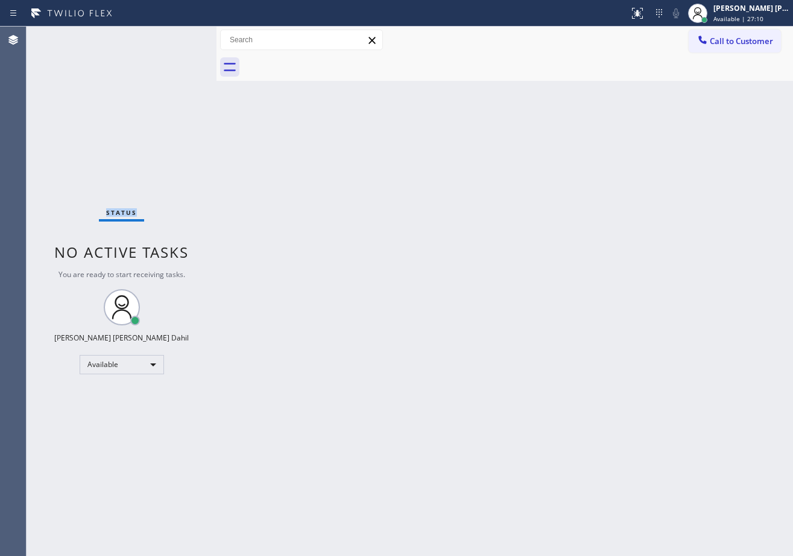
click at [179, 37] on div "Status No active tasks You are ready to start receiving tasks. [PERSON_NAME] [P…" at bounding box center [122, 291] width 190 height 529
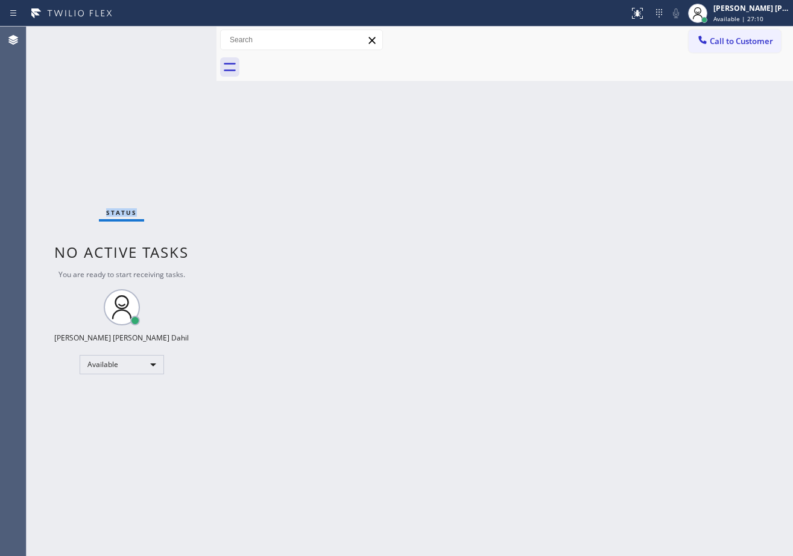
click at [179, 37] on div "Status No active tasks You are ready to start receiving tasks. [PERSON_NAME] [P…" at bounding box center [122, 291] width 190 height 529
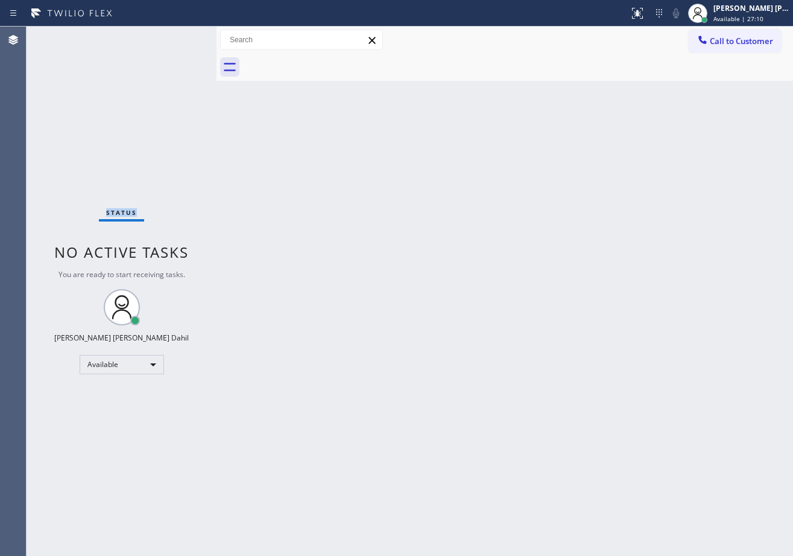
click at [179, 37] on div "Status No active tasks You are ready to start receiving tasks. [PERSON_NAME] [P…" at bounding box center [122, 291] width 190 height 529
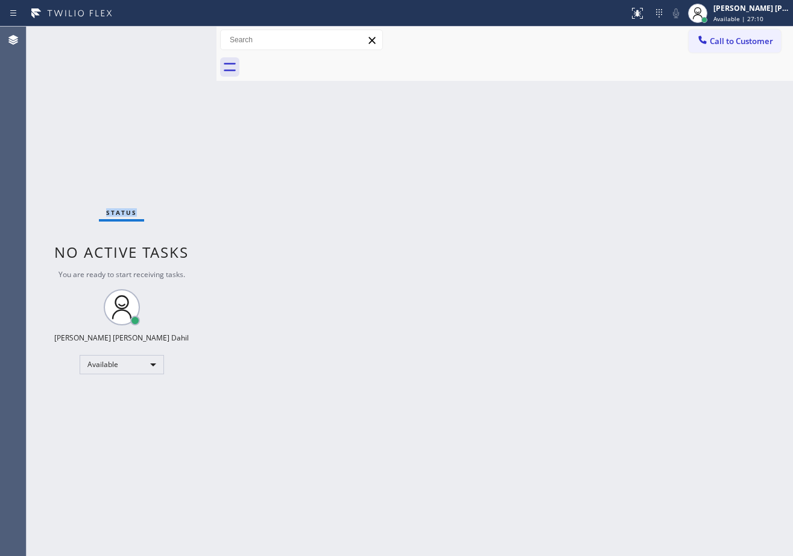
click at [179, 37] on div "Status No active tasks You are ready to start receiving tasks. [PERSON_NAME] [P…" at bounding box center [122, 291] width 190 height 529
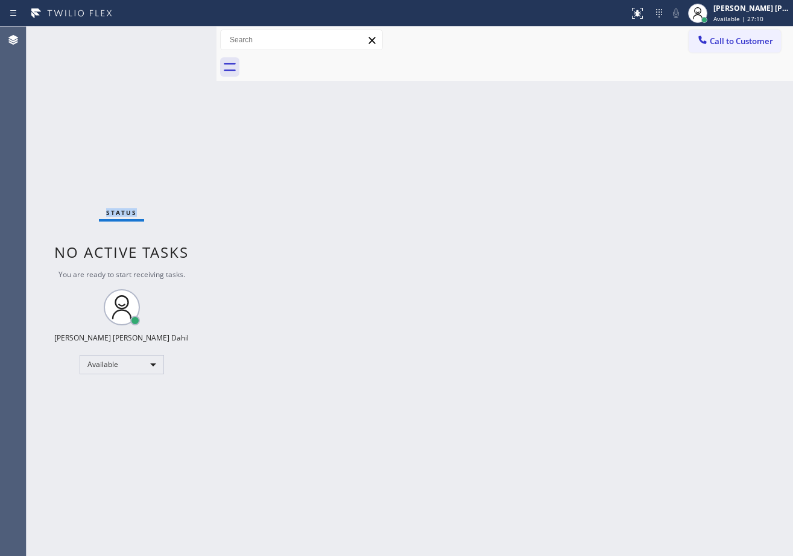
click at [179, 37] on div "Status No active tasks You are ready to start receiving tasks. [PERSON_NAME] [P…" at bounding box center [122, 291] width 190 height 529
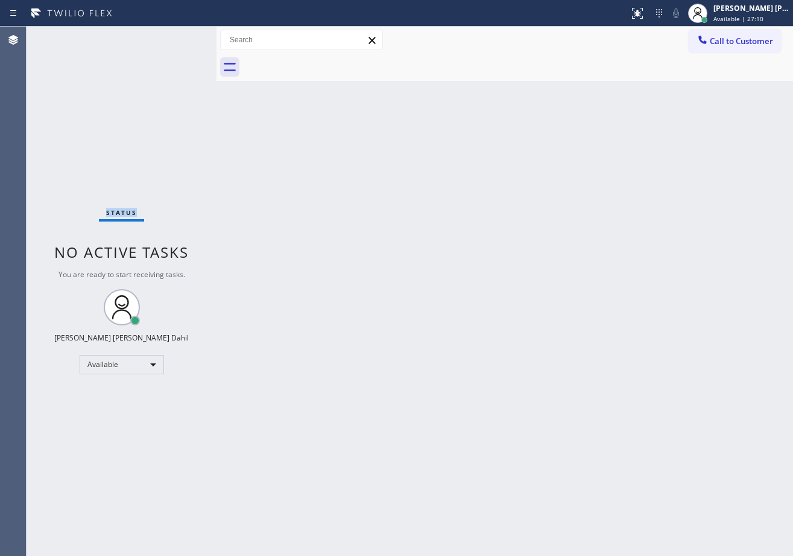
click at [179, 37] on div "Status No active tasks You are ready to start receiving tasks. [PERSON_NAME] [P…" at bounding box center [122, 291] width 190 height 529
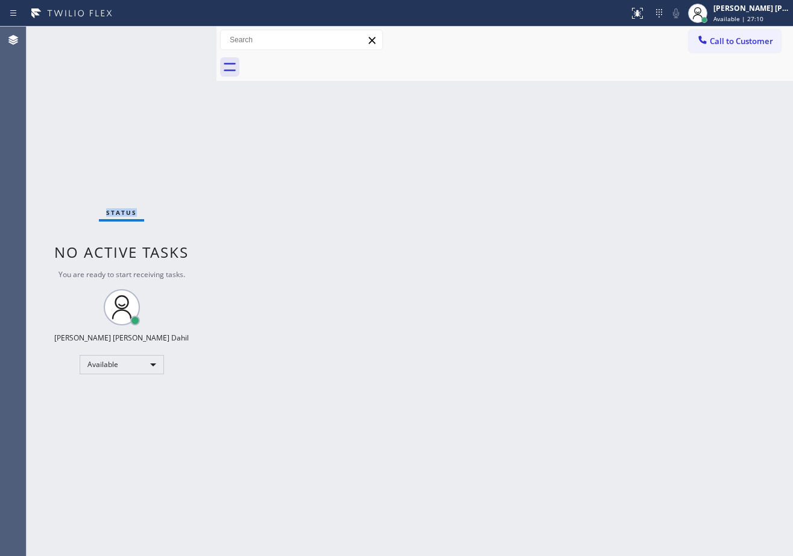
click at [179, 37] on div "Status No active tasks You are ready to start receiving tasks. [PERSON_NAME] [P…" at bounding box center [122, 291] width 190 height 529
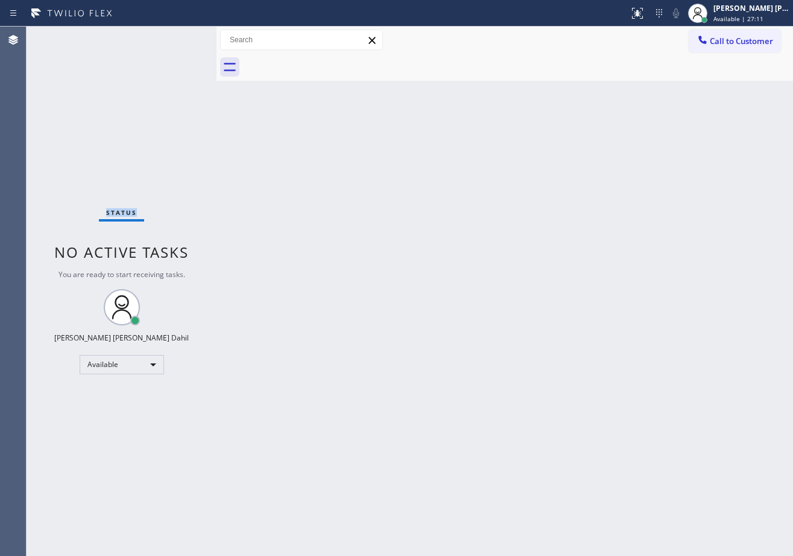
click at [179, 37] on div "Status No active tasks You are ready to start receiving tasks. [PERSON_NAME] [P…" at bounding box center [122, 291] width 190 height 529
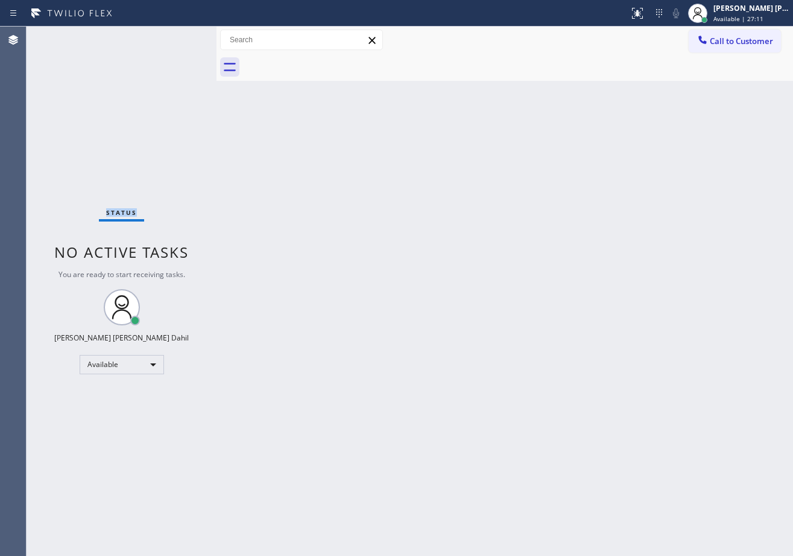
click at [179, 37] on div "Status No active tasks You are ready to start receiving tasks. [PERSON_NAME] [P…" at bounding box center [122, 291] width 190 height 529
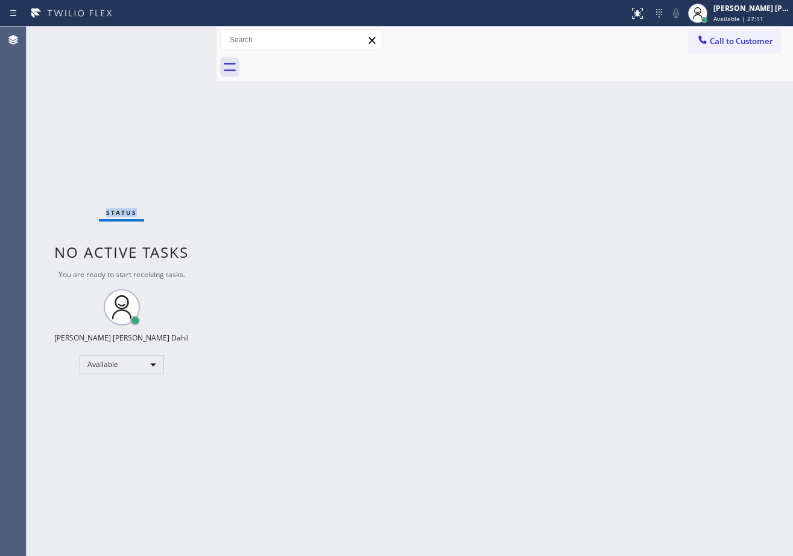
click at [179, 37] on div "Status No active tasks You are ready to start receiving tasks. [PERSON_NAME] [P…" at bounding box center [122, 291] width 190 height 529
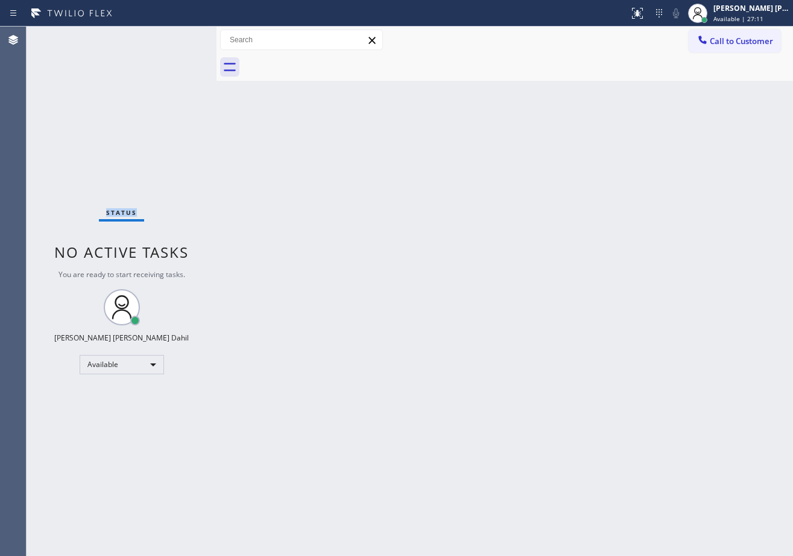
click at [179, 37] on div "Status No active tasks You are ready to start receiving tasks. [PERSON_NAME] [P…" at bounding box center [122, 291] width 190 height 529
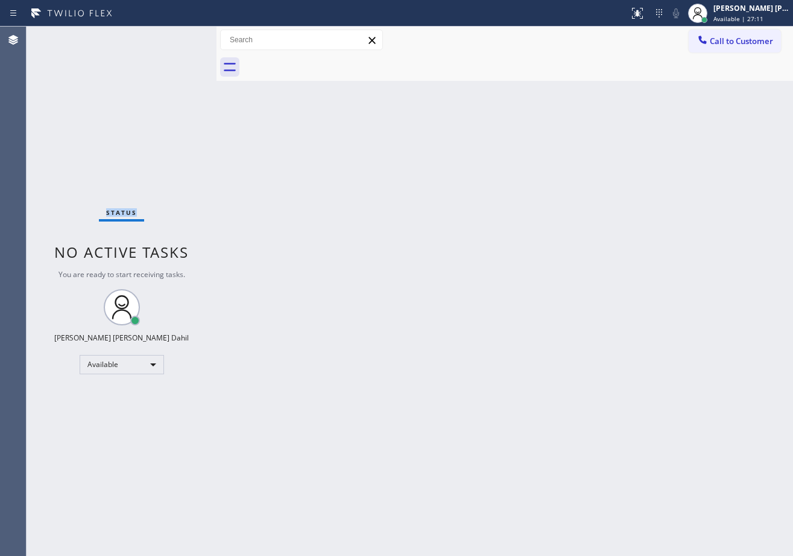
click at [179, 37] on div "Status No active tasks You are ready to start receiving tasks. [PERSON_NAME] [P…" at bounding box center [122, 291] width 190 height 529
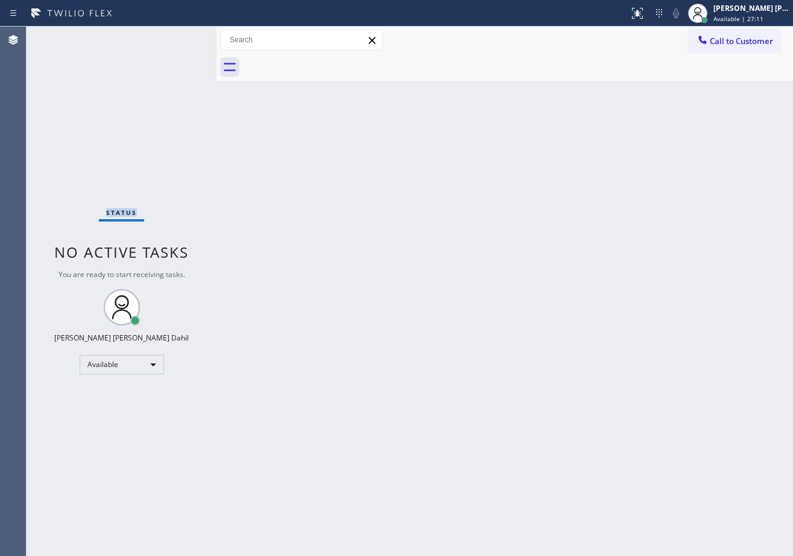
click at [179, 37] on div "Status No active tasks You are ready to start receiving tasks. [PERSON_NAME] [P…" at bounding box center [122, 291] width 190 height 529
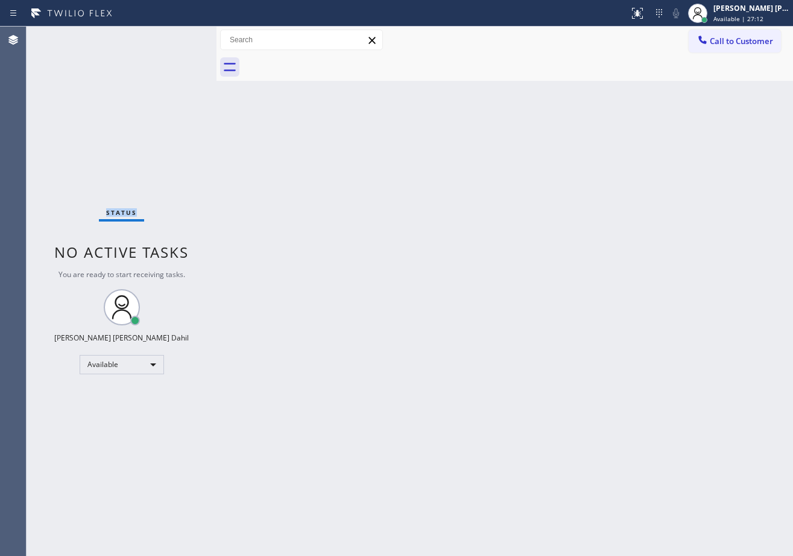
click at [179, 37] on div "Status No active tasks You are ready to start receiving tasks. [PERSON_NAME] [P…" at bounding box center [122, 291] width 190 height 529
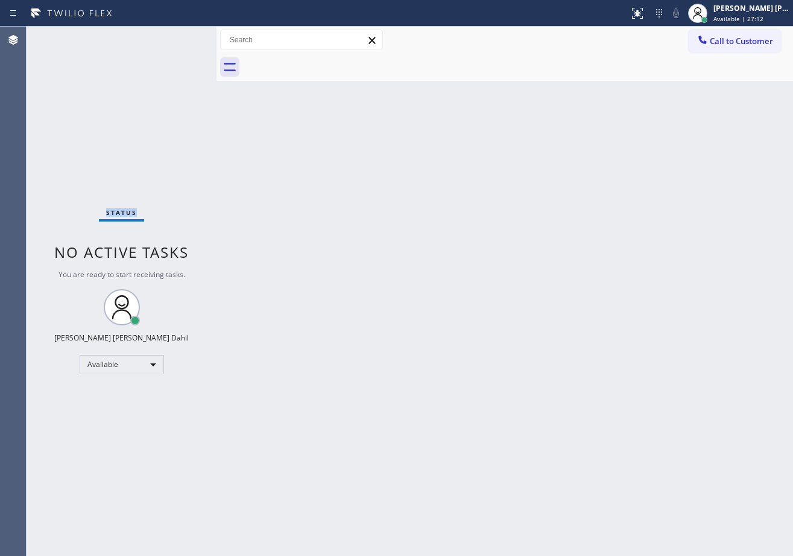
click at [179, 37] on div "Status No active tasks You are ready to start receiving tasks. [PERSON_NAME] [P…" at bounding box center [122, 291] width 190 height 529
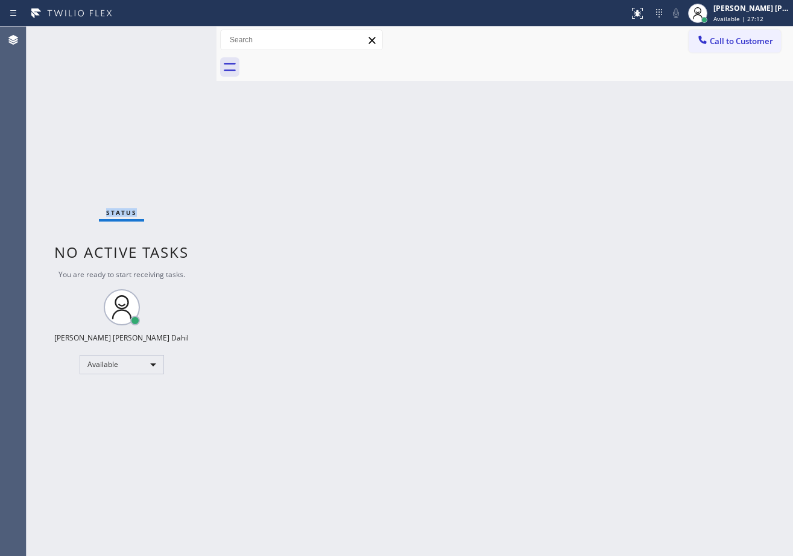
click at [179, 37] on div "Status No active tasks You are ready to start receiving tasks. [PERSON_NAME] [P…" at bounding box center [122, 291] width 190 height 529
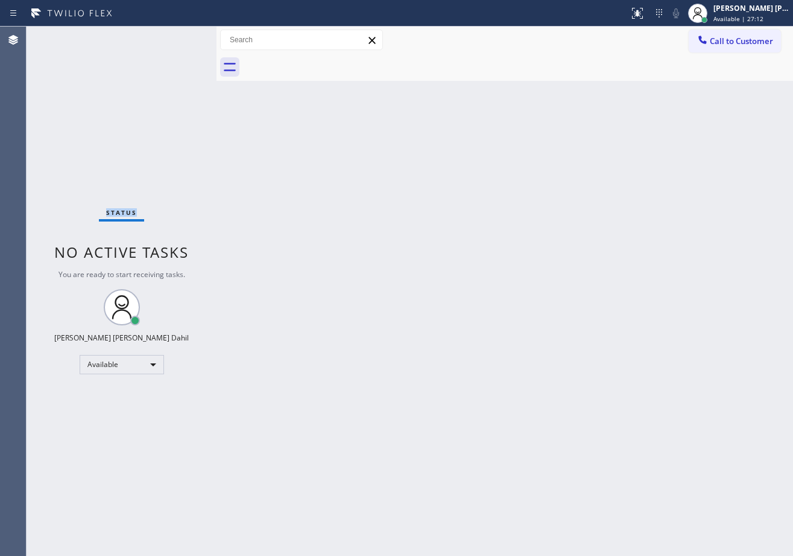
click at [179, 37] on div "Status No active tasks You are ready to start receiving tasks. [PERSON_NAME] [P…" at bounding box center [122, 291] width 190 height 529
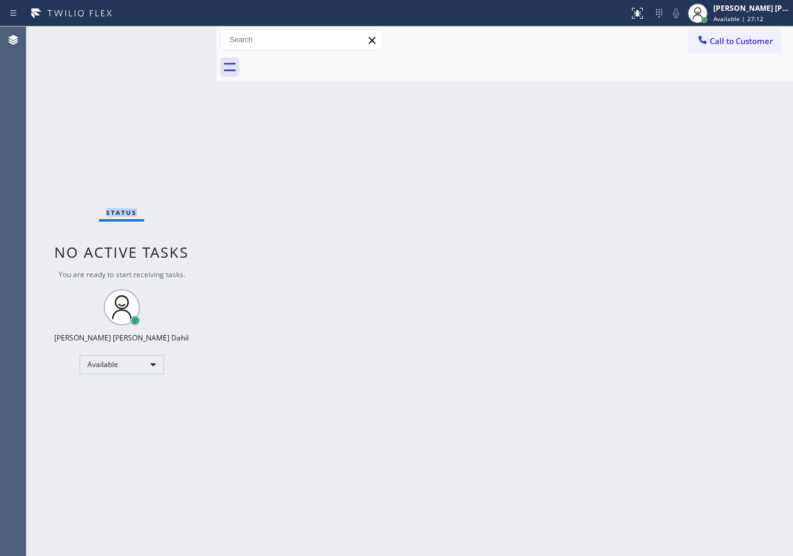
click at [179, 37] on div "Status No active tasks You are ready to start receiving tasks. [PERSON_NAME] [P…" at bounding box center [122, 291] width 190 height 529
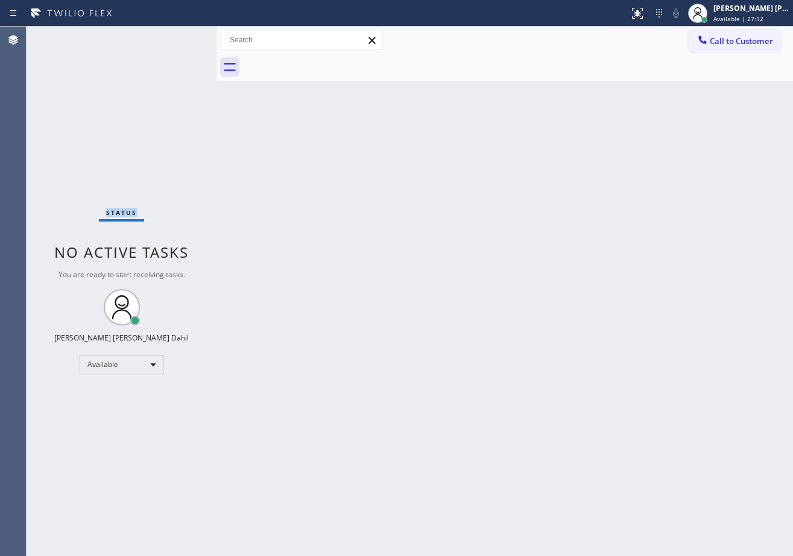
click at [179, 37] on div "Status No active tasks You are ready to start receiving tasks. [PERSON_NAME] [P…" at bounding box center [122, 291] width 190 height 529
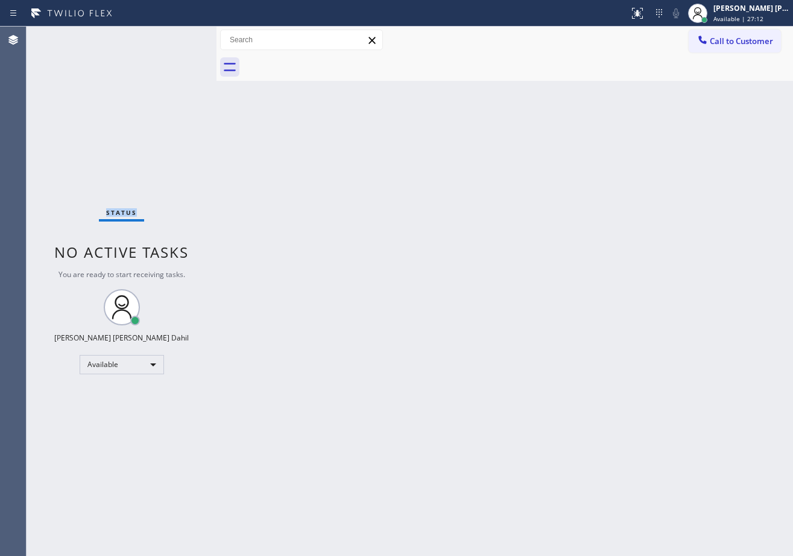
click at [179, 37] on div "Status No active tasks You are ready to start receiving tasks. [PERSON_NAME] [P…" at bounding box center [122, 291] width 190 height 529
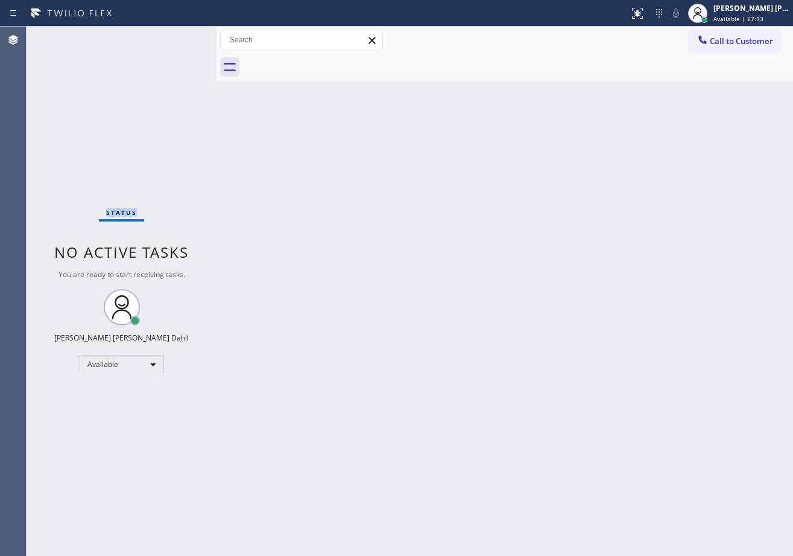
click at [179, 37] on div "Status No active tasks You are ready to start receiving tasks. [PERSON_NAME] [P…" at bounding box center [122, 291] width 190 height 529
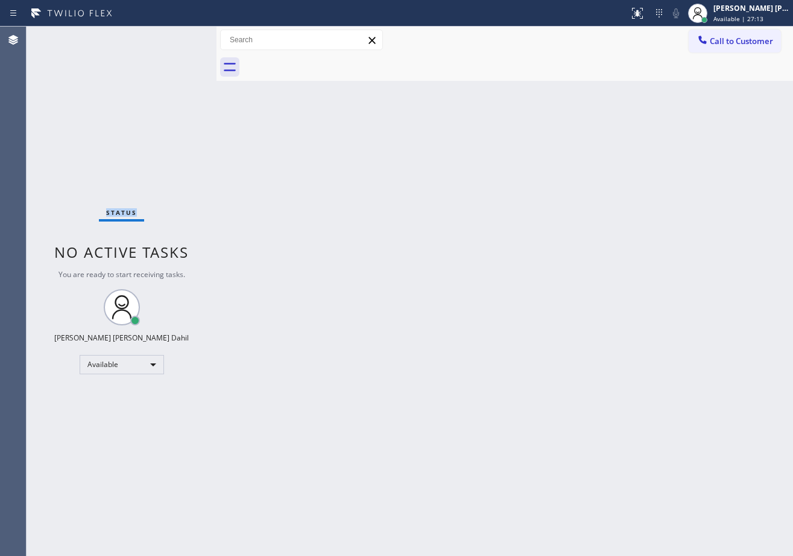
click at [179, 37] on div "Status No active tasks You are ready to start receiving tasks. [PERSON_NAME] [P…" at bounding box center [122, 291] width 190 height 529
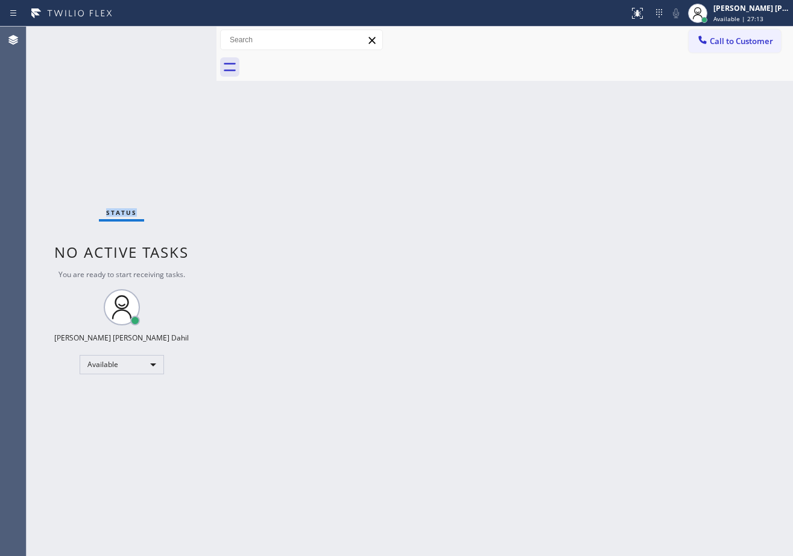
click at [179, 37] on div "Status No active tasks You are ready to start receiving tasks. [PERSON_NAME] [P…" at bounding box center [122, 291] width 190 height 529
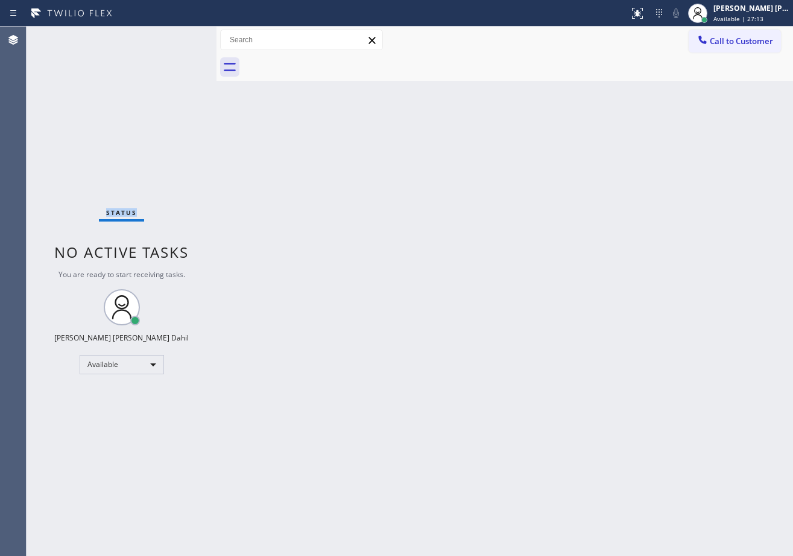
click at [179, 37] on div "Status No active tasks You are ready to start receiving tasks. [PERSON_NAME] [P…" at bounding box center [122, 291] width 190 height 529
click at [571, 334] on div "Back to Dashboard Change Sender ID Customers Technicians Select a contact Outbo…" at bounding box center [505, 291] width 577 height 529
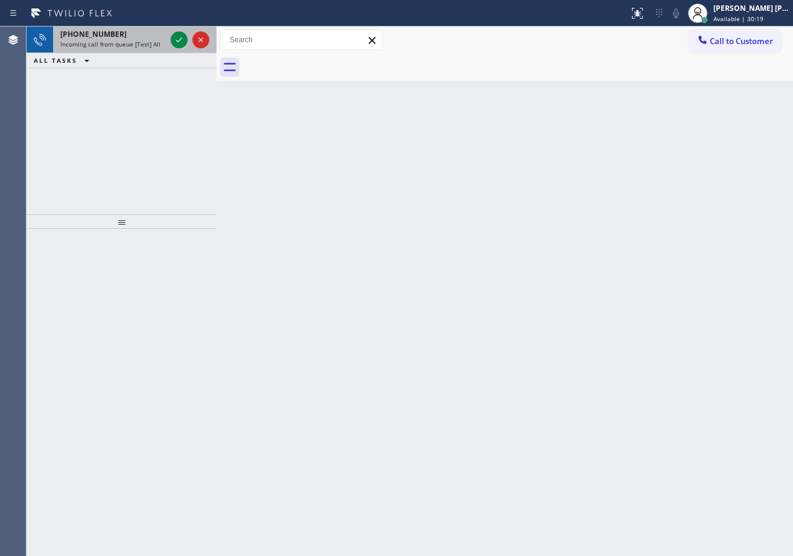
click at [156, 29] on div "[PHONE_NUMBER] Incoming call from queue [Test] All" at bounding box center [110, 40] width 115 height 27
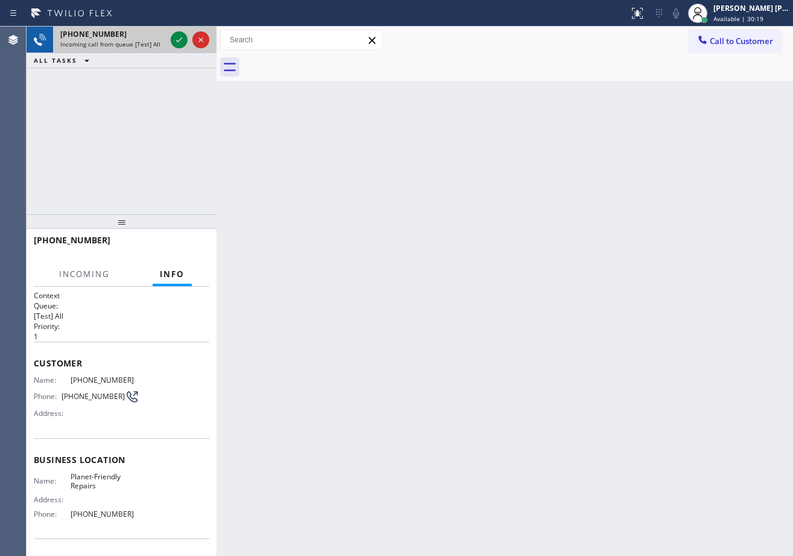
click at [156, 31] on div "[PHONE_NUMBER]" at bounding box center [113, 34] width 106 height 10
click at [156, 33] on div "[PHONE_NUMBER]" at bounding box center [113, 34] width 106 height 10
drag, startPoint x: 157, startPoint y: 33, endPoint x: 164, endPoint y: 35, distance: 6.9
click at [158, 33] on div "[PHONE_NUMBER]" at bounding box center [113, 34] width 106 height 10
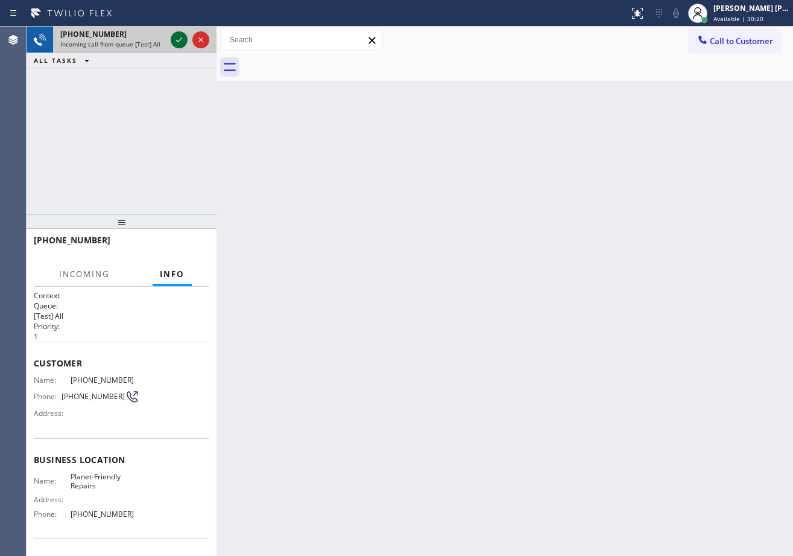
click at [176, 39] on icon at bounding box center [179, 40] width 14 height 14
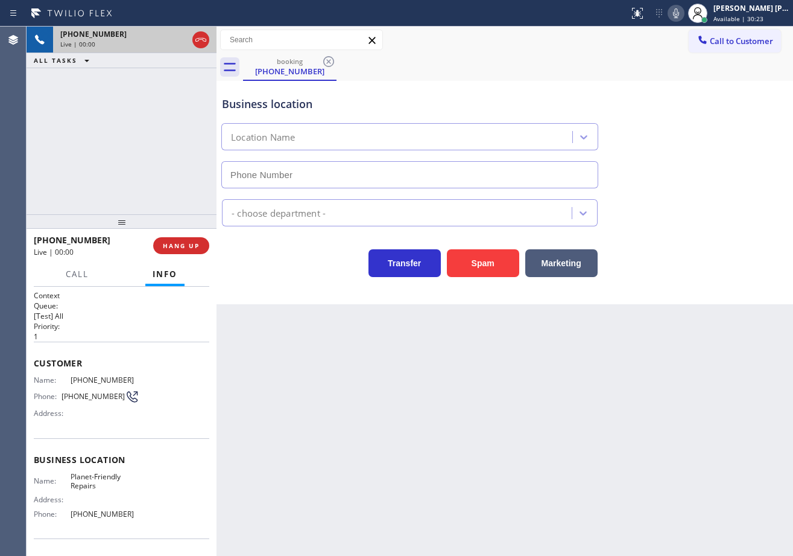
type input "[PHONE_NUMBER]"
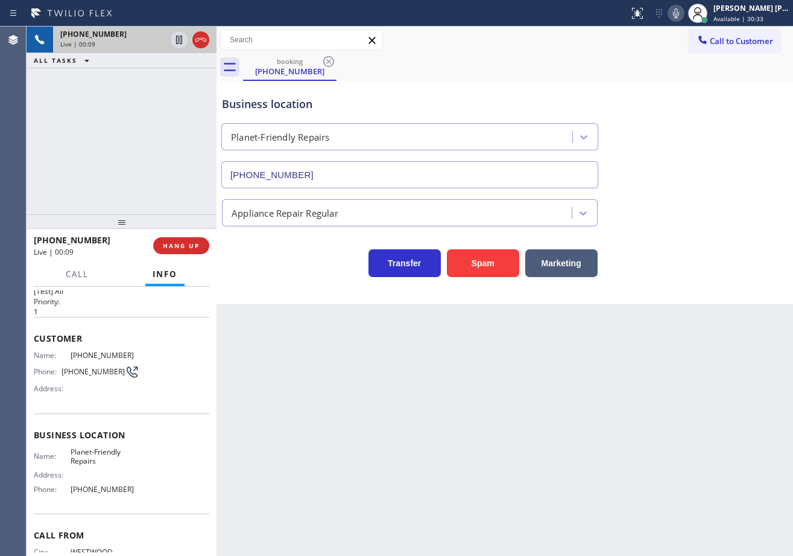
scroll to position [78, 0]
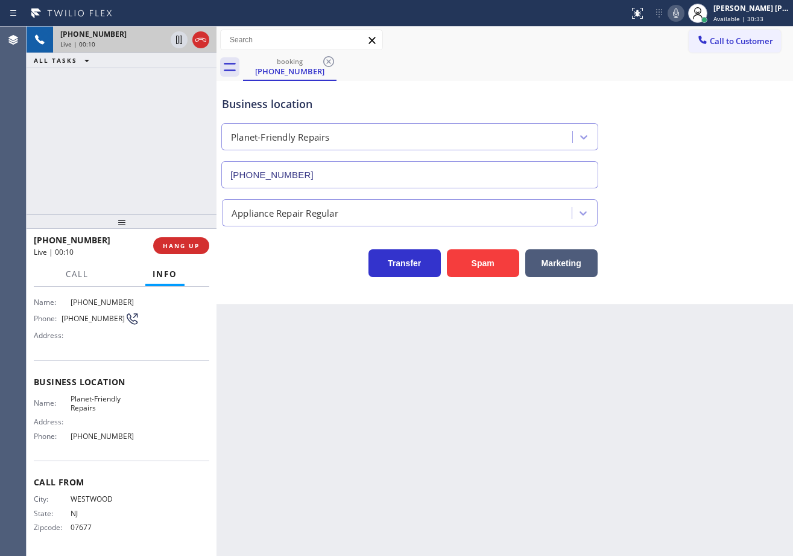
click at [172, 186] on div "[PHONE_NUMBER] Live | 00:10 ALL TASKS ALL TASKS ACTIVE TASKS TASKS IN WRAP UP" at bounding box center [122, 121] width 190 height 188
click at [170, 186] on div "[PHONE_NUMBER] Live | 00:10 ALL TASKS ALL TASKS ACTIVE TASKS TASKS IN WRAP UP" at bounding box center [122, 121] width 190 height 188
click at [170, 186] on div "[PHONE_NUMBER] Live | 00:11 ALL TASKS ALL TASKS ACTIVE TASKS TASKS IN WRAP UP" at bounding box center [122, 121] width 190 height 188
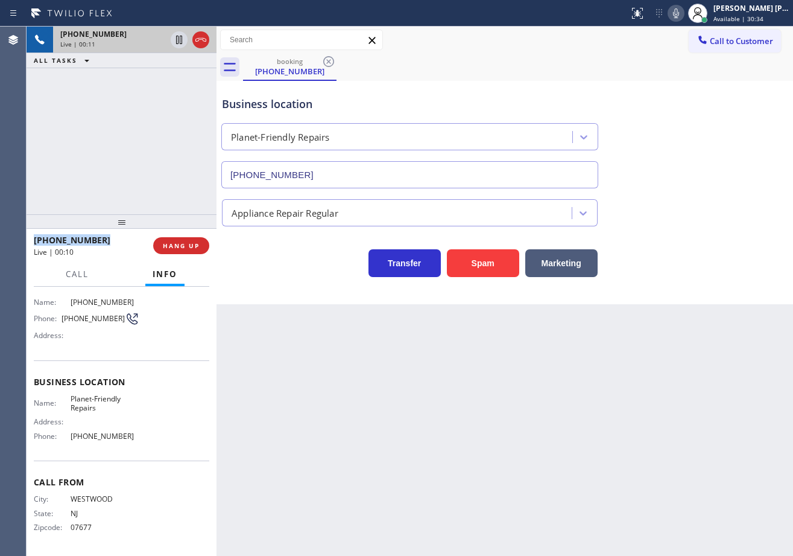
click at [170, 186] on div "[PHONE_NUMBER] Live | 00:11 ALL TASKS ALL TASKS ACTIVE TASKS TASKS IN WRAP UP" at bounding box center [122, 121] width 190 height 188
click at [171, 238] on button "HANG UP" at bounding box center [181, 245] width 56 height 17
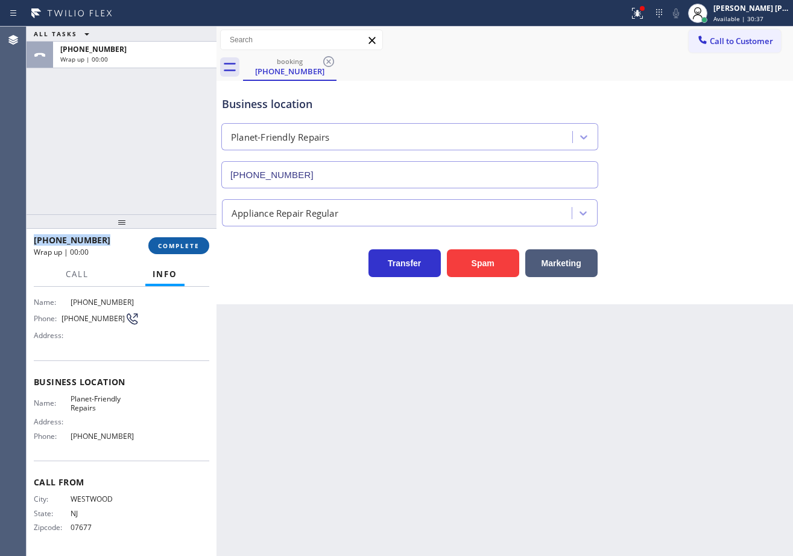
click at [171, 238] on button "COMPLETE" at bounding box center [178, 245] width 61 height 17
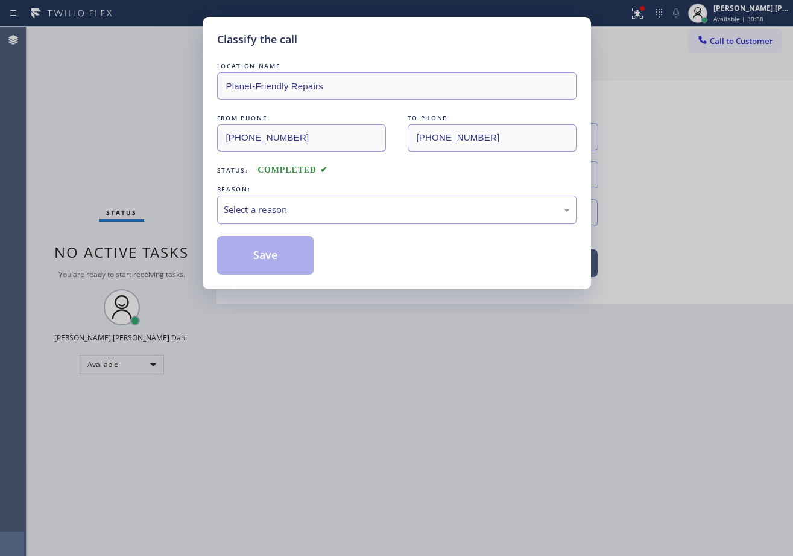
click at [247, 211] on div "Select a reason" at bounding box center [397, 210] width 346 height 14
click at [279, 270] on button "Save" at bounding box center [265, 255] width 97 height 39
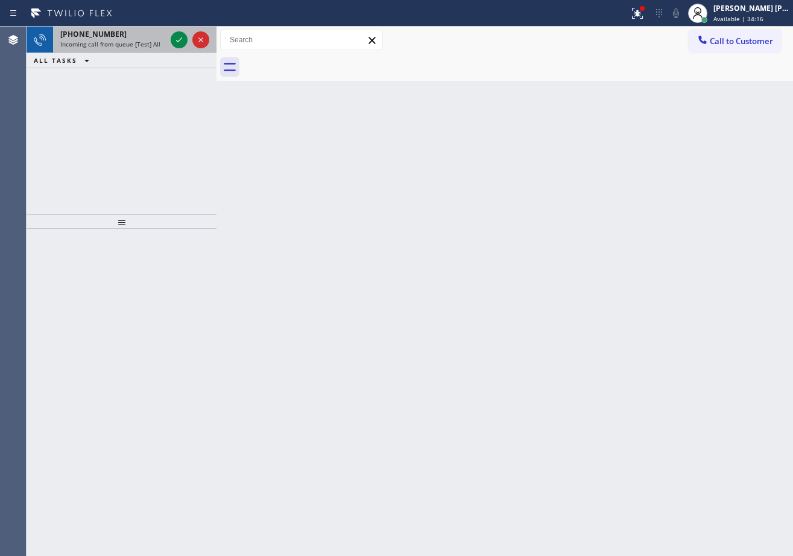
click at [153, 28] on div "[PHONE_NUMBER] Incoming call from queue [Test] All" at bounding box center [110, 40] width 115 height 27
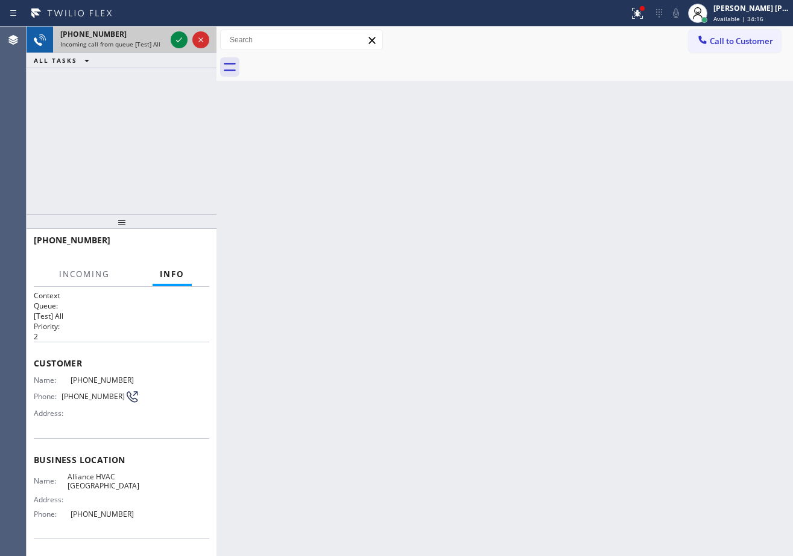
click at [161, 33] on div "[PHONE_NUMBER]" at bounding box center [113, 34] width 106 height 10
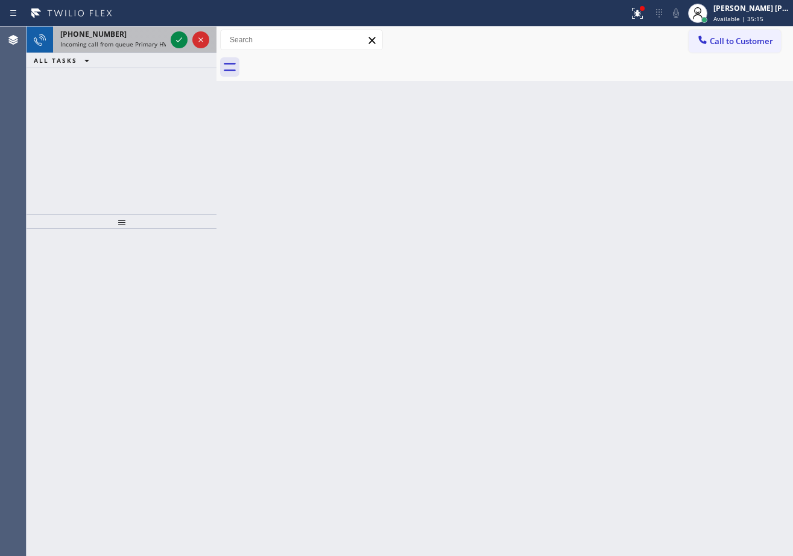
click at [158, 41] on span "Incoming call from queue Primary HVAC" at bounding box center [117, 44] width 114 height 8
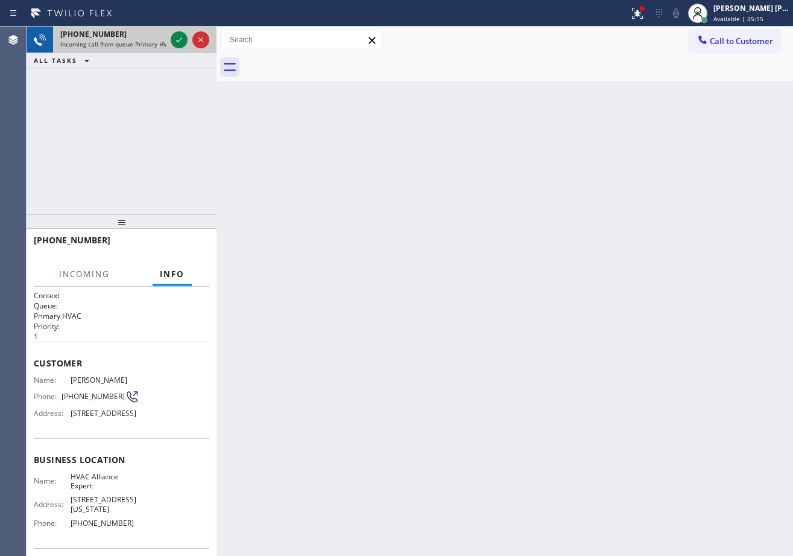
click at [159, 41] on span "Incoming call from queue Primary HVAC" at bounding box center [117, 44] width 114 height 8
click at [161, 41] on span "Incoming call from queue Primary HVAC" at bounding box center [117, 44] width 114 height 8
click at [162, 40] on span "Incoming call from queue Primary HVAC" at bounding box center [117, 44] width 114 height 8
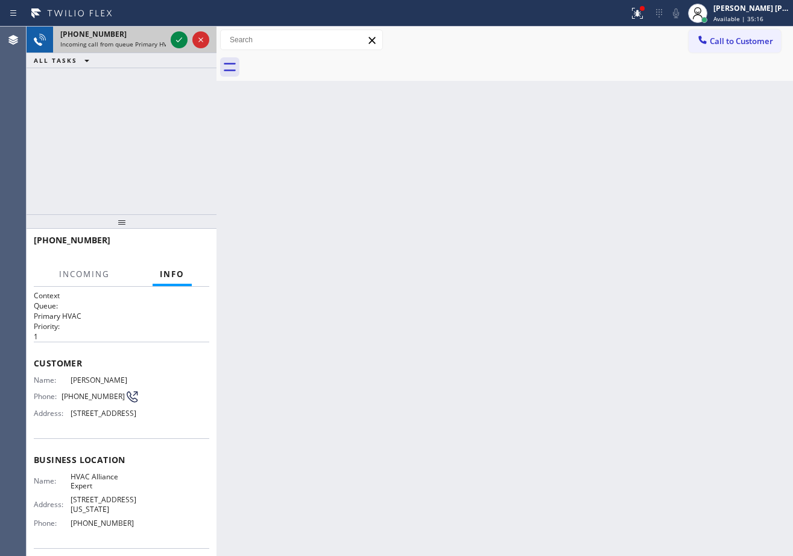
click at [162, 40] on span "Incoming call from queue Primary HVAC" at bounding box center [117, 44] width 114 height 8
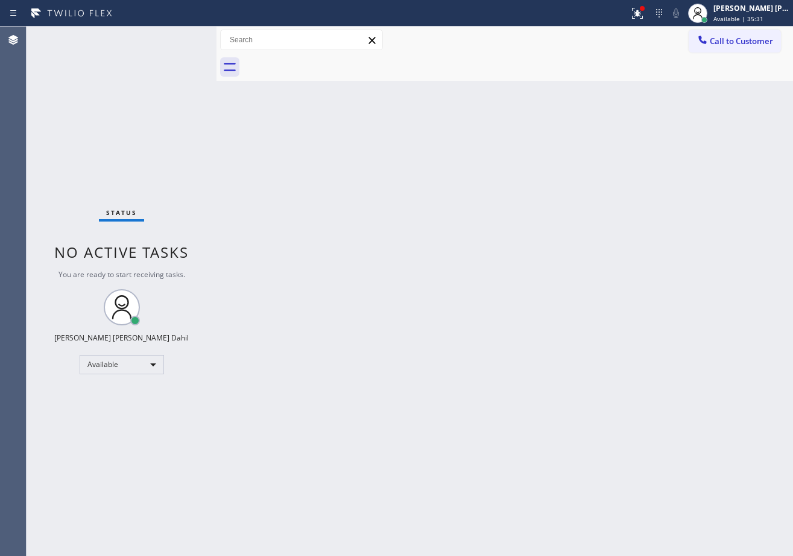
click at [148, 46] on div "Status No active tasks You are ready to start receiving tasks. [PERSON_NAME] [P…" at bounding box center [122, 291] width 190 height 529
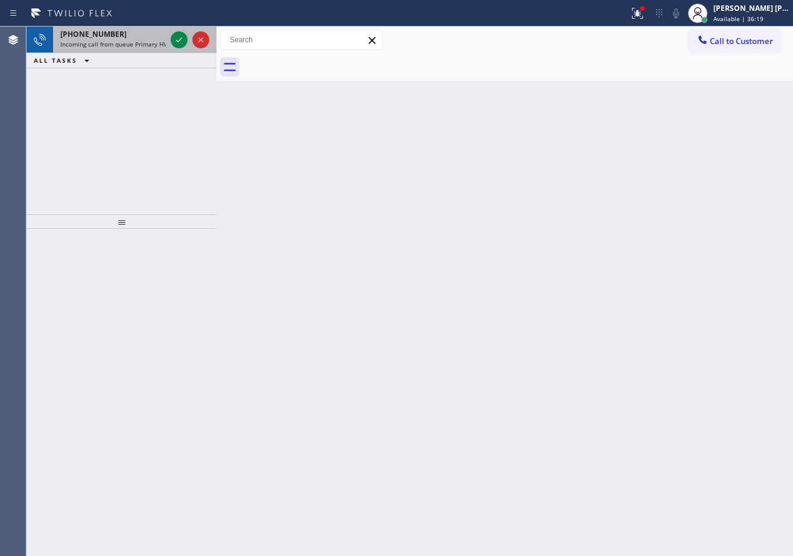
click at [162, 41] on span "Incoming call from queue Primary HVAC" at bounding box center [117, 44] width 114 height 8
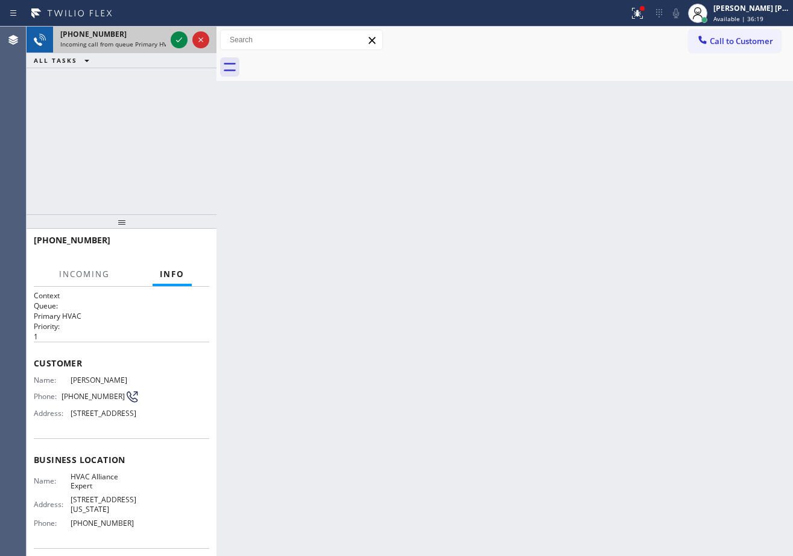
click at [162, 41] on span "Incoming call from queue Primary HVAC" at bounding box center [117, 44] width 114 height 8
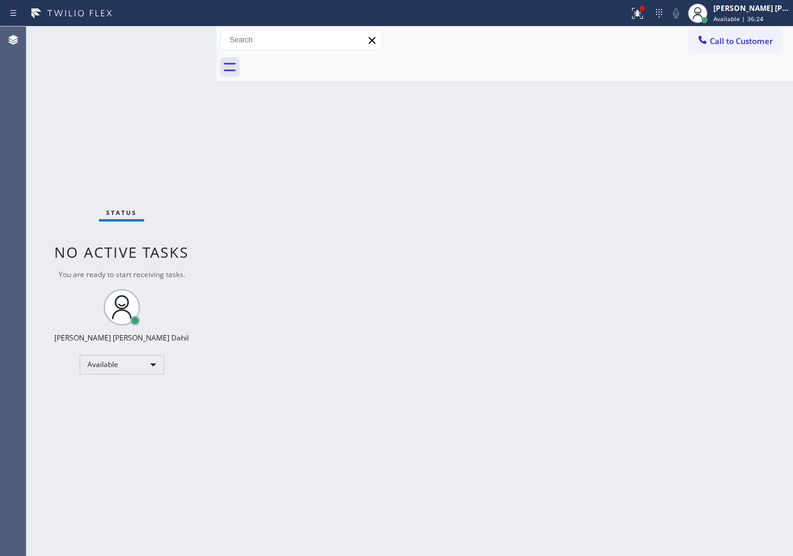
click at [153, 37] on div "Status No active tasks You are ready to start receiving tasks. [PERSON_NAME] [P…" at bounding box center [122, 291] width 190 height 529
click at [154, 40] on div "Status No active tasks You are ready to start receiving tasks. [PERSON_NAME] [P…" at bounding box center [122, 291] width 190 height 529
drag, startPoint x: 645, startPoint y: 9, endPoint x: 625, endPoint y: 81, distance: 75.1
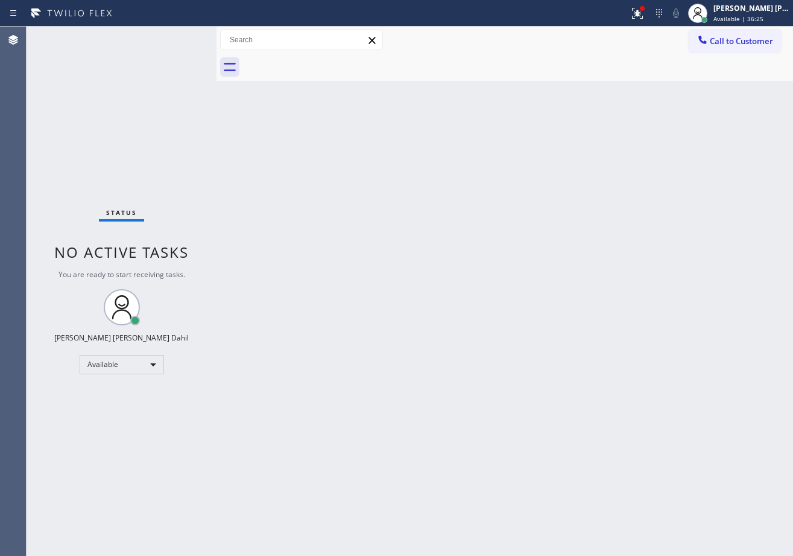
click at [645, 10] on icon at bounding box center [638, 13] width 14 height 14
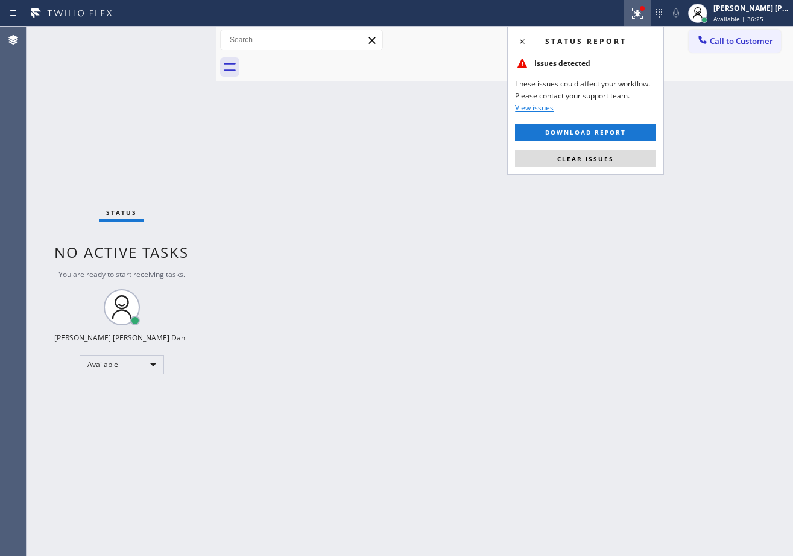
click at [605, 156] on span "Clear issues" at bounding box center [586, 158] width 57 height 8
click at [605, 156] on div "Back to Dashboard Change Sender ID Customers Technicians Select a contact Outbo…" at bounding box center [505, 291] width 577 height 529
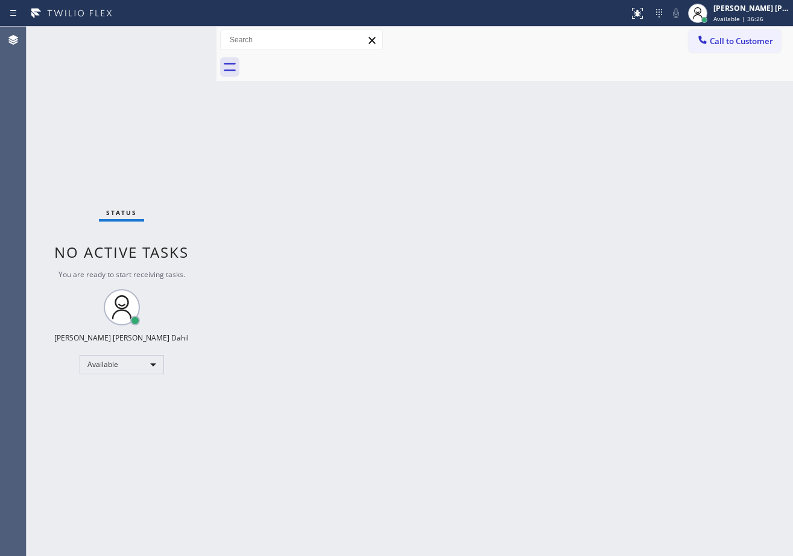
drag, startPoint x: 603, startPoint y: 279, endPoint x: 583, endPoint y: 313, distance: 39.2
click at [601, 294] on div "Back to Dashboard Change Sender ID Customers Technicians Select a contact Outbo…" at bounding box center [505, 291] width 577 height 529
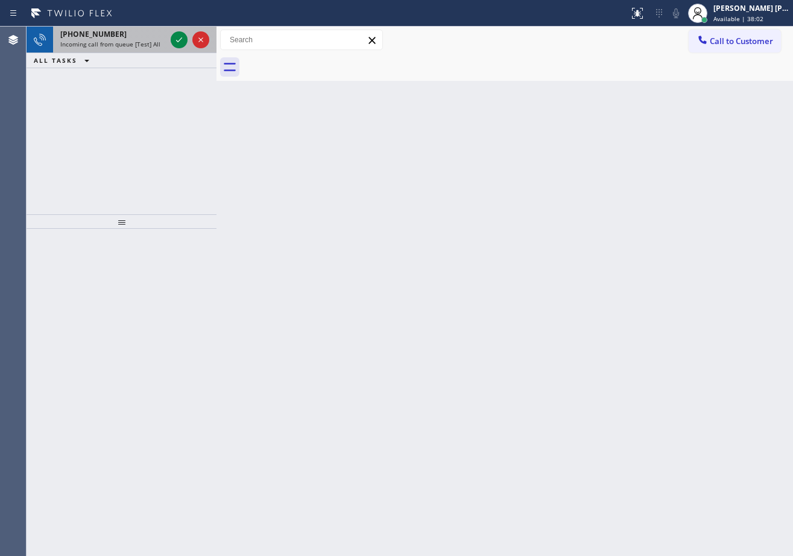
click at [146, 39] on div "[PHONE_NUMBER] Incoming call from queue [Test] All" at bounding box center [110, 40] width 115 height 27
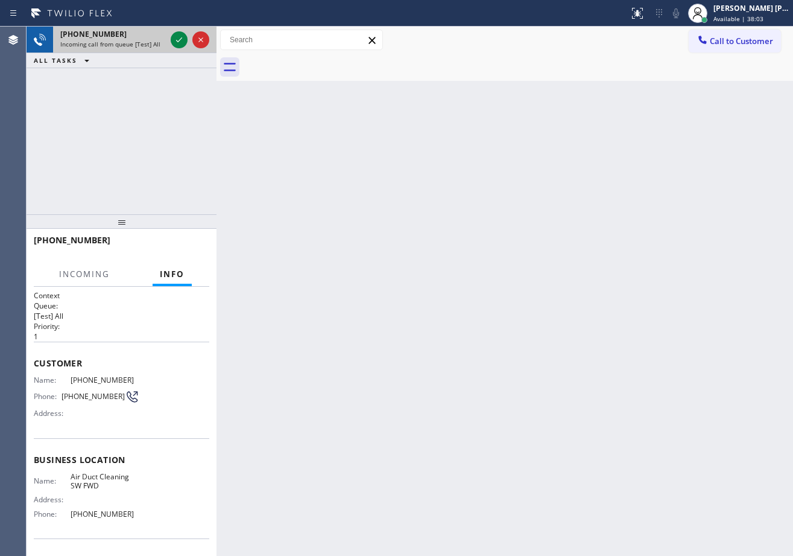
click at [147, 39] on div "[PHONE_NUMBER] Incoming call from queue [Test] All" at bounding box center [110, 40] width 115 height 27
click at [171, 37] on div at bounding box center [179, 40] width 17 height 14
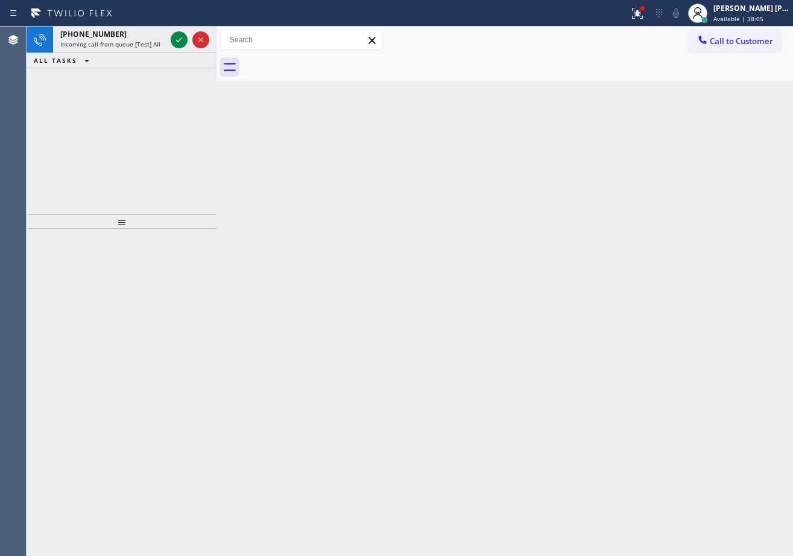
click at [176, 38] on icon at bounding box center [179, 40] width 14 height 14
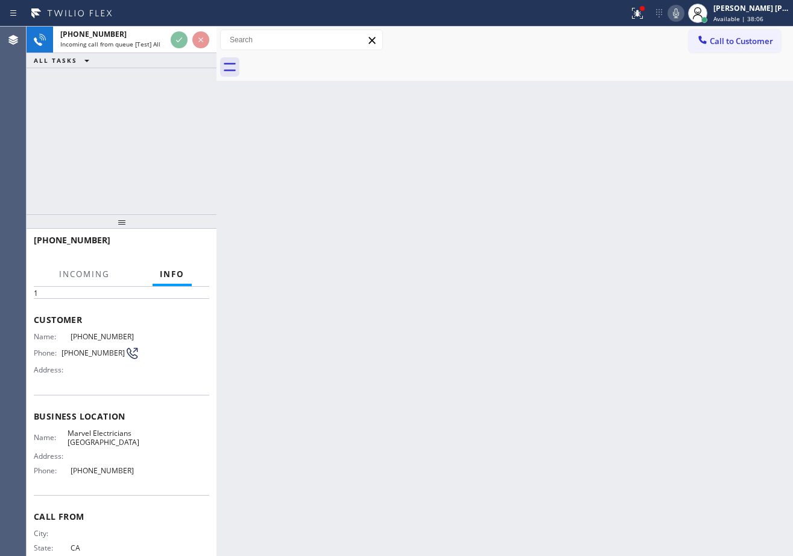
scroll to position [78, 0]
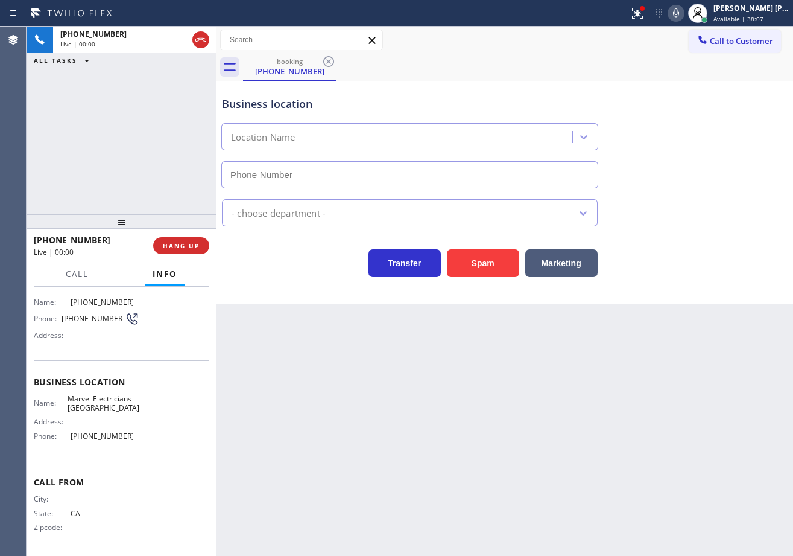
type input "[PHONE_NUMBER]"
click at [488, 261] on button "Spam" at bounding box center [483, 263] width 72 height 28
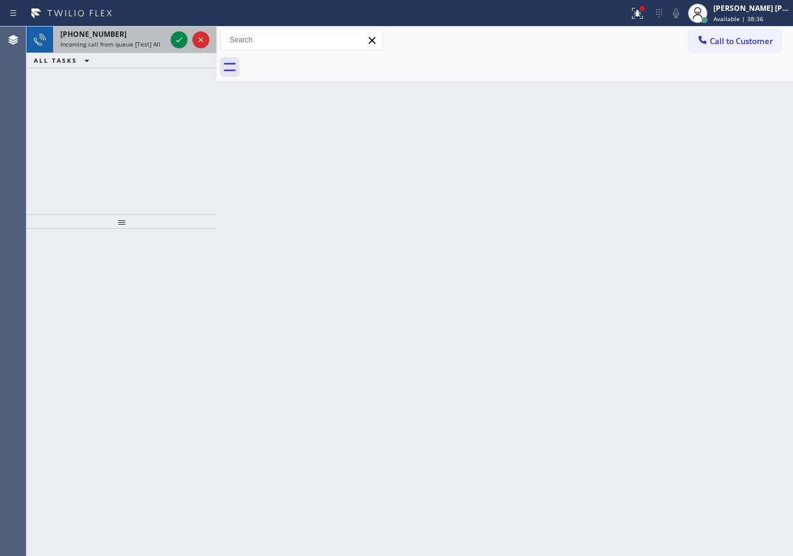
click at [159, 41] on div "Incoming call from queue [Test] All" at bounding box center [113, 44] width 106 height 8
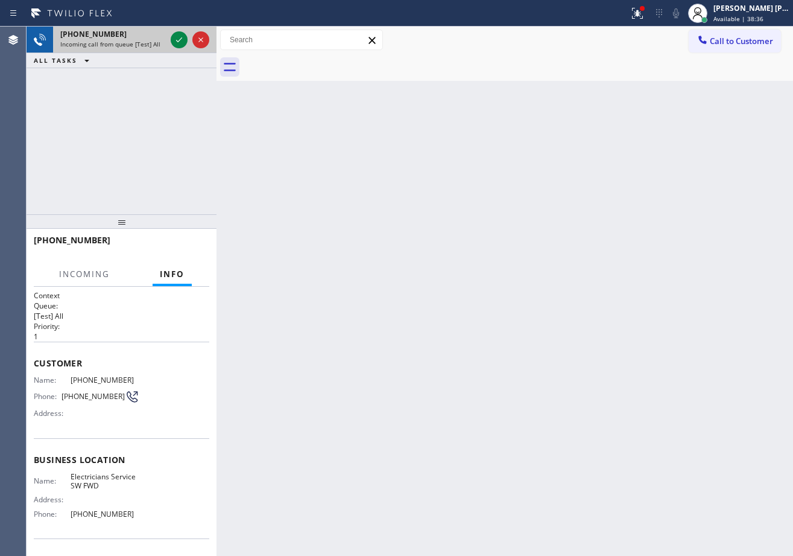
click at [159, 41] on div "Incoming call from queue [Test] All" at bounding box center [113, 44] width 106 height 8
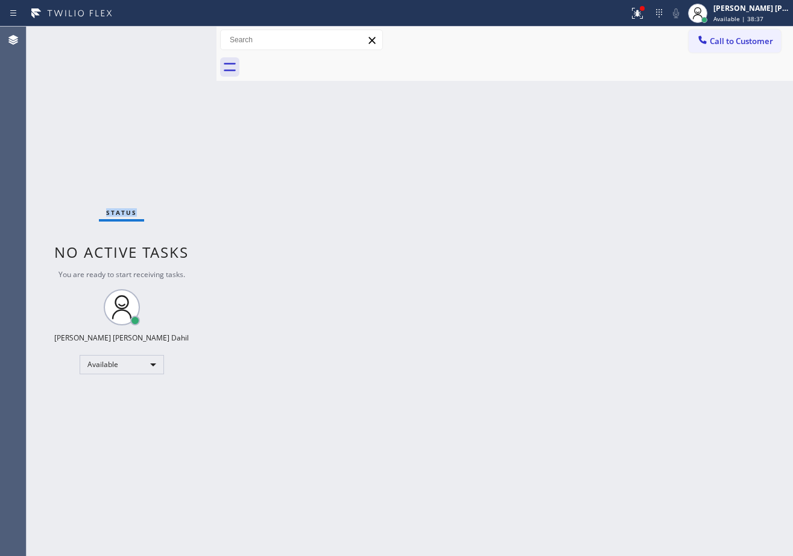
click at [159, 41] on div "Status No active tasks You are ready to start receiving tasks. [PERSON_NAME] [P…" at bounding box center [122, 291] width 190 height 529
click at [645, 14] on icon at bounding box center [638, 13] width 14 height 14
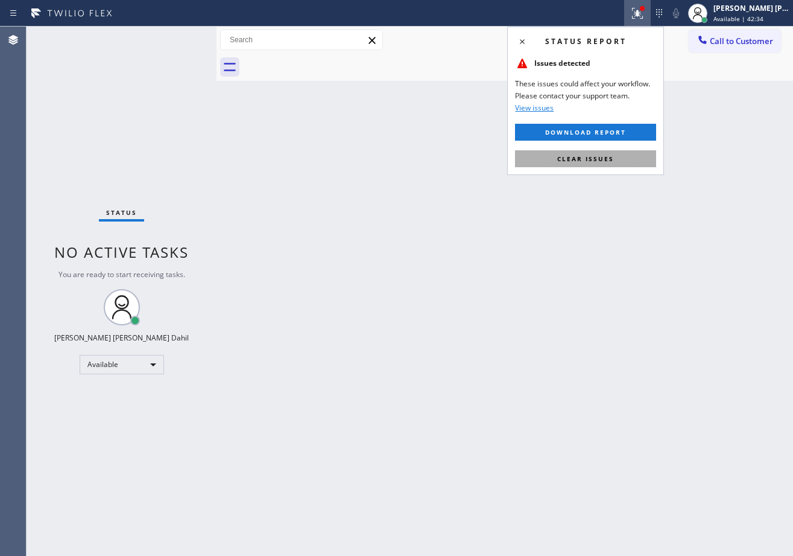
click at [598, 166] on div "Status report Issues detected These issues could affect your workflow. Please c…" at bounding box center [585, 101] width 157 height 148
click at [598, 164] on button "Clear issues" at bounding box center [585, 158] width 141 height 17
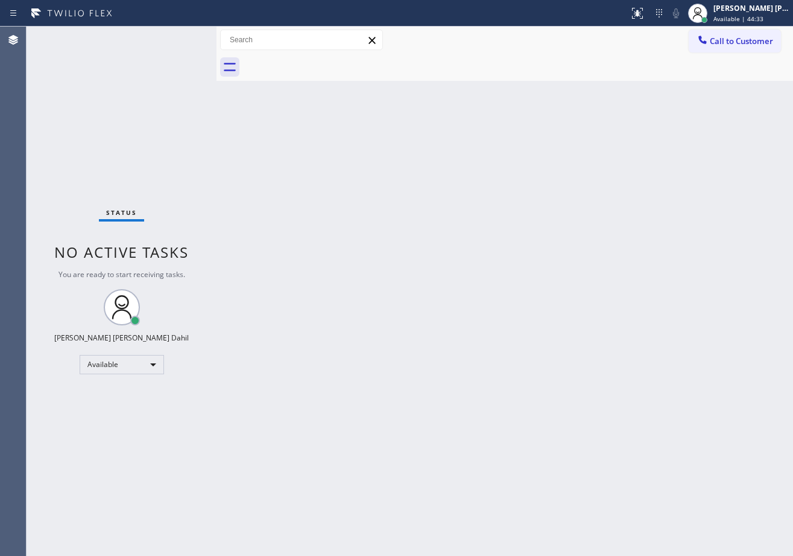
drag, startPoint x: 490, startPoint y: 288, endPoint x: 550, endPoint y: 320, distance: 67.8
click at [492, 289] on div "Back to Dashboard Change Sender ID Customers Technicians Select a contact Outbo…" at bounding box center [505, 291] width 577 height 529
drag, startPoint x: 421, startPoint y: 85, endPoint x: 399, endPoint y: 75, distance: 24.0
click at [413, 82] on div "Back to Dashboard Change Sender ID Customers Technicians Select a contact Outbo…" at bounding box center [505, 291] width 577 height 529
click at [742, 17] on span "Available | 45:51" at bounding box center [739, 18] width 50 height 8
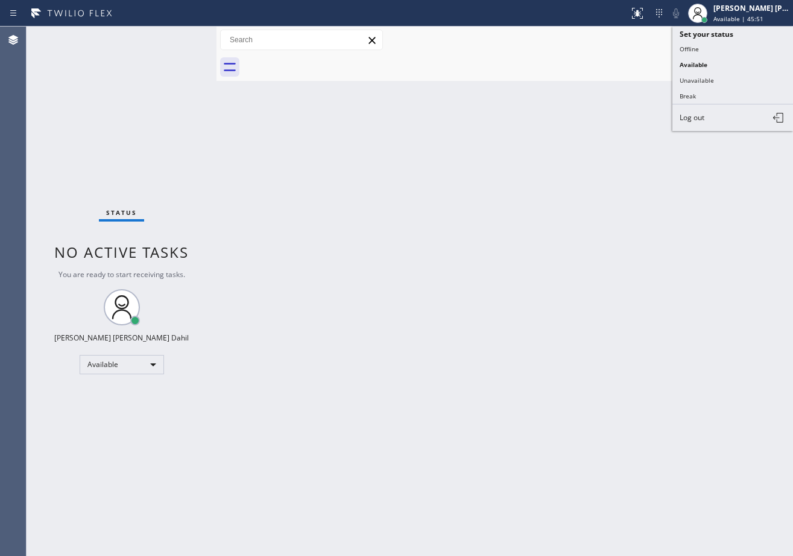
click at [561, 90] on div "Back to Dashboard Change Sender ID Customers Technicians Select a contact Outbo…" at bounding box center [505, 291] width 577 height 529
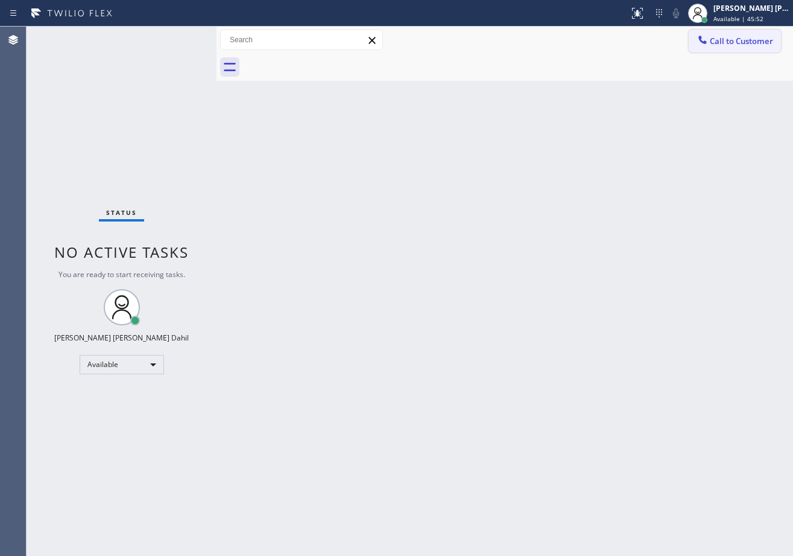
click at [709, 48] on div at bounding box center [703, 41] width 14 height 14
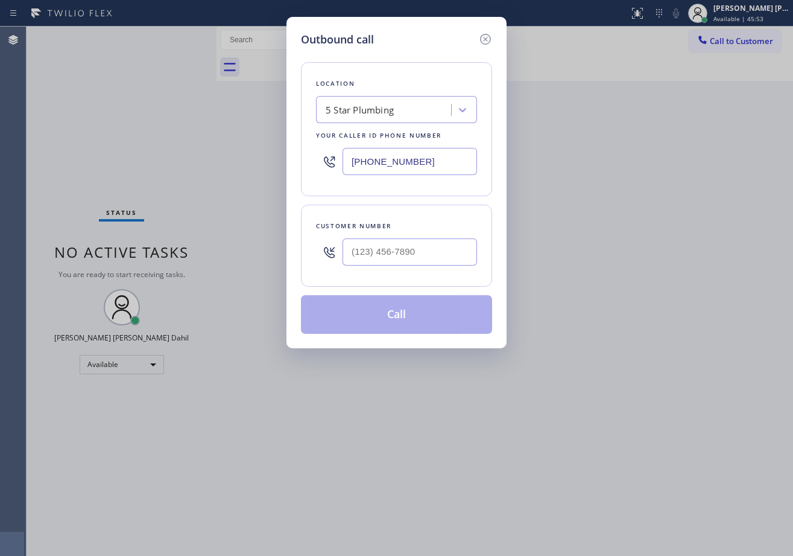
click at [383, 157] on input "[PHONE_NUMBER]" at bounding box center [410, 161] width 135 height 27
paste input "05) 490-1269"
click at [468, 188] on div "Location 5 Star Plumbing Your caller id phone number [PHONE_NUMBER]" at bounding box center [396, 129] width 191 height 134
click at [428, 162] on input "[PHONE_NUMBER]" at bounding box center [410, 161] width 135 height 27
paste input "05) 490-1269"
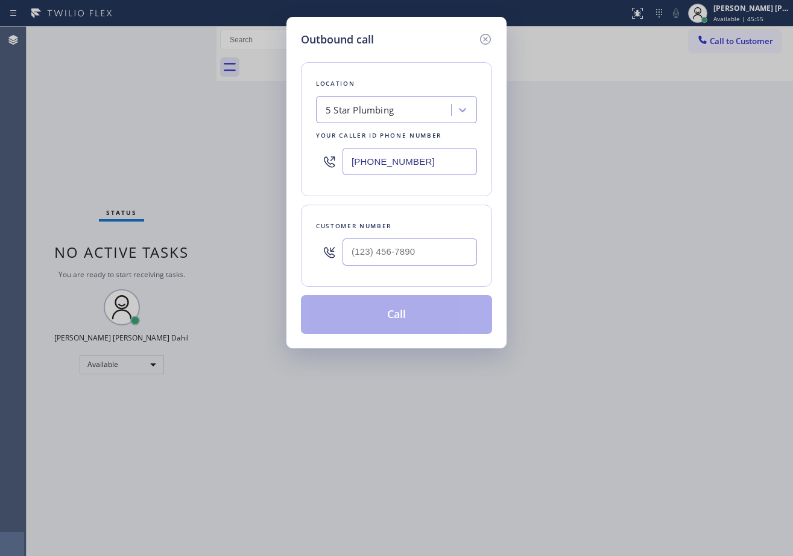
type input "[PHONE_NUMBER]"
click at [422, 253] on input "(___) ___-____" at bounding box center [410, 251] width 135 height 27
paste input "805) 490-1269"
type input "[PHONE_NUMBER]"
click at [434, 216] on div "Customer number [PHONE_NUMBER]" at bounding box center [396, 246] width 191 height 82
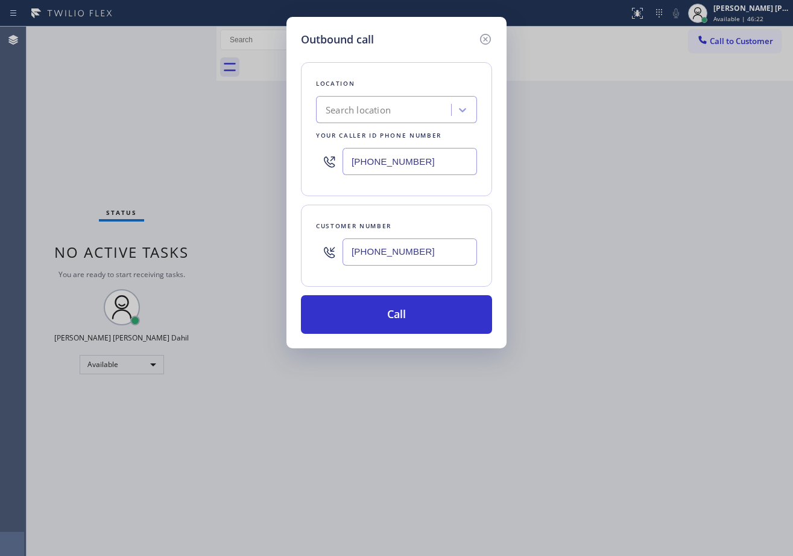
click at [410, 255] on input "[PHONE_NUMBER]" at bounding box center [410, 251] width 135 height 27
click at [405, 157] on input "[PHONE_NUMBER]" at bounding box center [410, 161] width 135 height 27
paste input "text"
click at [440, 187] on div "Location Search location Your caller id phone number [PHONE_NUMBER]" at bounding box center [396, 129] width 191 height 134
click at [433, 168] on input "[PHONE_NUMBER]" at bounding box center [410, 161] width 135 height 27
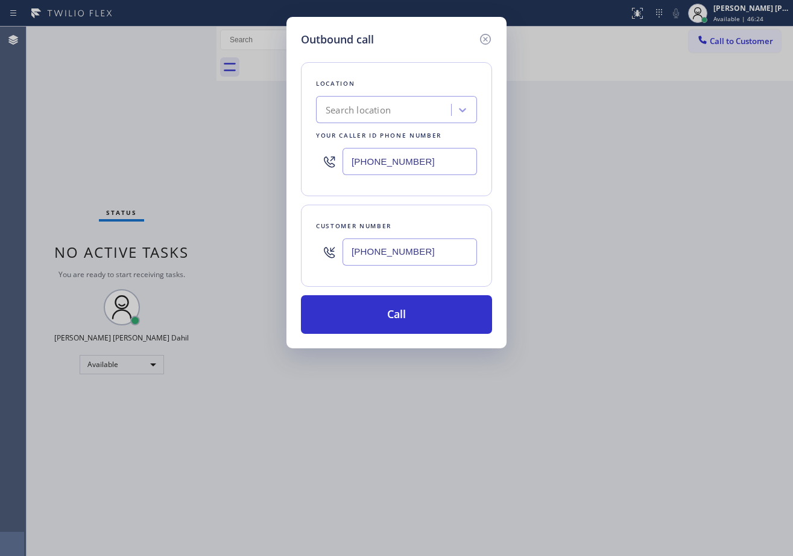
paste input "text"
type input "[PHONE_NUMBER]"
click at [450, 184] on div "Location Search location Your caller id phone number [PHONE_NUMBER]" at bounding box center [396, 129] width 191 height 134
click at [399, 251] on input "[PHONE_NUMBER]" at bounding box center [410, 251] width 135 height 27
paste input "text"
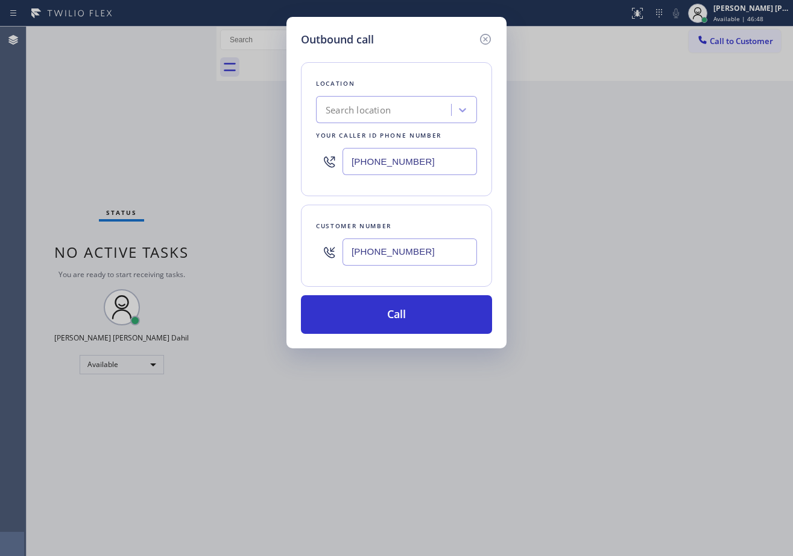
type input "[PHONE_NUMBER]"
click at [421, 220] on div "Customer number" at bounding box center [396, 226] width 161 height 13
drag, startPoint x: 380, startPoint y: 159, endPoint x: 396, endPoint y: 158, distance: 16.9
click at [380, 158] on input "[PHONE_NUMBER]" at bounding box center [410, 161] width 135 height 27
paste input "88) 909-0120"
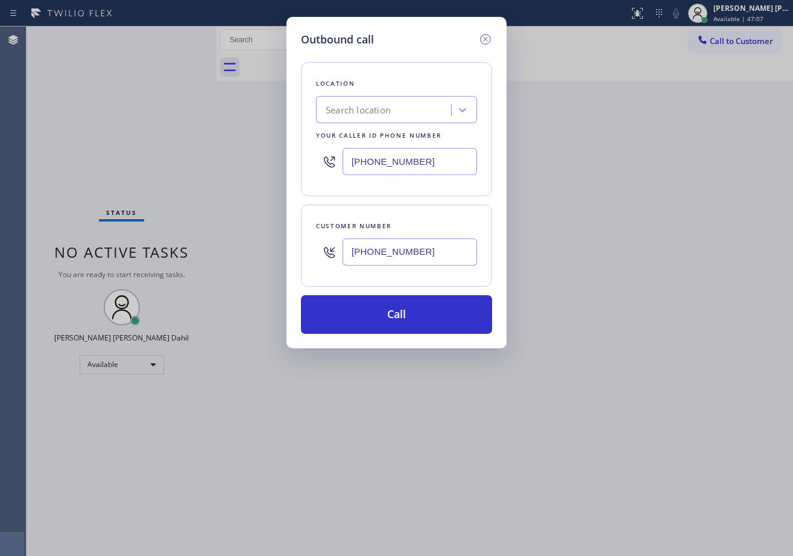
type input "[PHONE_NUMBER]"
click at [466, 184] on div "Location Search location Your caller id phone number [PHONE_NUMBER]" at bounding box center [396, 129] width 191 height 134
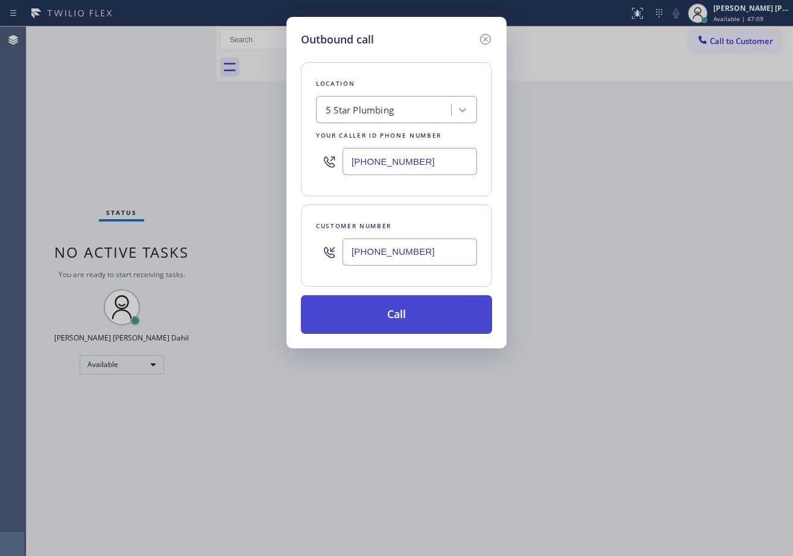
click at [411, 311] on button "Call" at bounding box center [396, 314] width 191 height 39
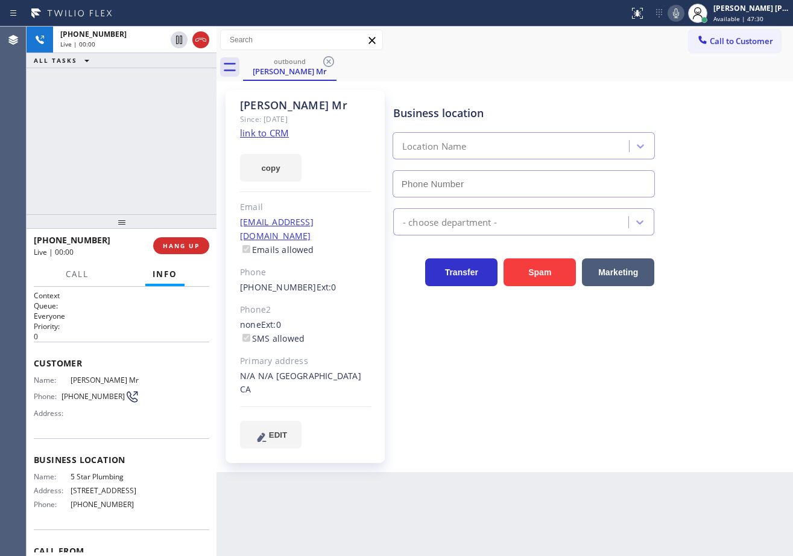
type input "[PHONE_NUMBER]"
drag, startPoint x: 93, startPoint y: 171, endPoint x: 154, endPoint y: 226, distance: 82.0
click at [93, 170] on div "[PHONE_NUMBER] Live | 00:28 ALL TASKS ALL TASKS ACTIVE TASKS TASKS IN WRAP UP" at bounding box center [122, 121] width 190 height 188
click at [168, 243] on span "HANG UP" at bounding box center [181, 245] width 37 height 8
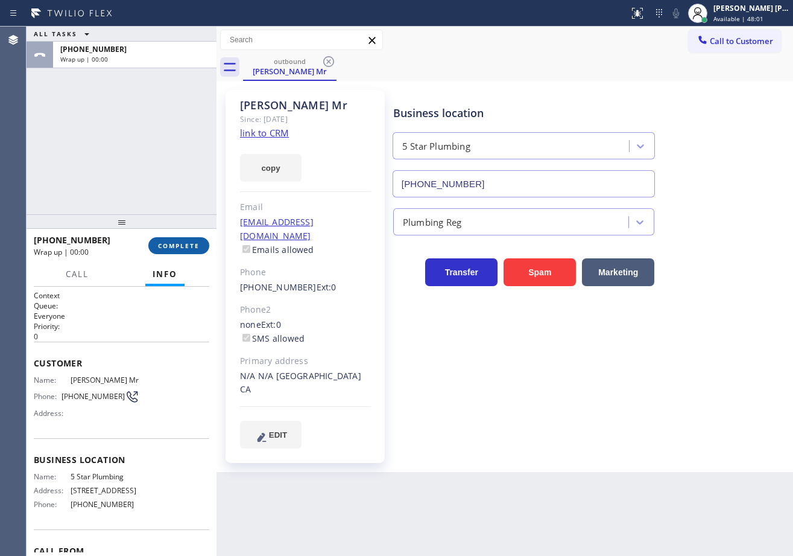
click at [161, 240] on button "COMPLETE" at bounding box center [178, 245] width 61 height 17
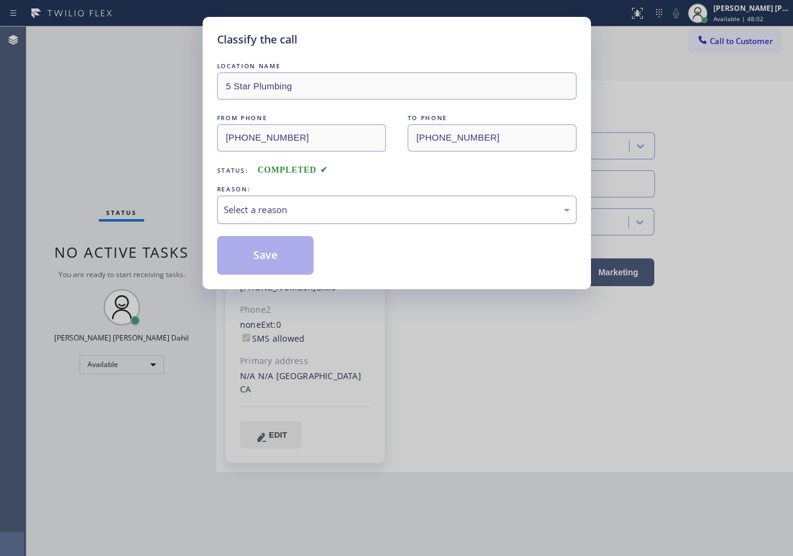
click at [304, 219] on div "Select a reason" at bounding box center [397, 209] width 360 height 28
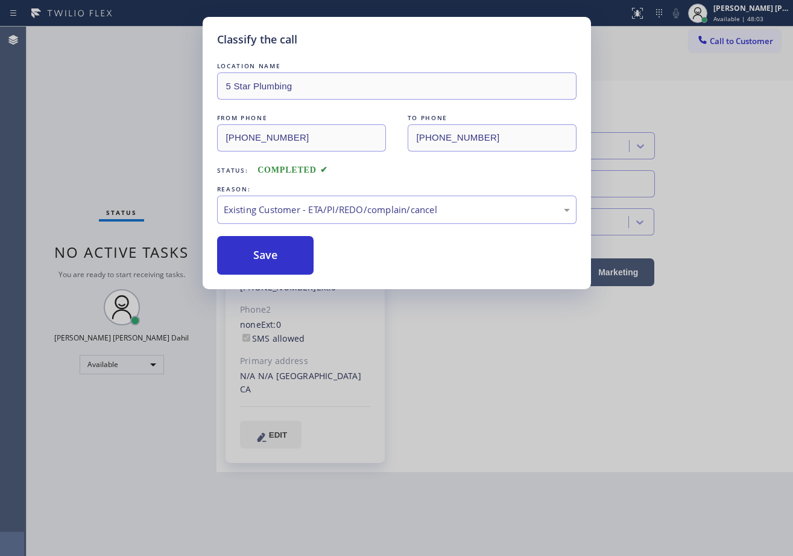
click at [277, 267] on button "Save" at bounding box center [265, 255] width 97 height 39
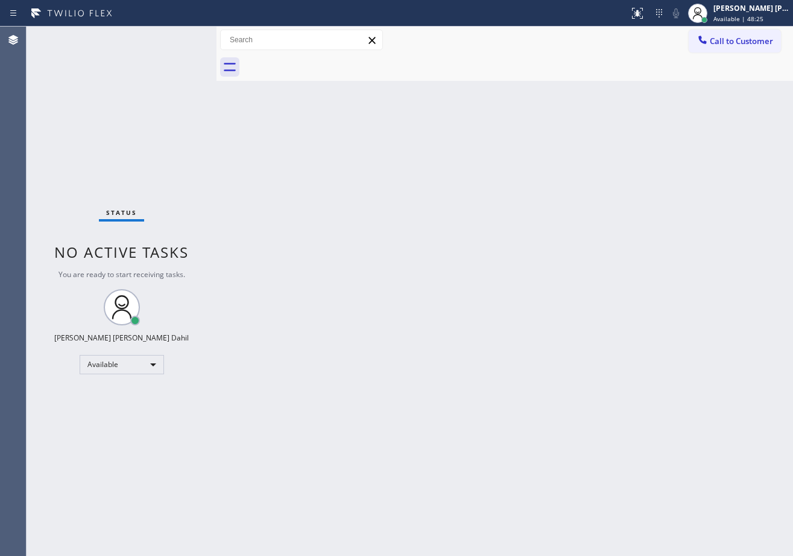
click at [513, 282] on div "Back to Dashboard Change Sender ID Customers Technicians Select a contact Outbo…" at bounding box center [505, 291] width 577 height 529
click at [551, 363] on div "Back to Dashboard Change Sender ID Customers Technicians Select a contact Outbo…" at bounding box center [505, 291] width 577 height 529
click at [348, 179] on div "Back to Dashboard Change Sender ID Customers Technicians Select a contact Outbo…" at bounding box center [505, 291] width 577 height 529
drag, startPoint x: 351, startPoint y: 179, endPoint x: 356, endPoint y: 169, distance: 11.1
click at [355, 173] on div "Back to Dashboard Change Sender ID Customers Technicians Select a contact Outbo…" at bounding box center [505, 291] width 577 height 529
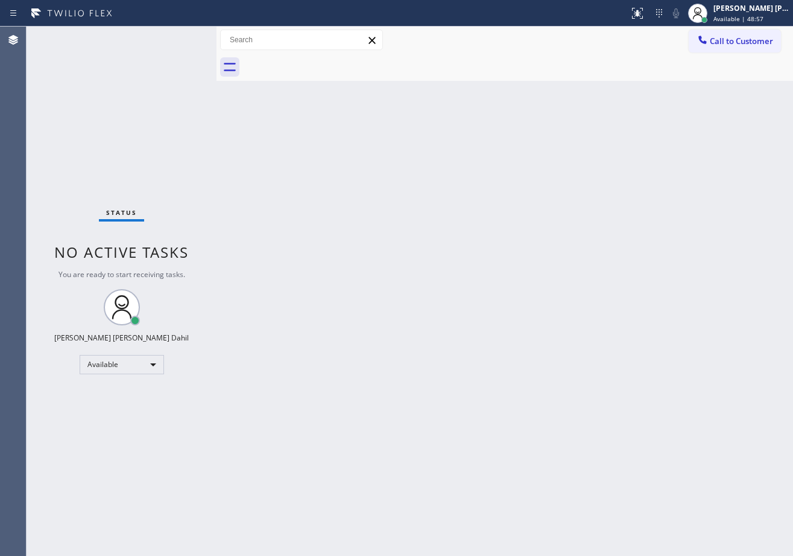
click at [357, 168] on div "Back to Dashboard Change Sender ID Customers Technicians Select a contact Outbo…" at bounding box center [505, 291] width 577 height 529
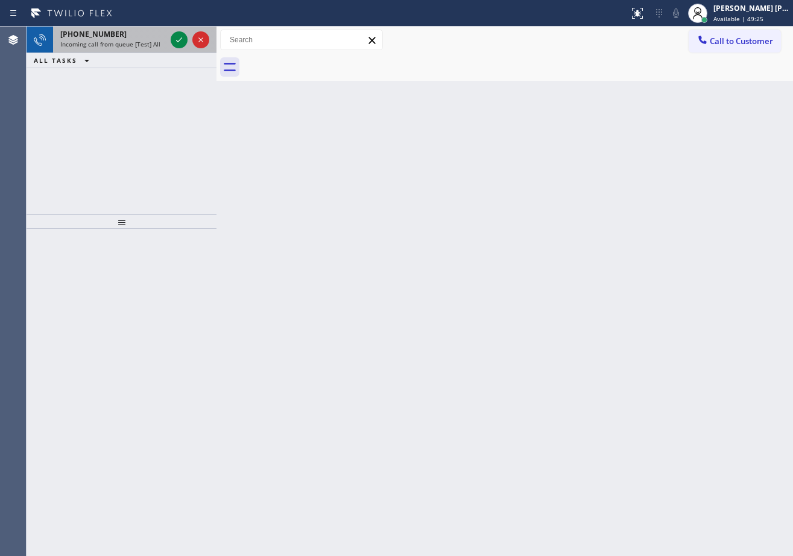
click at [150, 40] on span "Incoming call from queue [Test] All" at bounding box center [110, 44] width 100 height 8
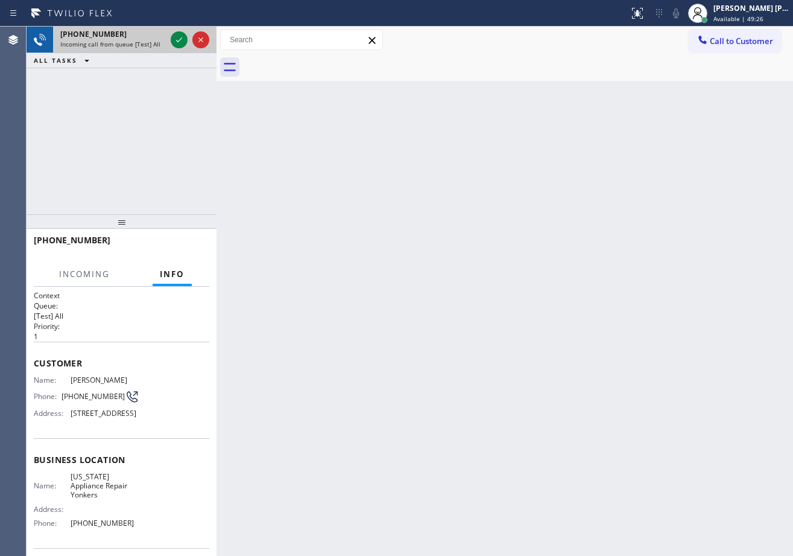
click at [150, 40] on span "Incoming call from queue [Test] All" at bounding box center [110, 44] width 100 height 8
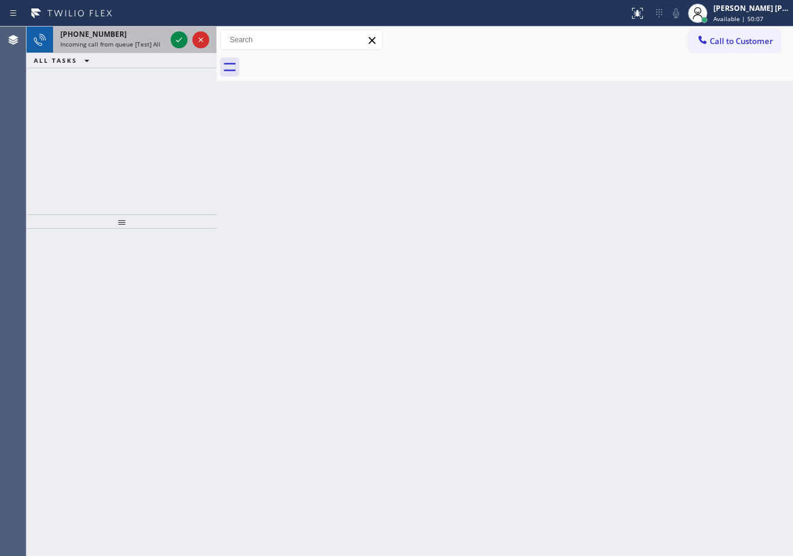
click at [124, 41] on span "Incoming call from queue [Test] All" at bounding box center [110, 44] width 100 height 8
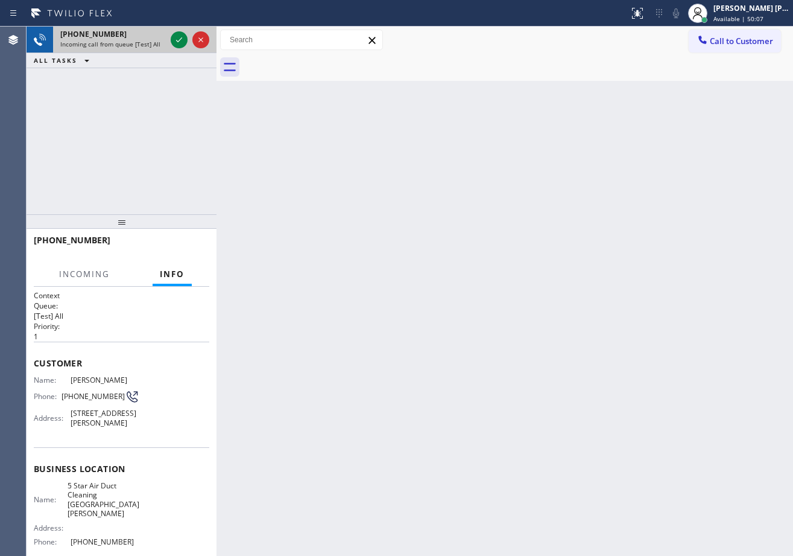
click at [124, 42] on span "Incoming call from queue [Test] All" at bounding box center [110, 44] width 100 height 8
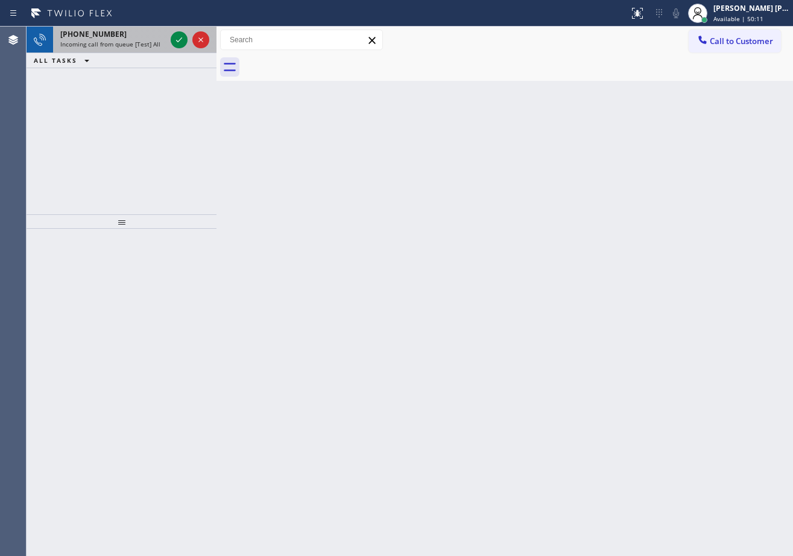
click at [159, 42] on div "Incoming call from queue [Test] All" at bounding box center [113, 44] width 106 height 8
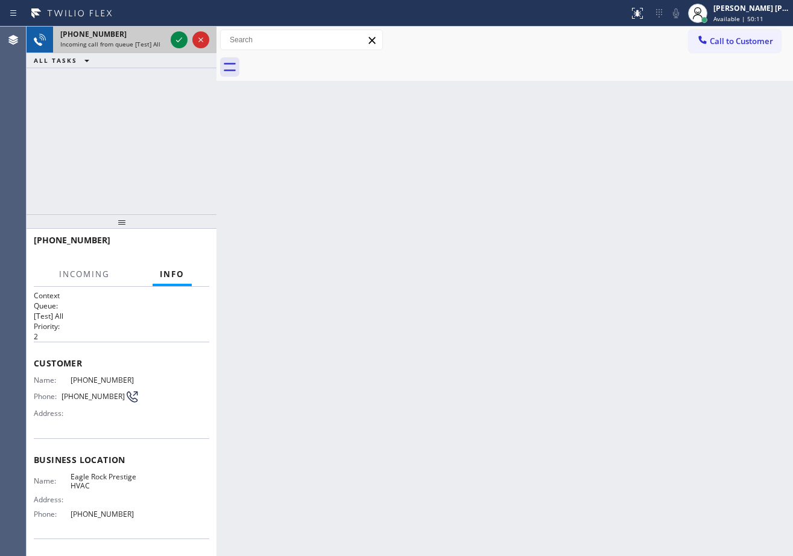
click at [159, 42] on div "Incoming call from queue [Test] All" at bounding box center [113, 44] width 106 height 8
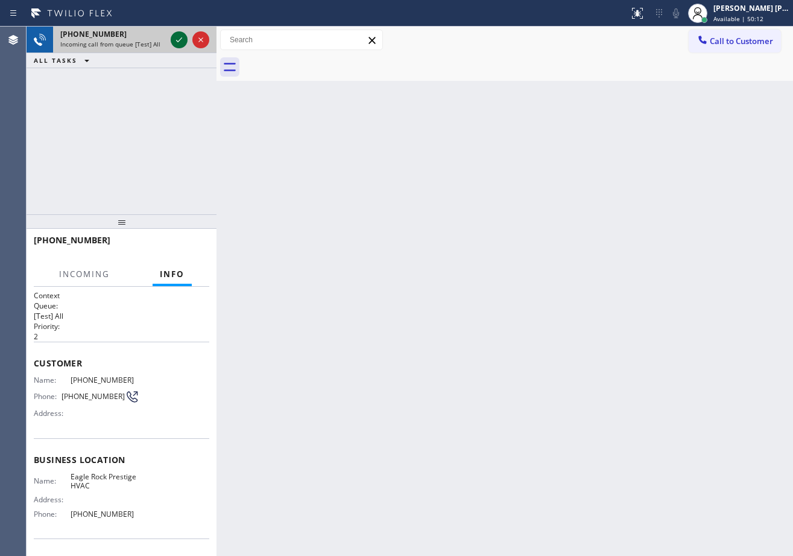
click at [176, 40] on icon at bounding box center [179, 40] width 14 height 14
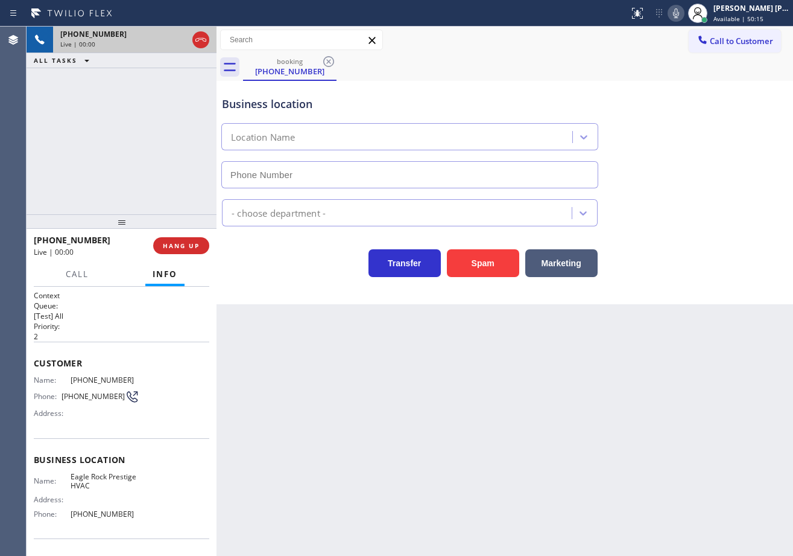
type input "[PHONE_NUMBER]"
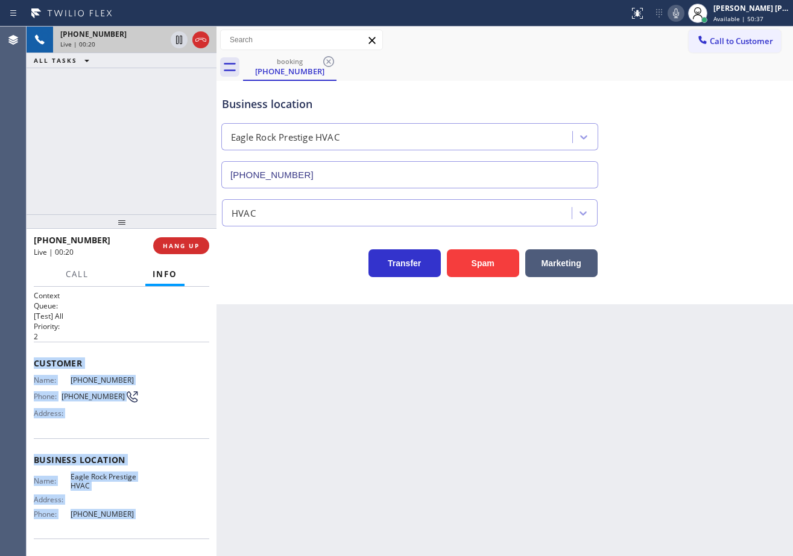
scroll to position [78, 0]
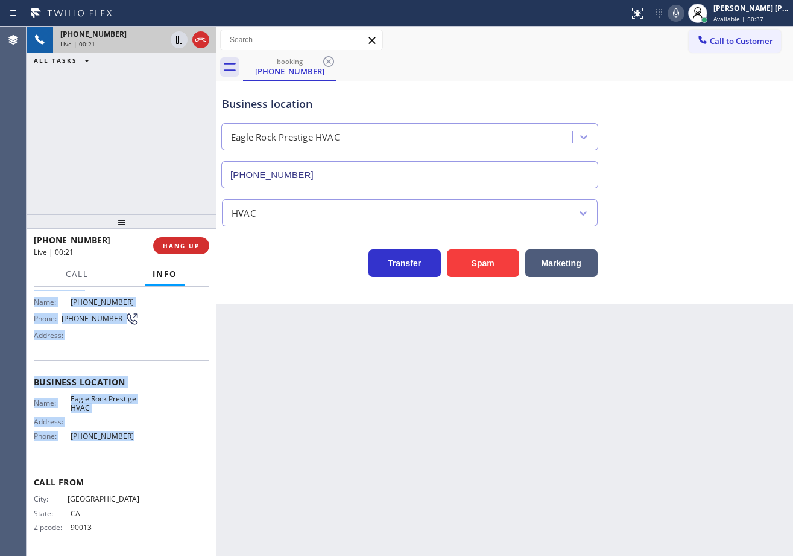
drag, startPoint x: 28, startPoint y: 360, endPoint x: 213, endPoint y: 403, distance: 190.1
click at [125, 451] on div "Context Queue: [Test] All Priority: 2 Customer Name: [PHONE_NUMBER] Phone: [PHO…" at bounding box center [122, 421] width 190 height 269
copy div "Customer Name: [PHONE_NUMBER] Phone: [PHONE_NUMBER] Address: Business location …"
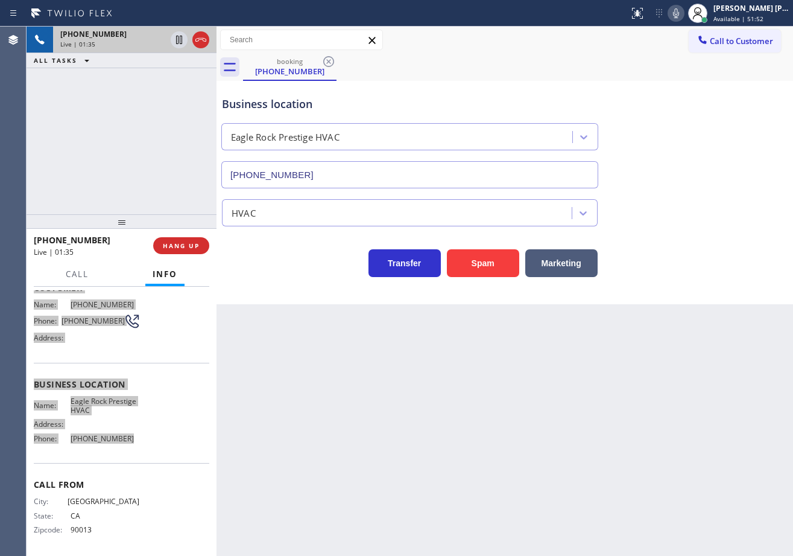
scroll to position [0, 0]
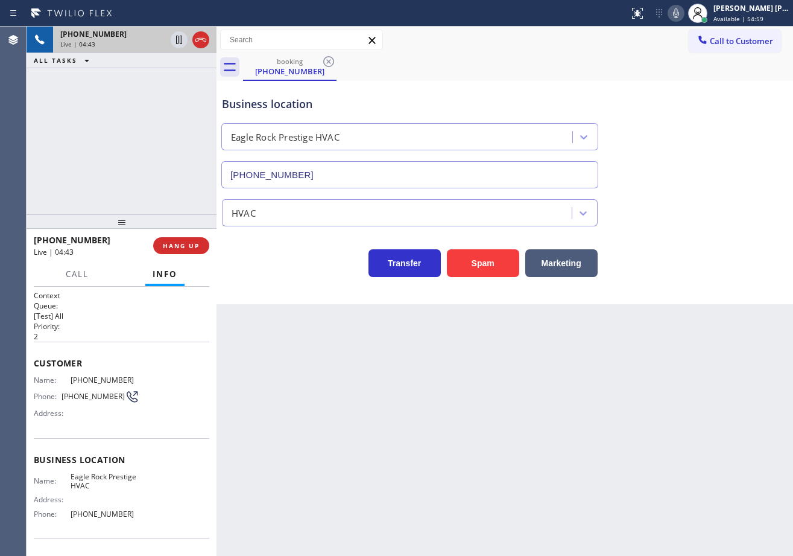
click at [543, 493] on div "Back to Dashboard Change Sender ID Customers Technicians Select a contact Outbo…" at bounding box center [505, 291] width 577 height 529
click at [544, 493] on div "Back to Dashboard Change Sender ID Customers Technicians Select a contact Outbo…" at bounding box center [505, 291] width 577 height 529
drag, startPoint x: 693, startPoint y: 13, endPoint x: 704, endPoint y: 98, distance: 85.8
click at [684, 19] on icon at bounding box center [676, 13] width 14 height 14
drag, startPoint x: 704, startPoint y: 98, endPoint x: 604, endPoint y: 113, distance: 101.3
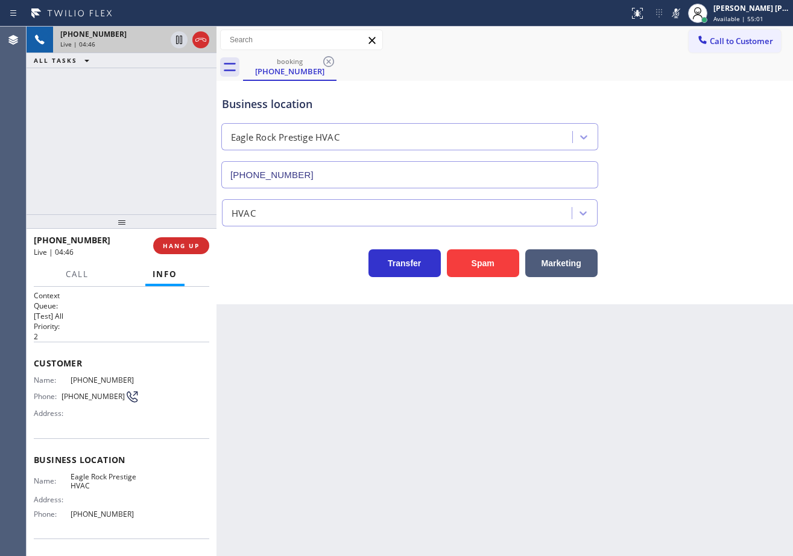
click at [705, 101] on div "Business location [GEOGRAPHIC_DATA] Prestige HVAC [PHONE_NUMBER]" at bounding box center [505, 133] width 571 height 109
drag, startPoint x: 171, startPoint y: 99, endPoint x: 176, endPoint y: 50, distance: 49.2
click at [176, 87] on div "[PHONE_NUMBER] Live | 04:46 ALL TASKS ALL TASKS ACTIVE TASKS TASKS IN WRAP UP" at bounding box center [122, 121] width 190 height 188
click at [177, 40] on icon at bounding box center [179, 40] width 6 height 8
drag, startPoint x: 555, startPoint y: 65, endPoint x: 658, endPoint y: 43, distance: 106.2
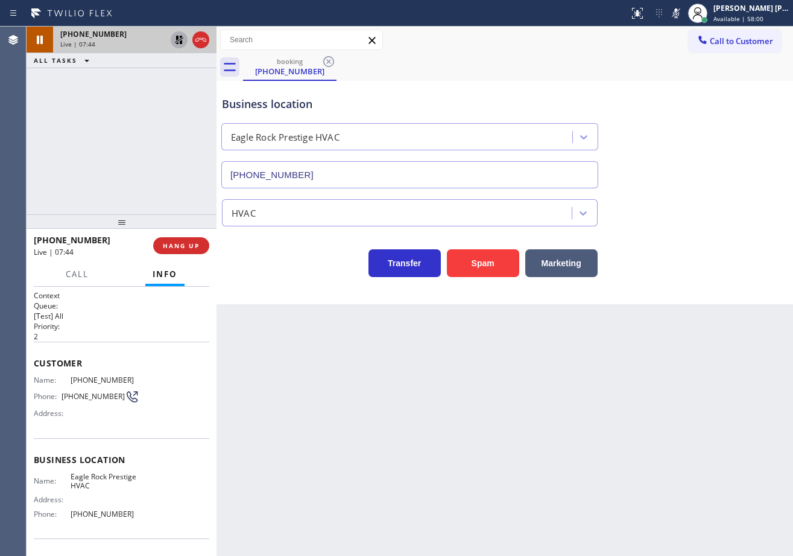
click at [572, 65] on div "booking [PHONE_NUMBER]" at bounding box center [518, 67] width 550 height 27
drag, startPoint x: 687, startPoint y: 14, endPoint x: 685, endPoint y: 39, distance: 25.5
click at [684, 14] on icon at bounding box center [676, 13] width 14 height 14
click at [684, 65] on div "booking [PHONE_NUMBER]" at bounding box center [518, 67] width 550 height 27
click at [176, 39] on icon at bounding box center [179, 40] width 14 height 14
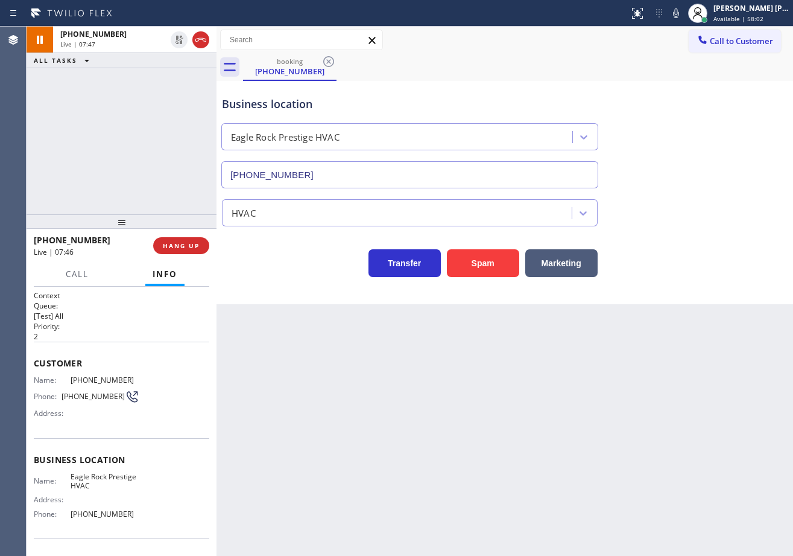
click at [164, 60] on div "ALL TASKS ALL TASKS ACTIVE TASKS TASKS IN WRAP UP" at bounding box center [122, 60] width 190 height 15
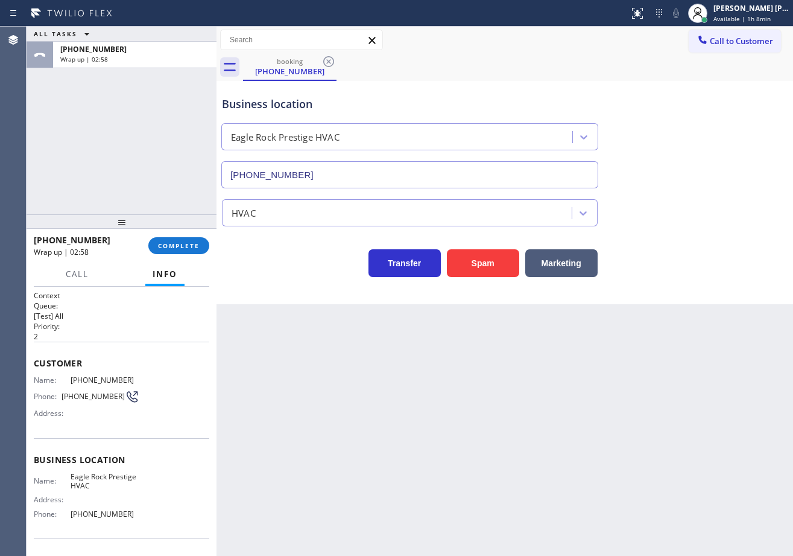
click at [382, 395] on div "Back to Dashboard Change Sender ID Customers Technicians Select a contact Outbo…" at bounding box center [505, 291] width 577 height 529
click at [180, 250] on button "COMPLETE" at bounding box center [178, 245] width 61 height 17
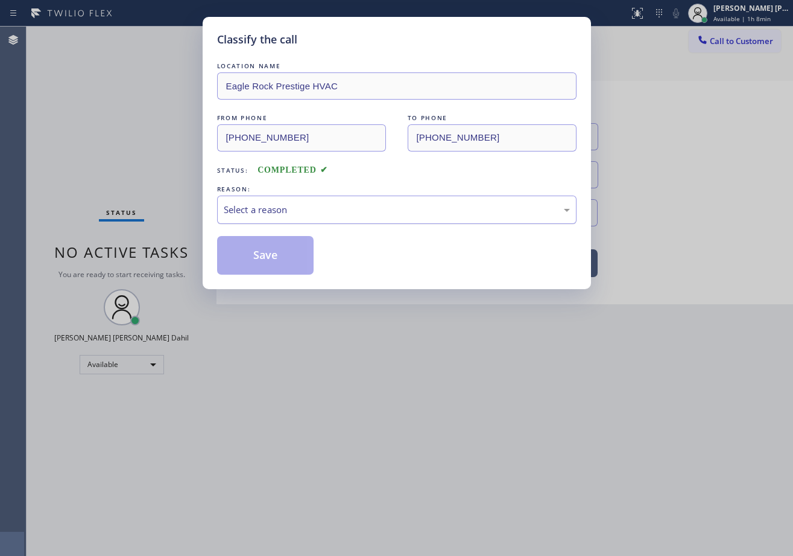
click at [267, 207] on div "Select a reason" at bounding box center [397, 210] width 346 height 14
click at [255, 249] on button "Save" at bounding box center [265, 255] width 97 height 39
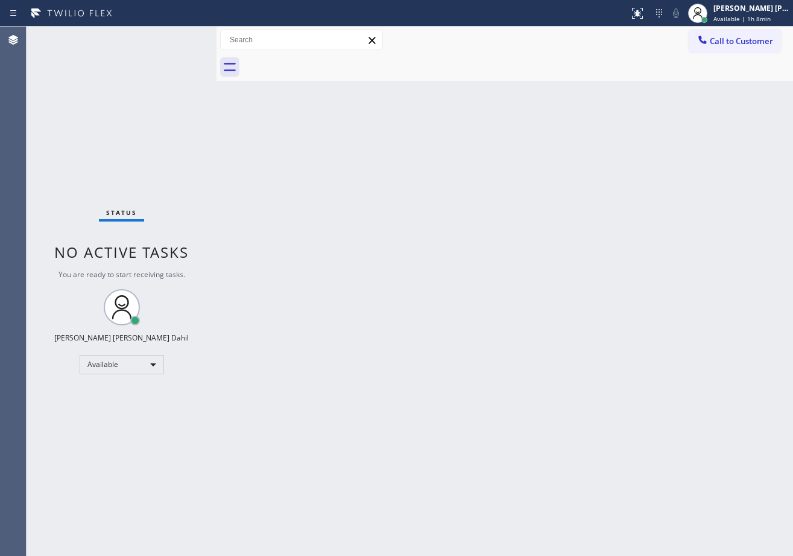
click at [523, 276] on div "Back to Dashboard Change Sender ID Customers Technicians Select a contact Outbo…" at bounding box center [505, 291] width 577 height 529
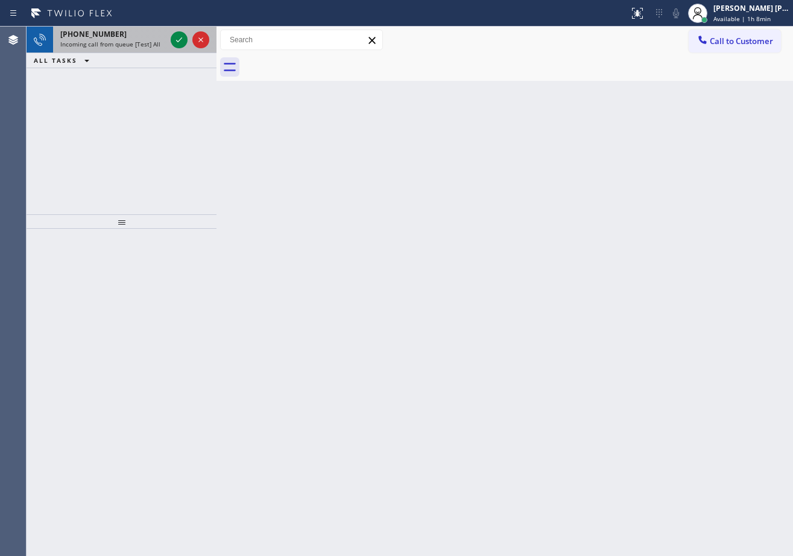
click at [116, 36] on div "[PHONE_NUMBER]" at bounding box center [113, 34] width 106 height 10
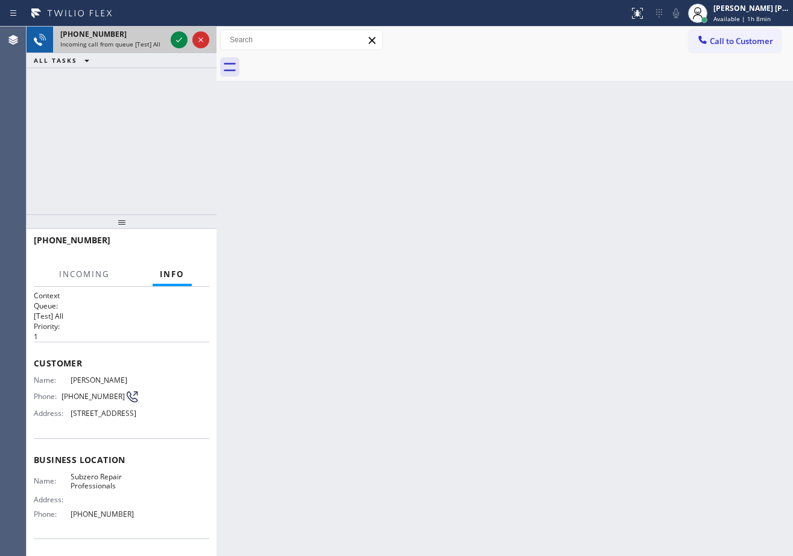
click at [116, 36] on div "[PHONE_NUMBER]" at bounding box center [113, 34] width 106 height 10
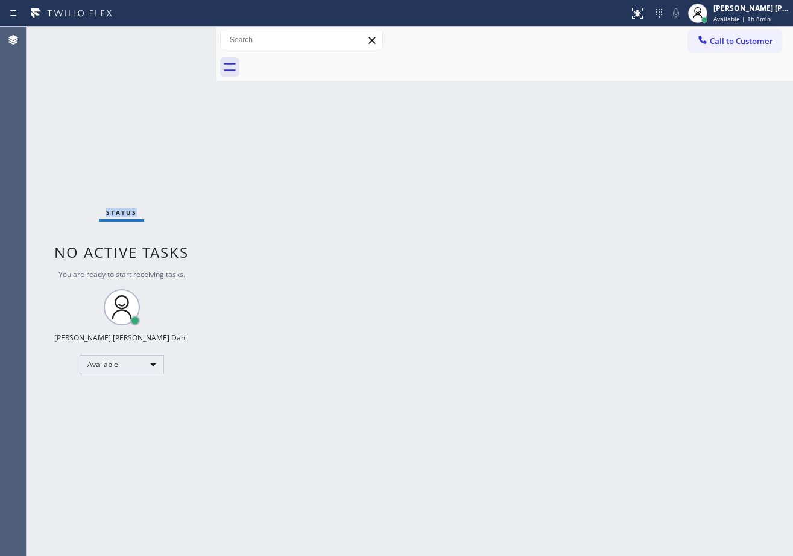
click at [116, 36] on div "Status No active tasks You are ready to start receiving tasks. [PERSON_NAME] [P…" at bounding box center [122, 291] width 190 height 529
click at [736, 22] on span "Available | 1h 8min" at bounding box center [742, 18] width 57 height 8
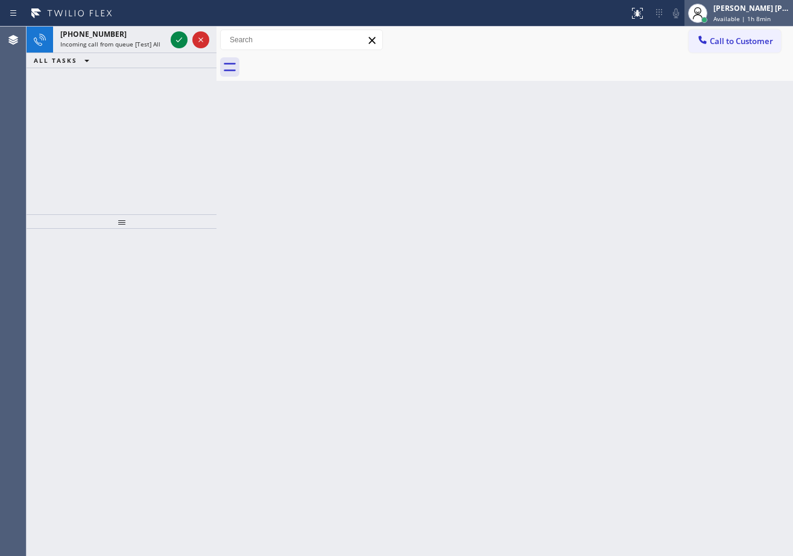
click at [735, 15] on span "Available | 1h 8min" at bounding box center [742, 18] width 57 height 8
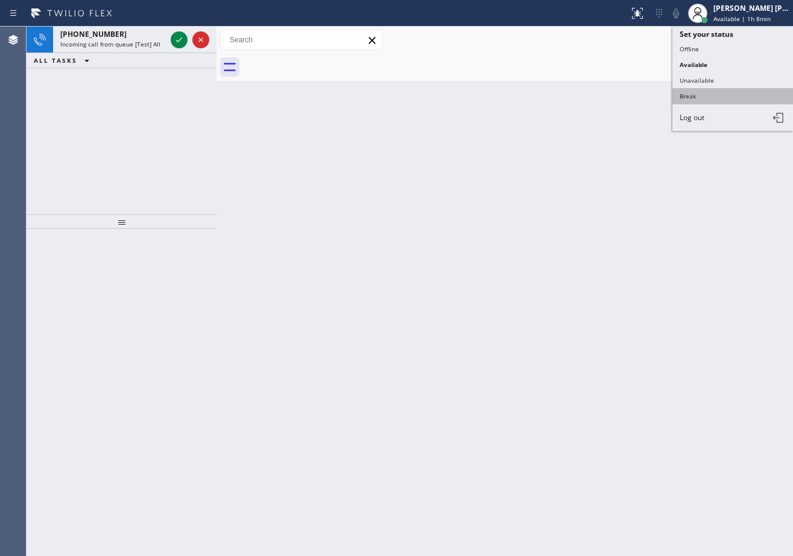
click at [711, 92] on button "Break" at bounding box center [733, 96] width 121 height 16
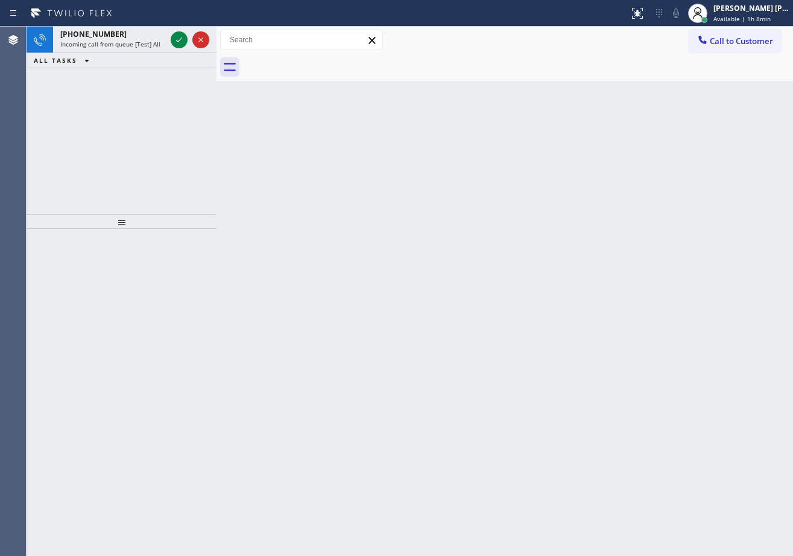
drag, startPoint x: 690, startPoint y: 251, endPoint x: 695, endPoint y: 304, distance: 52.8
click at [689, 255] on div "Back to Dashboard Change Sender ID Customers Technicians Select a contact Outbo…" at bounding box center [505, 291] width 577 height 529
